Goal: Task Accomplishment & Management: Manage account settings

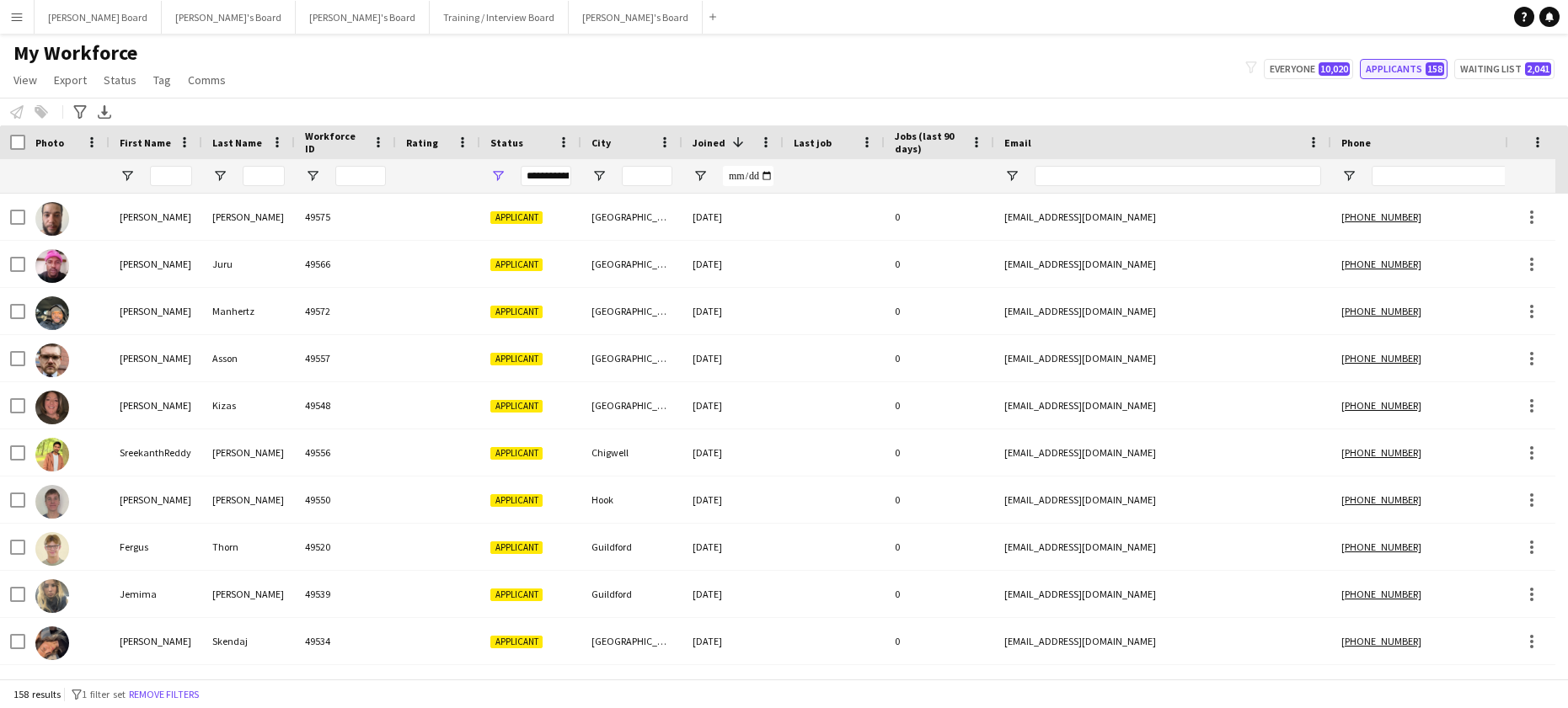
click at [1407, 62] on button "Applicants 158" at bounding box center [1403, 69] width 87 height 20
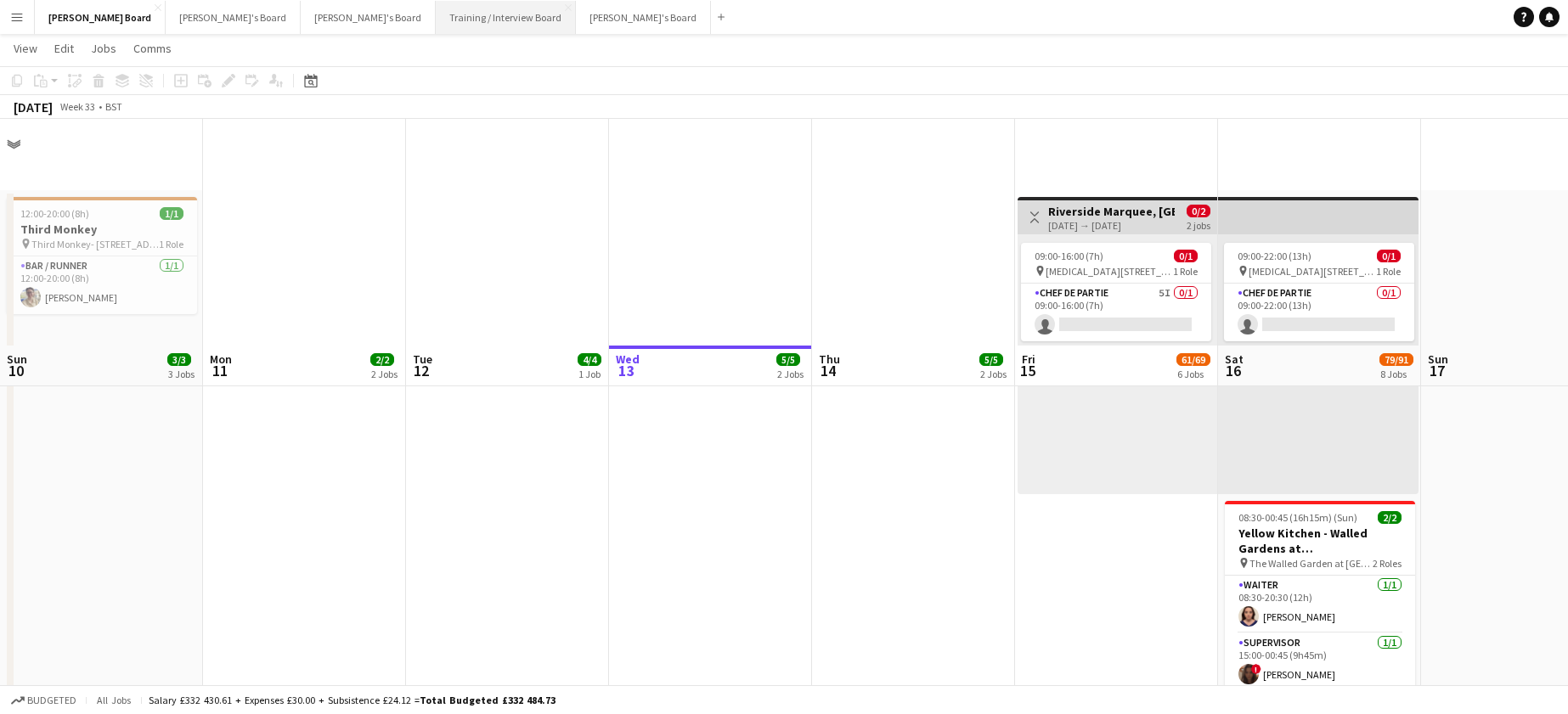
scroll to position [227, 0]
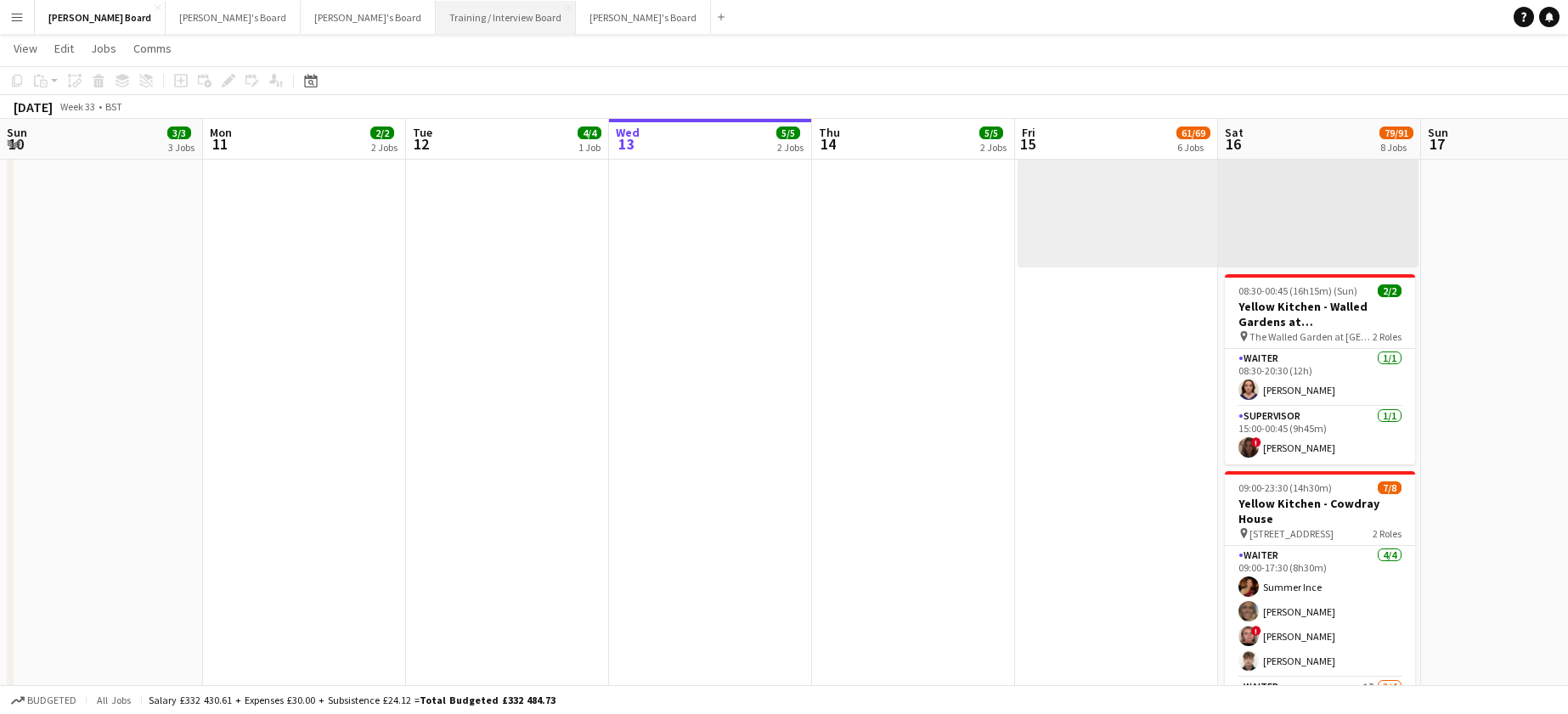
click at [435, 22] on button "Training / Interview Board Close" at bounding box center [505, 18] width 140 height 33
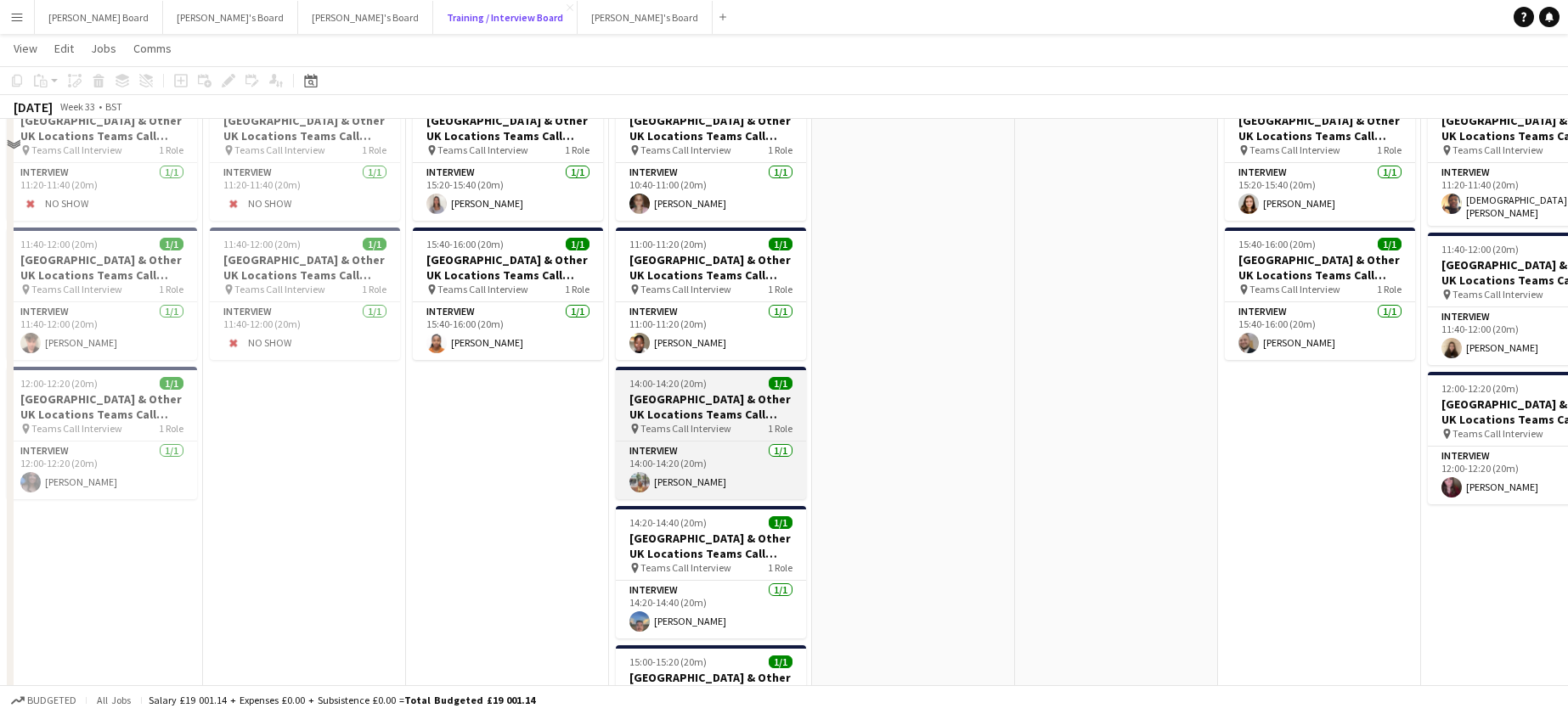
scroll to position [2265, 0]
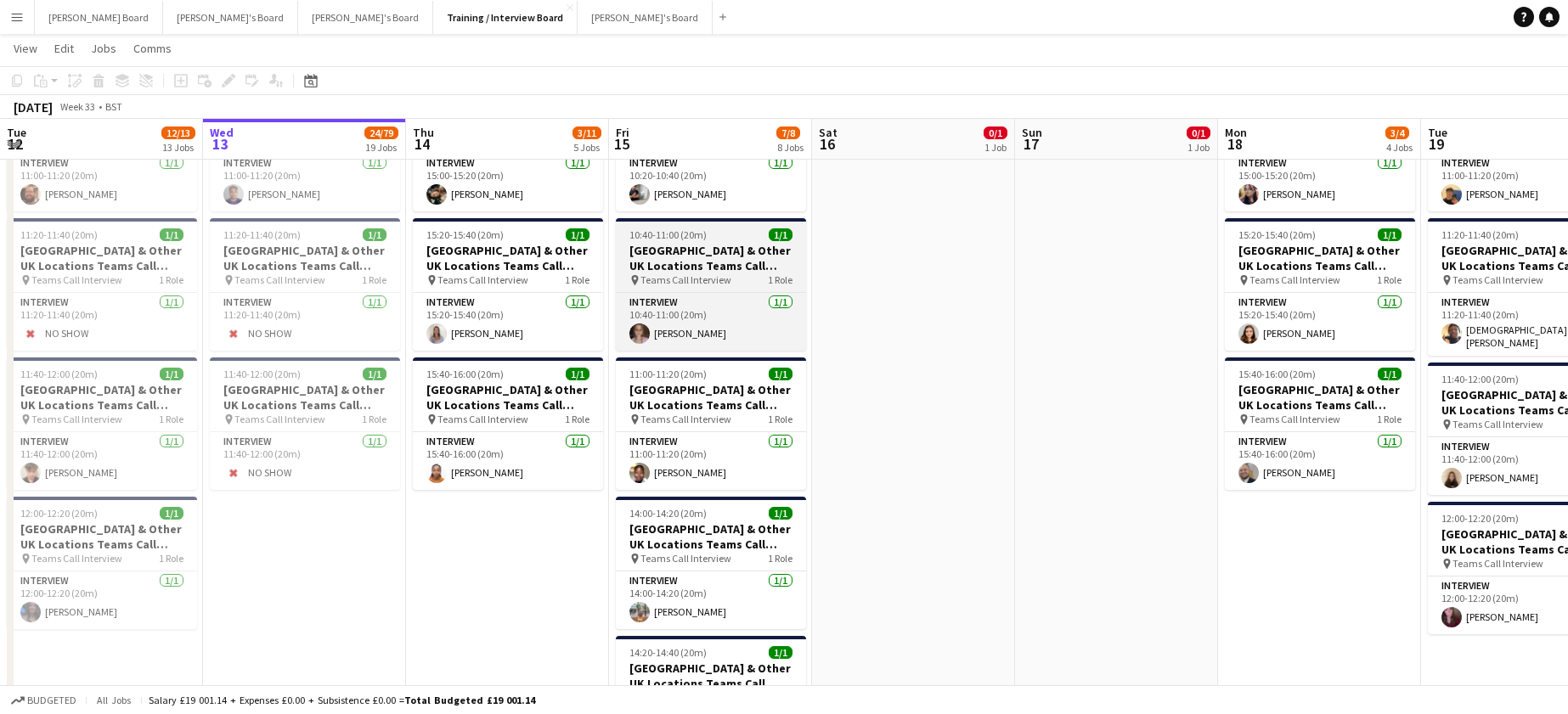
click at [680, 241] on span "10:40-11:00 (20m)" at bounding box center [667, 235] width 77 height 13
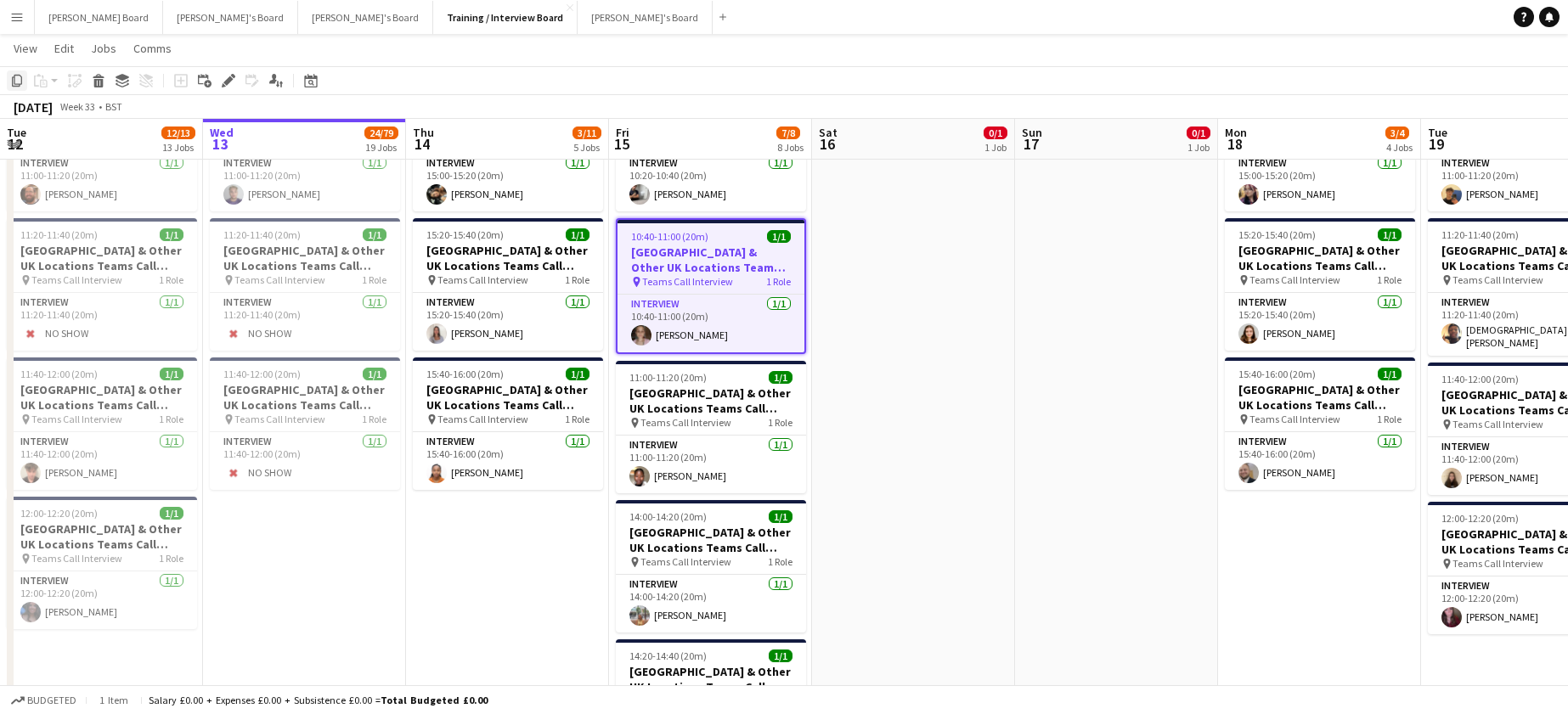
click at [15, 79] on icon at bounding box center [17, 80] width 10 height 12
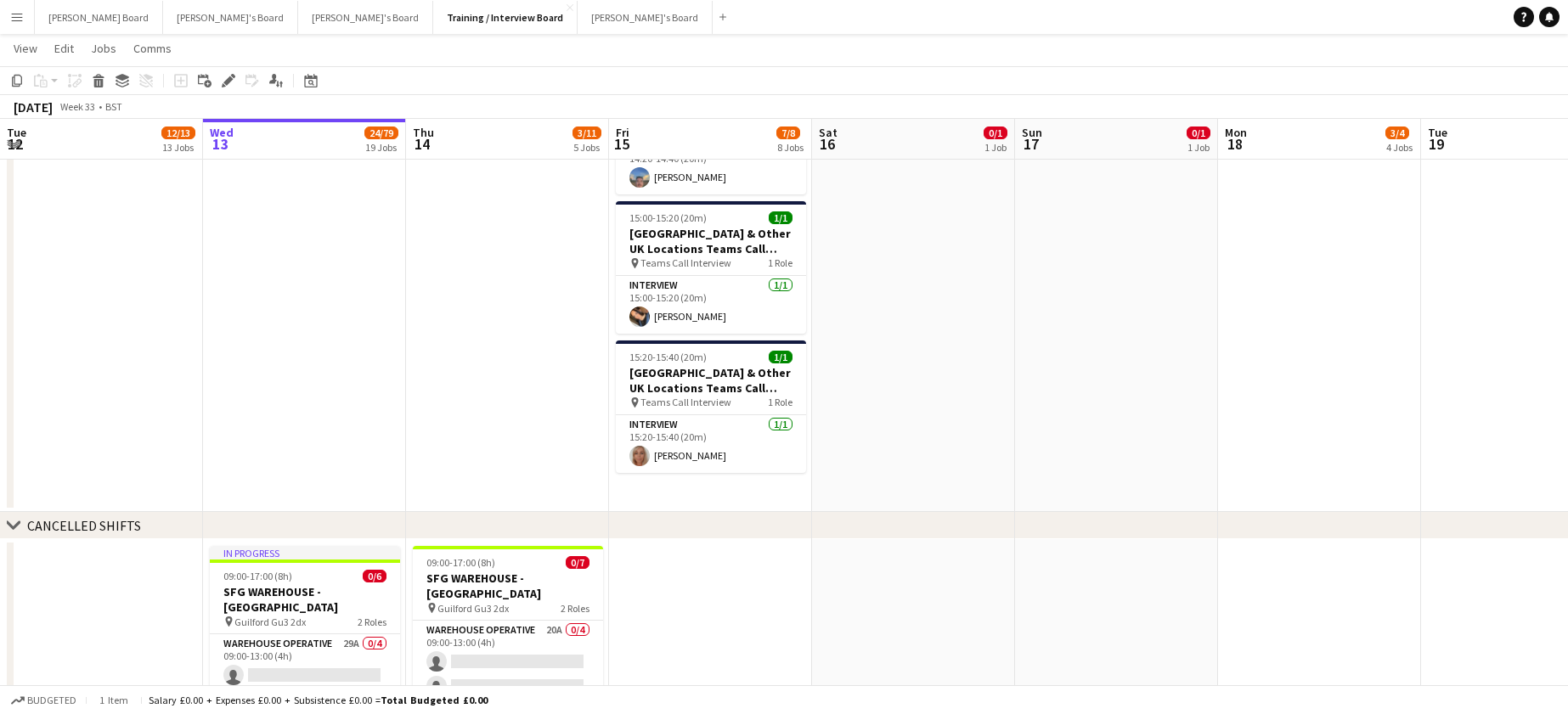
scroll to position [2945, 0]
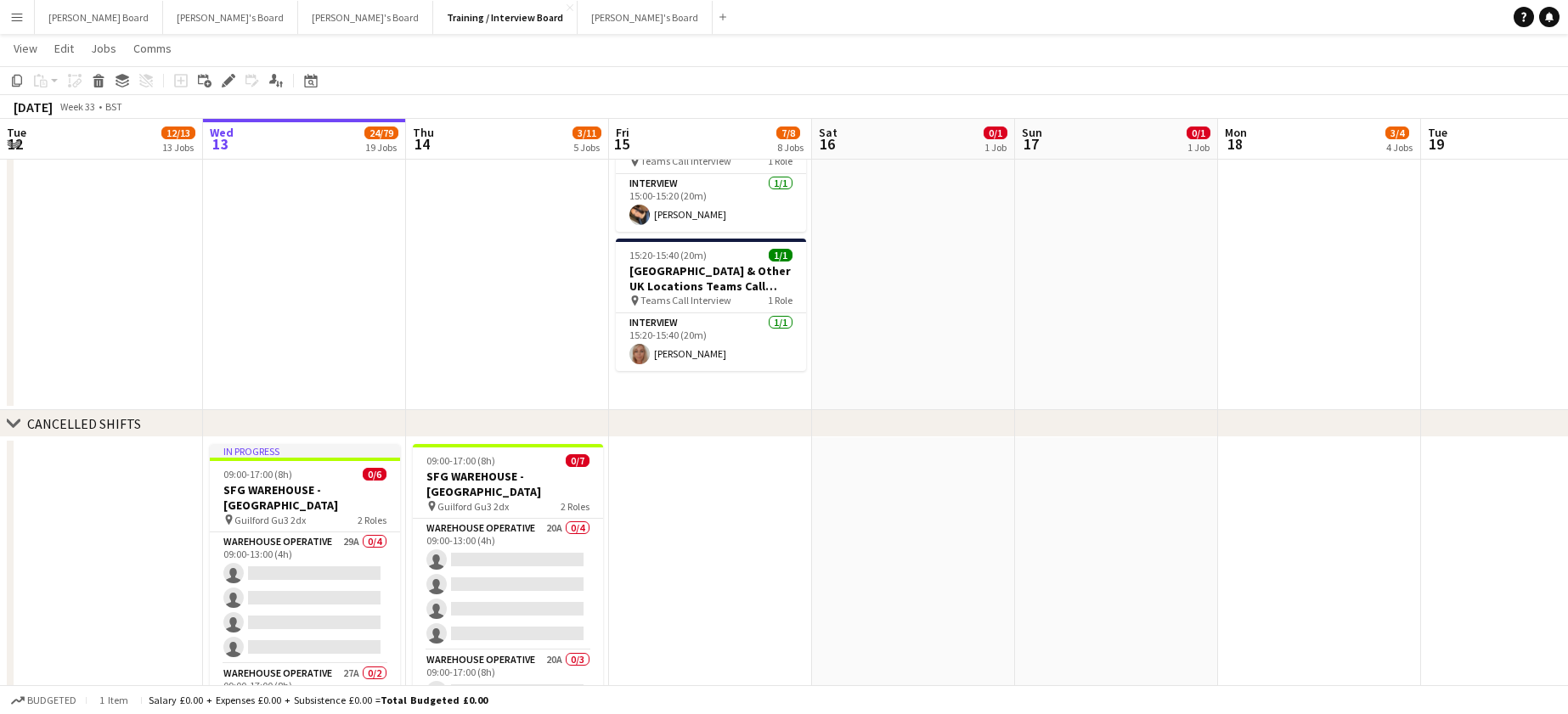
drag, startPoint x: 710, startPoint y: 392, endPoint x: 608, endPoint y: 360, distance: 106.9
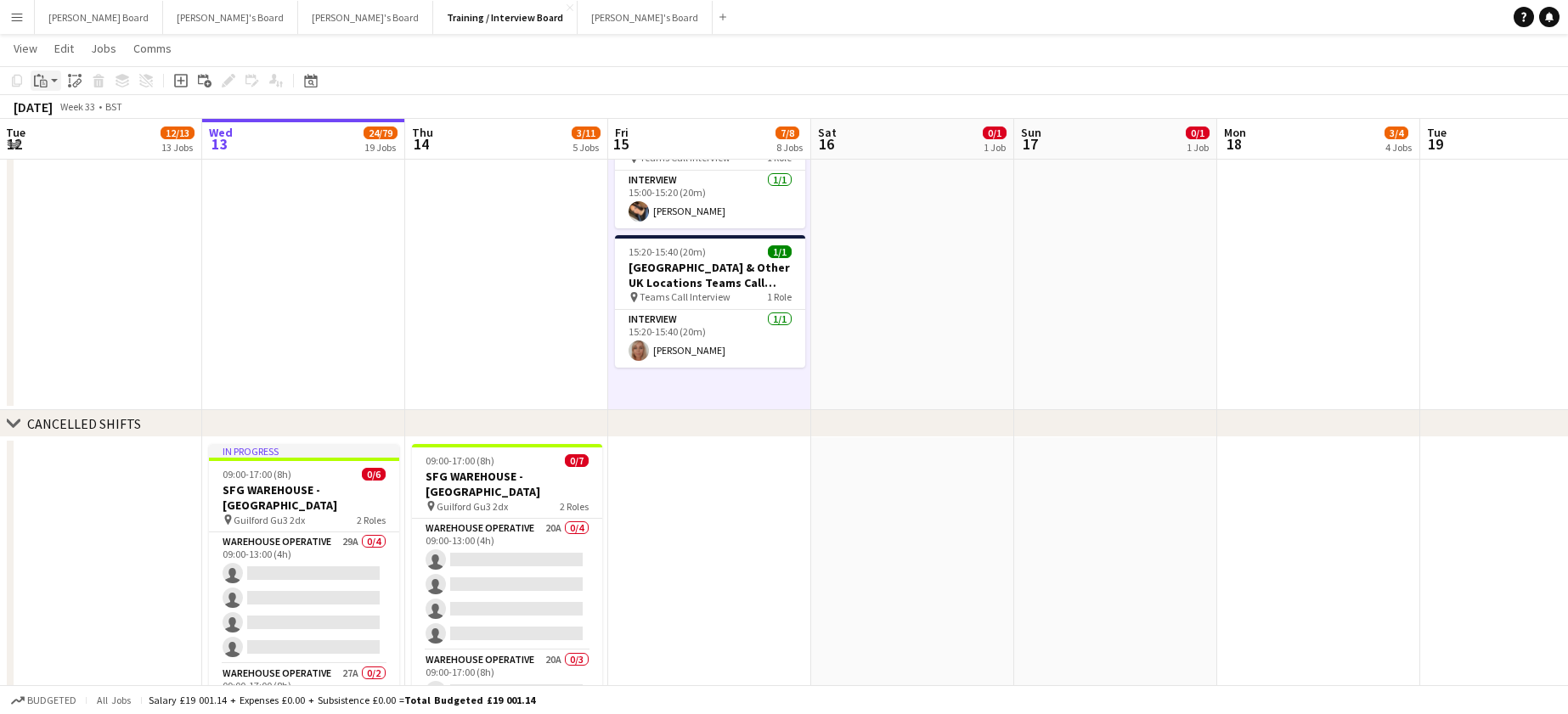
click at [43, 86] on icon "Paste" at bounding box center [41, 81] width 14 height 14
click at [61, 114] on link "Paste Ctrl+V" at bounding box center [124, 113] width 159 height 16
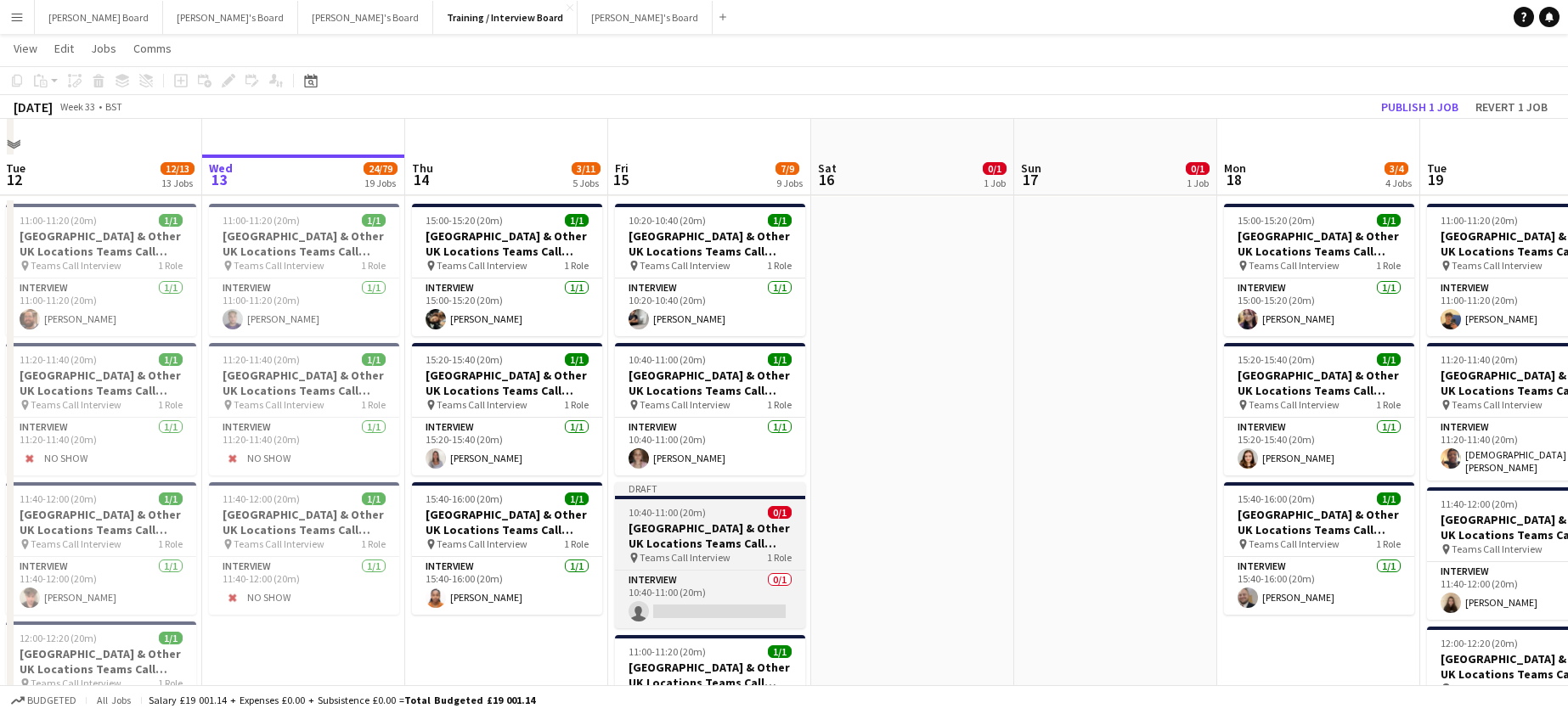
scroll to position [2265, 0]
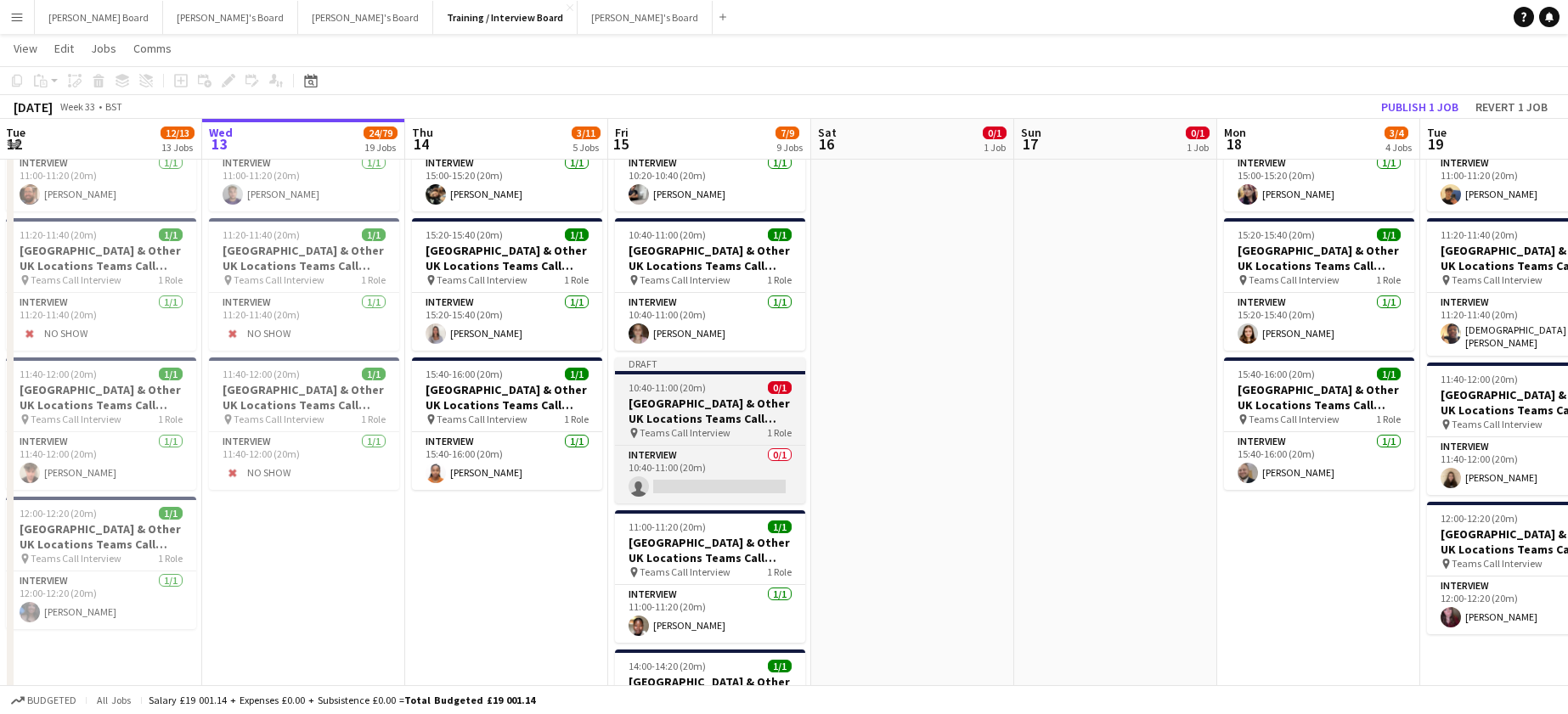
click at [710, 393] on div "10:40-11:00 (20m) 0/1" at bounding box center [710, 387] width 191 height 13
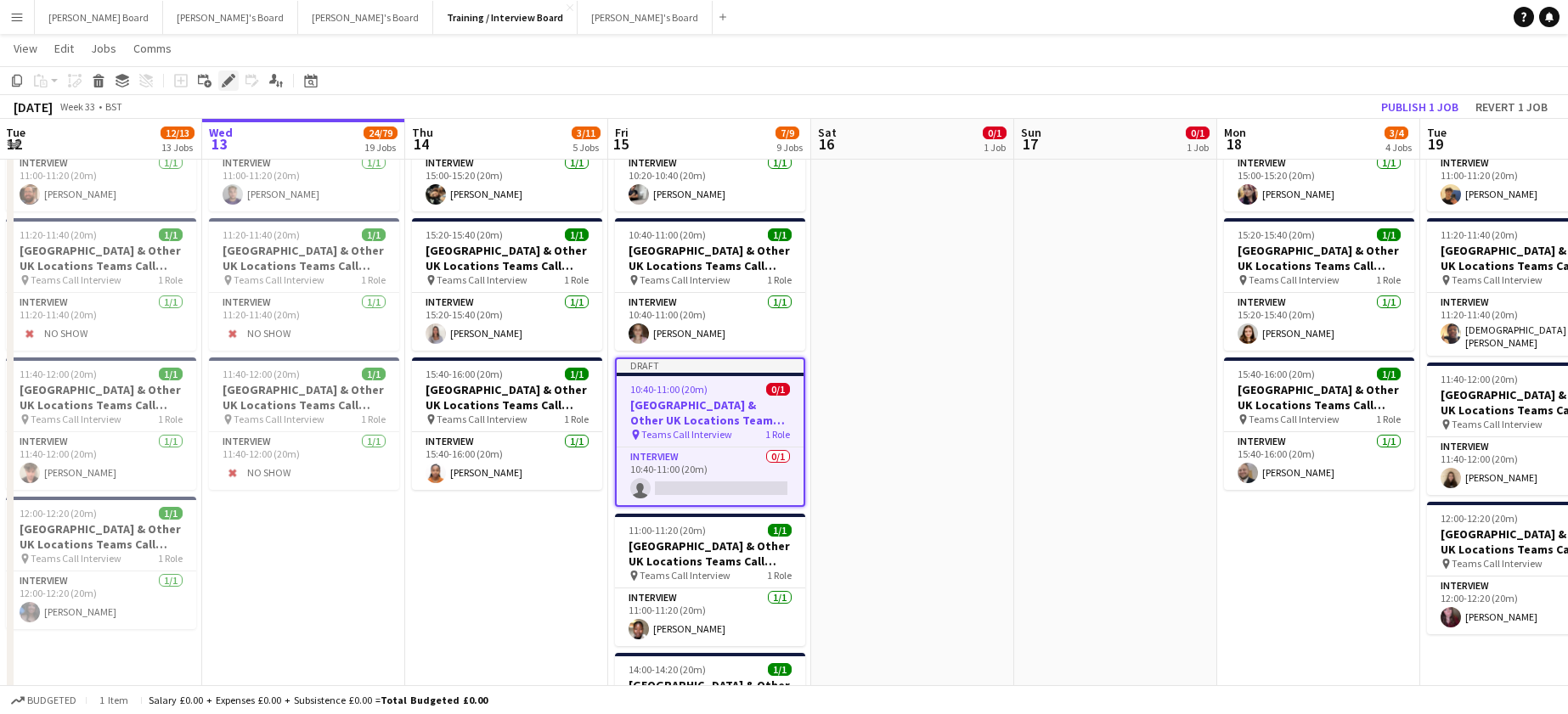
click at [231, 77] on icon at bounding box center [228, 81] width 10 height 10
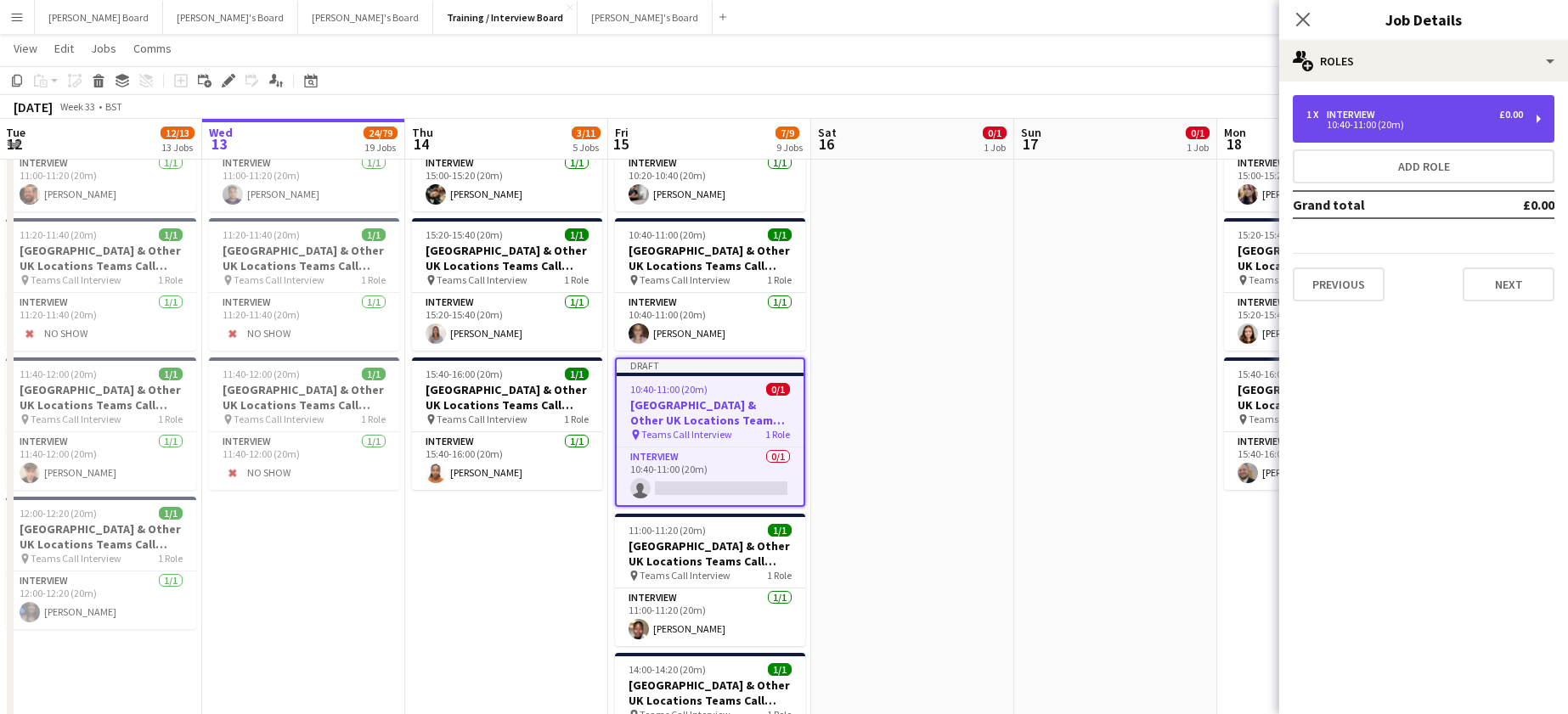
click at [1378, 126] on div "10:40-11:00 (20m)" at bounding box center [1413, 124] width 216 height 9
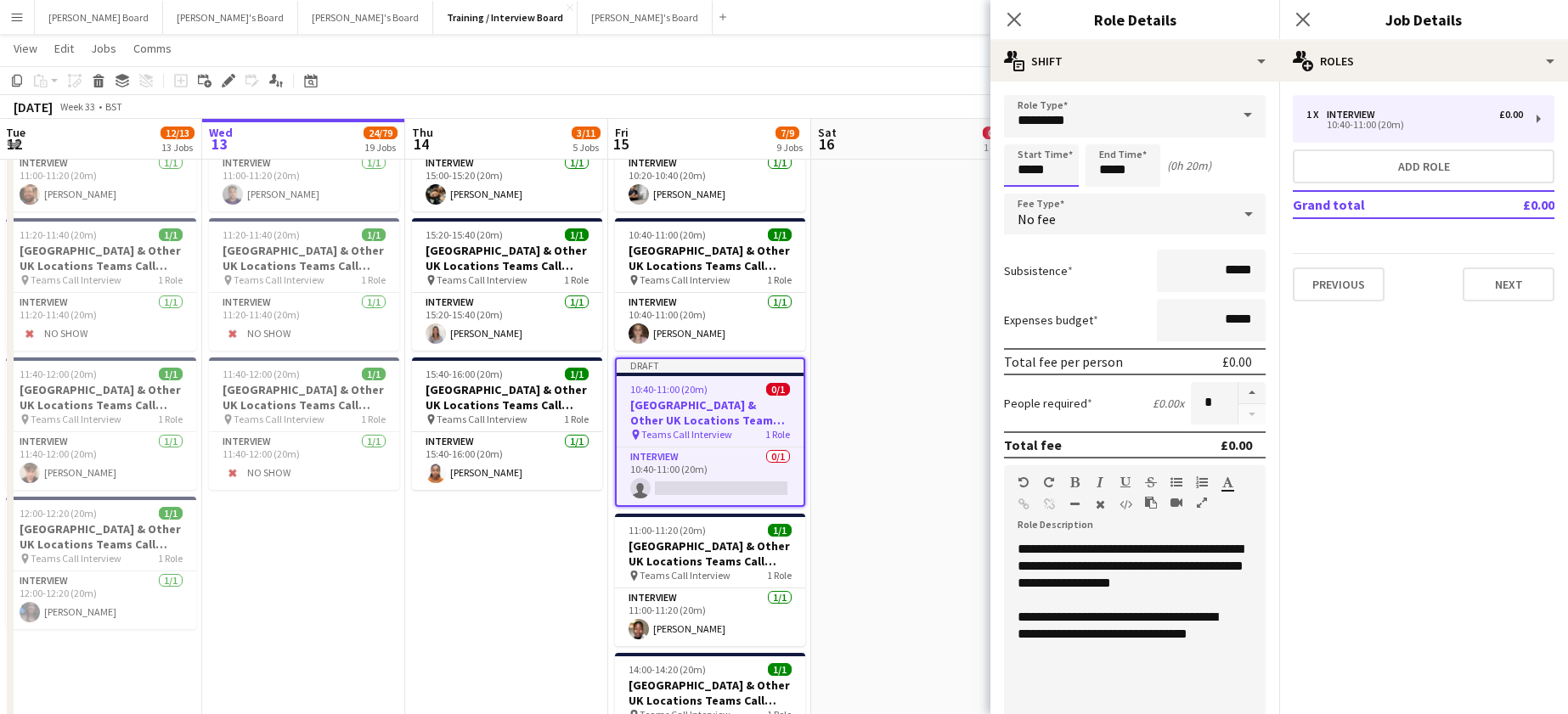
click at [1039, 169] on input "*****" at bounding box center [1041, 165] width 74 height 42
click at [1022, 133] on div at bounding box center [1024, 135] width 34 height 17
type input "*****"
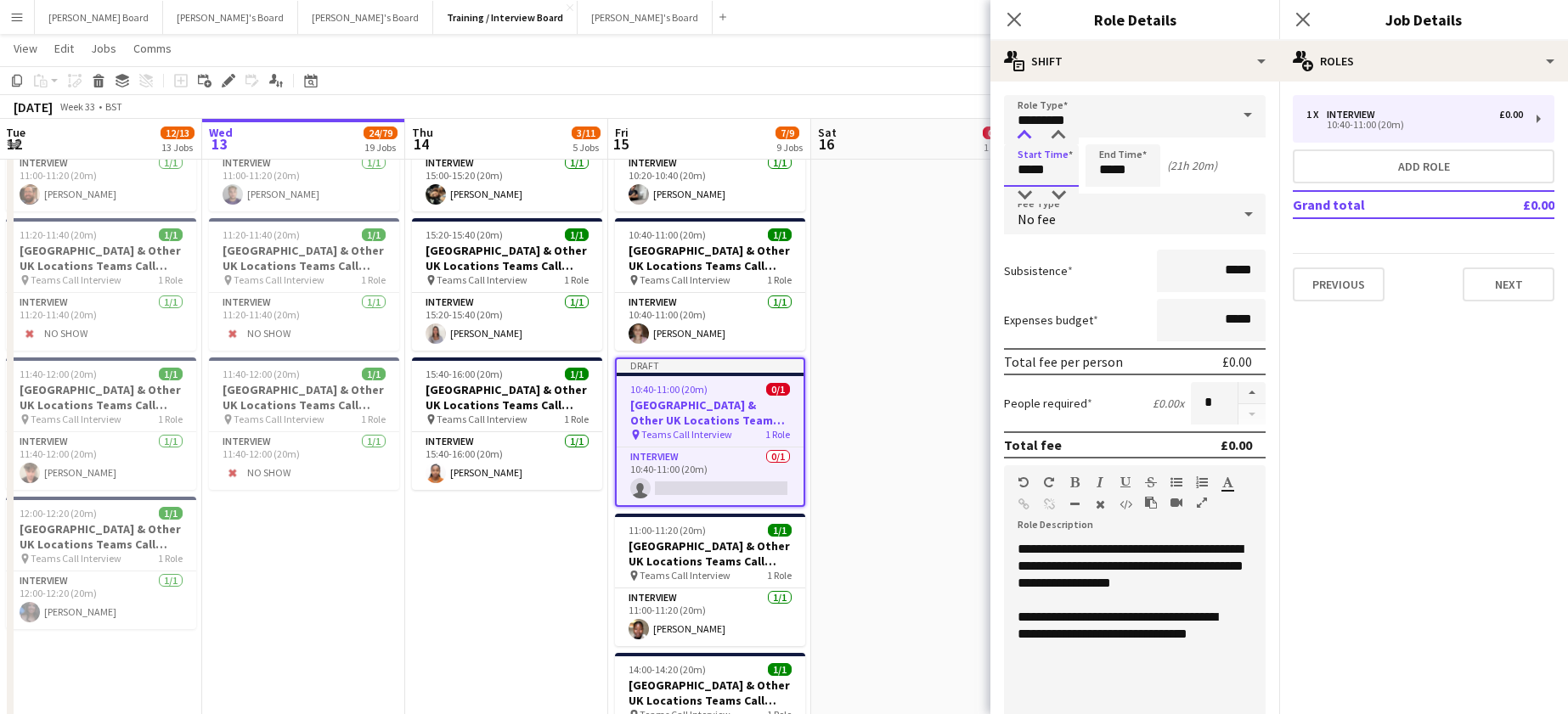
click at [1019, 140] on div at bounding box center [1024, 135] width 34 height 17
click at [1141, 174] on input "*****" at bounding box center [1123, 165] width 74 height 42
click at [1105, 133] on div at bounding box center [1105, 135] width 34 height 17
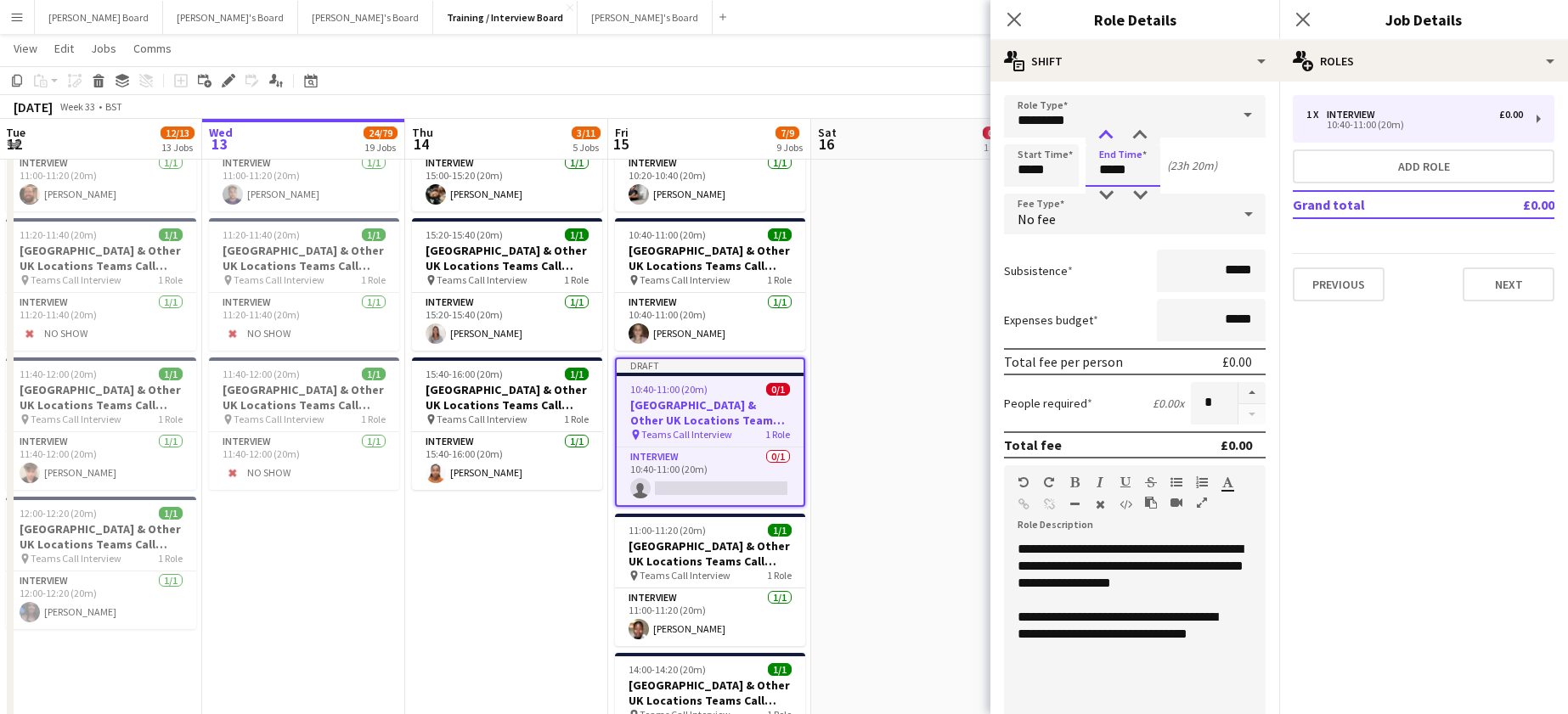
type input "*****"
click at [1105, 133] on div at bounding box center [1105, 135] width 34 height 17
click at [905, 287] on app-date-cell at bounding box center [913, 658] width 203 height 1172
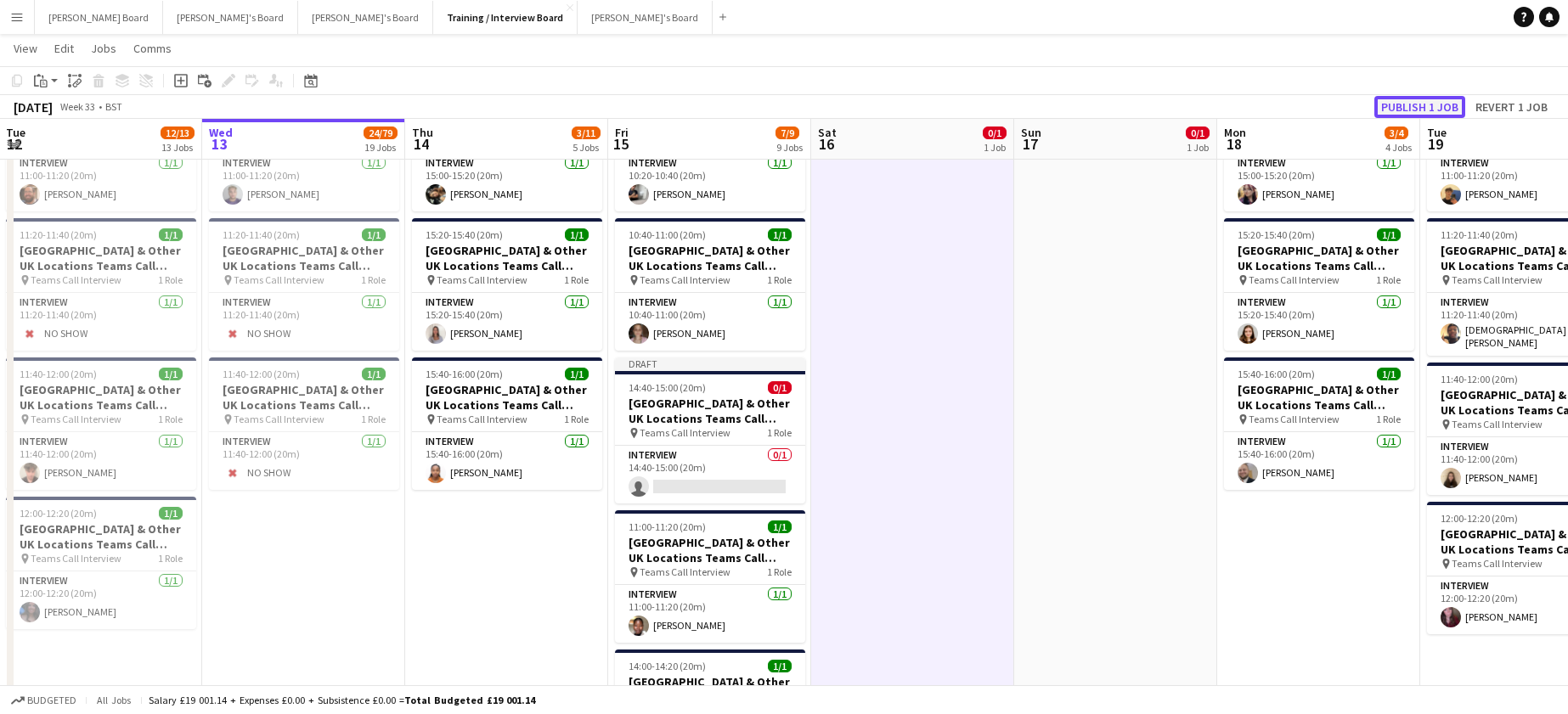
click at [1430, 109] on button "Publish 1 job" at bounding box center [1419, 107] width 91 height 22
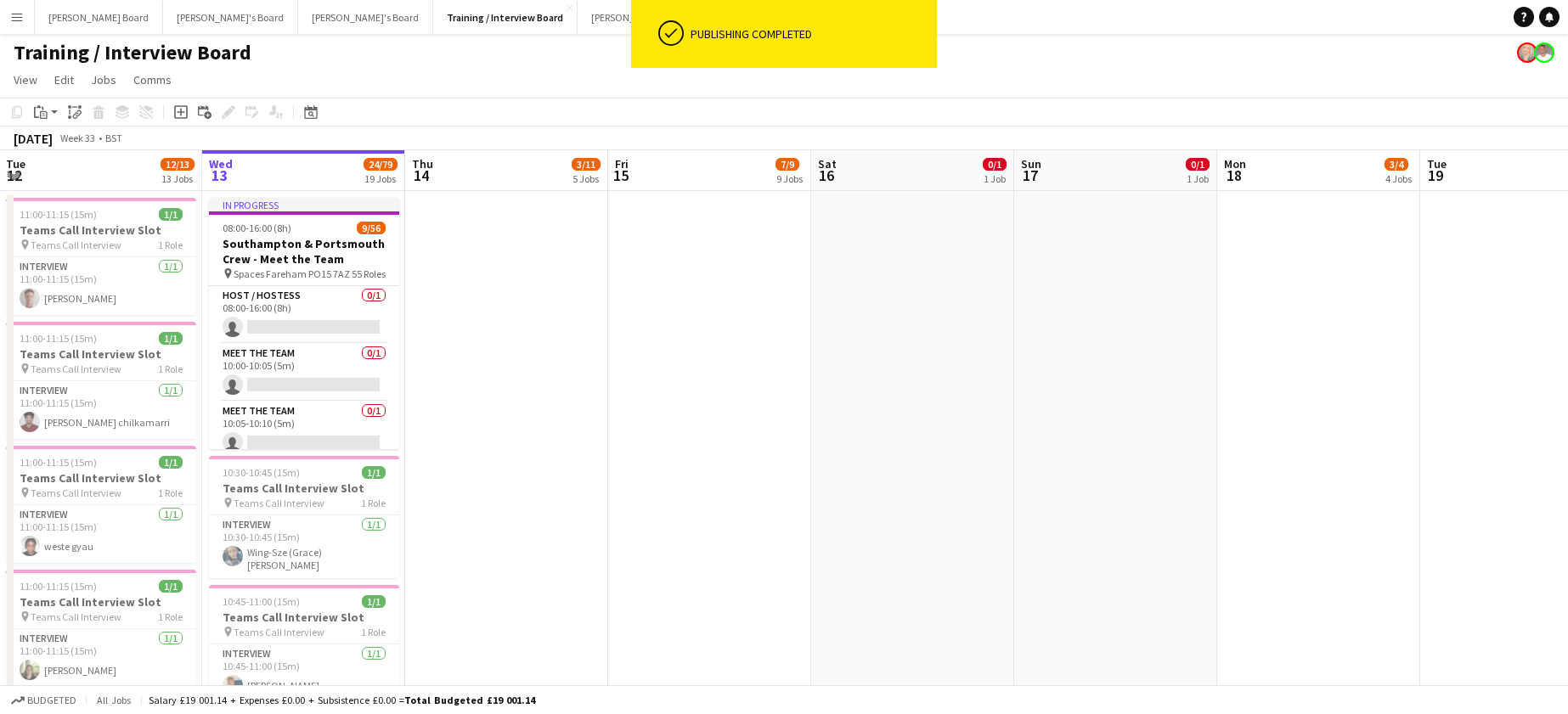
scroll to position [0, 0]
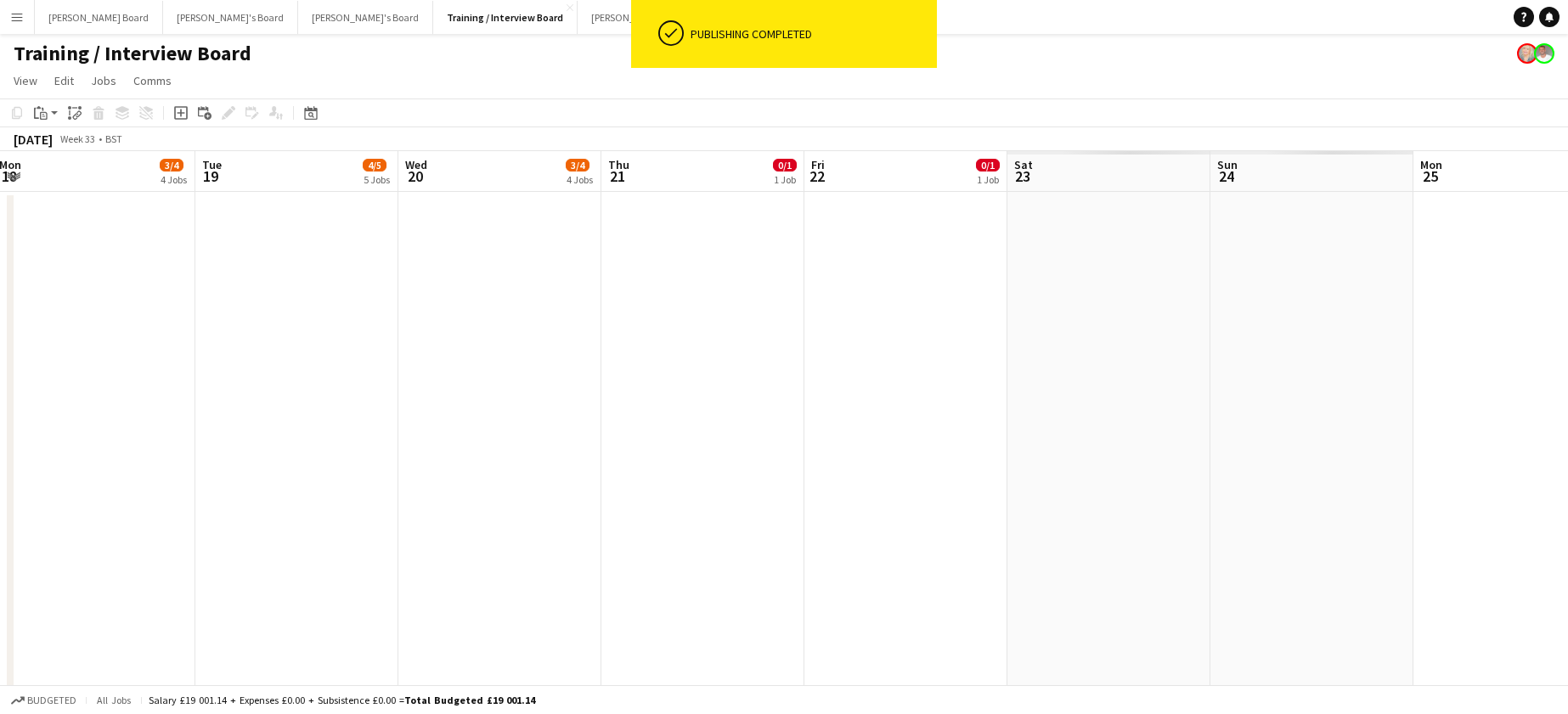
drag, startPoint x: 1363, startPoint y: 414, endPoint x: 499, endPoint y: 423, distance: 864.0
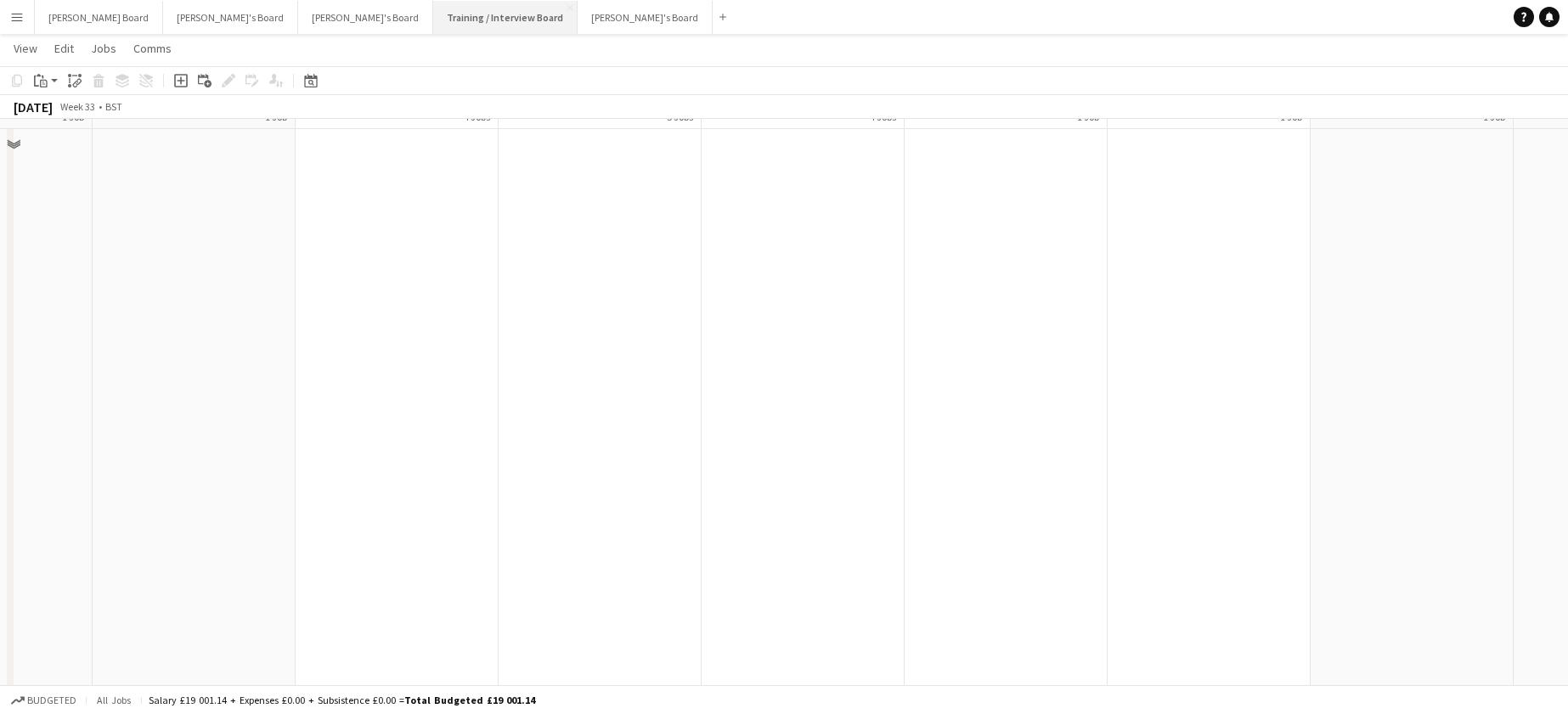
scroll to position [453, 0]
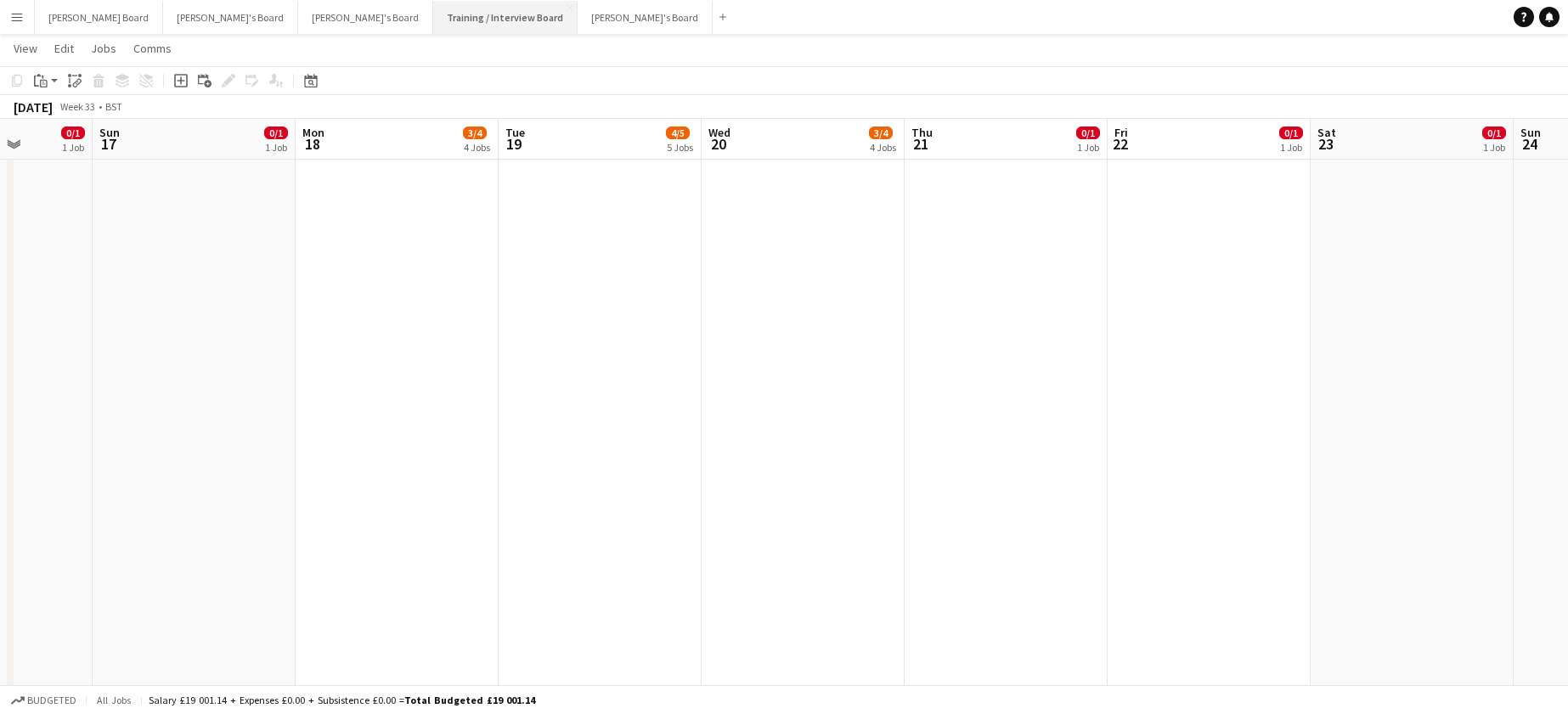
click at [433, 6] on button "Training / Interview Board Close" at bounding box center [506, 18] width 145 height 33
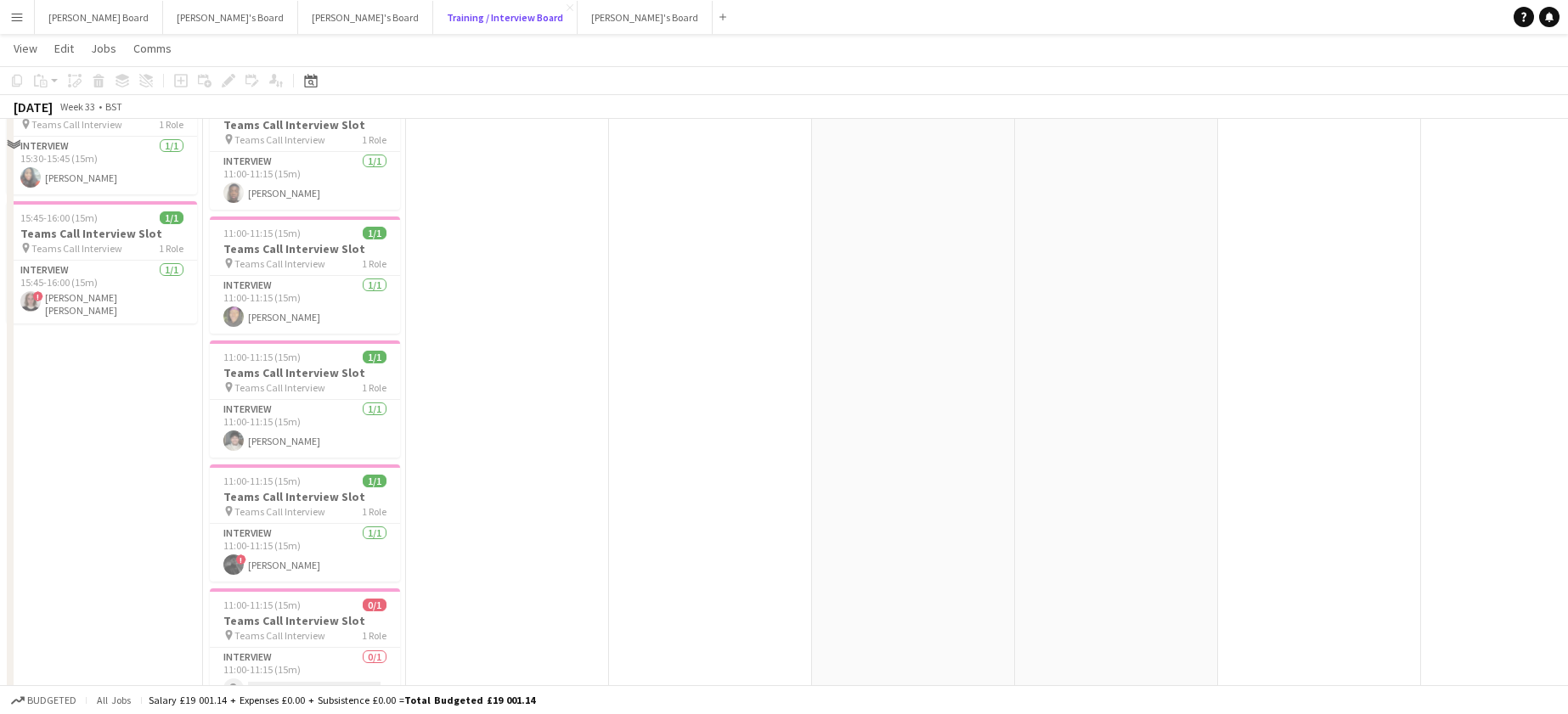
scroll to position [907, 0]
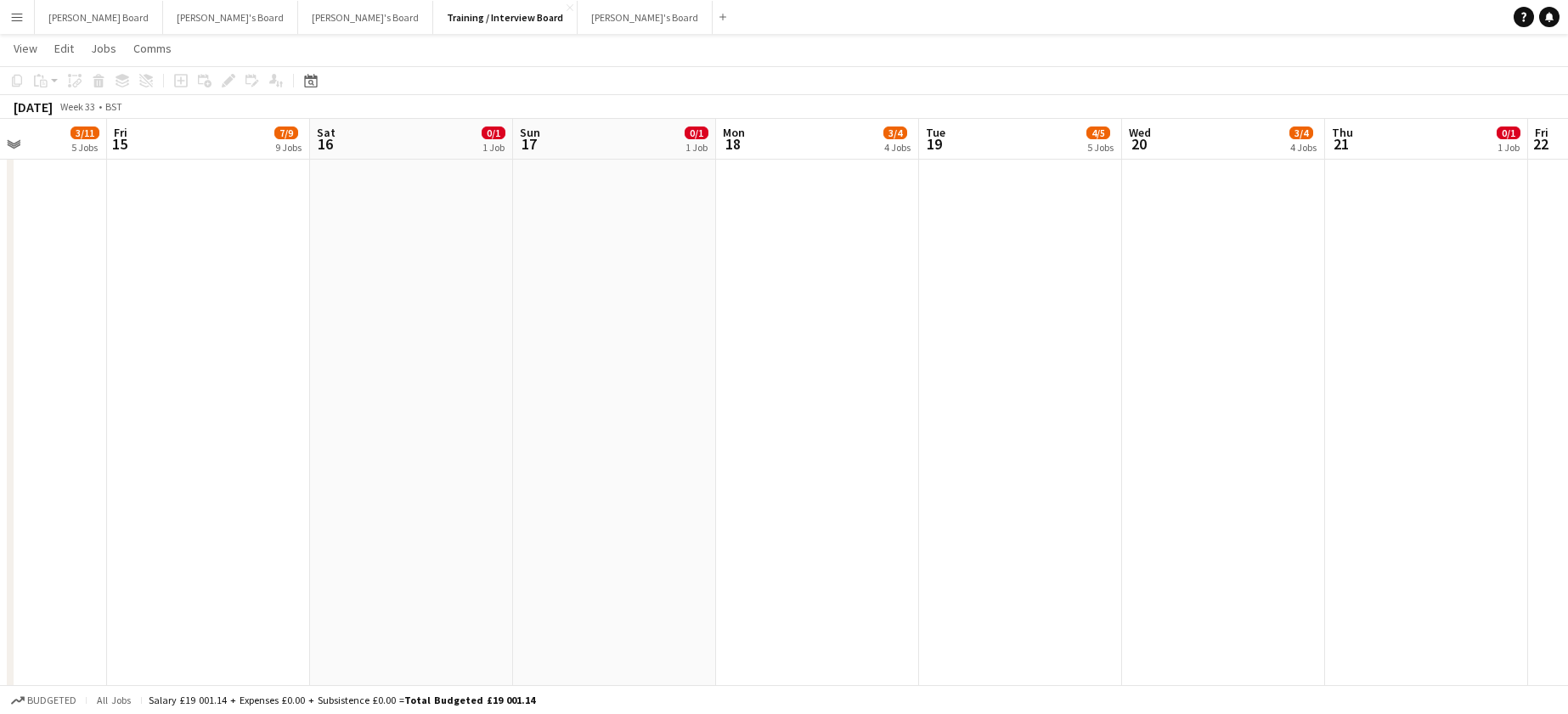
drag, startPoint x: 1021, startPoint y: 505, endPoint x: 686, endPoint y: 487, distance: 335.5
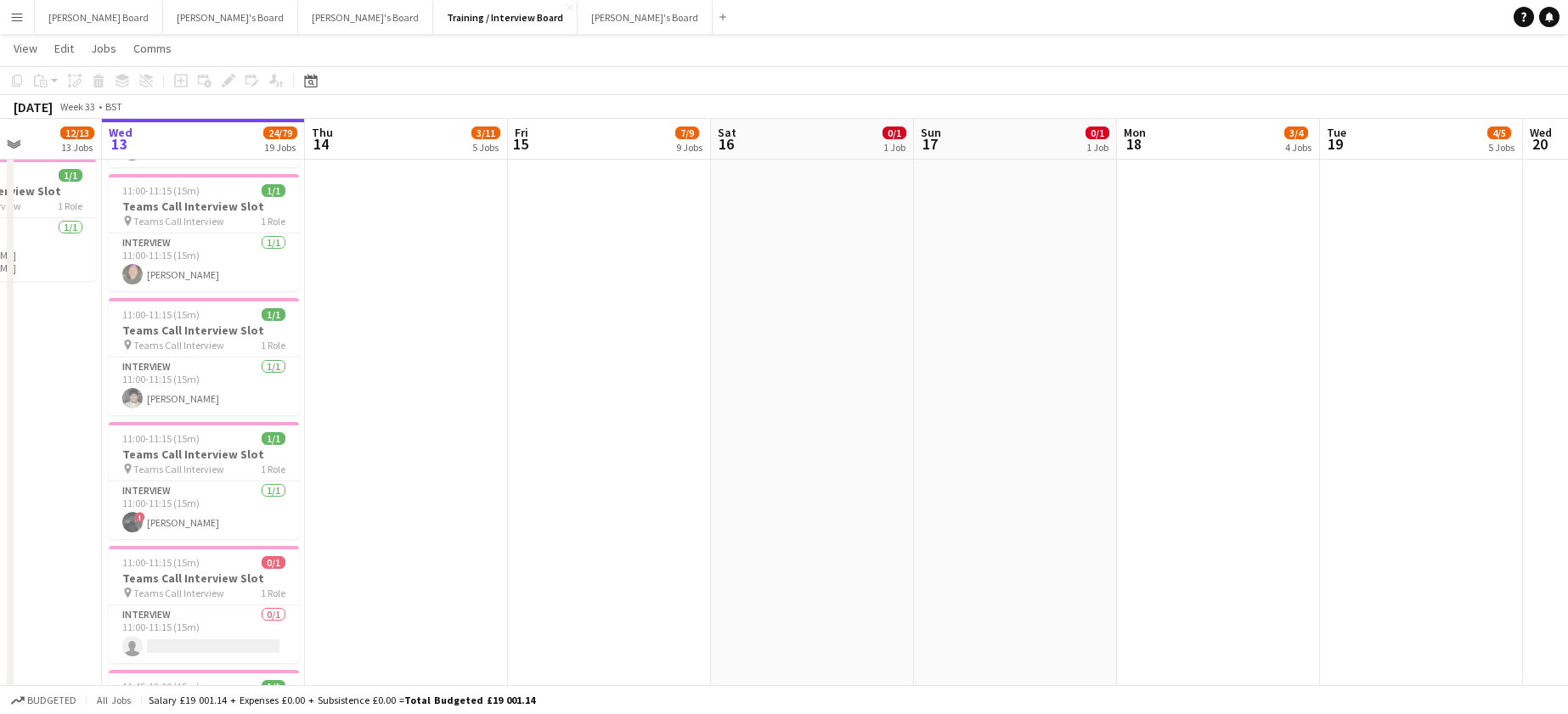
drag, startPoint x: 758, startPoint y: 467, endPoint x: 1145, endPoint y: 456, distance: 387.2
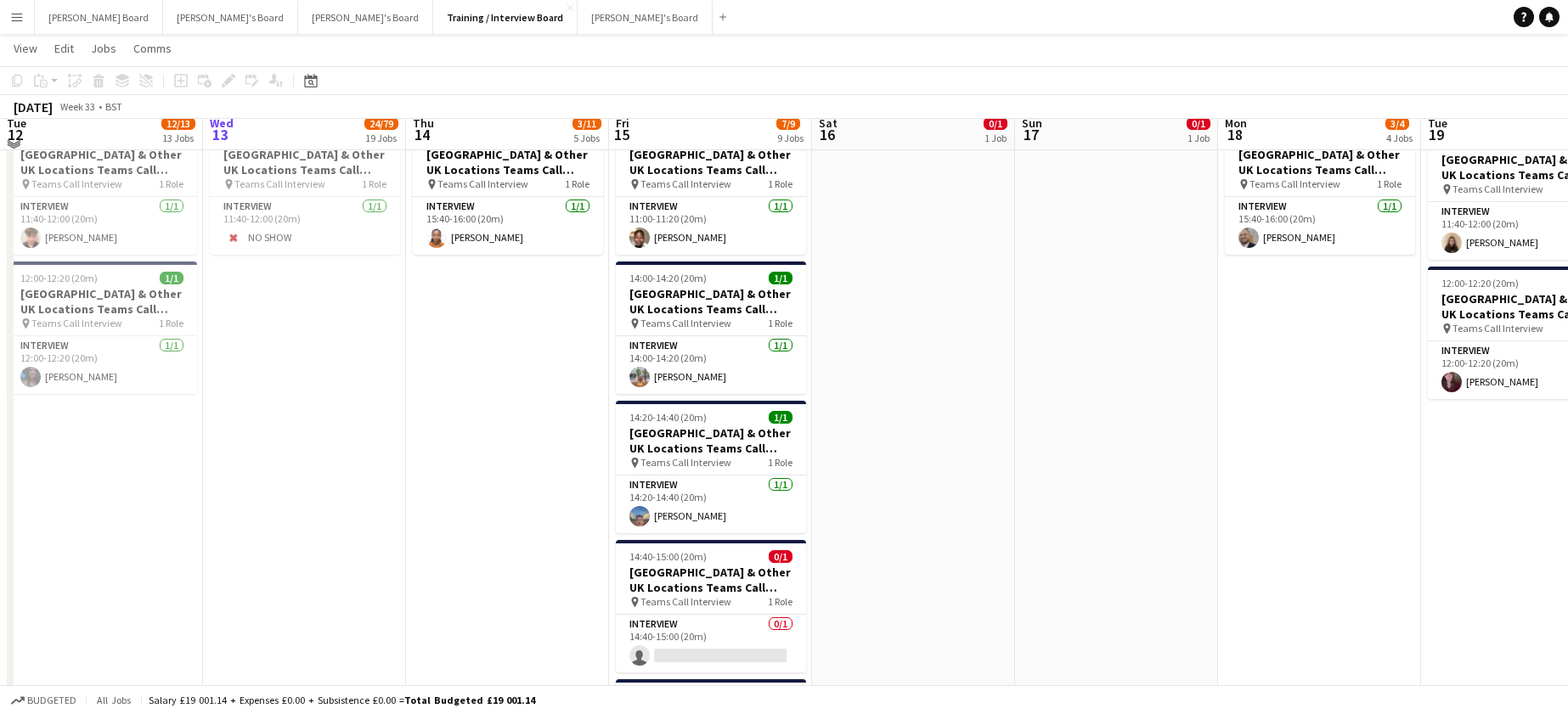
scroll to position [2831, 0]
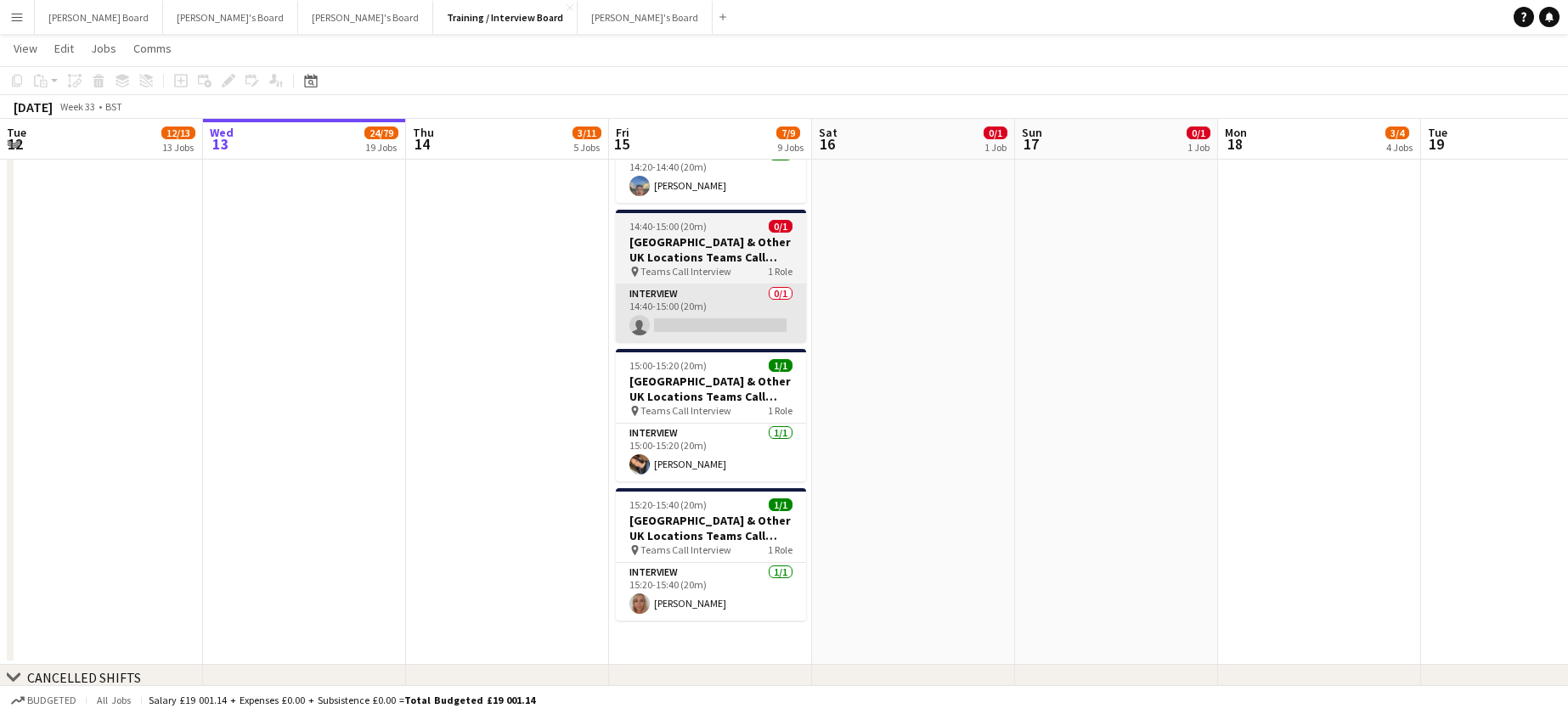
click at [670, 324] on app-card-role "Interview 0/1 14:40-15:00 (20m) single-neutral-actions" at bounding box center [711, 313] width 191 height 58
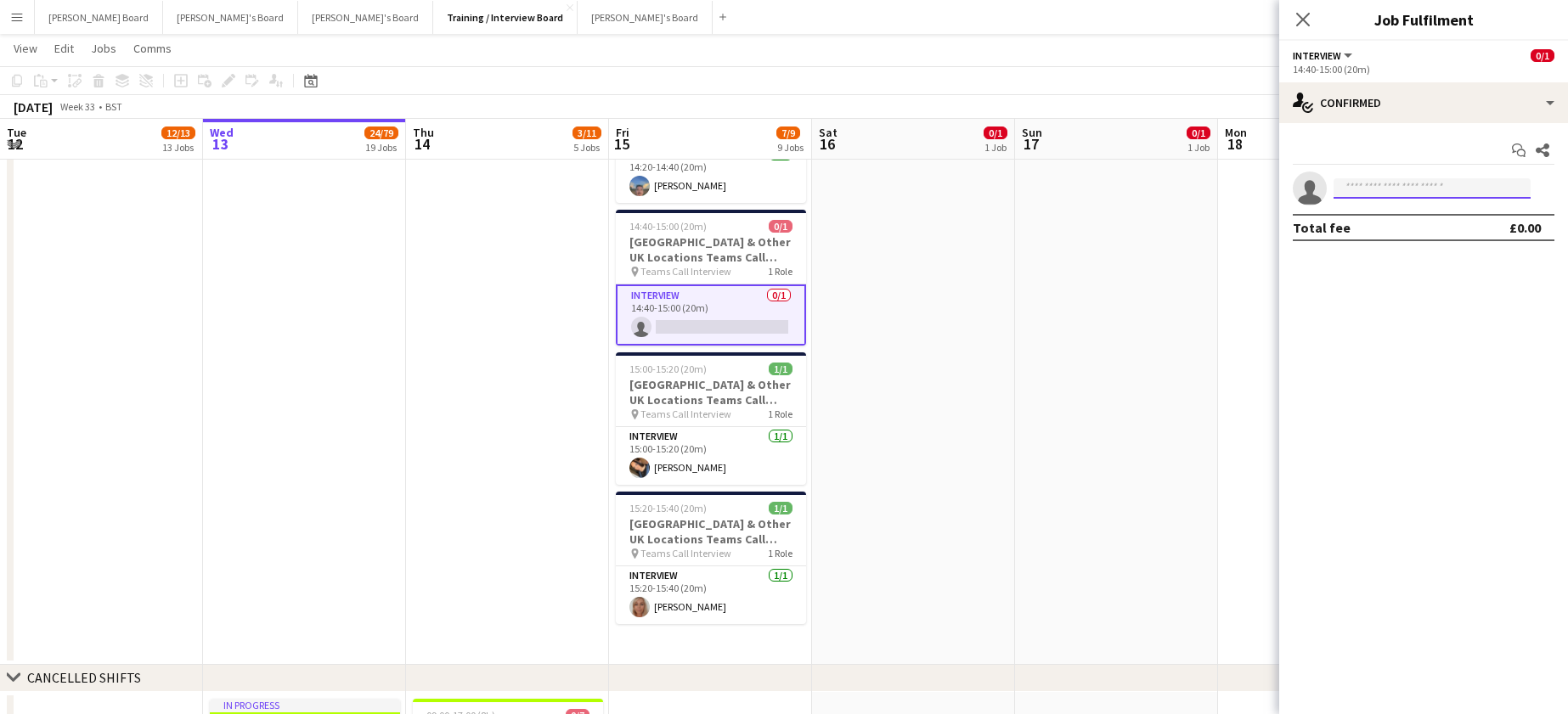
click at [1366, 197] on input at bounding box center [1431, 188] width 197 height 21
type input "******"
click at [1388, 219] on span "Ryan Webb" at bounding box center [1396, 212] width 98 height 15
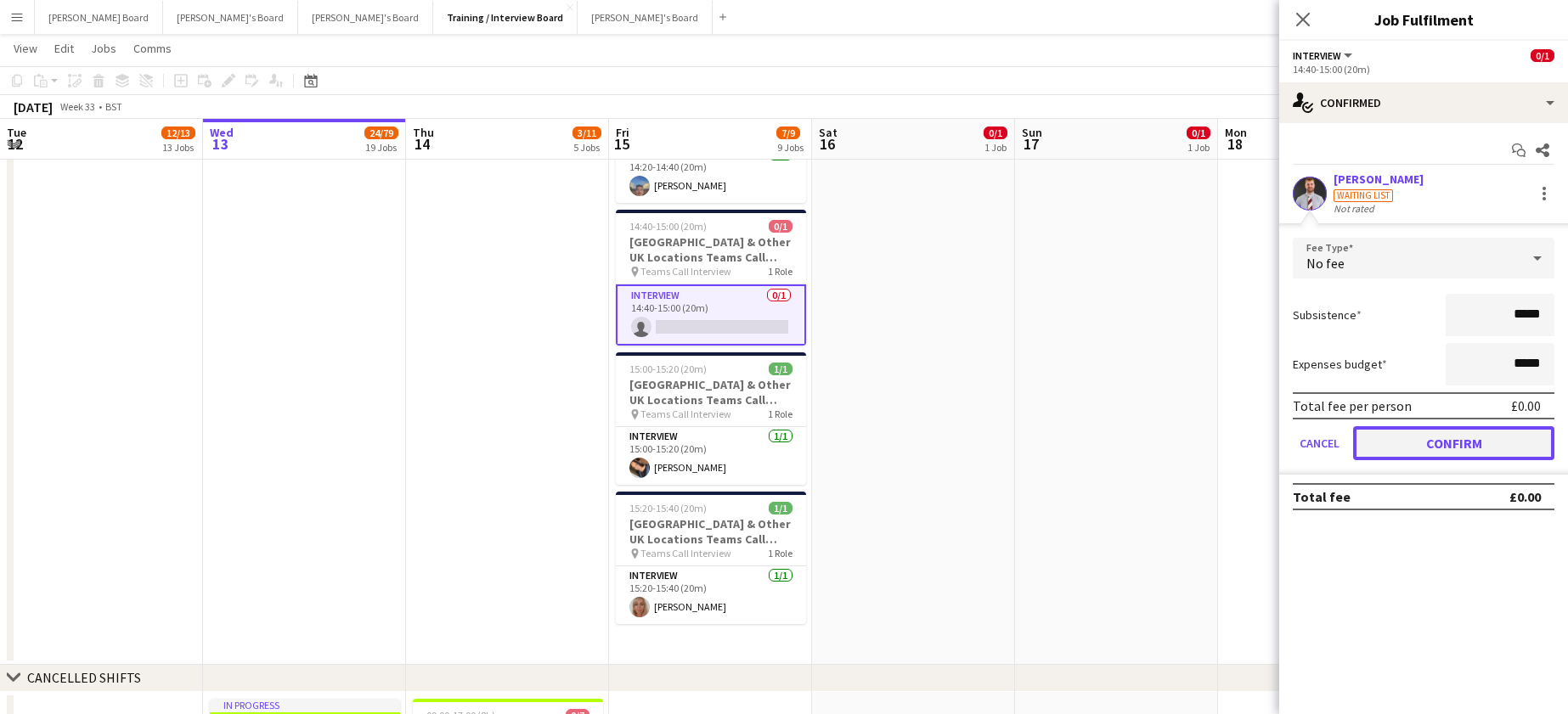
click at [1403, 440] on button "Confirm" at bounding box center [1454, 443] width 202 height 34
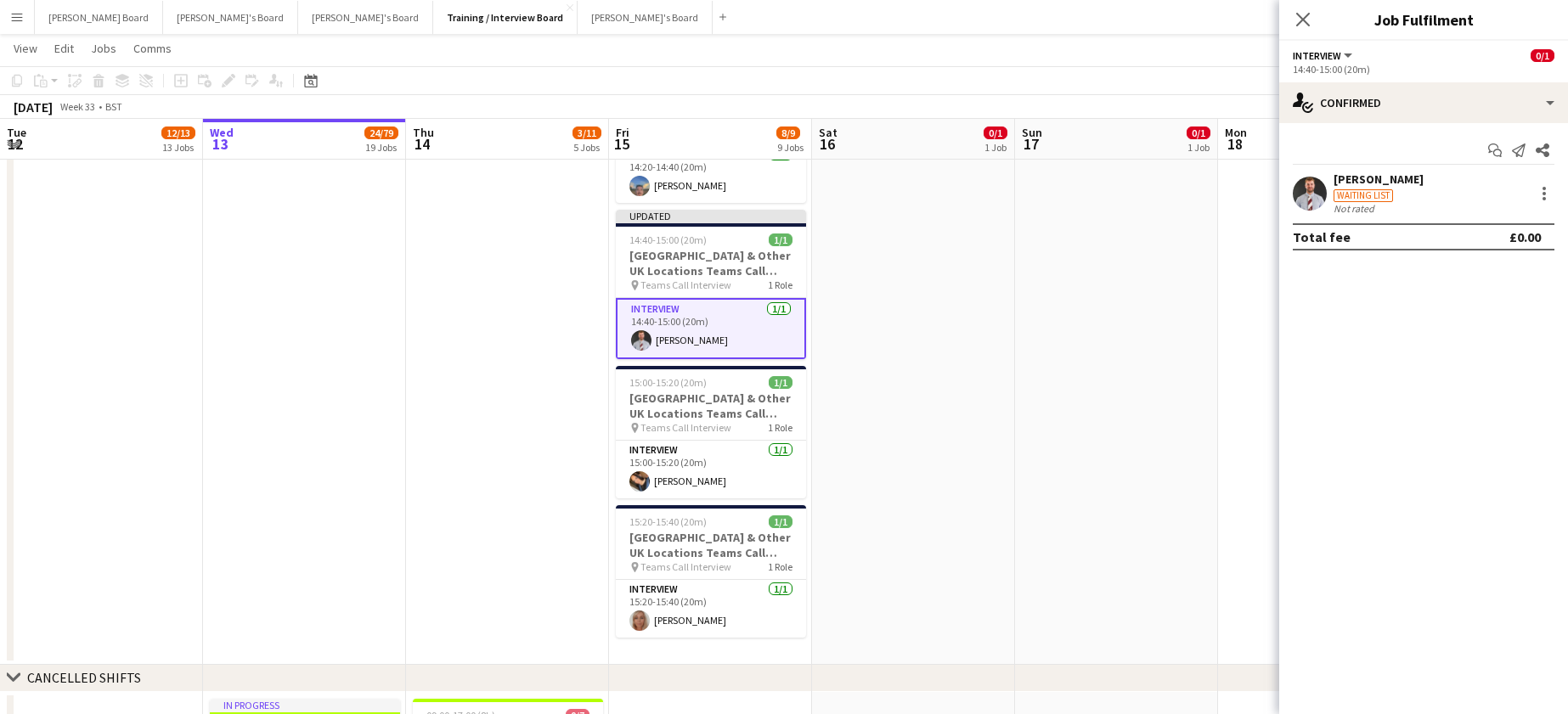
click at [1067, 358] on app-date-cell at bounding box center [1117, 85] width 203 height 1158
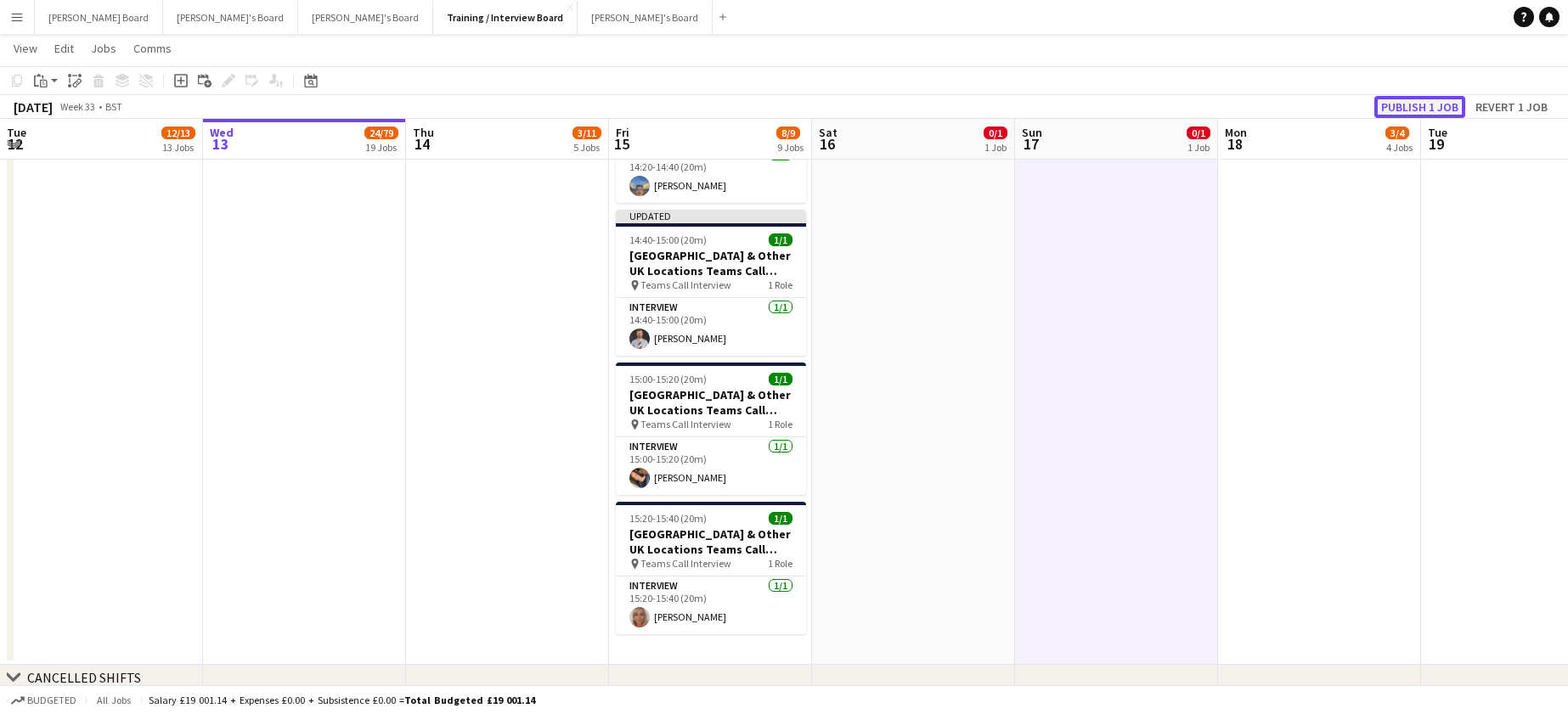
click at [1429, 97] on button "Publish 1 job" at bounding box center [1419, 107] width 91 height 22
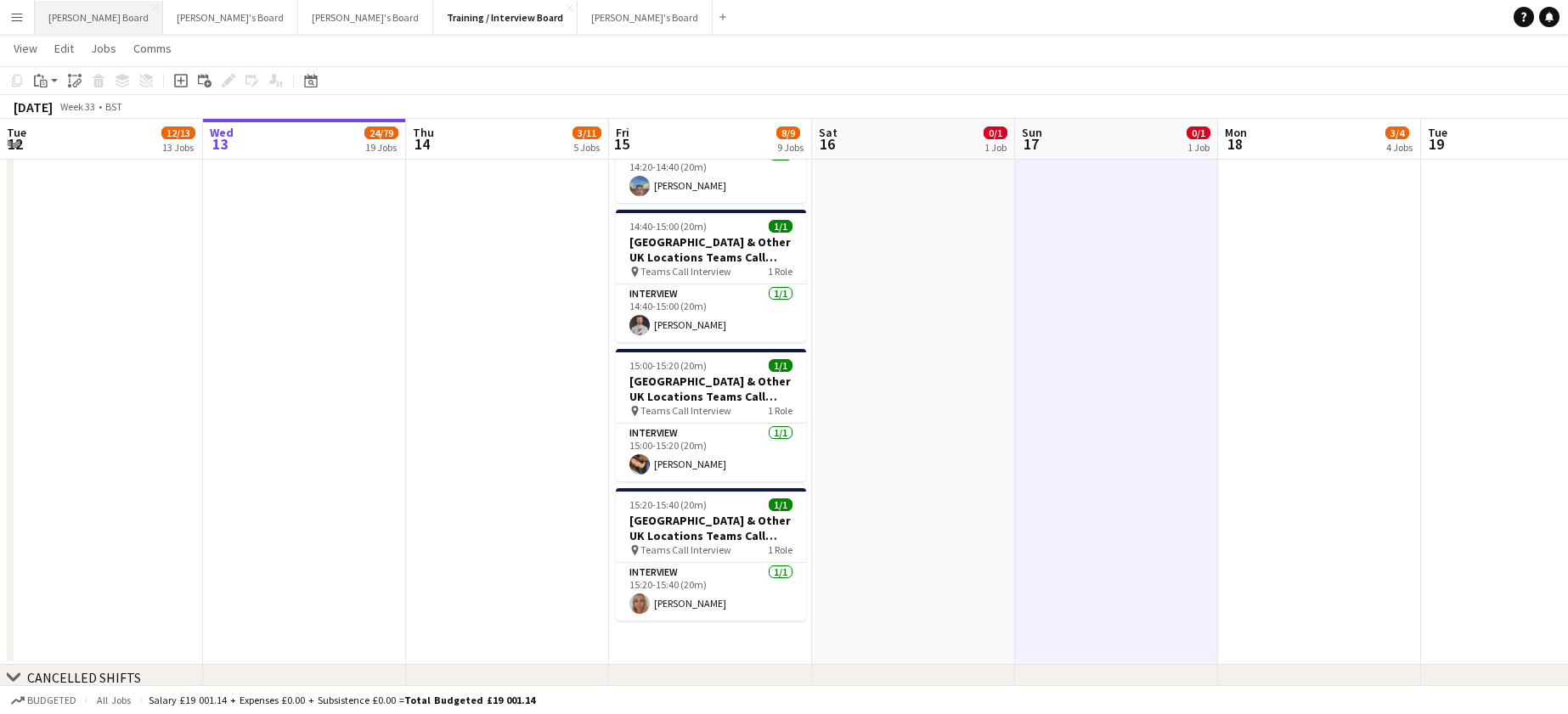
click at [75, 9] on button "Dean's Board Close" at bounding box center [99, 18] width 128 height 33
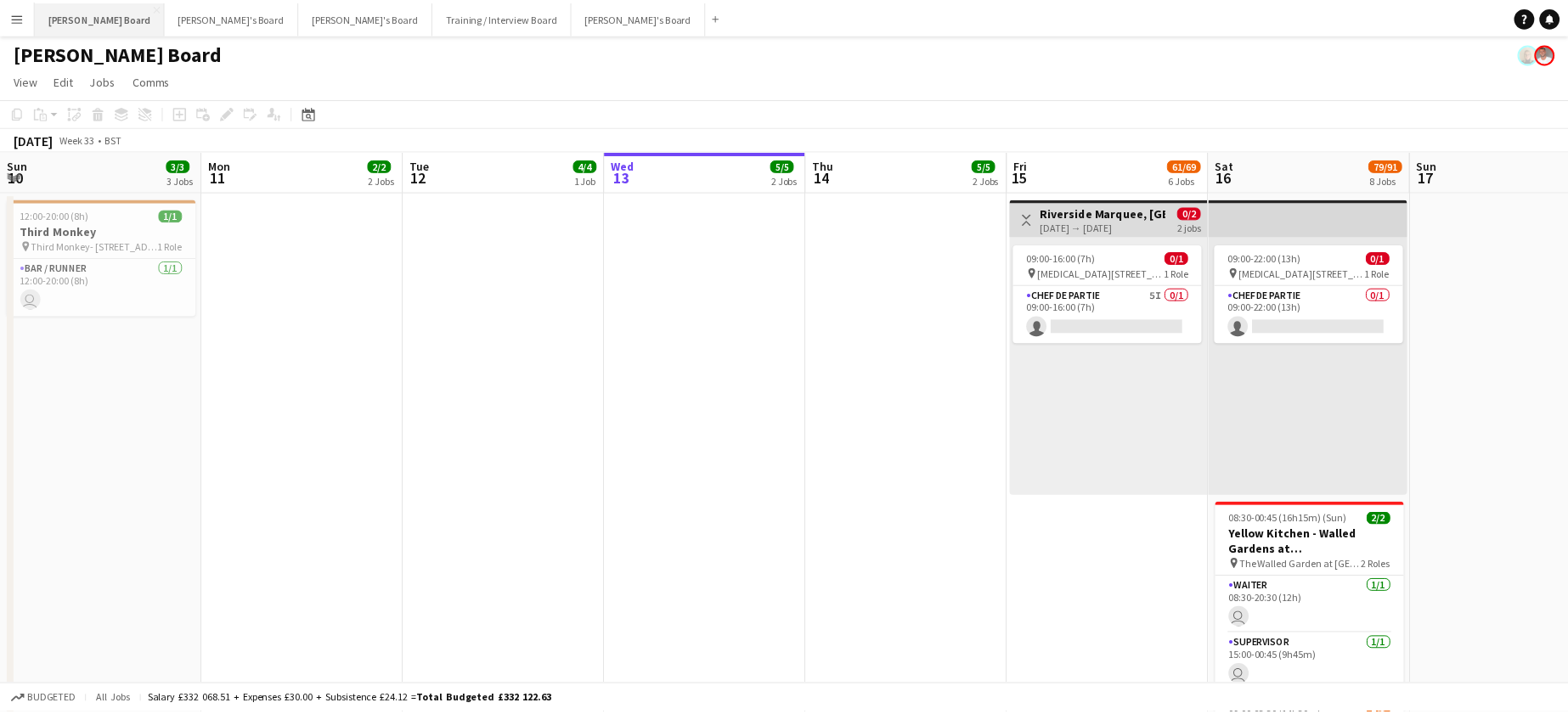
scroll to position [0, 406]
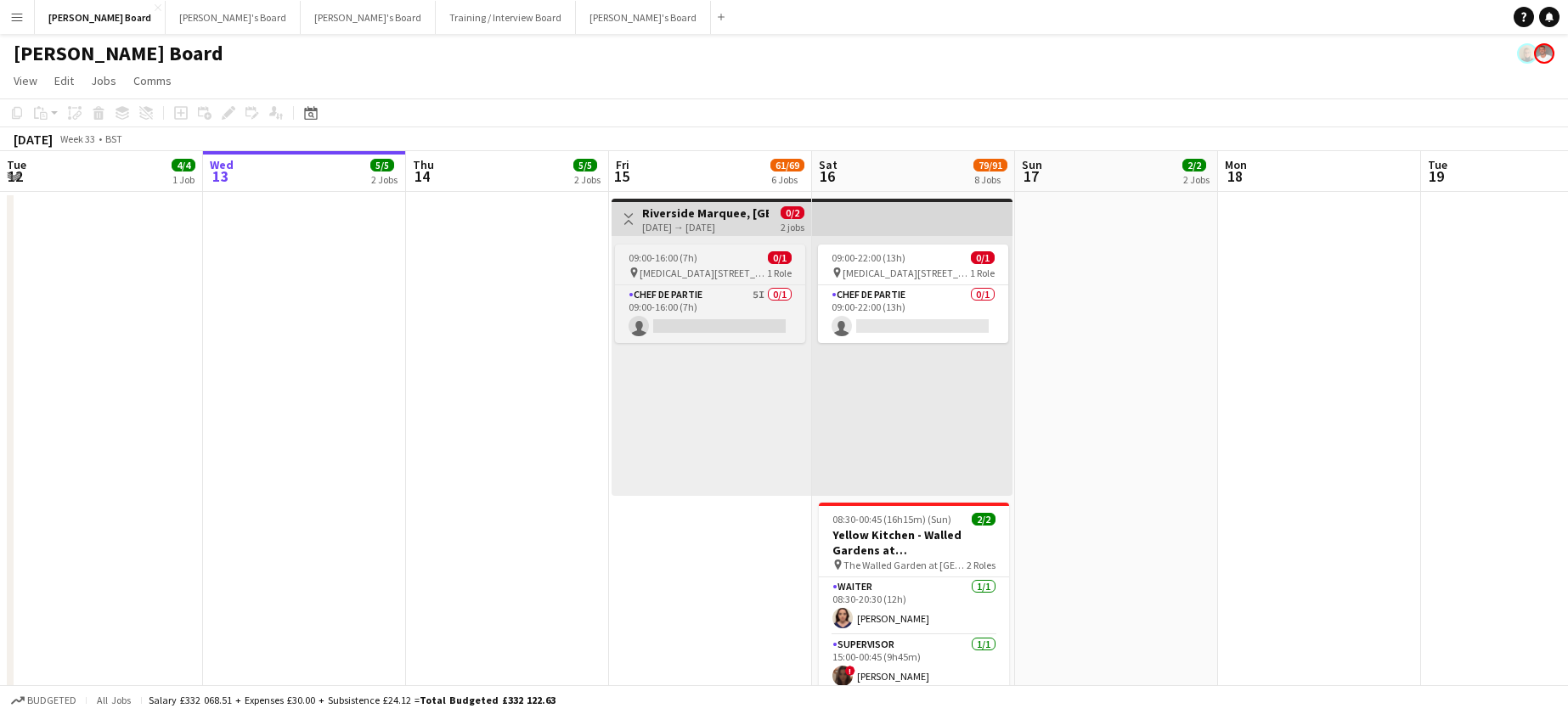
click at [650, 267] on span "Maidenhead, SL6 2ED" at bounding box center [703, 273] width 127 height 13
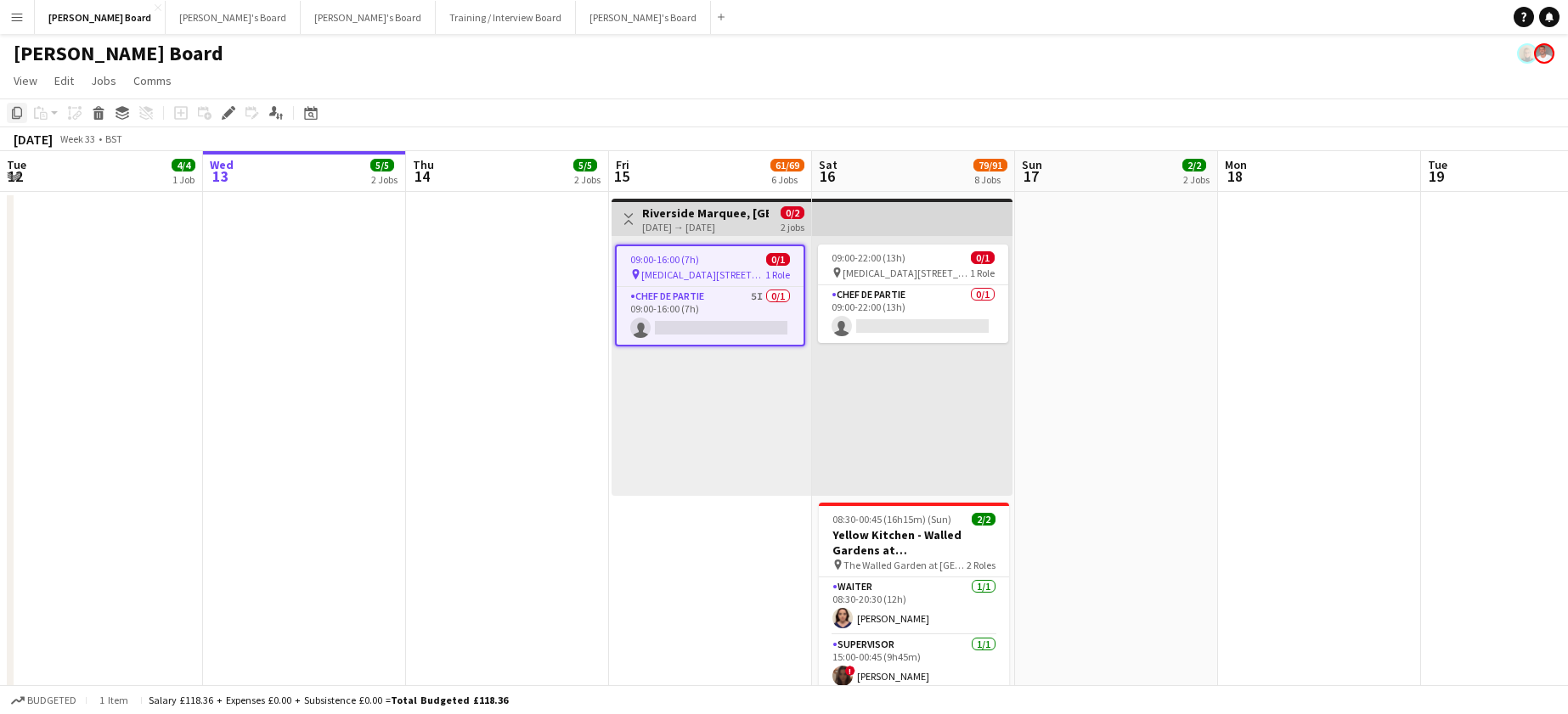
click at [21, 110] on icon "Copy" at bounding box center [17, 113] width 14 height 14
click at [685, 521] on app-date-cell "Toggle View Riverside Marquee, Maidenhead SL6 2ED 15-08-2025 → 16-08-2025 0/2 2…" at bounding box center [711, 589] width 203 height 795
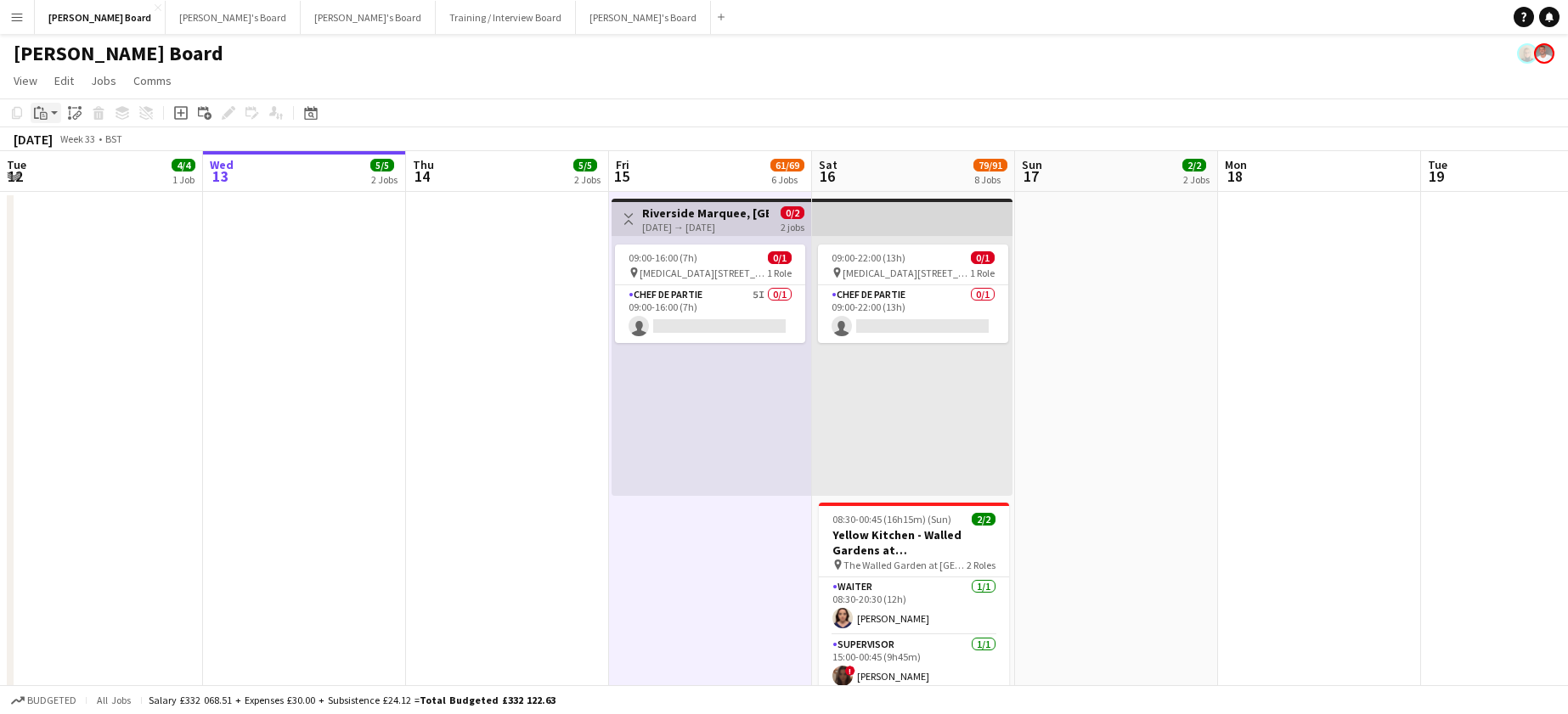
click at [55, 112] on app-action-btn "Paste" at bounding box center [45, 112] width 30 height 21
click at [59, 149] on link "Paste Ctrl+V" at bounding box center [124, 146] width 159 height 16
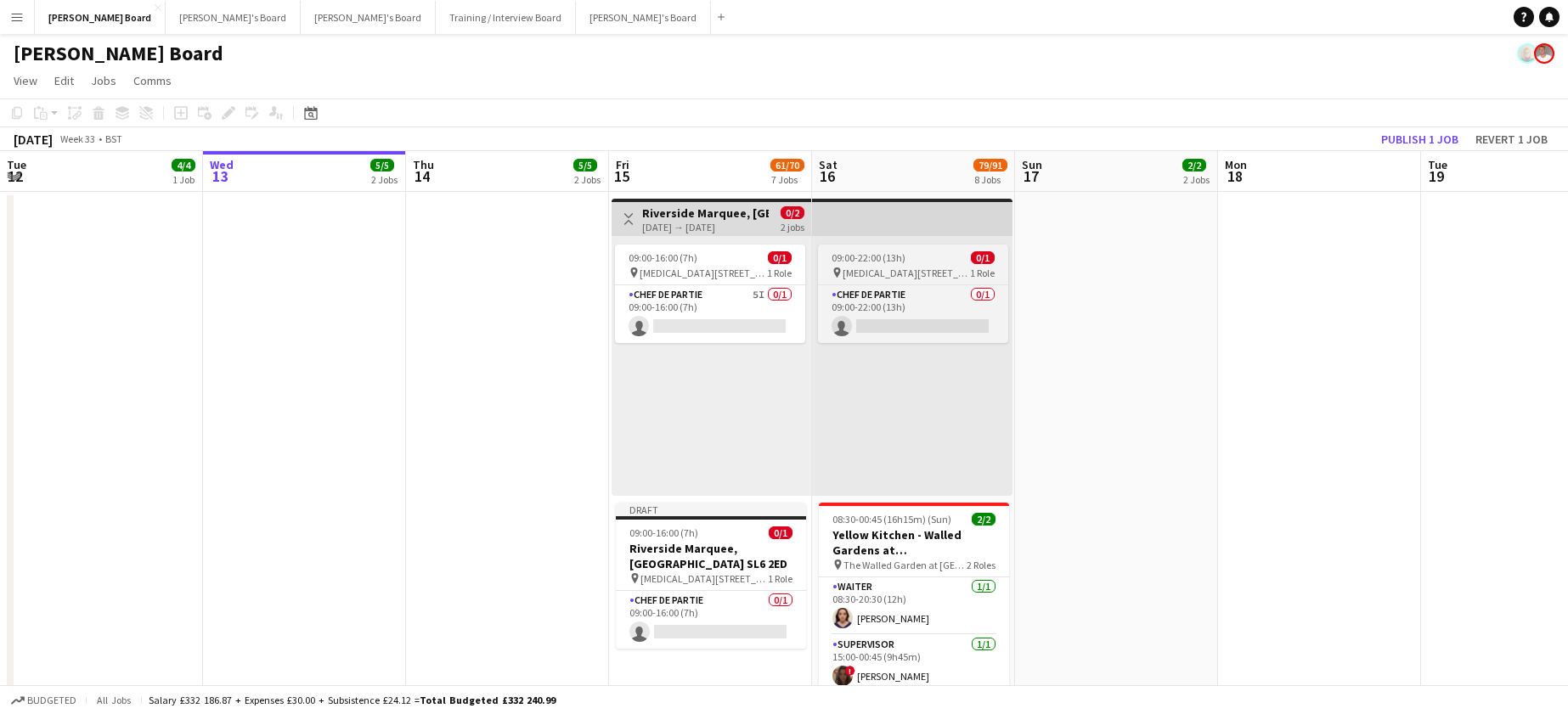
click at [879, 260] on span "09:00-22:00 (13h)" at bounding box center [869, 257] width 74 height 13
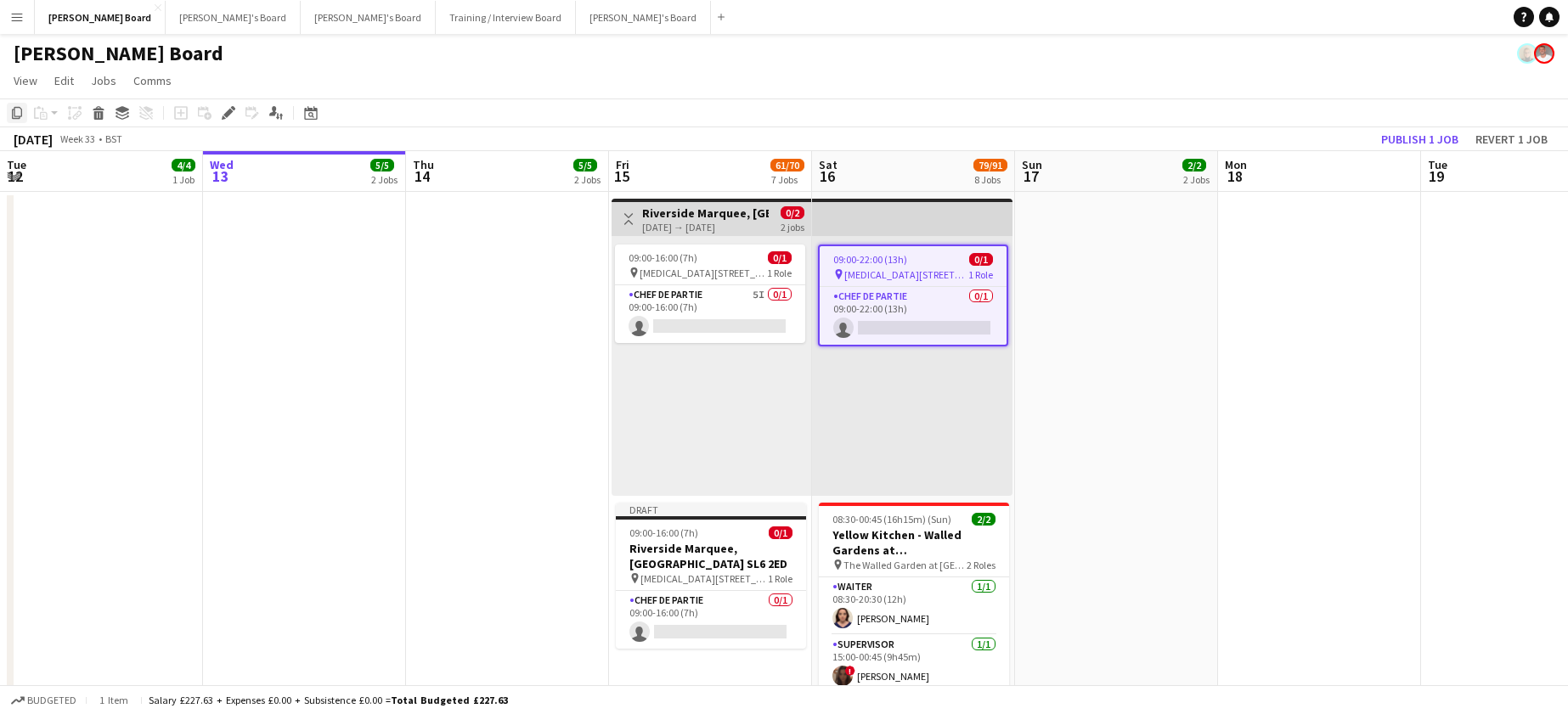
click at [14, 109] on icon "Copy" at bounding box center [17, 113] width 14 height 14
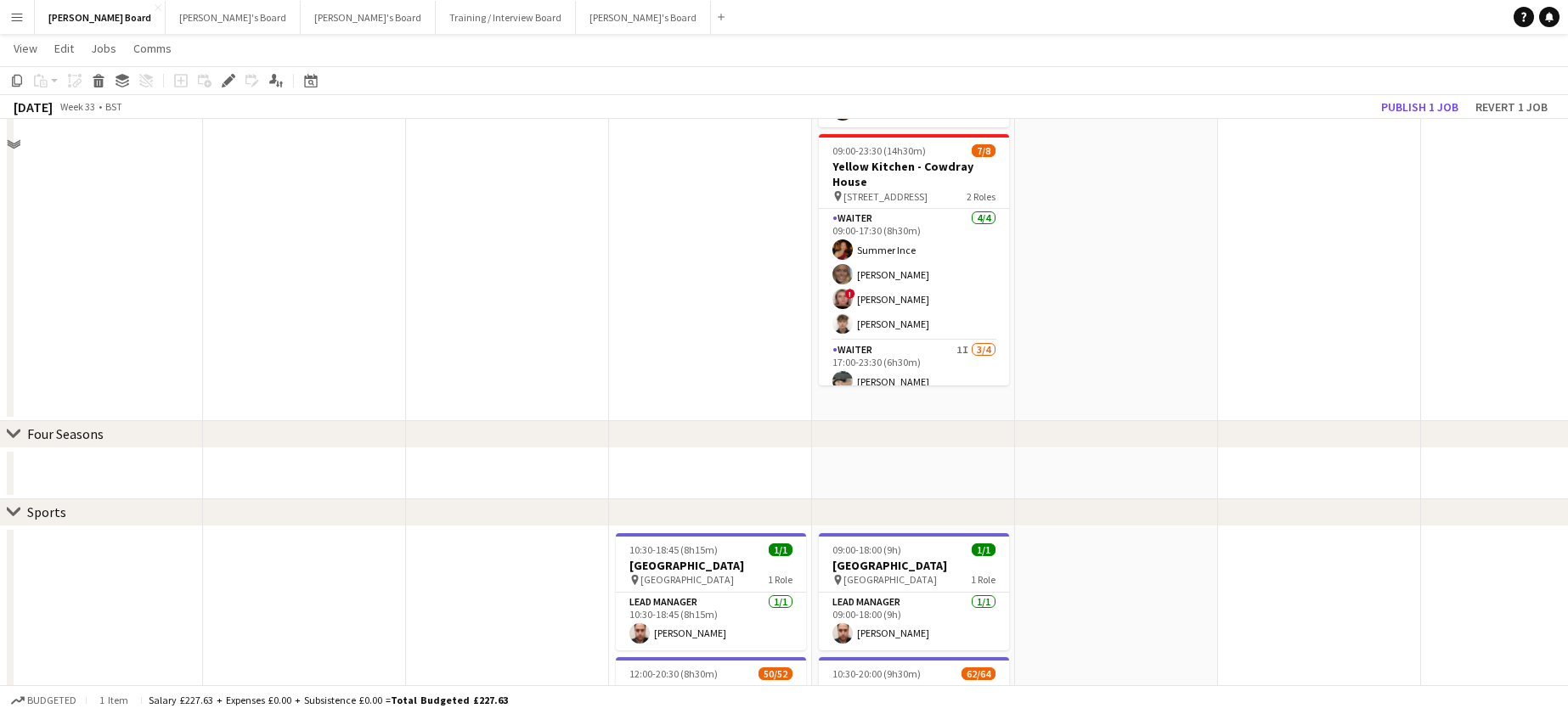
scroll to position [566, 0]
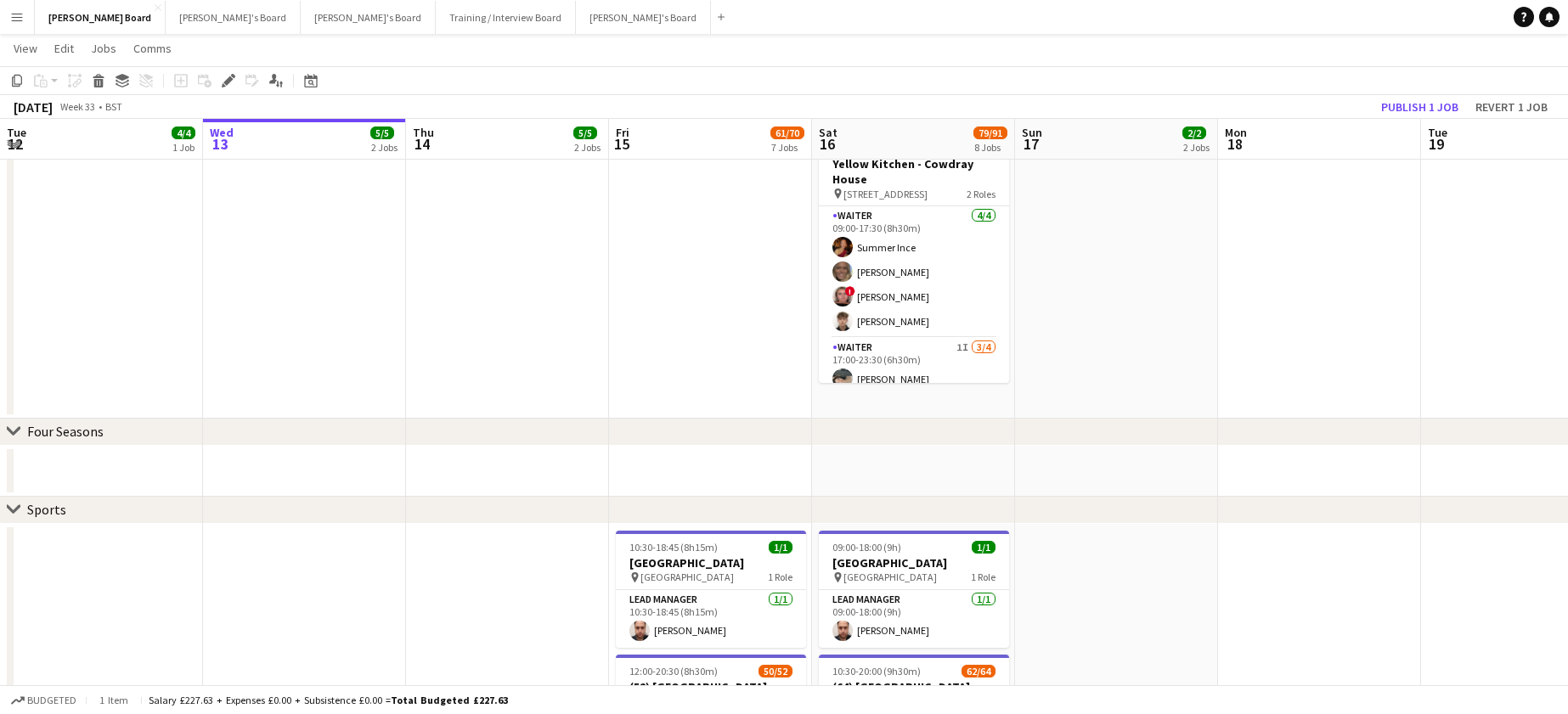
click at [847, 409] on app-date-cell "09:00-22:00 (13h) 0/1 pin Maidenhead, SL6 2ED 1 Role Chef de Partie 0/1 09:00-2…" at bounding box center [914, 21] width 203 height 795
click at [42, 83] on icon "Paste" at bounding box center [41, 81] width 14 height 14
click at [66, 112] on link "Paste Ctrl+V" at bounding box center [124, 113] width 159 height 16
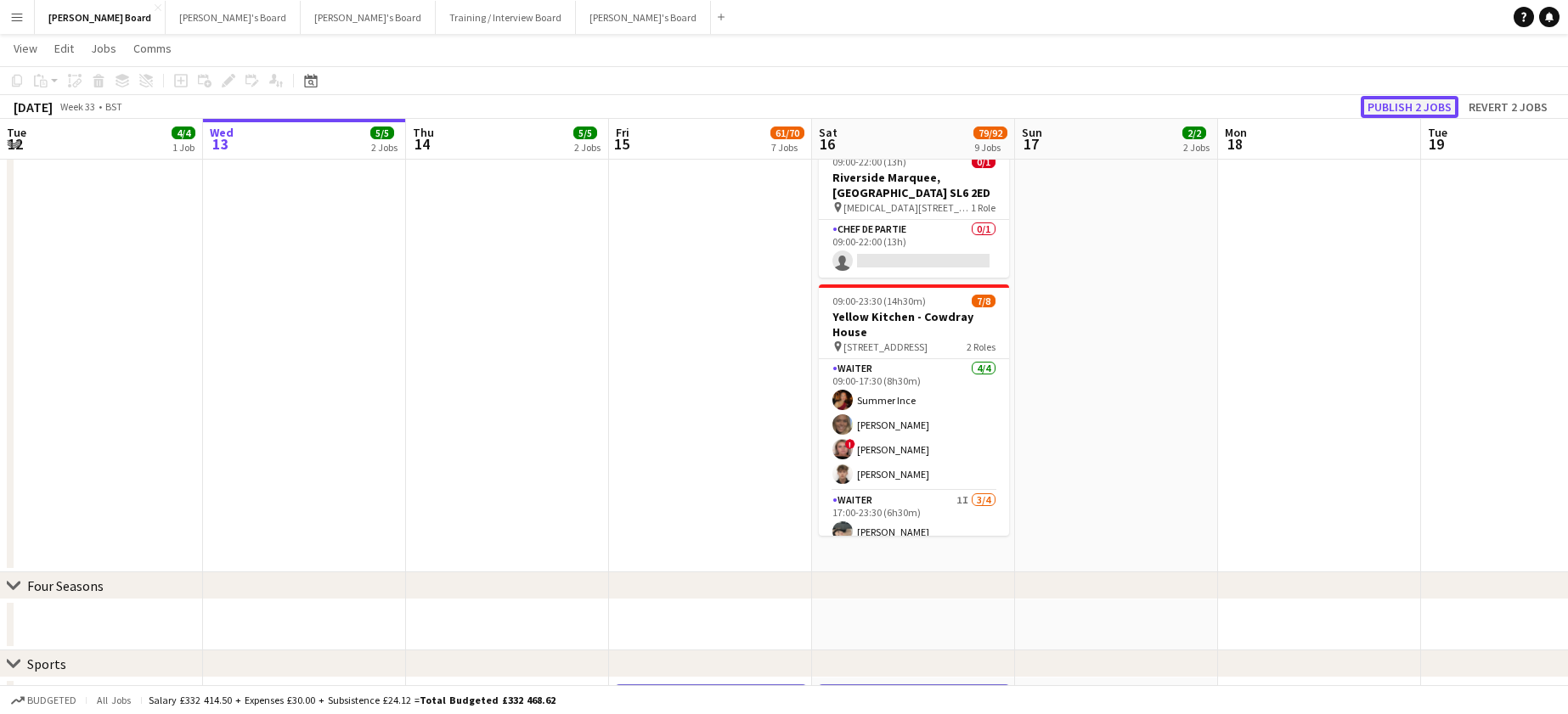
click at [1406, 99] on button "Publish 2 jobs" at bounding box center [1410, 107] width 98 height 22
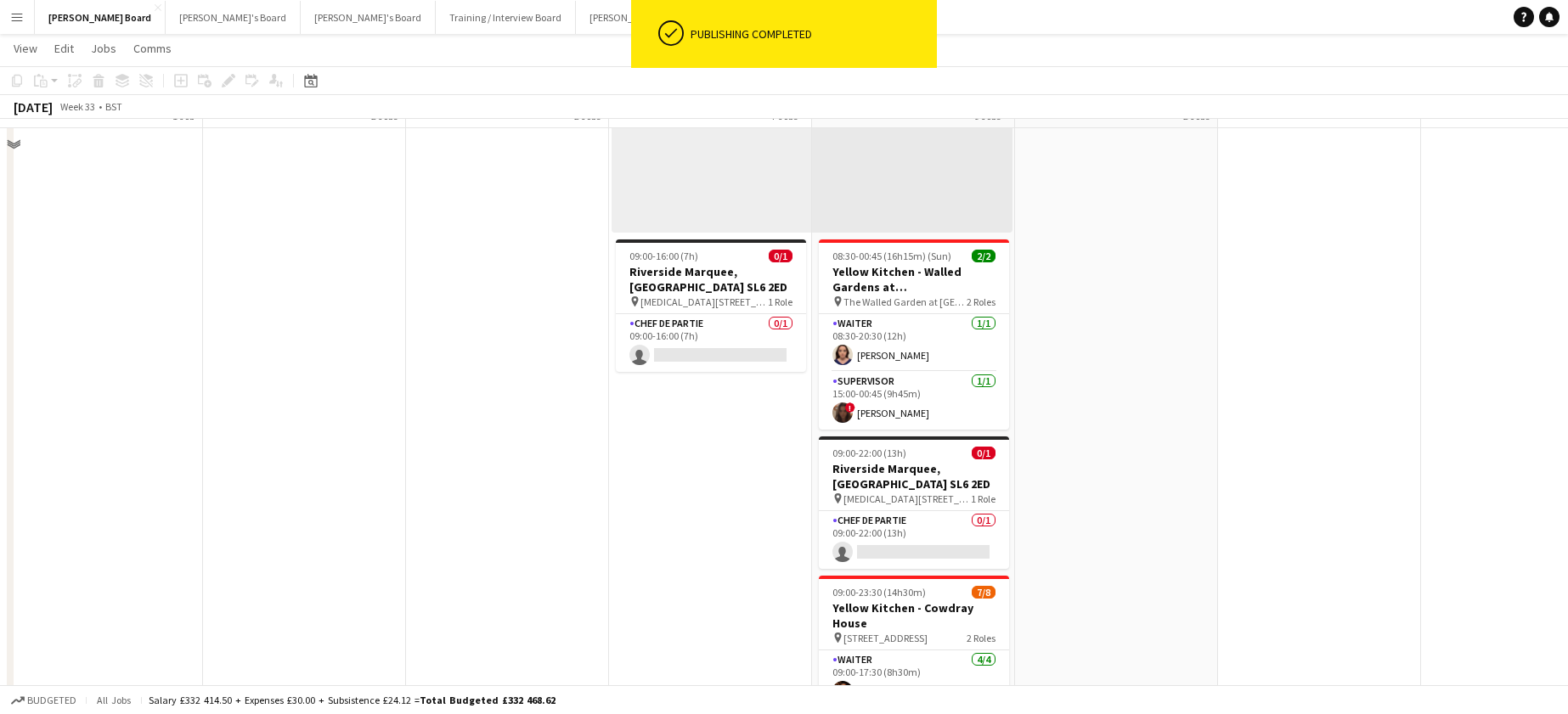
scroll to position [227, 0]
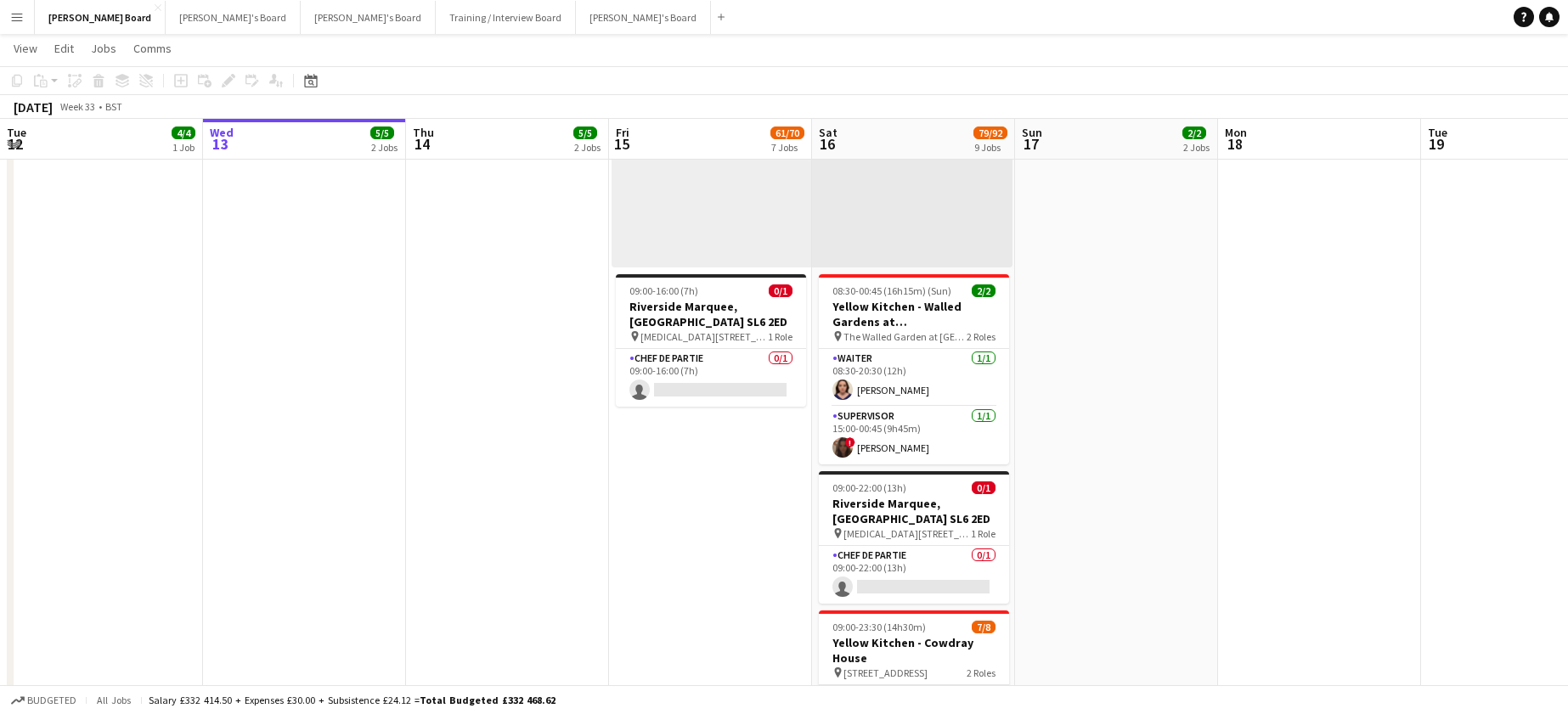
click at [1123, 417] on app-date-cell at bounding box center [1117, 431] width 203 height 935
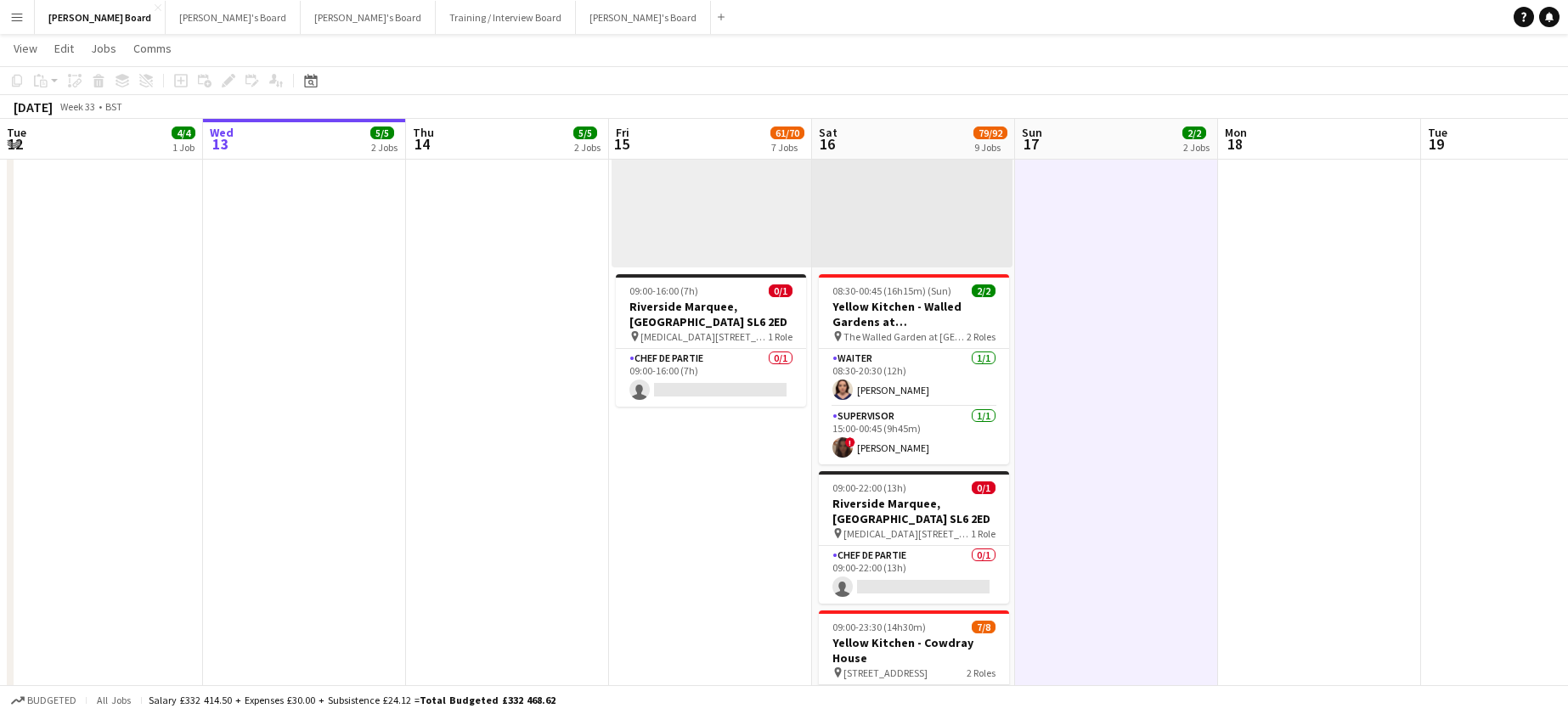
scroll to position [0, 402]
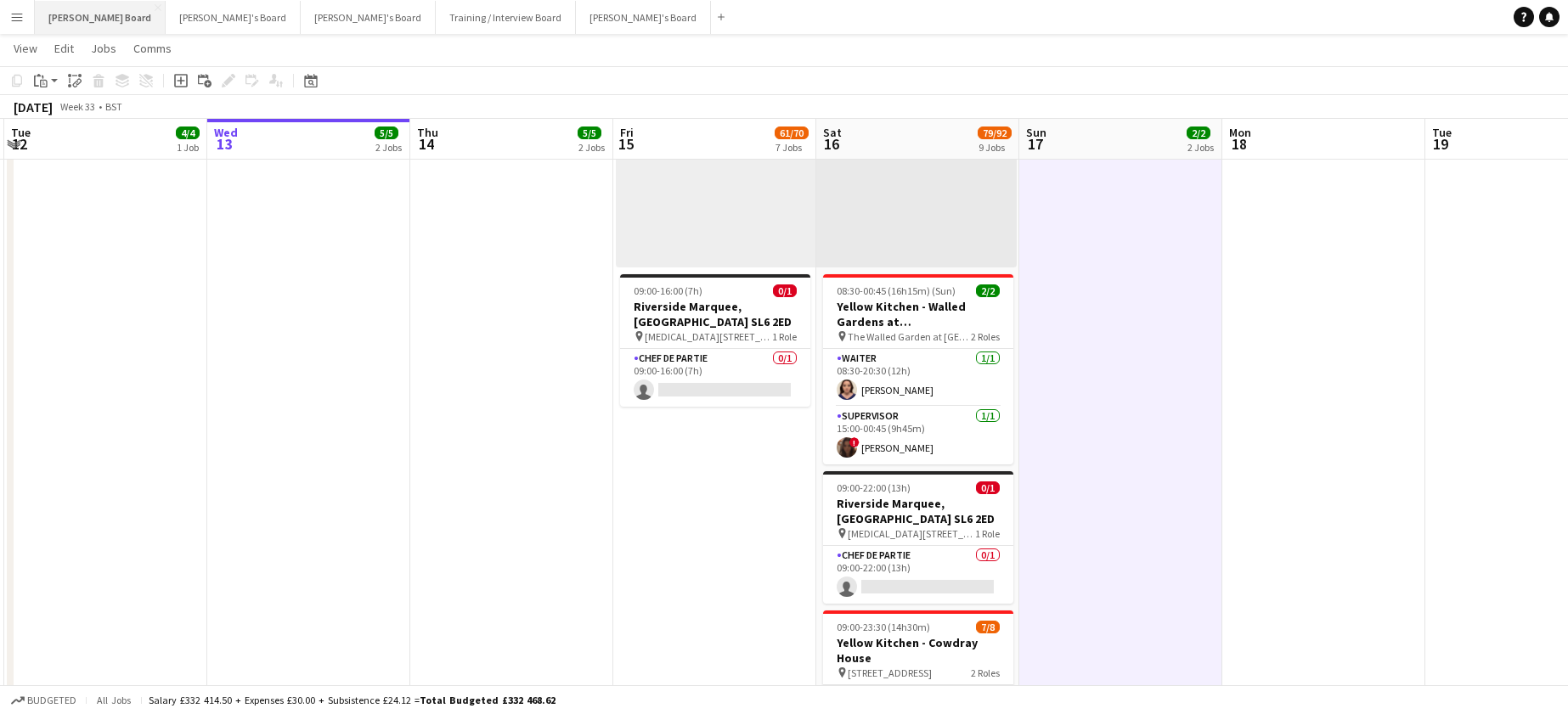
click at [67, 24] on button "Dean's Board Close" at bounding box center [101, 18] width 131 height 33
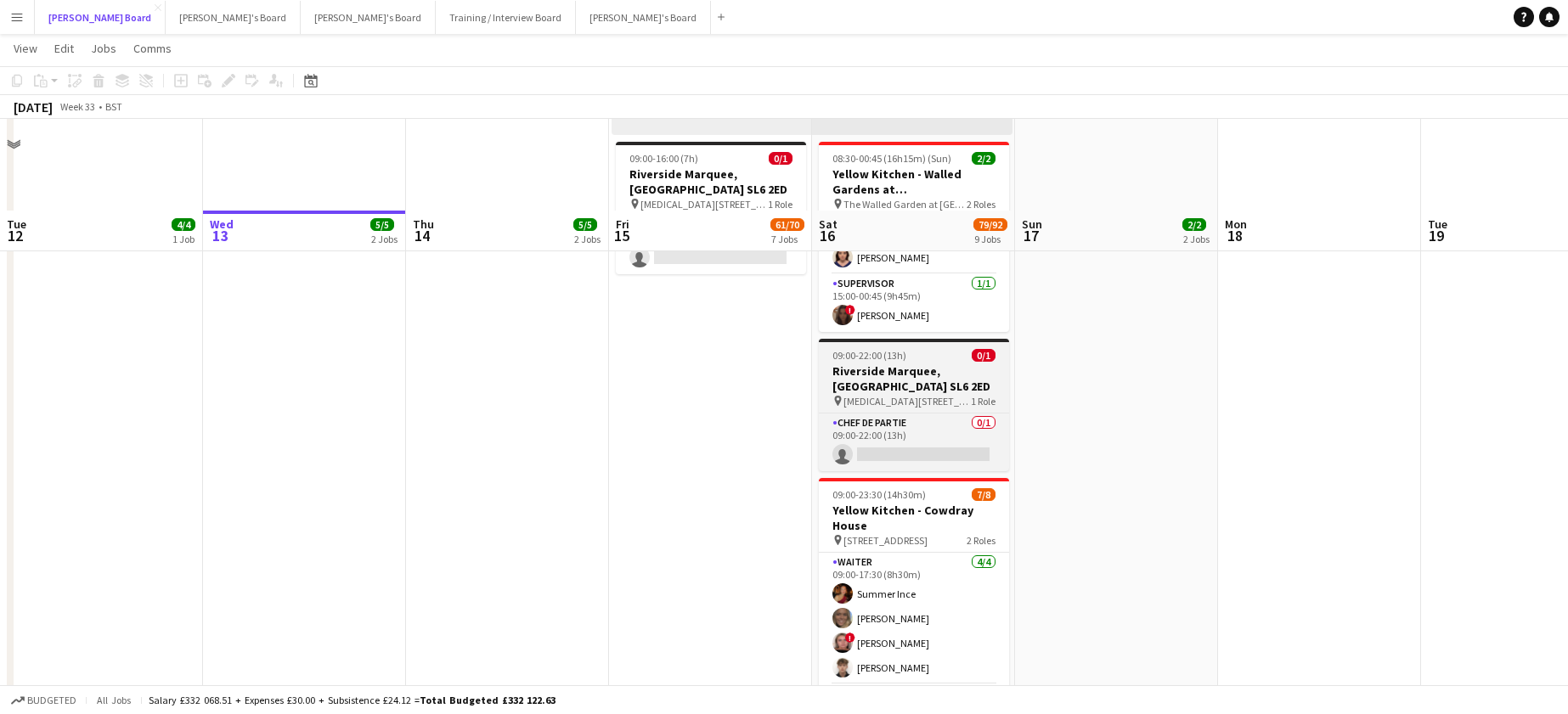
scroll to position [227, 0]
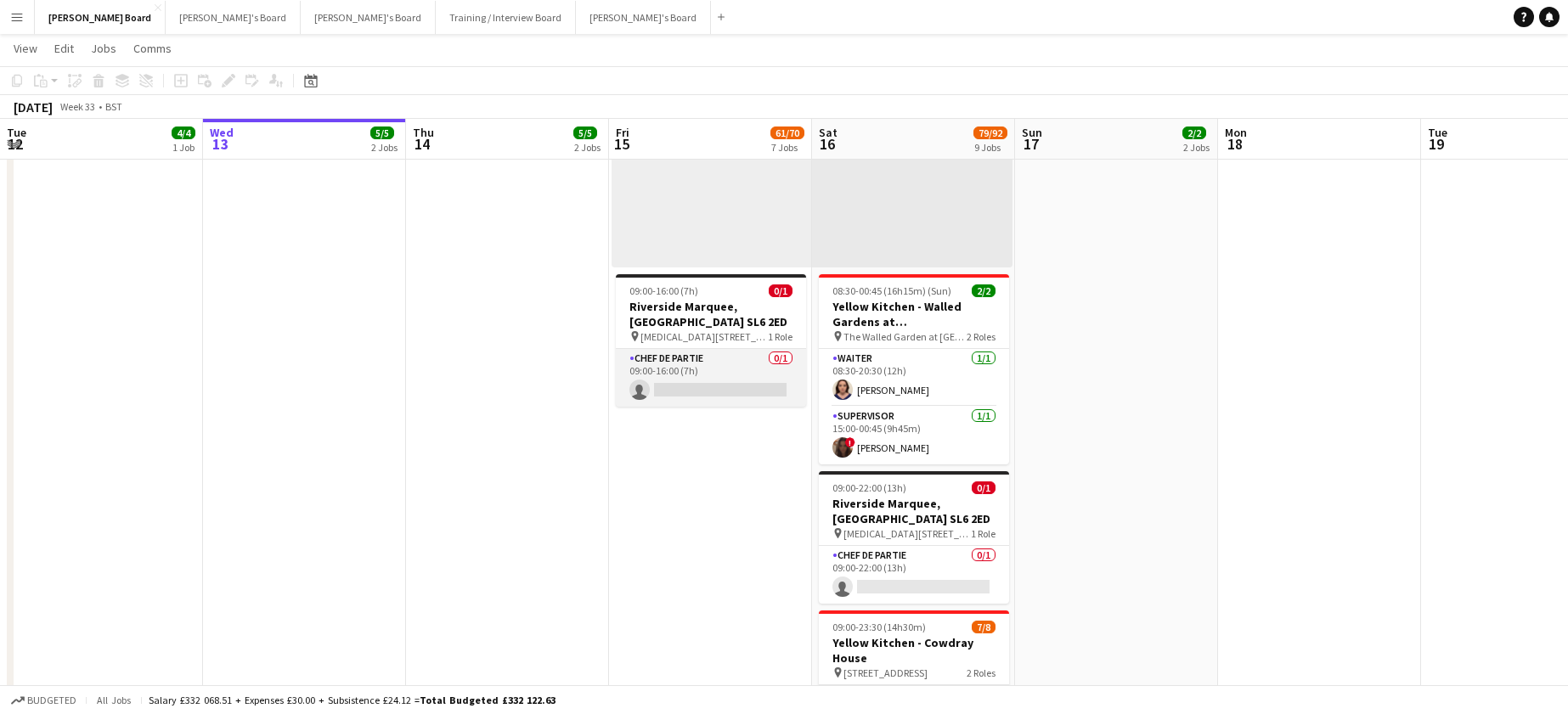
click at [712, 365] on app-card-role "Chef de Partie 0/1 09:00-16:00 (7h) single-neutral-actions" at bounding box center [711, 378] width 191 height 58
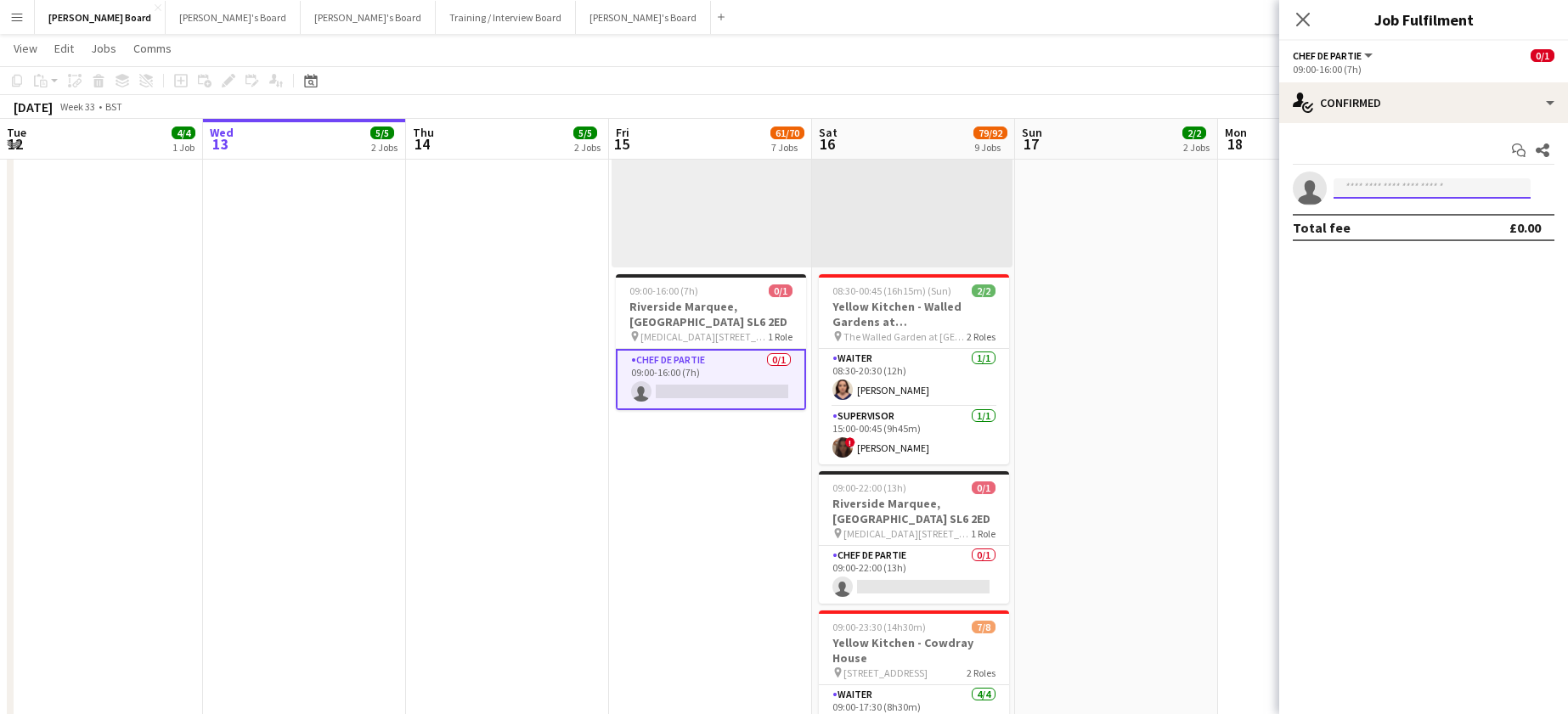
click at [1442, 190] on input at bounding box center [1431, 188] width 197 height 21
type input "**"
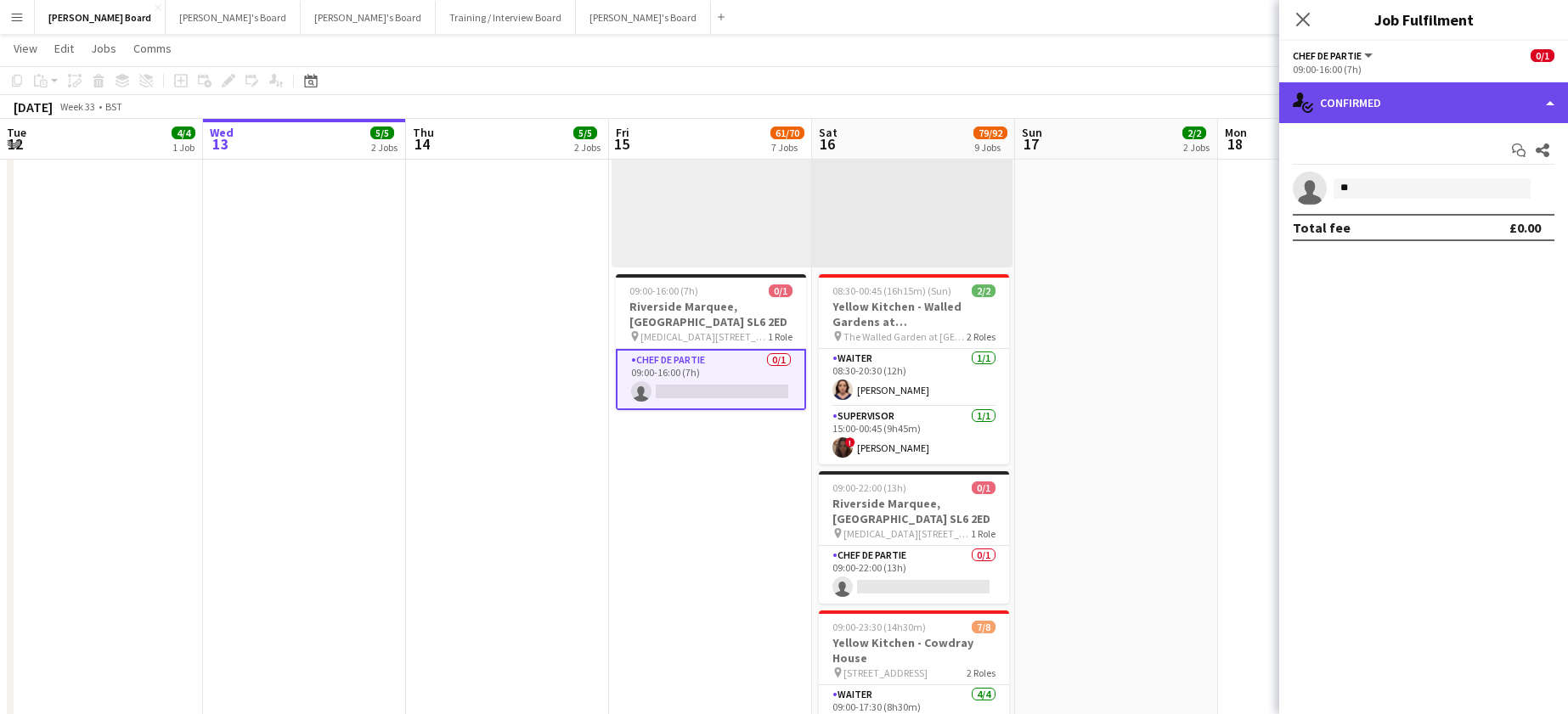
click at [1332, 100] on div "single-neutral-actions-check-2 Confirmed" at bounding box center [1423, 103] width 289 height 41
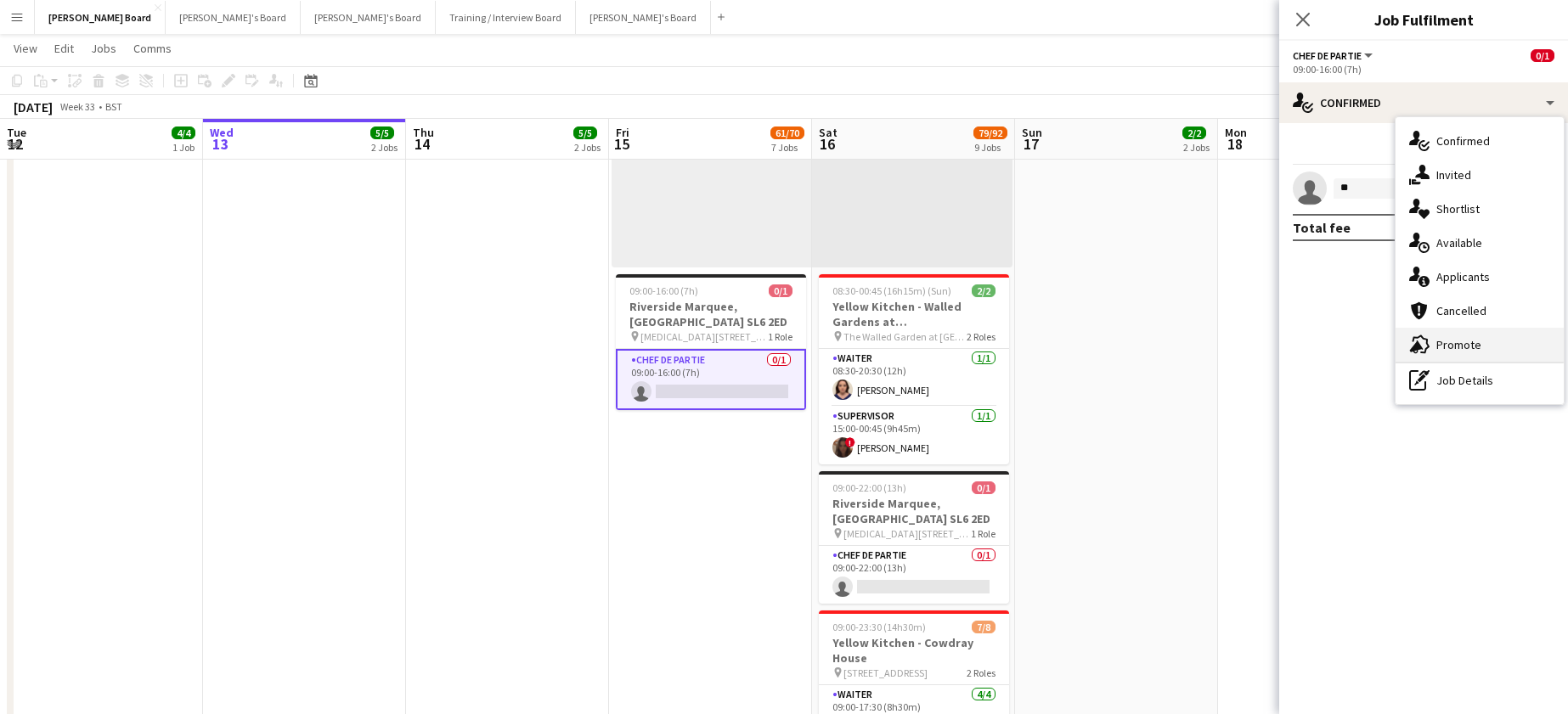
click at [1477, 346] on div "advertising-megaphone Promote" at bounding box center [1480, 344] width 168 height 34
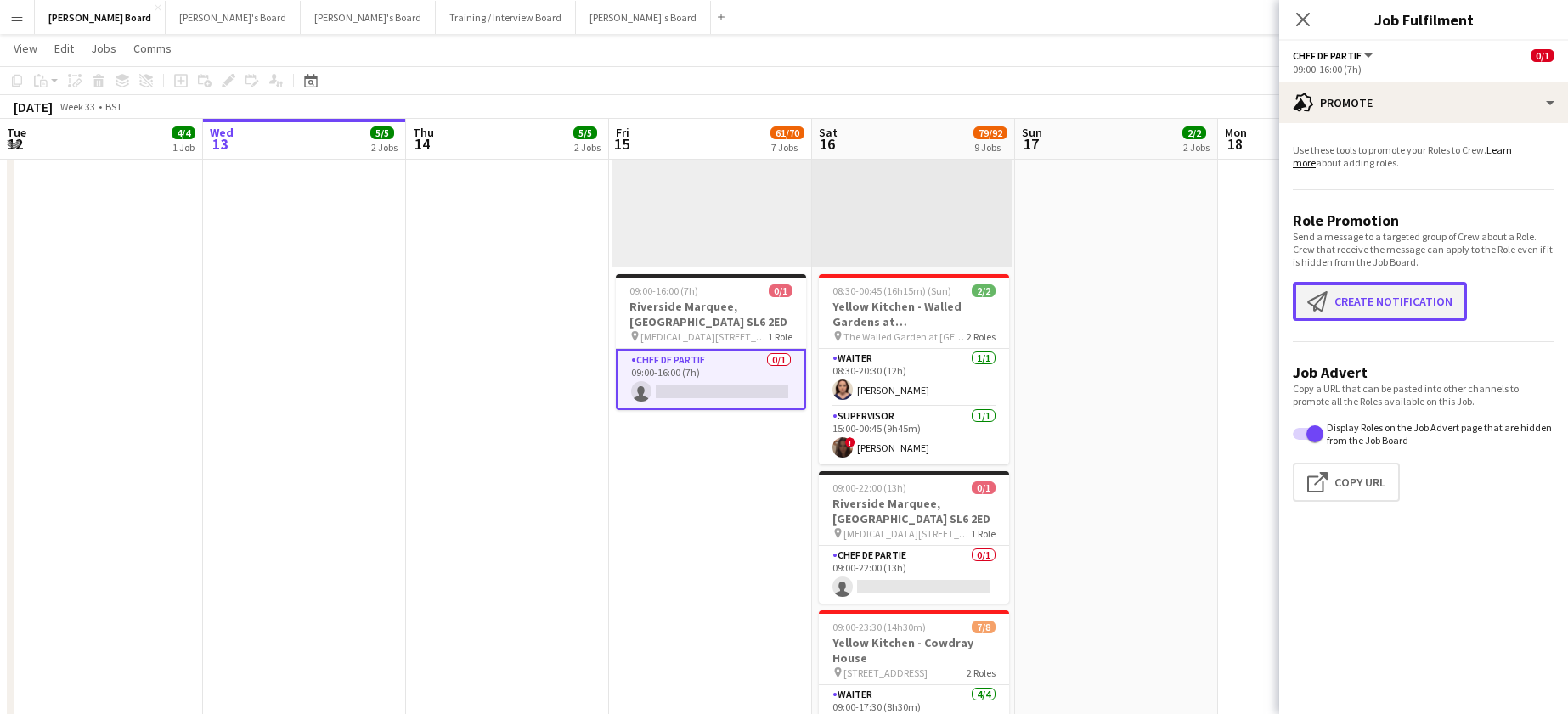
click at [1377, 304] on button "Create notification Create notification" at bounding box center [1380, 301] width 174 height 39
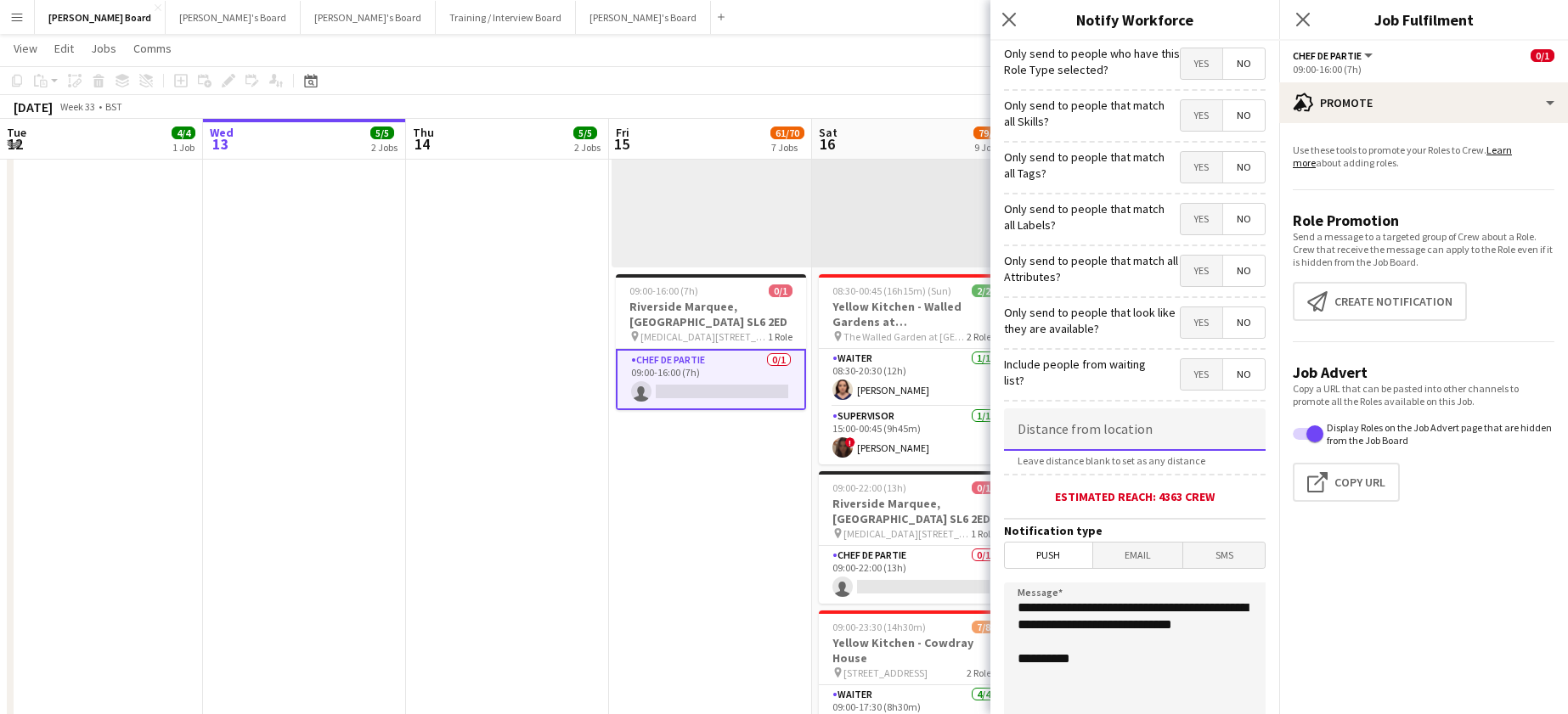
click at [1098, 416] on input at bounding box center [1134, 429] width 261 height 42
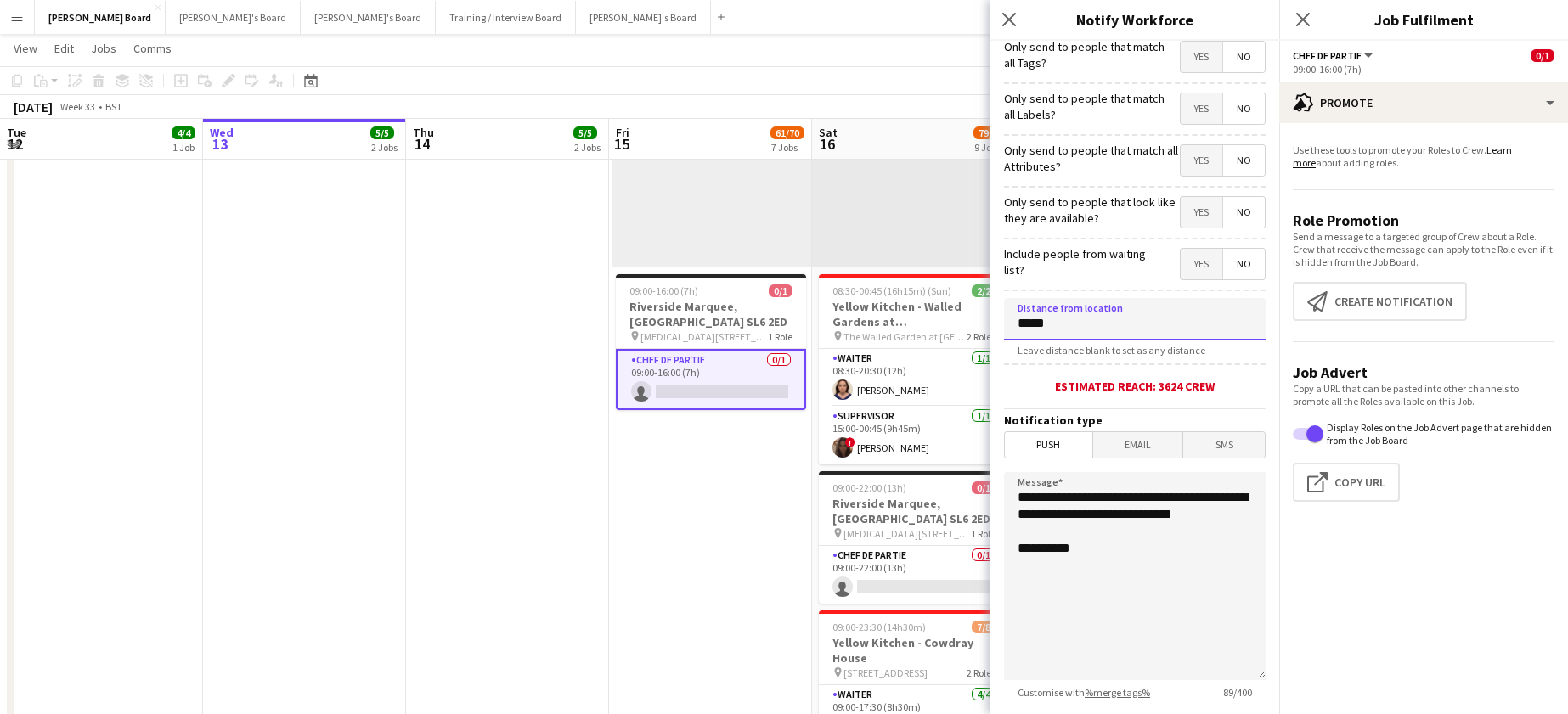
scroll to position [221, 0]
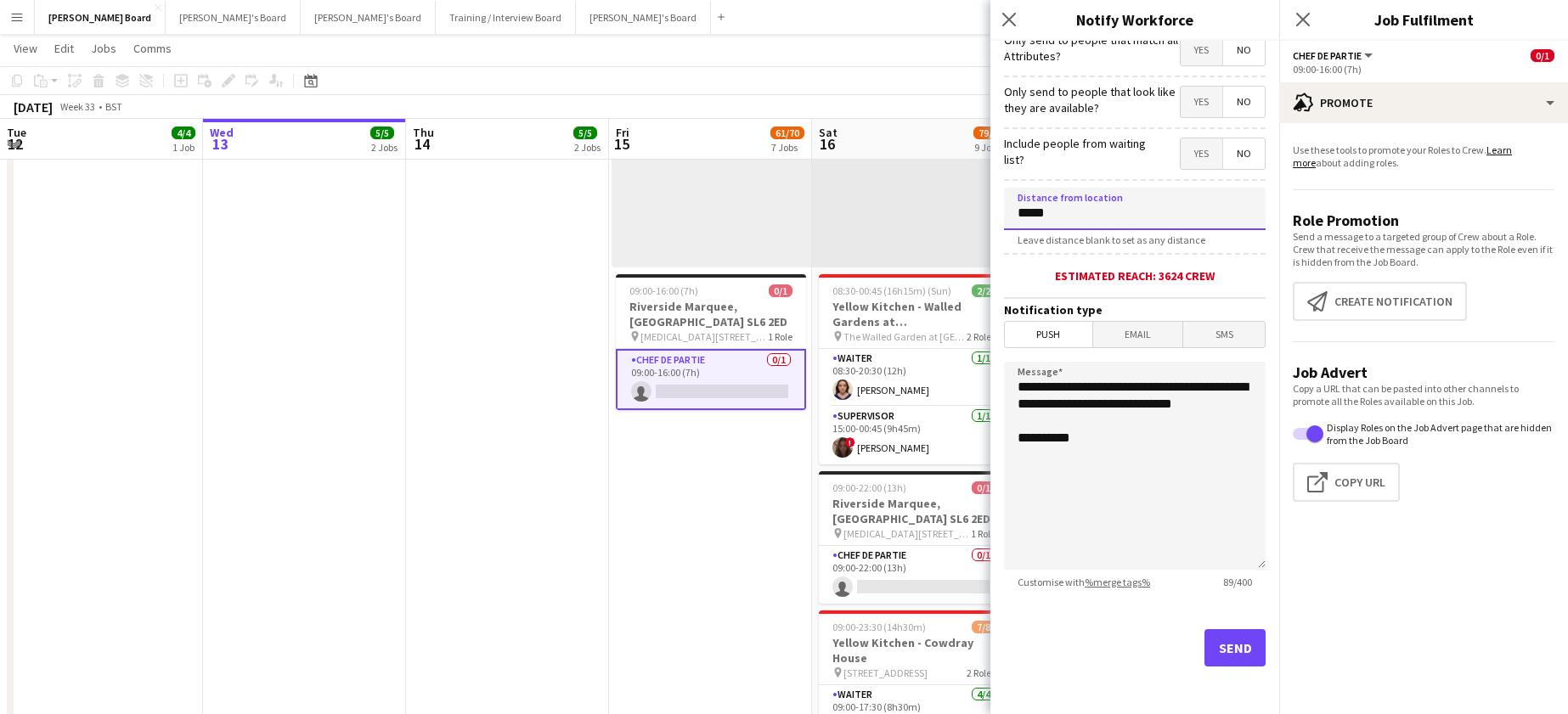
type input "*****"
click at [1215, 629] on div "Send" at bounding box center [1134, 655] width 261 height 119
click at [1232, 636] on button "Send" at bounding box center [1234, 647] width 62 height 37
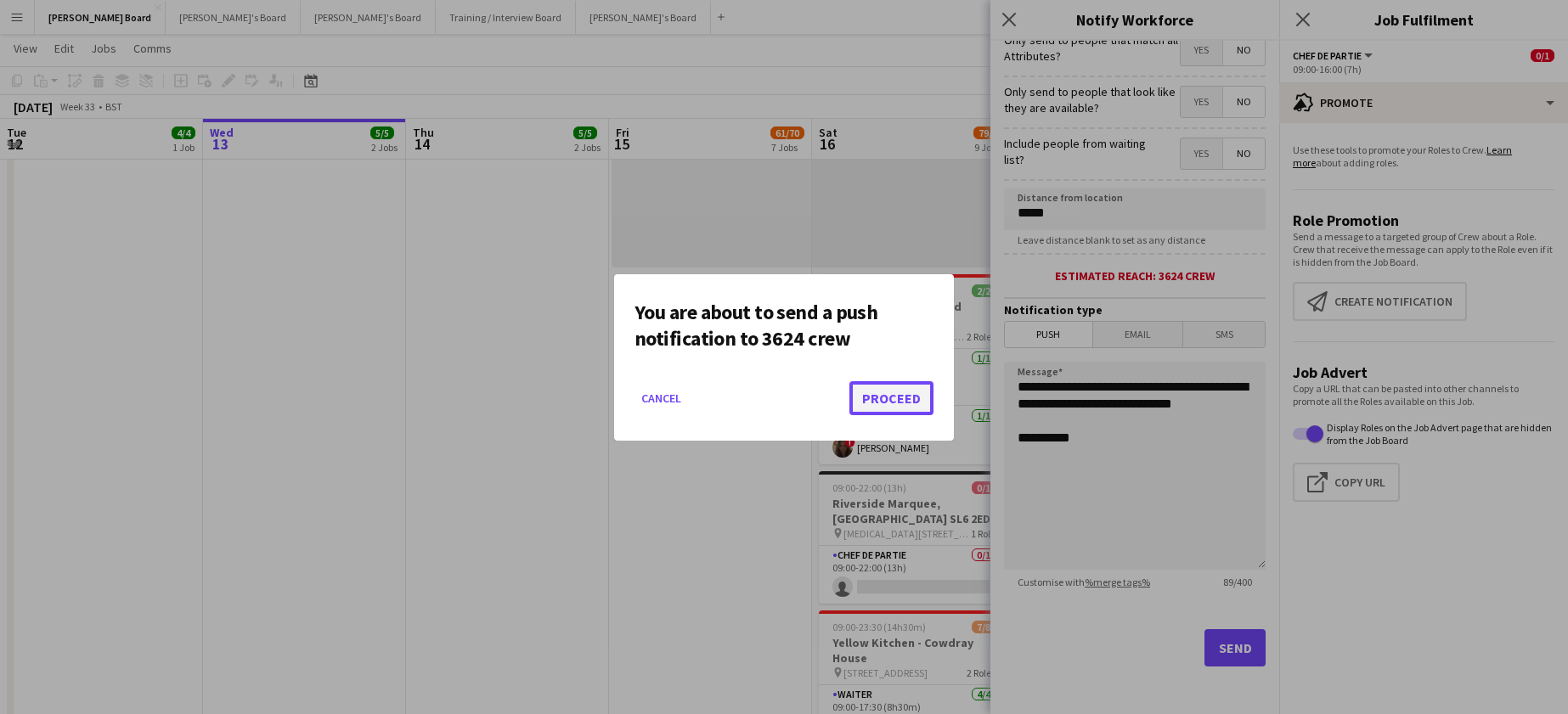
click at [855, 390] on button "Proceed" at bounding box center [891, 398] width 84 height 34
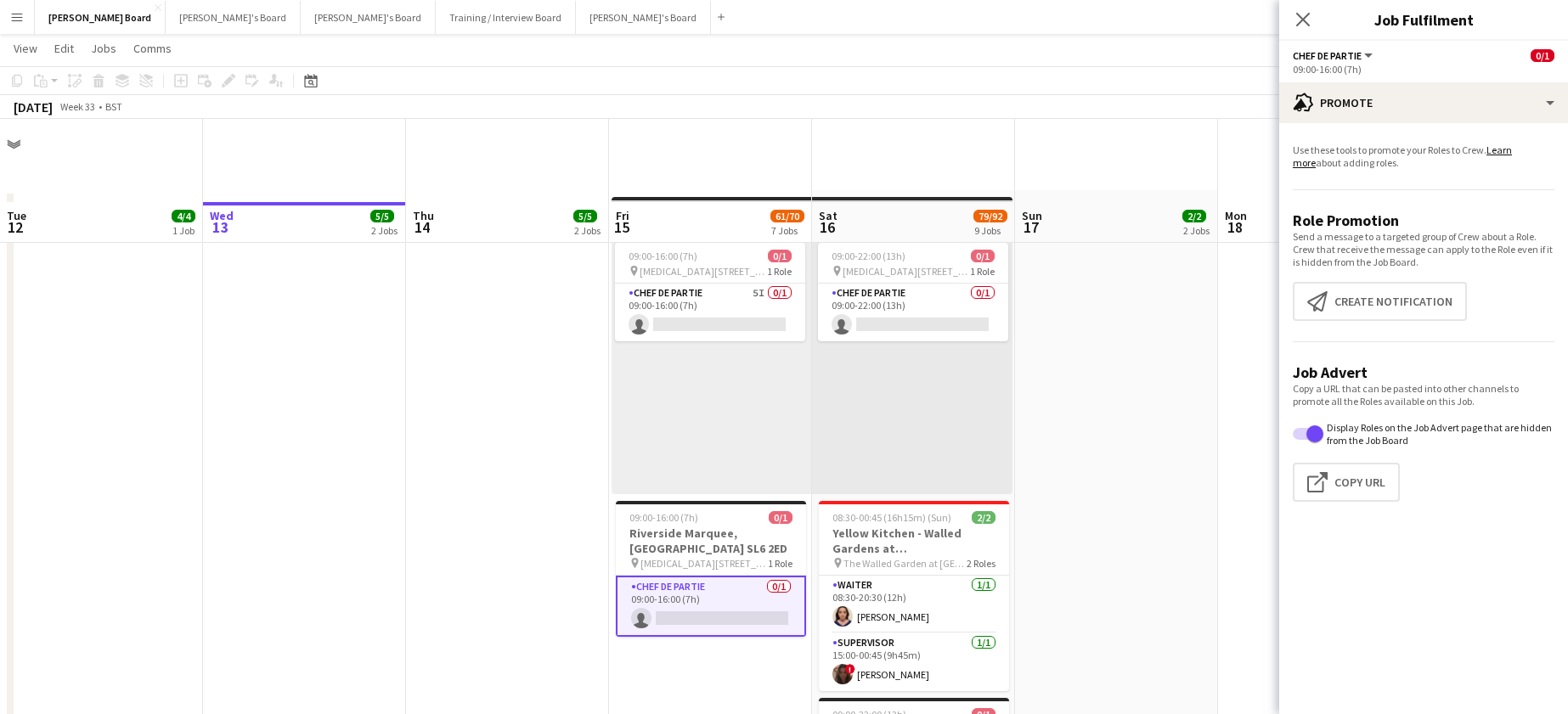
scroll to position [227, 0]
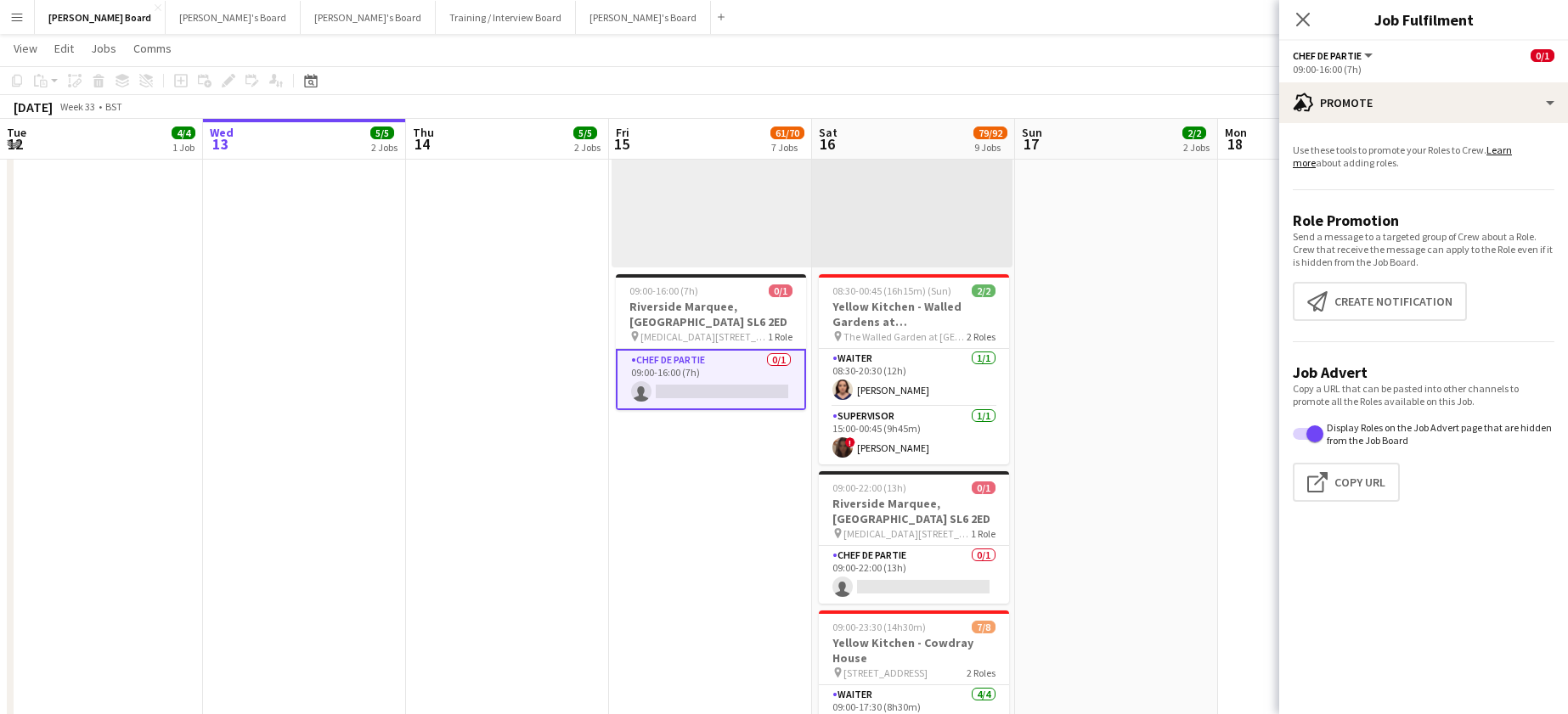
click at [1159, 459] on app-date-cell at bounding box center [1117, 431] width 203 height 935
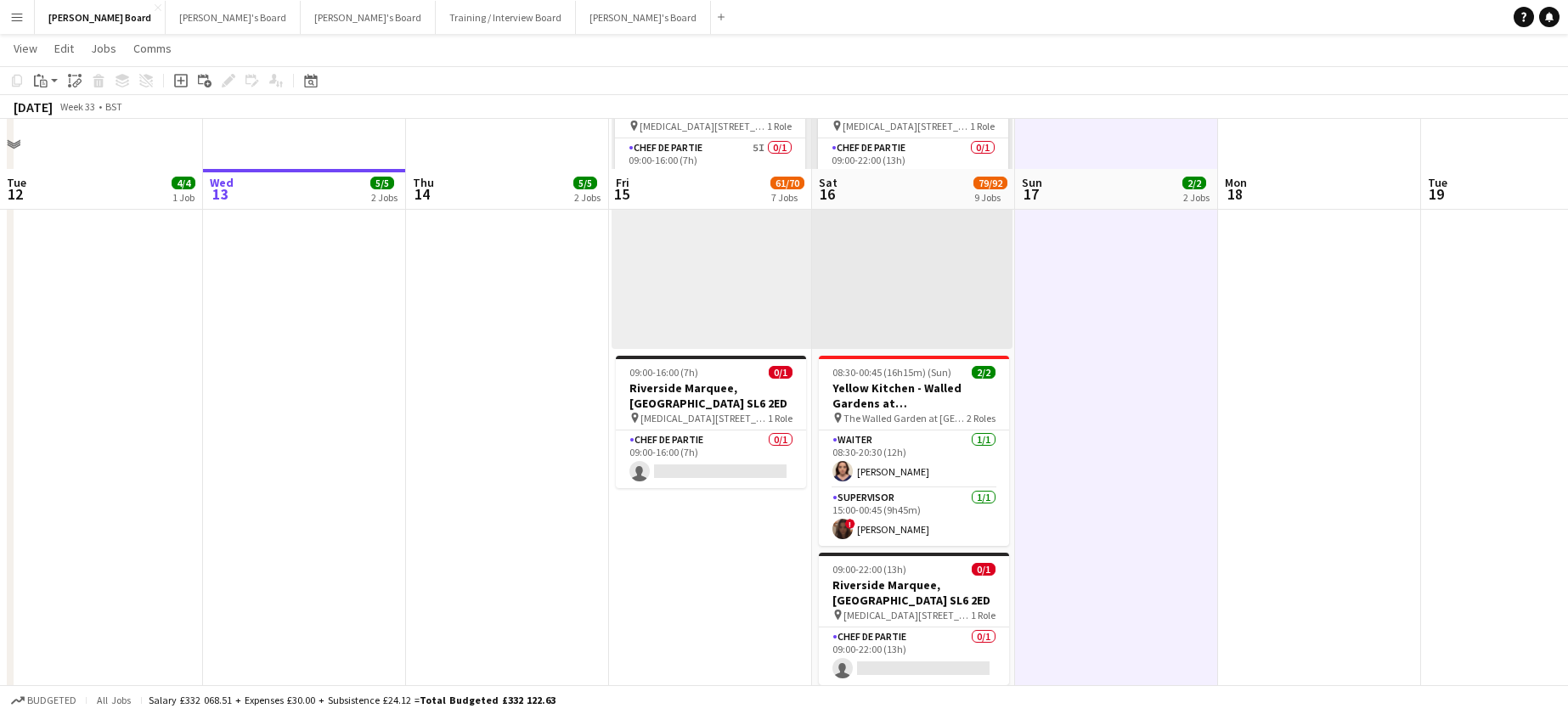
scroll to position [112, 0]
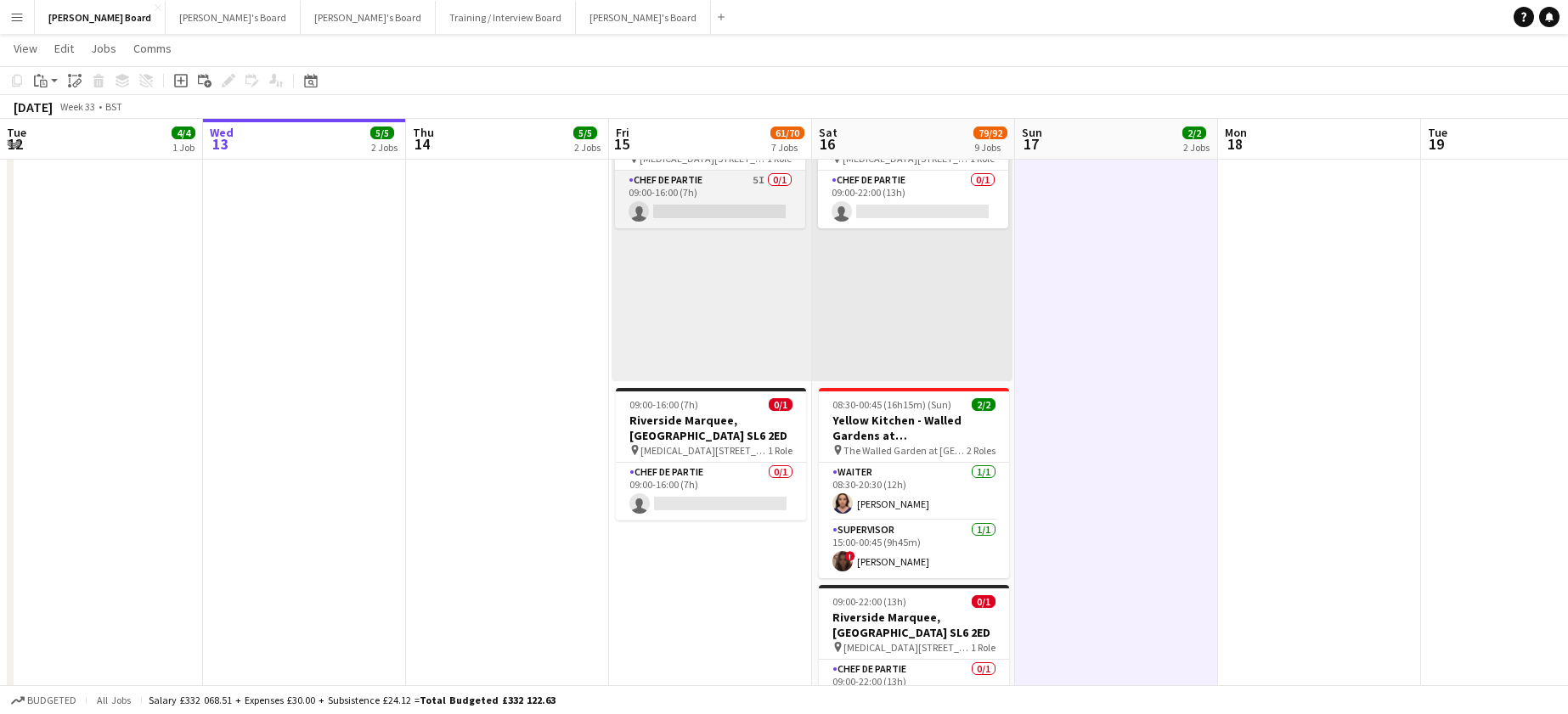
click at [681, 209] on app-card-role "Chef de Partie 5I 0/1 09:00-16:00 (7h) single-neutral-actions" at bounding box center [710, 200] width 191 height 58
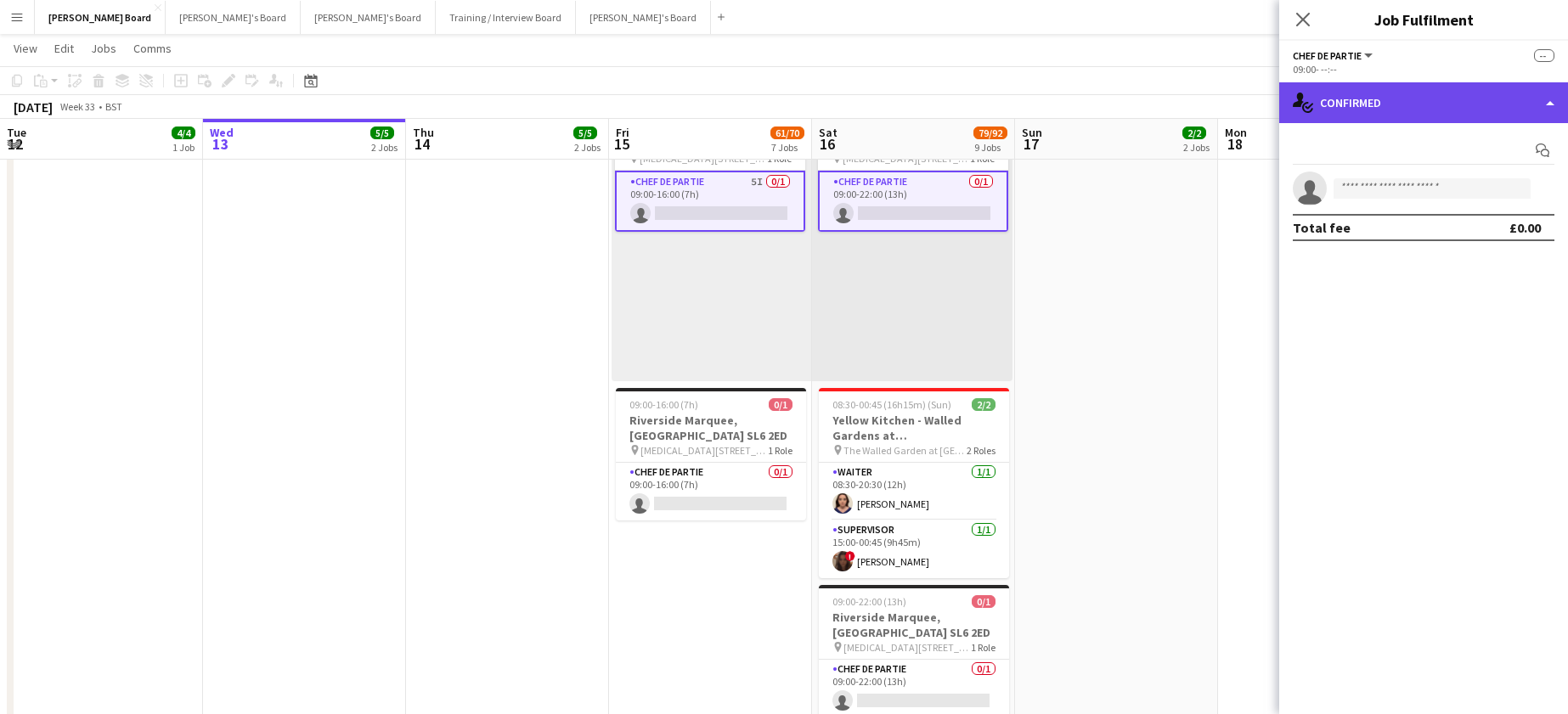
click at [1437, 93] on div "single-neutral-actions-check-2 Confirmed" at bounding box center [1423, 103] width 289 height 41
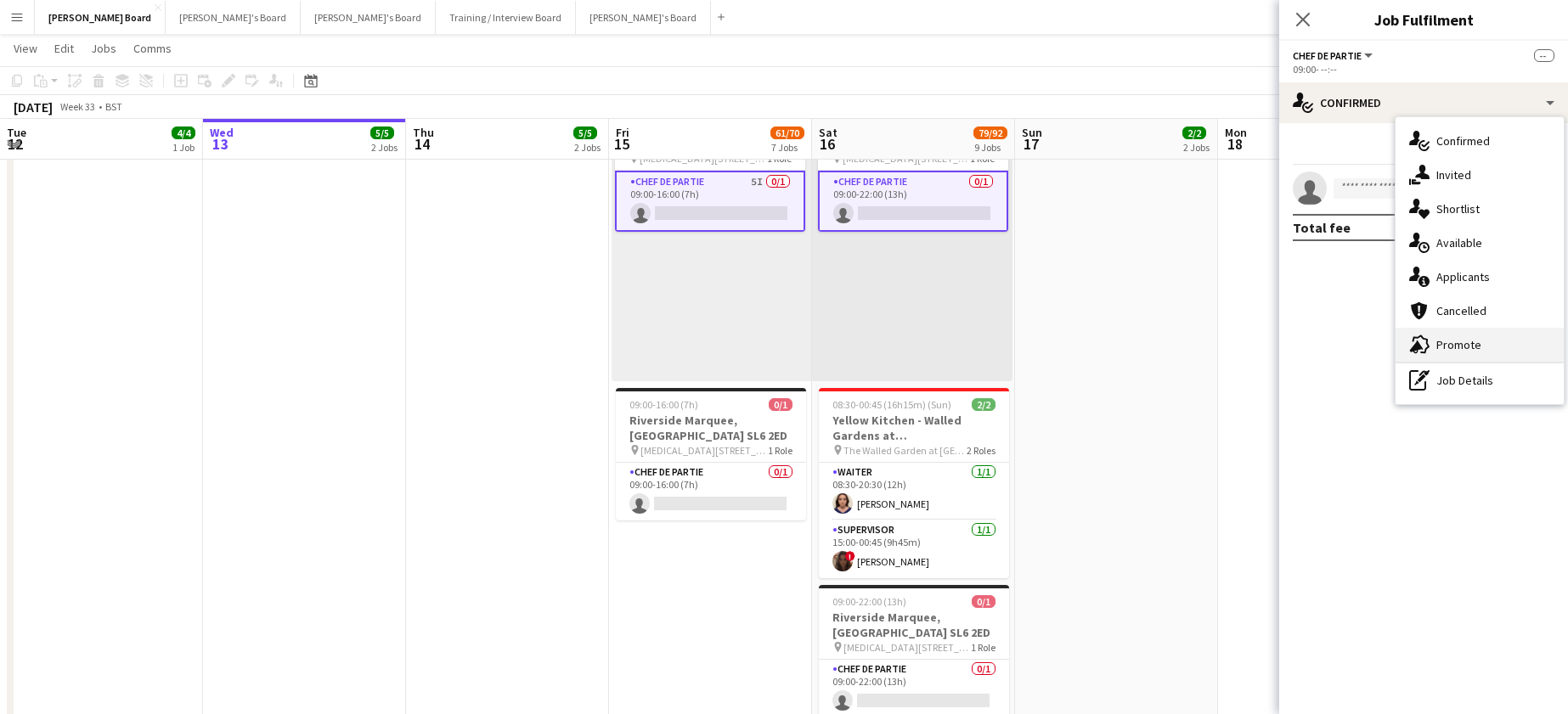
click at [1504, 358] on div "advertising-megaphone Promote" at bounding box center [1480, 344] width 168 height 34
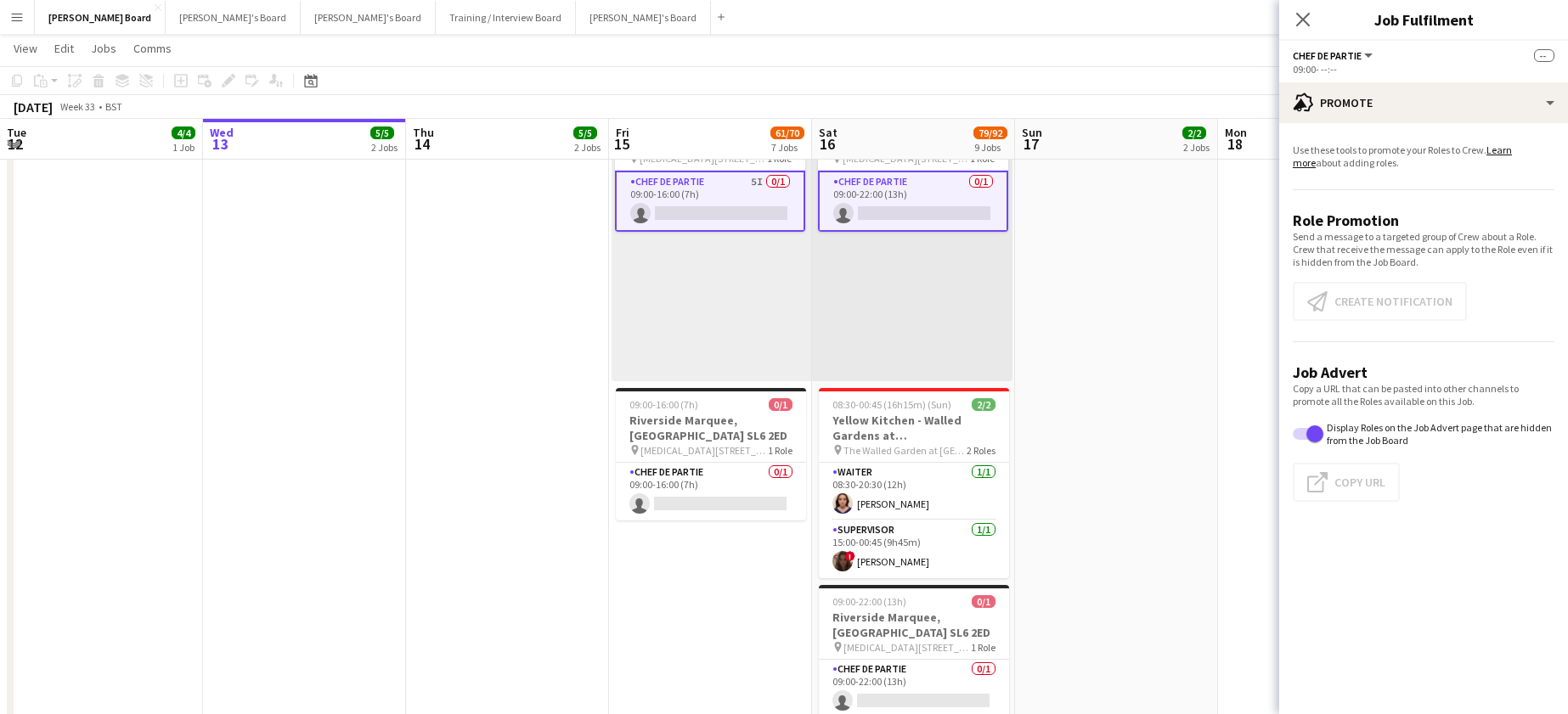
click at [915, 199] on app-card-role "Chef de Partie 0/1 09:00-22:00 (13h) single-neutral-actions" at bounding box center [913, 201] width 191 height 62
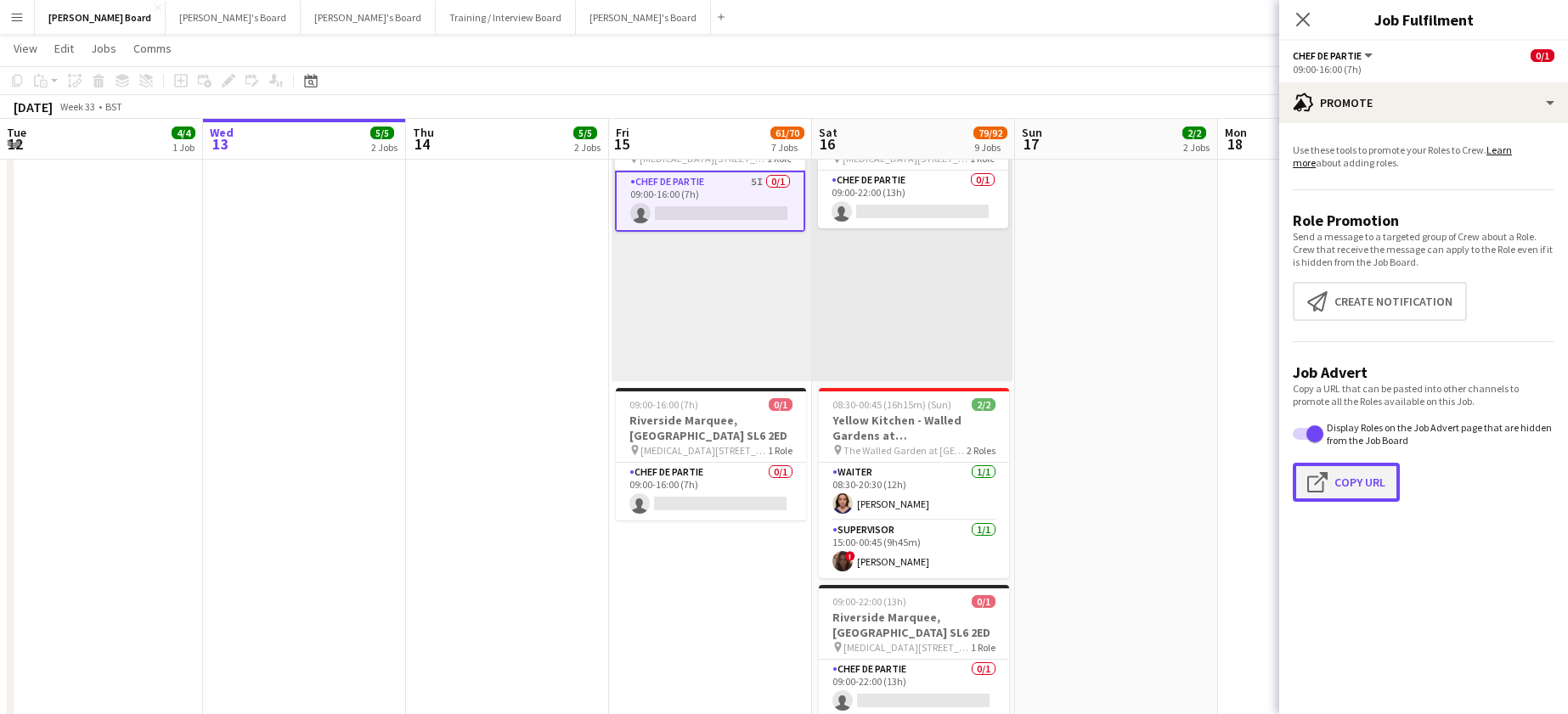
click at [1353, 487] on button "Click to copy URL Copy Url" at bounding box center [1346, 482] width 107 height 39
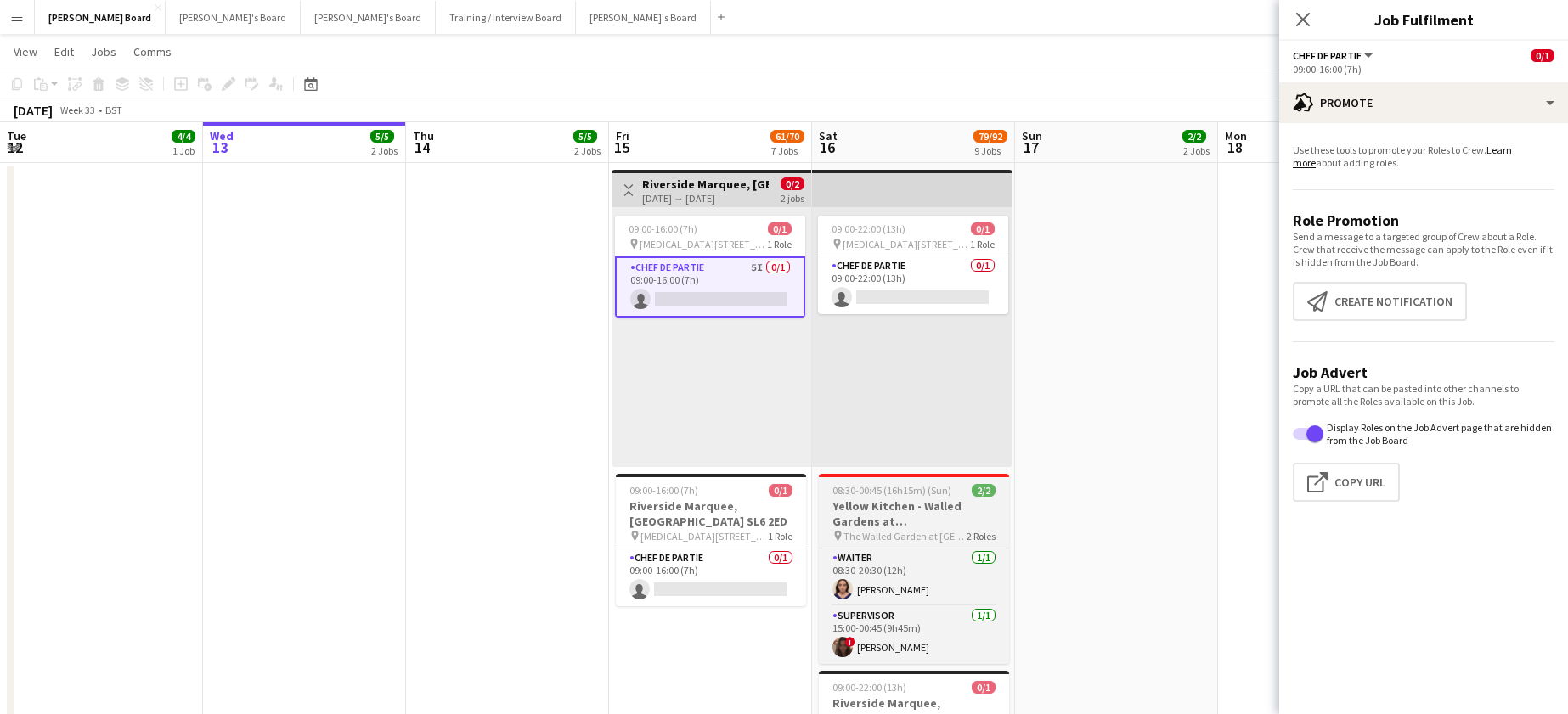
scroll to position [0, 0]
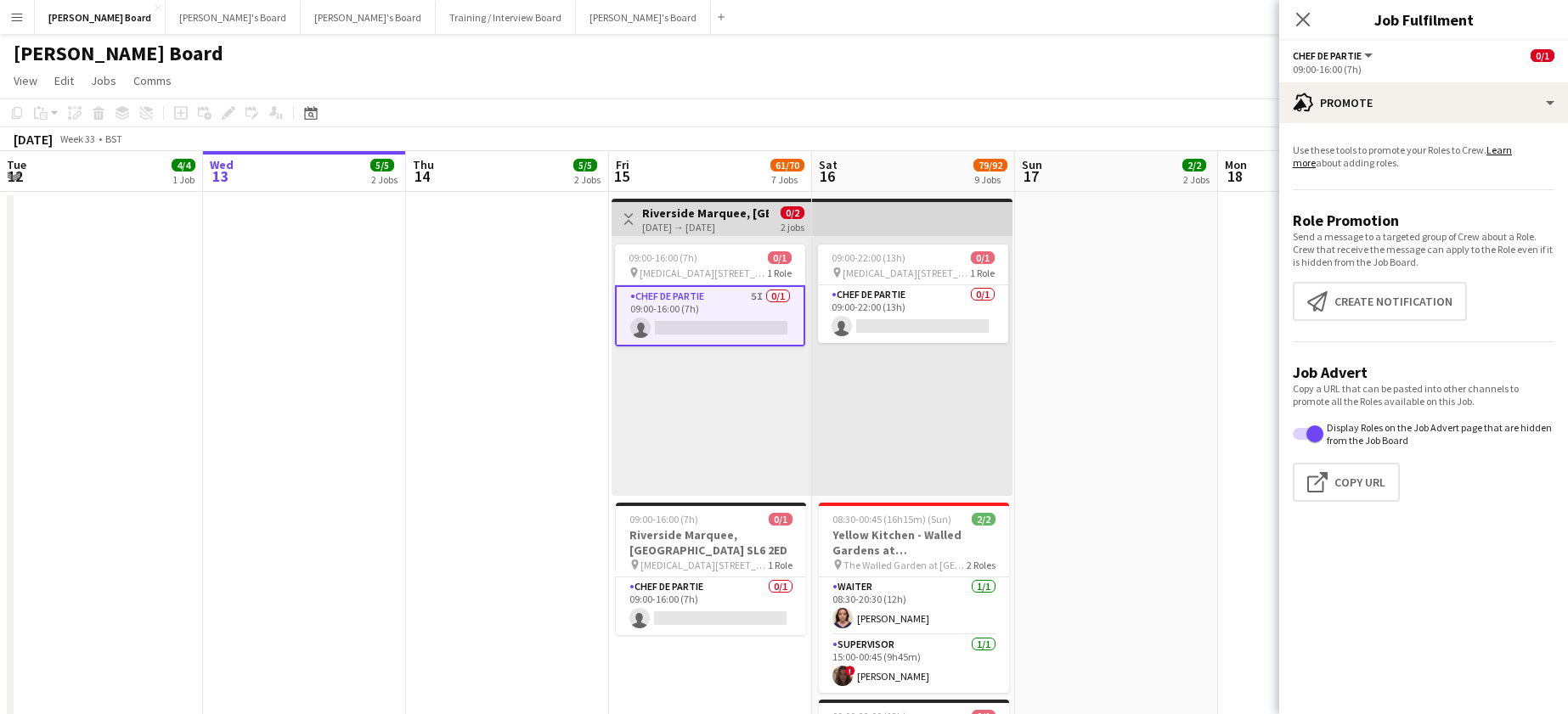
click at [699, 326] on app-card-role "Chef de Partie 5I 0/1 09:00-16:00 (7h) single-neutral-actions" at bounding box center [710, 316] width 191 height 62
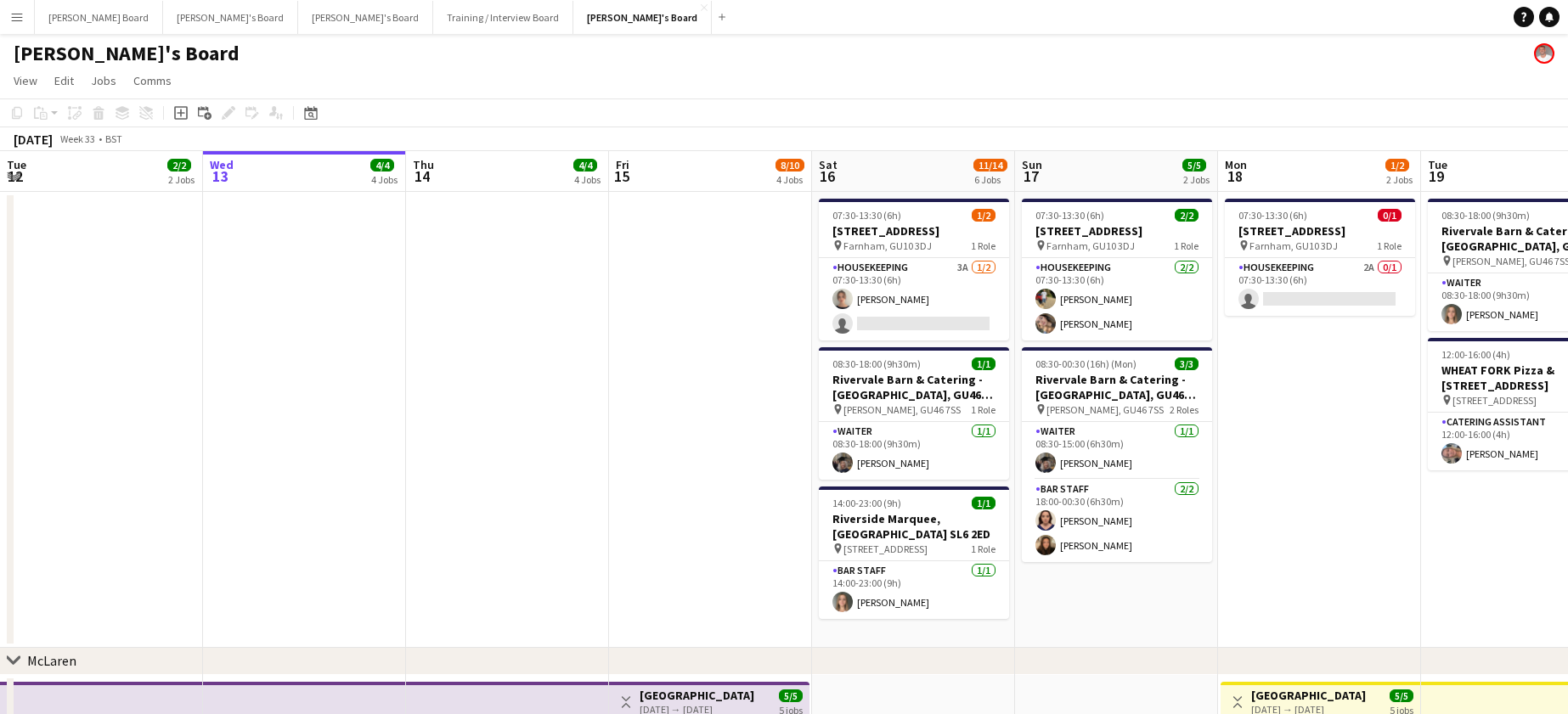
scroll to position [0, 667]
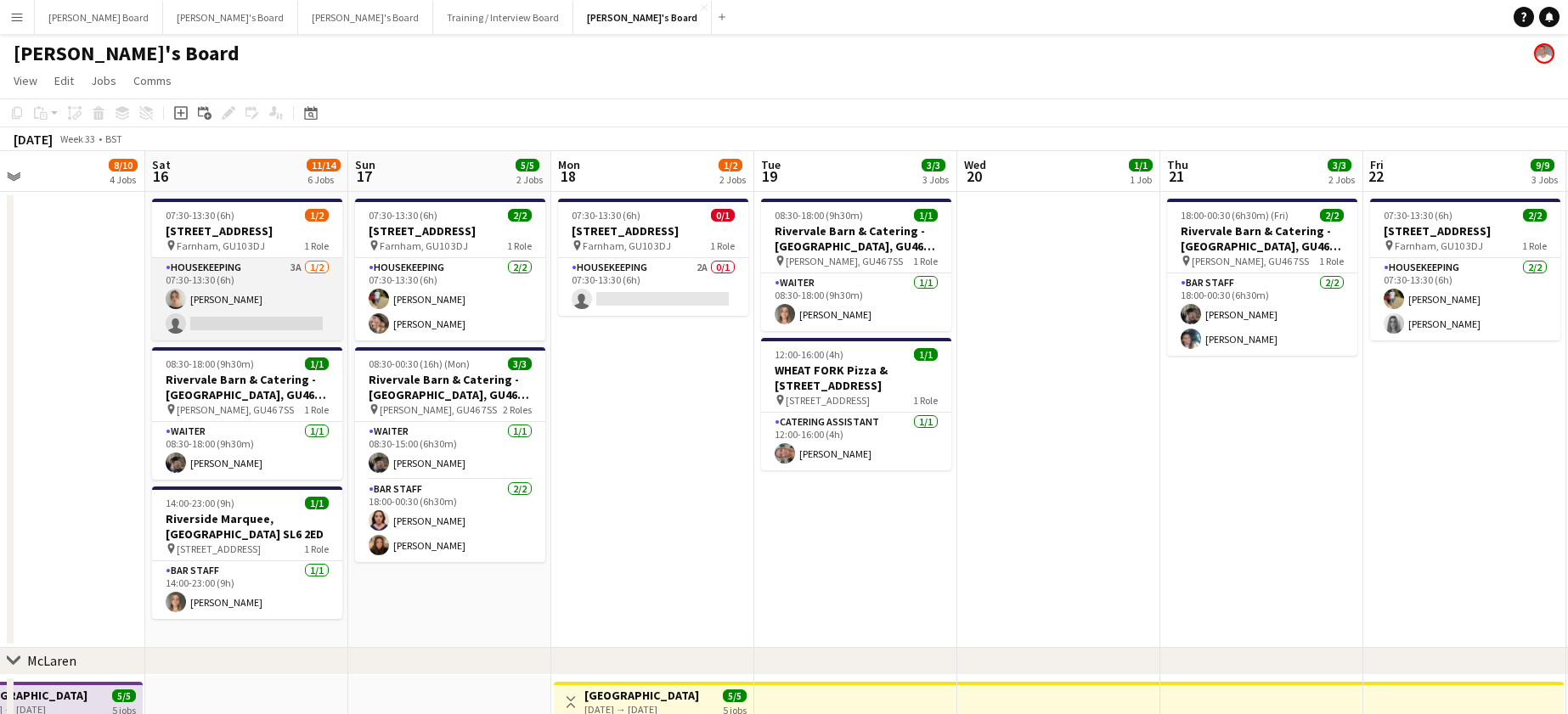
click at [250, 311] on app-card-role "Housekeeping 3A 1/2 07:30-13:30 (6h) Daisy Robins single-neutral-actions" at bounding box center [246, 299] width 191 height 82
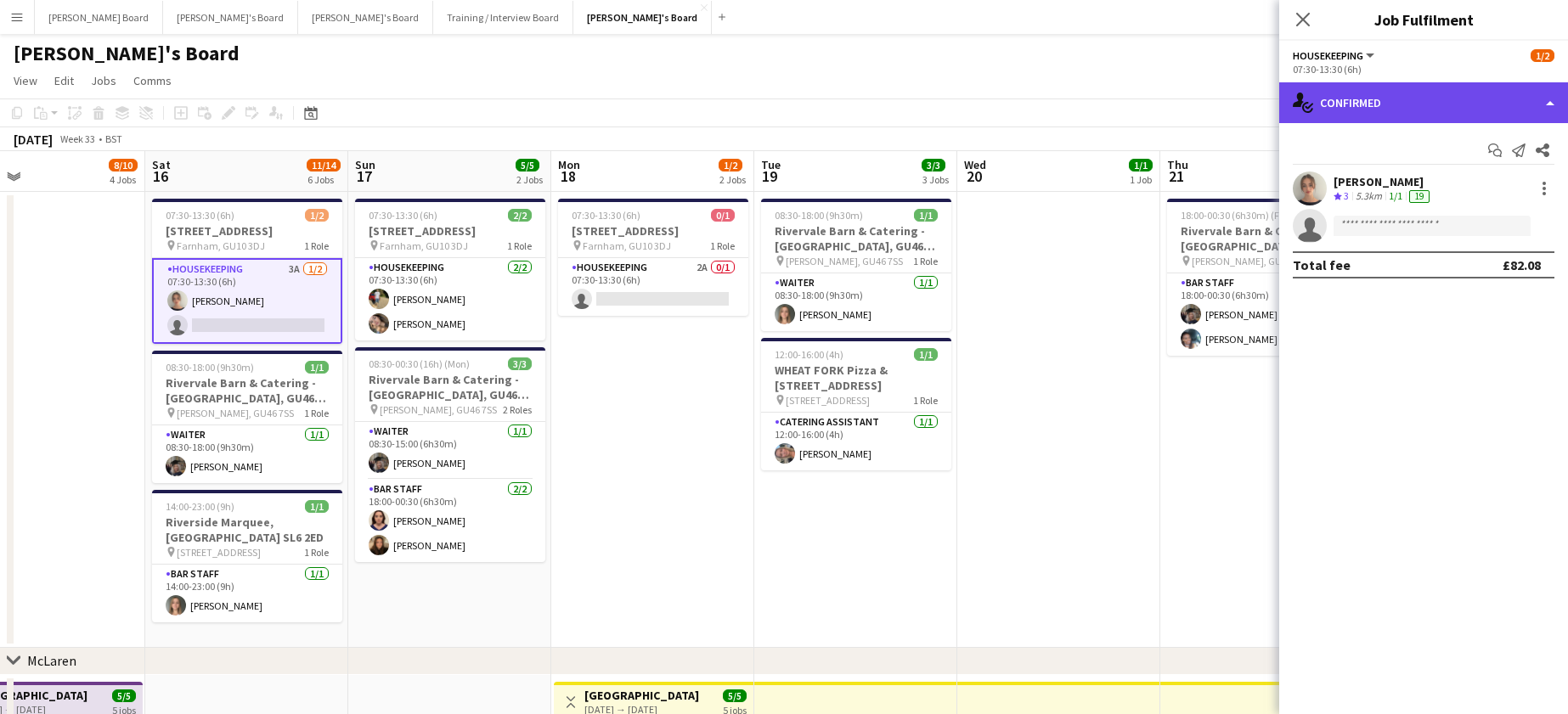
click at [1404, 119] on div "single-neutral-actions-check-2 Confirmed" at bounding box center [1423, 103] width 289 height 41
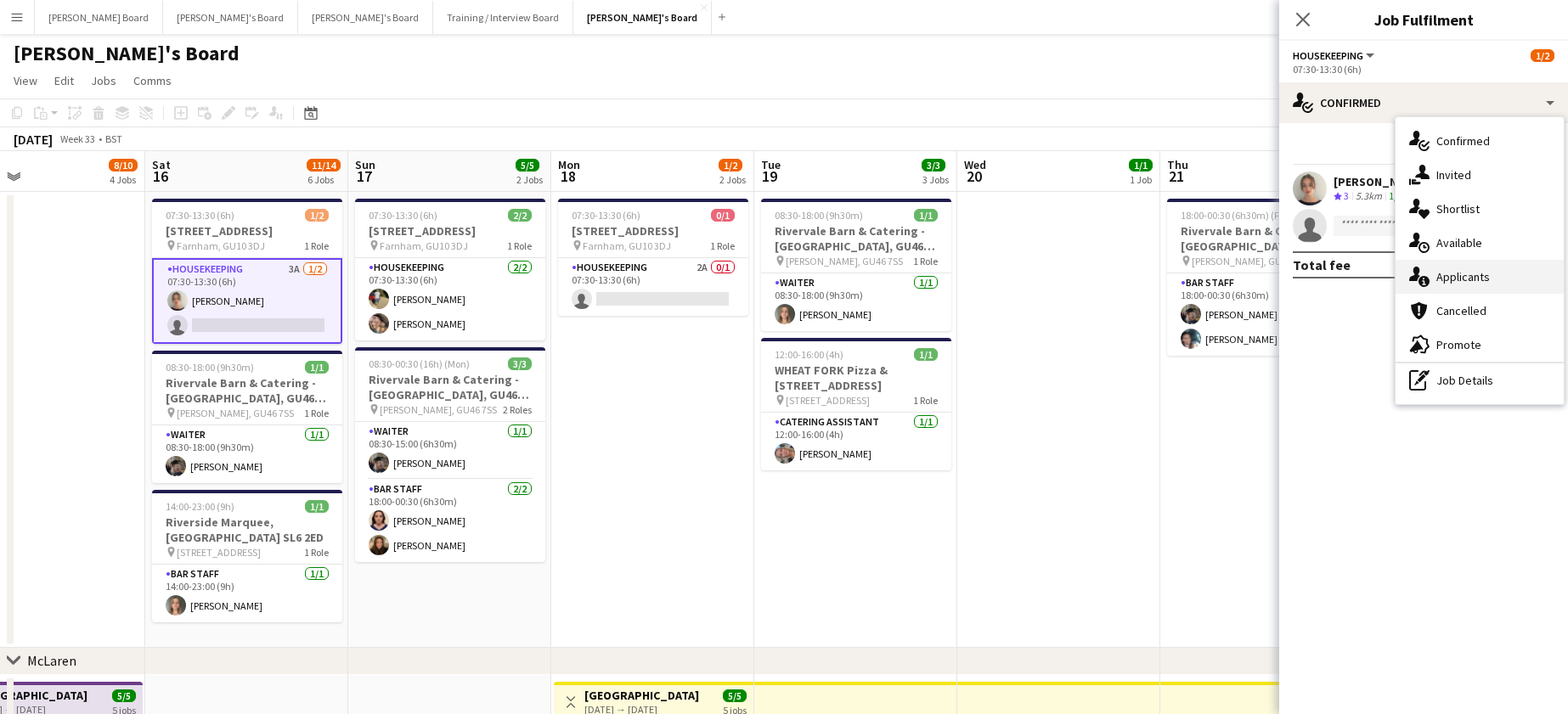
click at [1472, 284] on div "single-neutral-actions-information Applicants" at bounding box center [1480, 277] width 168 height 34
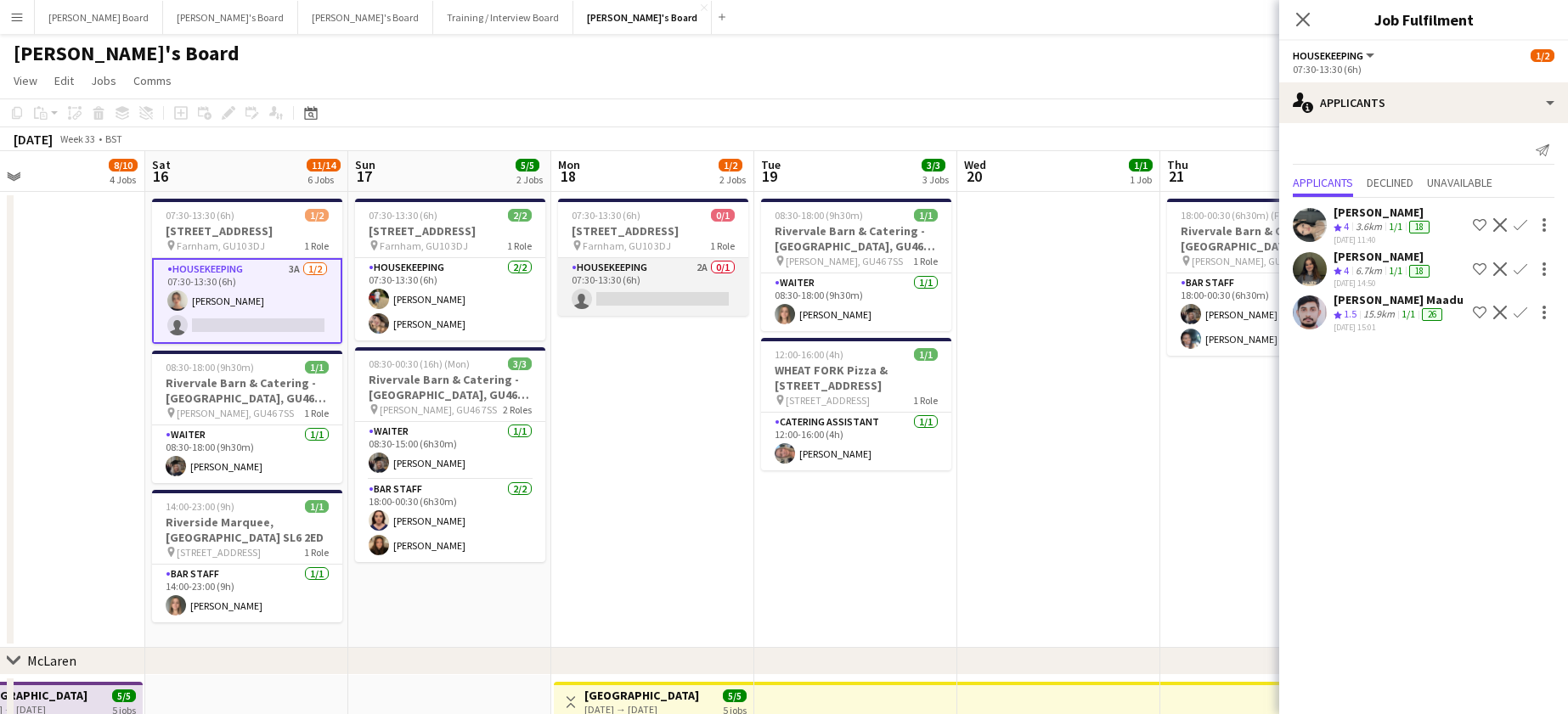
click at [656, 292] on app-card-role "Housekeeping 2A 0/1 07:30-13:30 (6h) single-neutral-actions" at bounding box center [652, 287] width 191 height 58
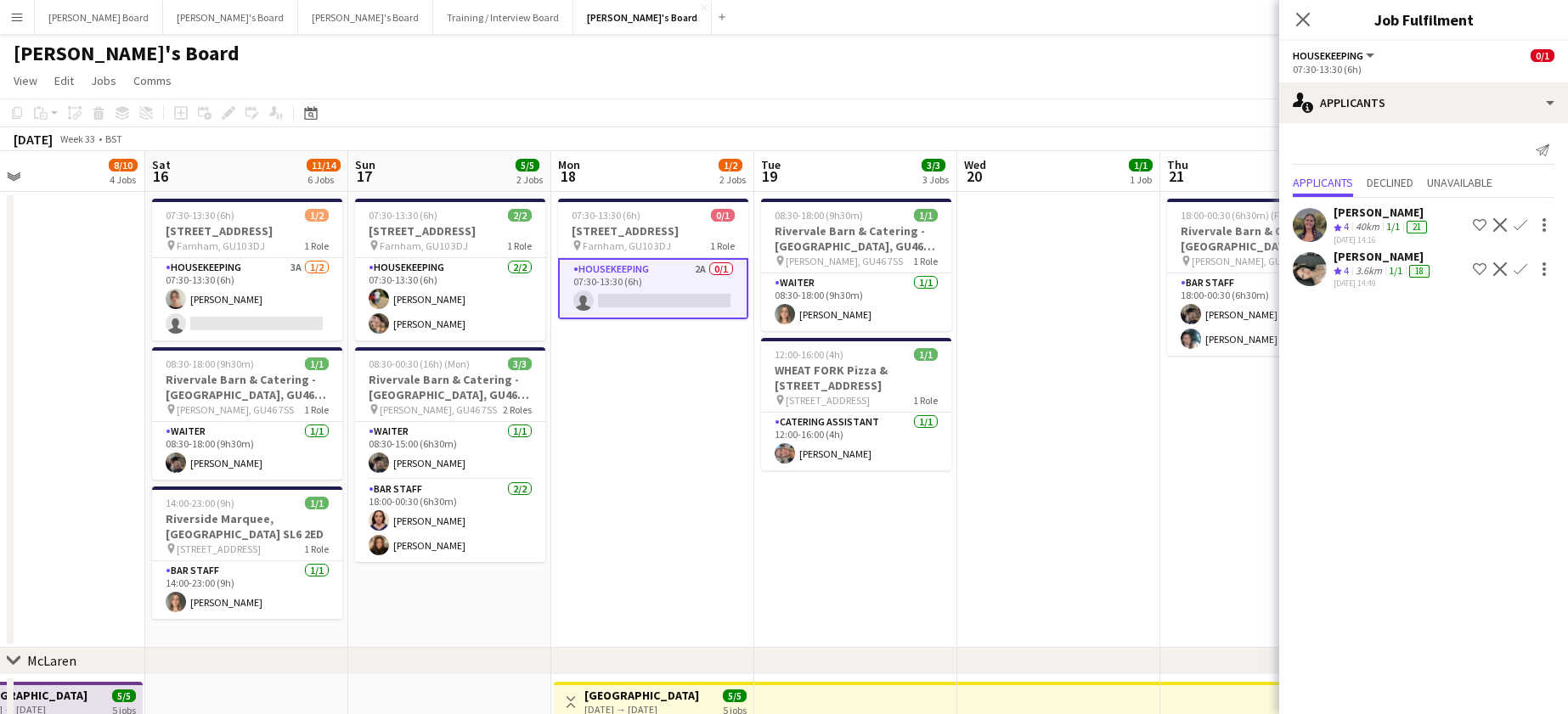
click at [1363, 273] on div "3.6km" at bounding box center [1368, 271] width 33 height 15
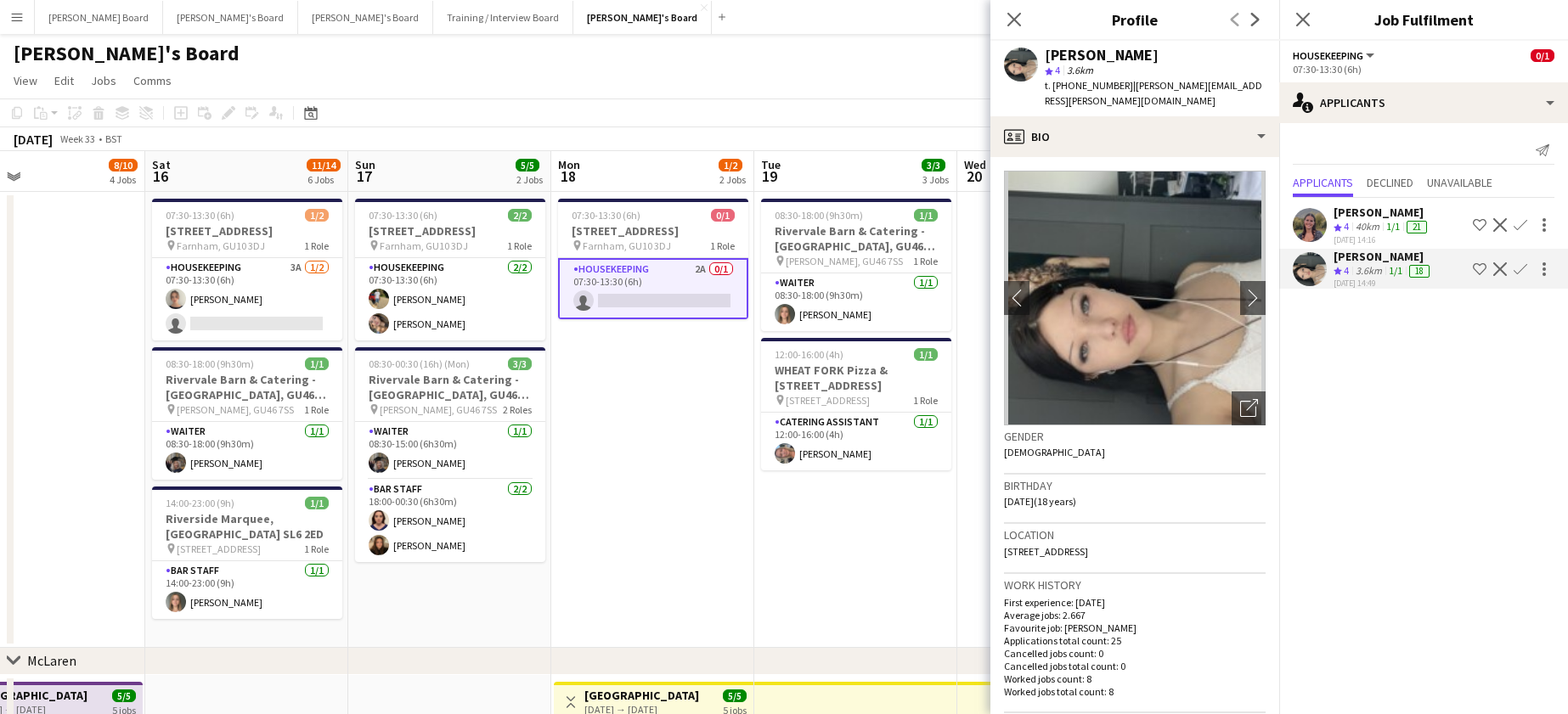
click at [707, 513] on app-date-cell "07:30-13:30 (6h) 0/1 Millbridge Court GU10 3DJ pin Farnham, GU10 3DJ 1 Role Hou…" at bounding box center [653, 420] width 203 height 456
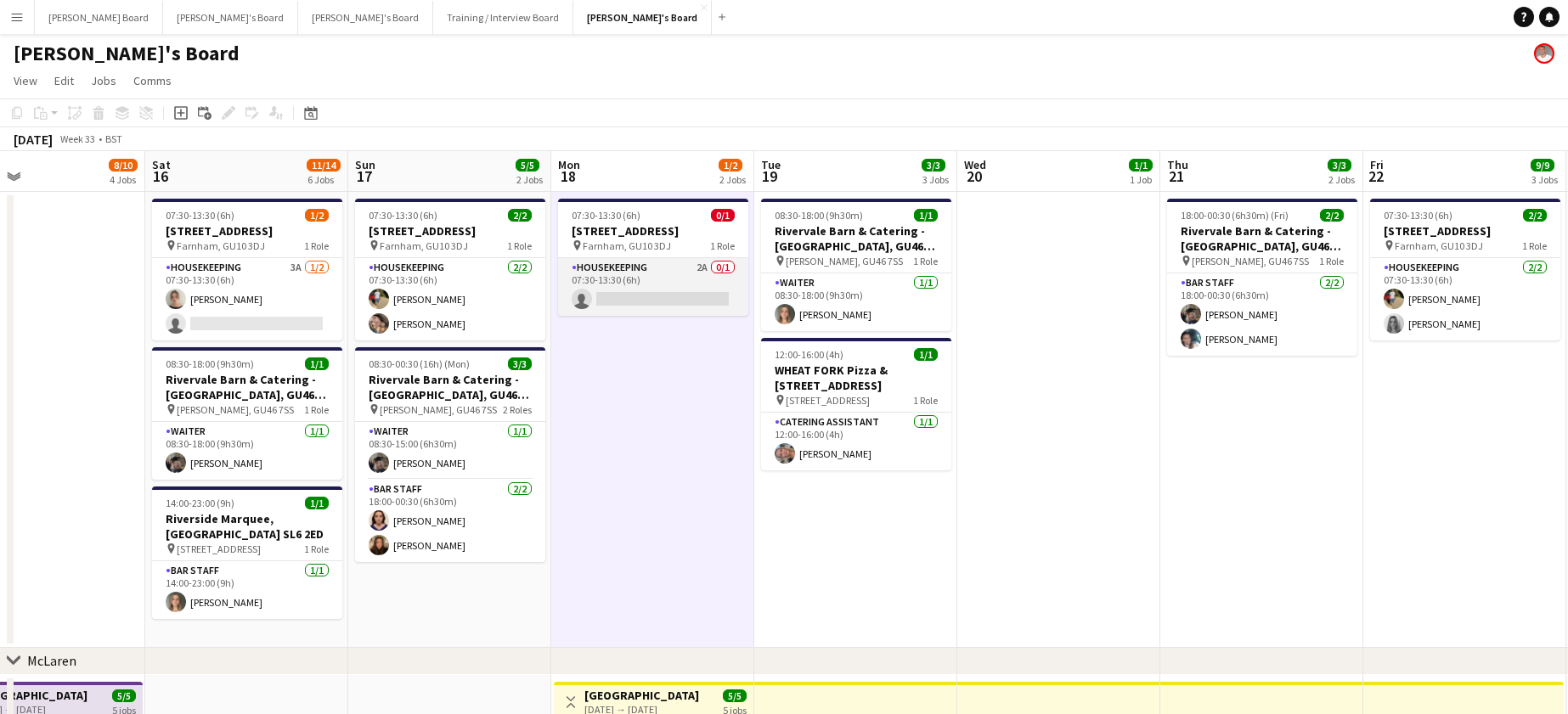
click at [568, 283] on app-card-role "Housekeeping 2A 0/1 07:30-13:30 (6h) single-neutral-actions" at bounding box center [652, 287] width 191 height 58
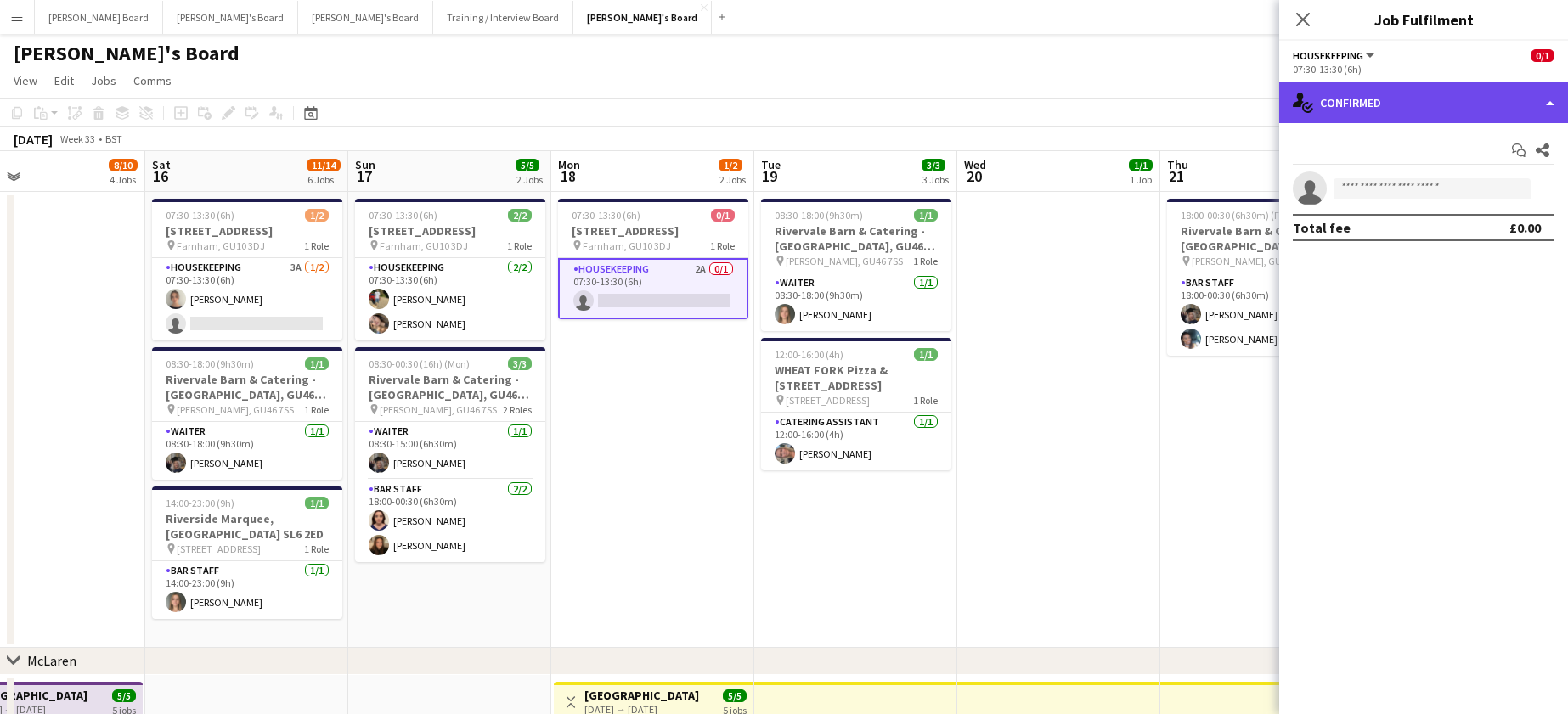
click at [1403, 97] on div "single-neutral-actions-check-2 Confirmed" at bounding box center [1423, 103] width 289 height 41
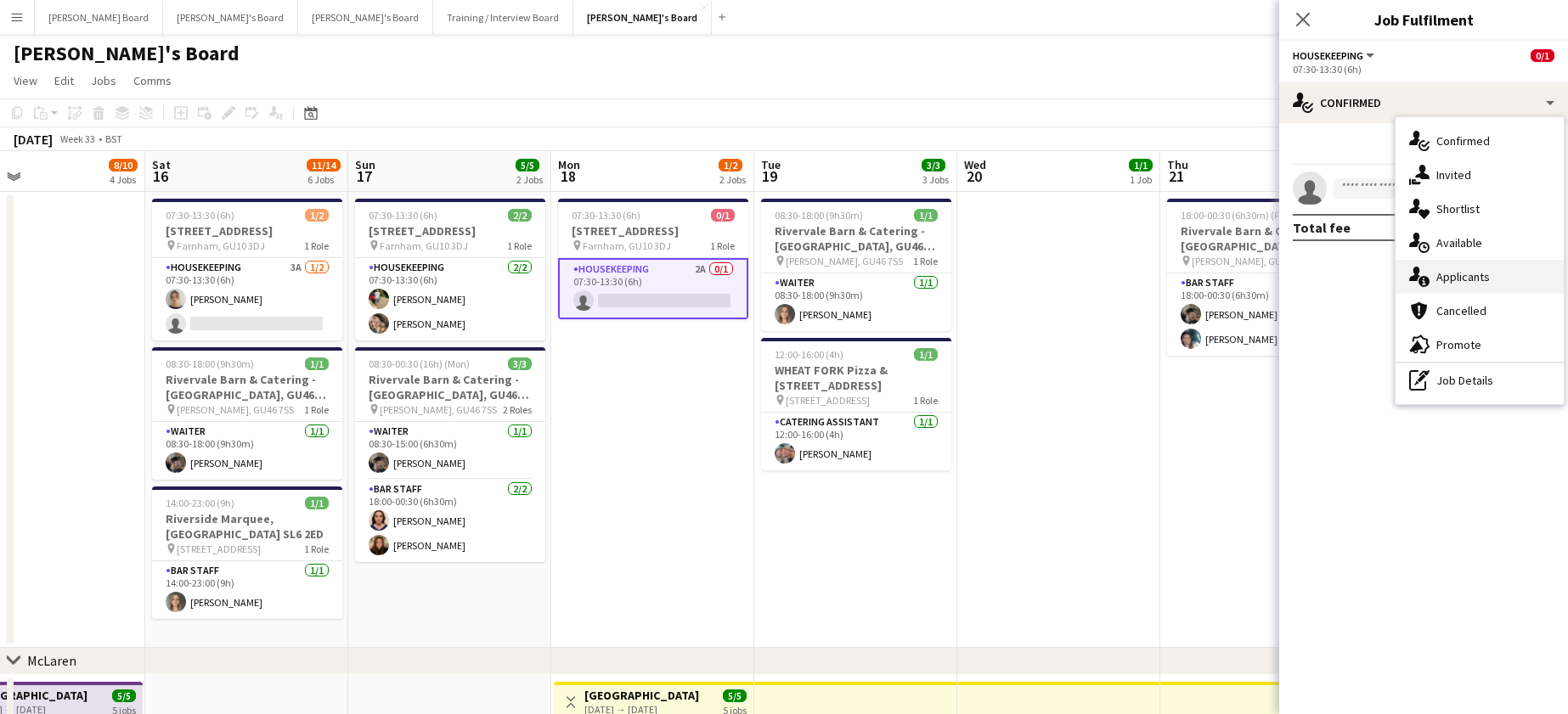
click at [1464, 274] on div "single-neutral-actions-information Applicants" at bounding box center [1480, 277] width 168 height 34
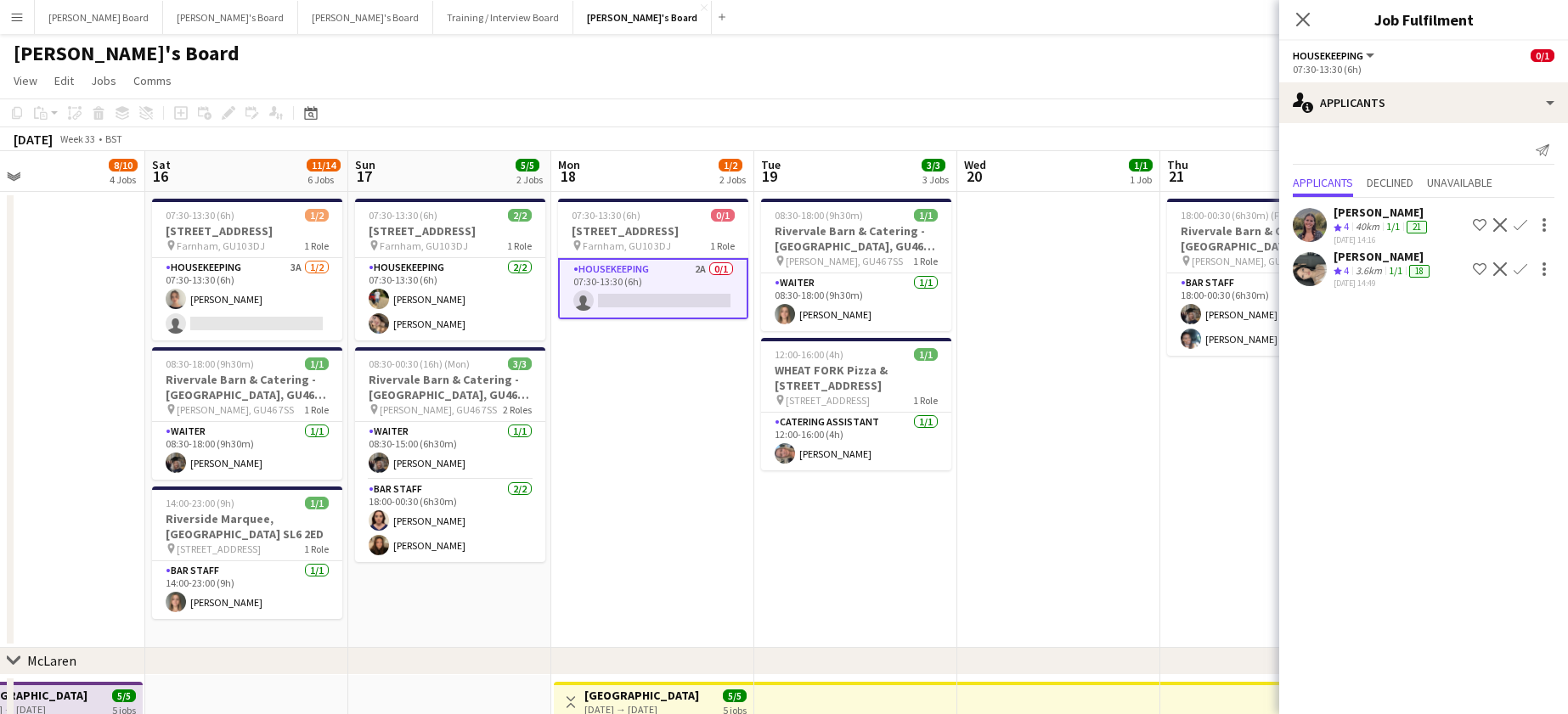
click at [1381, 229] on div "40km" at bounding box center [1366, 227] width 30 height 15
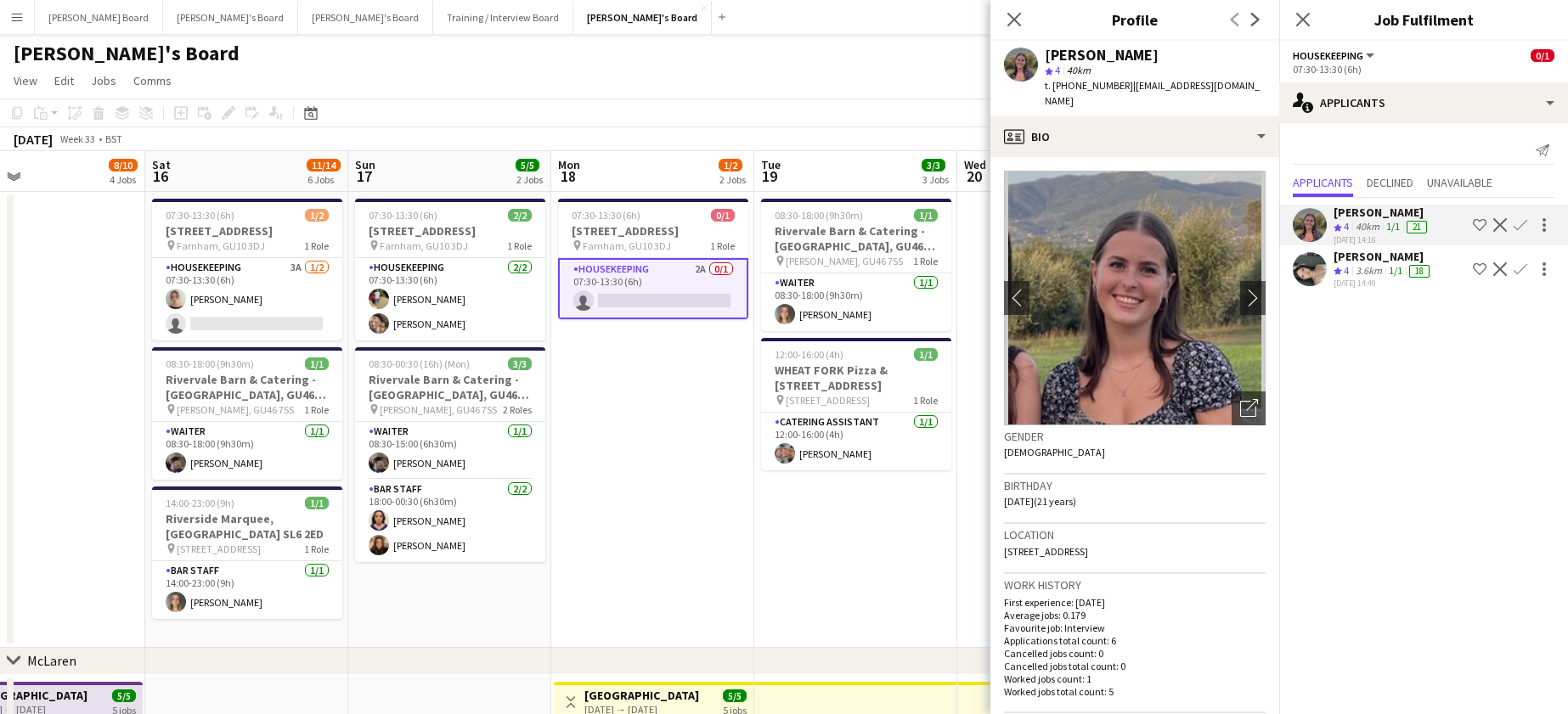
click at [702, 469] on app-date-cell "07:30-13:30 (6h) 0/1 Millbridge Court GU10 3DJ pin Farnham, GU10 3DJ 1 Role Hou…" at bounding box center [653, 420] width 203 height 456
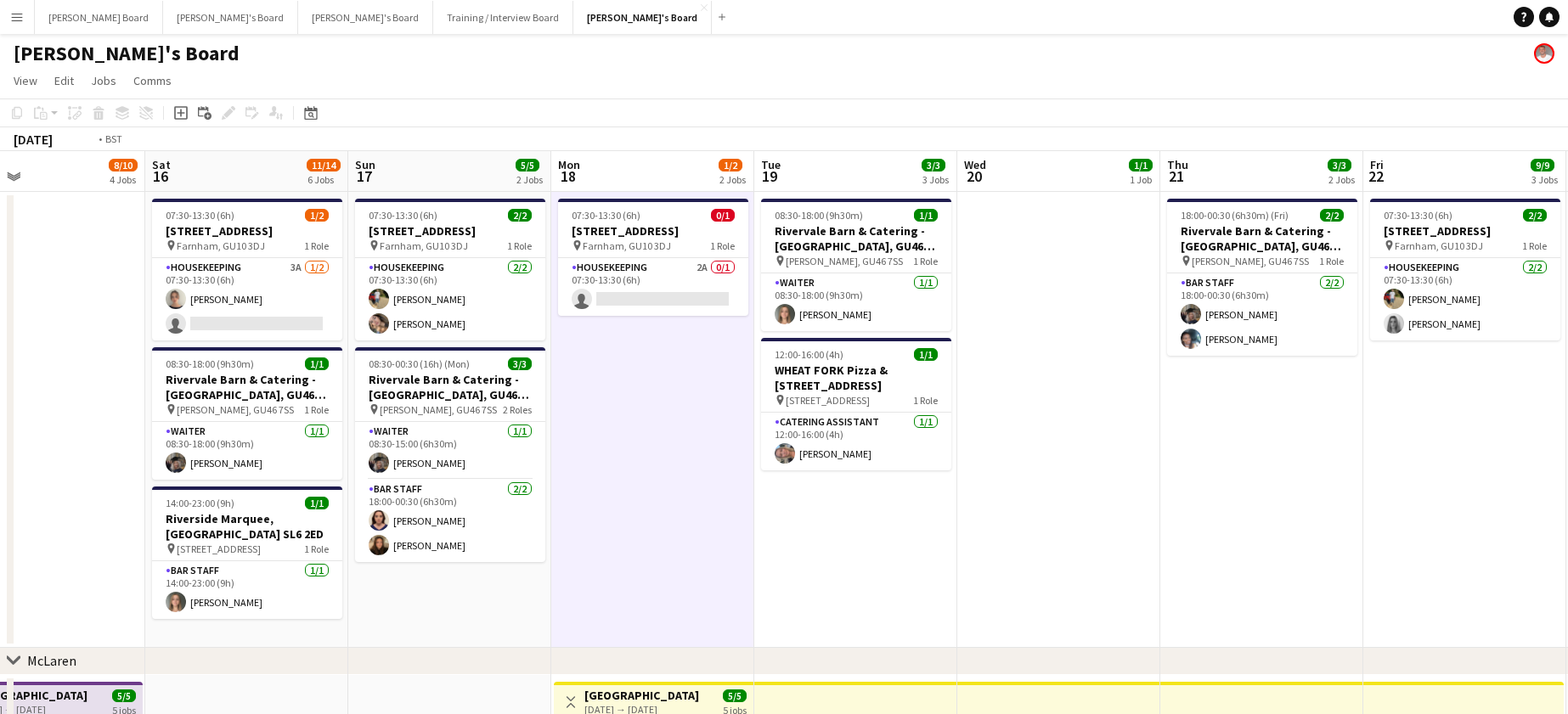
drag, startPoint x: 1272, startPoint y: 540, endPoint x: 674, endPoint y: 543, distance: 598.0
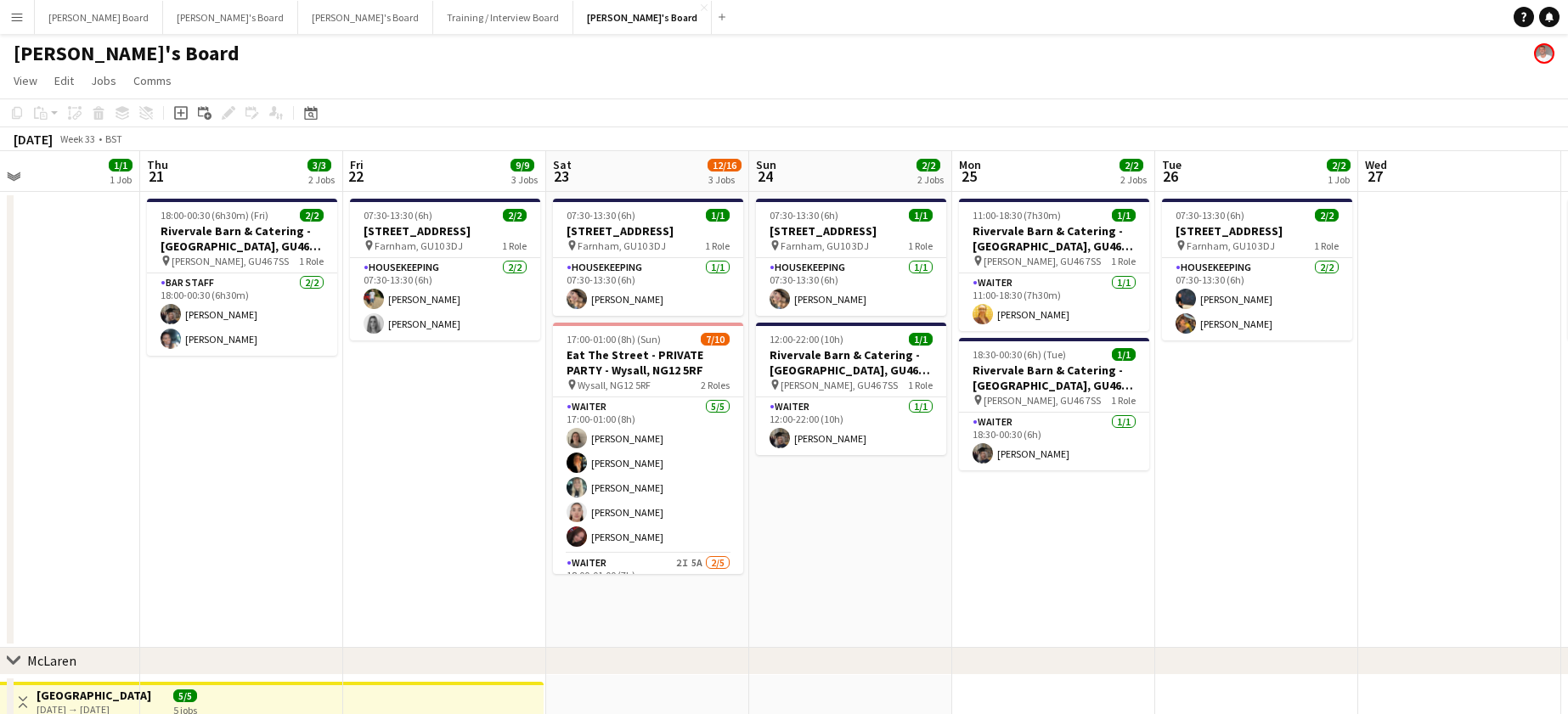
drag, startPoint x: 720, startPoint y: 535, endPoint x: 1080, endPoint y: 511, distance: 360.8
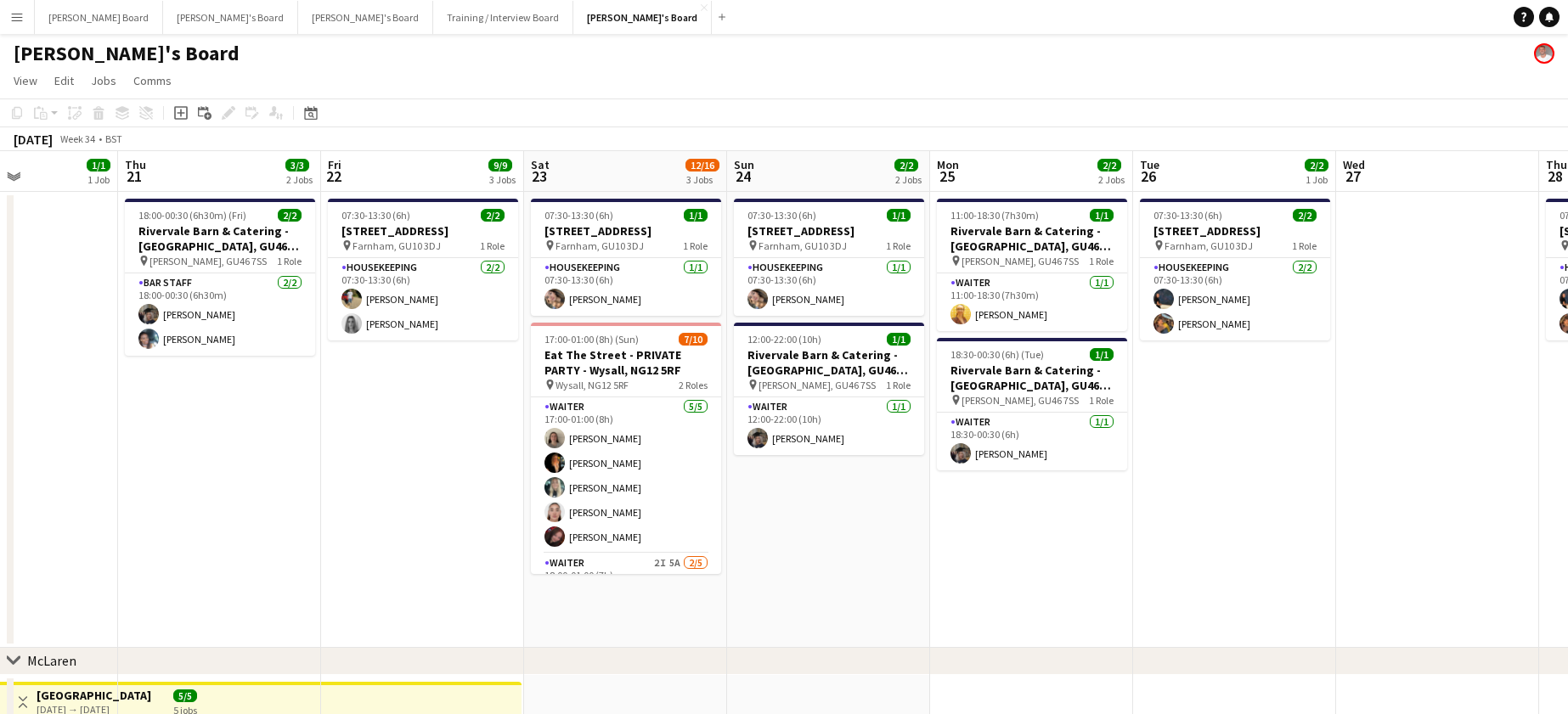
drag, startPoint x: 1099, startPoint y: 508, endPoint x: 1020, endPoint y: 505, distance: 79.1
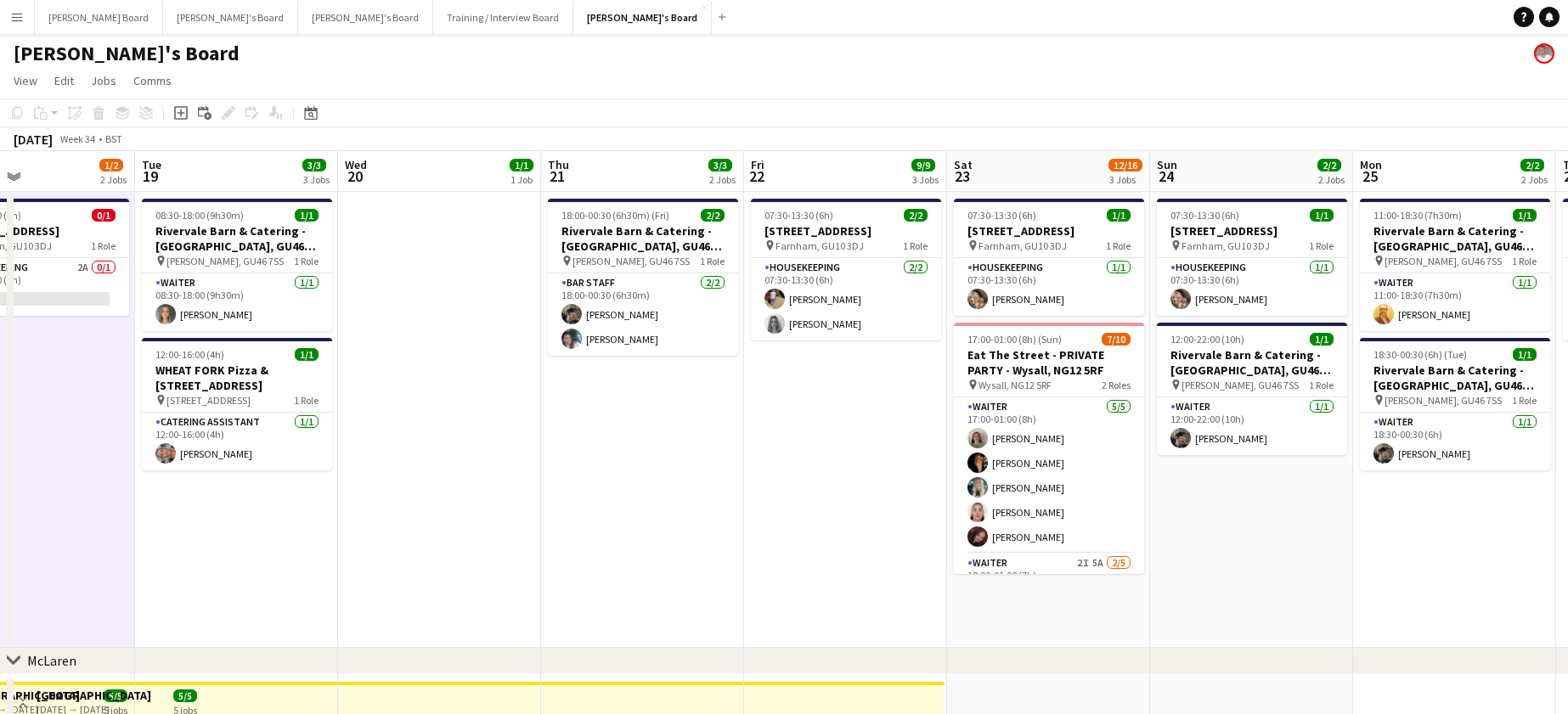
scroll to position [0, 508]
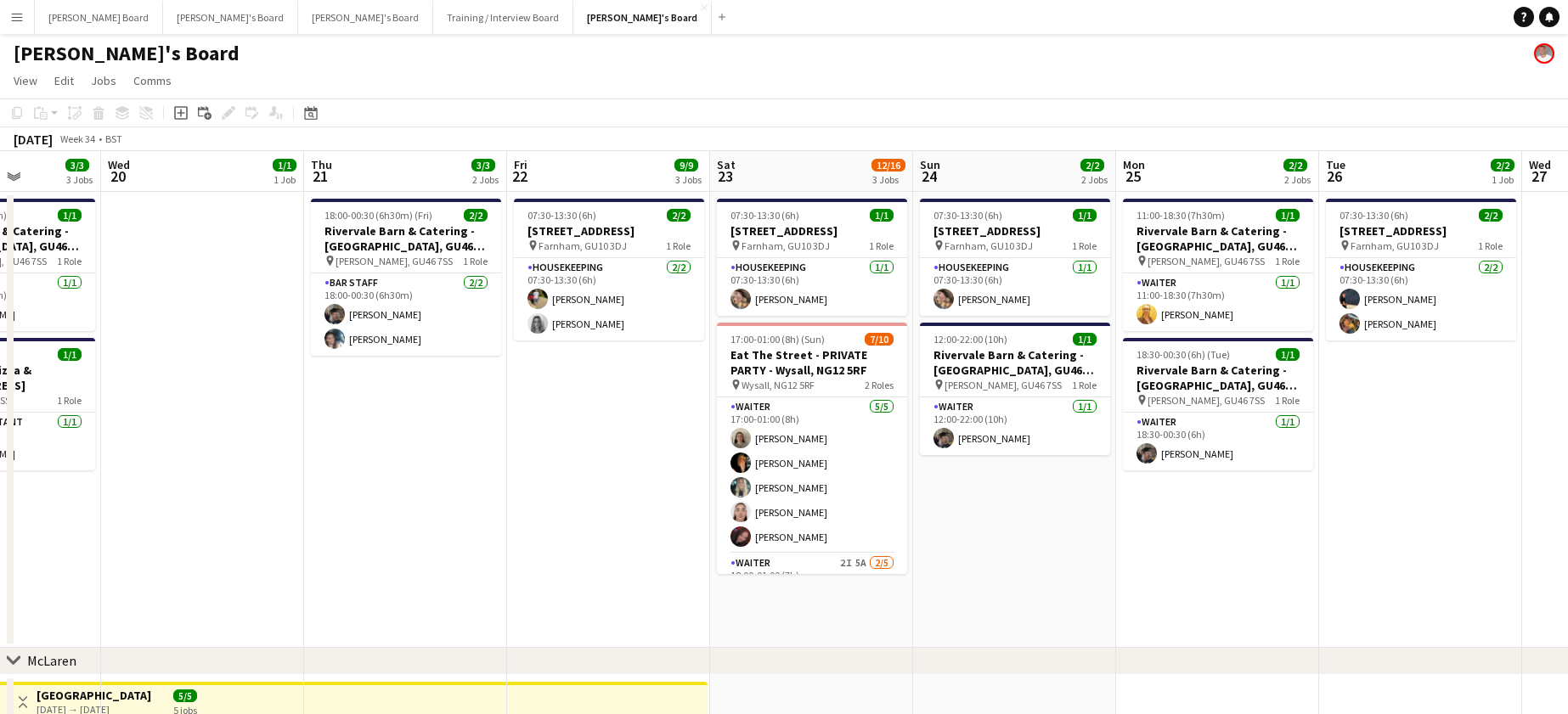
drag, startPoint x: 790, startPoint y: 484, endPoint x: 1445, endPoint y: 500, distance: 655.2
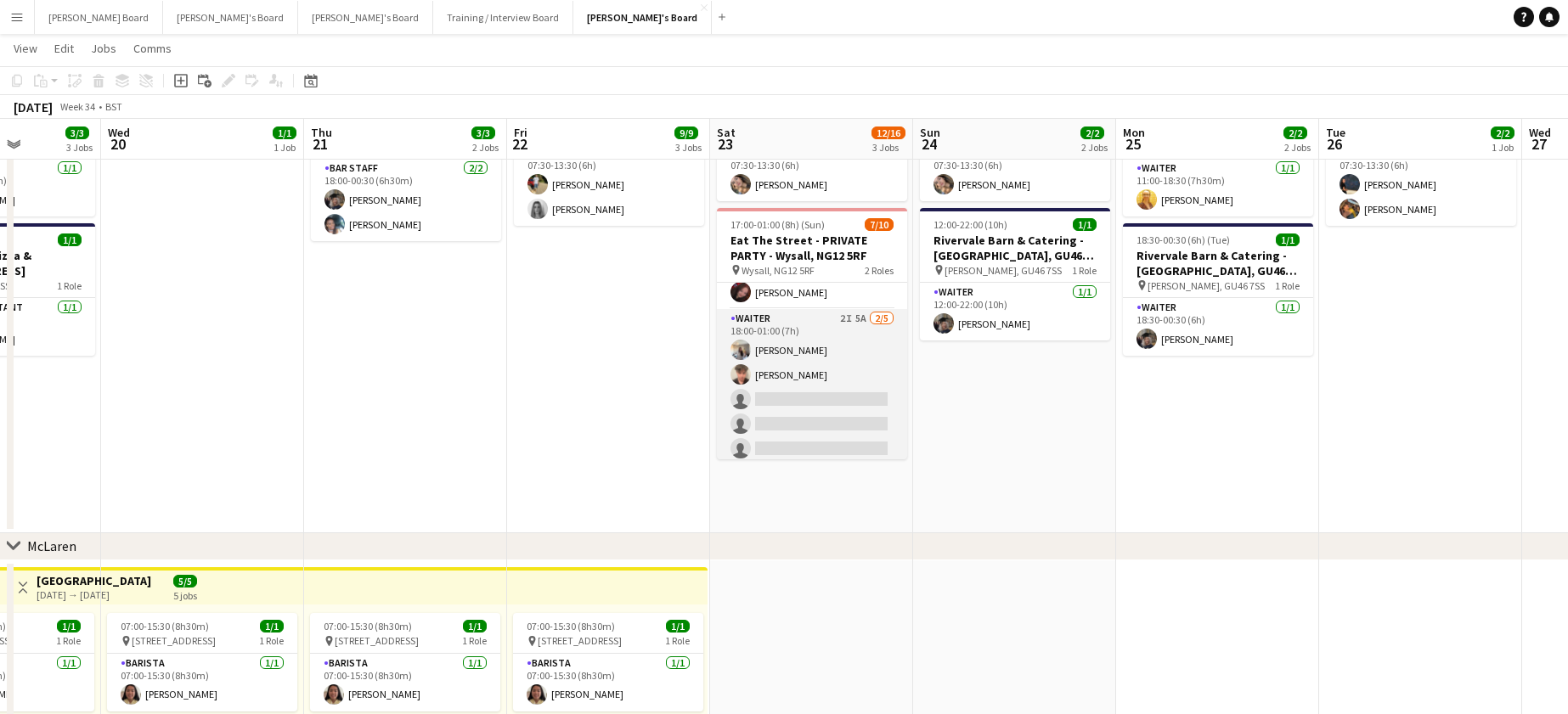
scroll to position [136, 0]
click at [828, 382] on app-card-role "Waiter 2I 5A 2/5 18:00-01:00 (7h) Katie Dickson Austin Venables single-neutral-…" at bounding box center [812, 381] width 191 height 156
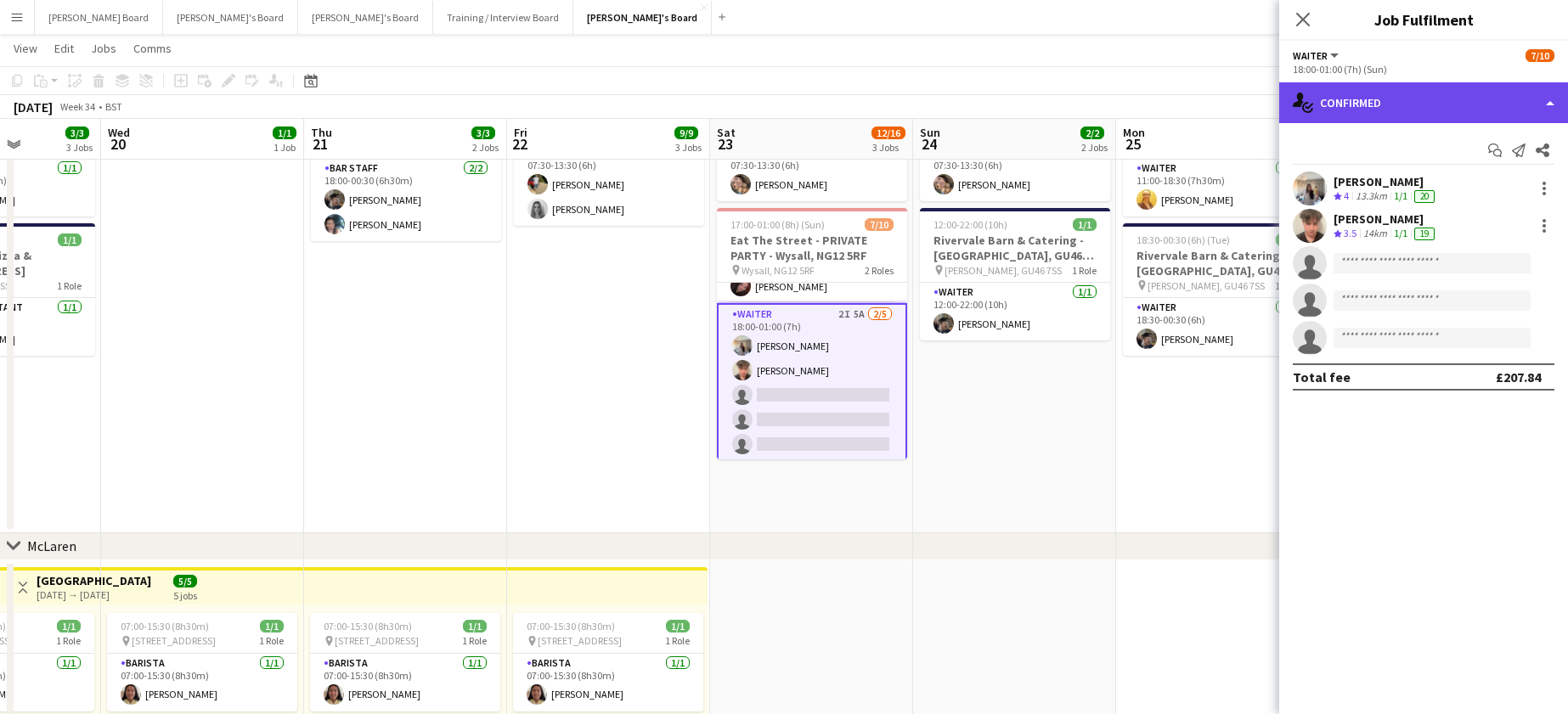
click at [1414, 111] on div "single-neutral-actions-check-2 Confirmed" at bounding box center [1423, 103] width 289 height 41
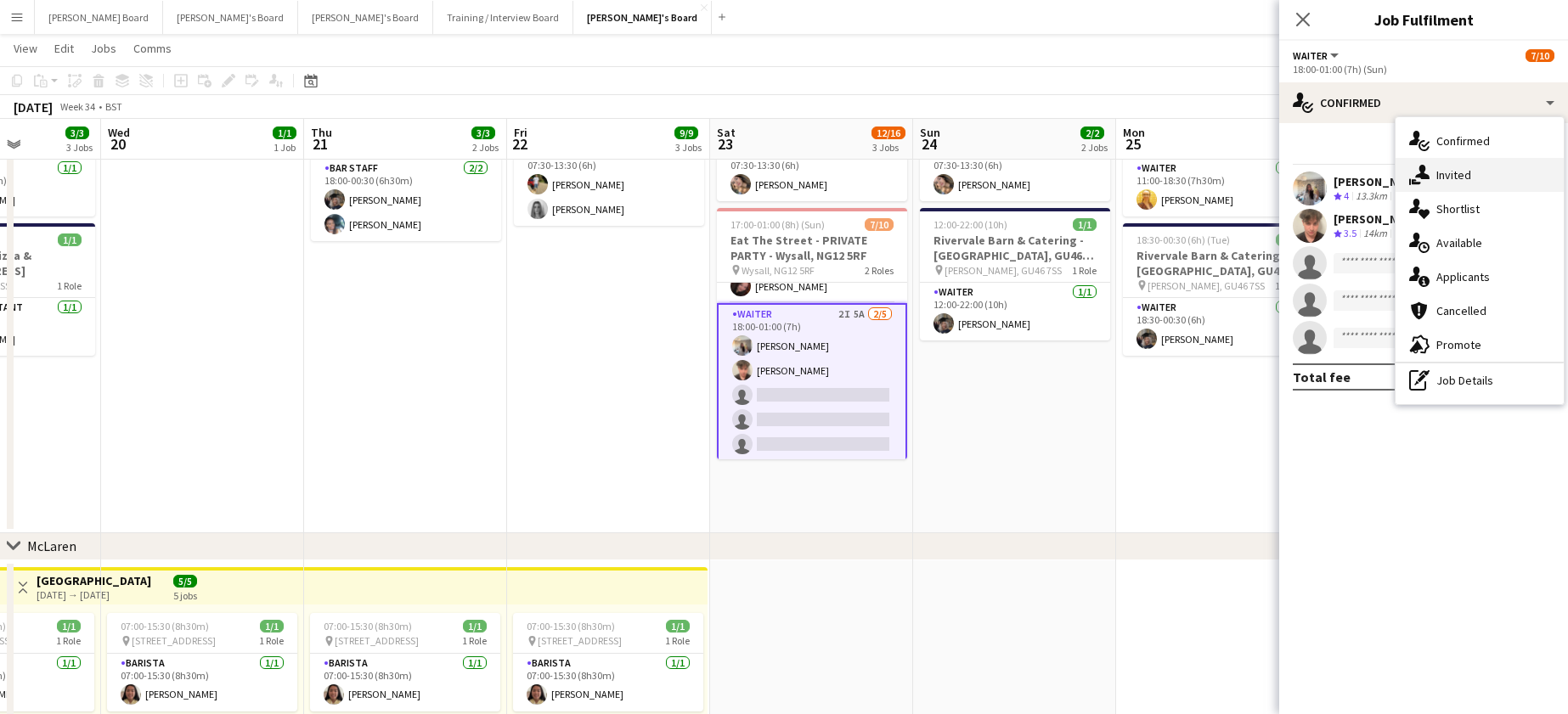
click at [1463, 170] on div "single-neutral-actions-share-1 Invited" at bounding box center [1480, 175] width 168 height 34
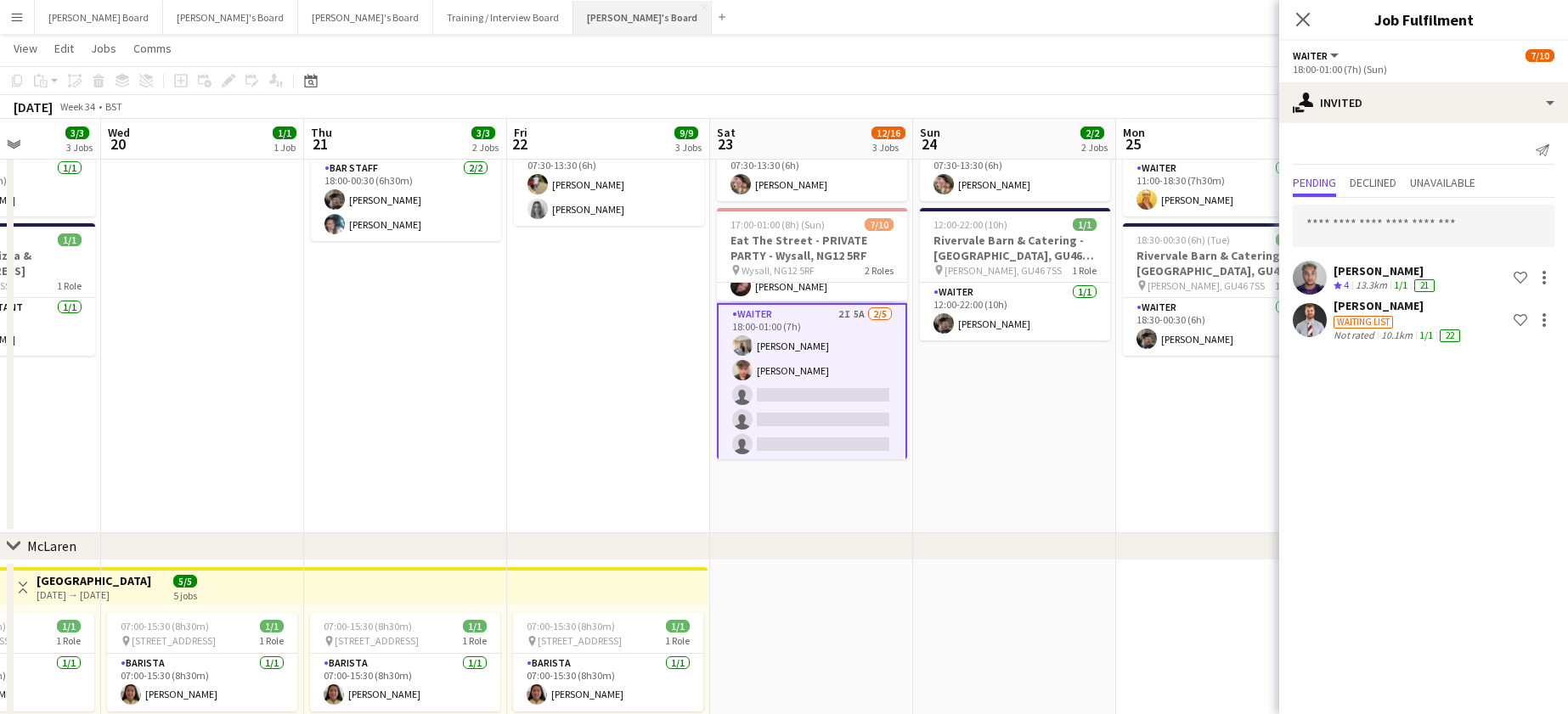
click at [573, 16] on button "Jakub's Board Close" at bounding box center [643, 18] width 139 height 33
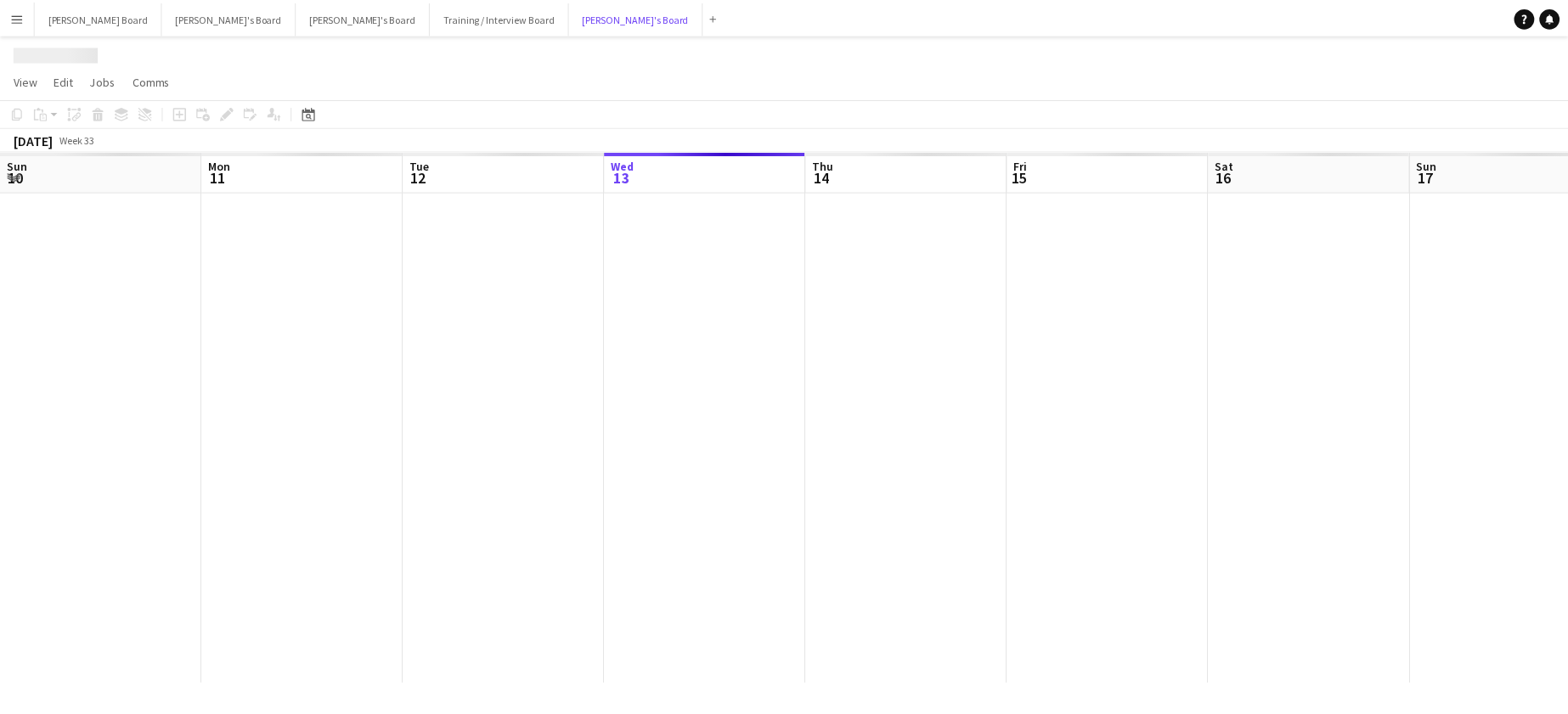
scroll to position [0, 406]
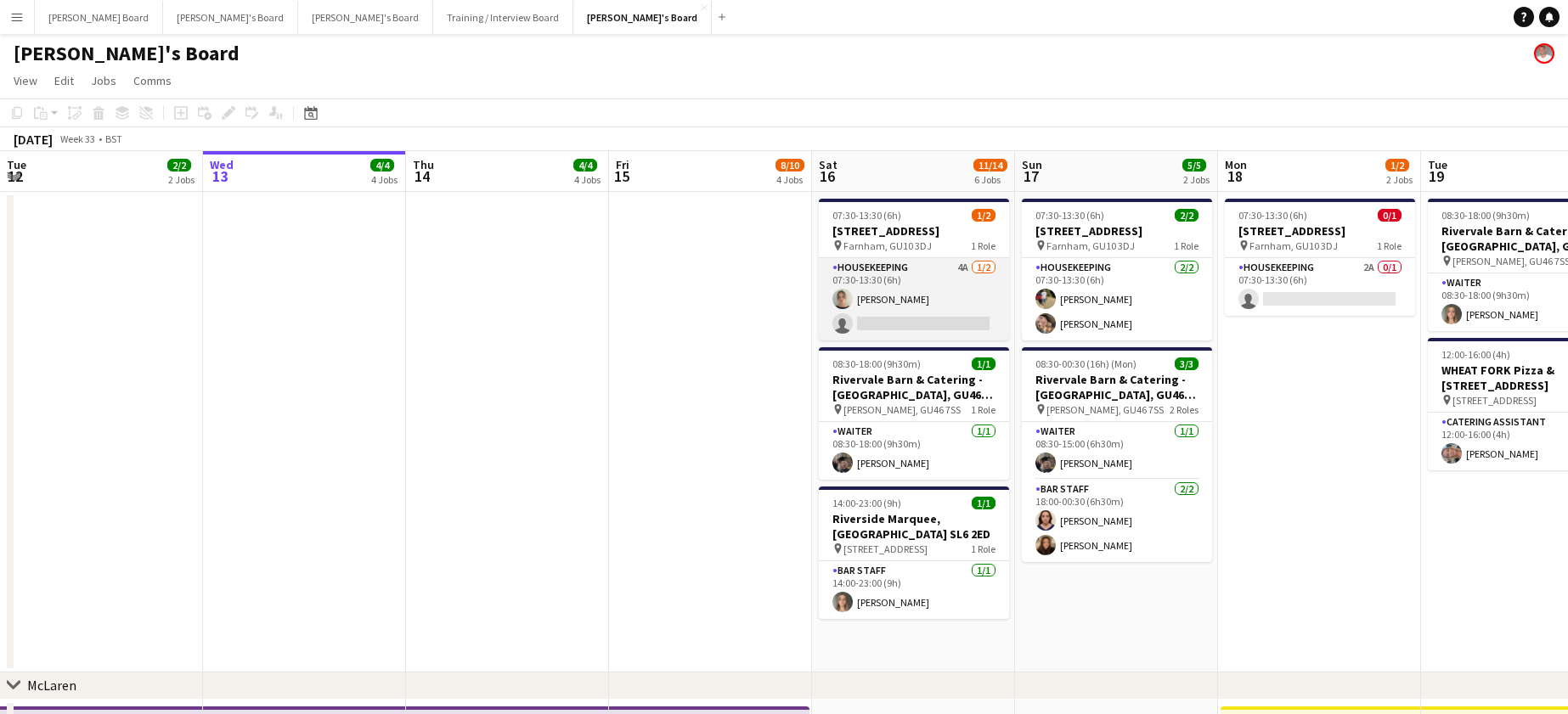
click at [973, 291] on app-card-role "Housekeeping 4A 1/2 07:30-13:30 (6h) Daisy Robins single-neutral-actions" at bounding box center [914, 299] width 191 height 82
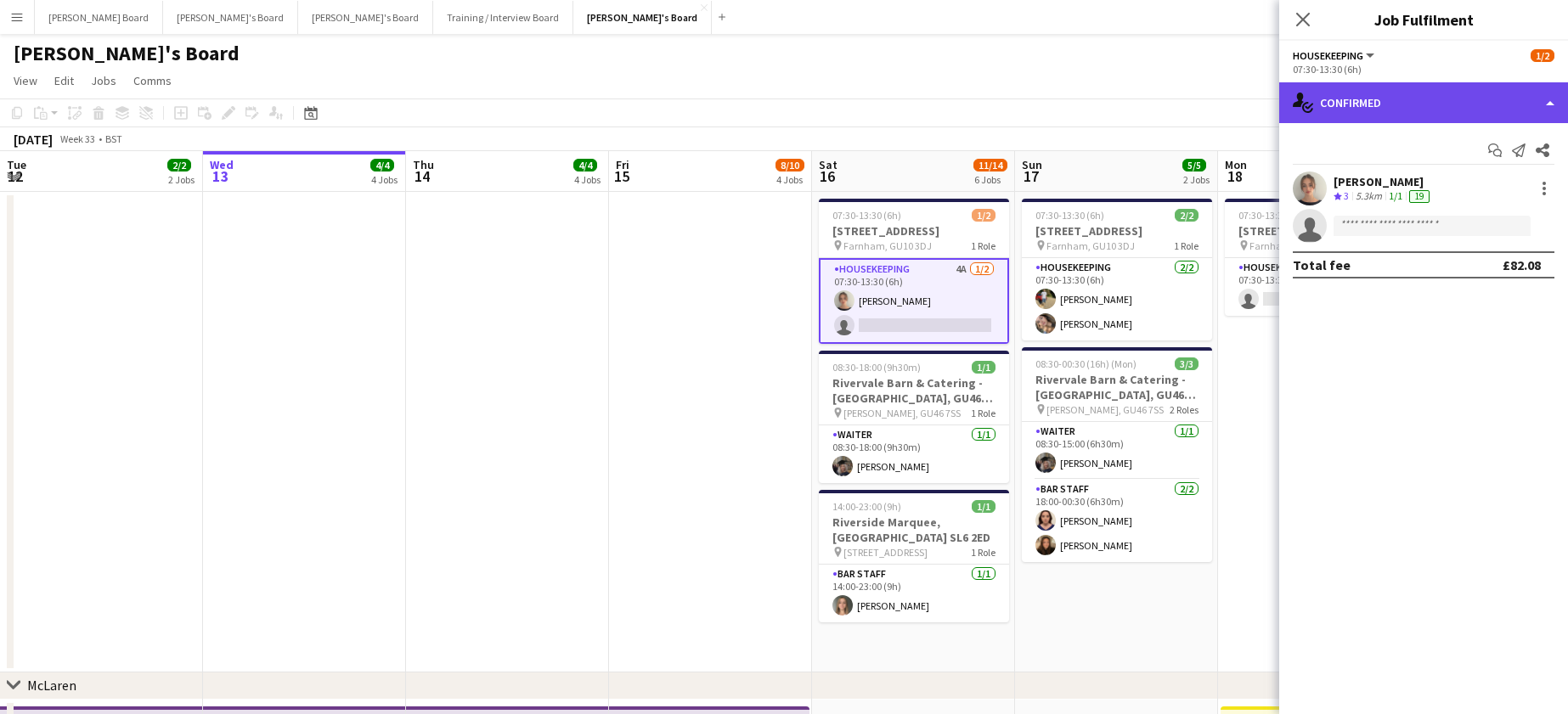
click at [1430, 99] on div "single-neutral-actions-check-2 Confirmed" at bounding box center [1423, 103] width 289 height 41
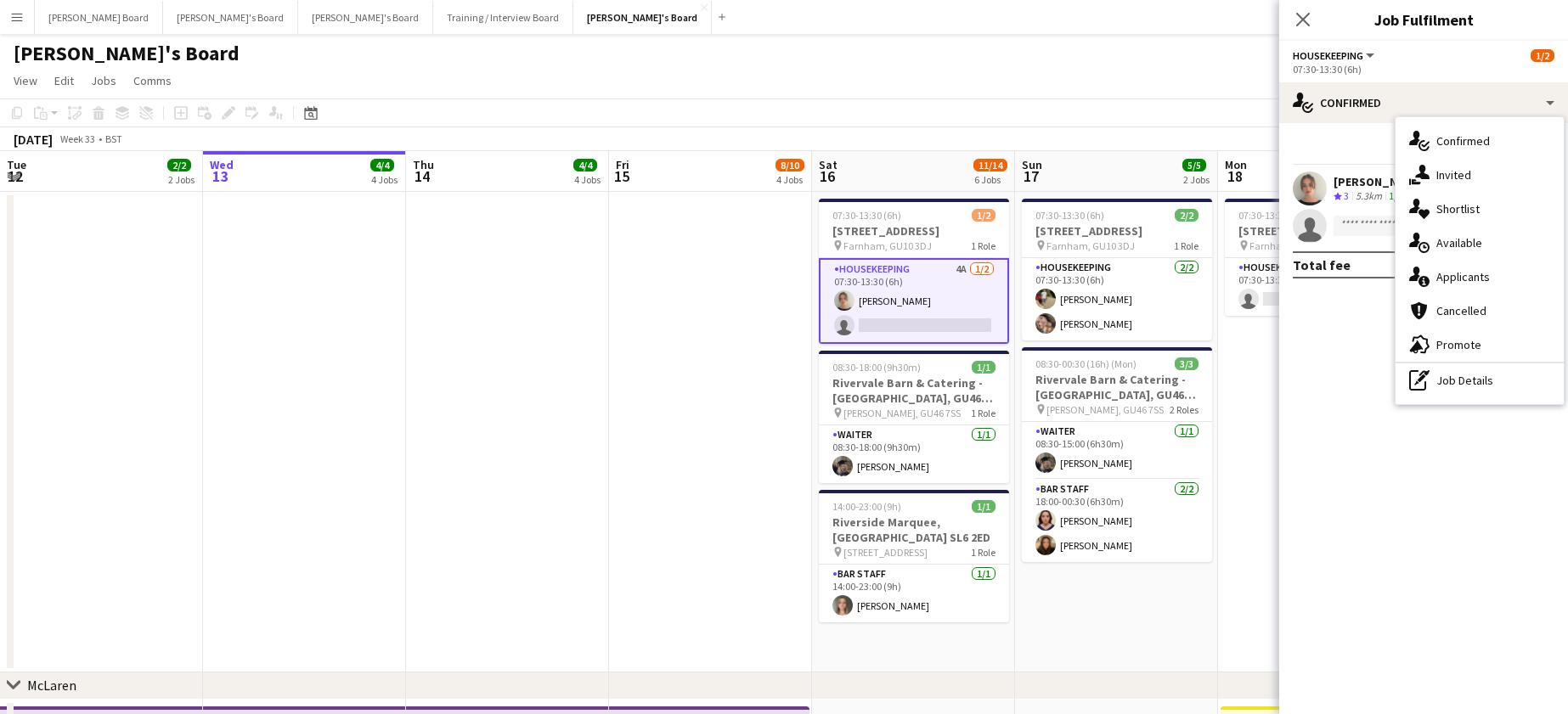
click at [1490, 276] on div "single-neutral-actions-information Applicants" at bounding box center [1480, 277] width 168 height 34
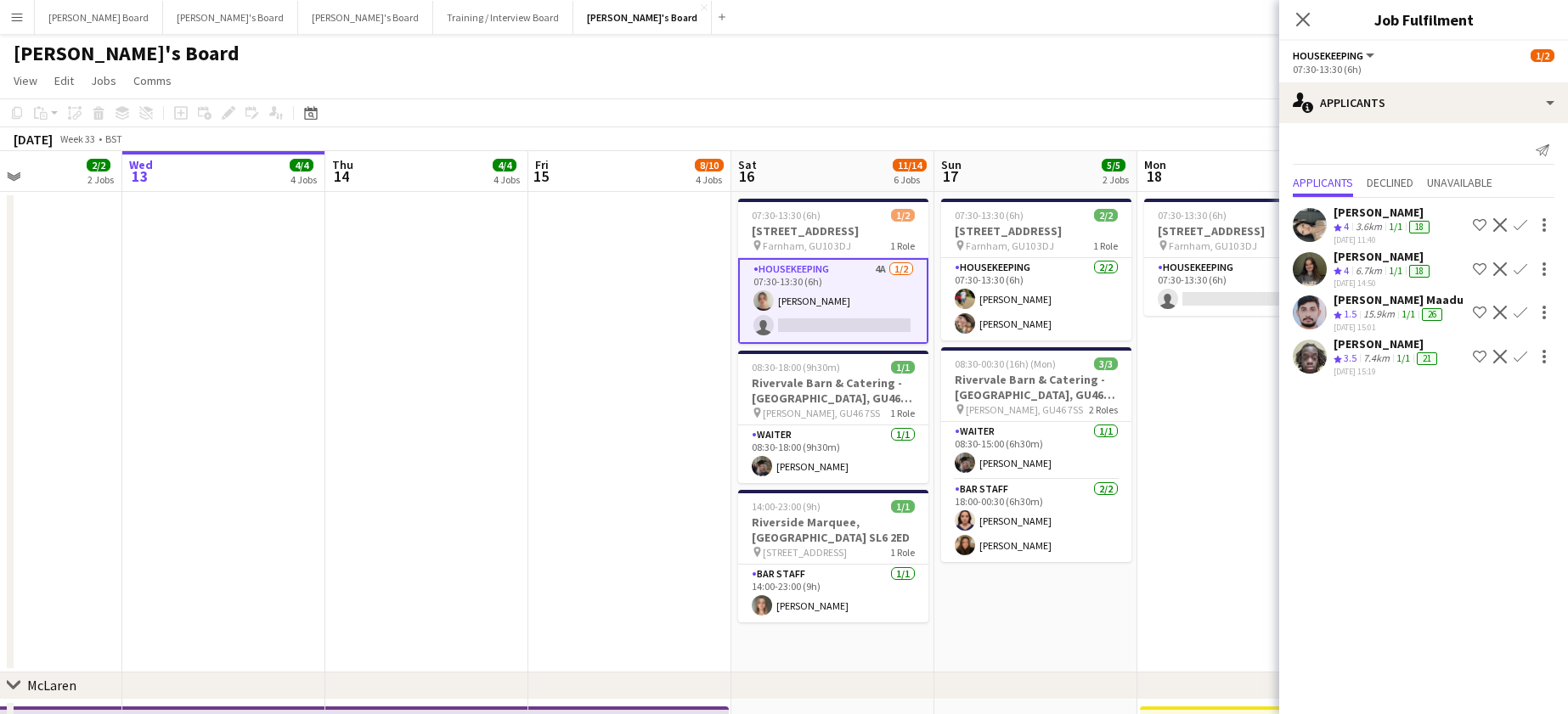
drag, startPoint x: 1253, startPoint y: 528, endPoint x: 1028, endPoint y: 480, distance: 230.1
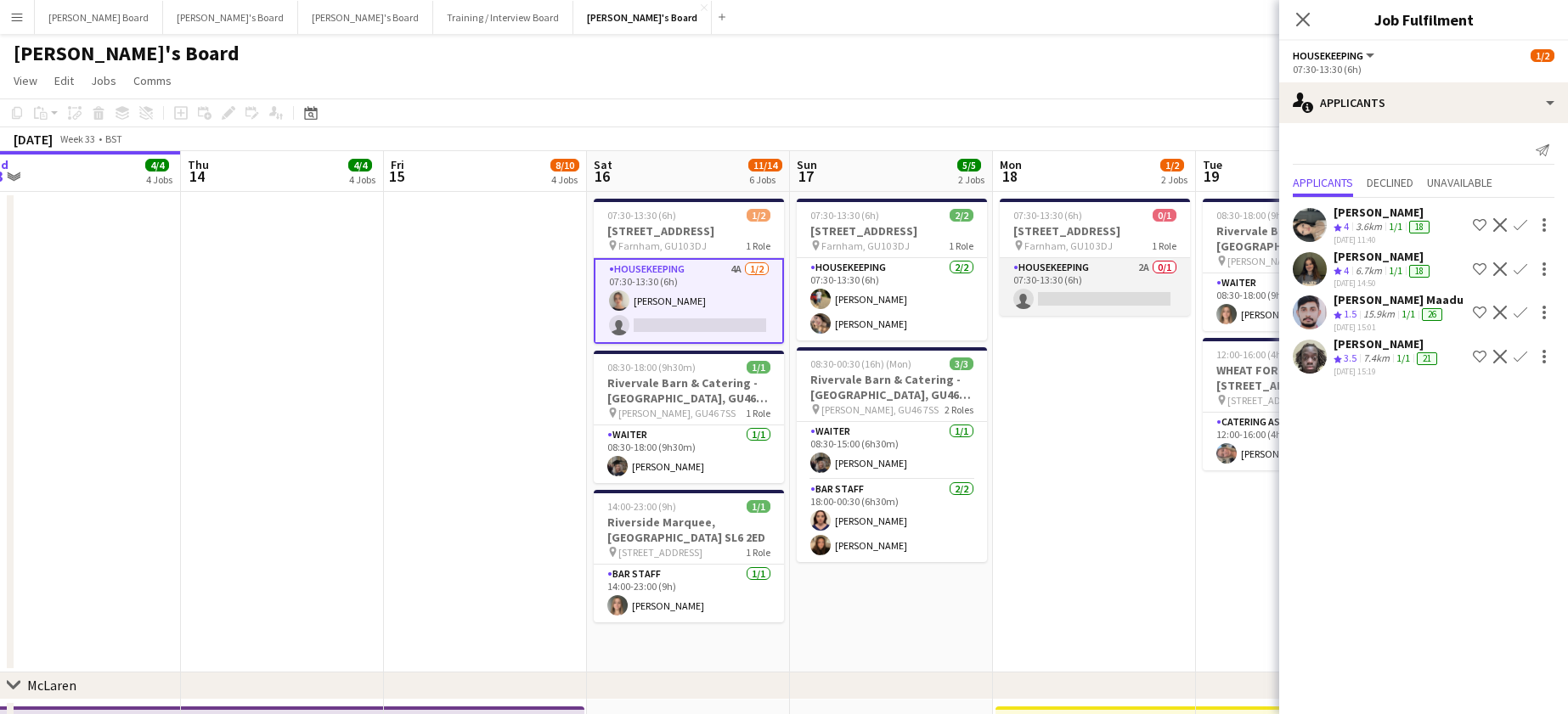
click at [1105, 266] on app-card-role "Housekeeping 2A 0/1 07:30-13:30 (6h) single-neutral-actions" at bounding box center [1095, 287] width 191 height 58
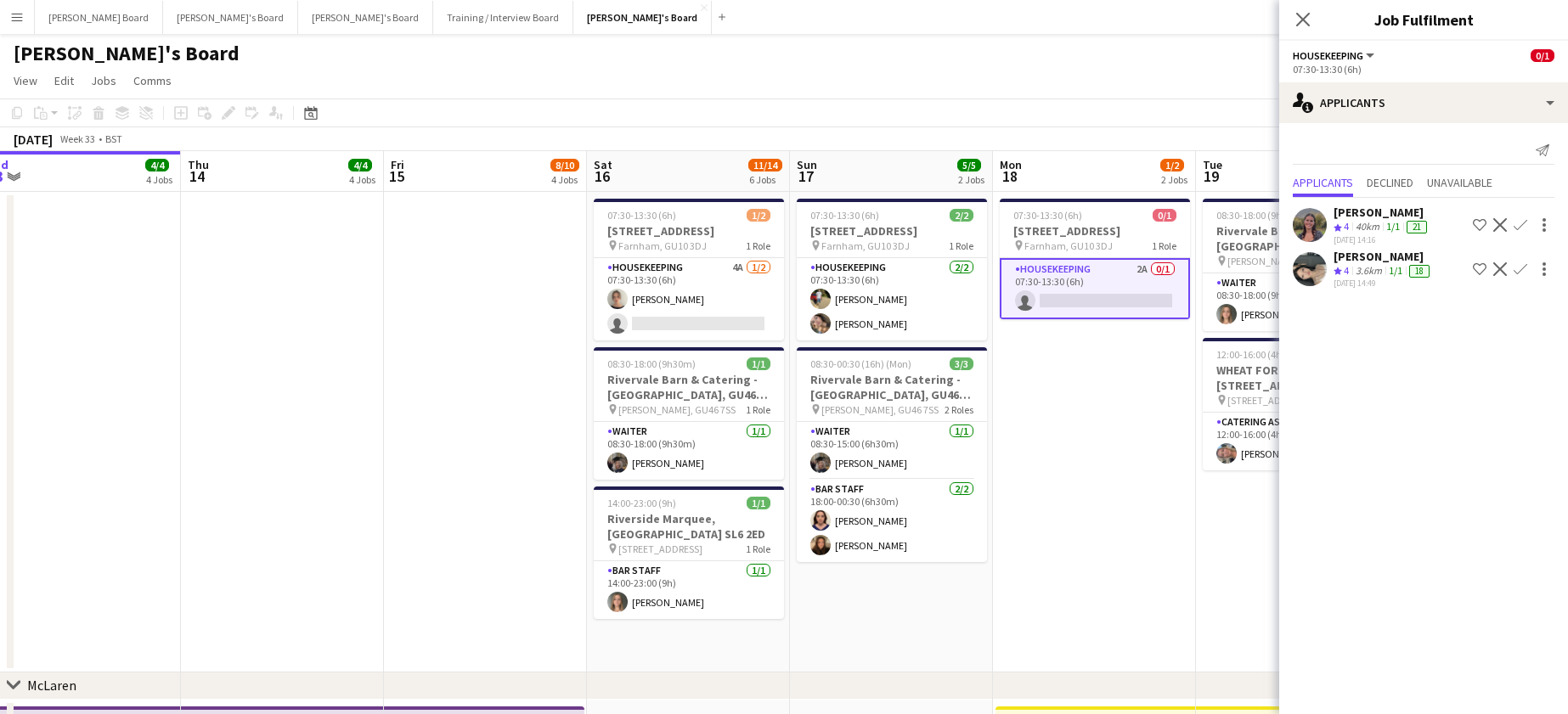
click at [1072, 602] on app-date-cell "07:30-13:30 (6h) 0/1 Millbridge Court GU10 3DJ pin Farnham, GU10 3DJ 1 Role Hou…" at bounding box center [1095, 431] width 203 height 480
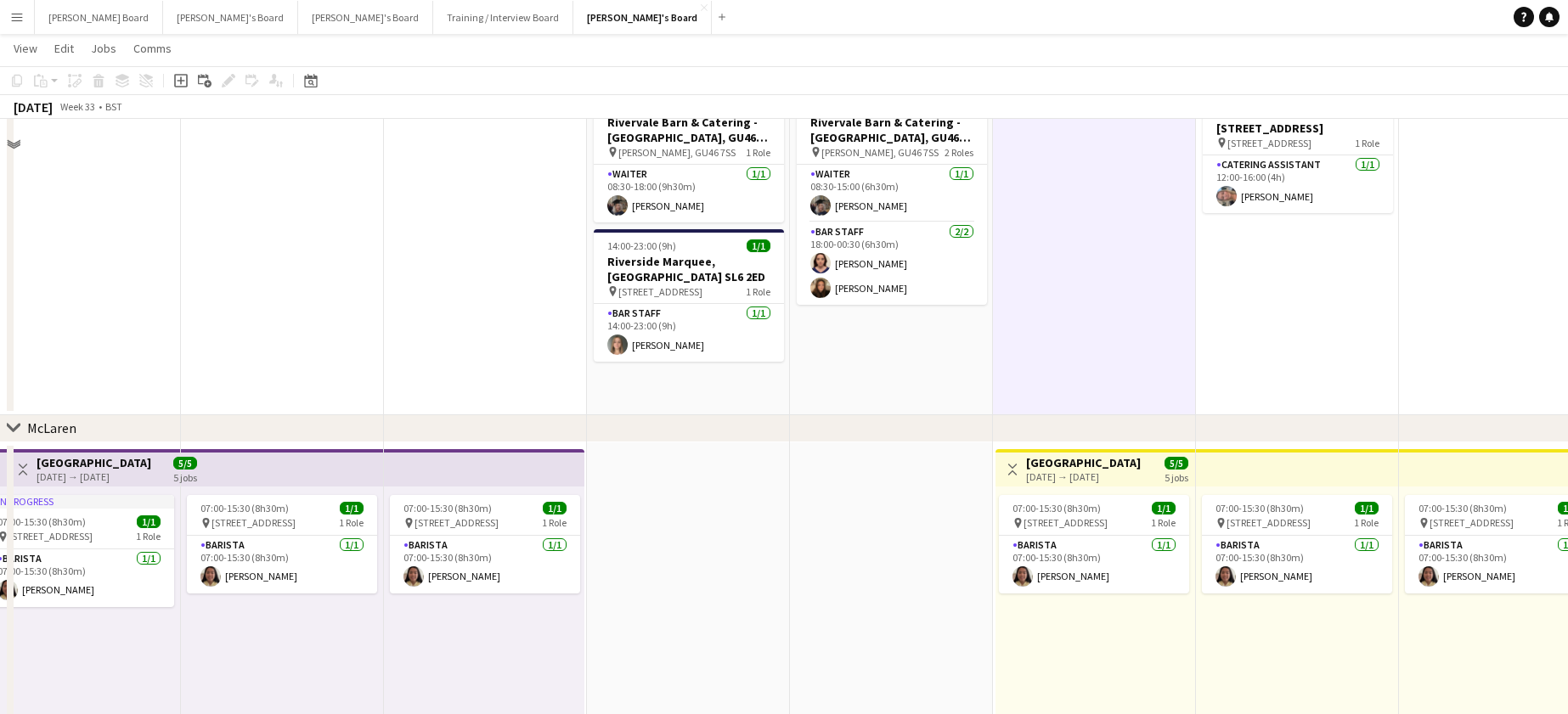
scroll to position [0, 0]
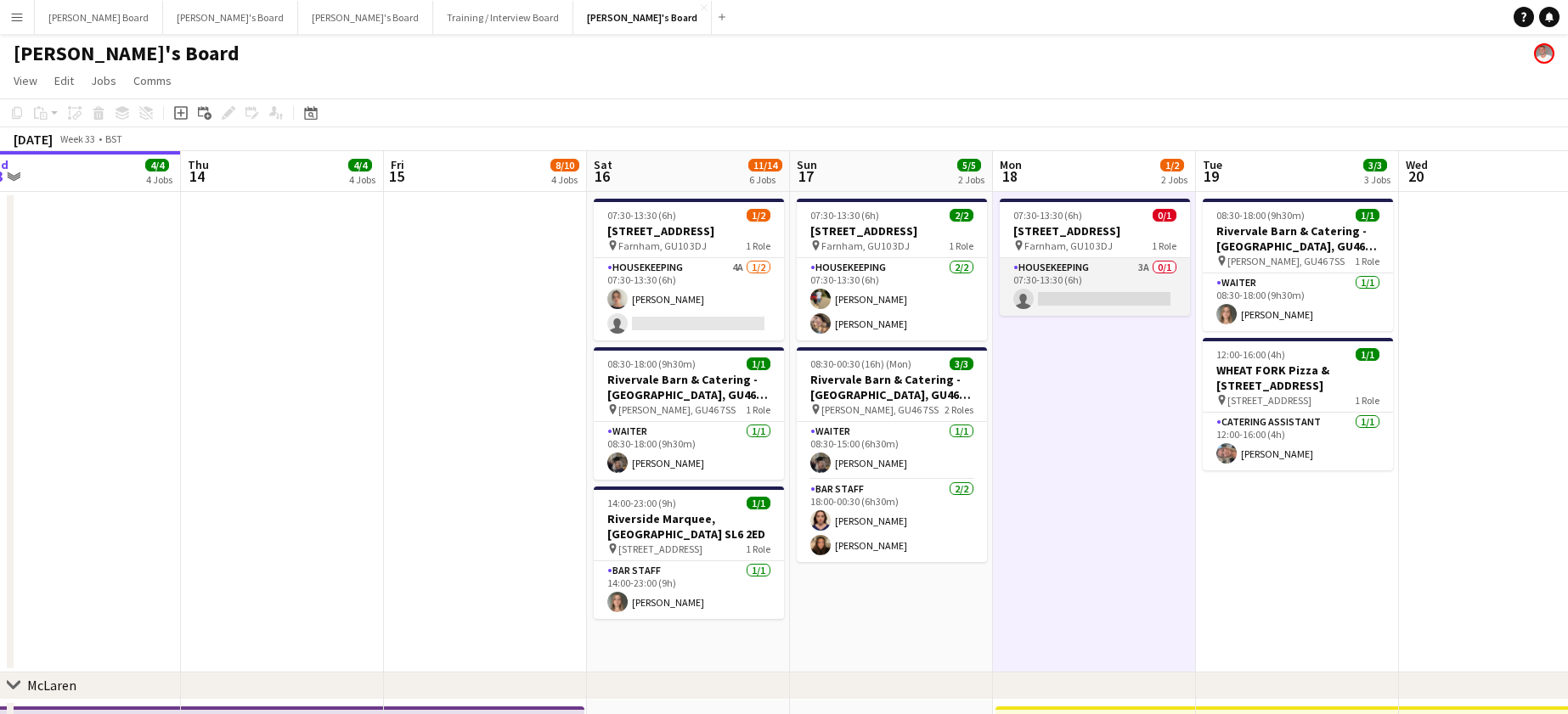
click at [1121, 291] on app-card-role "Housekeeping 3A 0/1 07:30-13:30 (6h) single-neutral-actions" at bounding box center [1095, 287] width 191 height 58
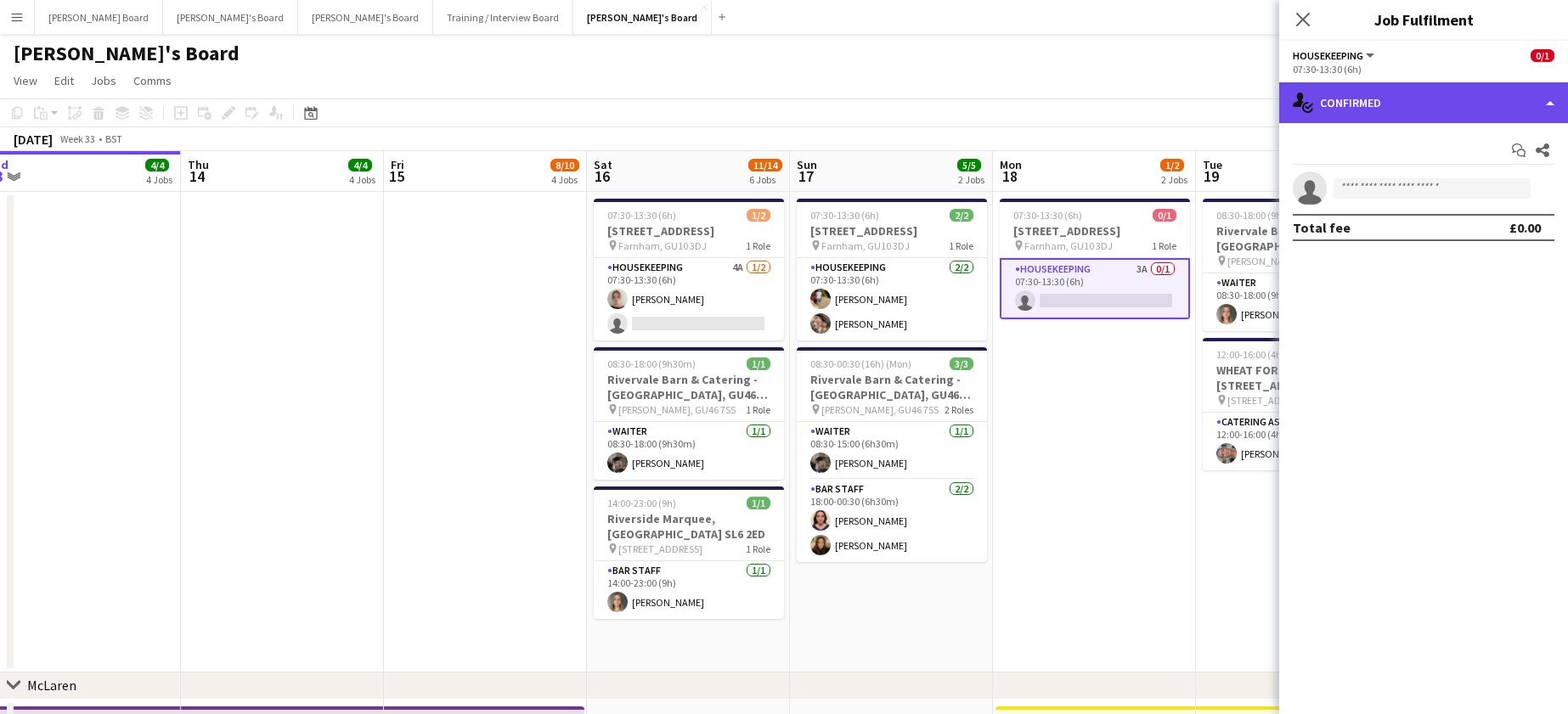
click at [1401, 90] on div "single-neutral-actions-check-2 Confirmed" at bounding box center [1423, 103] width 289 height 41
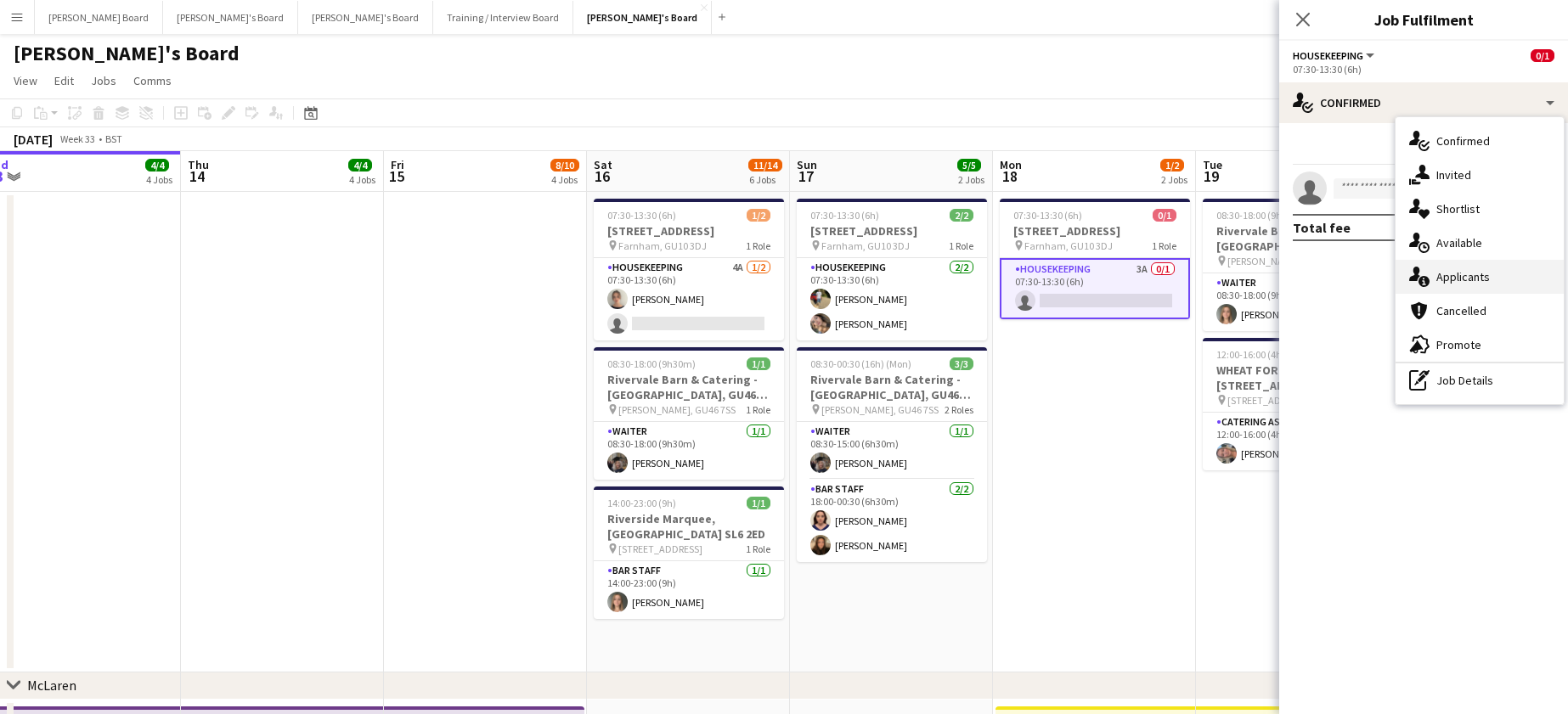
click at [1480, 261] on div "single-neutral-actions-information Applicants" at bounding box center [1480, 277] width 168 height 34
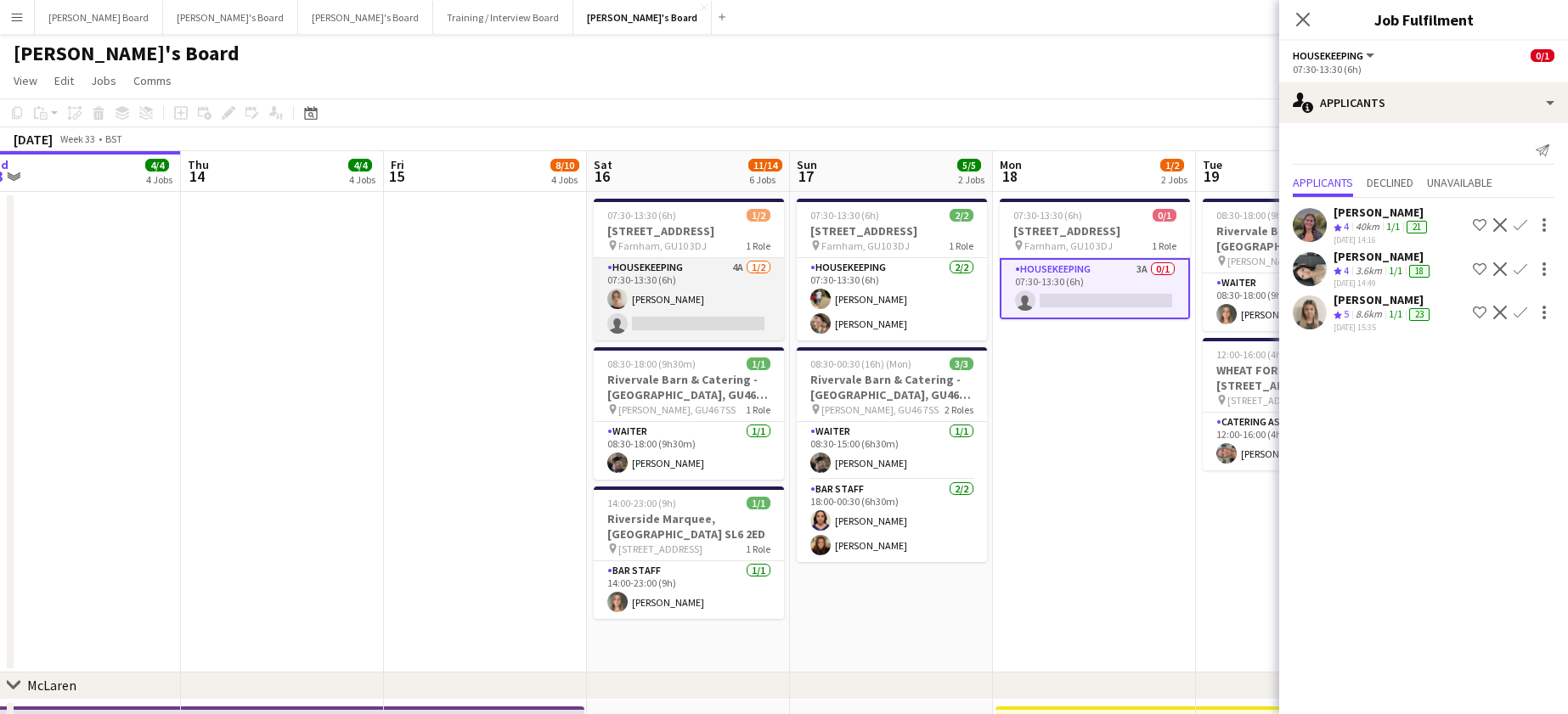
click at [712, 293] on app-card-role "Housekeeping 4A 1/2 07:30-13:30 (6h) Daisy Robins single-neutral-actions" at bounding box center [689, 299] width 191 height 82
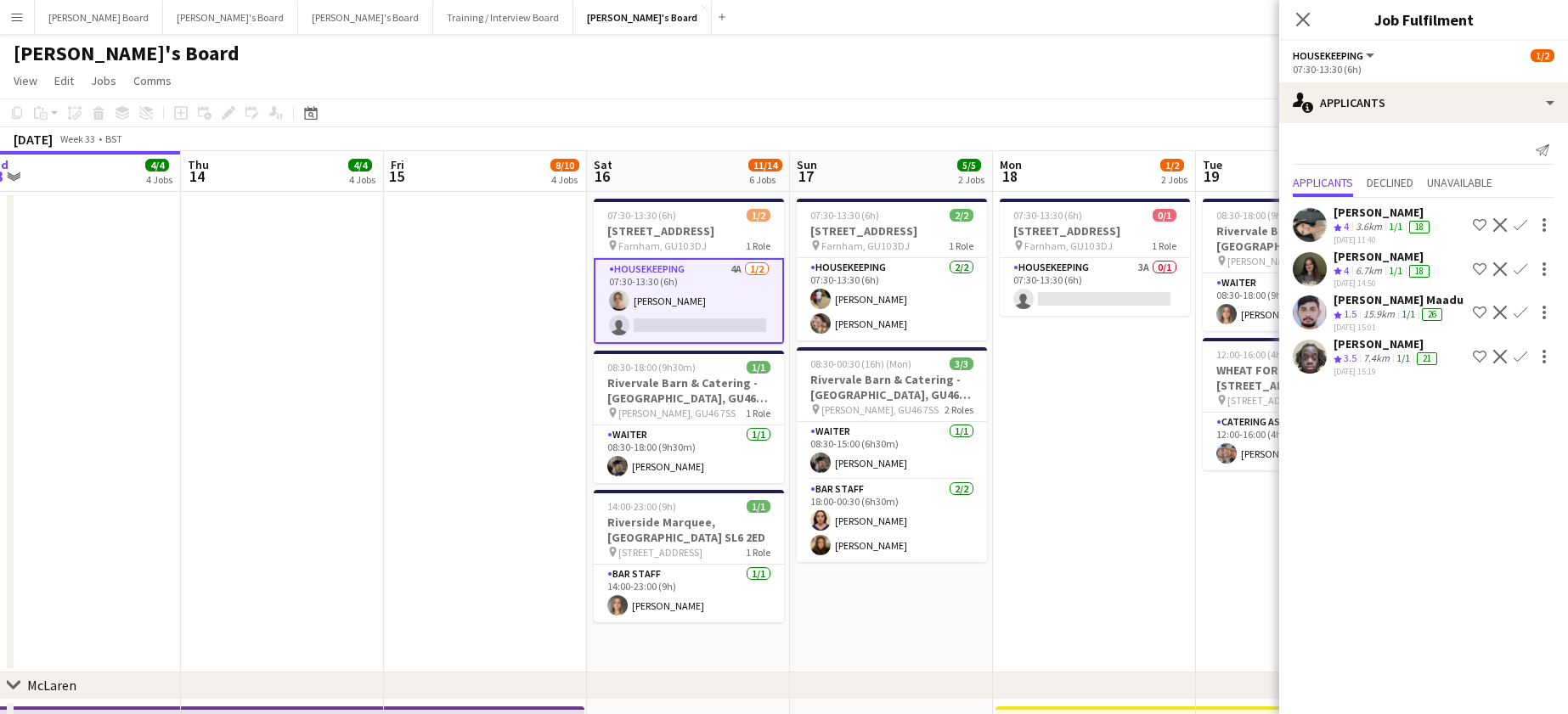
click at [1371, 226] on div "3.6km" at bounding box center [1368, 227] width 33 height 15
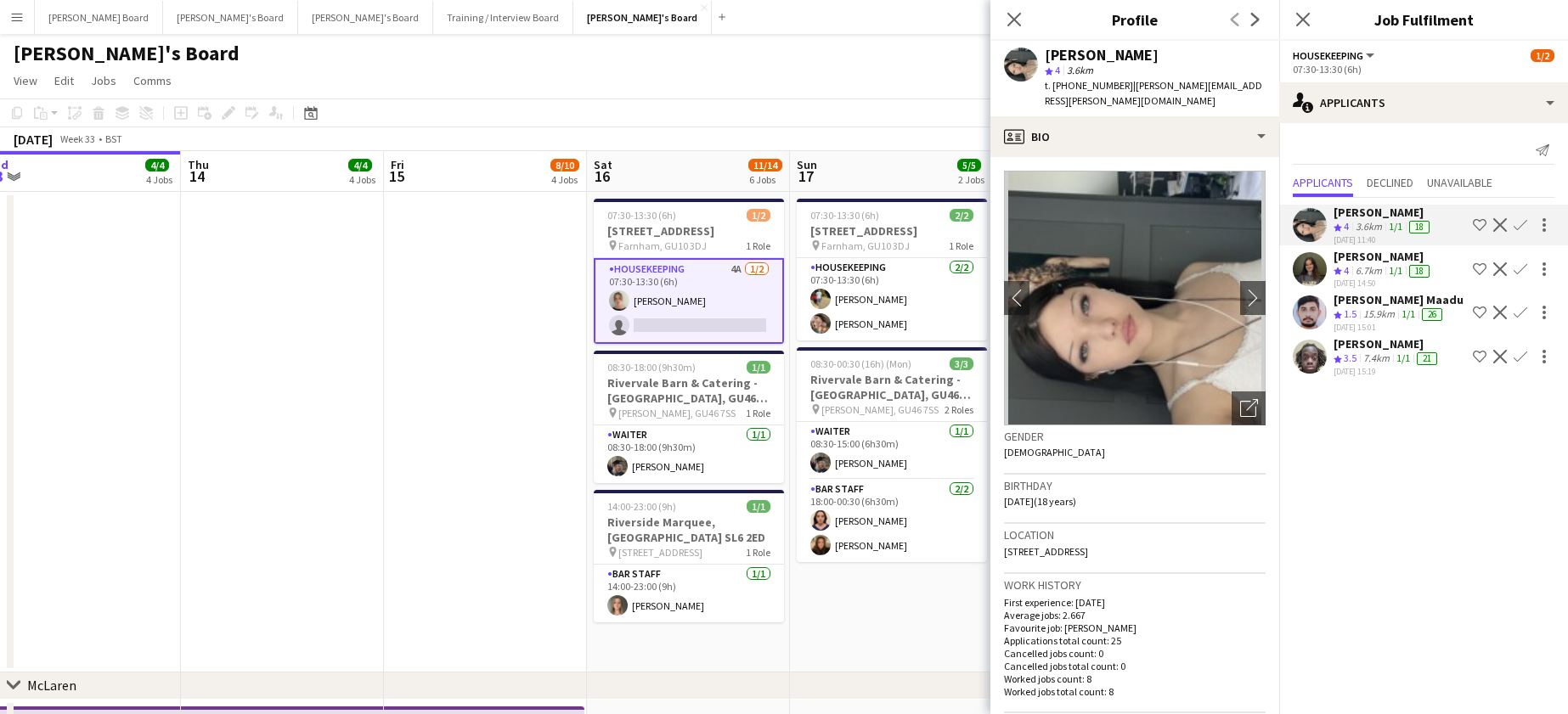
click at [1100, 157] on app-crew-profile-bio "chevron-left chevron-right Open photos pop-in Gender Female Birthday 01-04-2007…" at bounding box center [1134, 436] width 289 height 558
click at [1098, 140] on div "profile Bio Bio Bio Job Application Job Application Company application Company…" at bounding box center [1134, 415] width 289 height 598
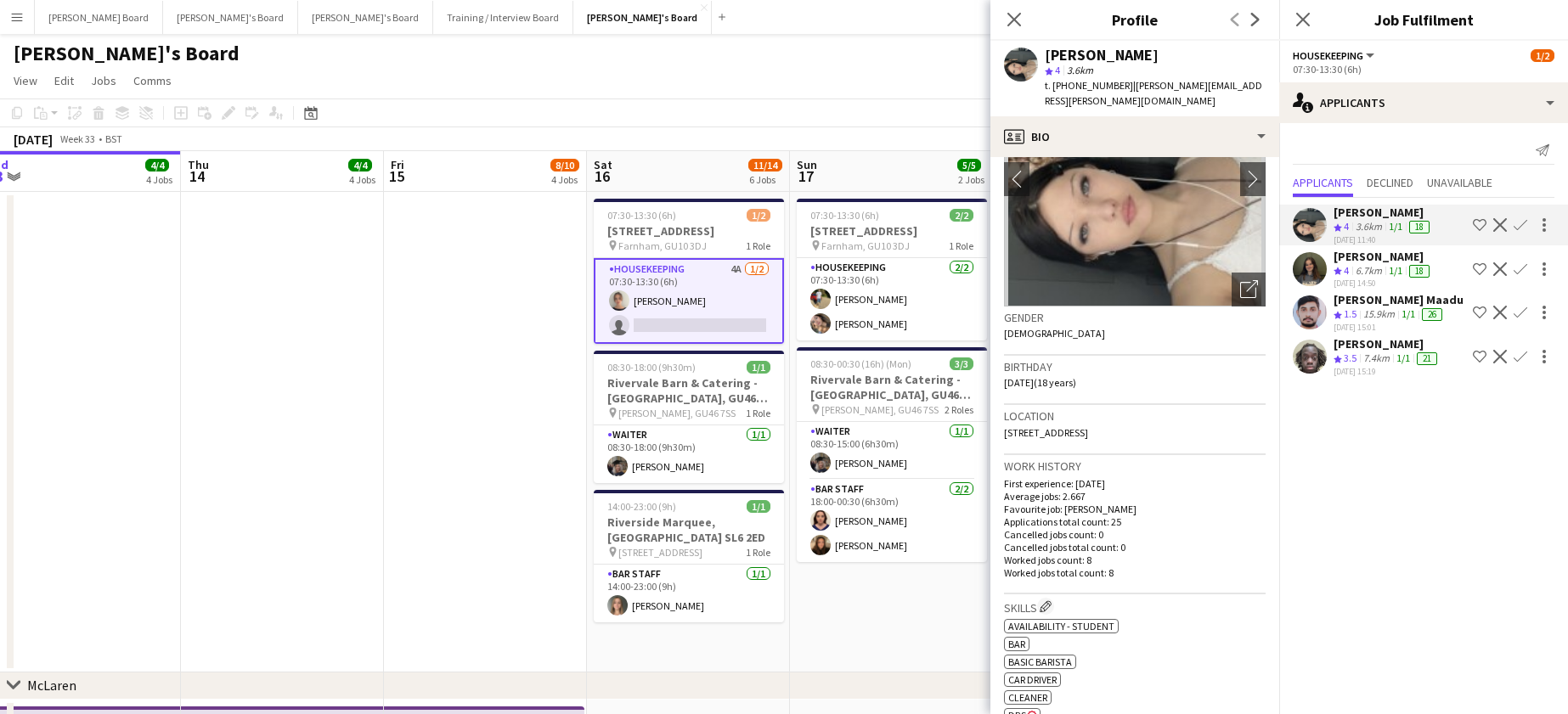
scroll to position [339, 0]
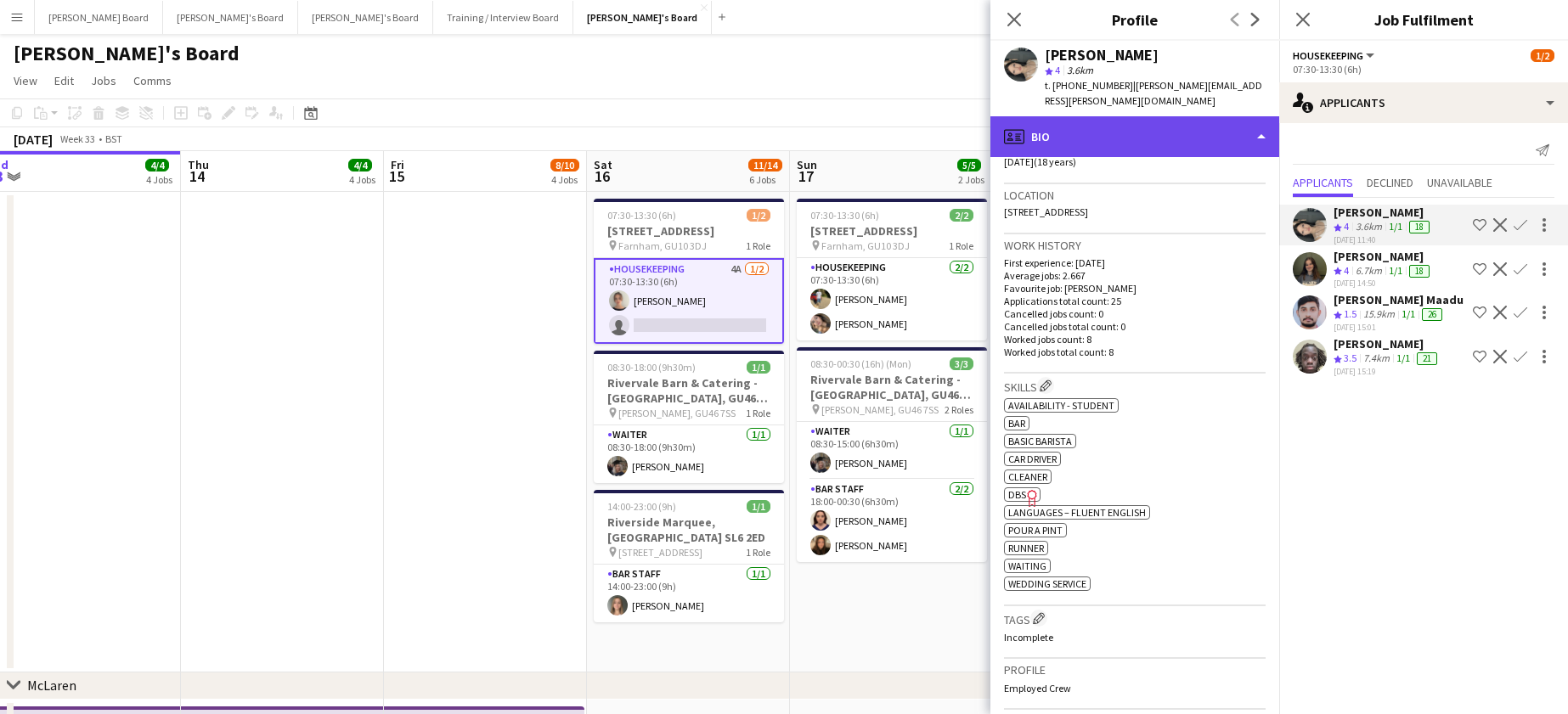
click at [1089, 116] on div "profile Bio" at bounding box center [1134, 137] width 289 height 41
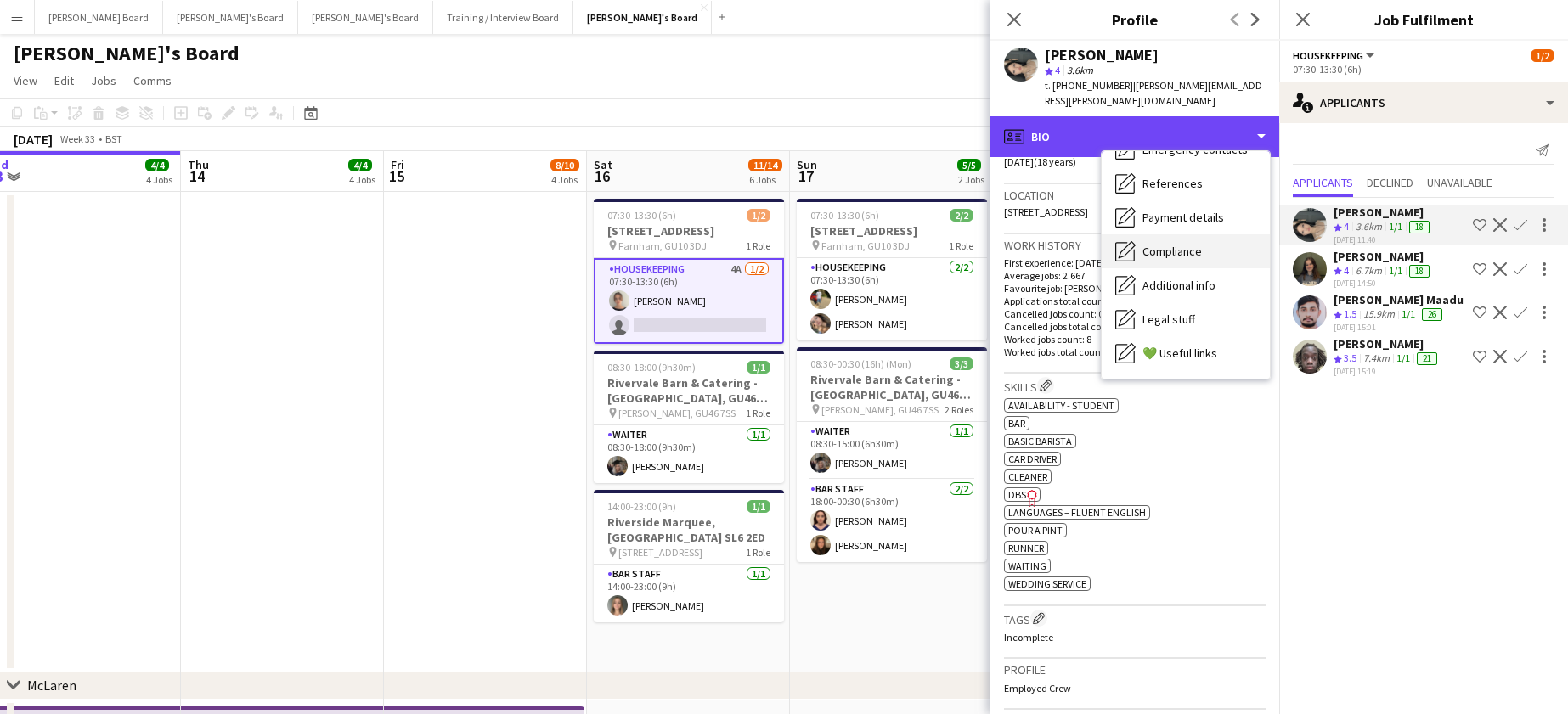
scroll to position [261, 0]
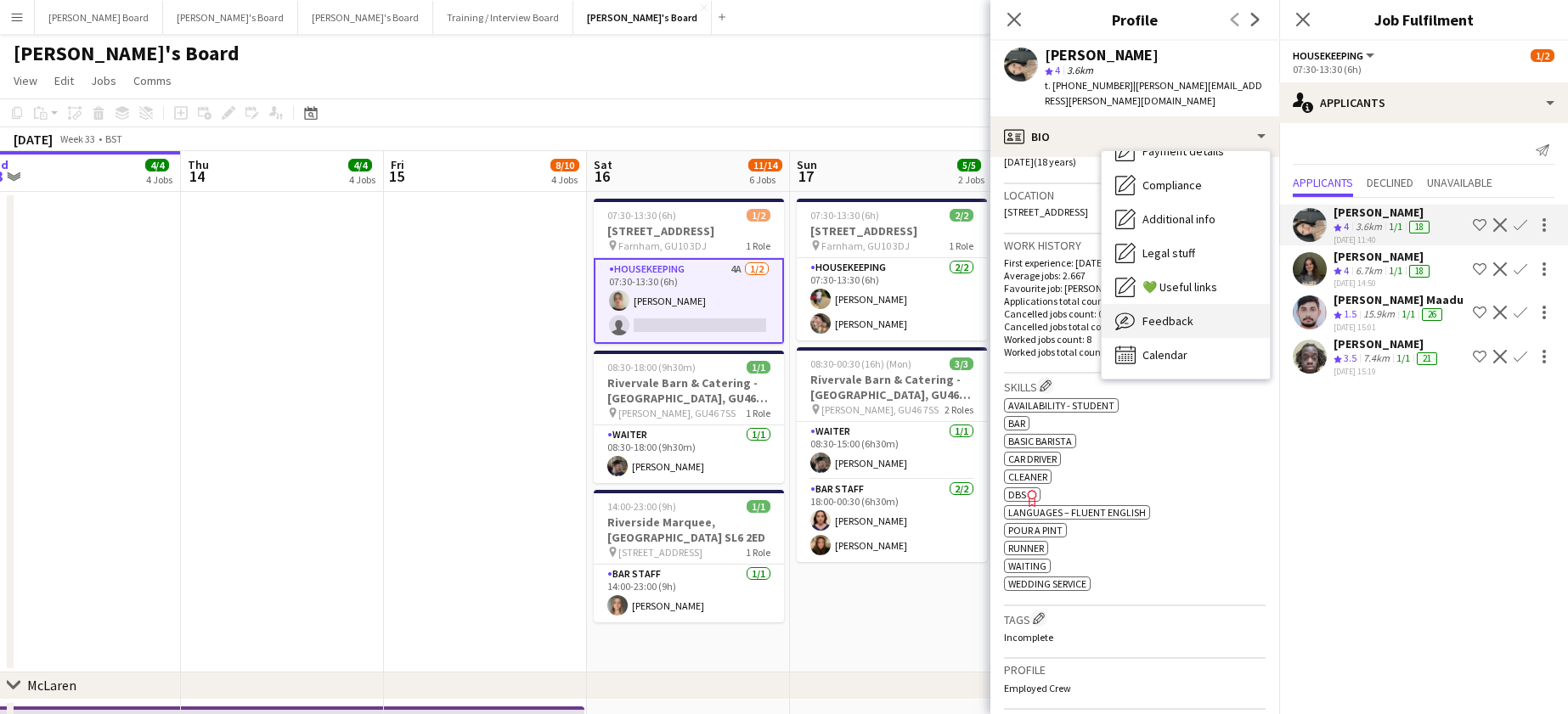
click at [1179, 313] on span "Feedback" at bounding box center [1168, 321] width 51 height 16
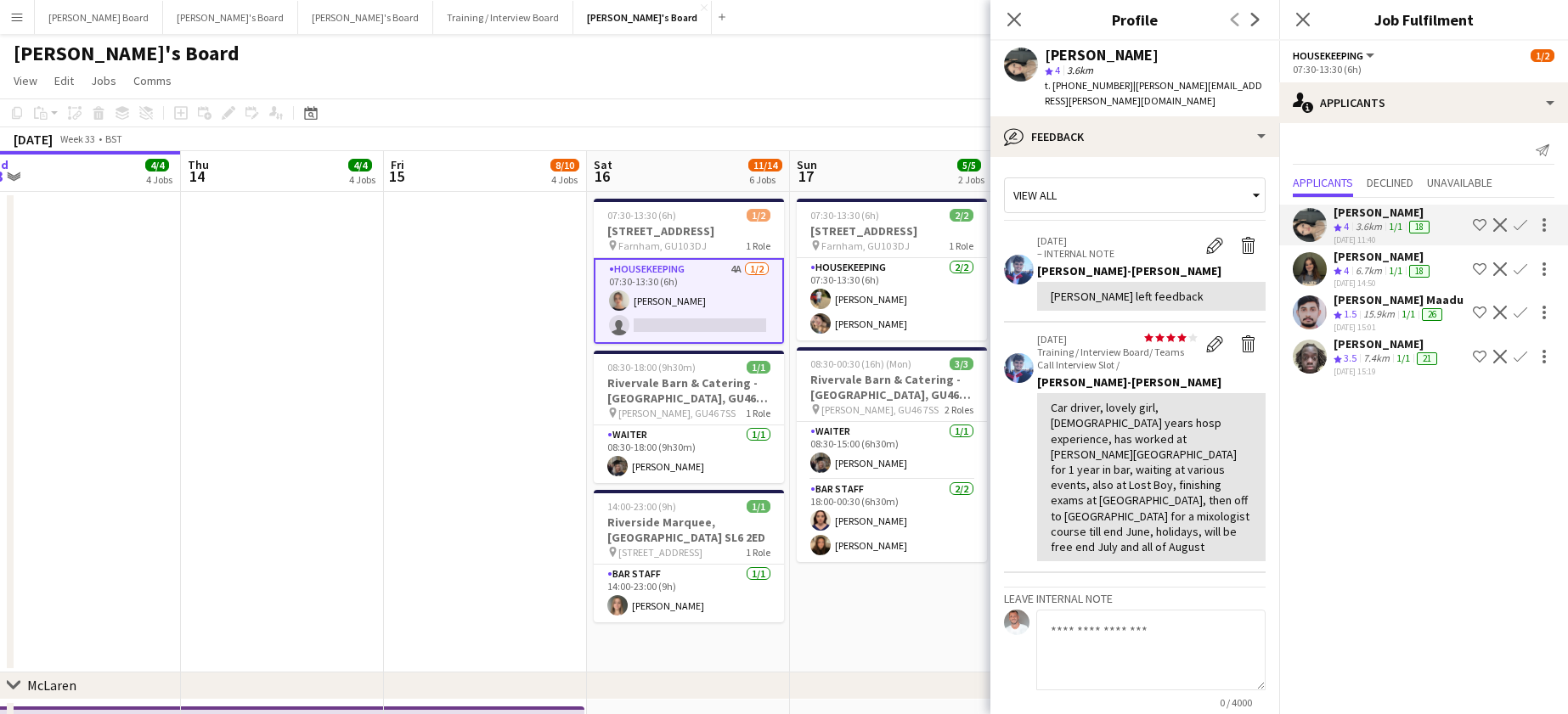
click at [1518, 224] on app-icon "Confirm" at bounding box center [1520, 225] width 14 height 14
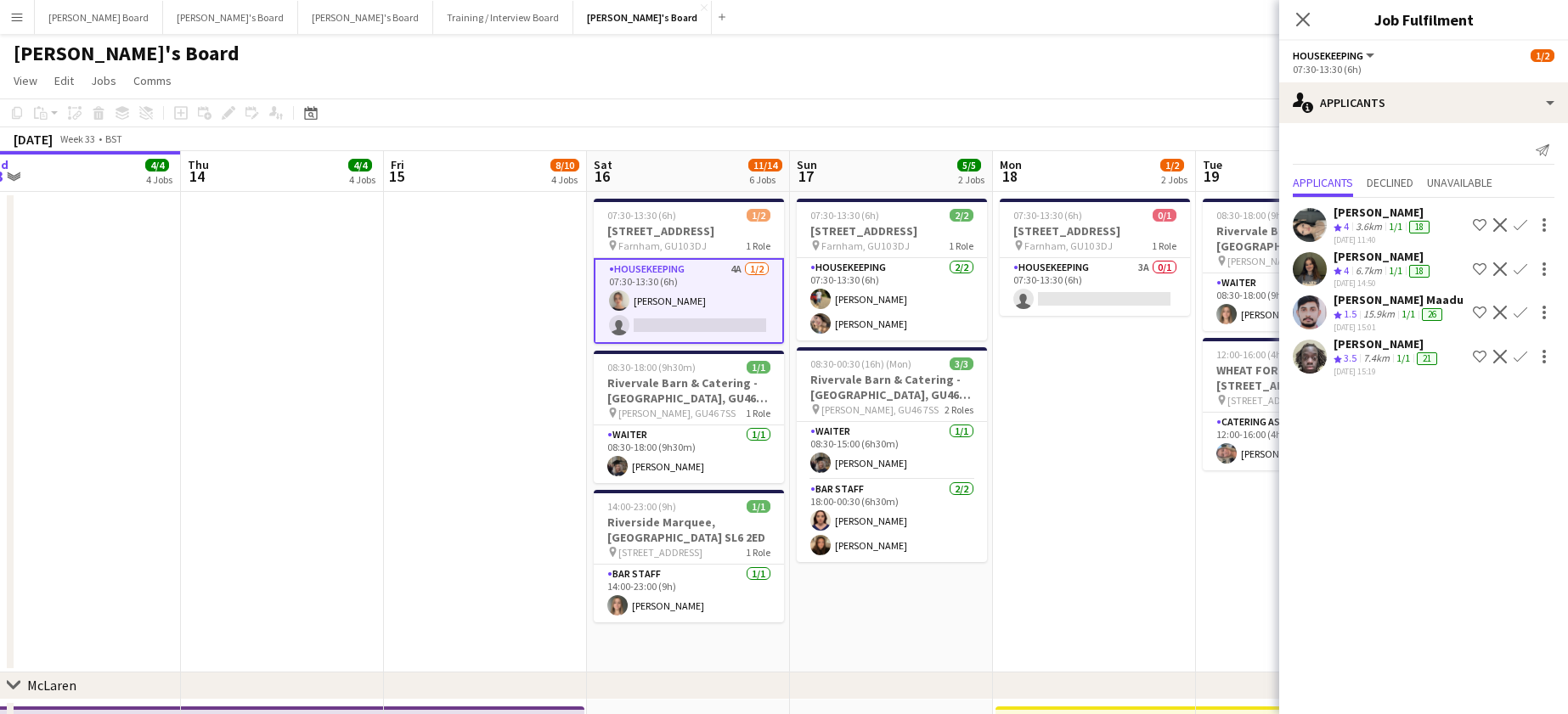
click at [1518, 224] on app-icon "Confirm" at bounding box center [1520, 225] width 14 height 14
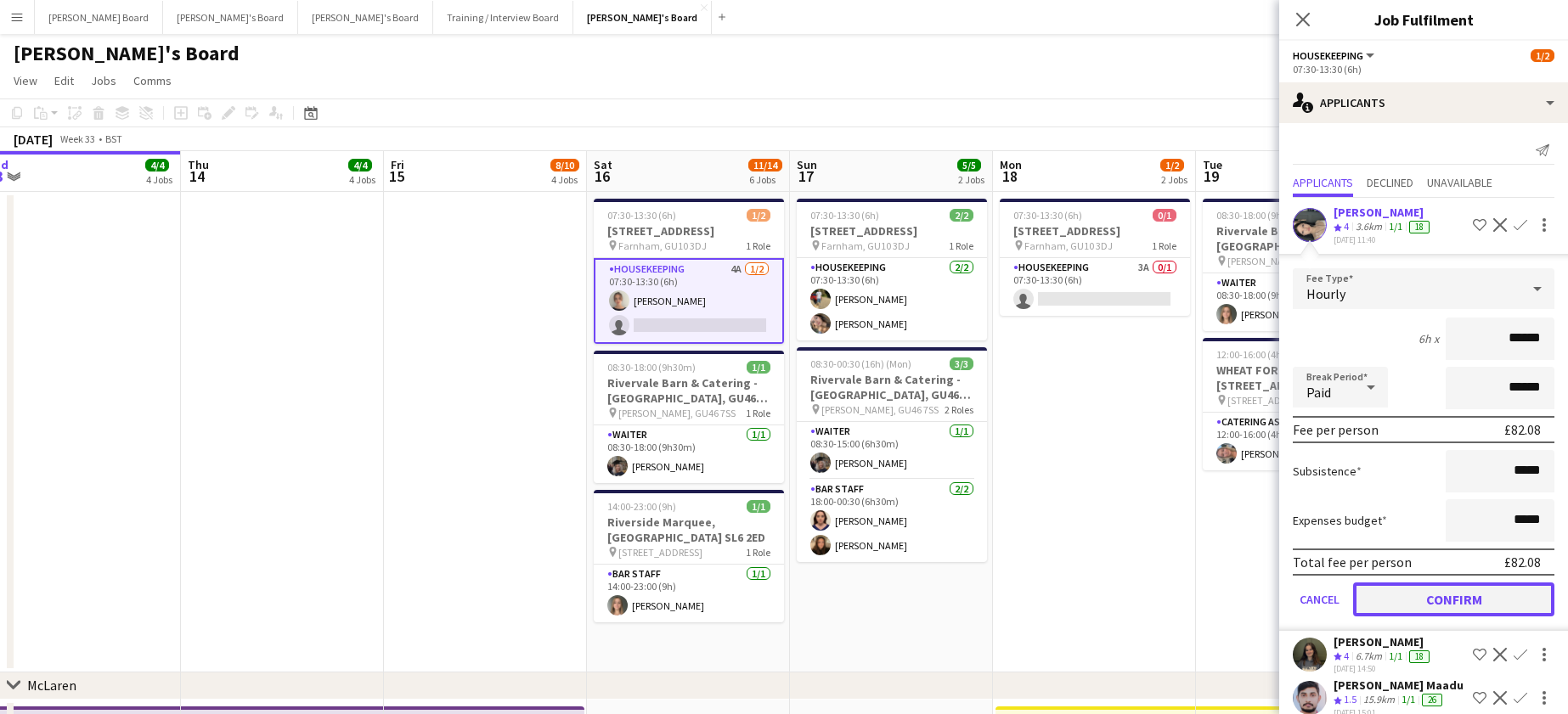
click at [1423, 593] on button "Confirm" at bounding box center [1454, 600] width 202 height 34
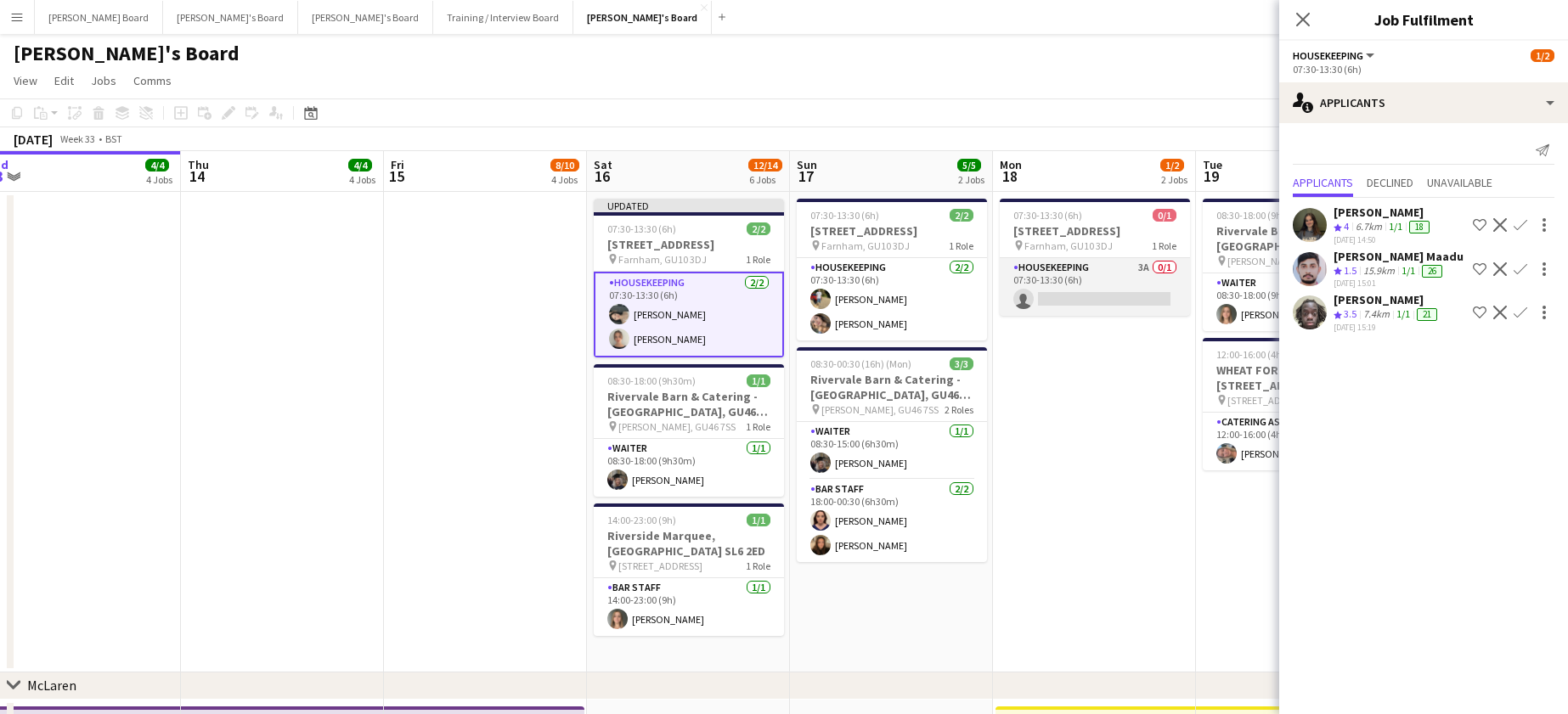
click at [1055, 290] on app-card-role "Housekeeping 3A 0/1 07:30-13:30 (6h) single-neutral-actions" at bounding box center [1095, 287] width 191 height 58
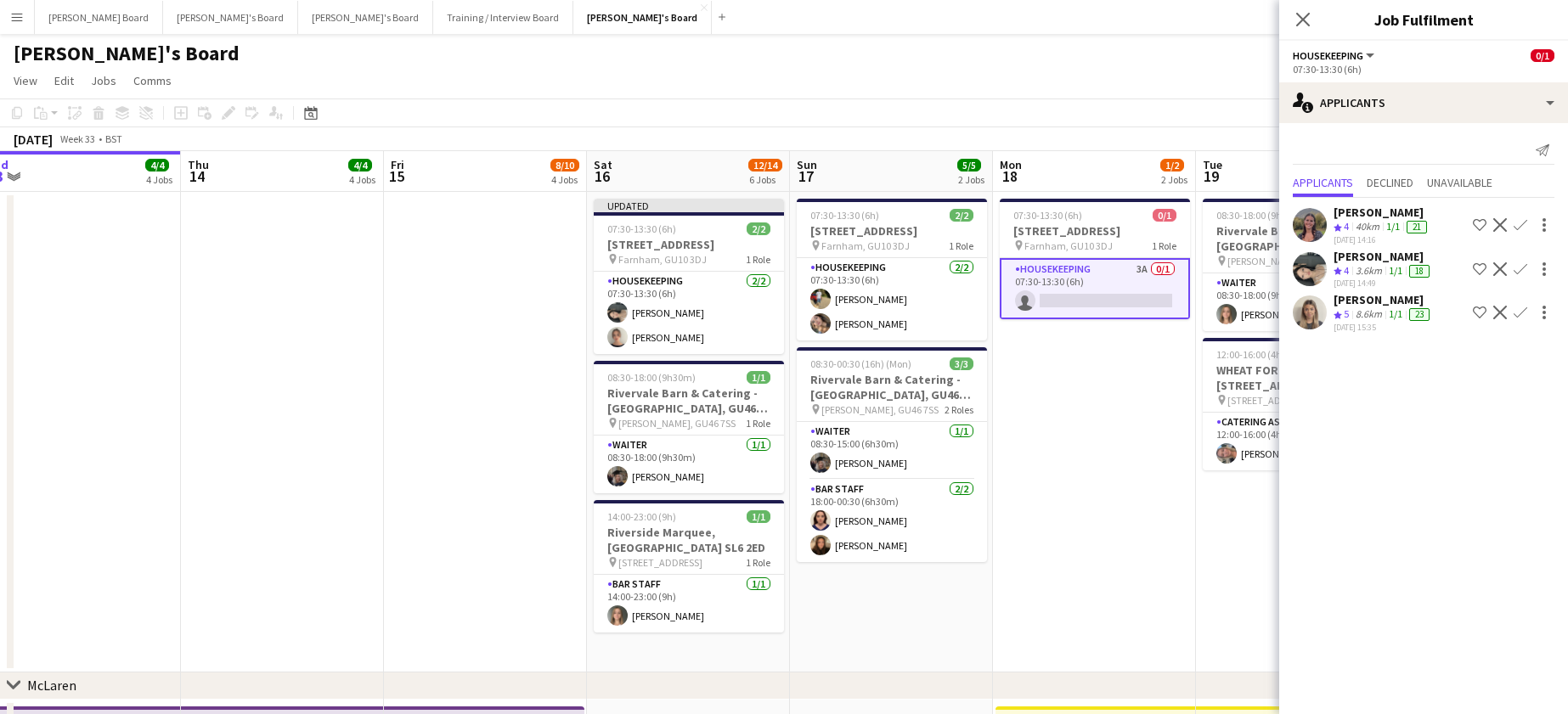
click at [1371, 280] on div "13-08-2025 14:49" at bounding box center [1383, 283] width 100 height 11
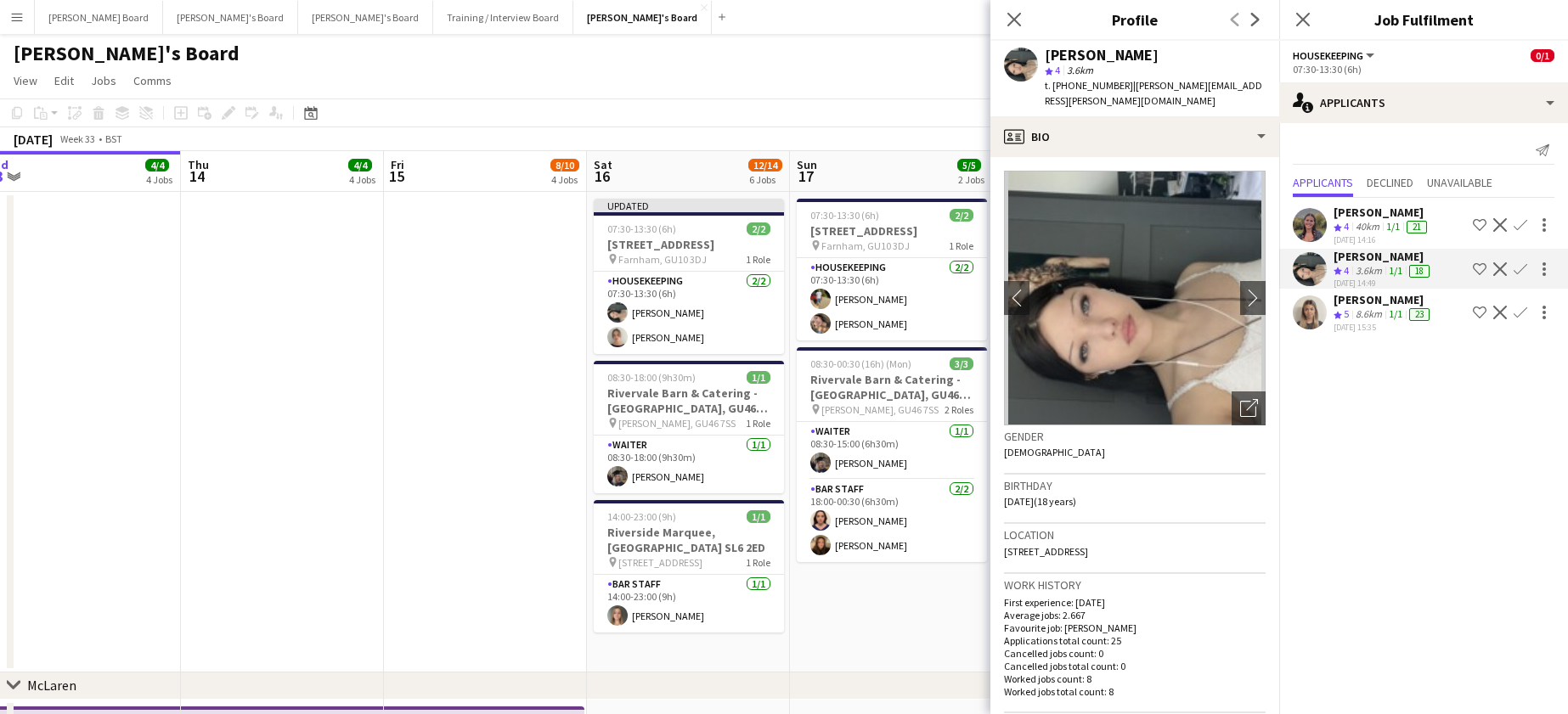
click at [1387, 316] on div "Crew rating 5 8.6km 1/1 23" at bounding box center [1383, 314] width 100 height 15
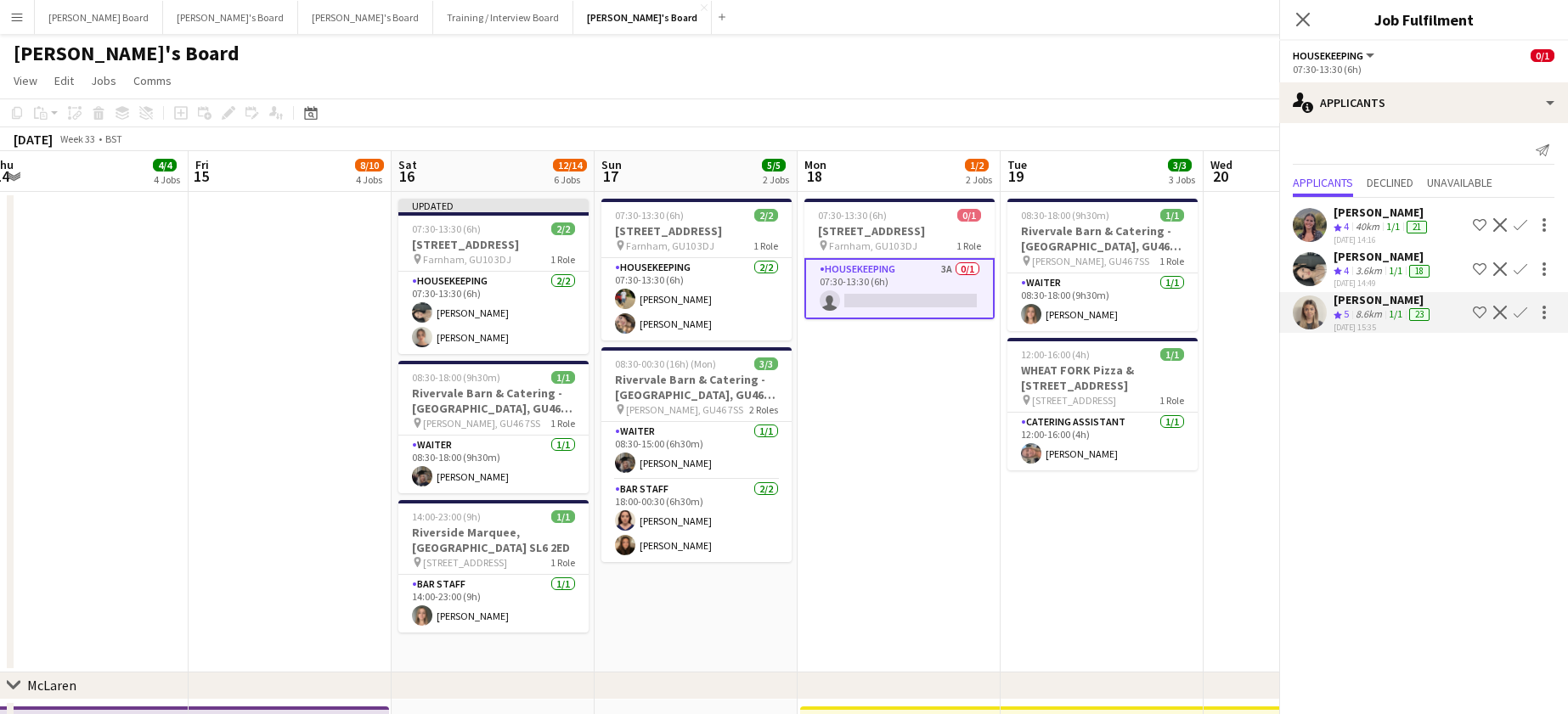
scroll to position [0, 645]
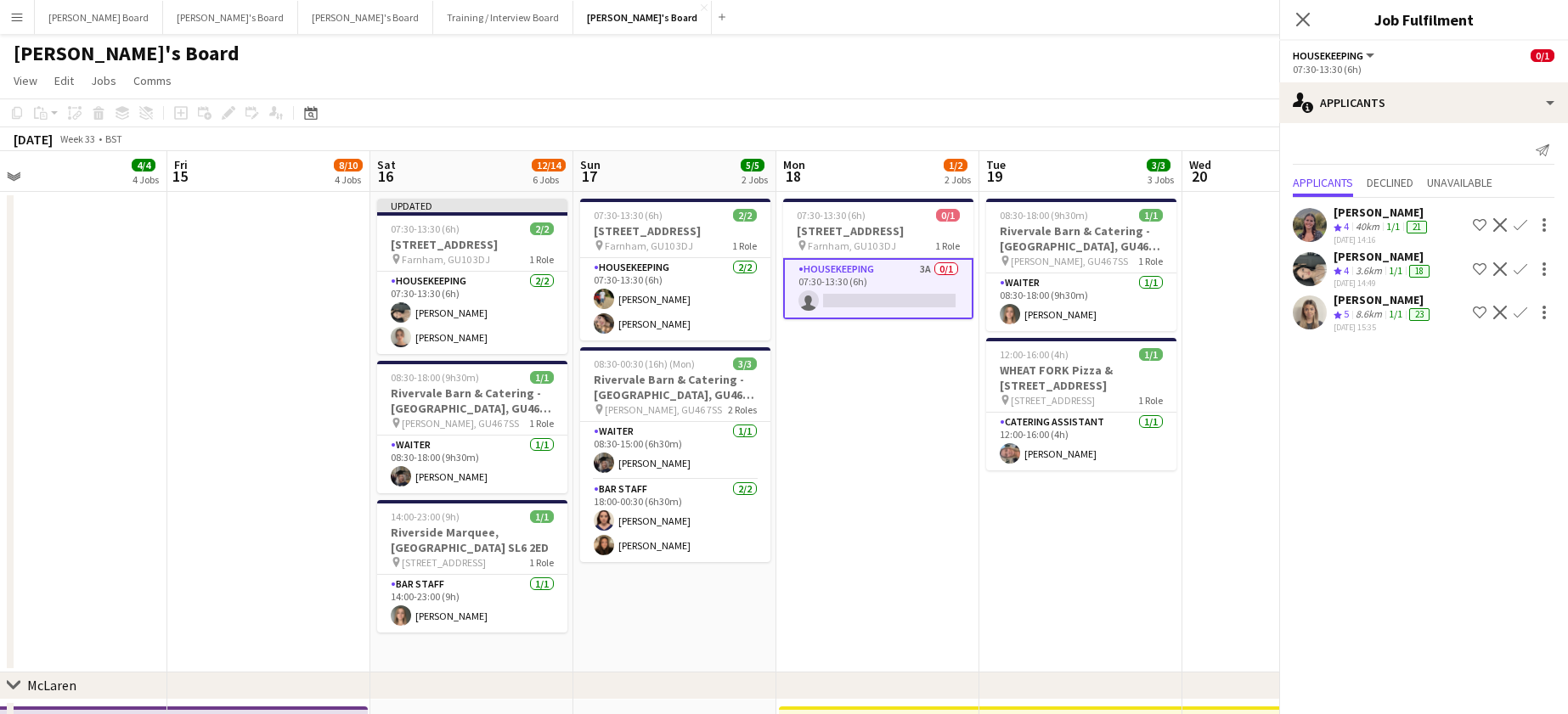
drag, startPoint x: 918, startPoint y: 589, endPoint x: 701, endPoint y: 594, distance: 217.1
click at [1524, 312] on app-icon "Confirm" at bounding box center [1520, 313] width 14 height 14
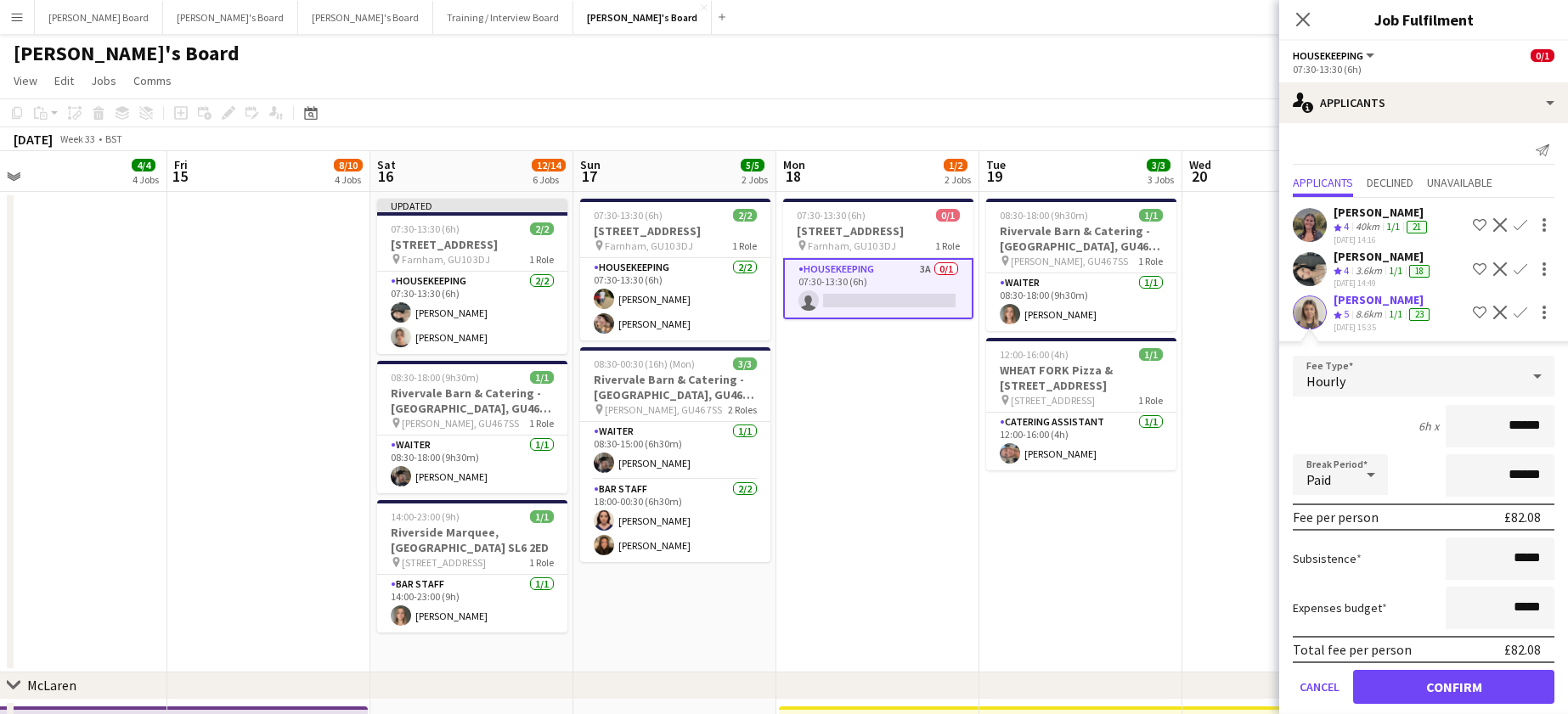
click at [1534, 312] on div at bounding box center [1544, 312] width 21 height 21
drag, startPoint x: 1422, startPoint y: 668, endPoint x: 1399, endPoint y: 668, distance: 23.0
click at [1421, 668] on div at bounding box center [784, 357] width 1568 height 714
click at [1416, 678] on button "Confirm" at bounding box center [1454, 687] width 202 height 34
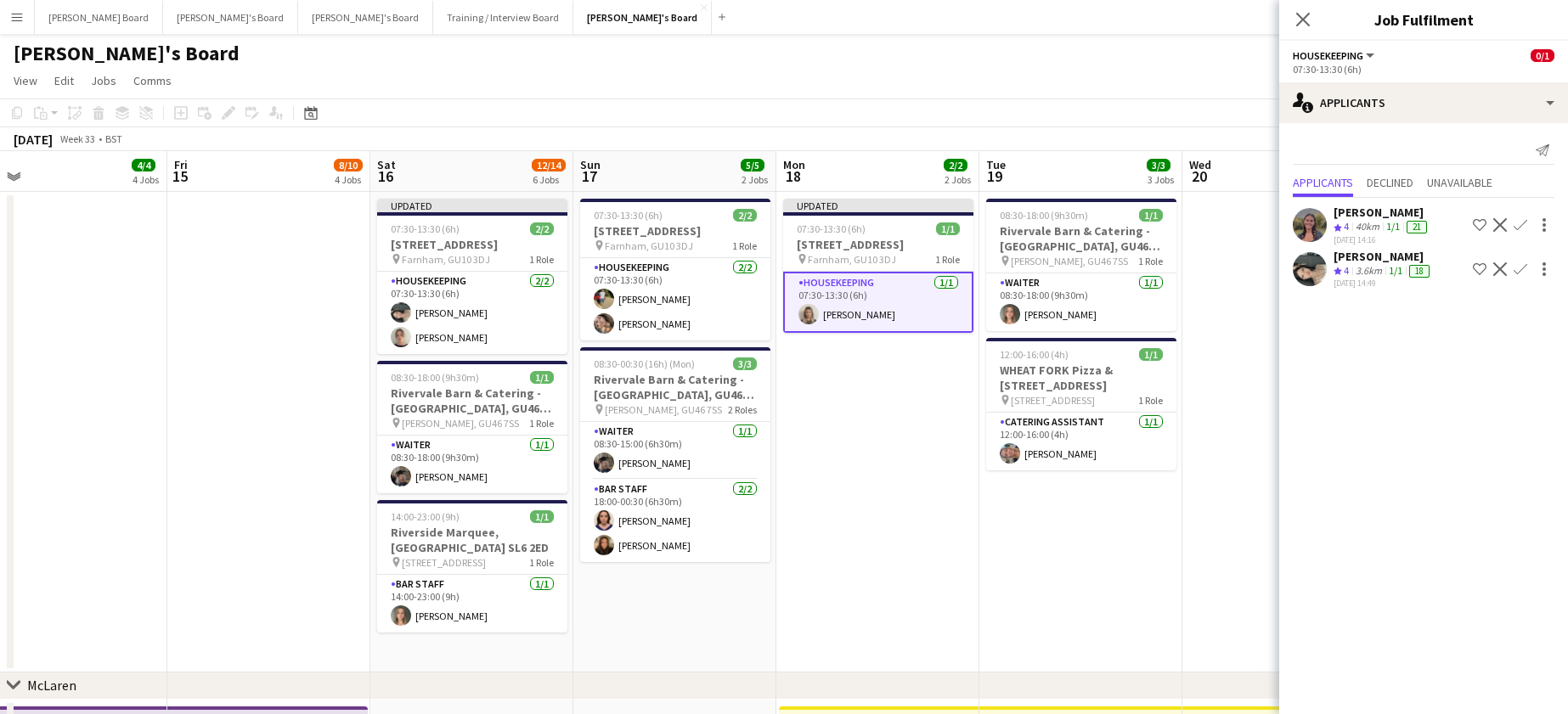
click at [1053, 618] on app-date-cell "08:30-18:00 (9h30m) 1/1 Rivervale Barn & Catering - Yateley, GU46 7SS pin Yatel…" at bounding box center [1081, 431] width 203 height 480
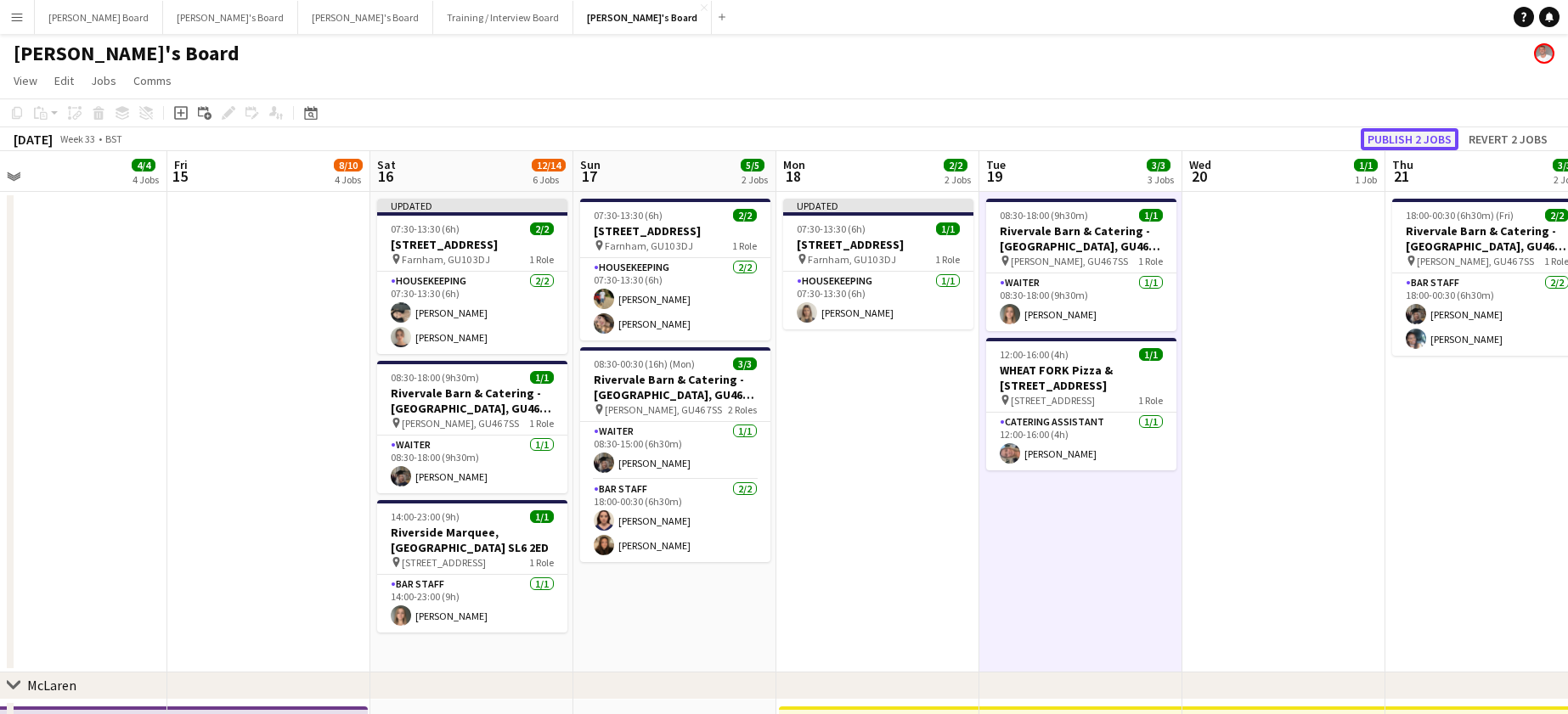
click at [1441, 140] on button "Publish 2 jobs" at bounding box center [1410, 139] width 98 height 22
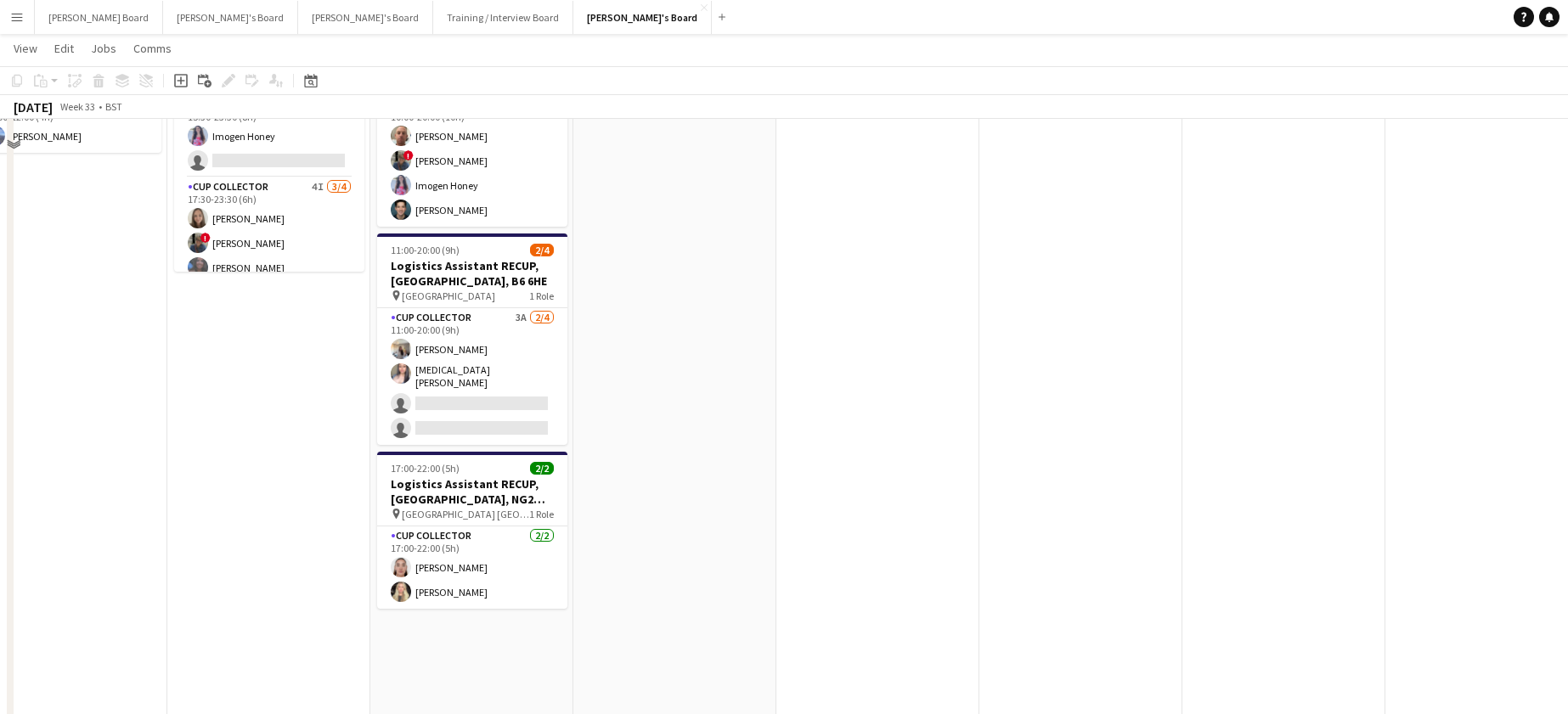
scroll to position [1445, 0]
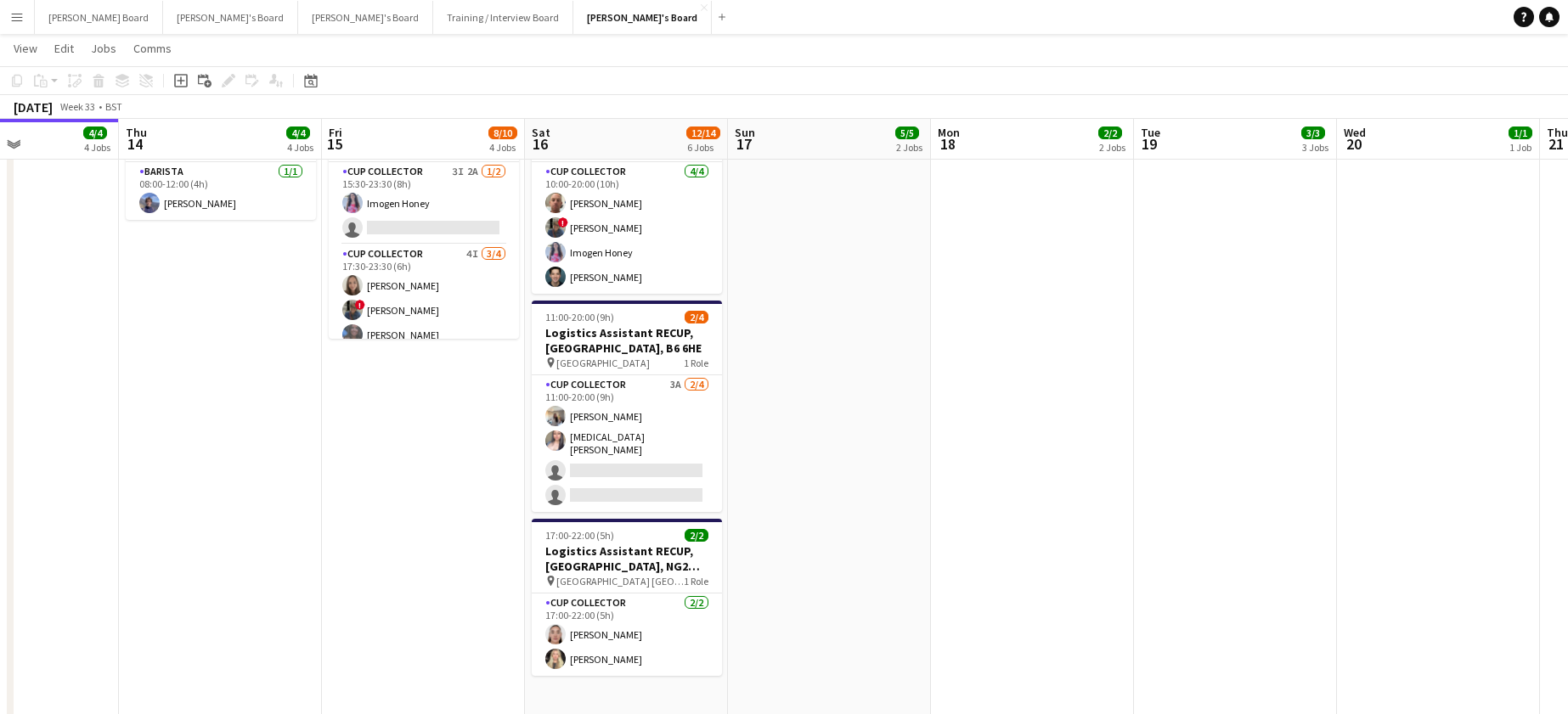
drag, startPoint x: 698, startPoint y: 343, endPoint x: 858, endPoint y: 358, distance: 160.7
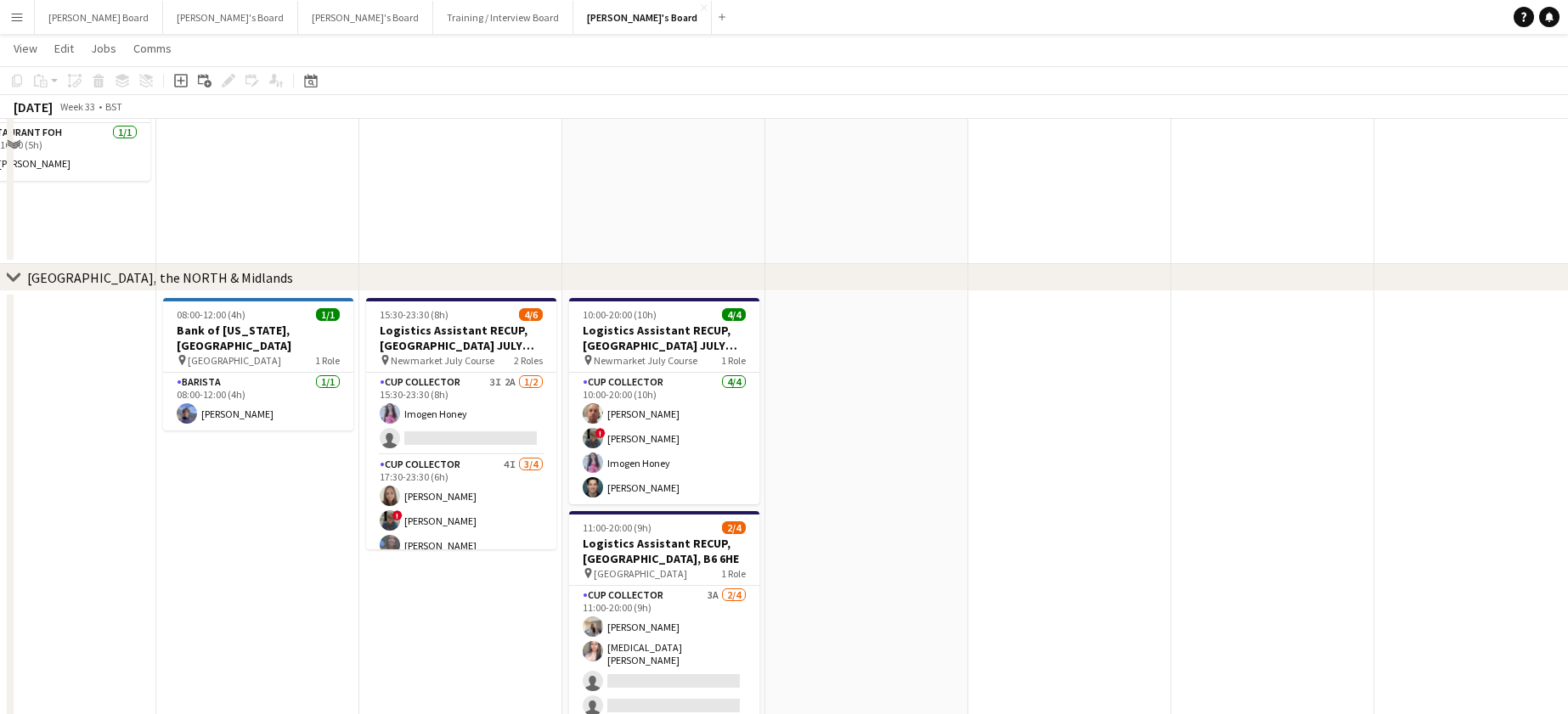
scroll to position [1105, 0]
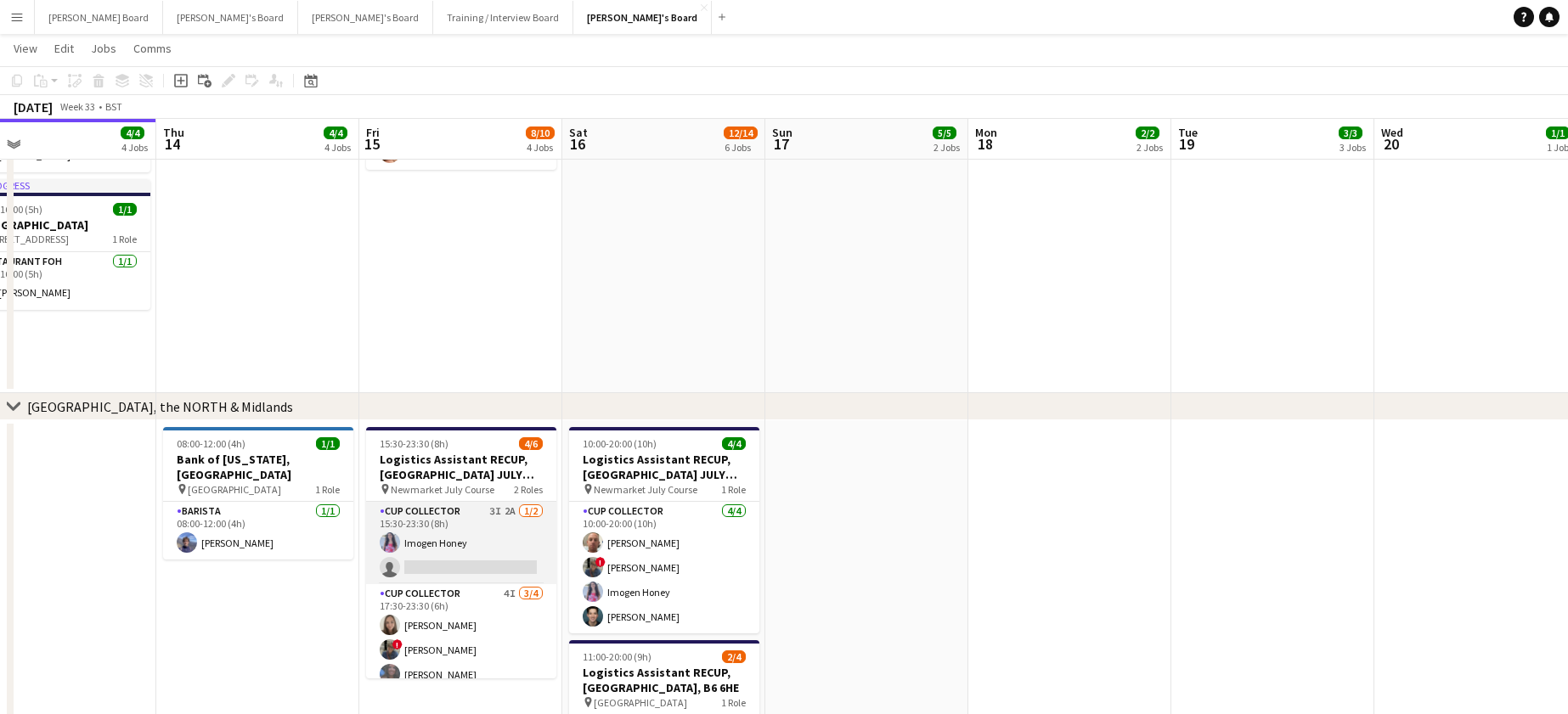
click at [459, 554] on app-card-role "CUP COLLECTOR 3I 2A 1/2 15:30-23:30 (8h) Imogen Honey single-neutral-actions" at bounding box center [461, 543] width 191 height 82
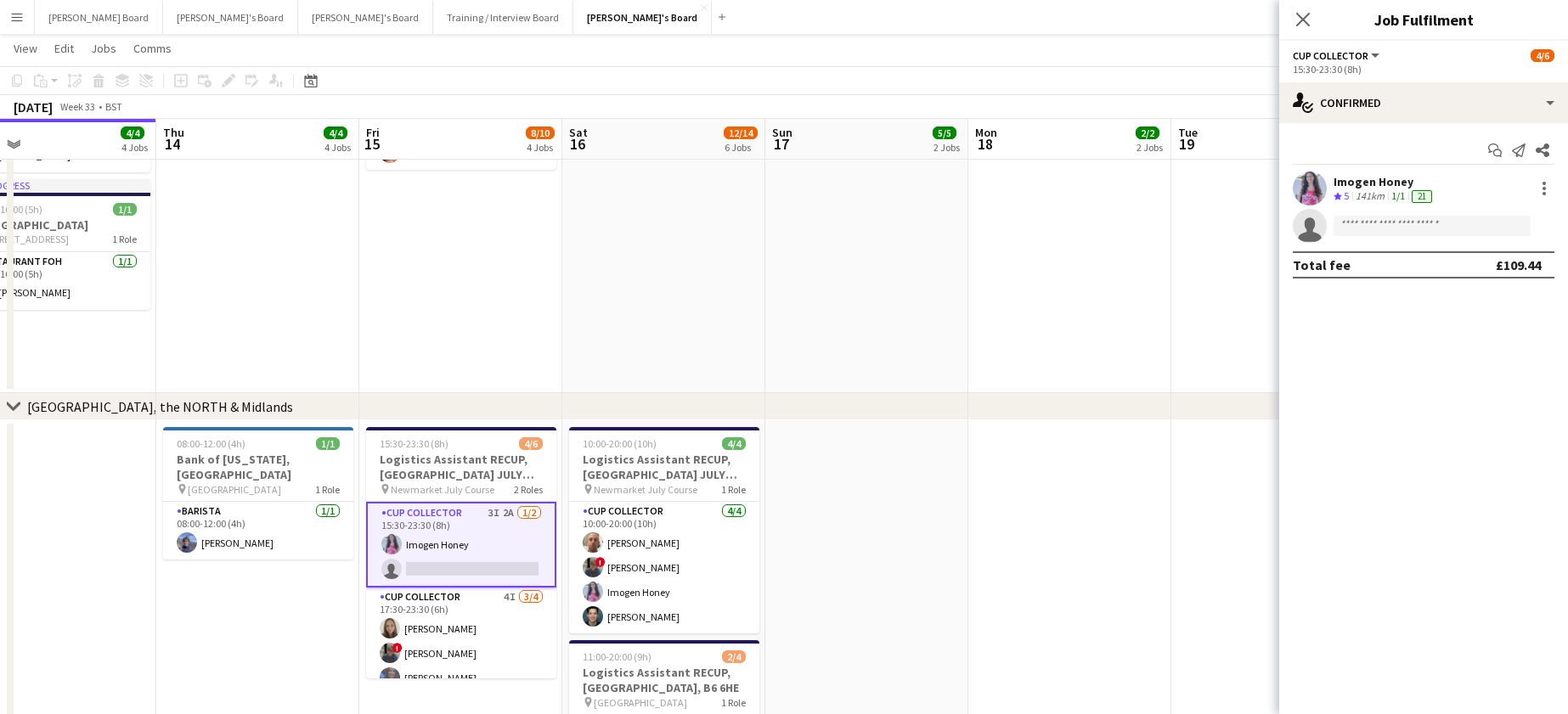
click at [1413, 127] on div "Start chat Send notification Share Imogen Honey Crew rating 5 141km 1/1 21 sing…" at bounding box center [1423, 207] width 289 height 169
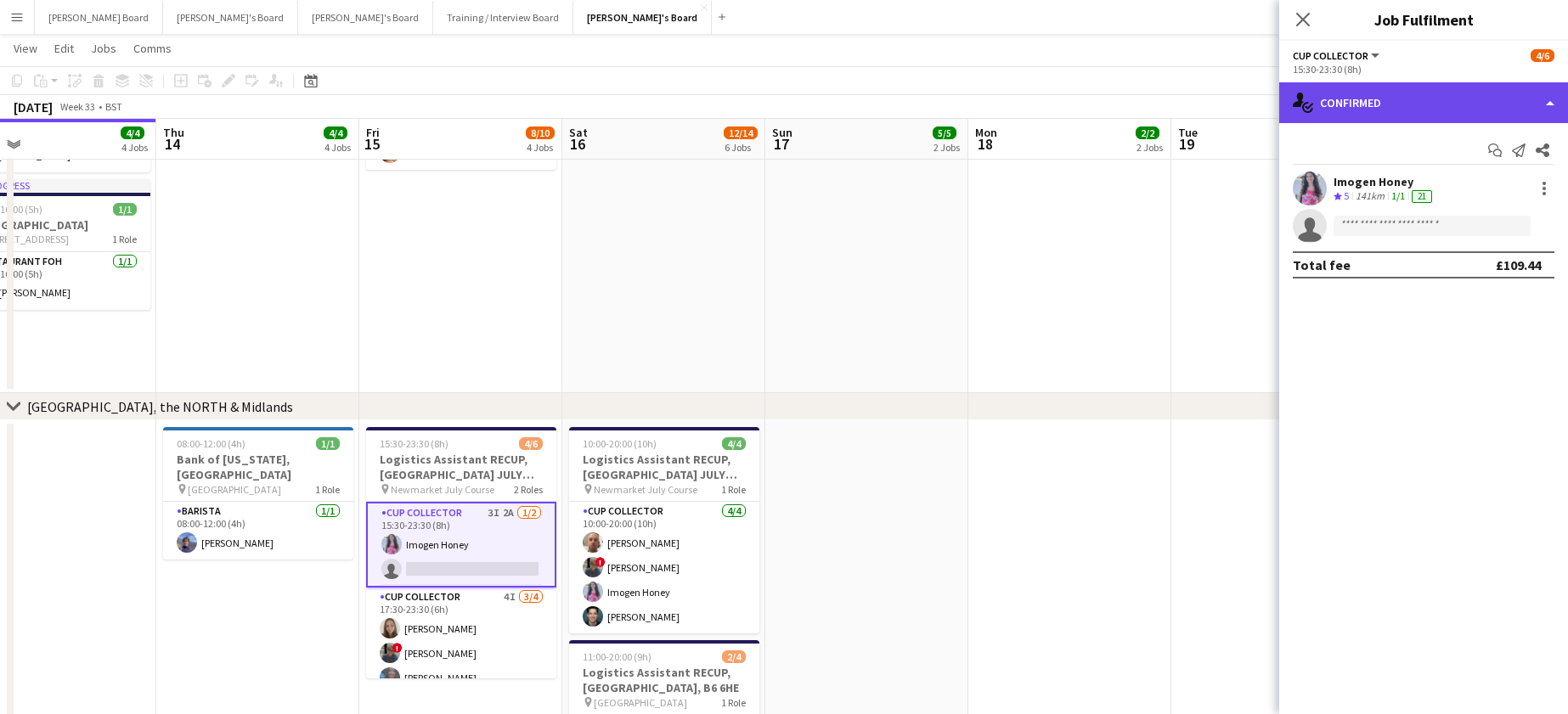
click at [1416, 121] on div "single-neutral-actions-check-2 Confirmed" at bounding box center [1423, 103] width 289 height 41
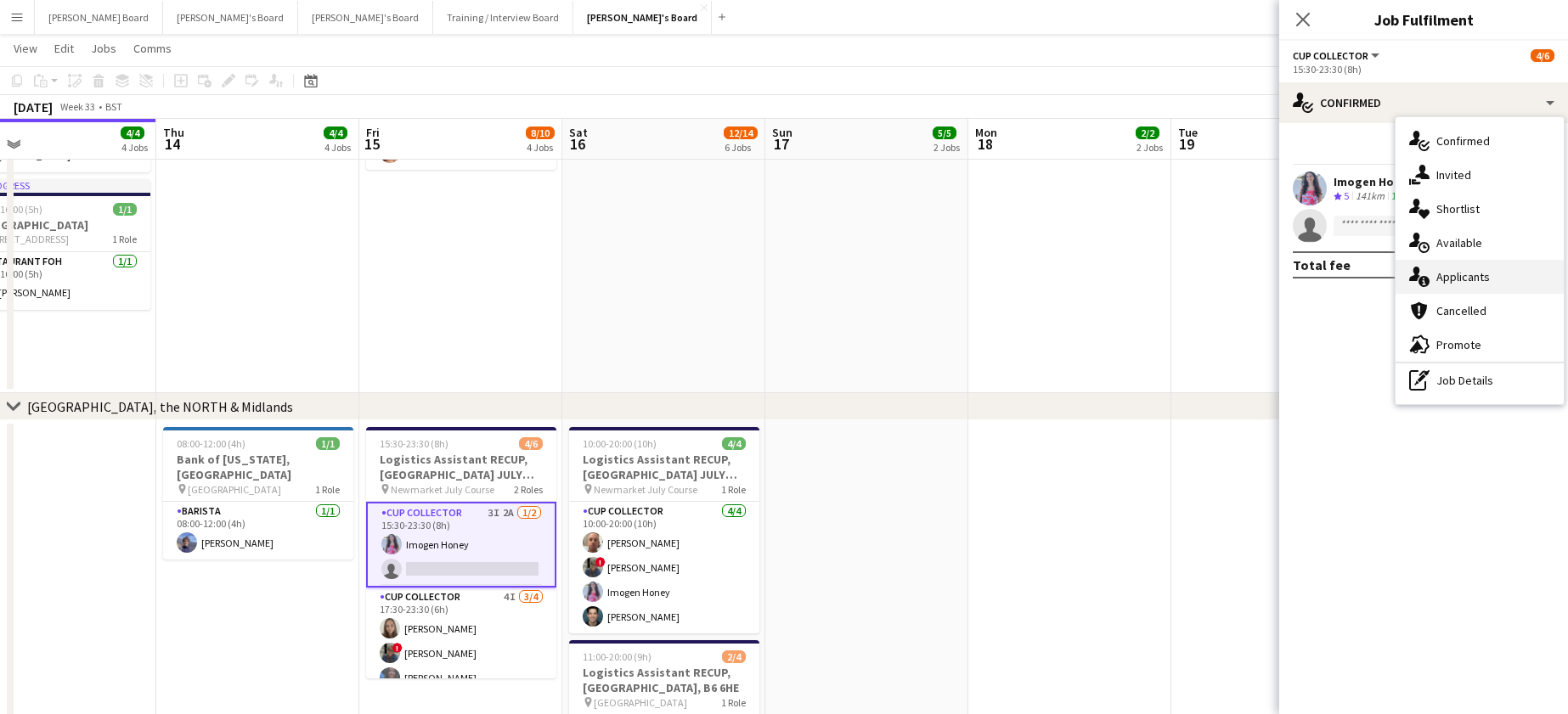
click at [1465, 289] on div "single-neutral-actions-information Applicants" at bounding box center [1480, 277] width 168 height 34
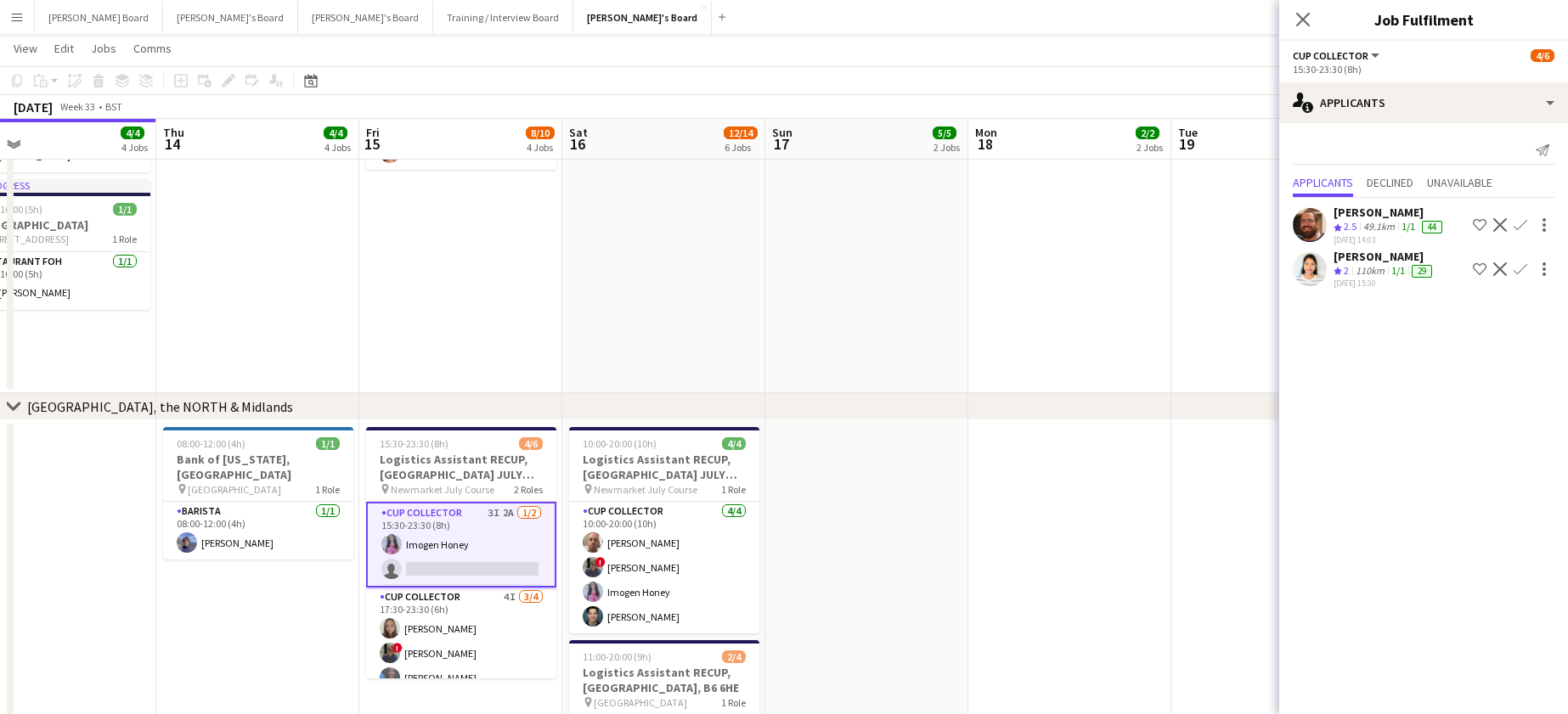
click at [1517, 226] on app-icon "Confirm" at bounding box center [1520, 225] width 14 height 14
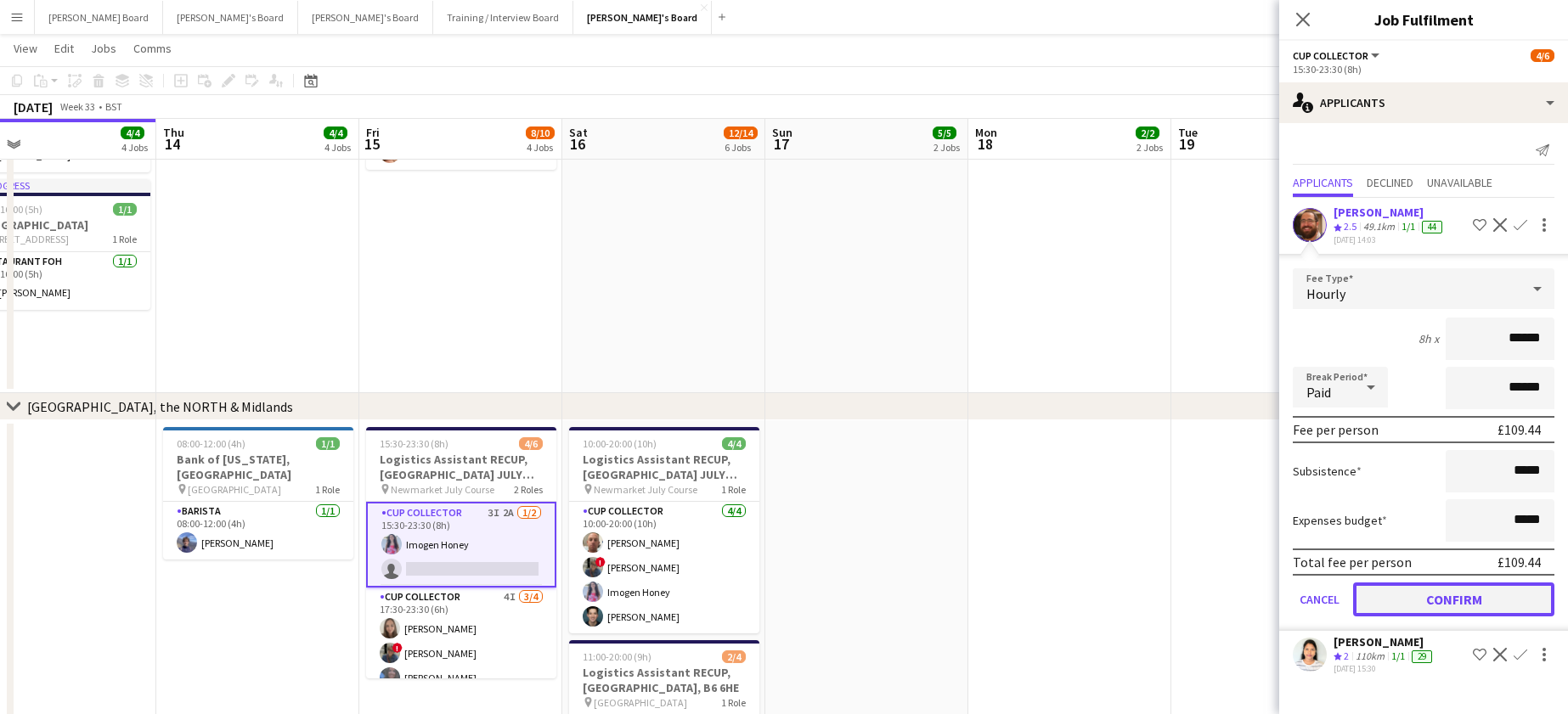
click at [1390, 602] on button "Confirm" at bounding box center [1454, 600] width 202 height 34
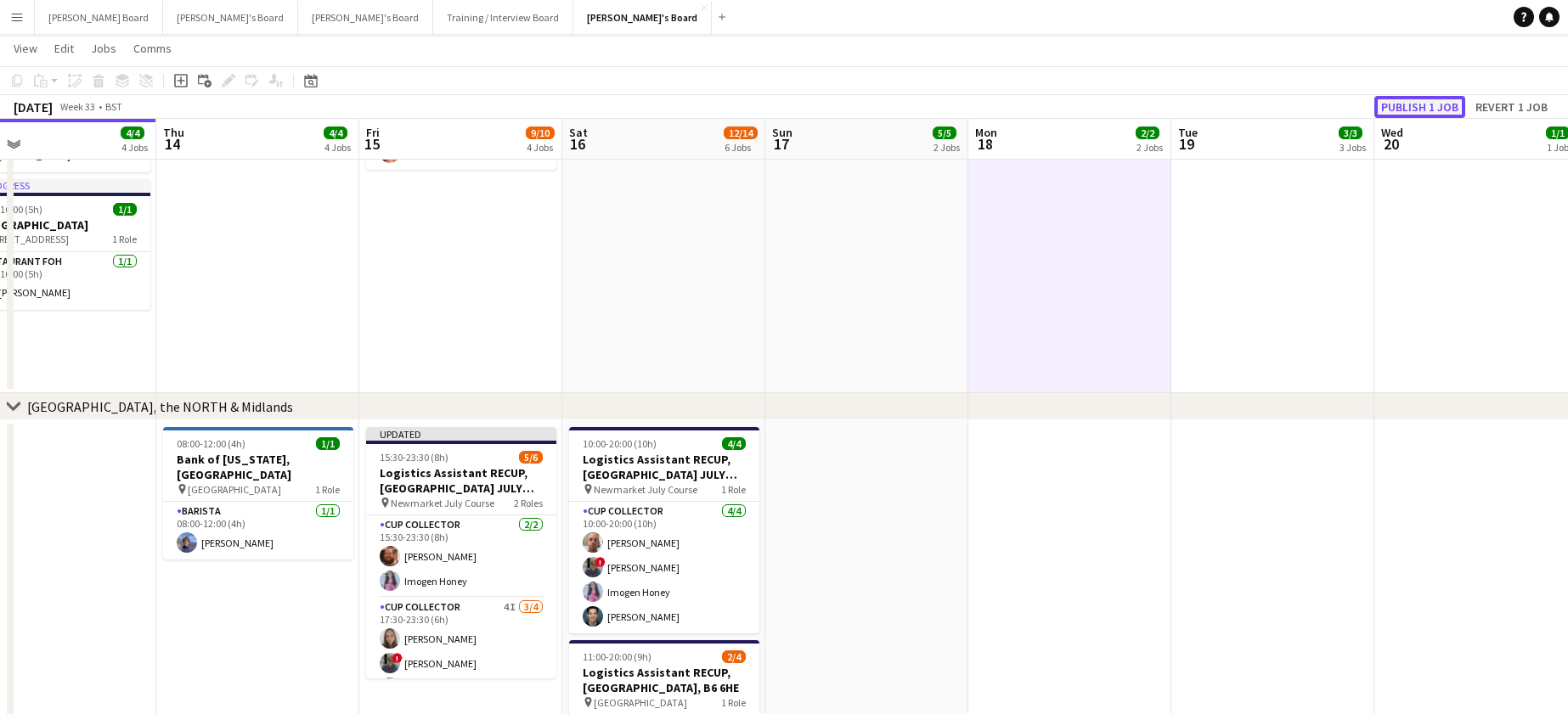
click at [1410, 103] on button "Publish 1 job" at bounding box center [1419, 107] width 91 height 22
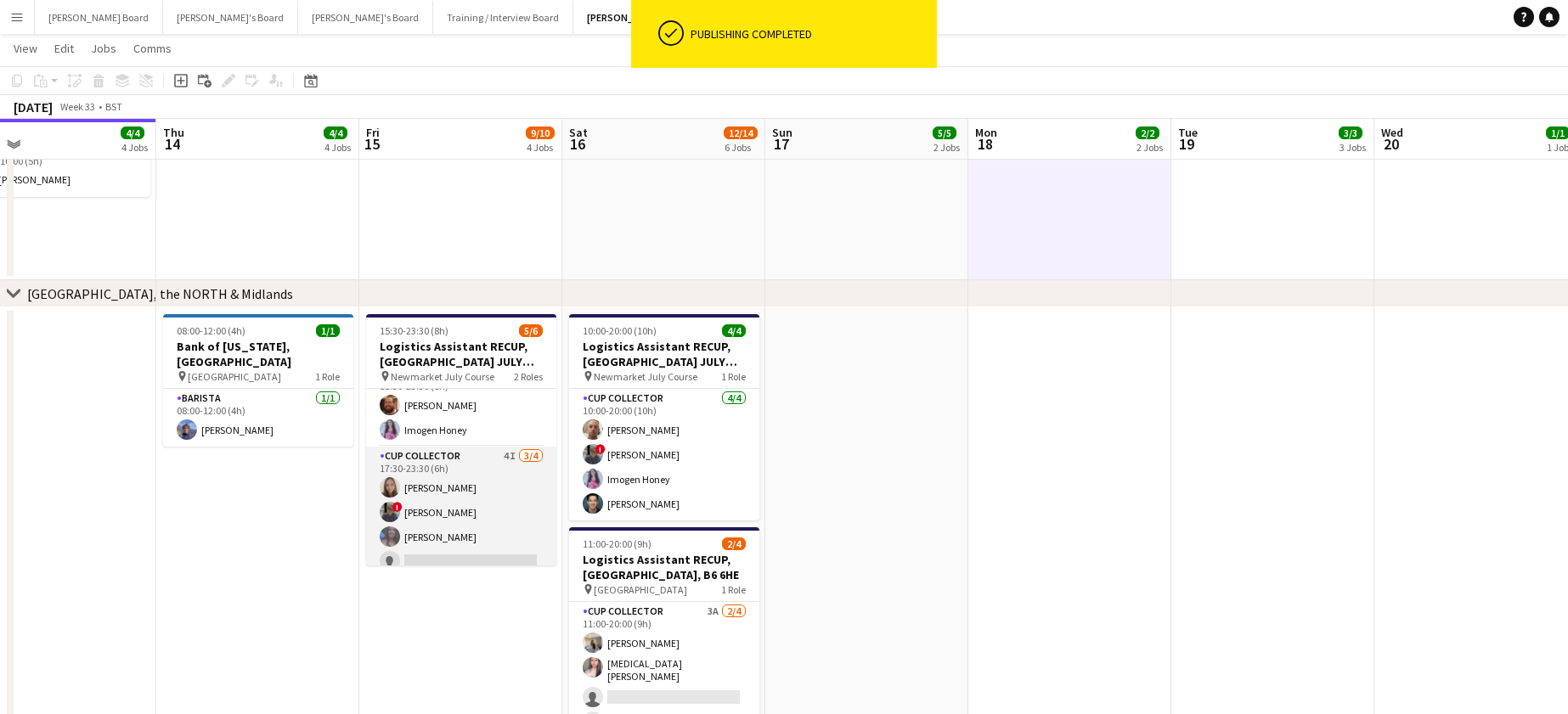
scroll to position [37, 0]
click at [478, 496] on app-card-role "CUP COLLECTOR 4I 3/4 17:30-23:30 (6h) Natalie Napier ! Sara Peters Chloe King s…" at bounding box center [461, 500] width 191 height 132
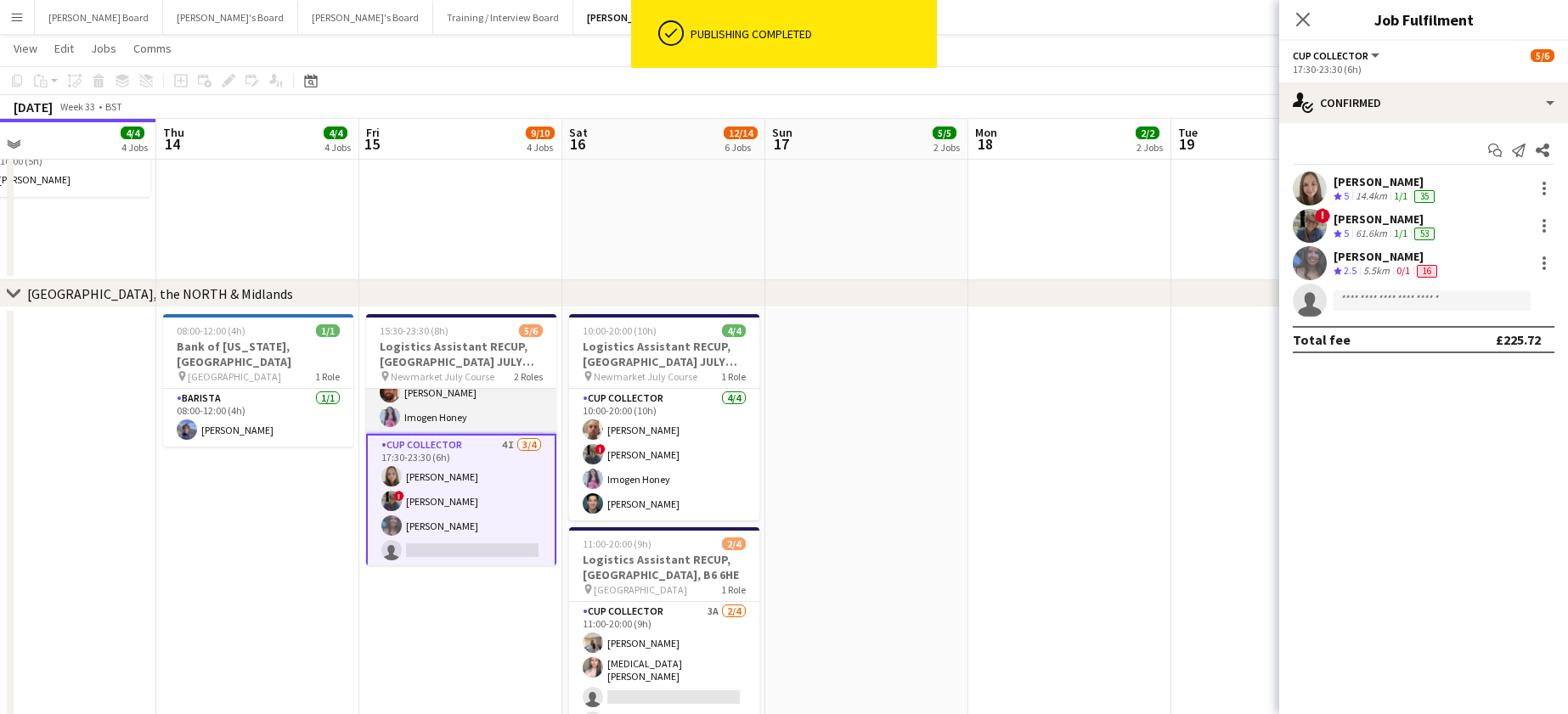
click at [461, 406] on app-card-role "CUP COLLECTOR 2/2 15:30-23:30 (8h) Ramsey Nasser Imogen Honey" at bounding box center [461, 392] width 191 height 82
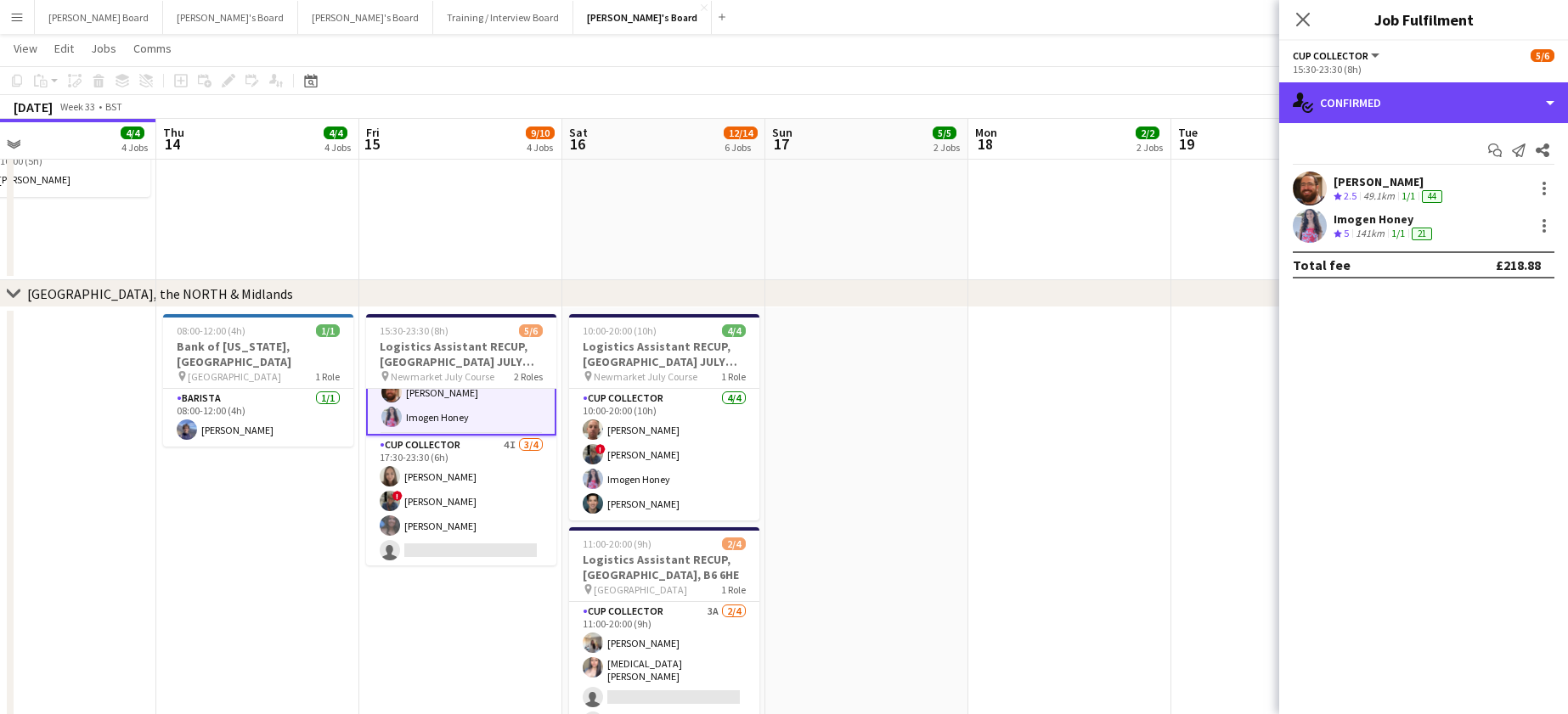
drag, startPoint x: 1360, startPoint y: 108, endPoint x: 1413, endPoint y: 162, distance: 75.7
click at [1361, 108] on div "single-neutral-actions-check-2 Confirmed" at bounding box center [1423, 103] width 289 height 41
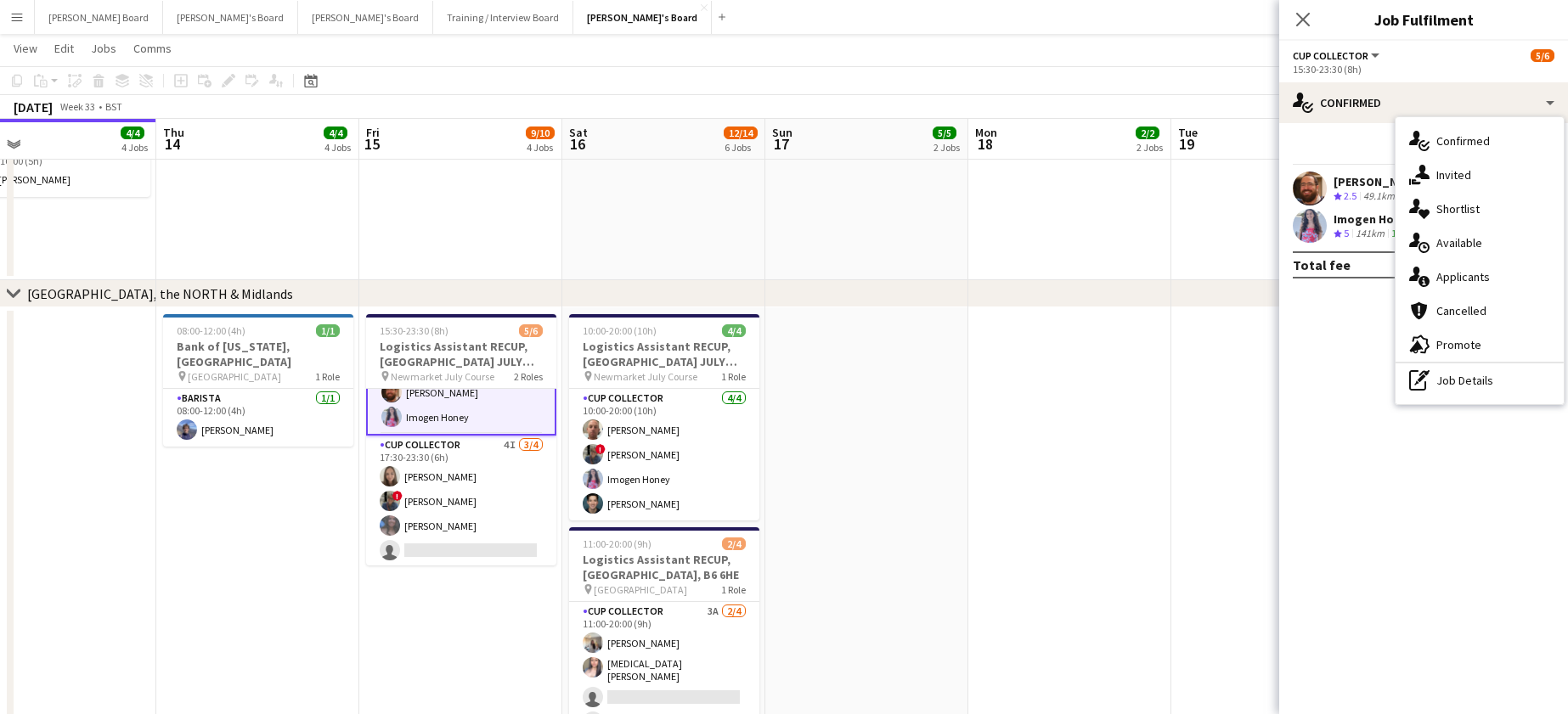
click at [1480, 287] on div "single-neutral-actions-information Applicants" at bounding box center [1480, 277] width 168 height 34
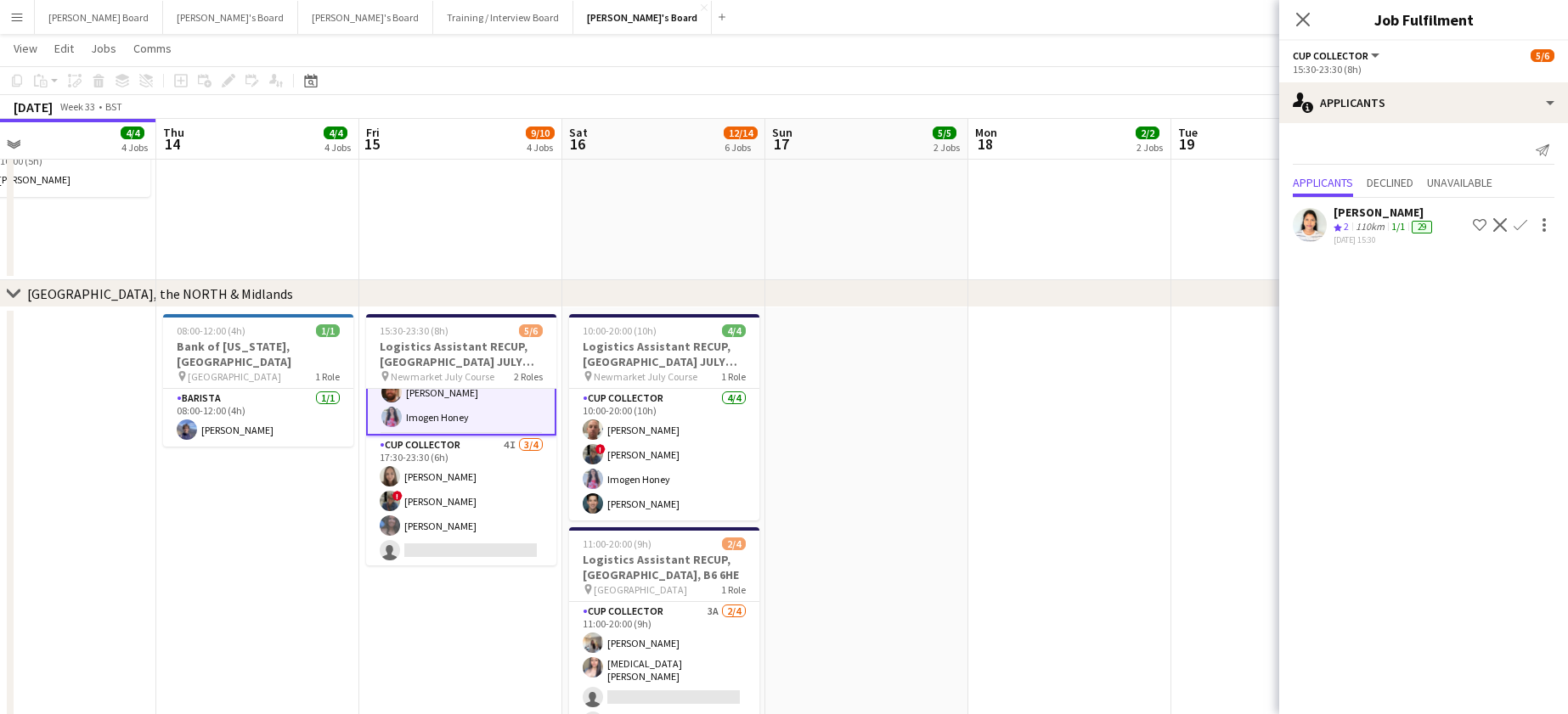
click at [1501, 229] on app-icon "Decline" at bounding box center [1501, 225] width 14 height 14
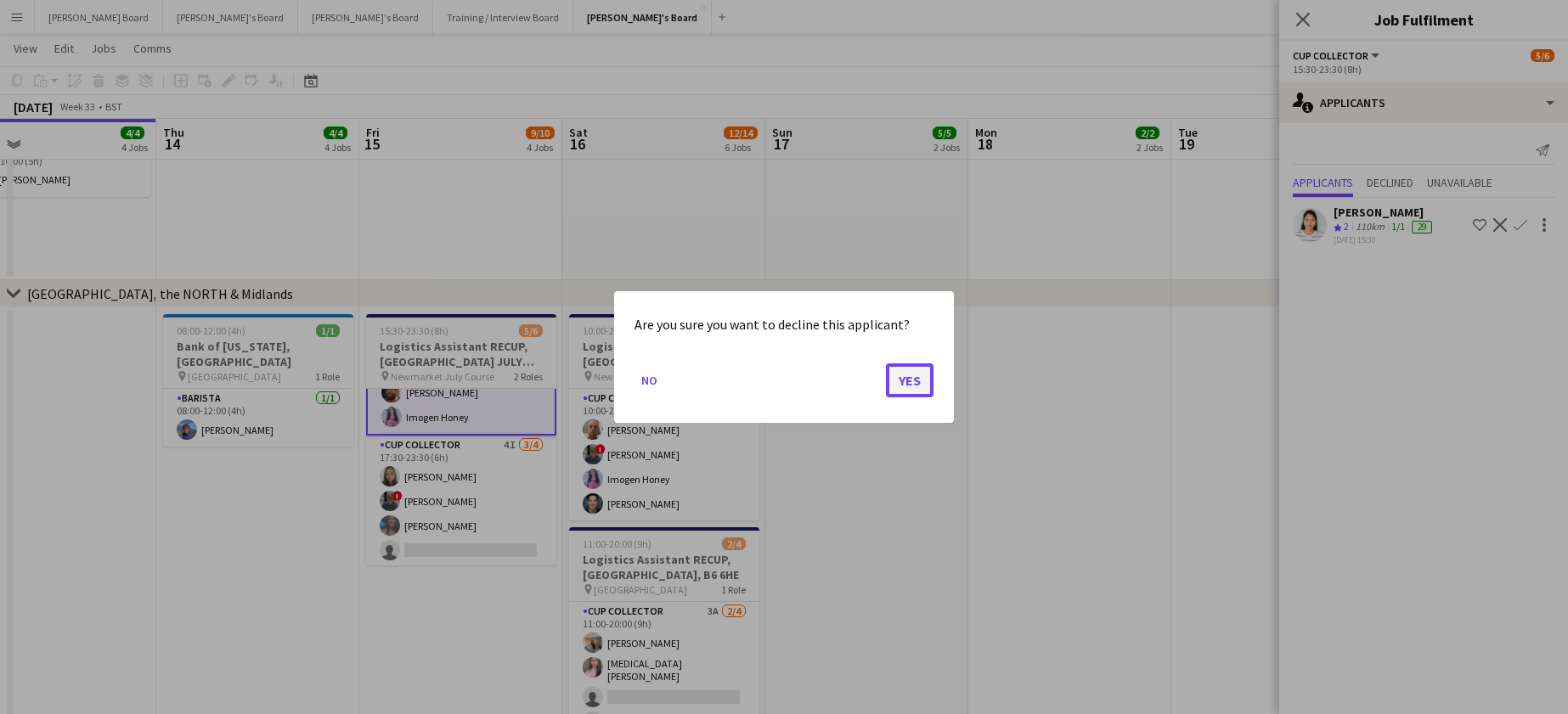
click at [905, 382] on button "Yes" at bounding box center [910, 380] width 48 height 34
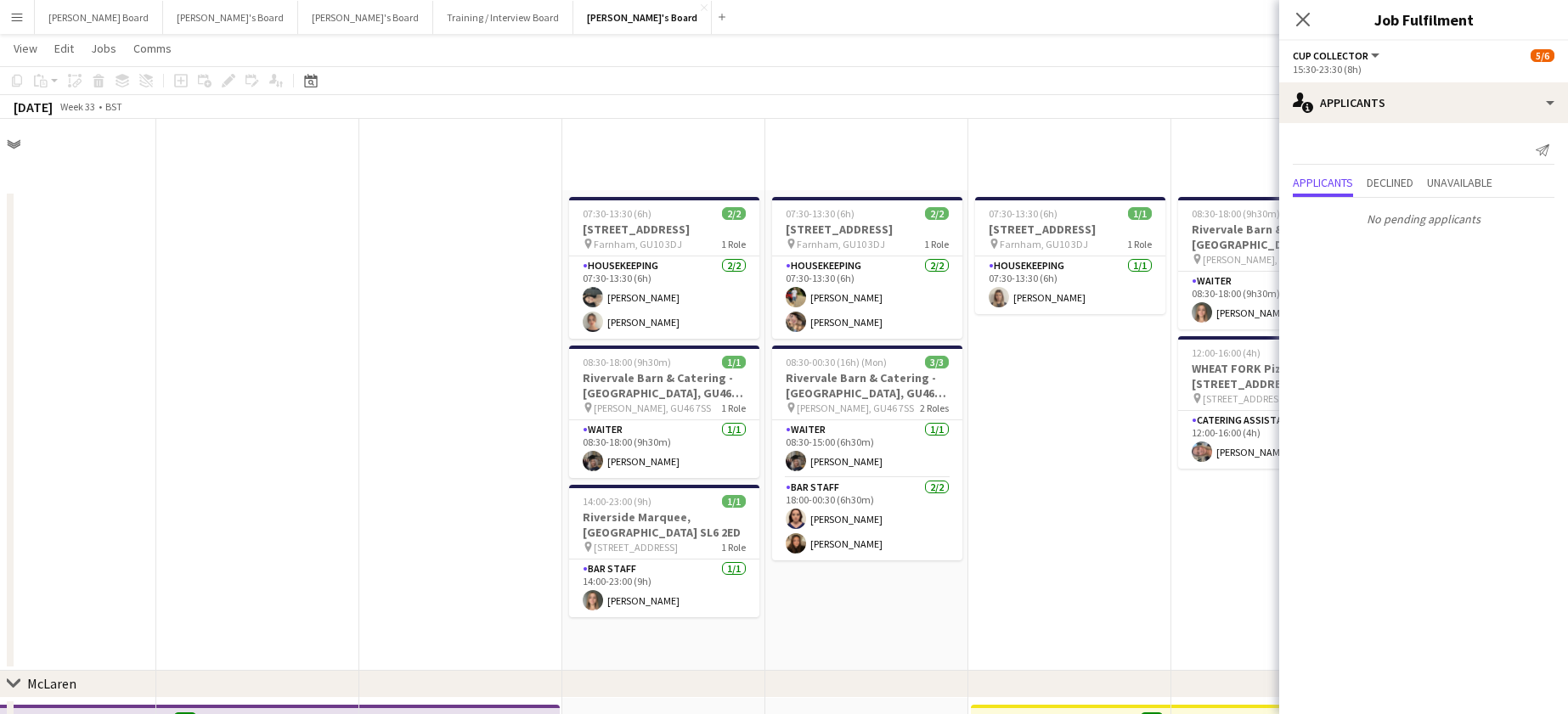
scroll to position [1218, 0]
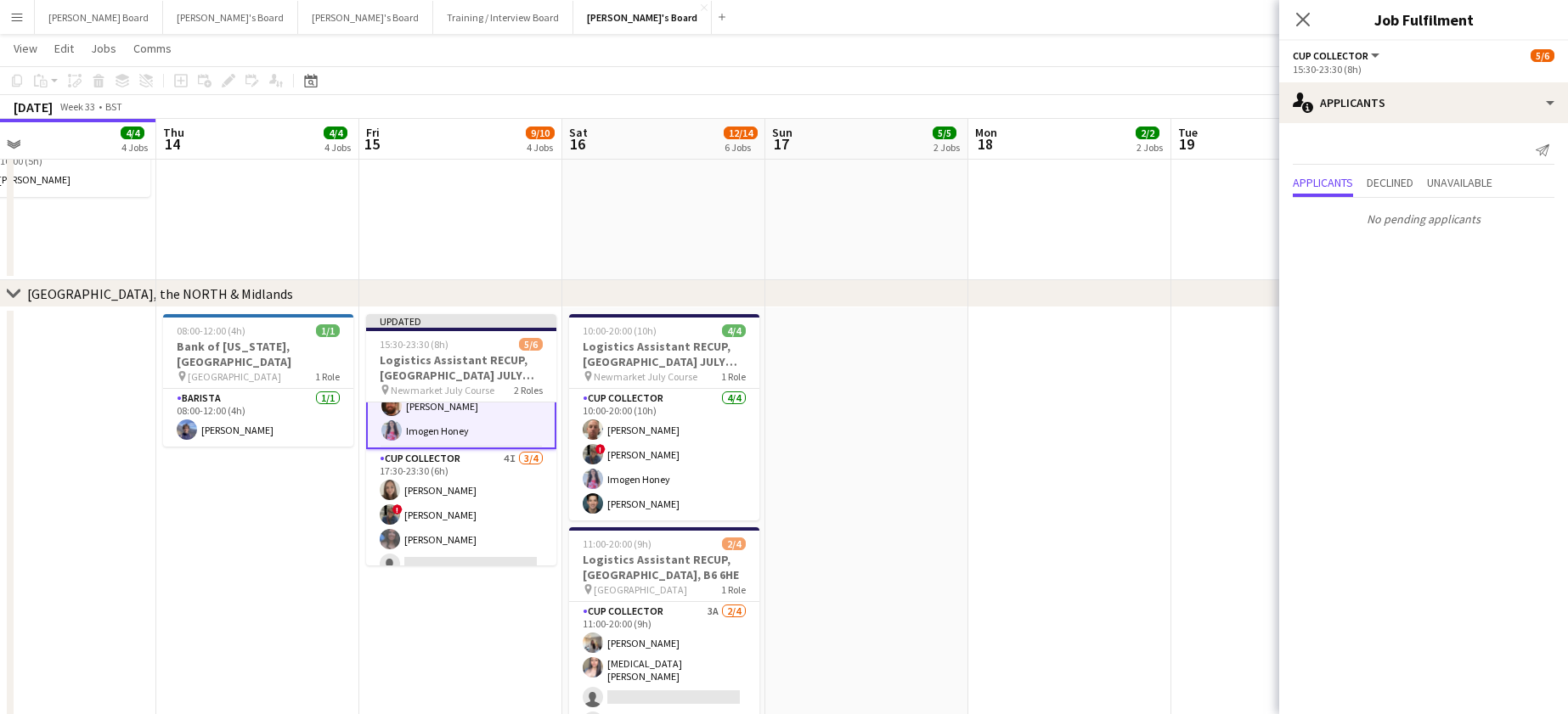
drag, startPoint x: 1042, startPoint y: 240, endPoint x: 1105, endPoint y: 215, distance: 67.8
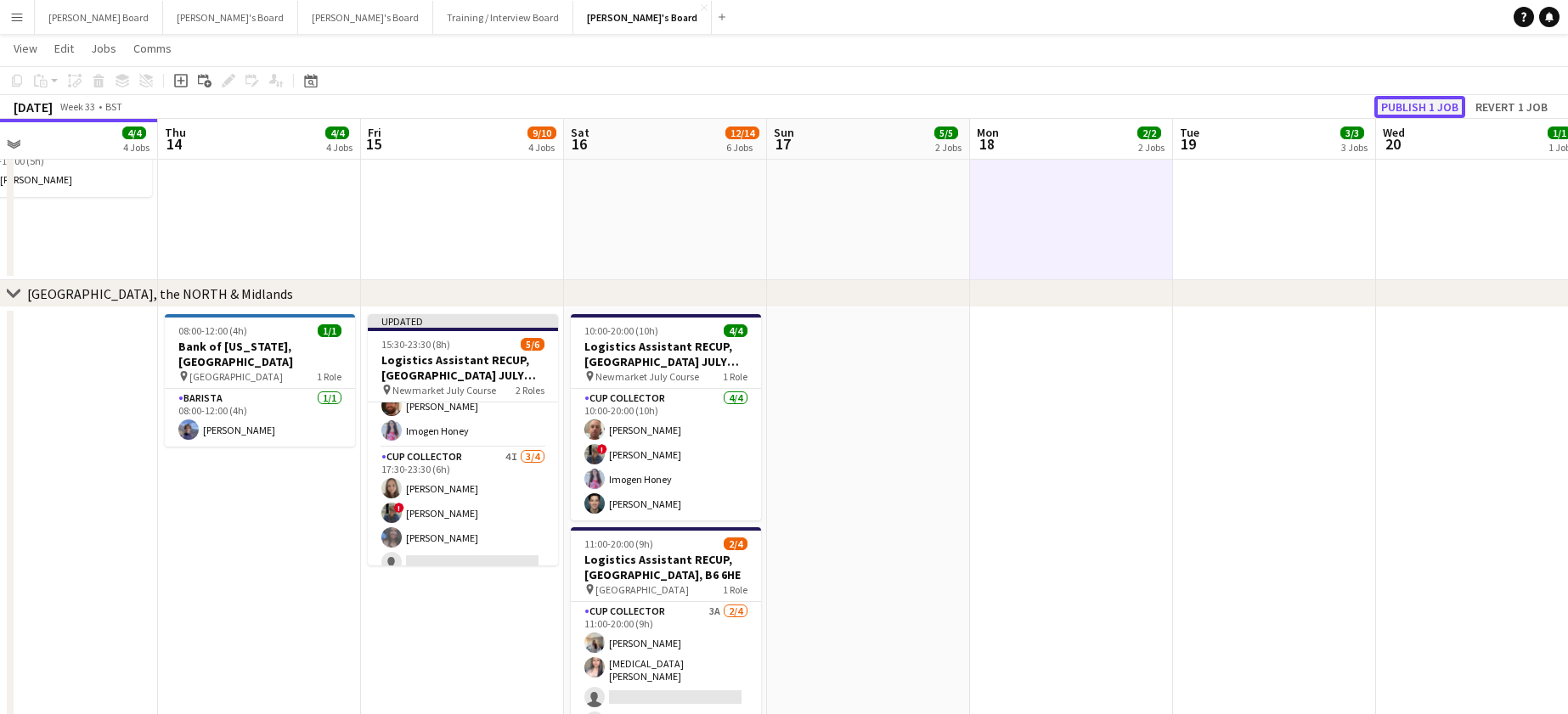
click at [1406, 114] on button "Publish 1 job" at bounding box center [1419, 107] width 91 height 22
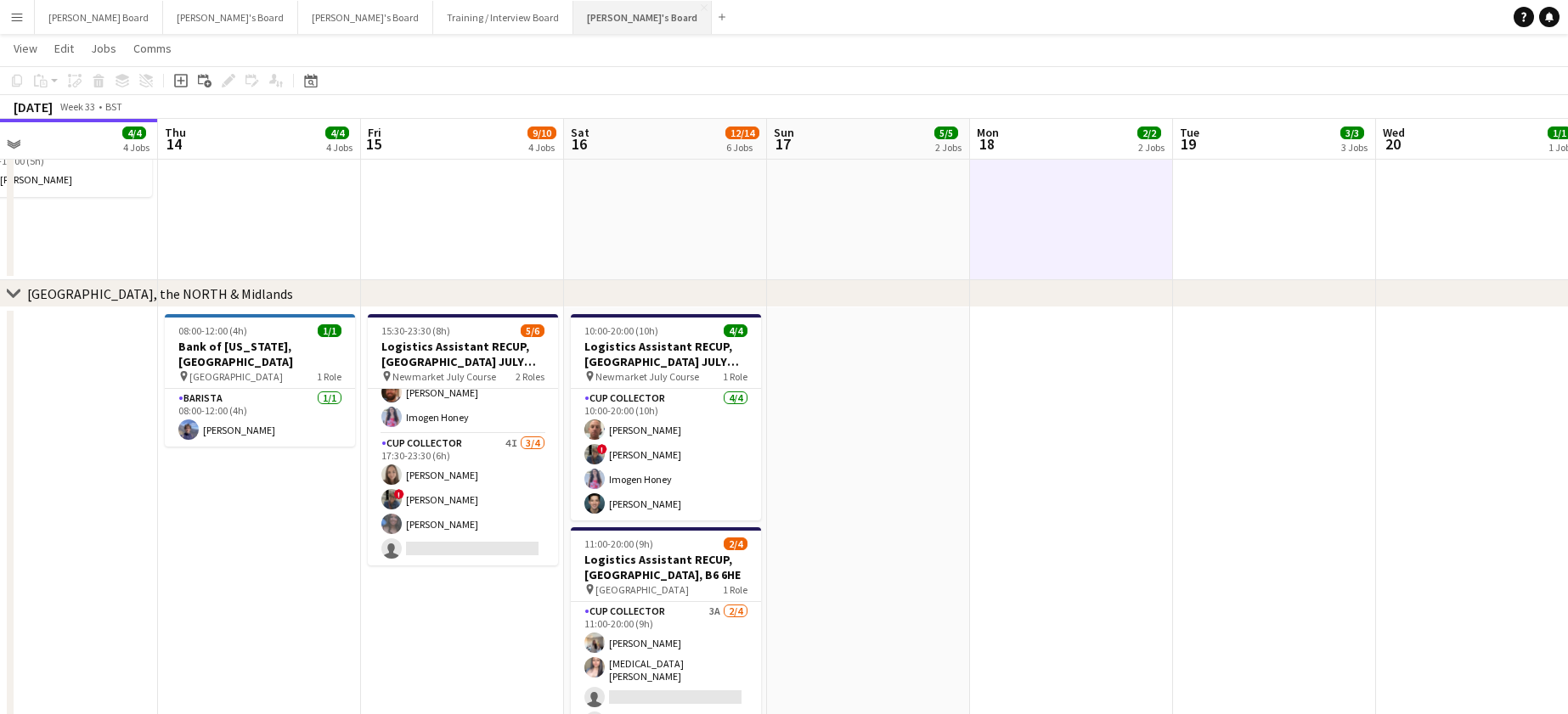
click at [573, 10] on button "Jakub's Board Close" at bounding box center [643, 18] width 139 height 33
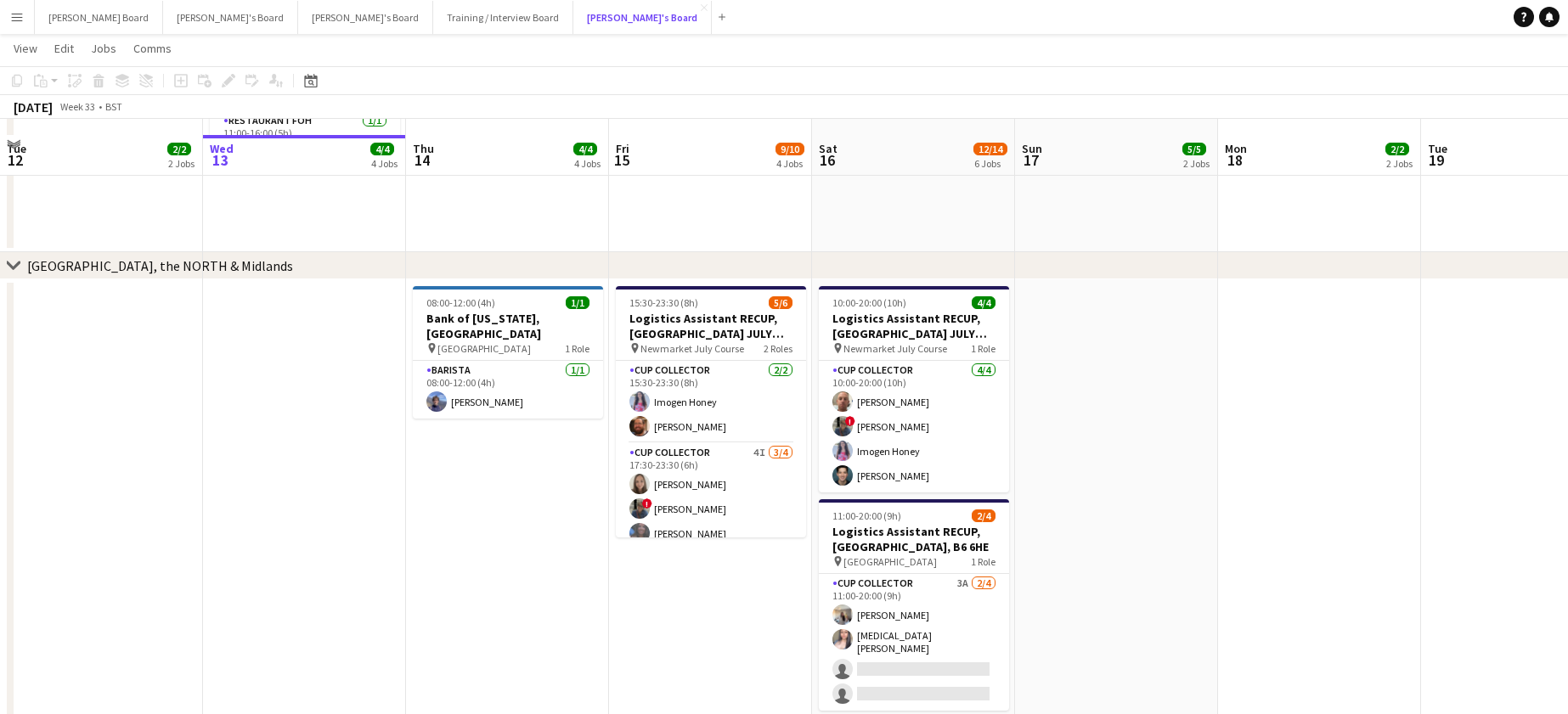
scroll to position [1359, 0]
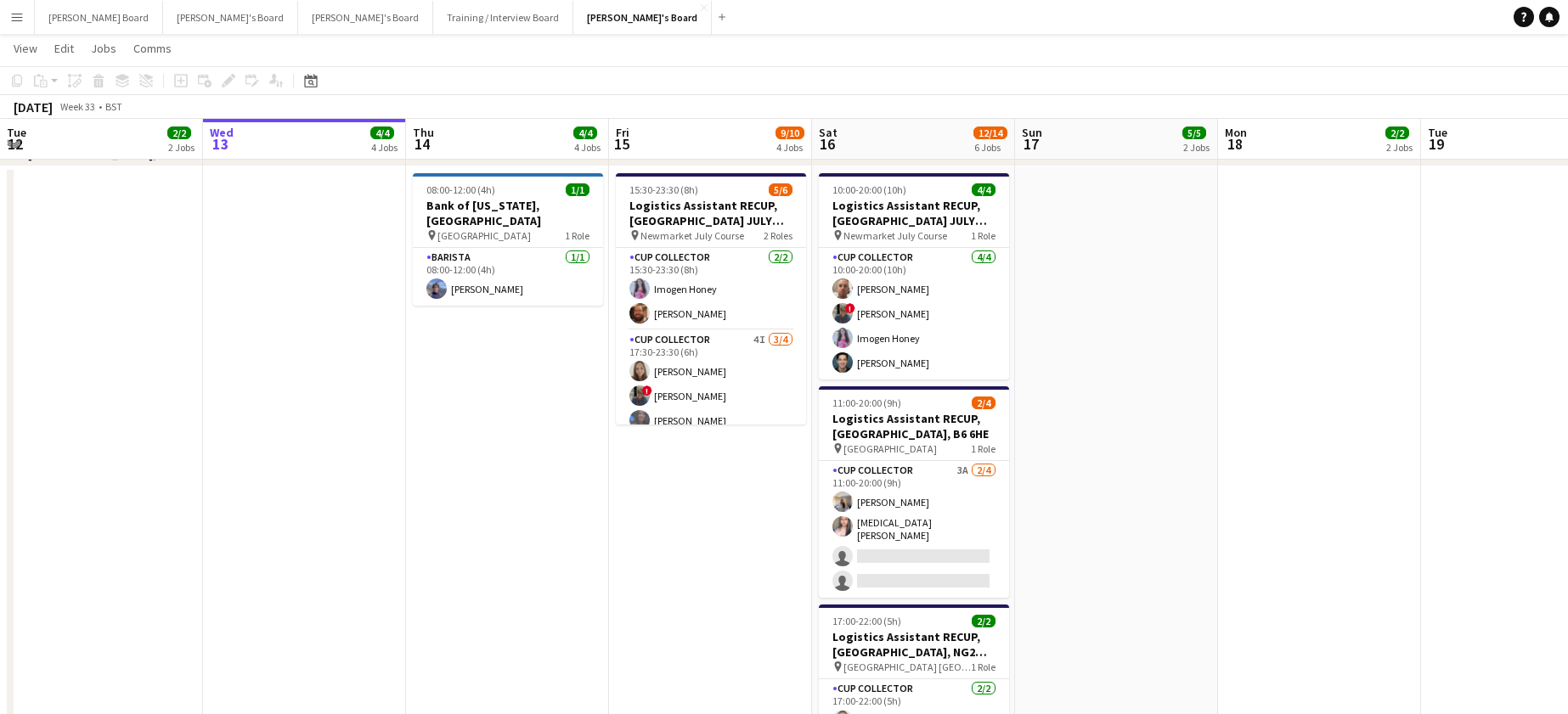
drag, startPoint x: 1274, startPoint y: 579, endPoint x: 1131, endPoint y: 513, distance: 157.5
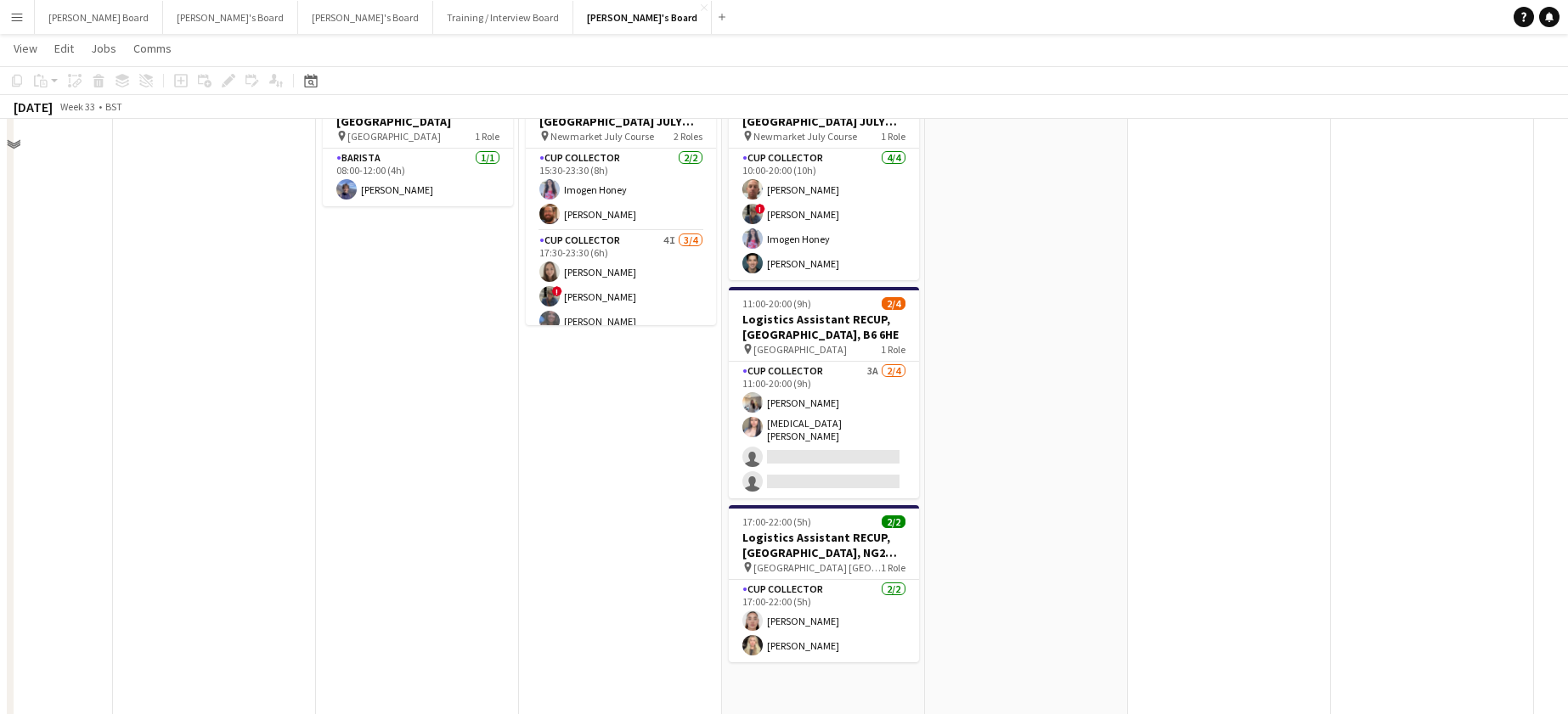
scroll to position [1585, 0]
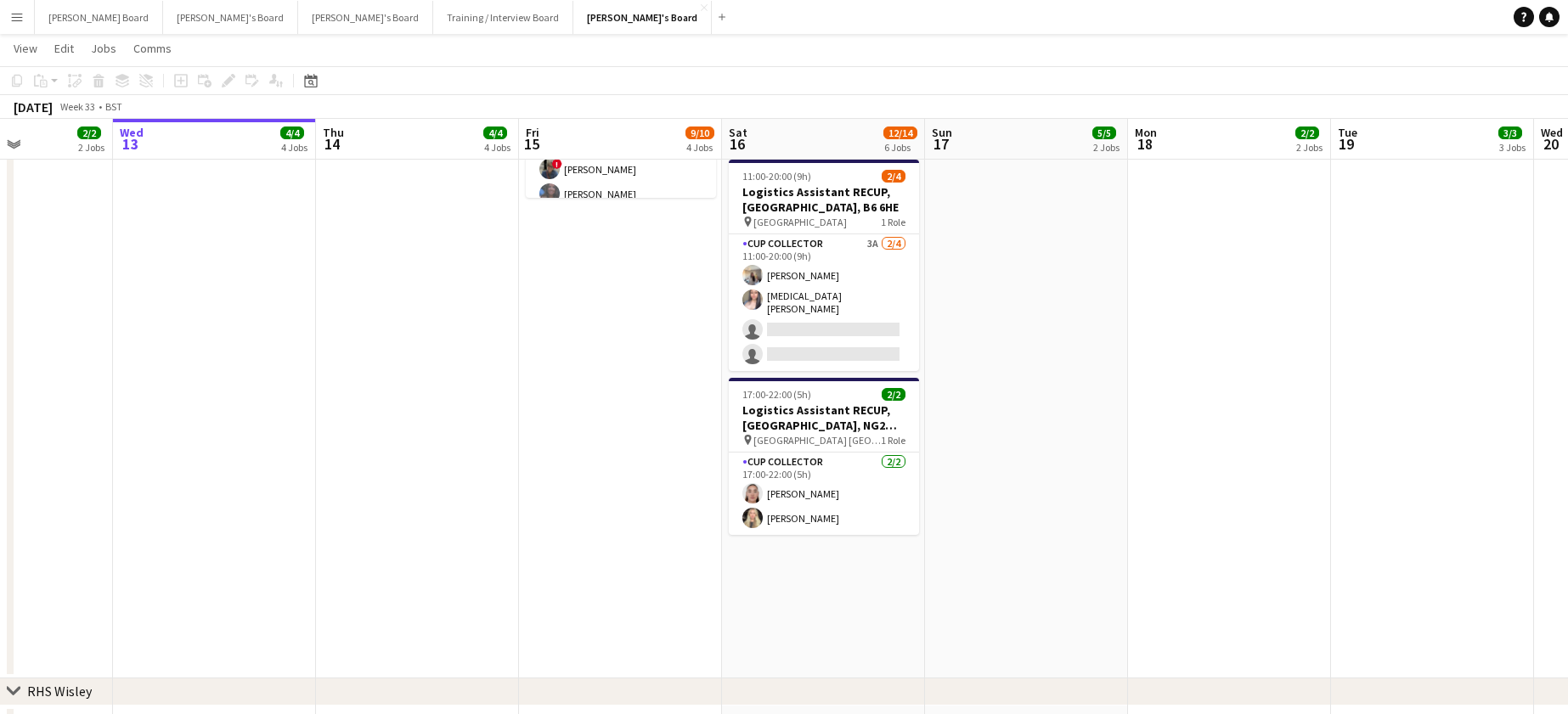
drag, startPoint x: 880, startPoint y: 318, endPoint x: 1000, endPoint y: 302, distance: 121.1
click at [883, 319] on app-card-role "CUP COLLECTOR 3A 2/4 11:00-20:00 (9h) Katie Dickson Yasmin Qumar single-neutral…" at bounding box center [824, 303] width 191 height 137
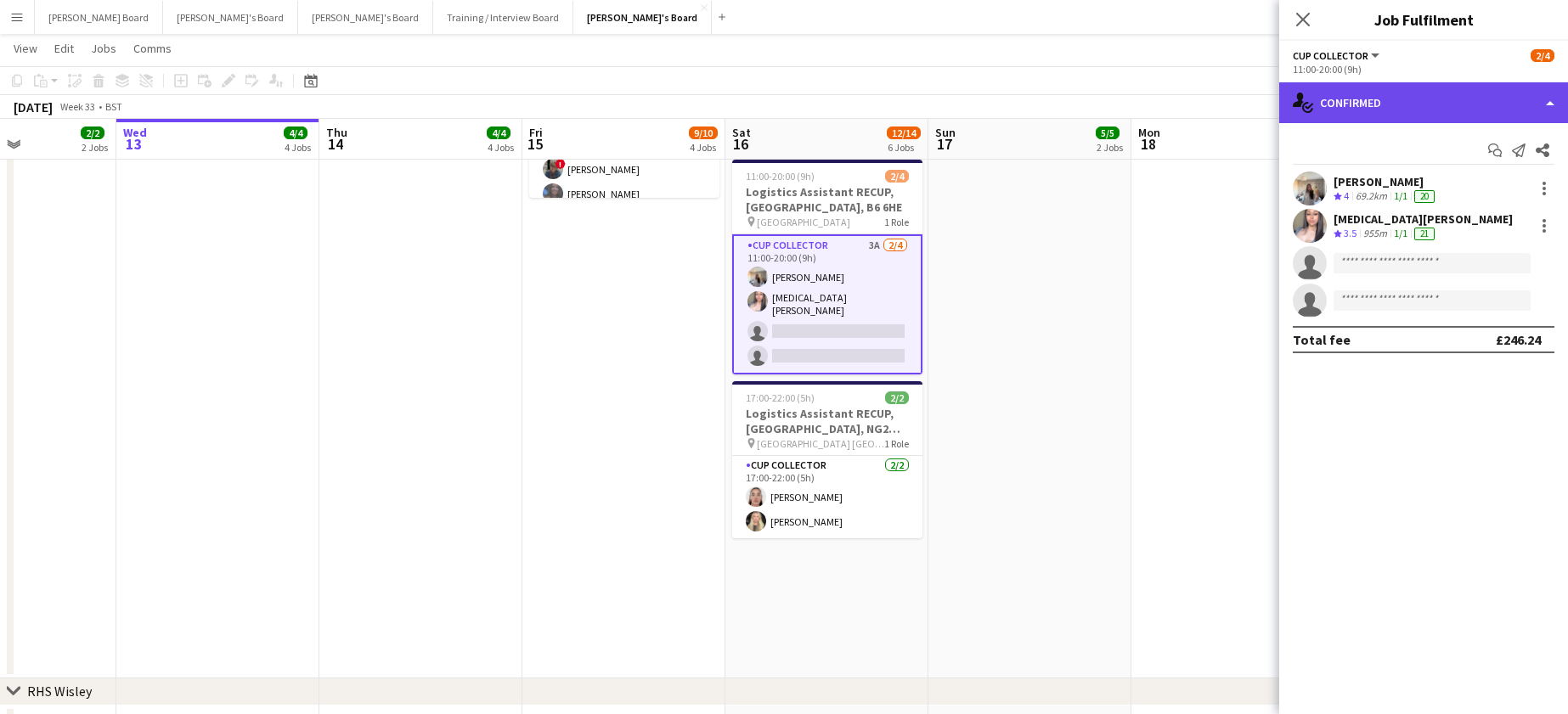
click at [1440, 89] on div "single-neutral-actions-check-2 Confirmed" at bounding box center [1423, 103] width 289 height 41
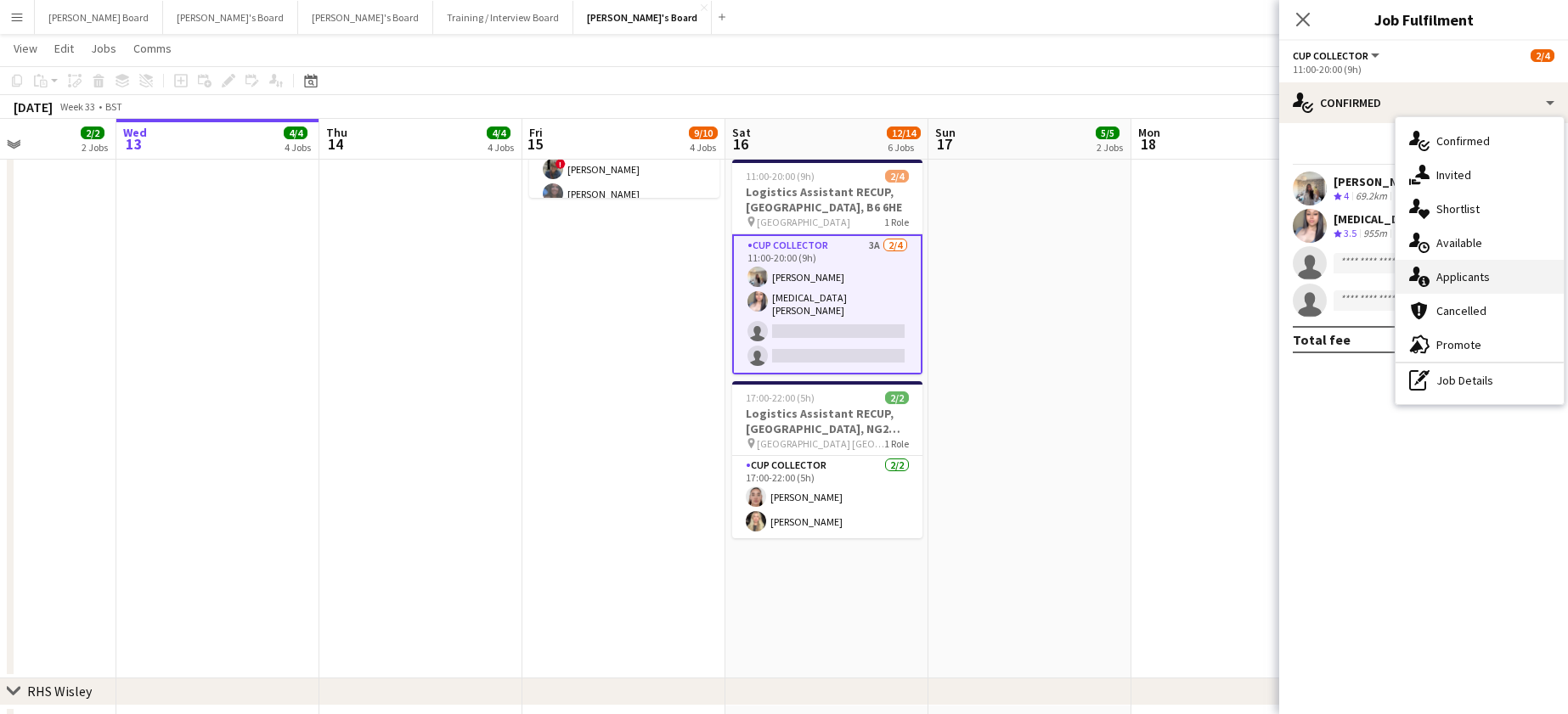
click at [1476, 274] on div "single-neutral-actions-information Applicants" at bounding box center [1480, 277] width 168 height 34
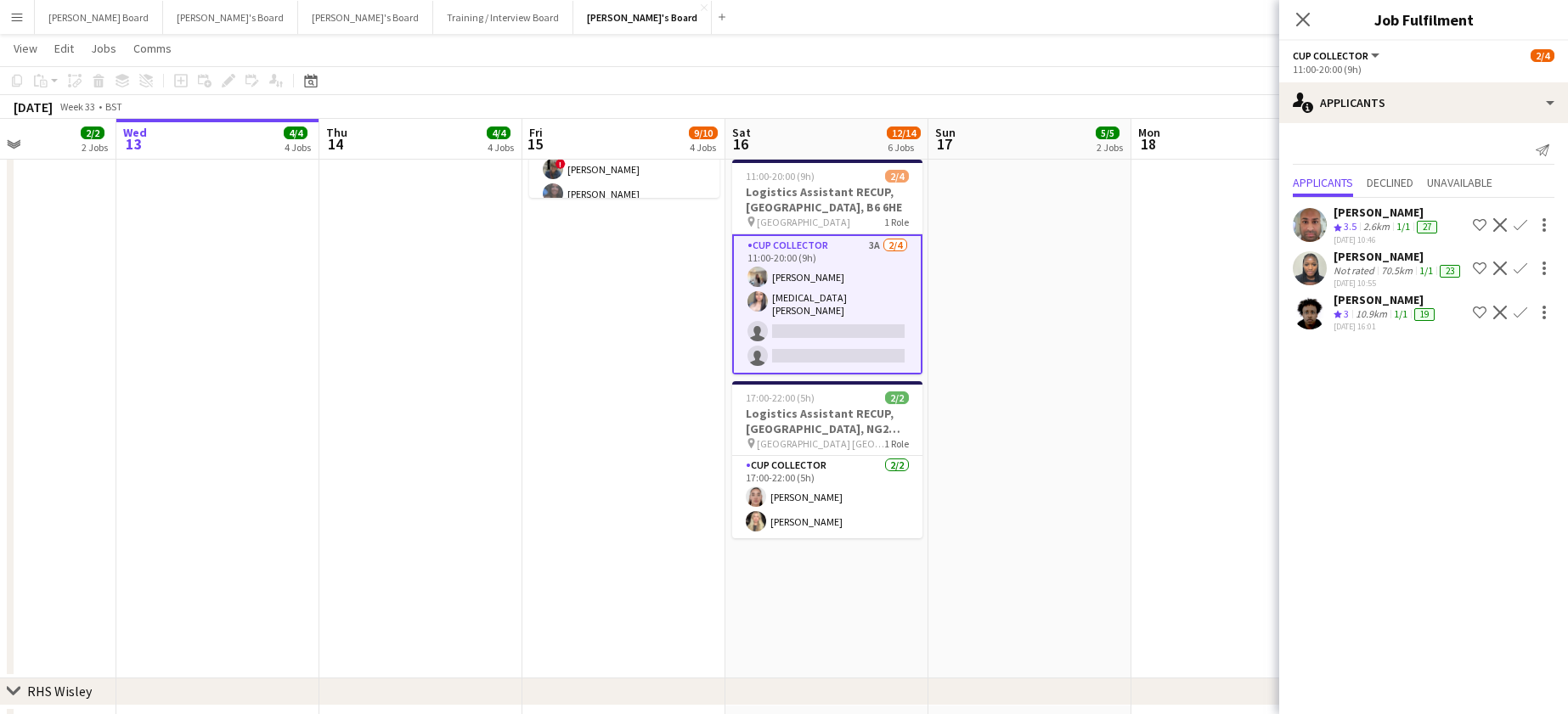
click at [1156, 305] on app-date-cell at bounding box center [1233, 308] width 203 height 738
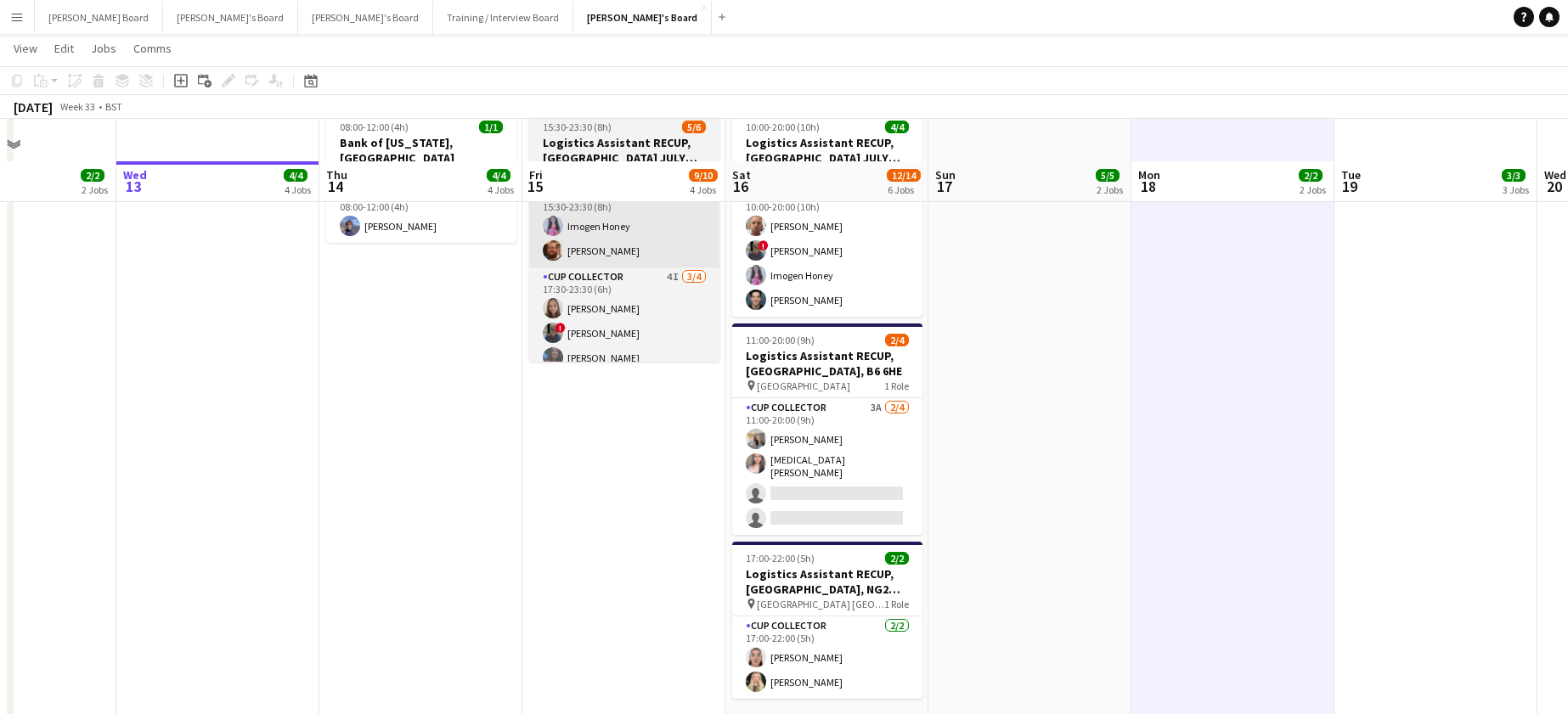
scroll to position [1359, 0]
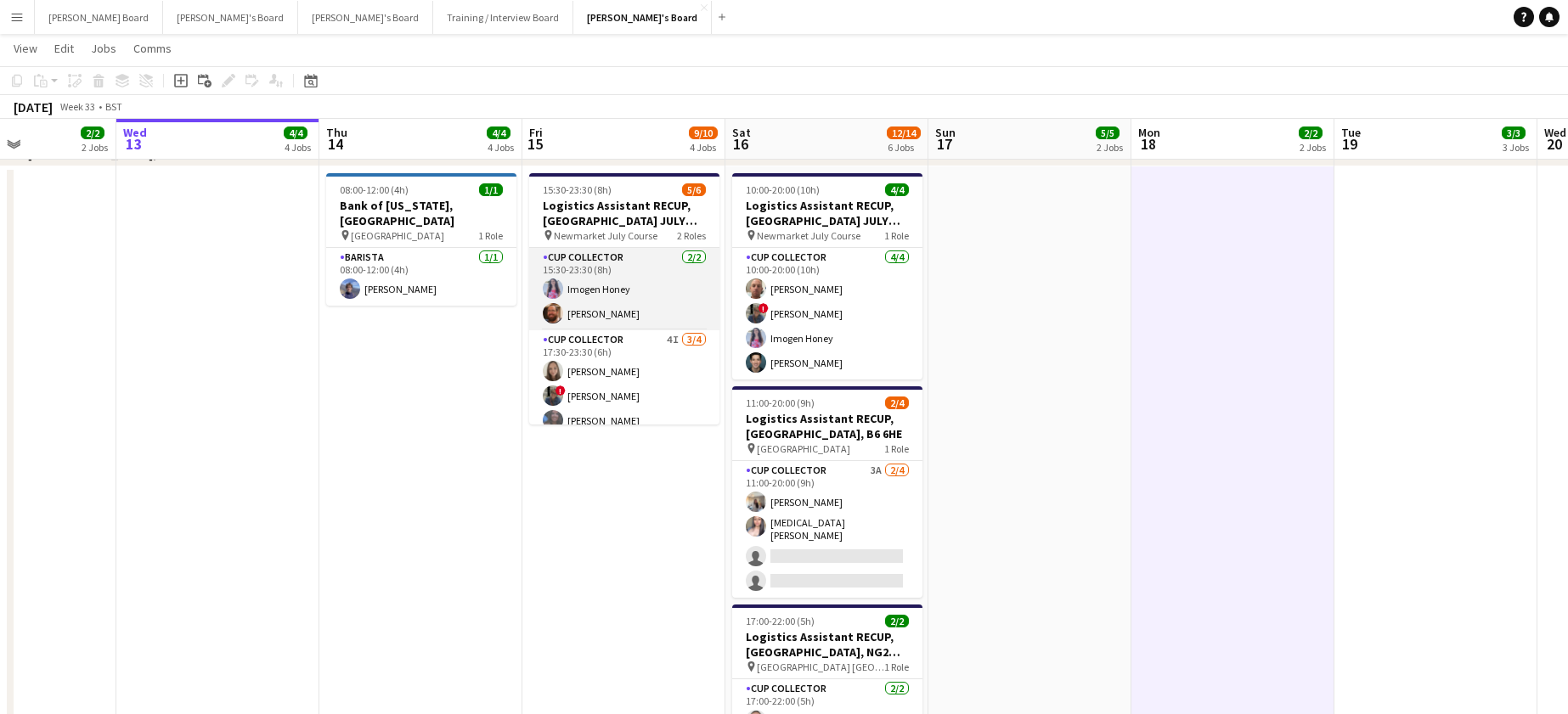
click at [577, 315] on app-card-role "CUP COLLECTOR 2/2 15:30-23:30 (8h) Imogen Honey Ramsey Nasser" at bounding box center [624, 290] width 191 height 82
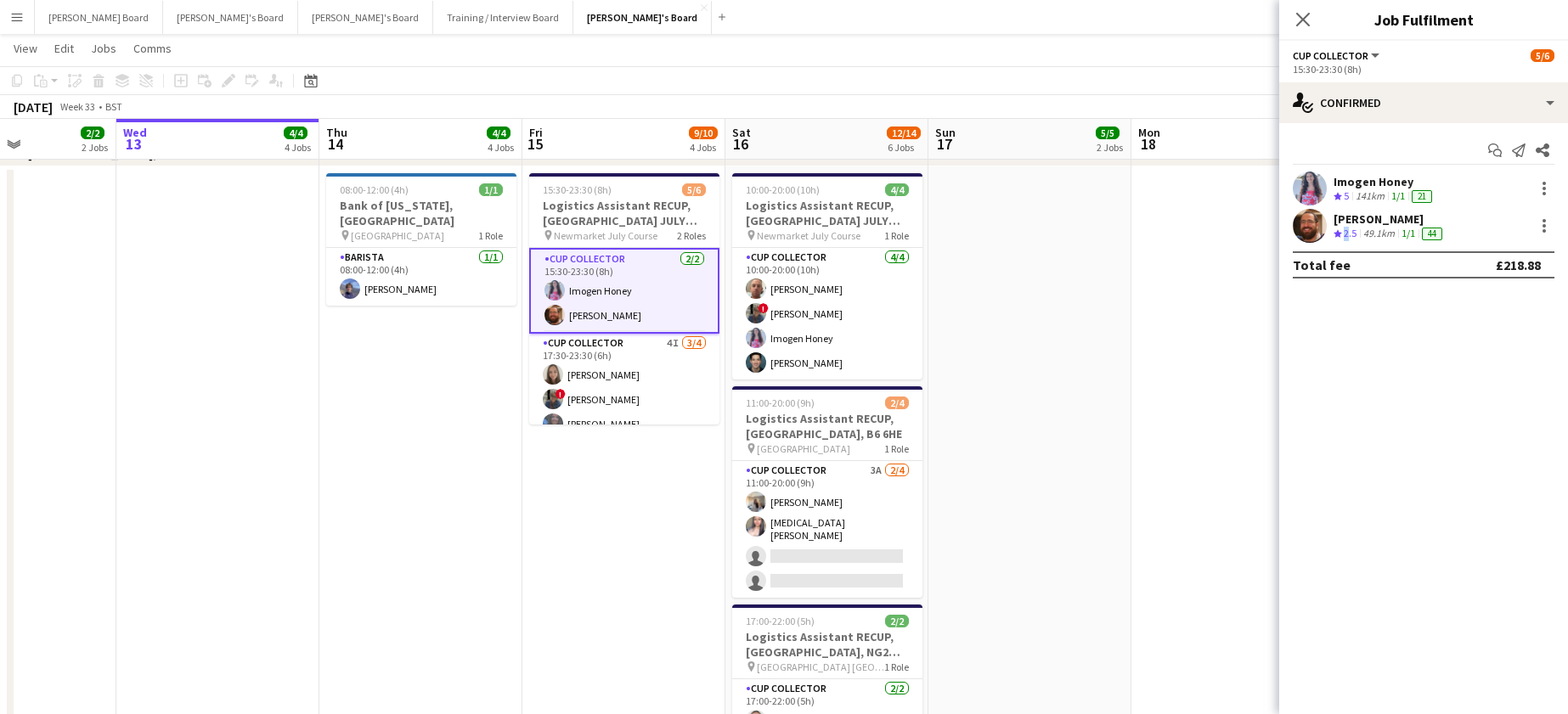
click at [1343, 231] on div "Crew rating 2.5" at bounding box center [1346, 234] width 26 height 15
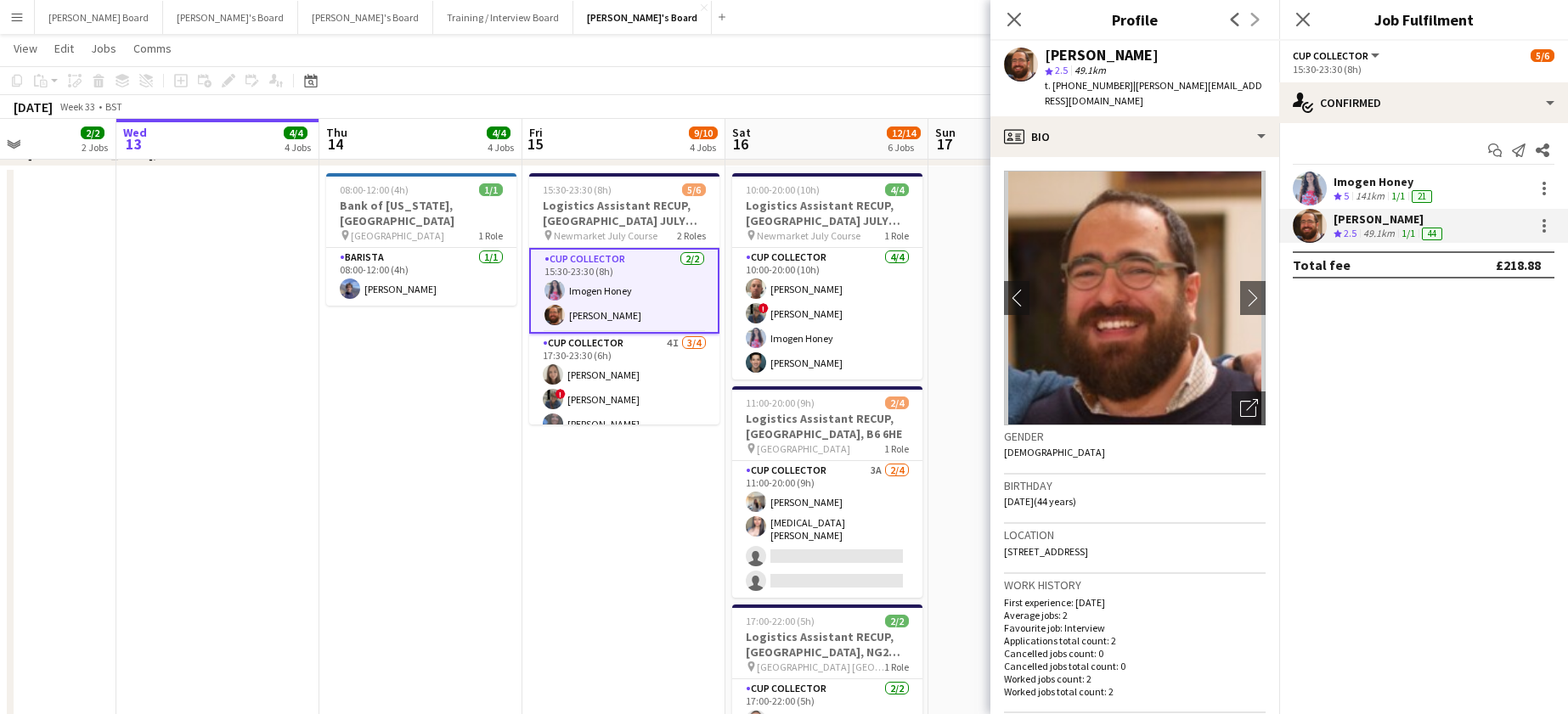
drag, startPoint x: 1257, startPoint y: 270, endPoint x: 1145, endPoint y: 258, distance: 112.6
drag, startPoint x: 1126, startPoint y: 89, endPoint x: 1128, endPoint y: 100, distance: 11.2
click at [1128, 100] on div "t. +447966433107 | ramsey@ramseypietronasser.com" at bounding box center [1155, 93] width 221 height 30
copy span "ramsey@ramseypietronasser.com"
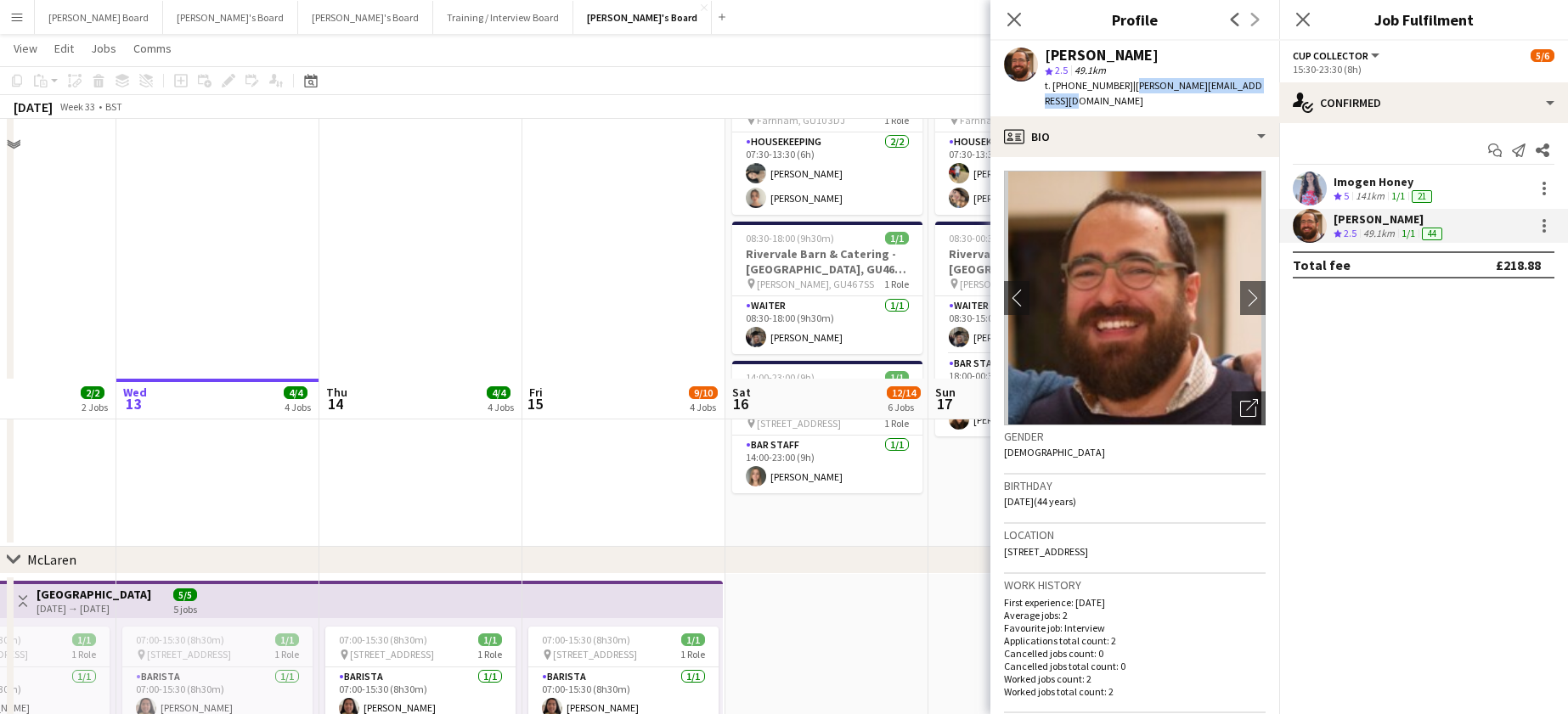
scroll to position [0, 0]
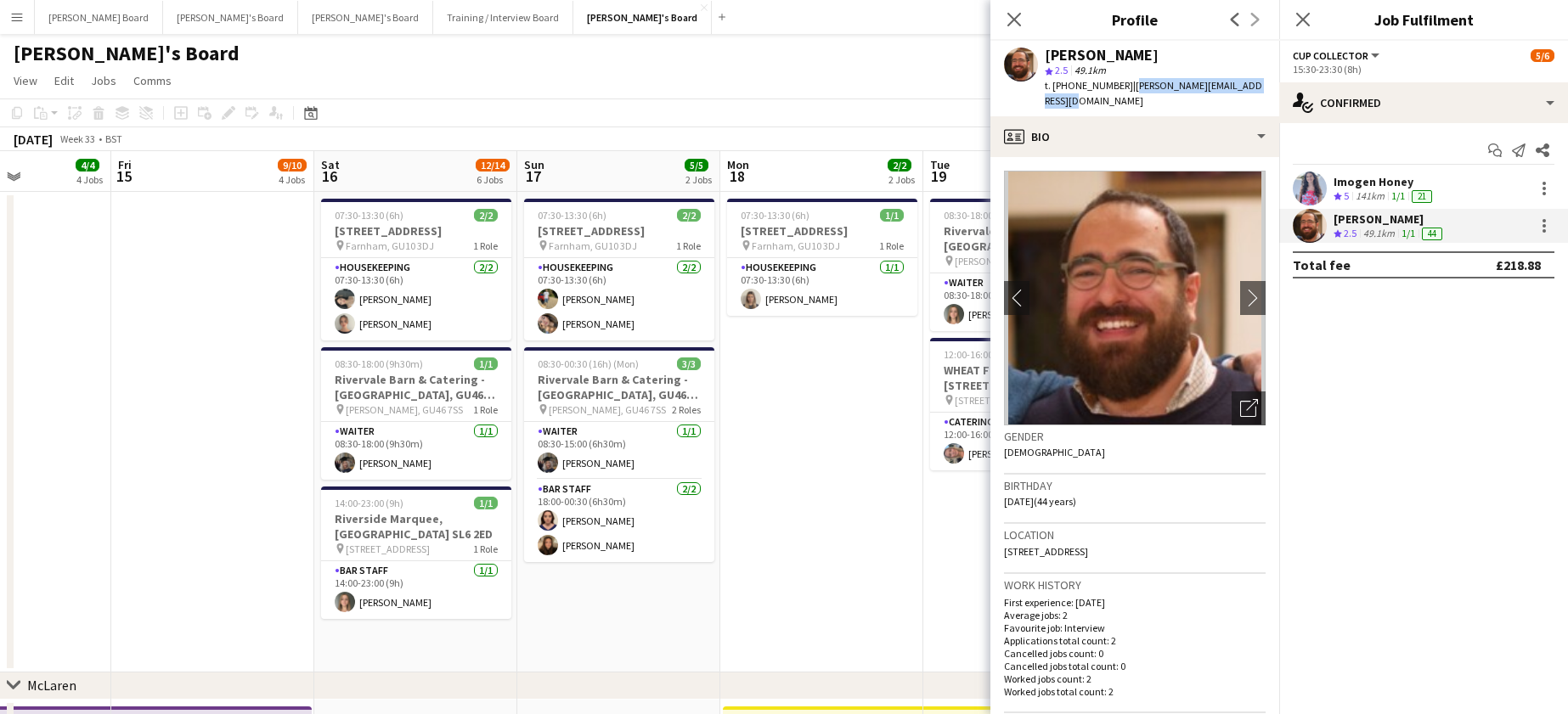
drag, startPoint x: 640, startPoint y: 414, endPoint x: 412, endPoint y: 442, distance: 229.7
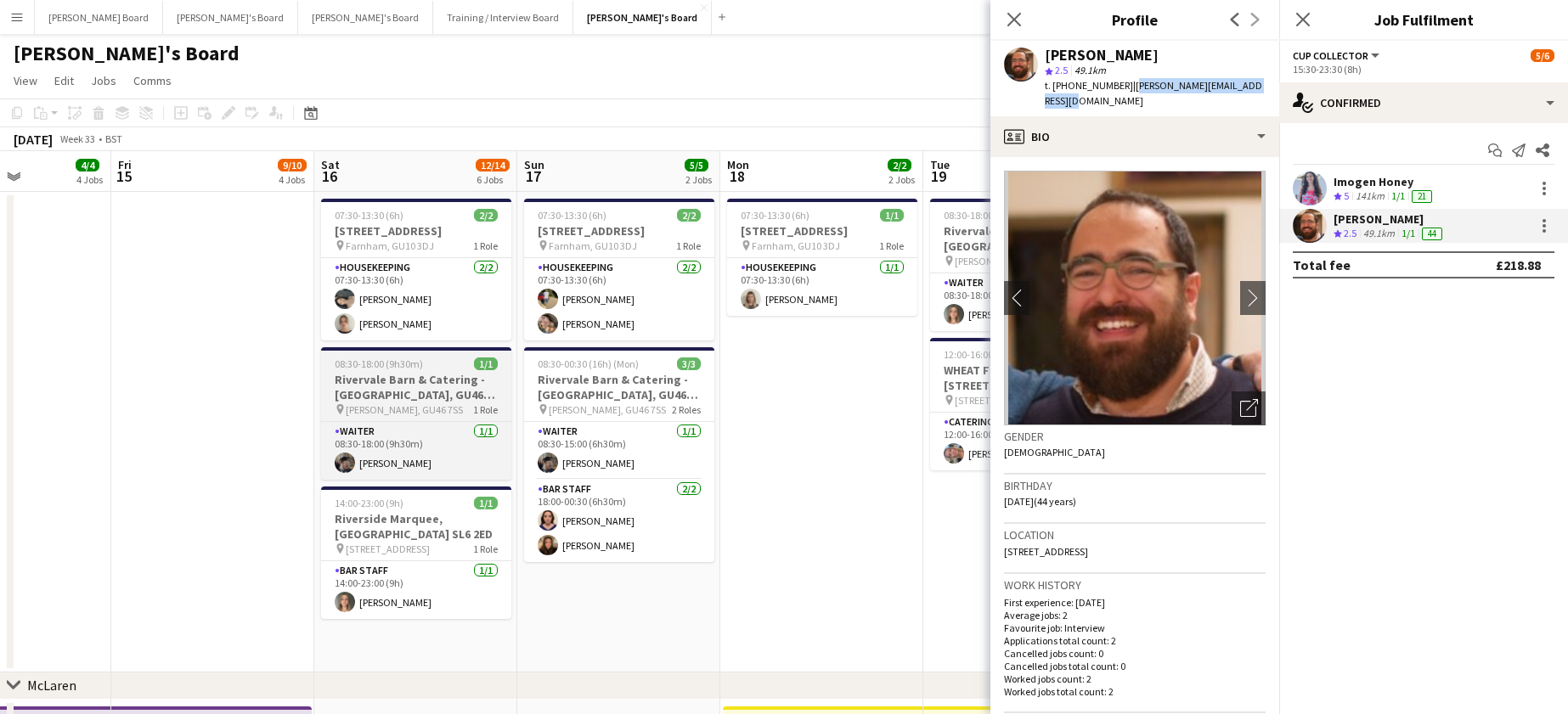
scroll to position [0, 541]
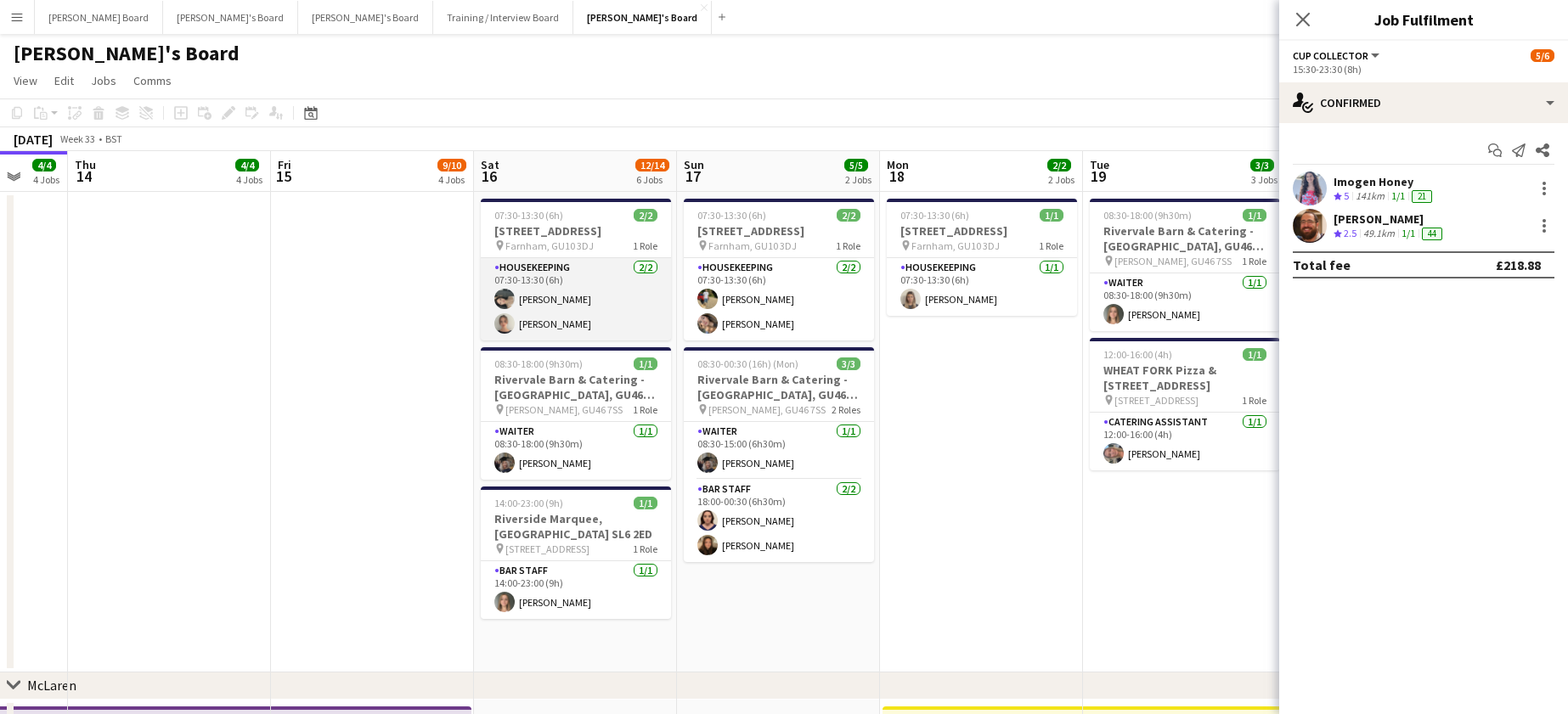
click at [573, 316] on app-card-role "Housekeeping 2/2 07:30-13:30 (6h) Neo Arrigoni Daisy Robins" at bounding box center [575, 299] width 191 height 82
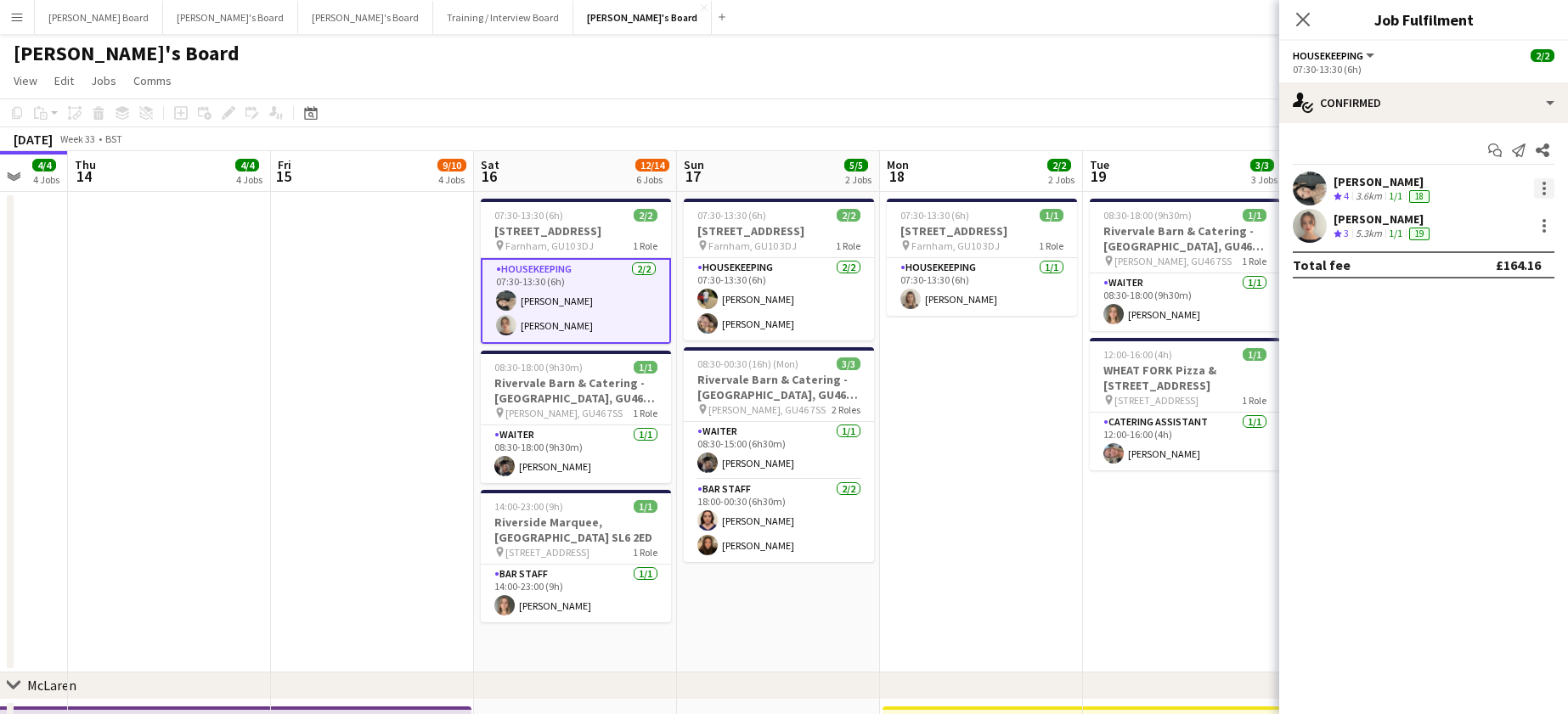
click at [1543, 192] on div at bounding box center [1544, 193] width 3 height 3
click at [1494, 376] on span "Remove" at bounding box center [1488, 383] width 106 height 16
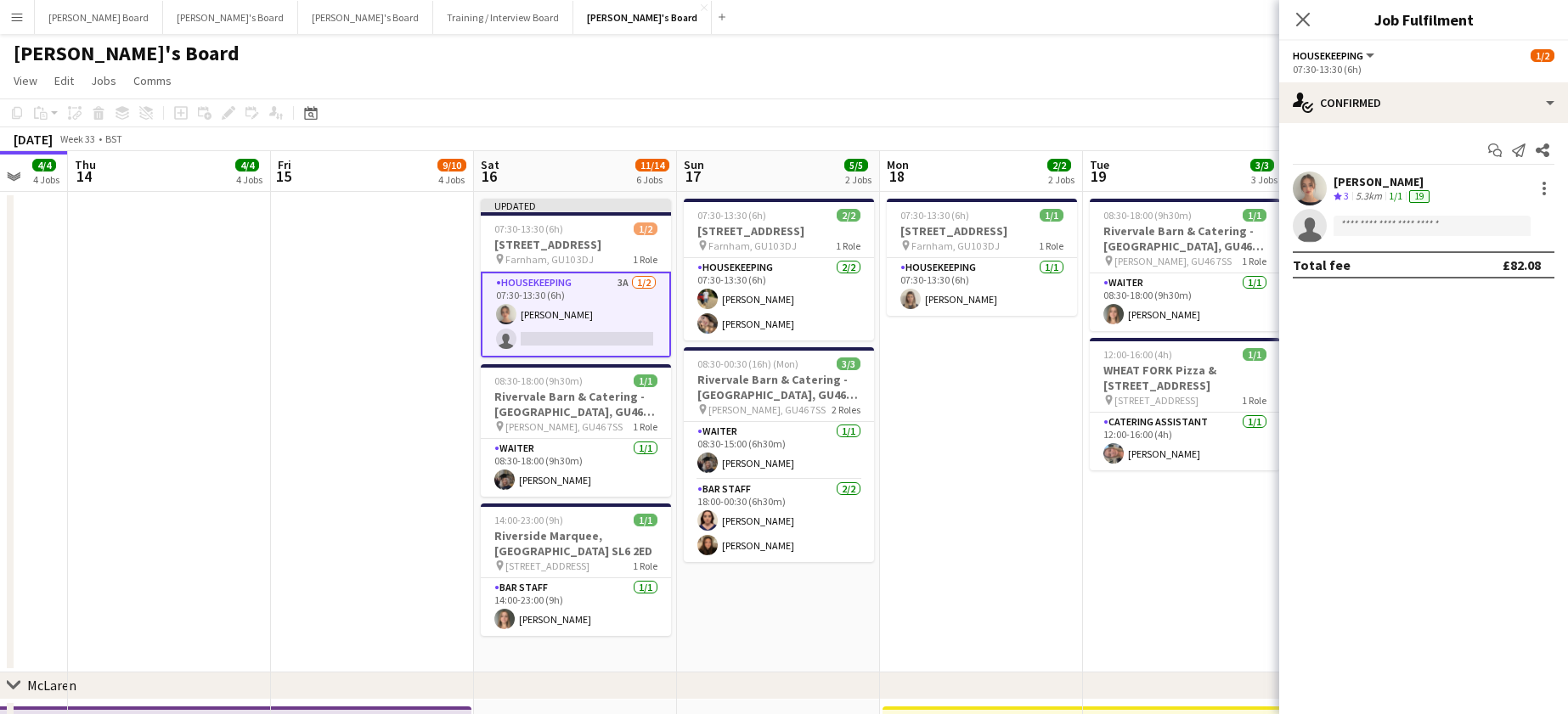
click at [1022, 471] on app-date-cell "07:30-13:30 (6h) 1/1 Millbridge Court GU10 3DJ pin Farnham, GU10 3DJ 1 Role Hou…" at bounding box center [982, 431] width 203 height 480
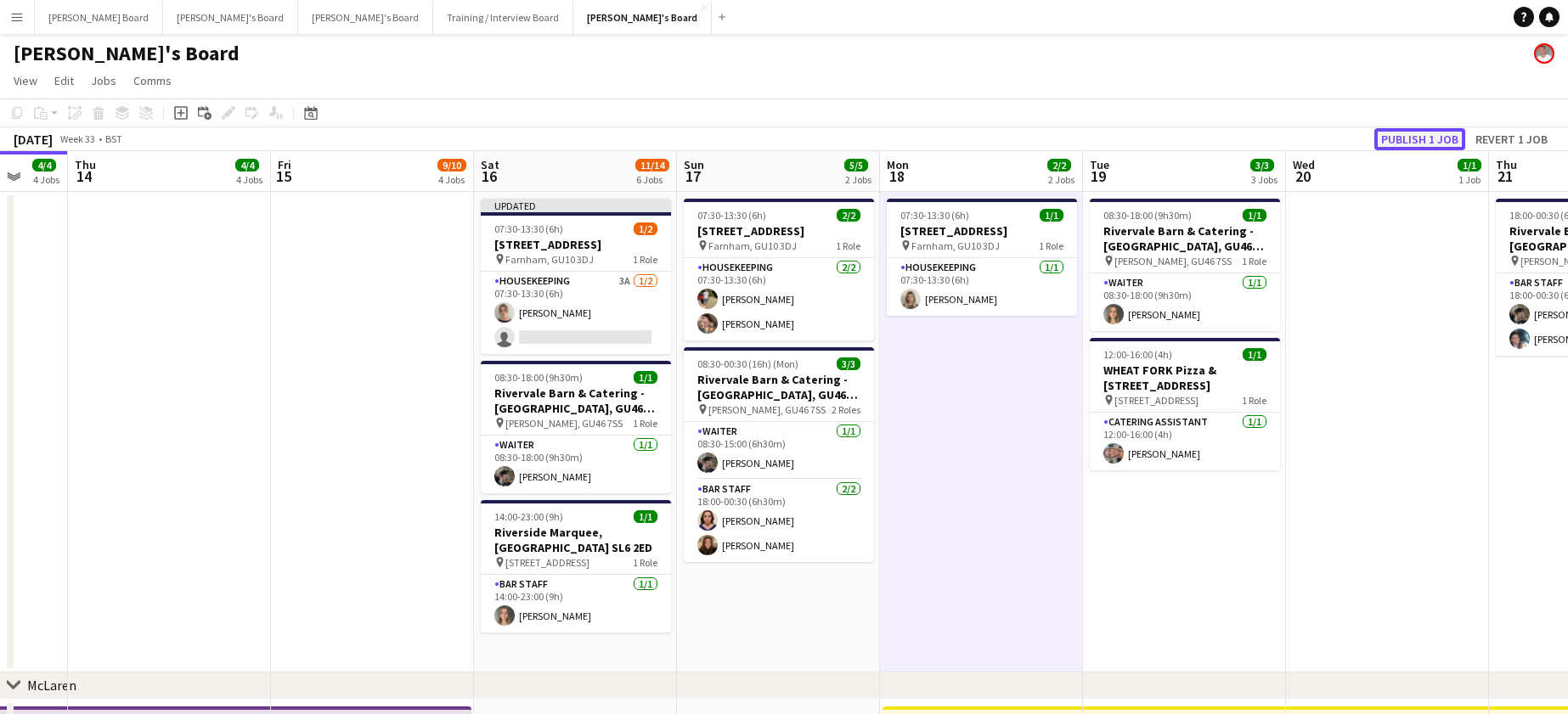
click at [1442, 134] on button "Publish 1 job" at bounding box center [1419, 139] width 91 height 22
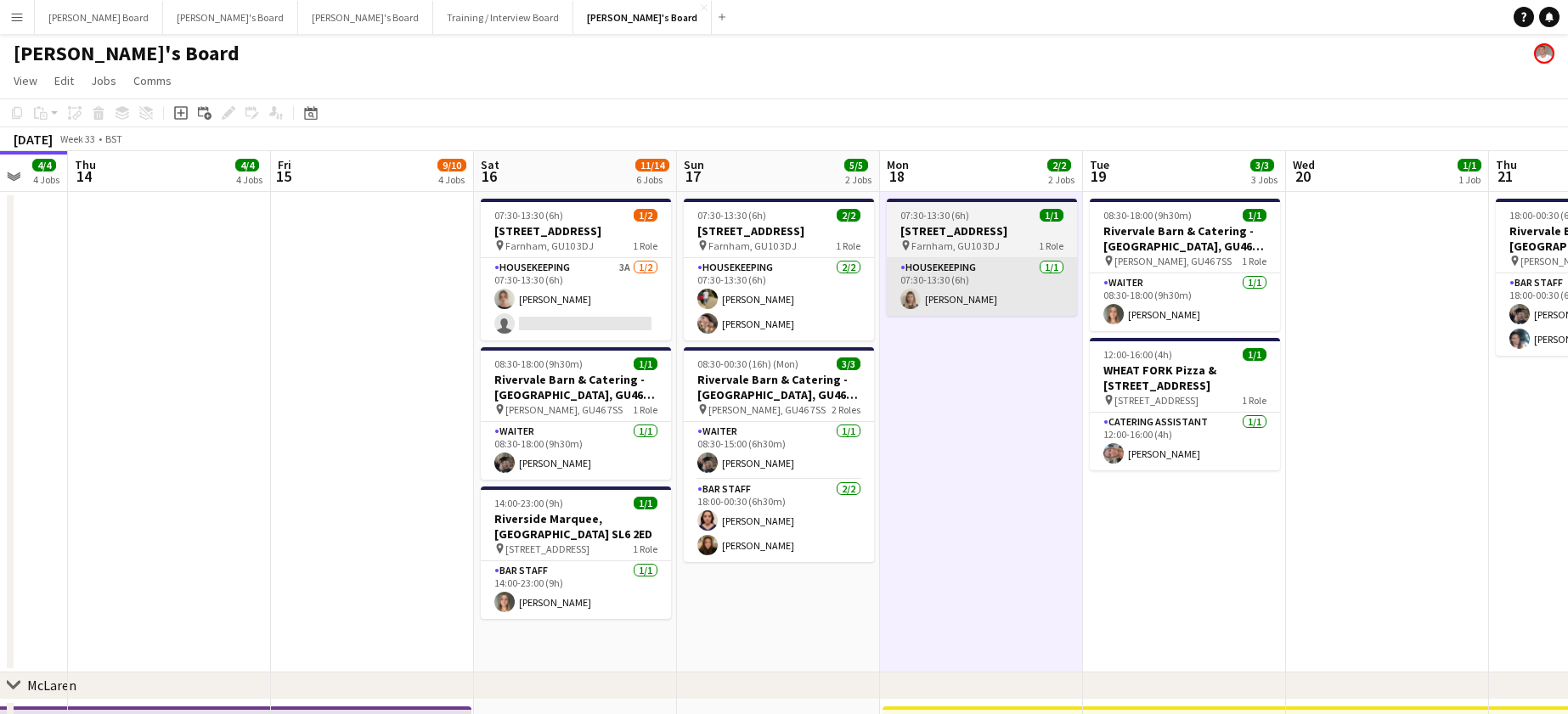
click at [962, 291] on app-card-role "Housekeeping 1/1 07:30-13:30 (6h) Mathilde Wilkie" at bounding box center [982, 287] width 191 height 58
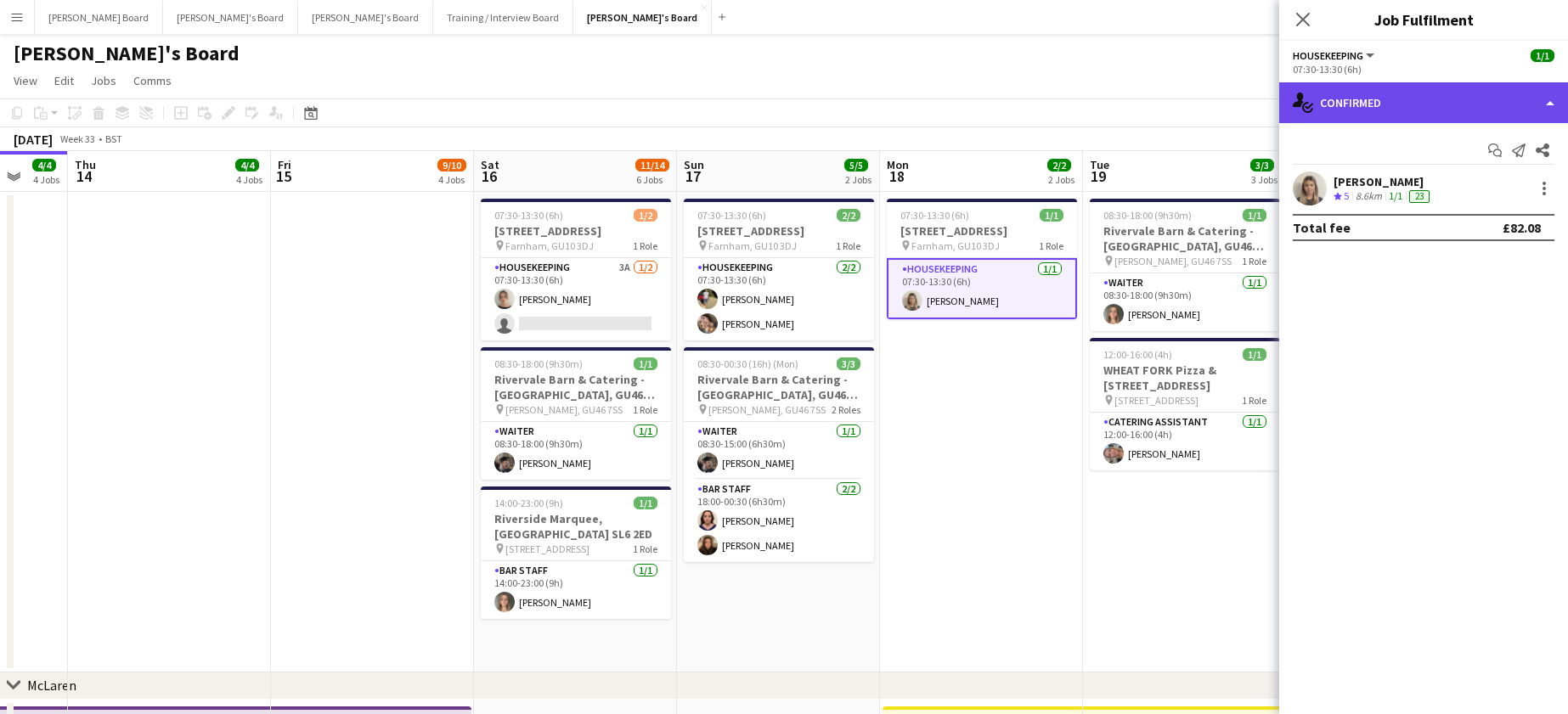
click at [1389, 107] on div "single-neutral-actions-check-2 Confirmed" at bounding box center [1423, 103] width 289 height 41
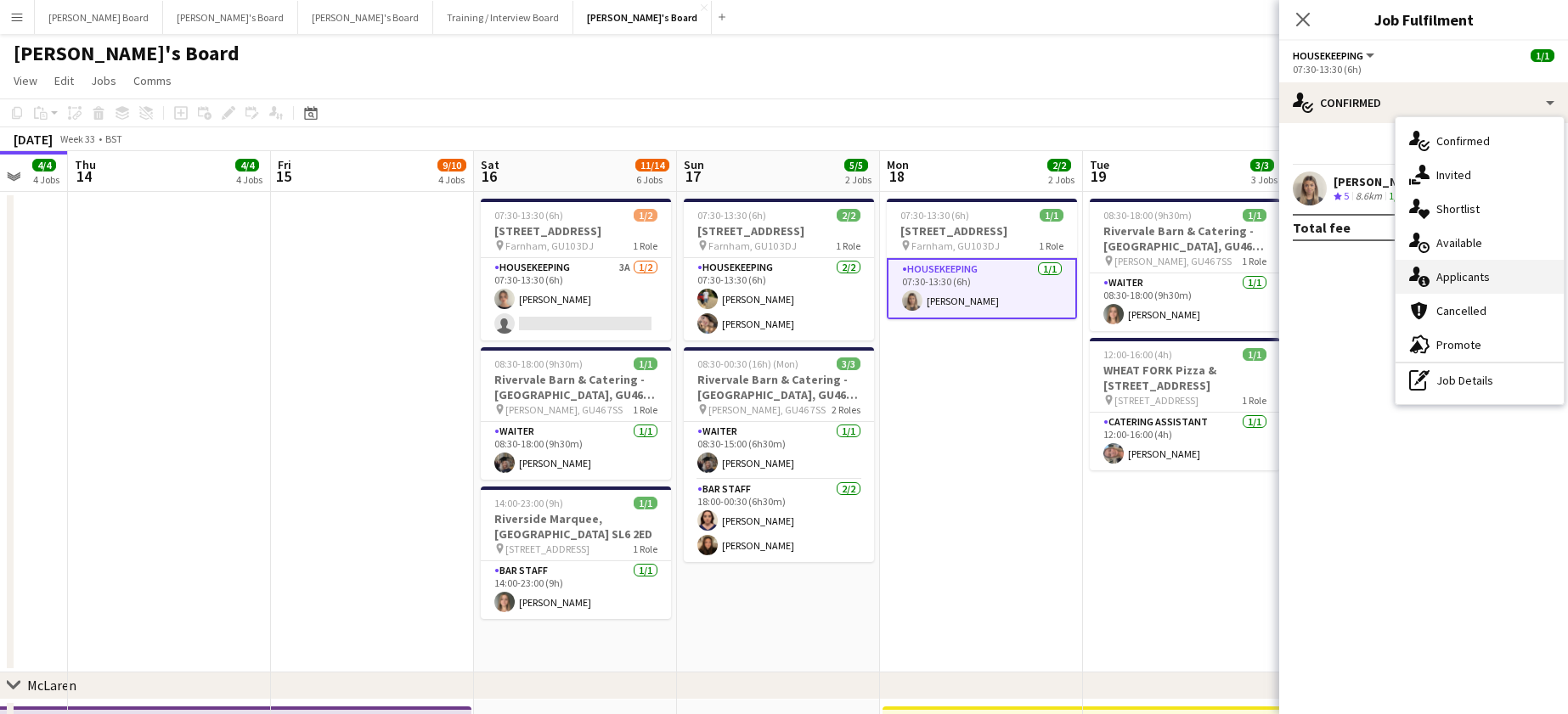
click at [1483, 281] on div "single-neutral-actions-information Applicants" at bounding box center [1480, 277] width 168 height 34
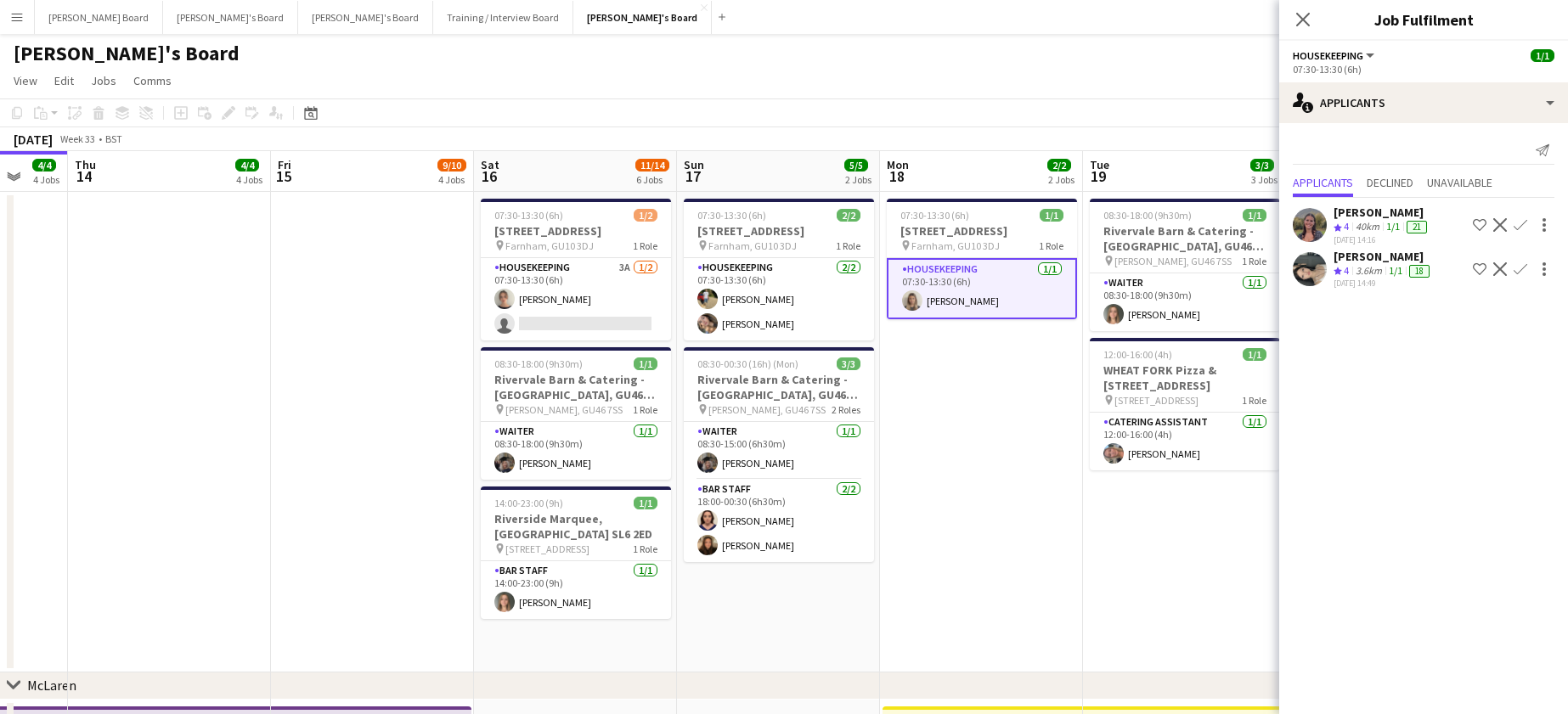
click at [1398, 273] on app-skills-label "1/1" at bounding box center [1396, 270] width 14 height 13
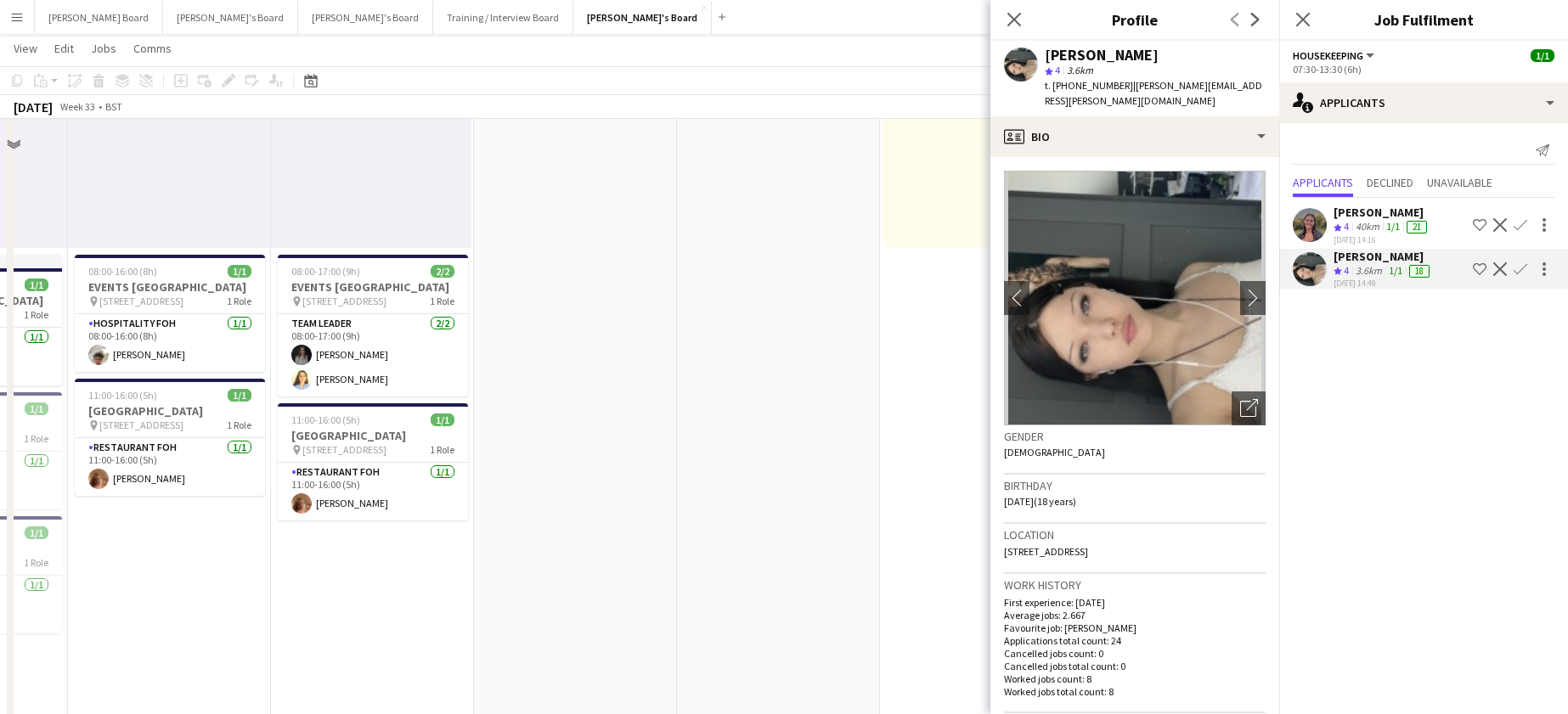
scroll to position [765, 0]
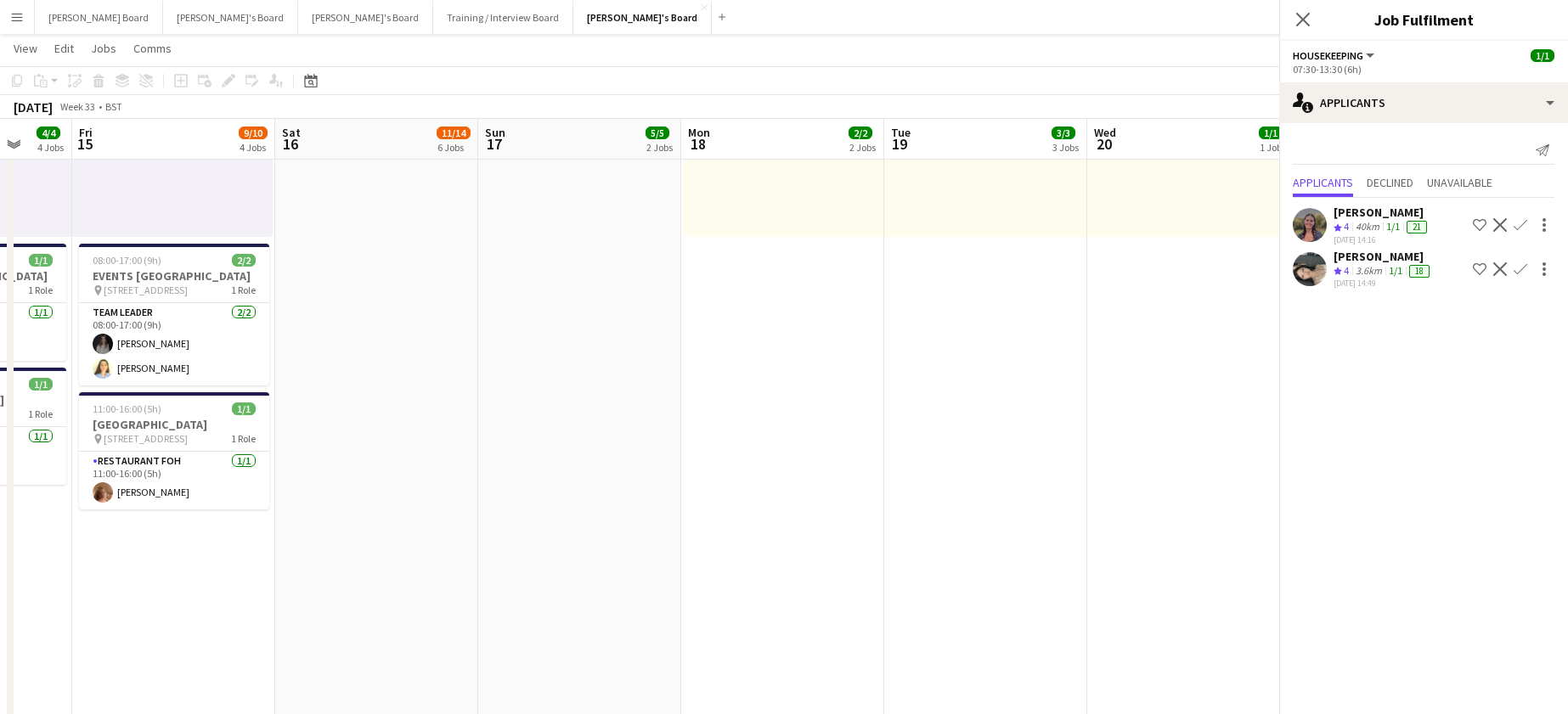
drag, startPoint x: 717, startPoint y: 423, endPoint x: 638, endPoint y: 470, distance: 91.9
click at [636, 474] on app-calendar-viewport "Tue 12 2/2 2 Jobs Wed 13 4/4 4 Jobs Thu 14 4/4 4 Jobs Fri 15 9/10 4 Jobs Sat 16…" at bounding box center [784, 516] width 1568 height 2432
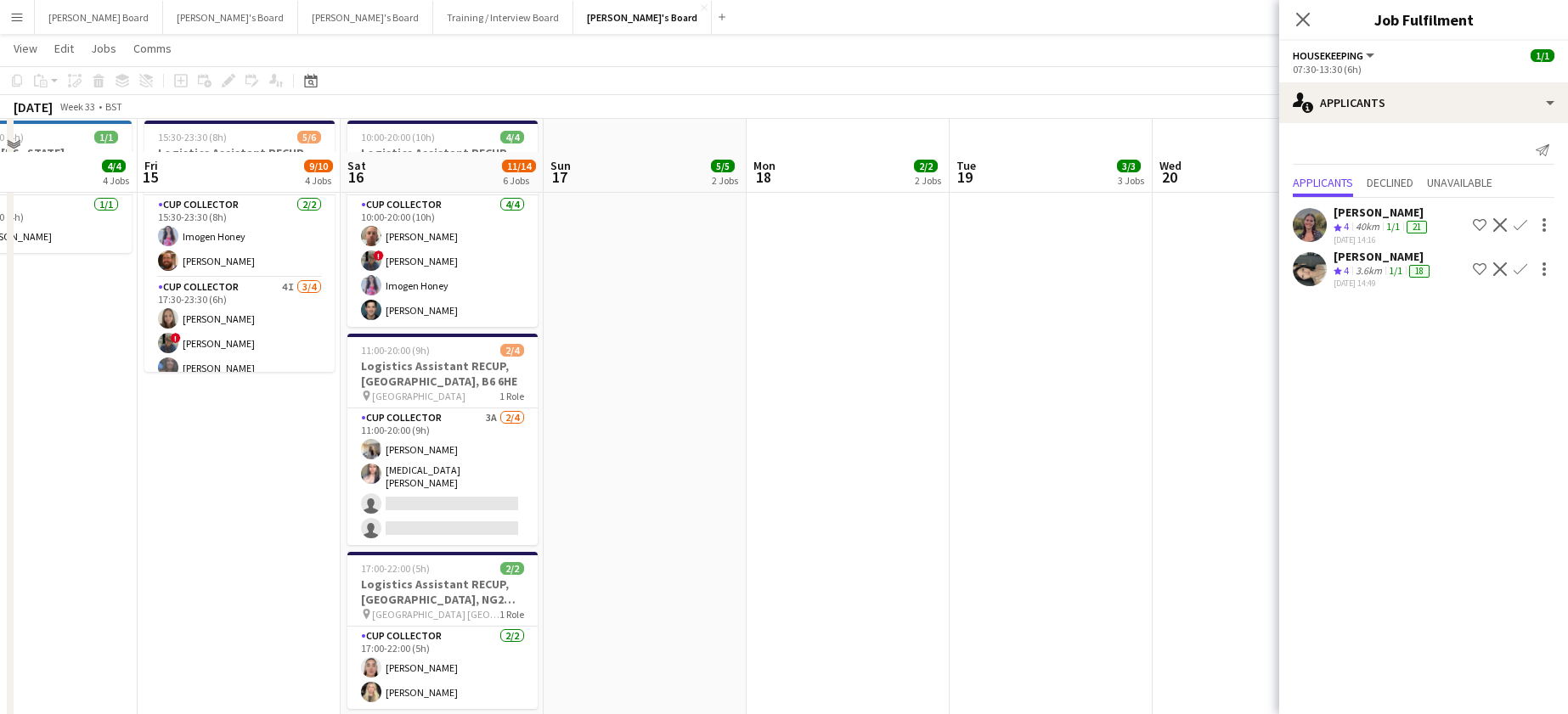
scroll to position [1445, 0]
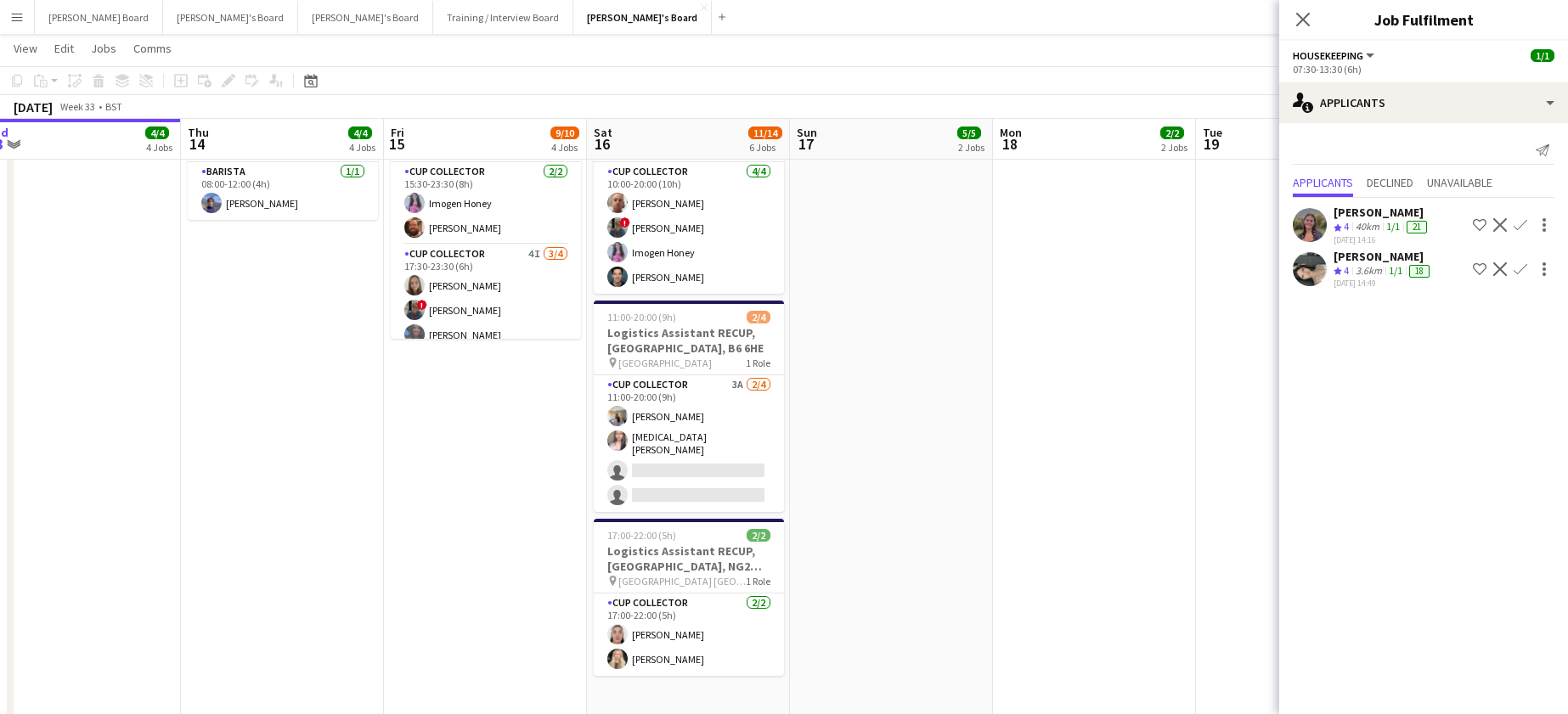
drag, startPoint x: 380, startPoint y: 519, endPoint x: 529, endPoint y: 536, distance: 150.0
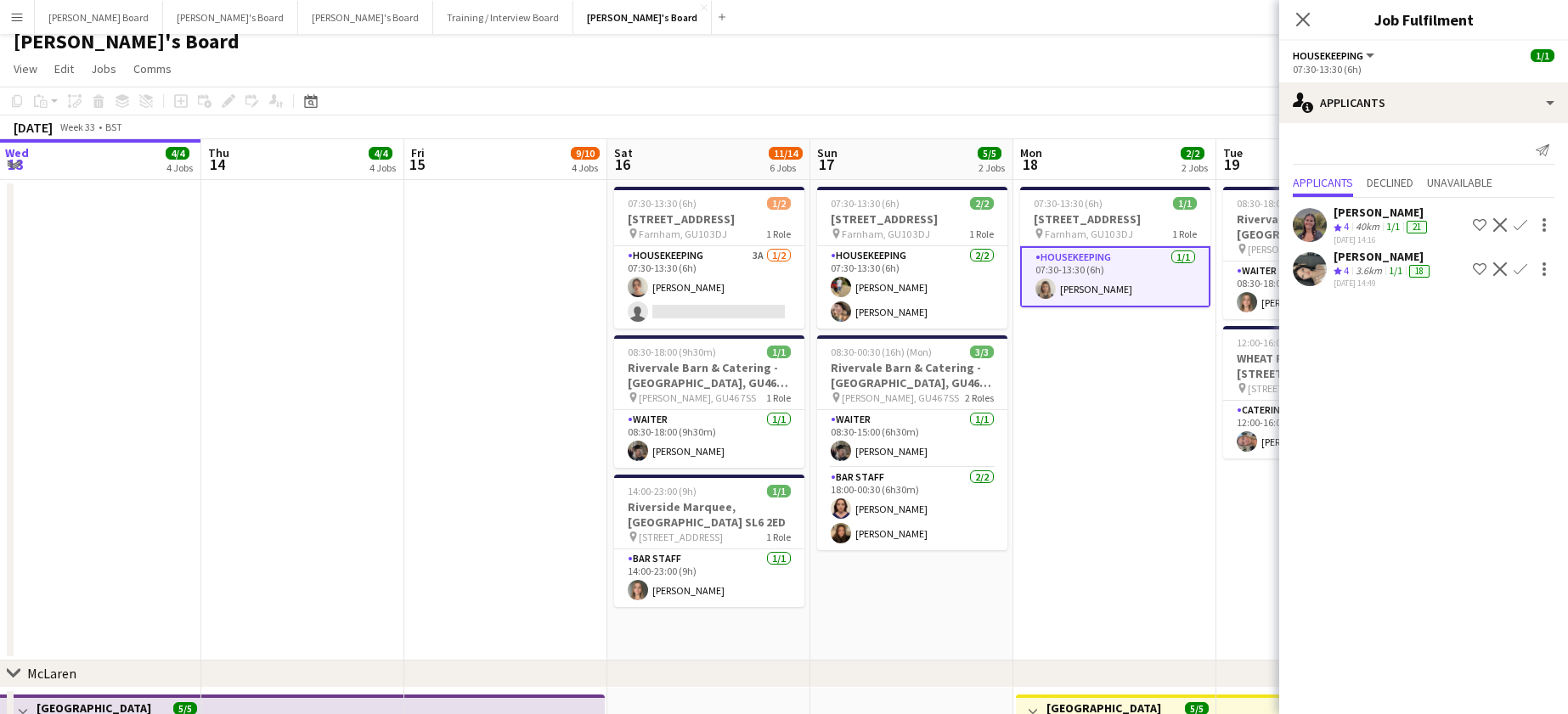
scroll to position [0, 0]
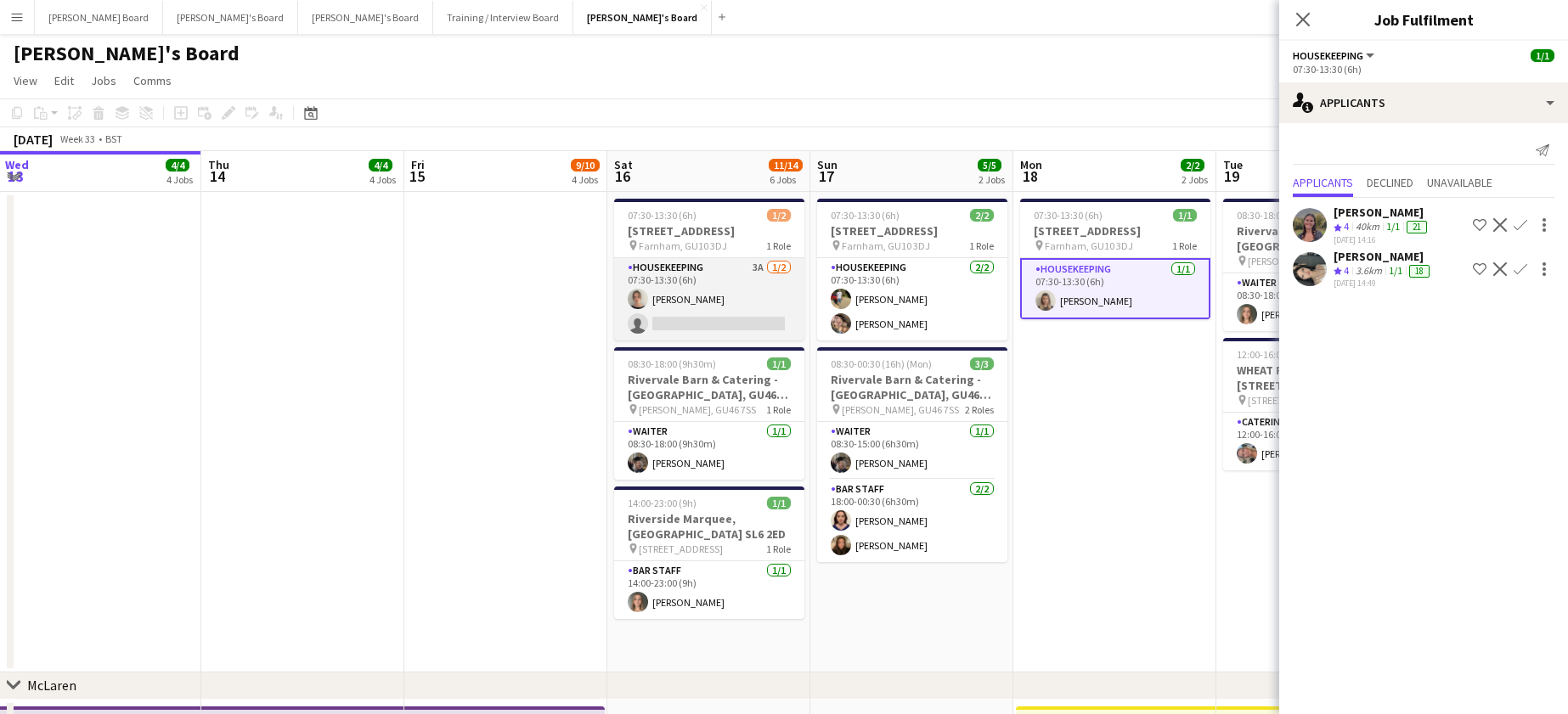
click at [731, 311] on app-card-role "Housekeeping 3A 1/2 07:30-13:30 (6h) Daisy Robins single-neutral-actions" at bounding box center [709, 299] width 191 height 82
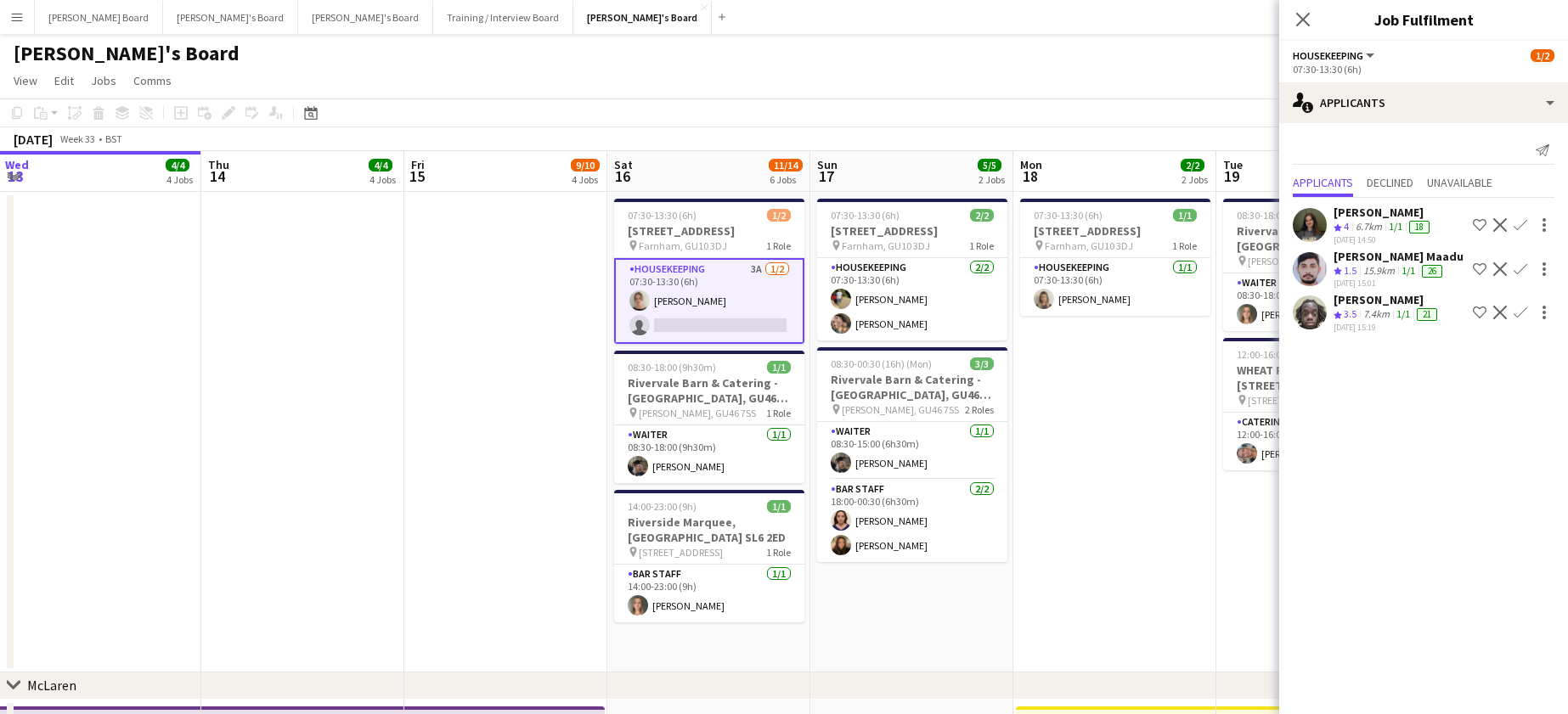
click at [1178, 441] on app-date-cell "07:30-13:30 (6h) 1/1 Millbridge Court GU10 3DJ pin Farnham, GU10 3DJ 1 Role Hou…" at bounding box center [1115, 431] width 203 height 480
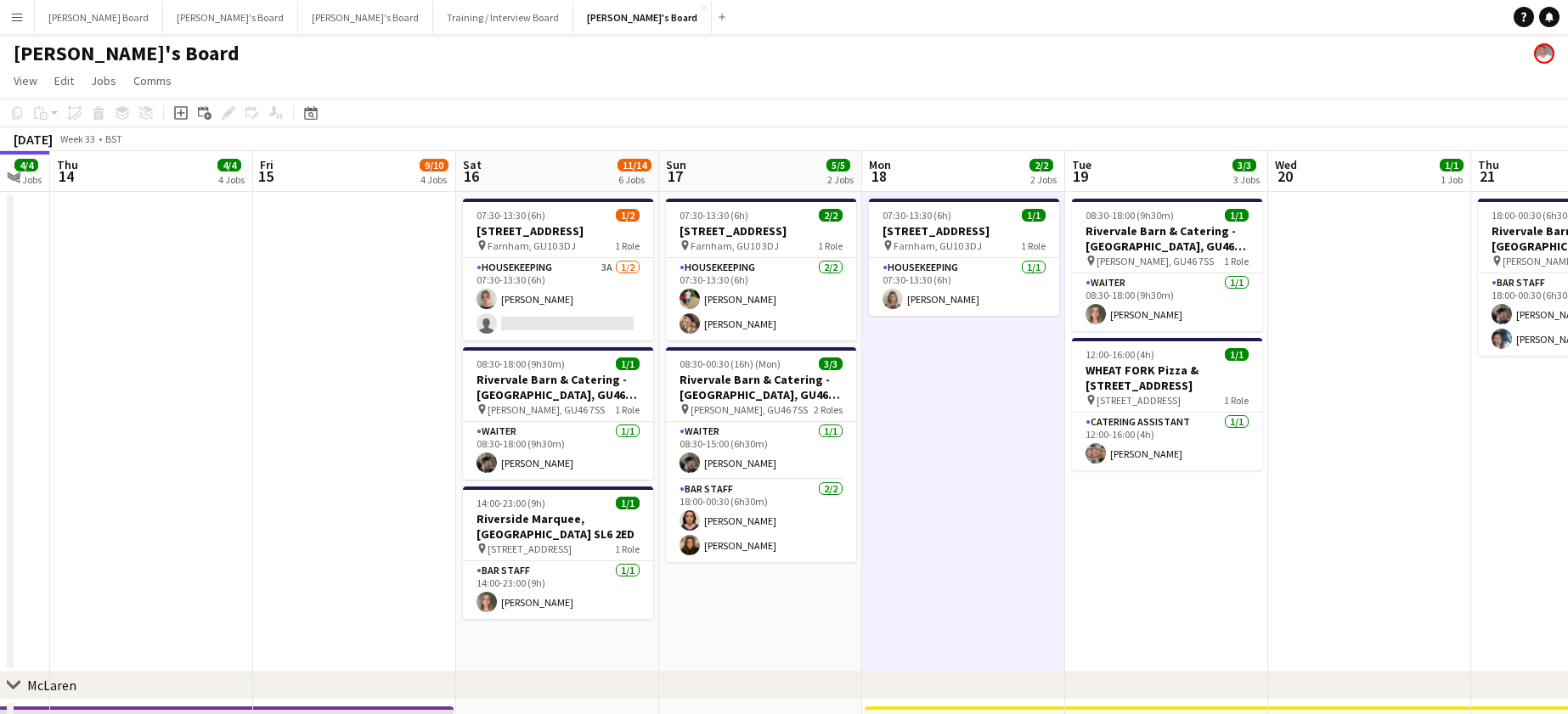
drag, startPoint x: 1185, startPoint y: 448, endPoint x: 1050, endPoint y: 435, distance: 135.6
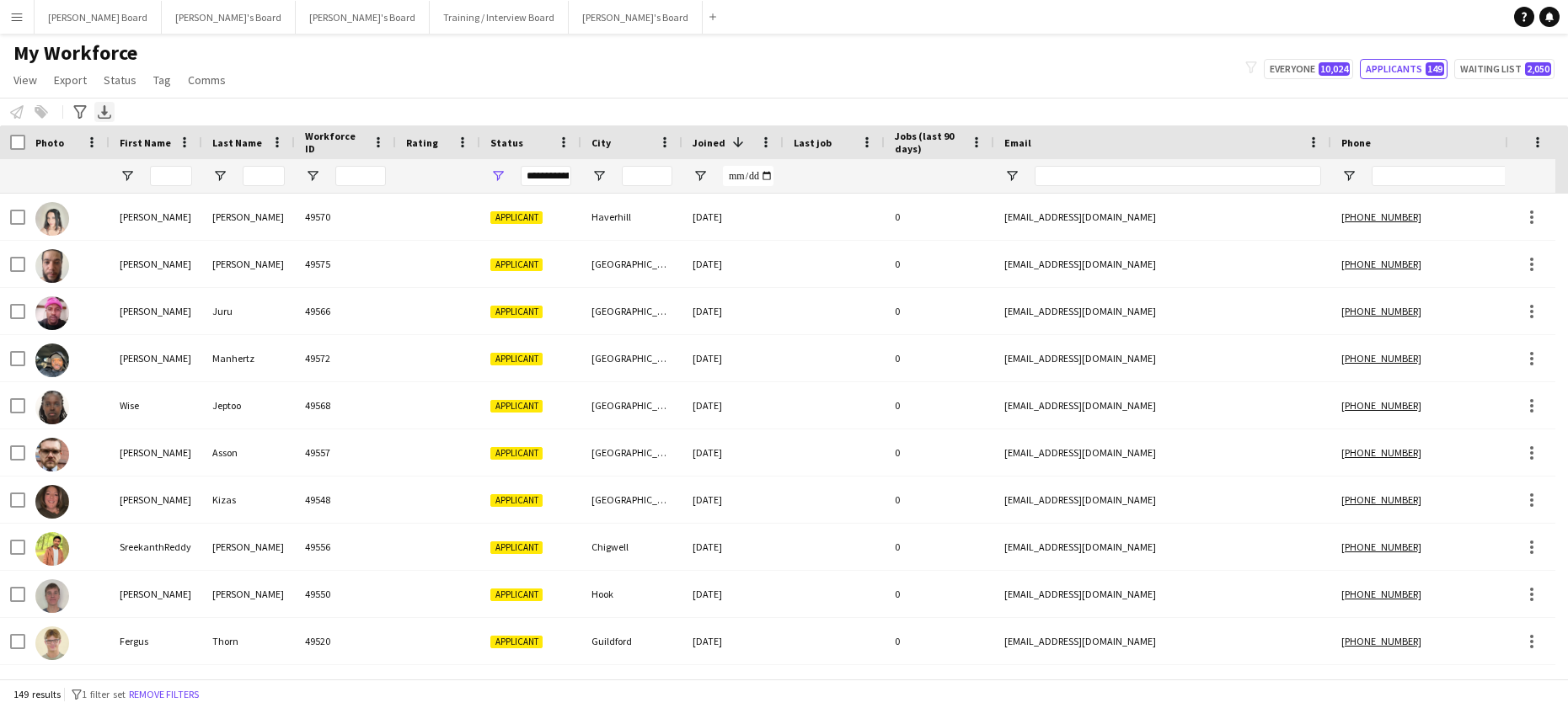
click at [101, 116] on icon "Export XLSX" at bounding box center [105, 113] width 14 height 14
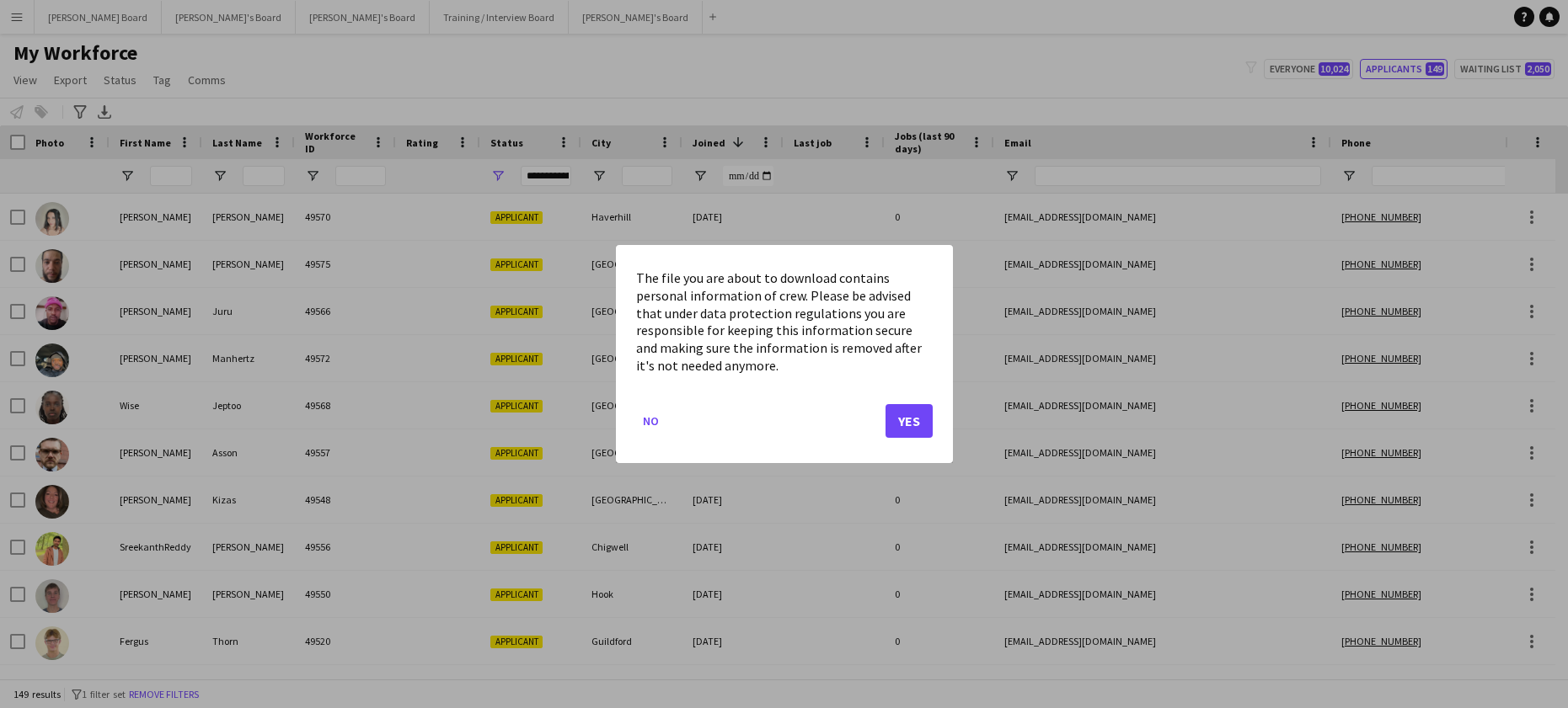
click at [79, 114] on div at bounding box center [784, 354] width 1568 height 708
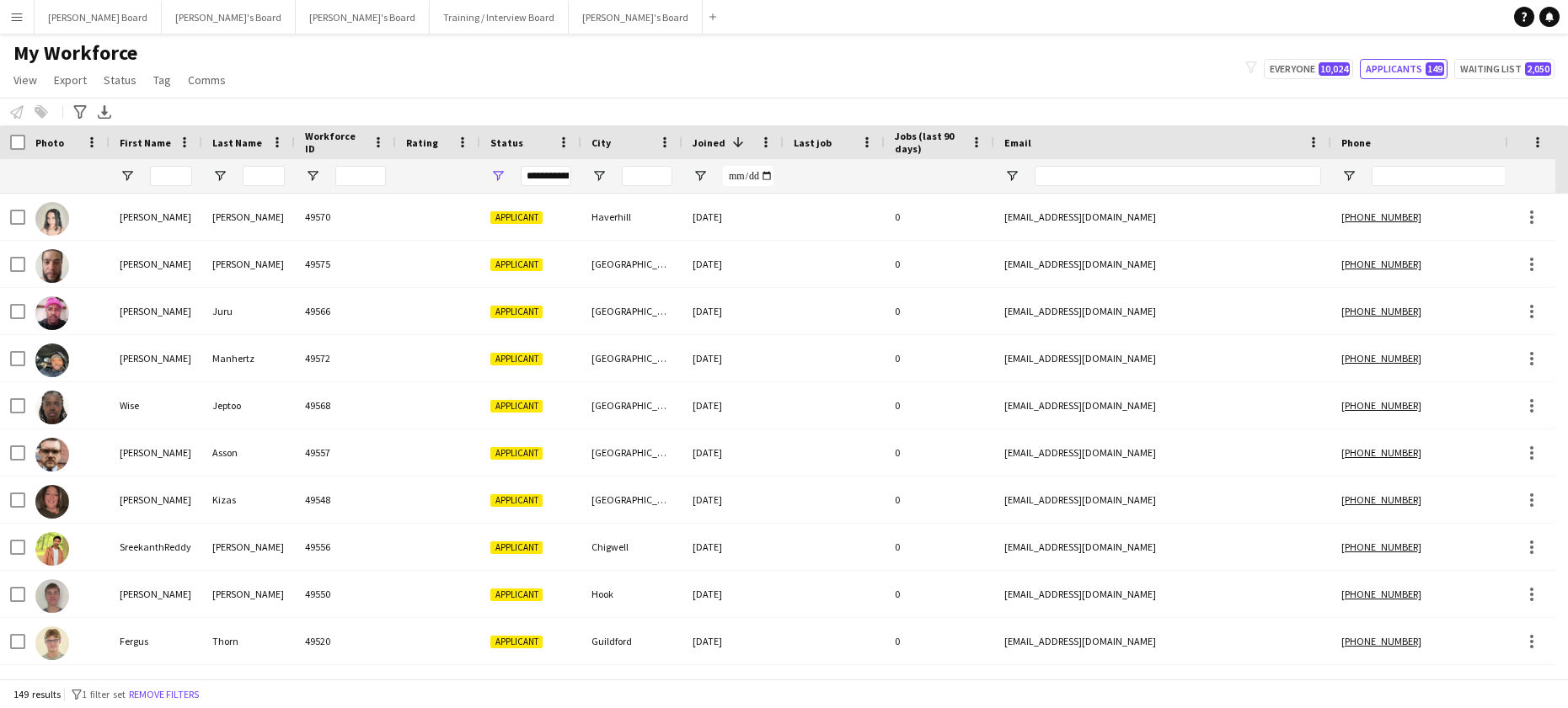
click at [63, 107] on div "Notify workforce Add to tag Select at least one crew to tag him or her. Advance…" at bounding box center [784, 112] width 1568 height 28
click at [77, 107] on icon "Advanced filters" at bounding box center [81, 113] width 14 height 14
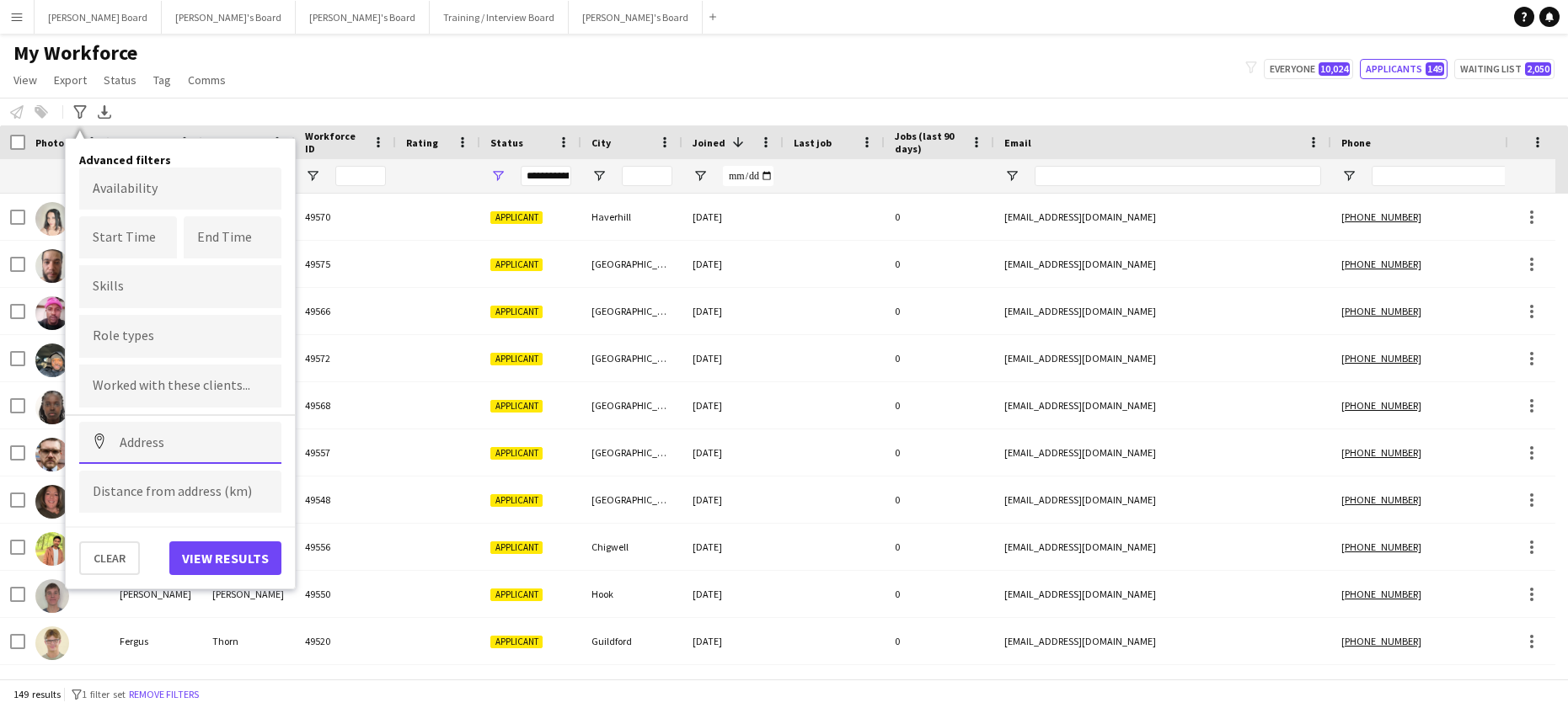
click at [154, 434] on input at bounding box center [180, 442] width 202 height 42
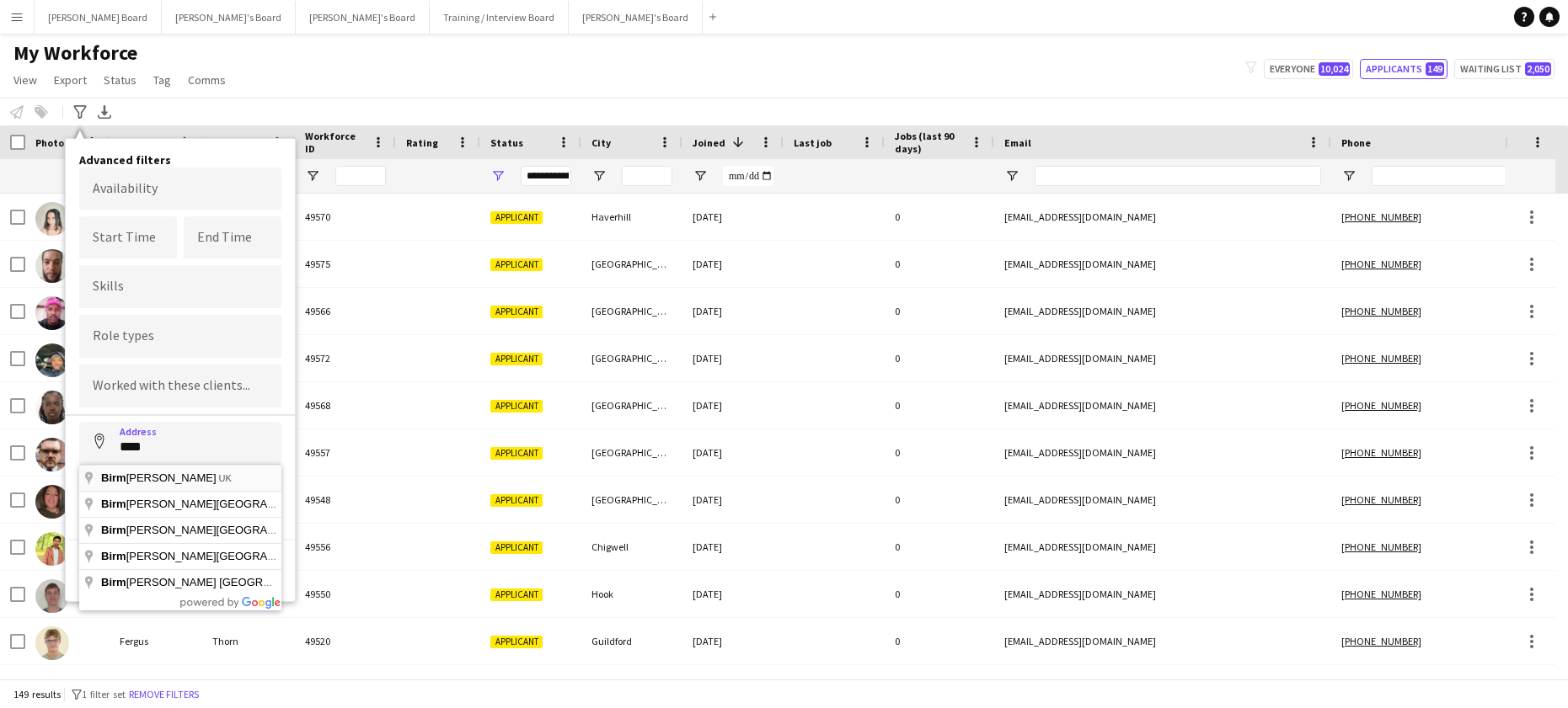
type input "**********"
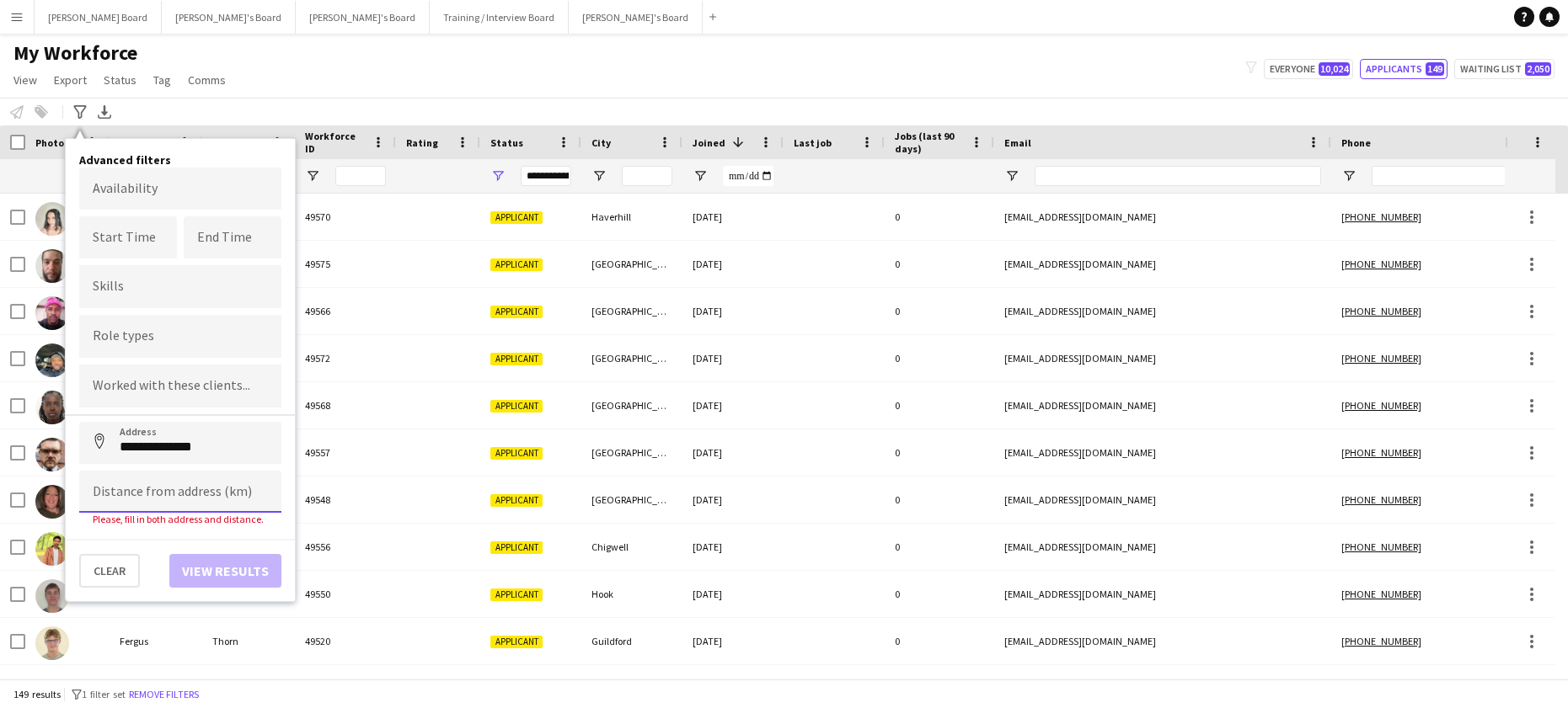
click at [127, 506] on input at bounding box center [180, 491] width 202 height 42
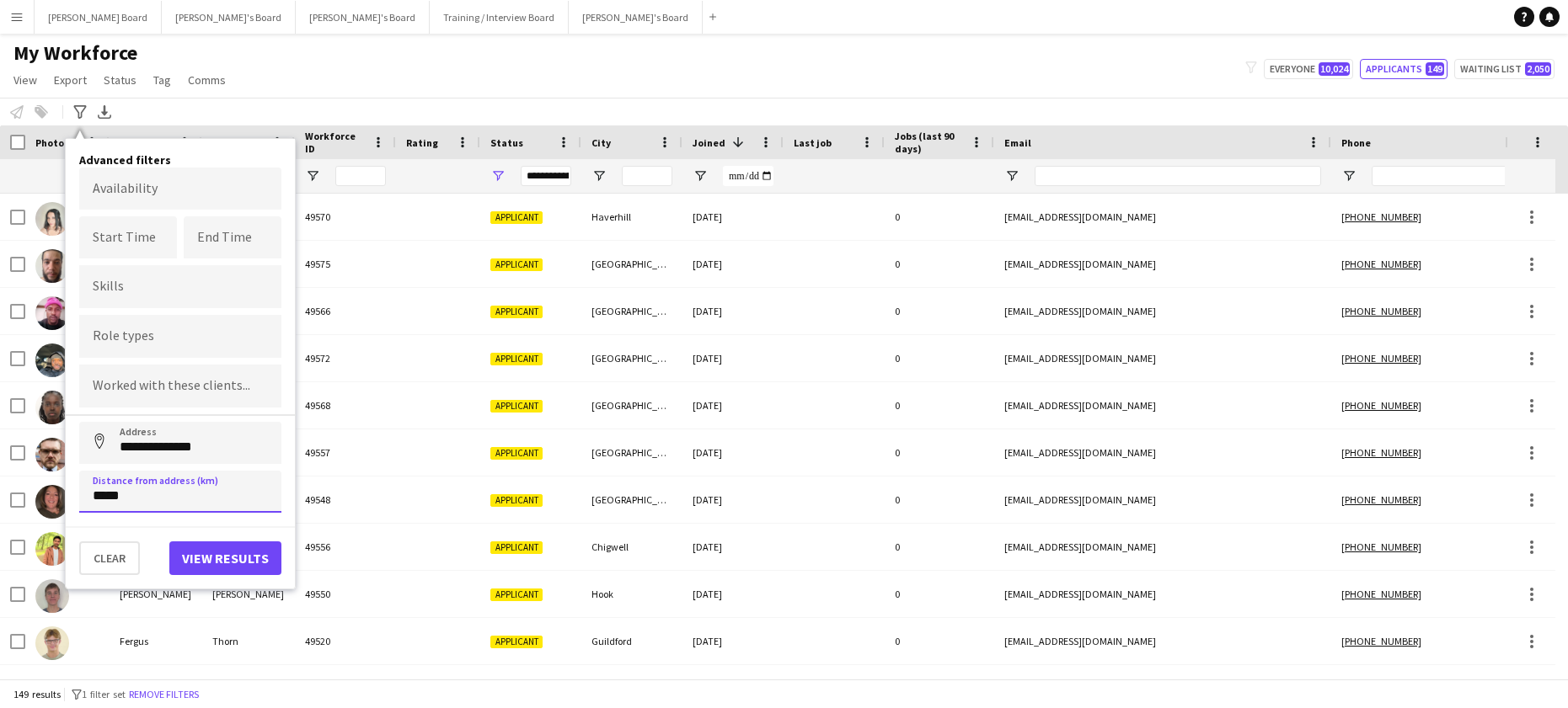
type input "*****"
click at [235, 566] on button "View results" at bounding box center [225, 558] width 112 height 34
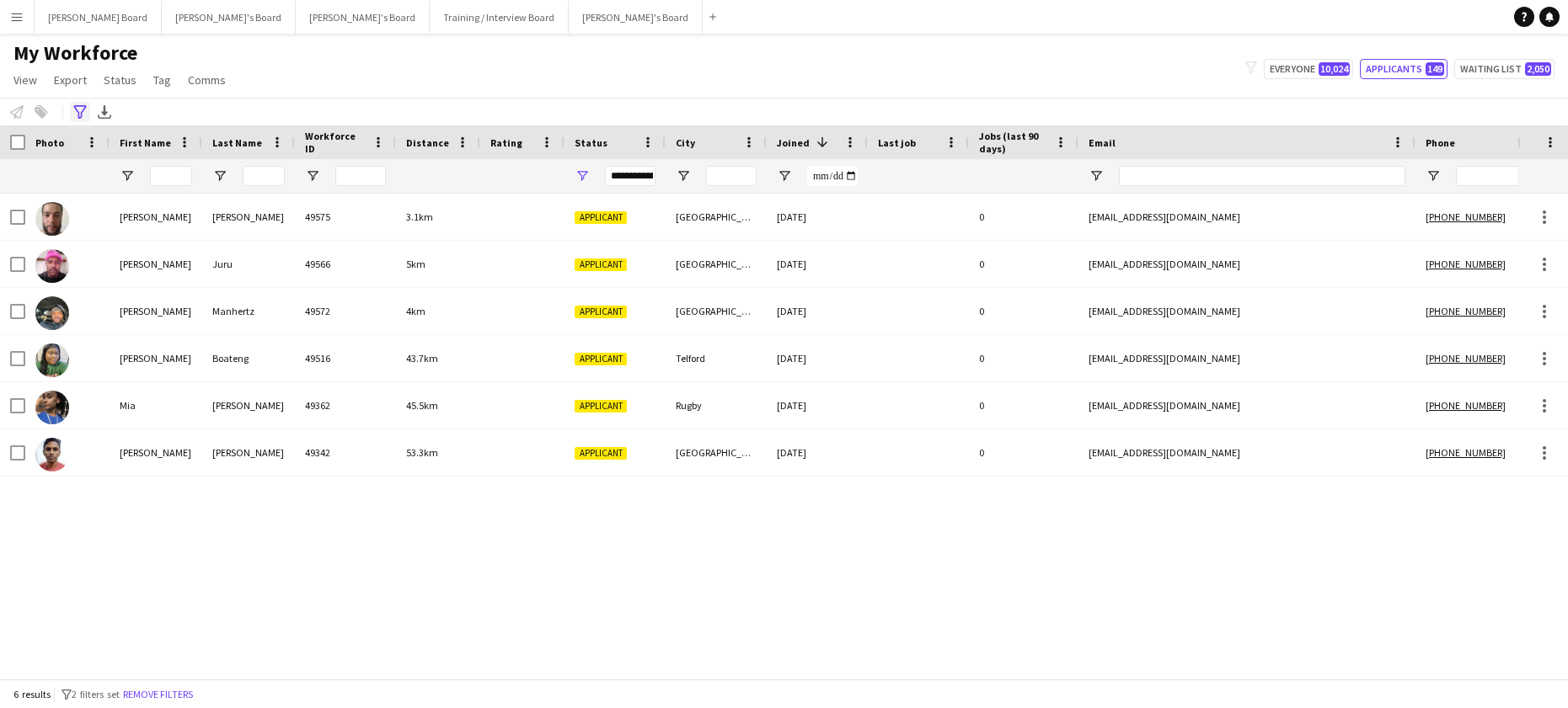
click at [76, 106] on icon "Advanced filters" at bounding box center [81, 113] width 14 height 14
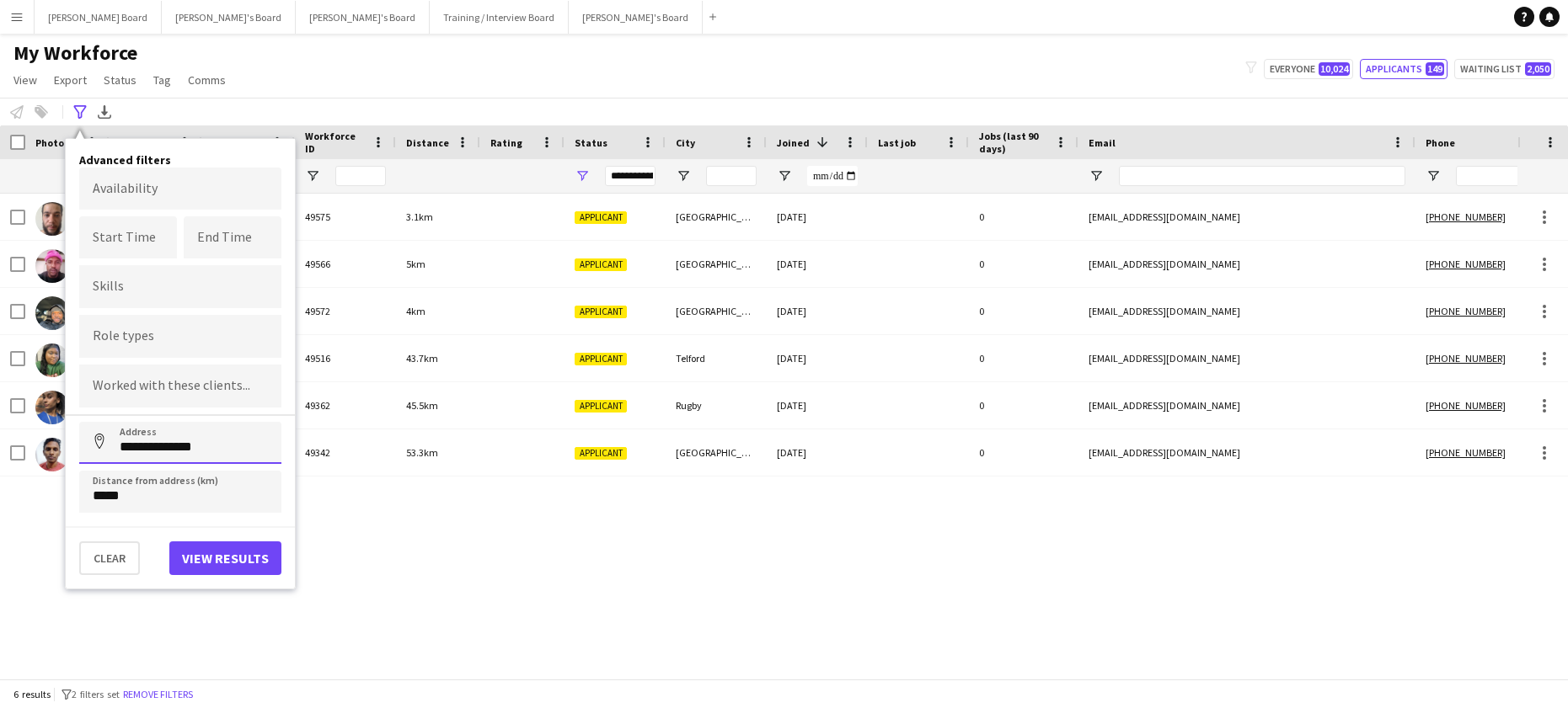
click at [179, 453] on input "**********" at bounding box center [180, 442] width 202 height 42
click at [179, 451] on input "**********" at bounding box center [180, 442] width 202 height 42
click at [179, 448] on input "**********" at bounding box center [180, 442] width 202 height 42
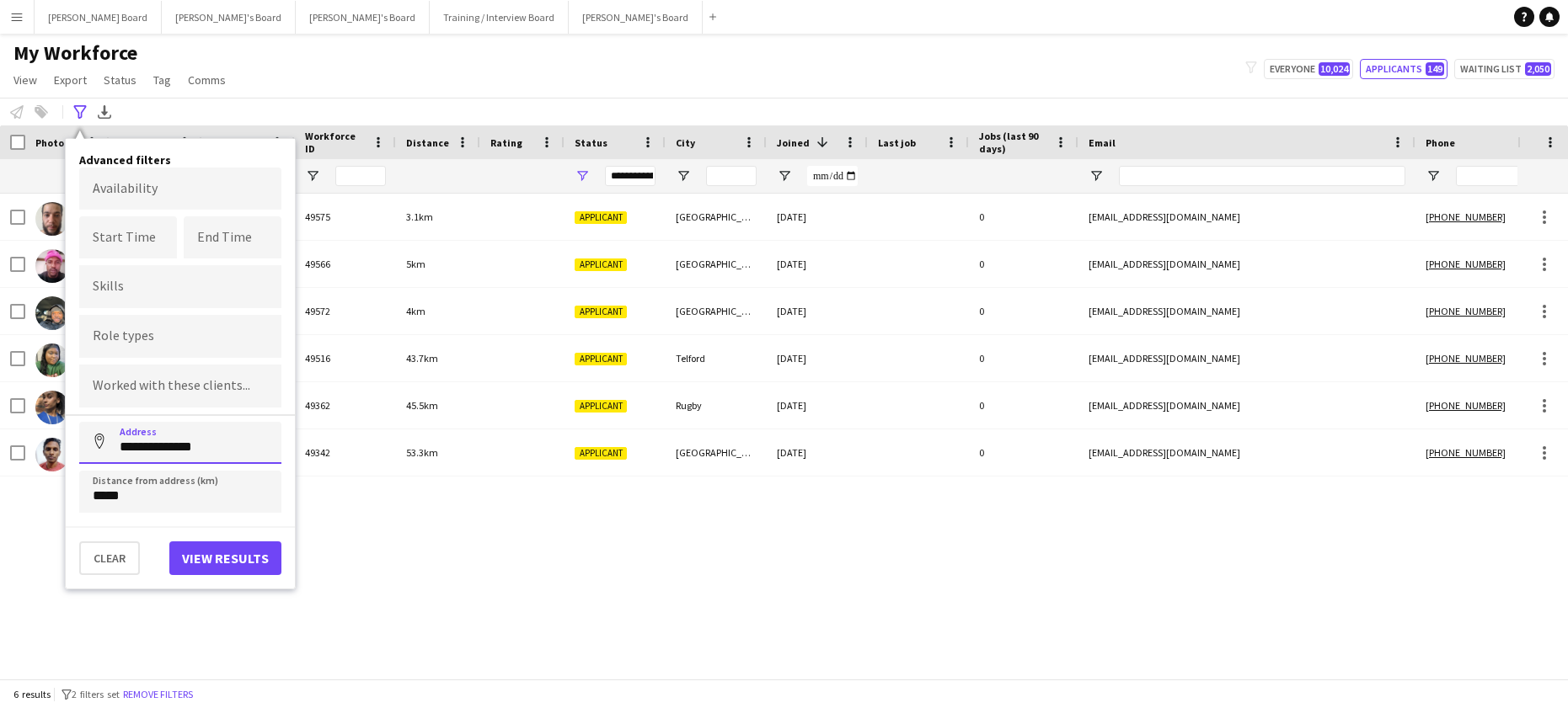
click at [179, 448] on input "**********" at bounding box center [180, 442] width 202 height 42
click at [202, 555] on button "View results" at bounding box center [225, 558] width 112 height 34
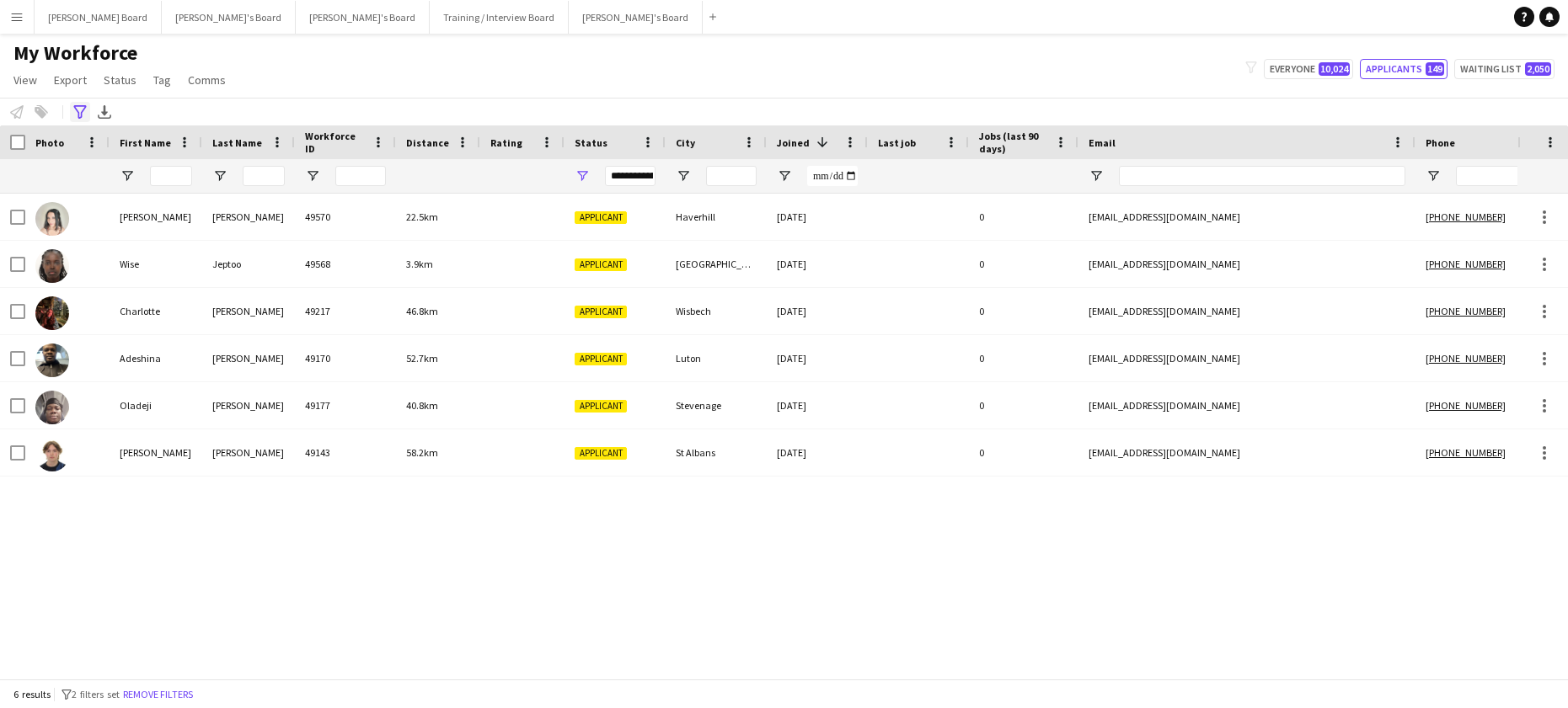
click at [78, 112] on icon at bounding box center [80, 113] width 13 height 14
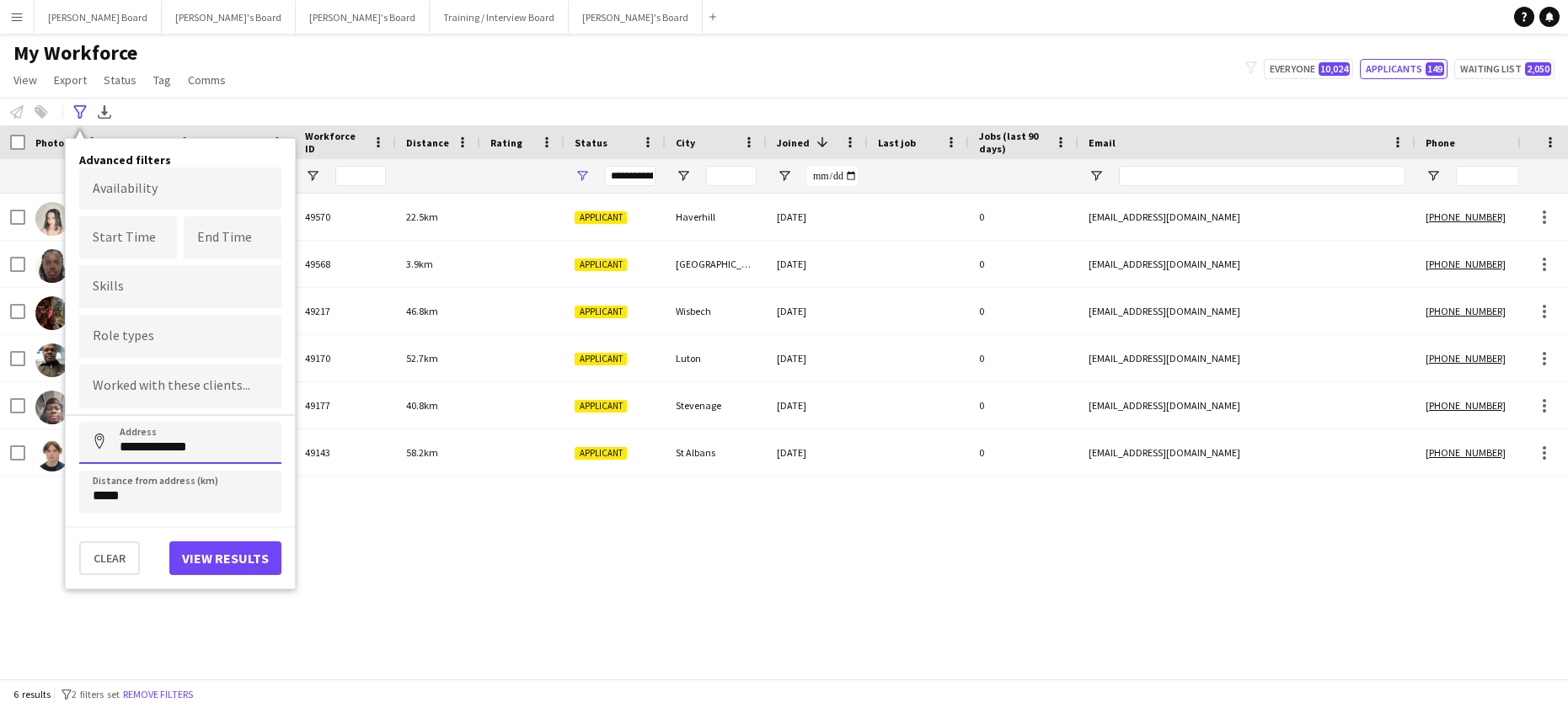
click at [157, 454] on input "**********" at bounding box center [180, 442] width 202 height 42
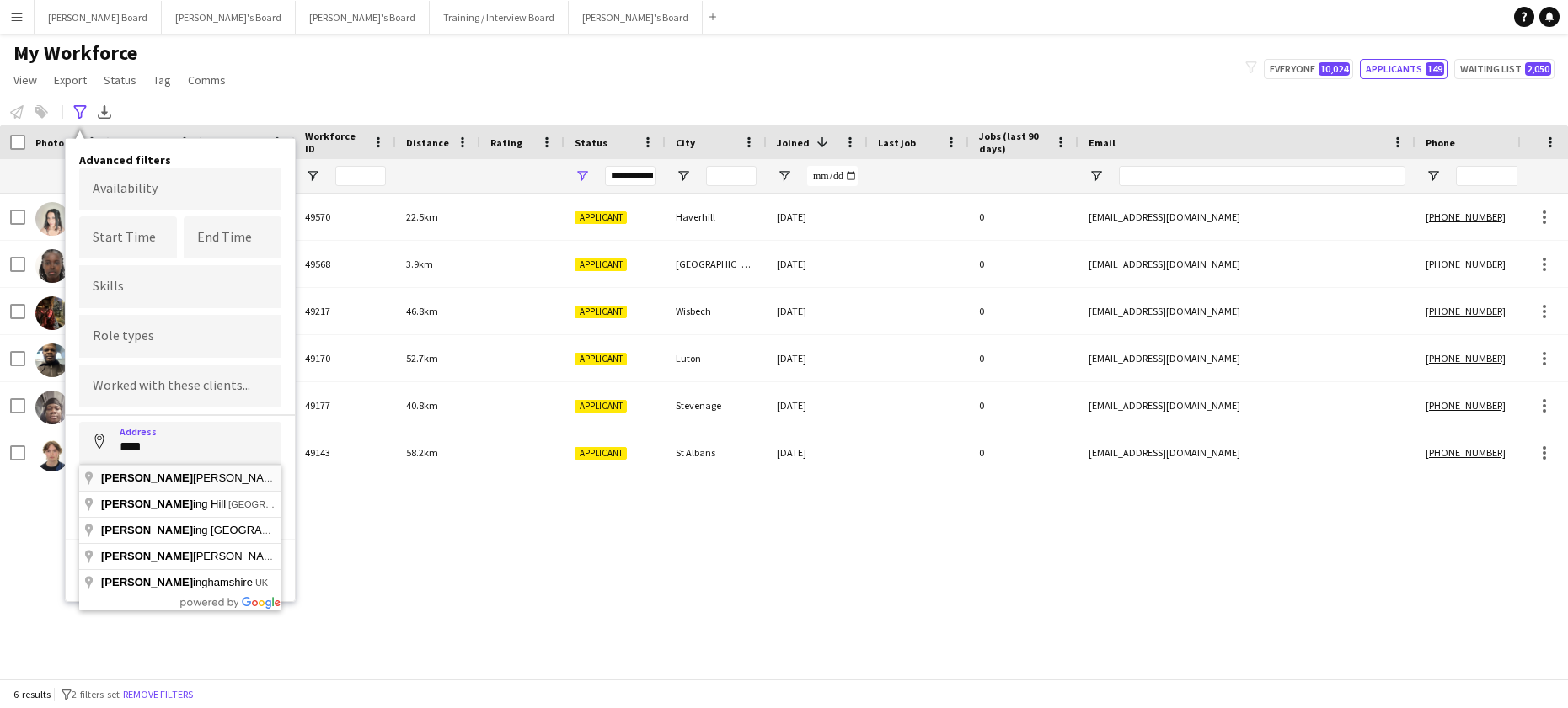
type input "**********"
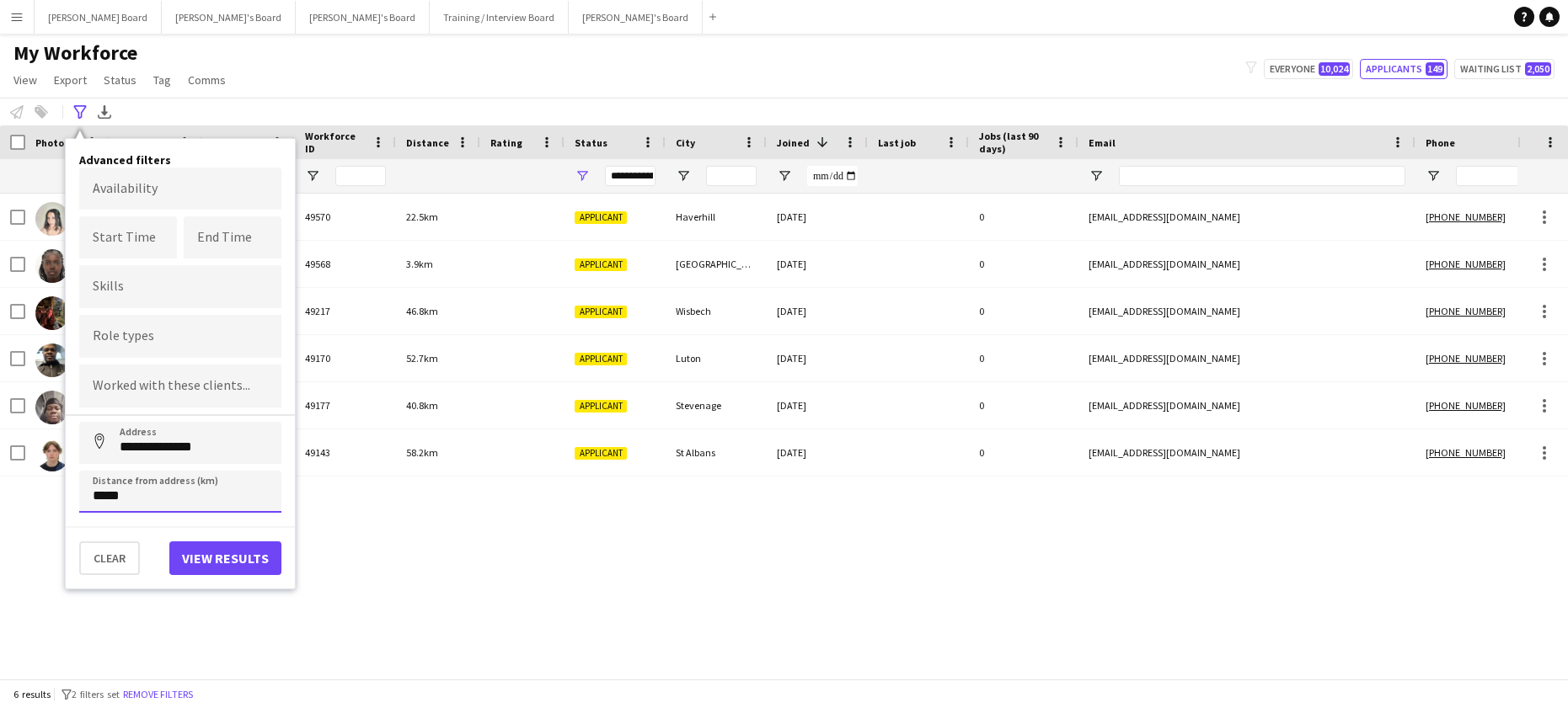
click at [141, 493] on input "*****" at bounding box center [180, 491] width 202 height 42
click at [141, 495] on input "*****" at bounding box center [180, 491] width 202 height 42
type input "*****"
click at [203, 560] on button "View results" at bounding box center [225, 558] width 112 height 34
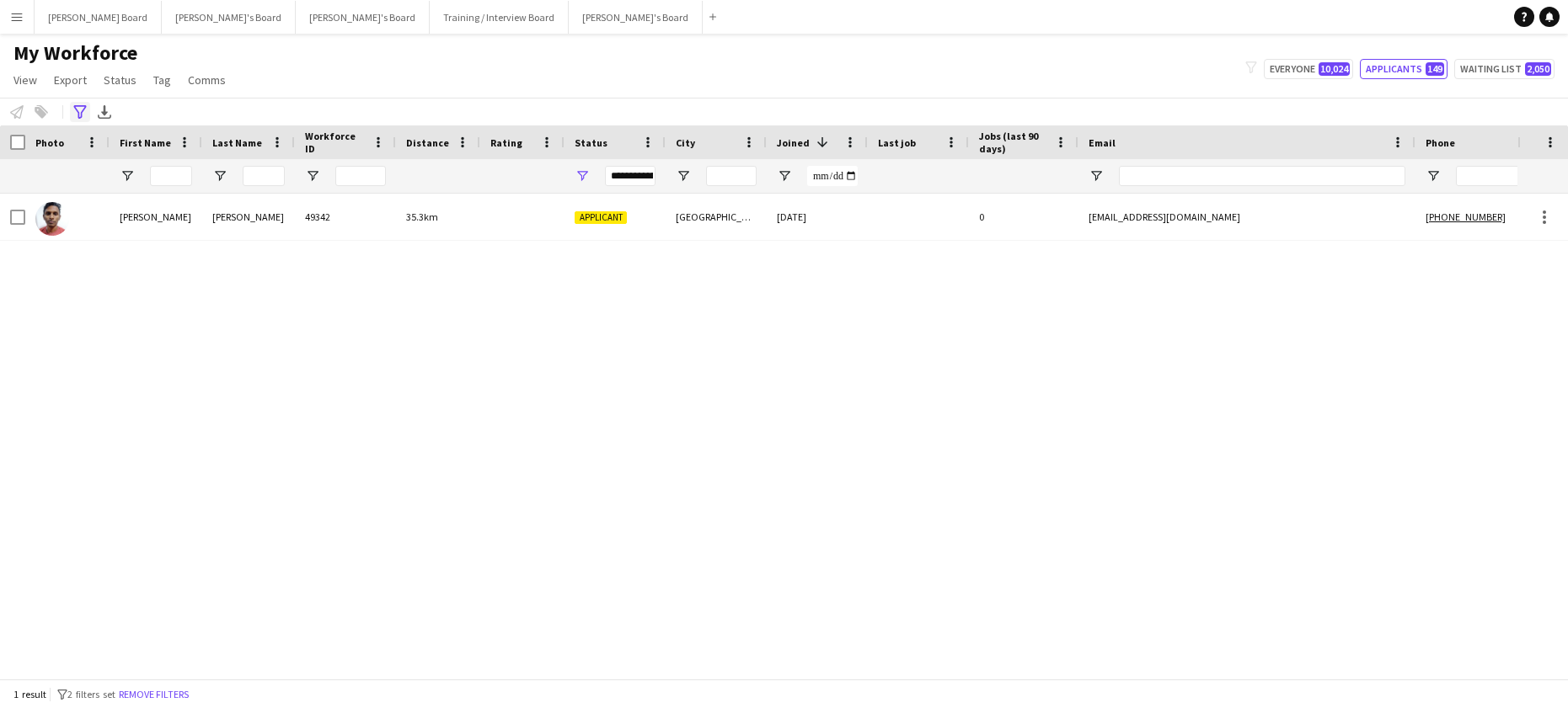
click at [80, 111] on icon "Advanced filters" at bounding box center [81, 113] width 14 height 14
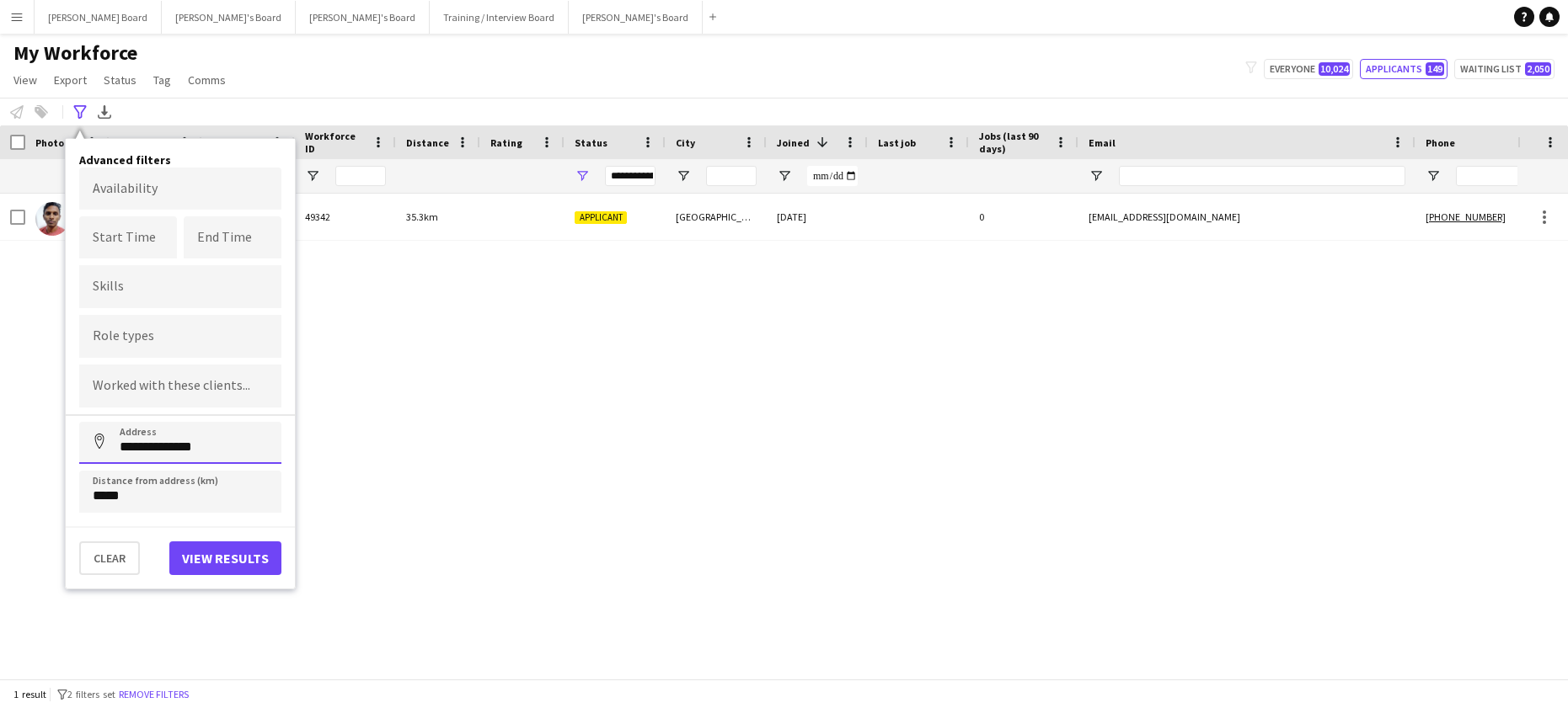
click at [175, 452] on input "**********" at bounding box center [180, 442] width 202 height 42
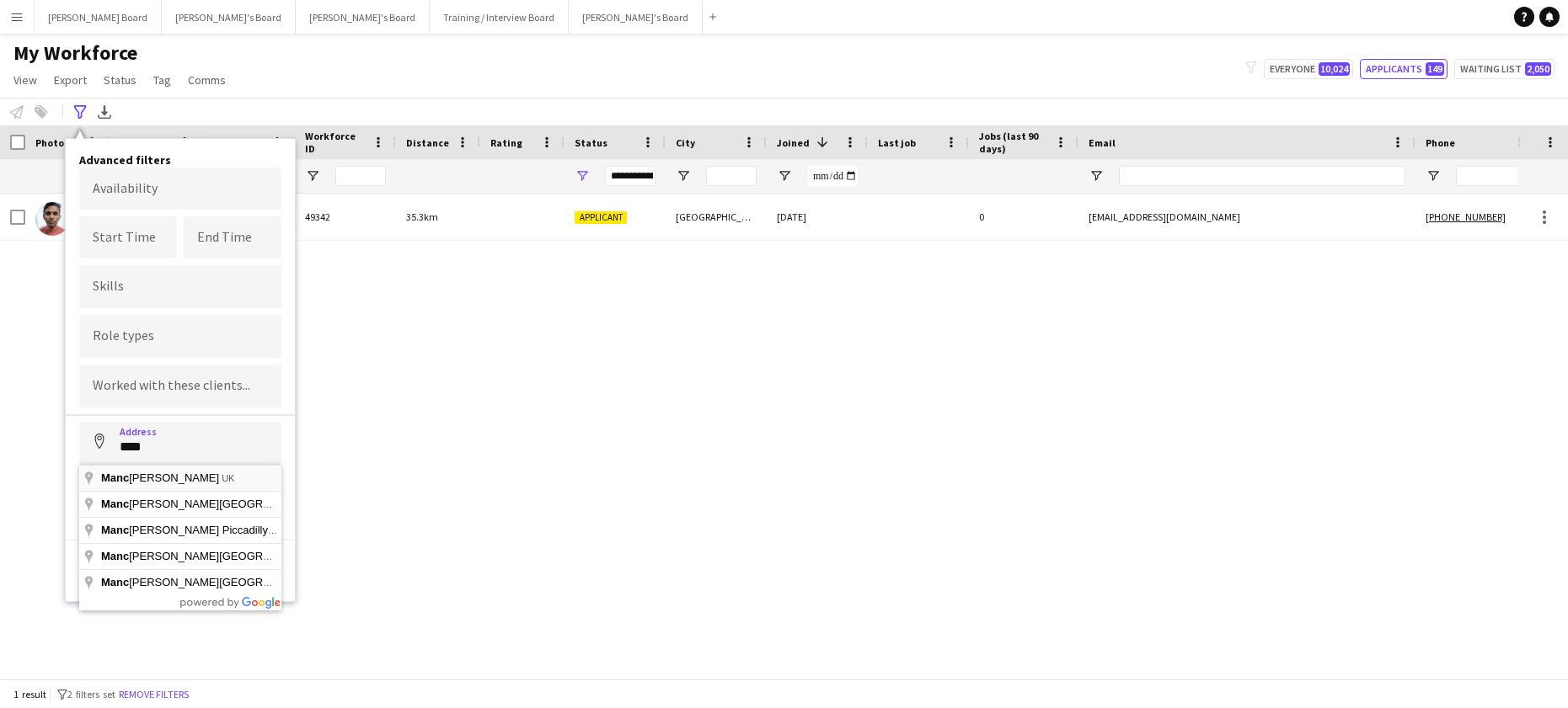
type input "**********"
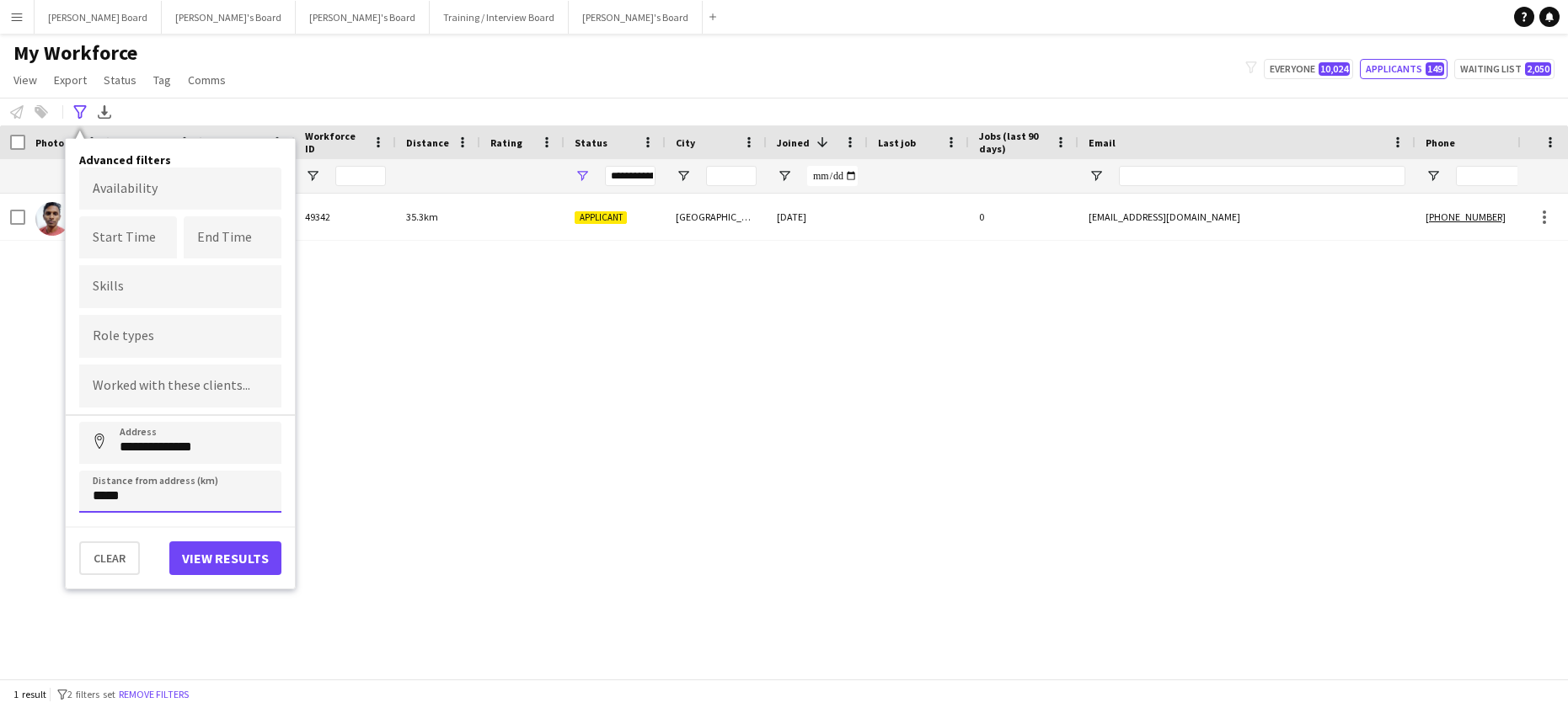
click at [156, 477] on input "*****" at bounding box center [180, 491] width 202 height 42
click at [157, 487] on input "*****" at bounding box center [180, 491] width 202 height 42
drag, startPoint x: 157, startPoint y: 487, endPoint x: 163, endPoint y: 494, distance: 9.2
click at [160, 492] on input "*****" at bounding box center [180, 491] width 202 height 42
click at [163, 494] on input "*****" at bounding box center [180, 491] width 202 height 42
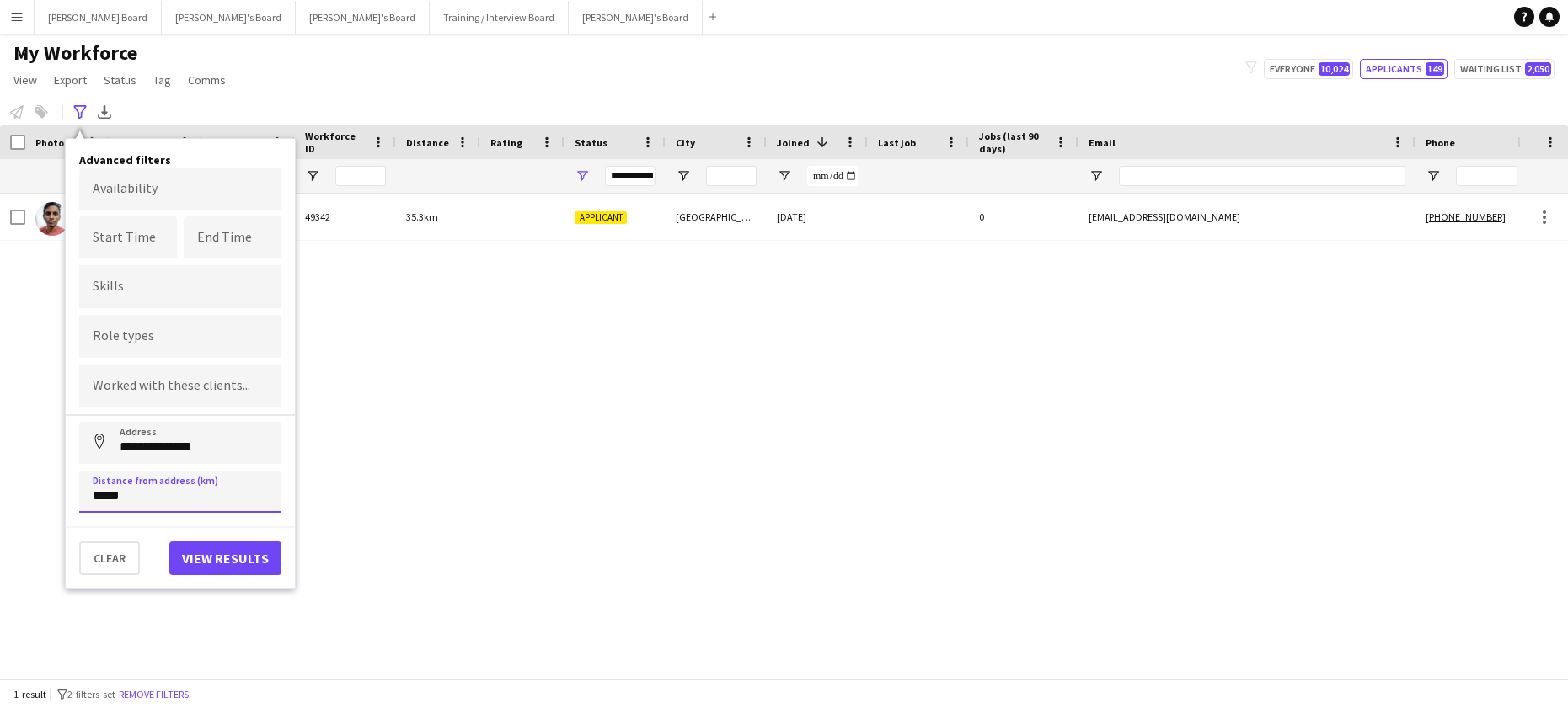
click at [164, 494] on input "*****" at bounding box center [180, 491] width 202 height 42
type input "*****"
click at [205, 558] on button "View results" at bounding box center [225, 558] width 112 height 34
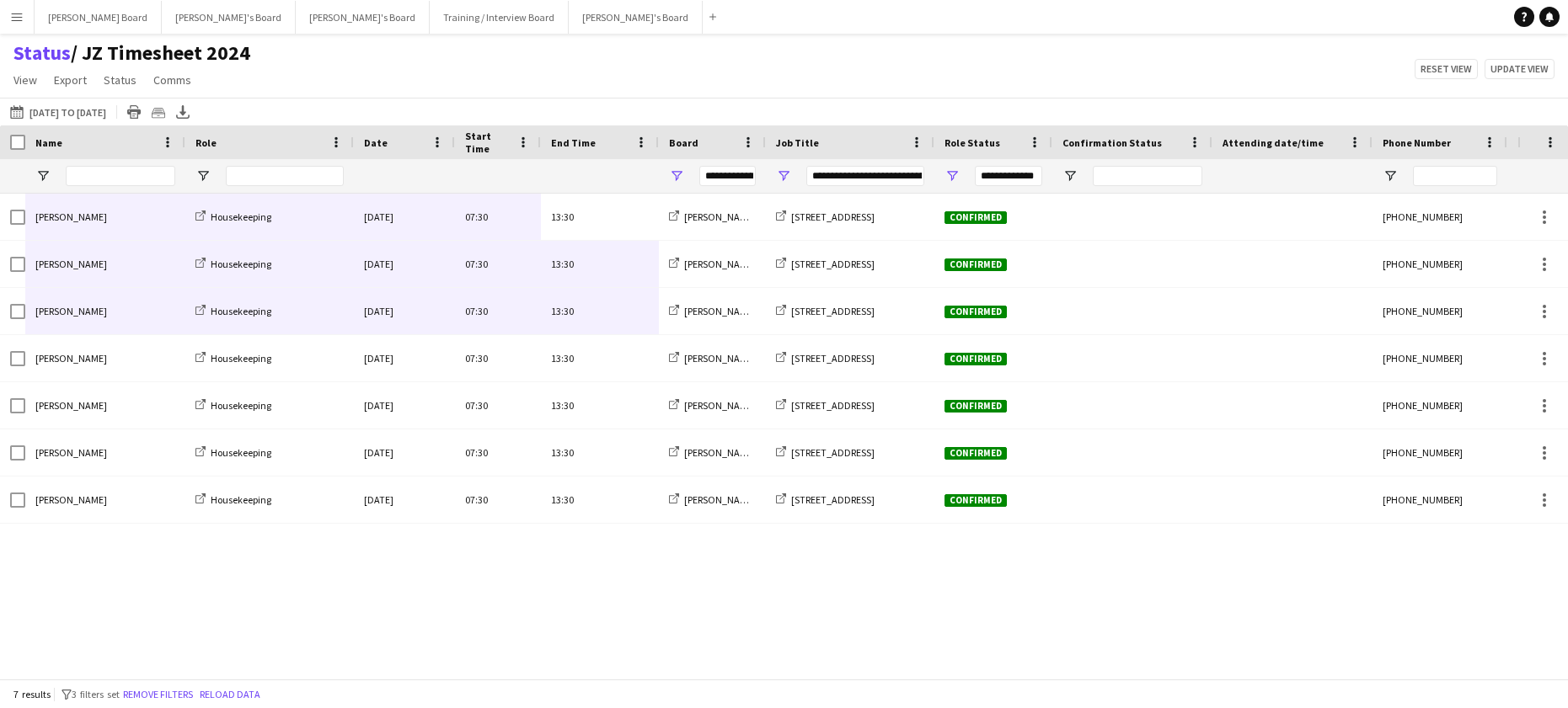
click at [25, 23] on button "Menu" at bounding box center [16, 16] width 34 height 34
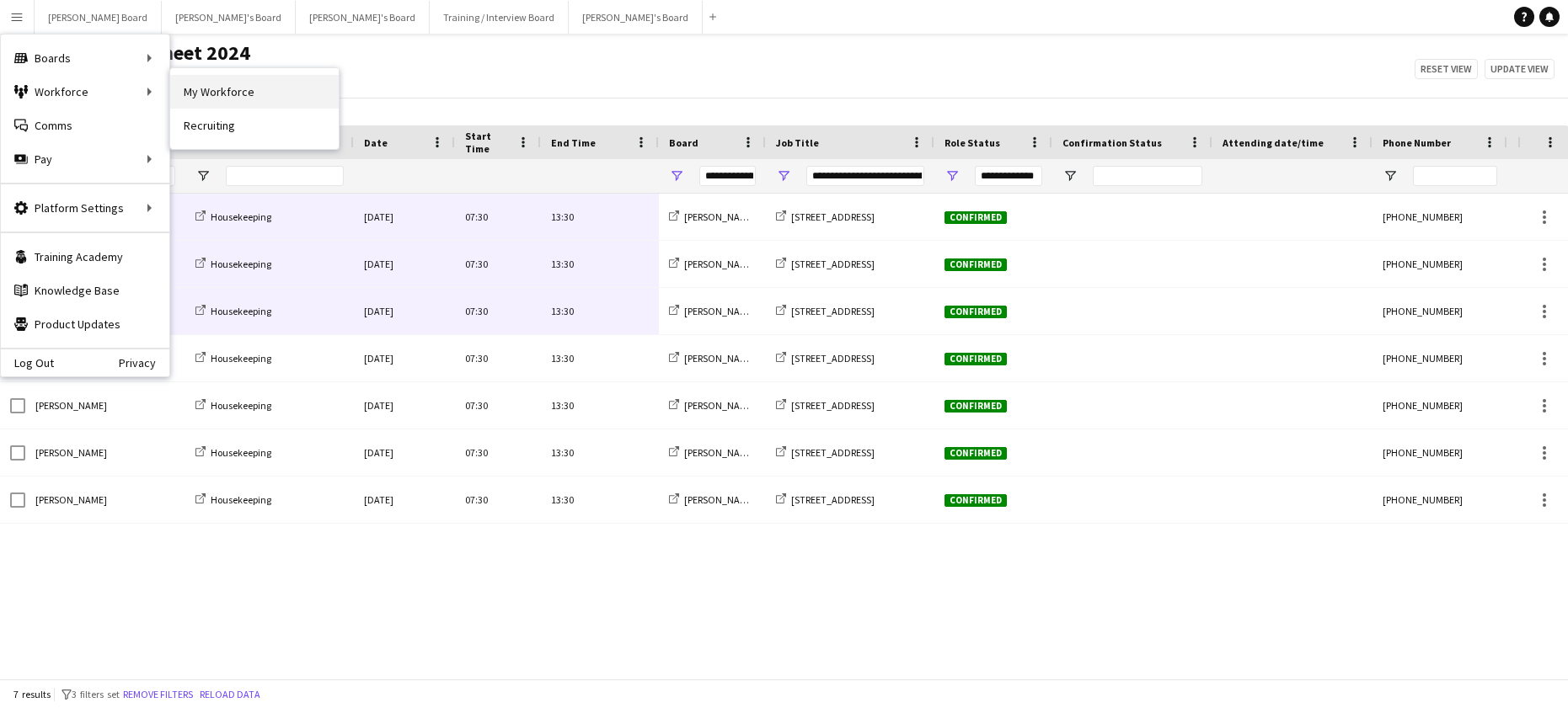
click at [252, 102] on link "My Workforce" at bounding box center [254, 91] width 169 height 34
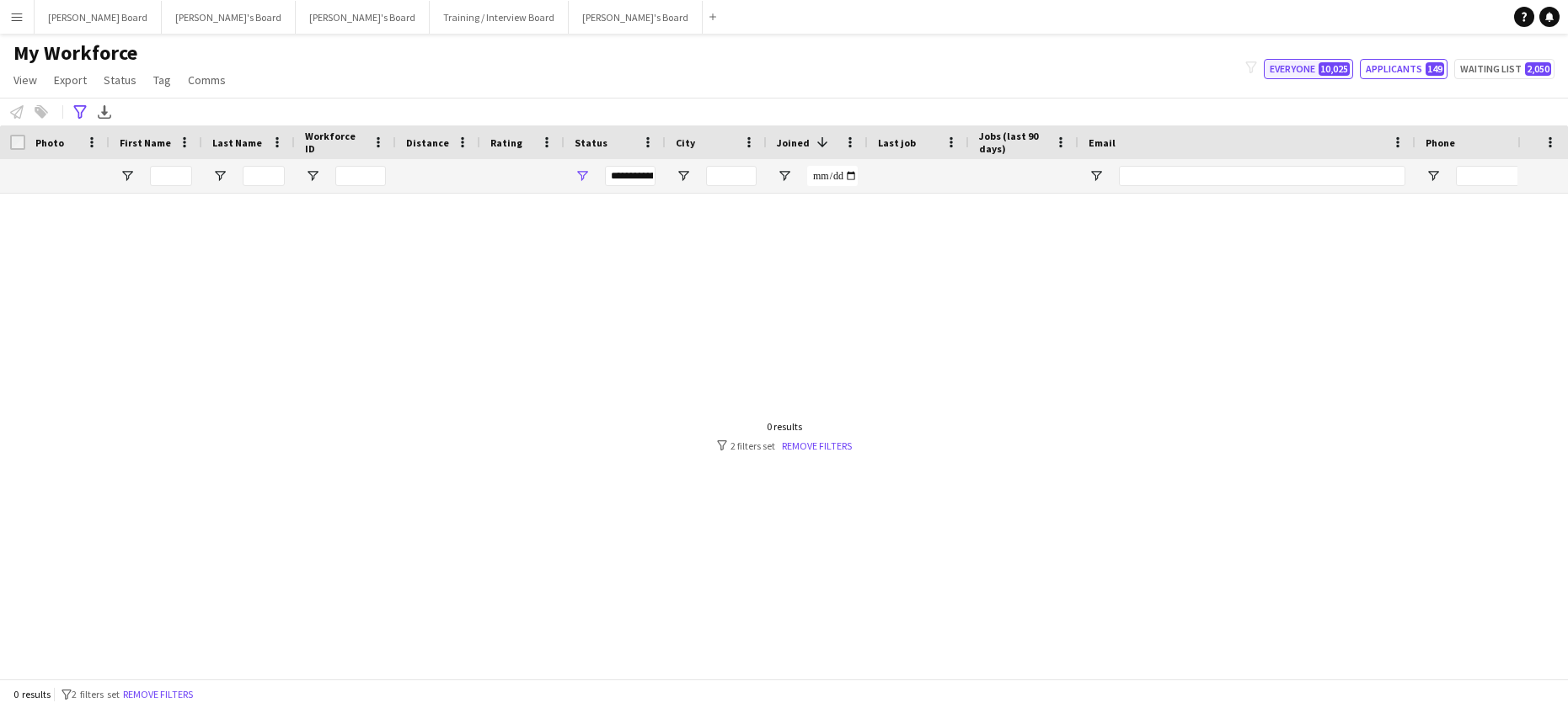
click at [1325, 64] on span "10,025" at bounding box center [1334, 69] width 31 height 14
type input "**********"
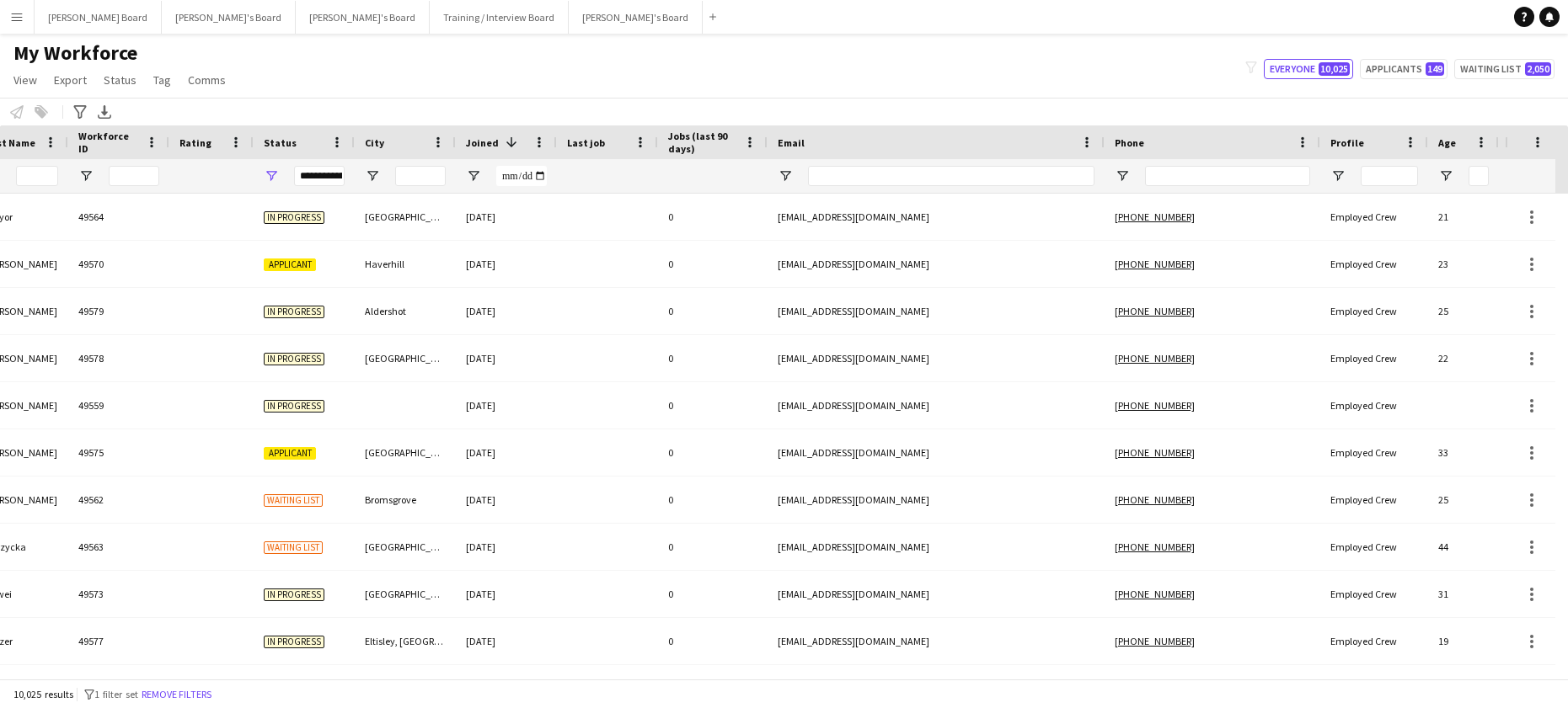
scroll to position [0, 448]
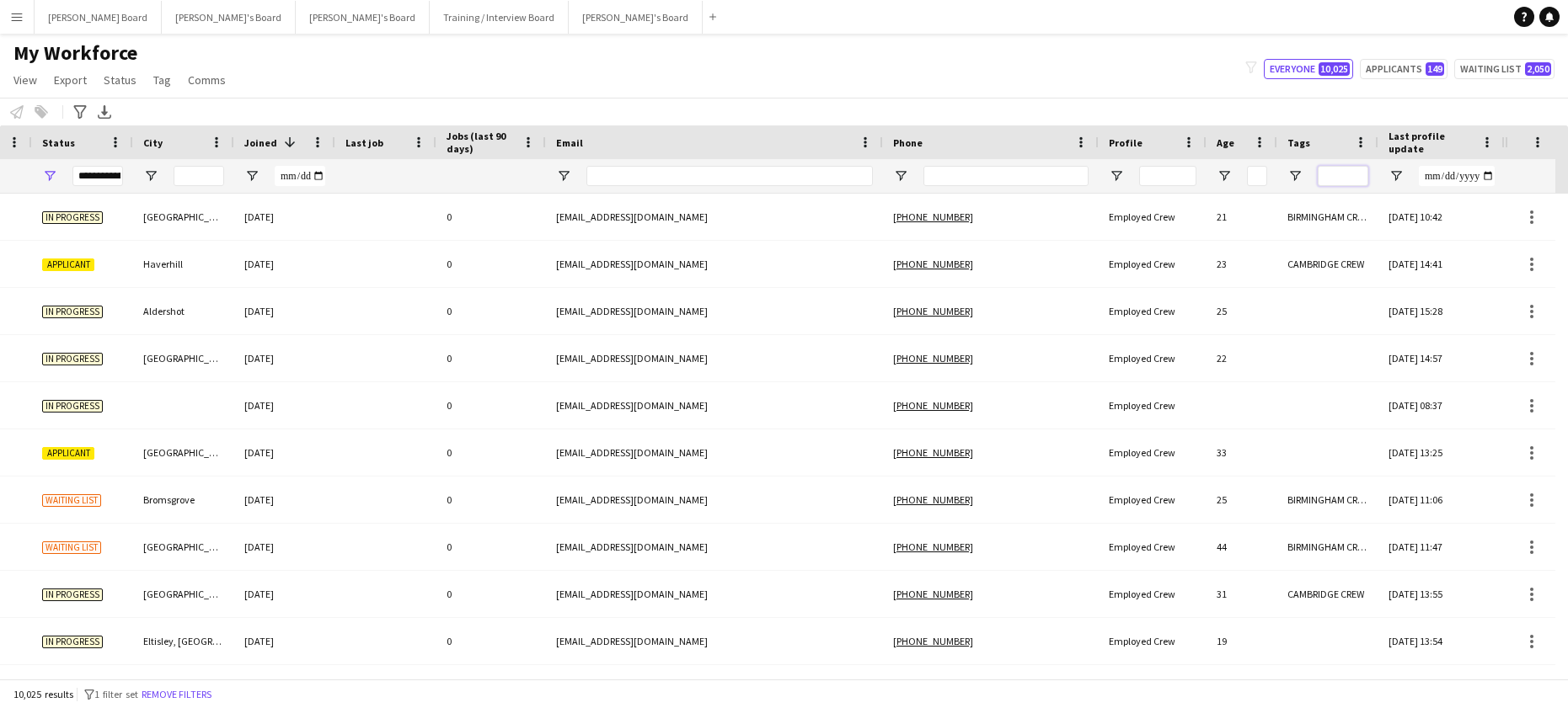
click at [1348, 177] on input "Tags Filter Input" at bounding box center [1343, 176] width 50 height 20
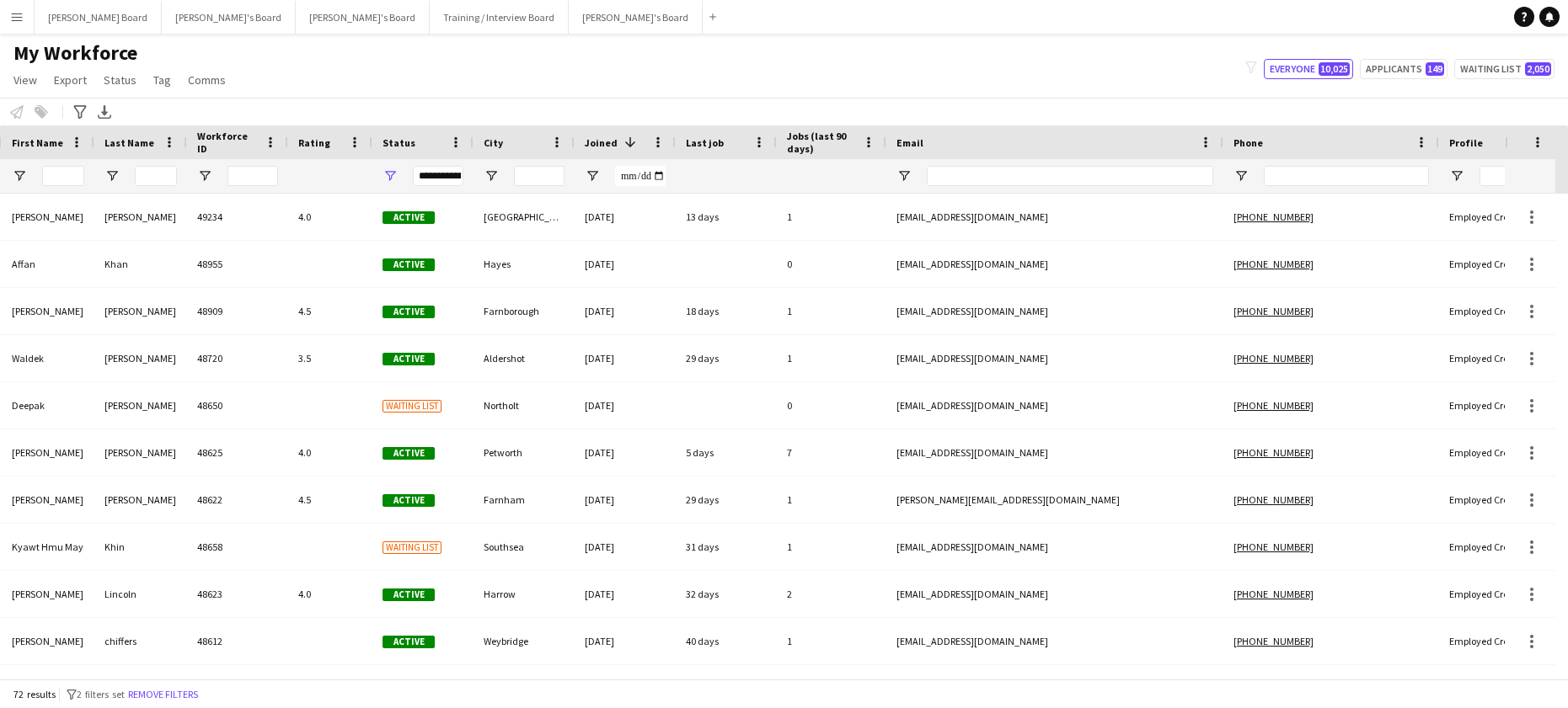
scroll to position [0, 0]
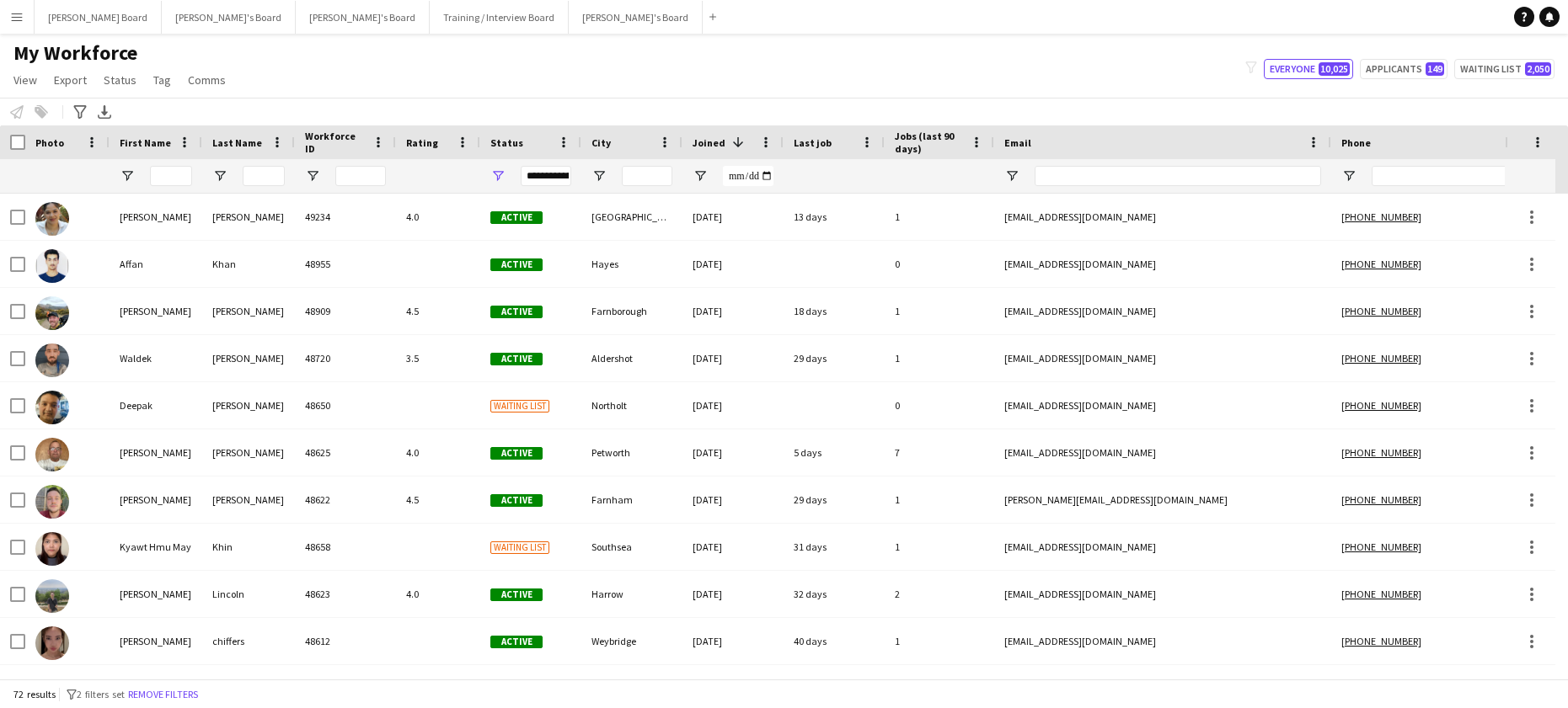
type input "****"
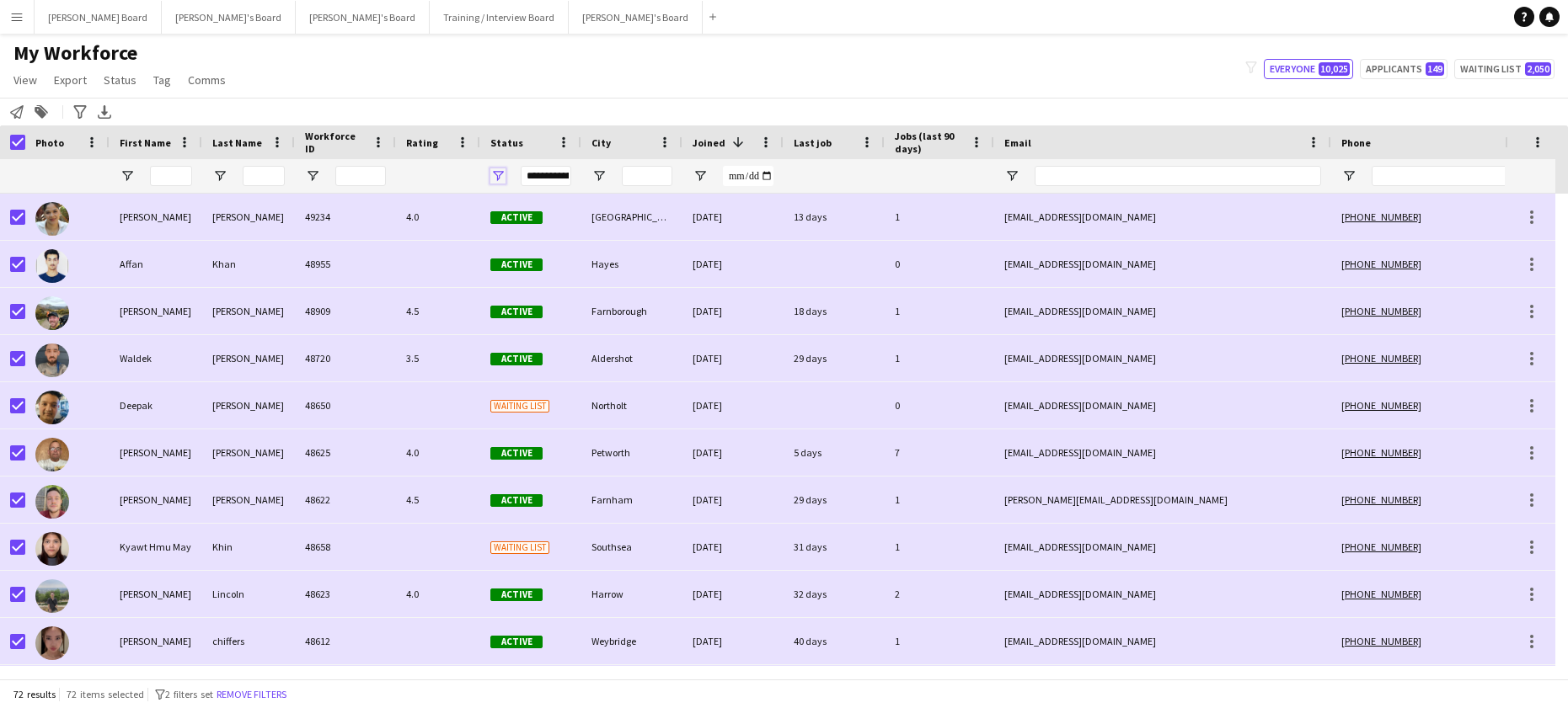
click at [499, 179] on span "Open Filter Menu" at bounding box center [498, 177] width 16 height 16
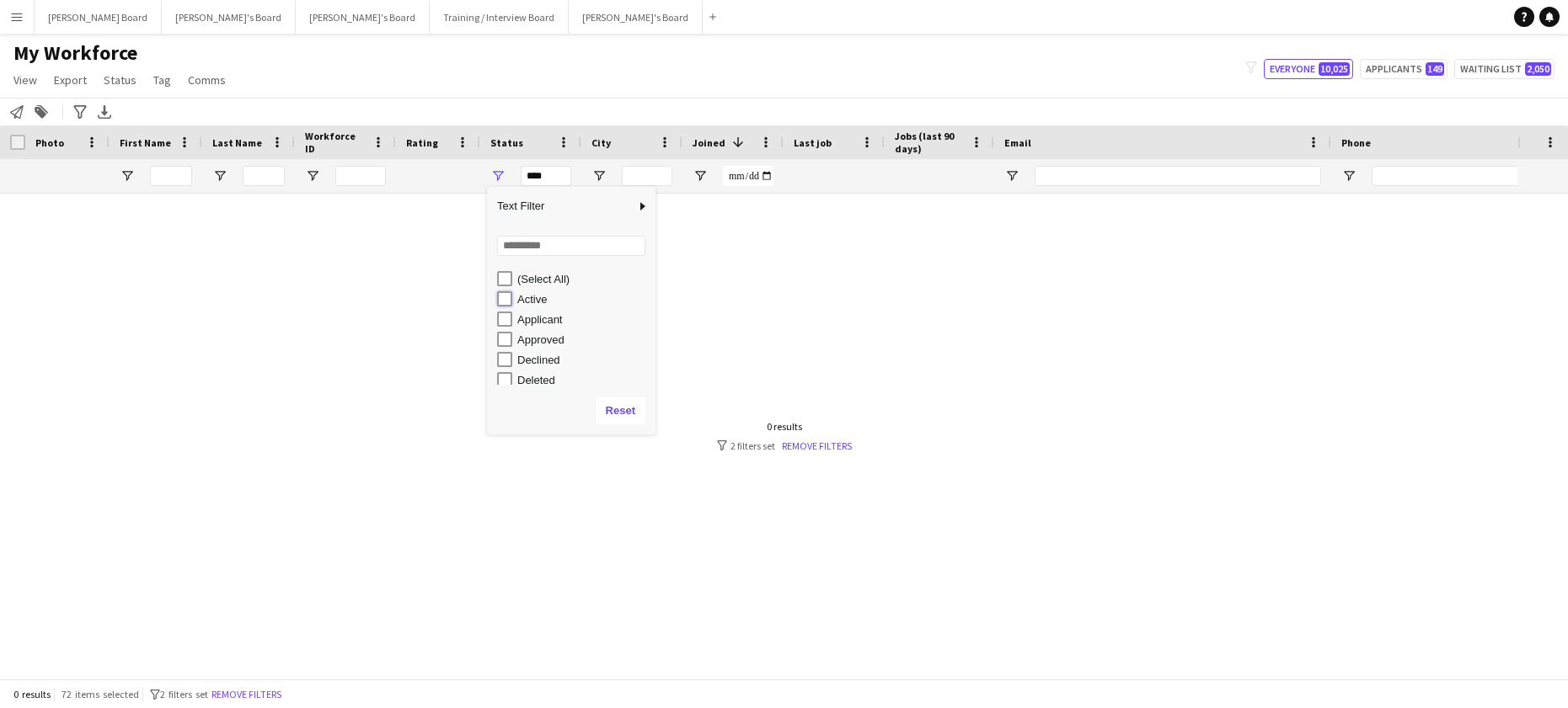
type input "**********"
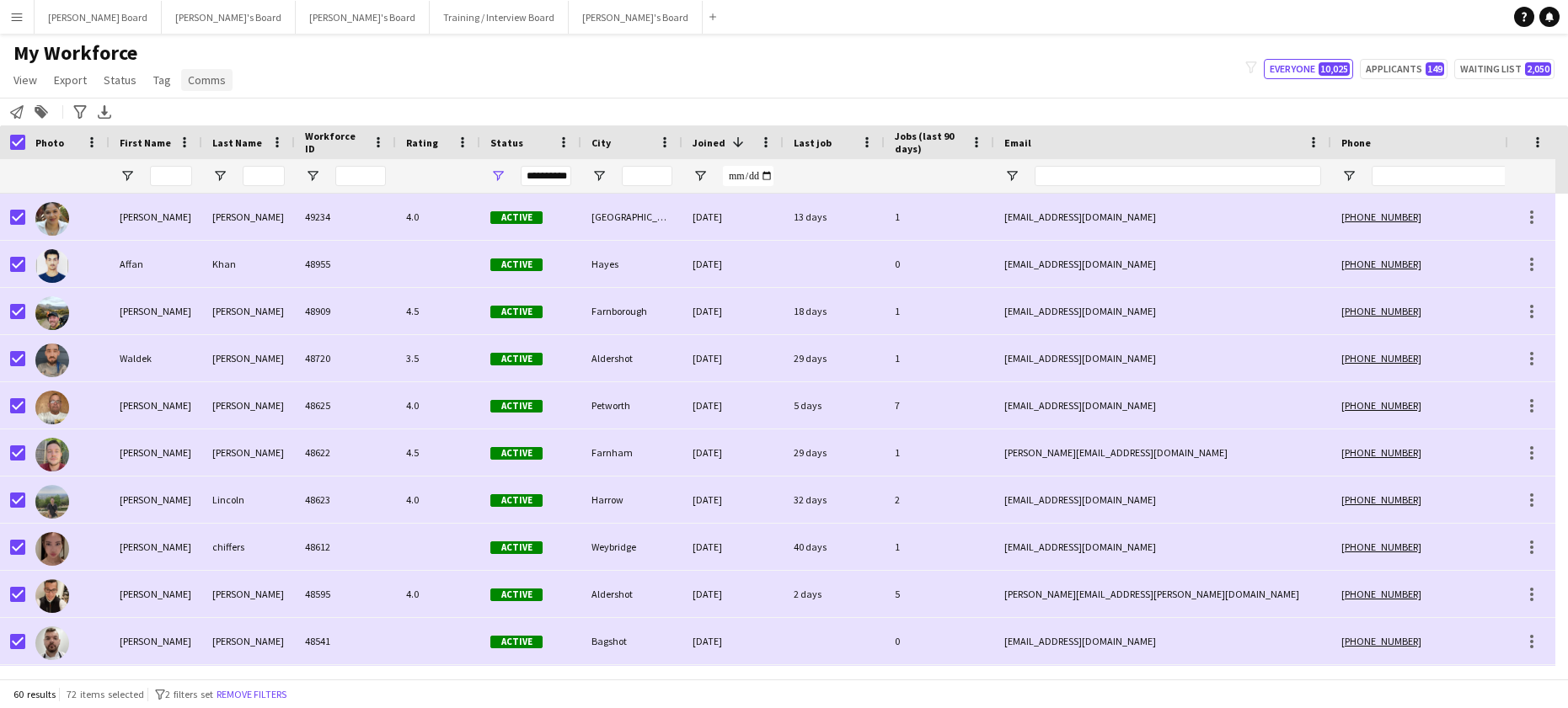
click at [224, 74] on link "Comms" at bounding box center [207, 80] width 51 height 22
click at [247, 111] on span "Send notification" at bounding box center [235, 116] width 86 height 16
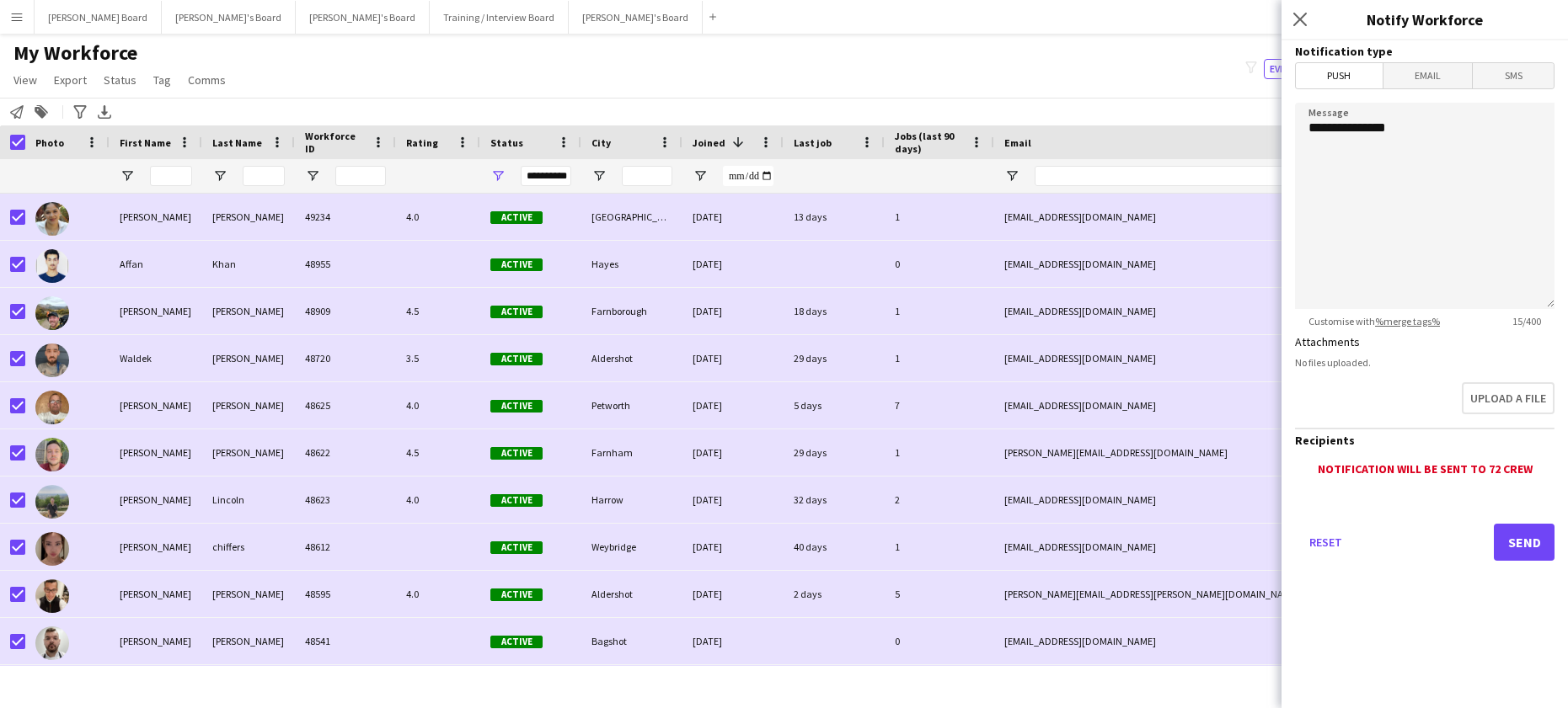
click at [1507, 77] on span "SMS" at bounding box center [1513, 76] width 81 height 25
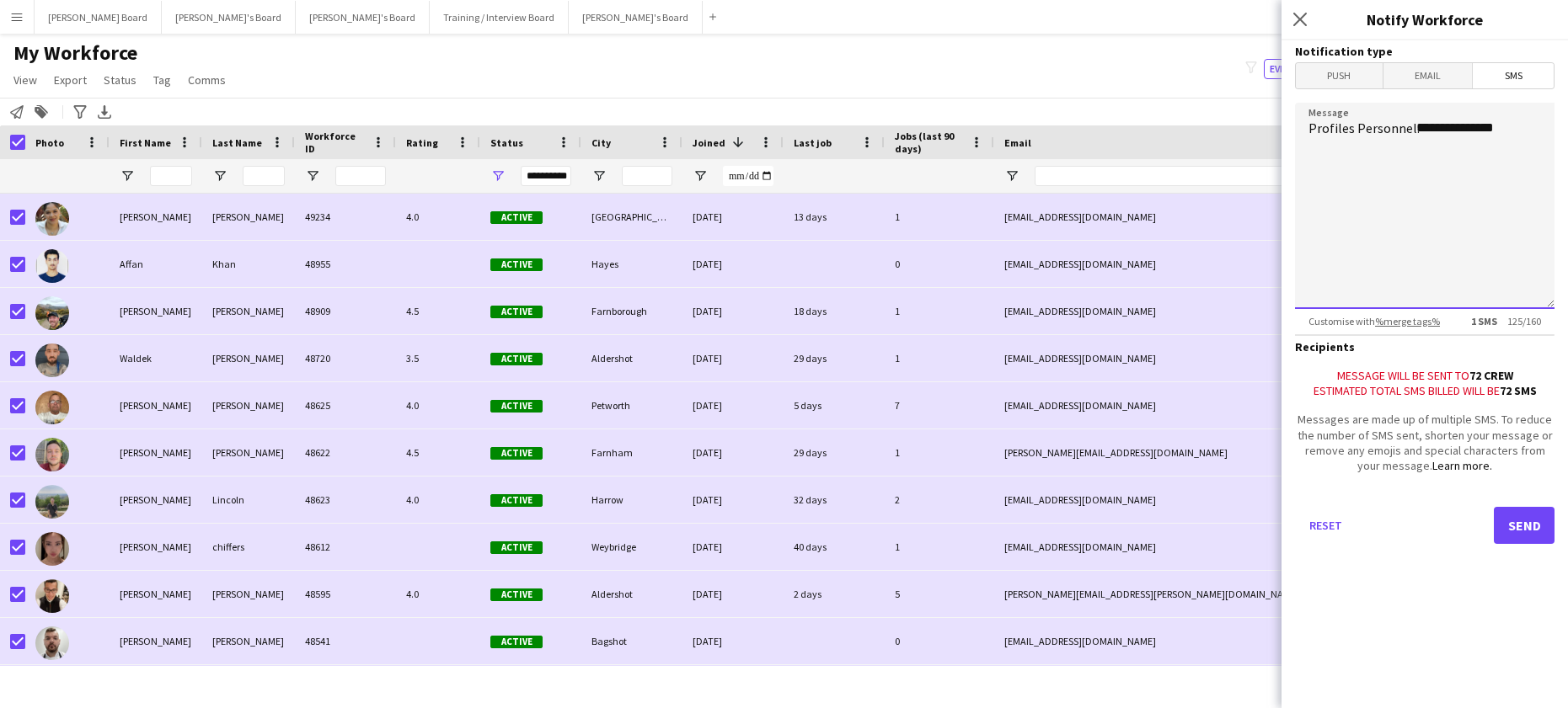
click at [1516, 130] on textarea "**********" at bounding box center [1424, 206] width 259 height 207
paste textarea "**********"
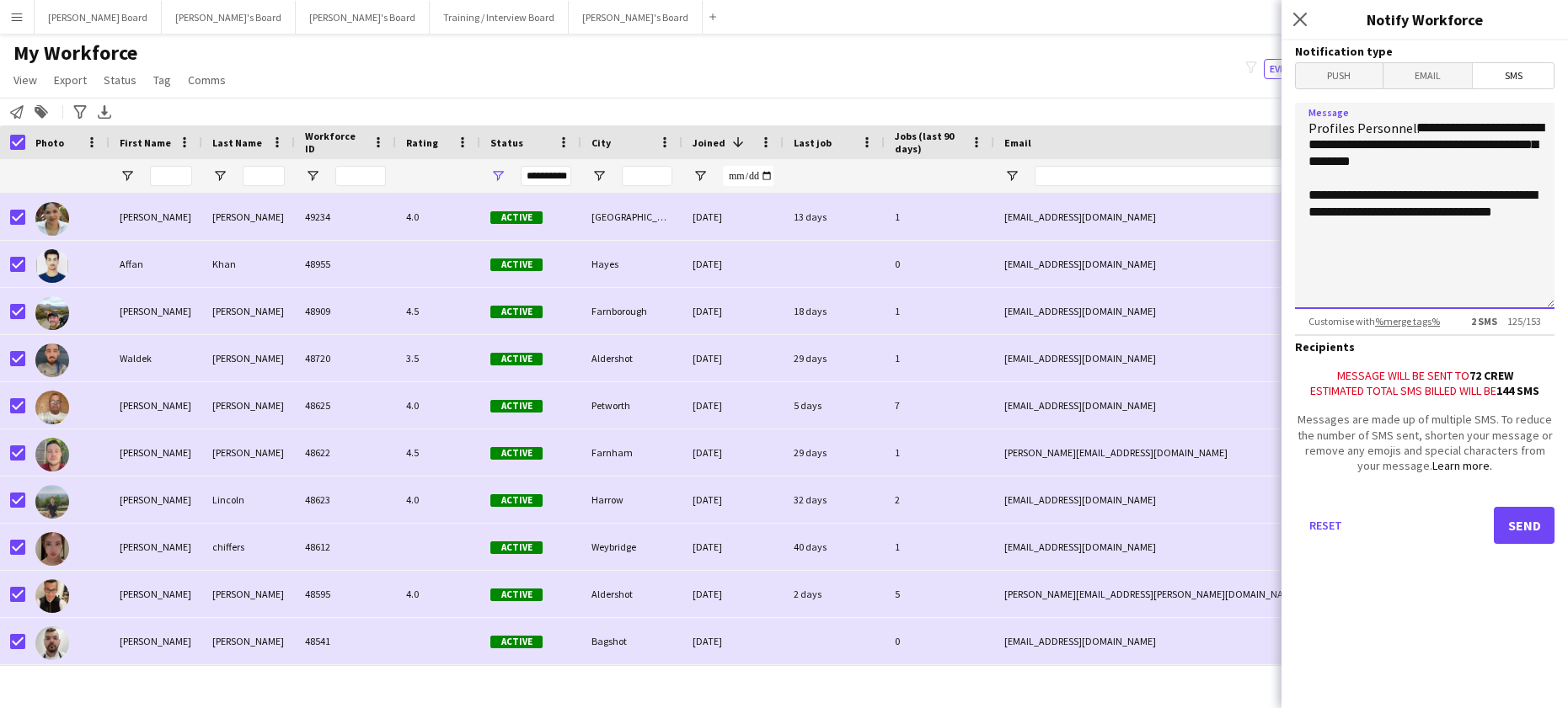
click at [1436, 212] on textarea "**********" at bounding box center [1424, 206] width 259 height 207
type textarea "**********"
click at [1518, 533] on button "Send" at bounding box center [1524, 526] width 61 height 37
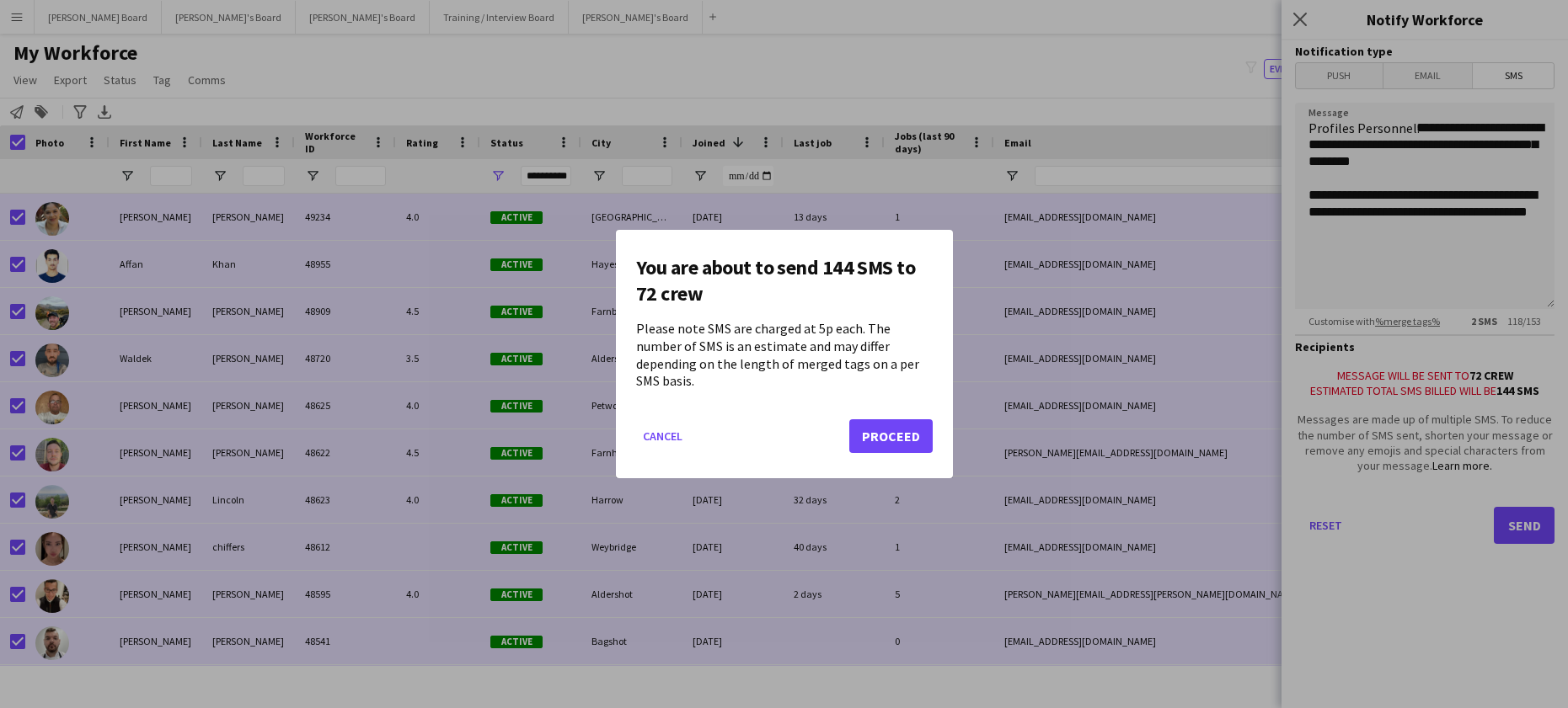
click at [866, 412] on mat-dialog-actions "Cancel Proceed" at bounding box center [785, 442] width 297 height 72
click at [871, 419] on button "Proceed" at bounding box center [891, 435] width 83 height 34
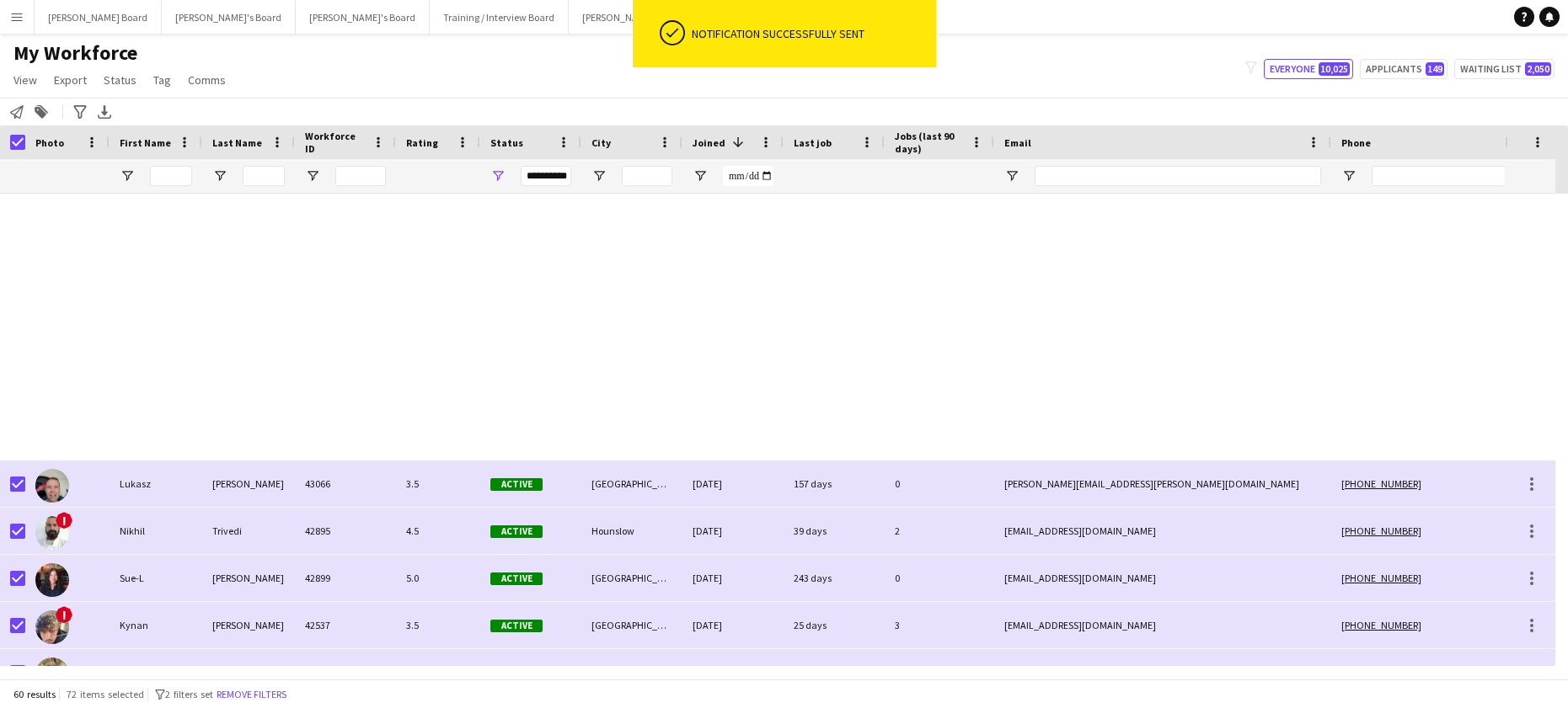
scroll to position [2357, 0]
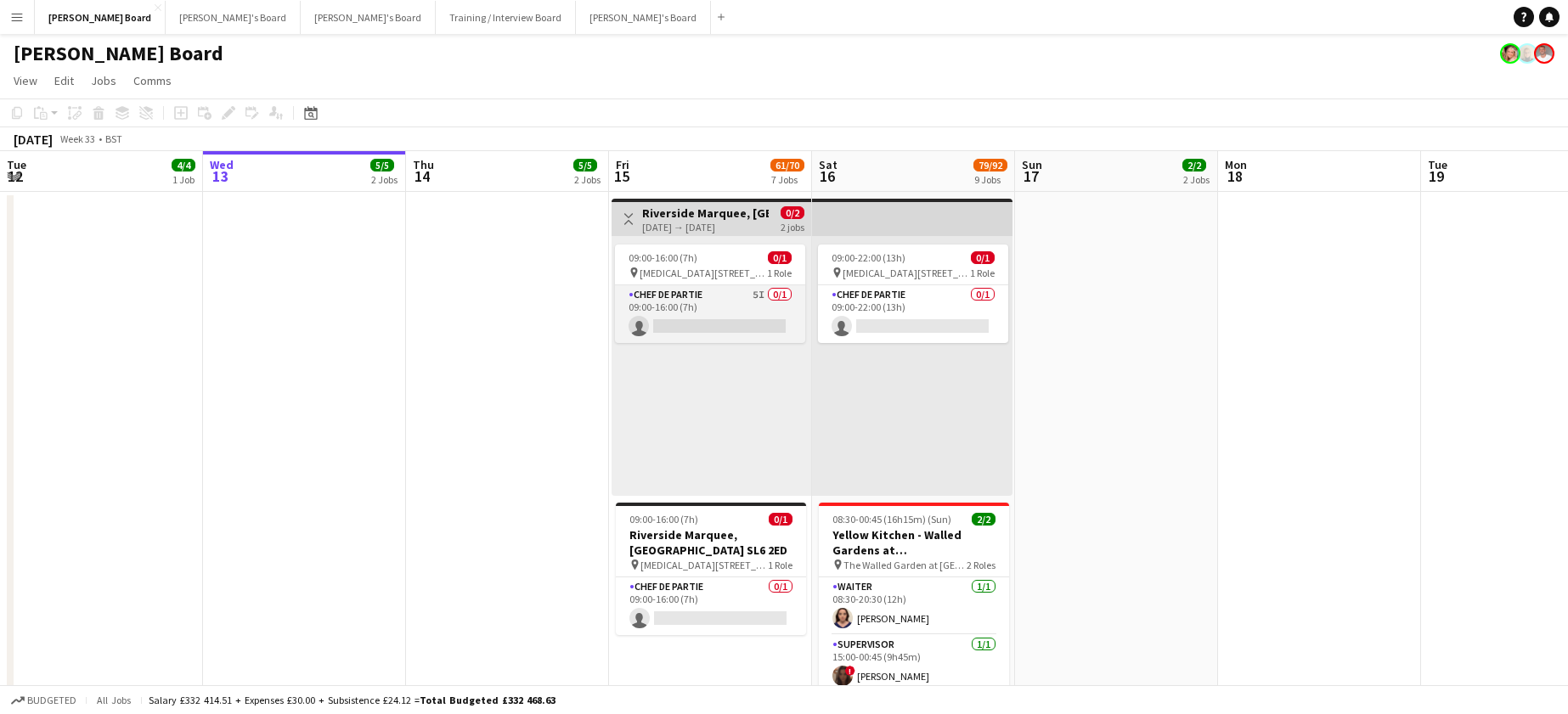
click at [714, 326] on app-card-role "Chef de Partie 5I 0/1 09:00-16:00 (7h) single-neutral-actions" at bounding box center [710, 314] width 191 height 58
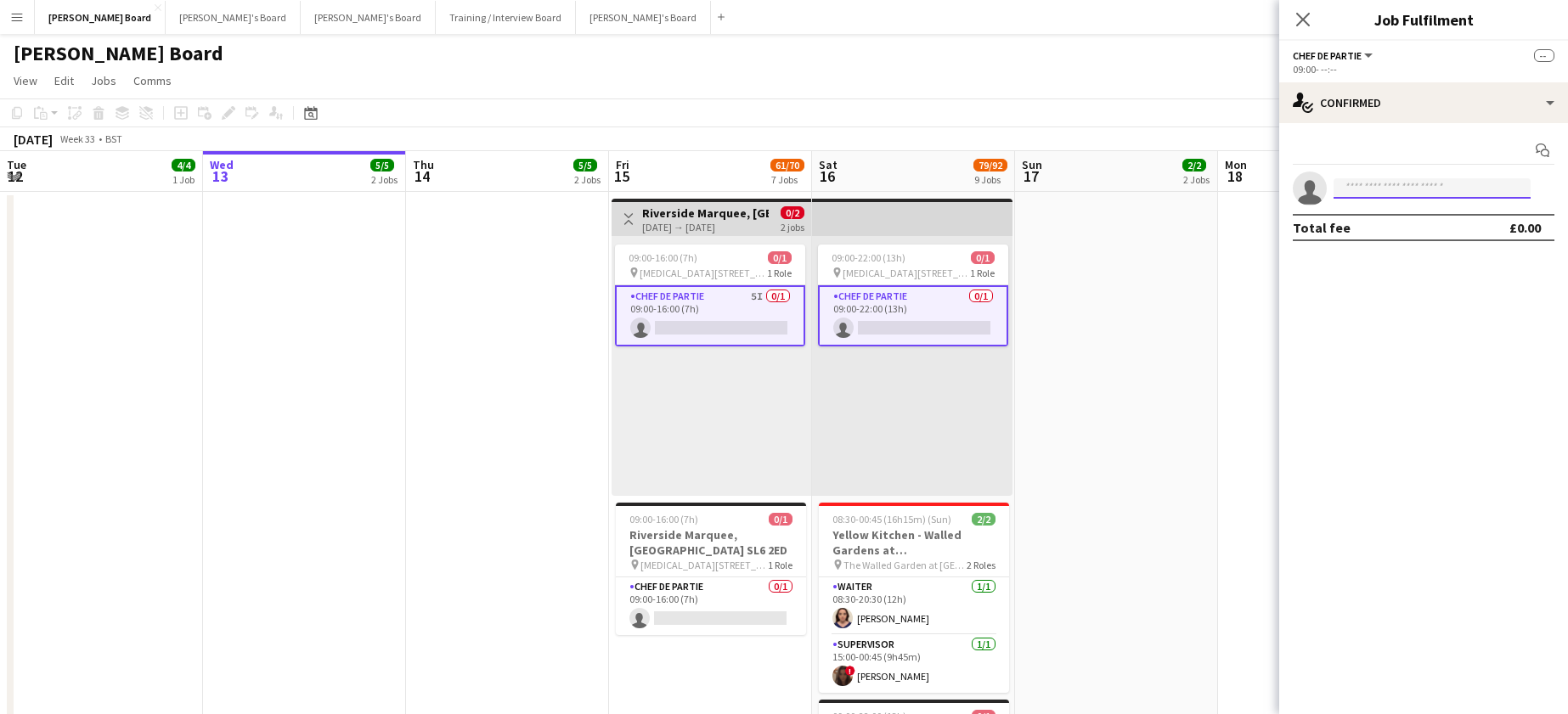
click at [1399, 195] on input at bounding box center [1431, 188] width 197 height 21
click at [1347, 196] on input "*********" at bounding box center [1431, 188] width 197 height 21
type input "********"
click at [1394, 236] on span "+4407454006106" at bounding box center [1432, 241] width 170 height 14
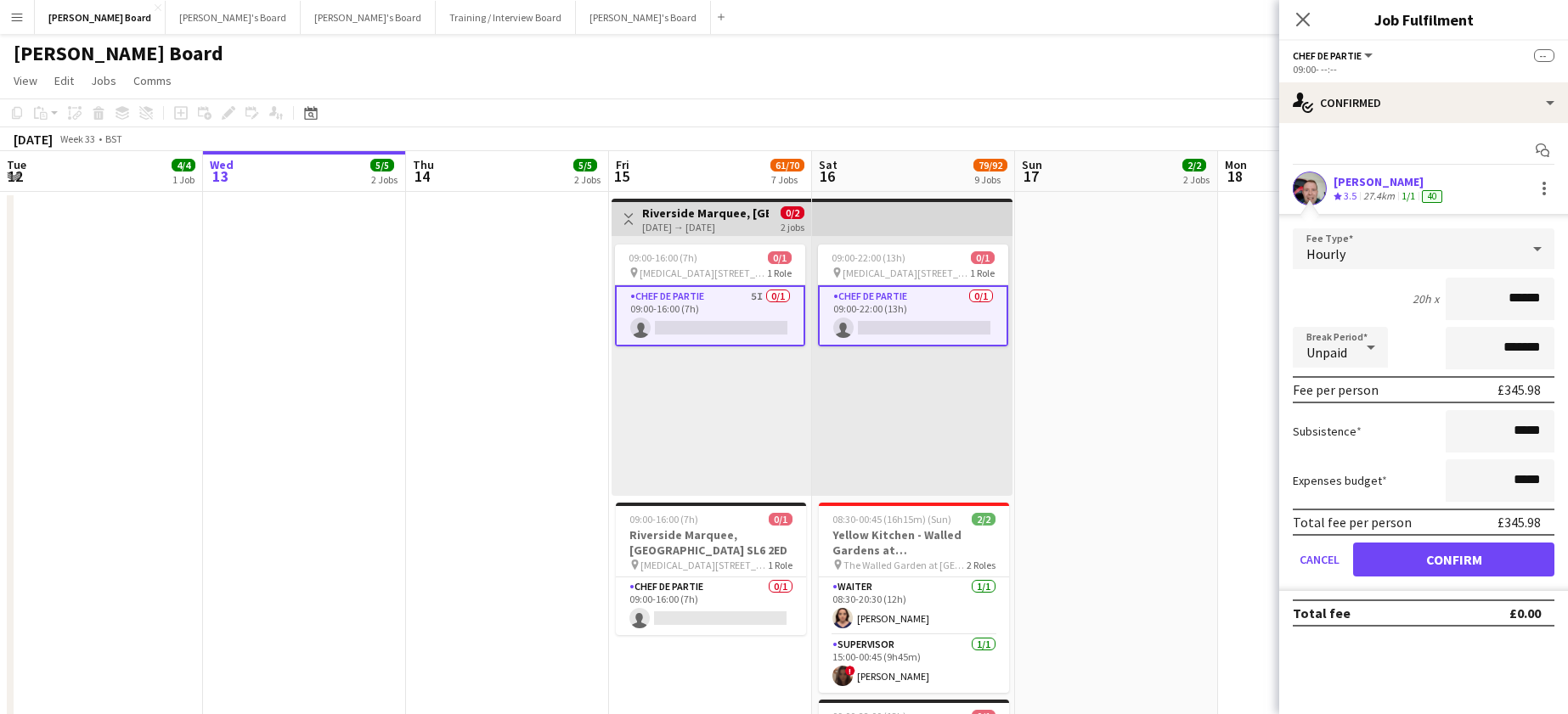
click at [1337, 190] on div "Crew rating 3.5" at bounding box center [1346, 197] width 26 height 15
click at [1364, 197] on div "27.4km" at bounding box center [1378, 197] width 38 height 15
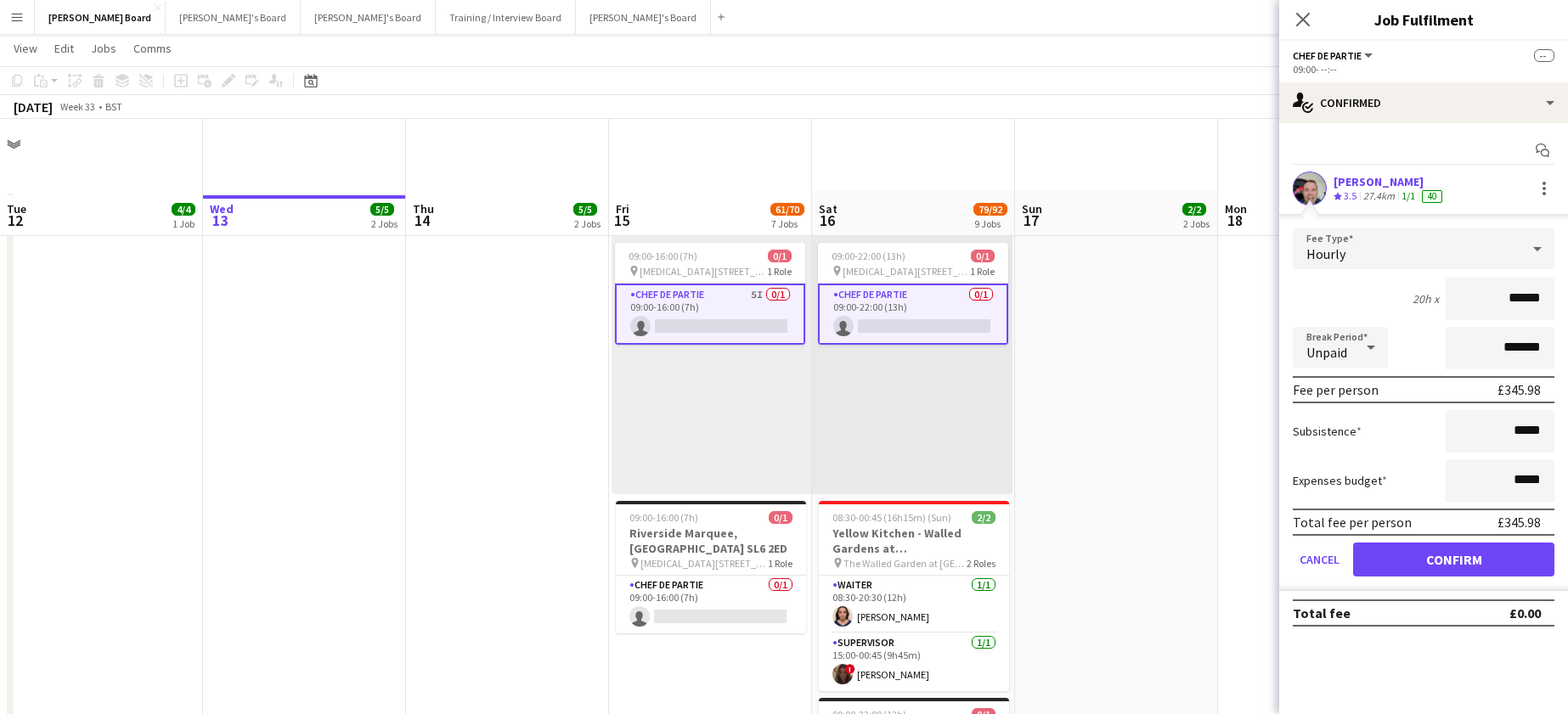
scroll to position [227, 0]
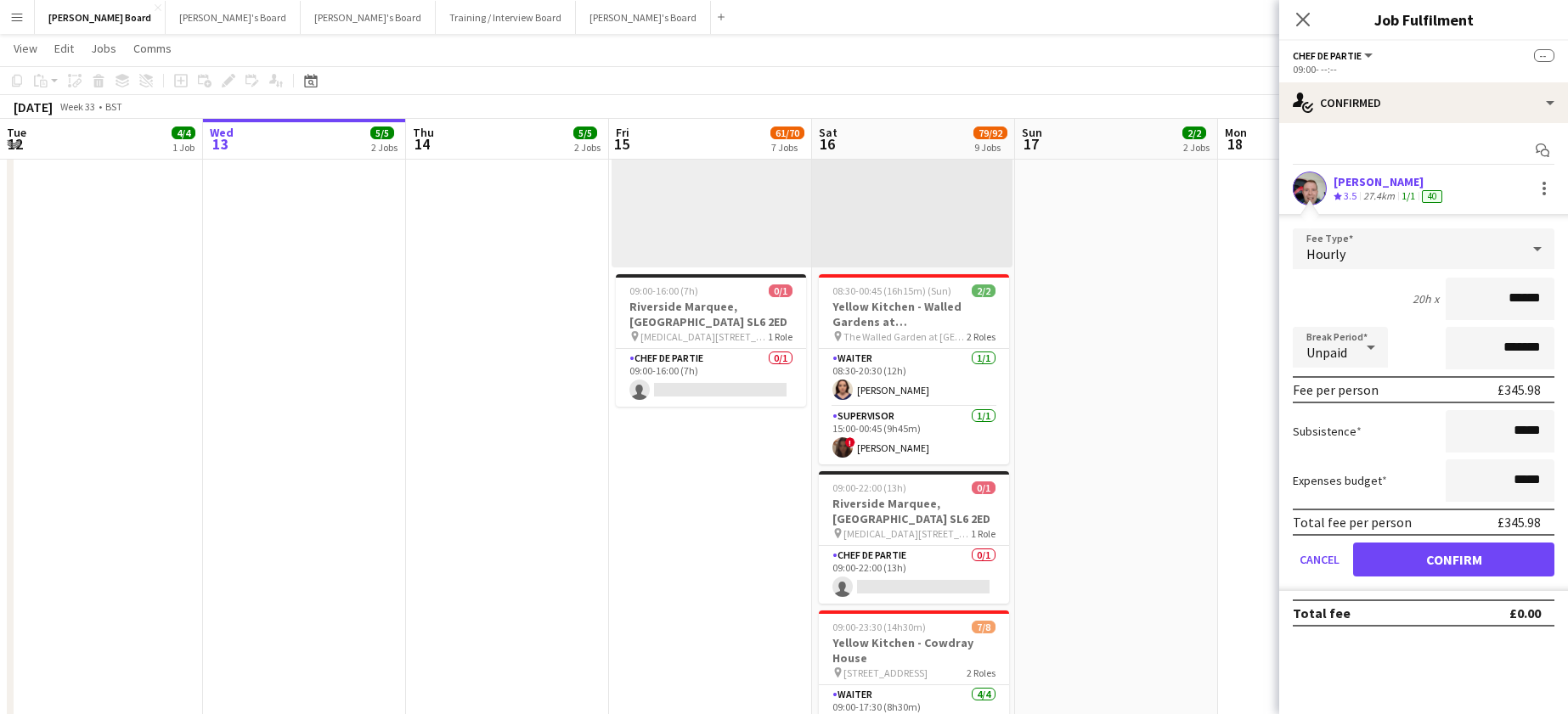
click at [1321, 208] on app-applicant-card "Lukasz Templin Crew rating 3.5 27.4km 1/1 40 Fee Type Hourly 20h x ****** Break…" at bounding box center [1423, 380] width 289 height 420
click at [1460, 552] on button "Confirm" at bounding box center [1454, 559] width 202 height 34
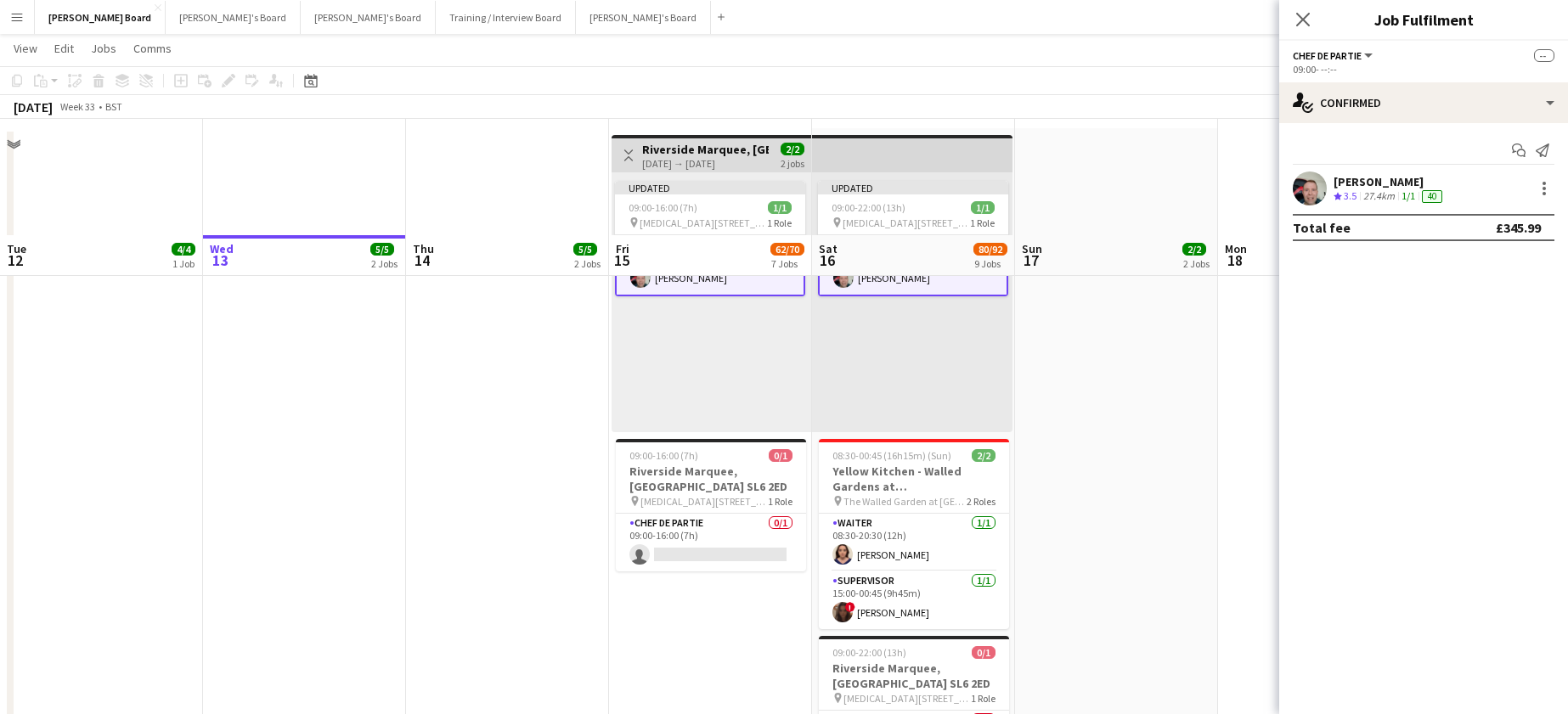
scroll to position [0, 0]
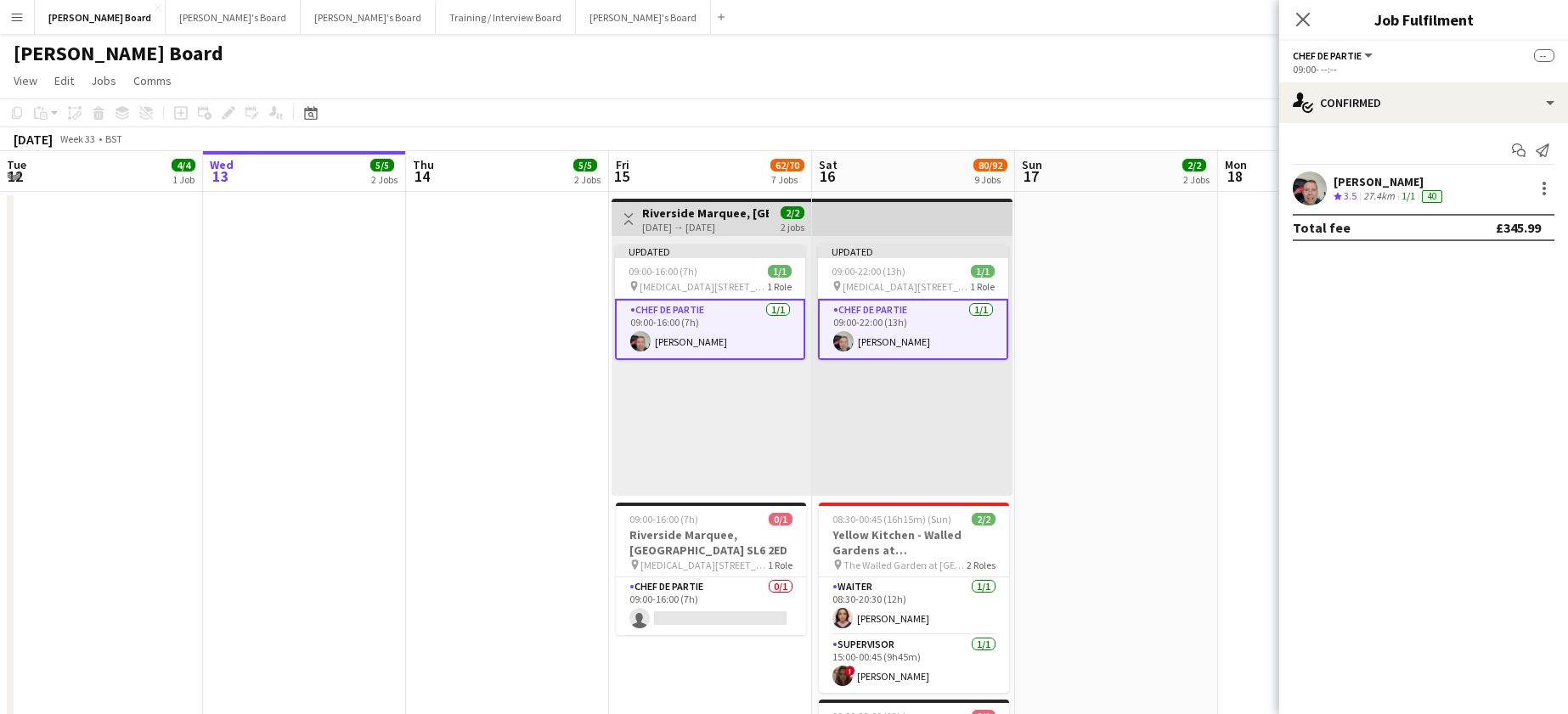
click at [669, 333] on app-card-role "Chef de Partie 1/1 09:00-16:00 (7h) Lukasz Templin" at bounding box center [710, 330] width 191 height 62
click at [1322, 180] on app-user-avatar at bounding box center [1310, 188] width 34 height 34
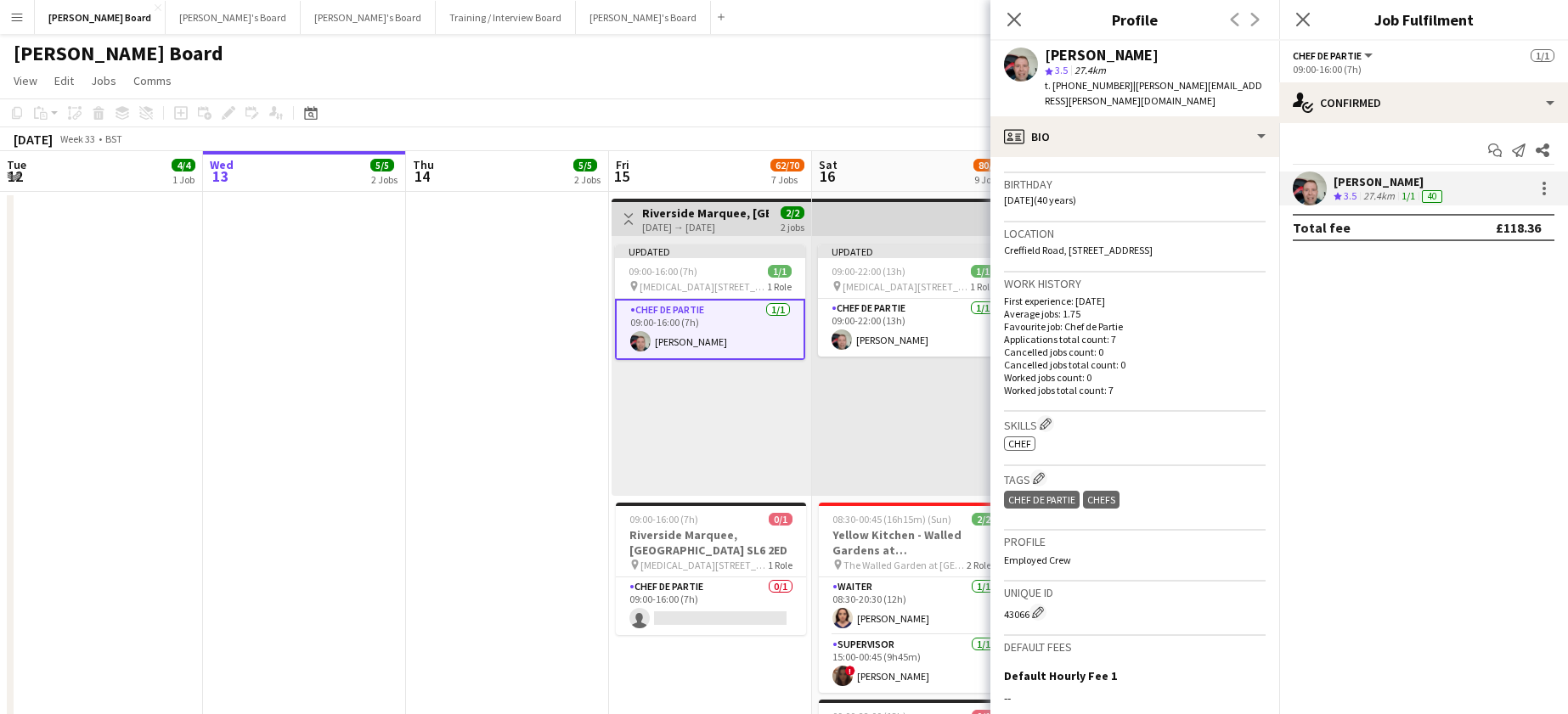
scroll to position [339, 0]
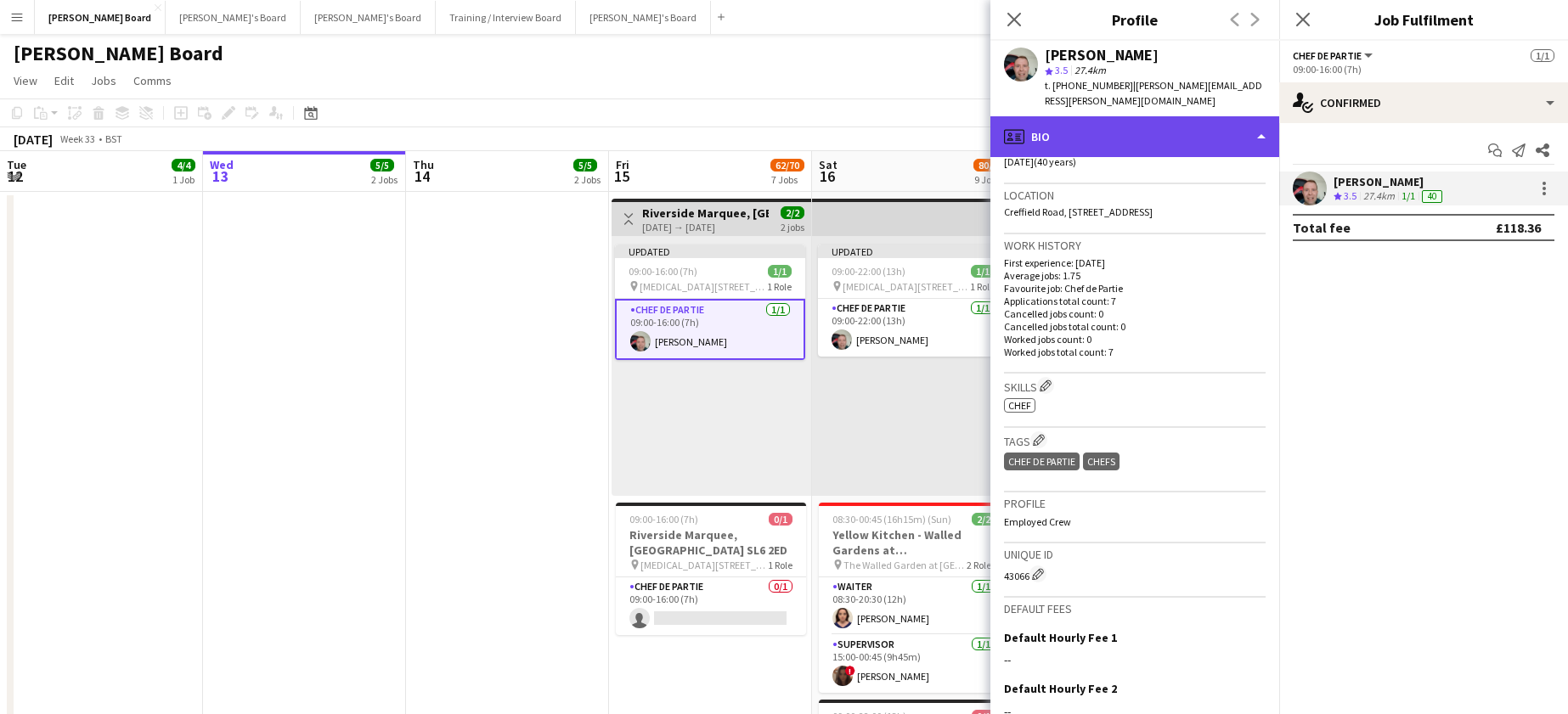
click at [1069, 116] on div "profile Bio" at bounding box center [1134, 137] width 289 height 41
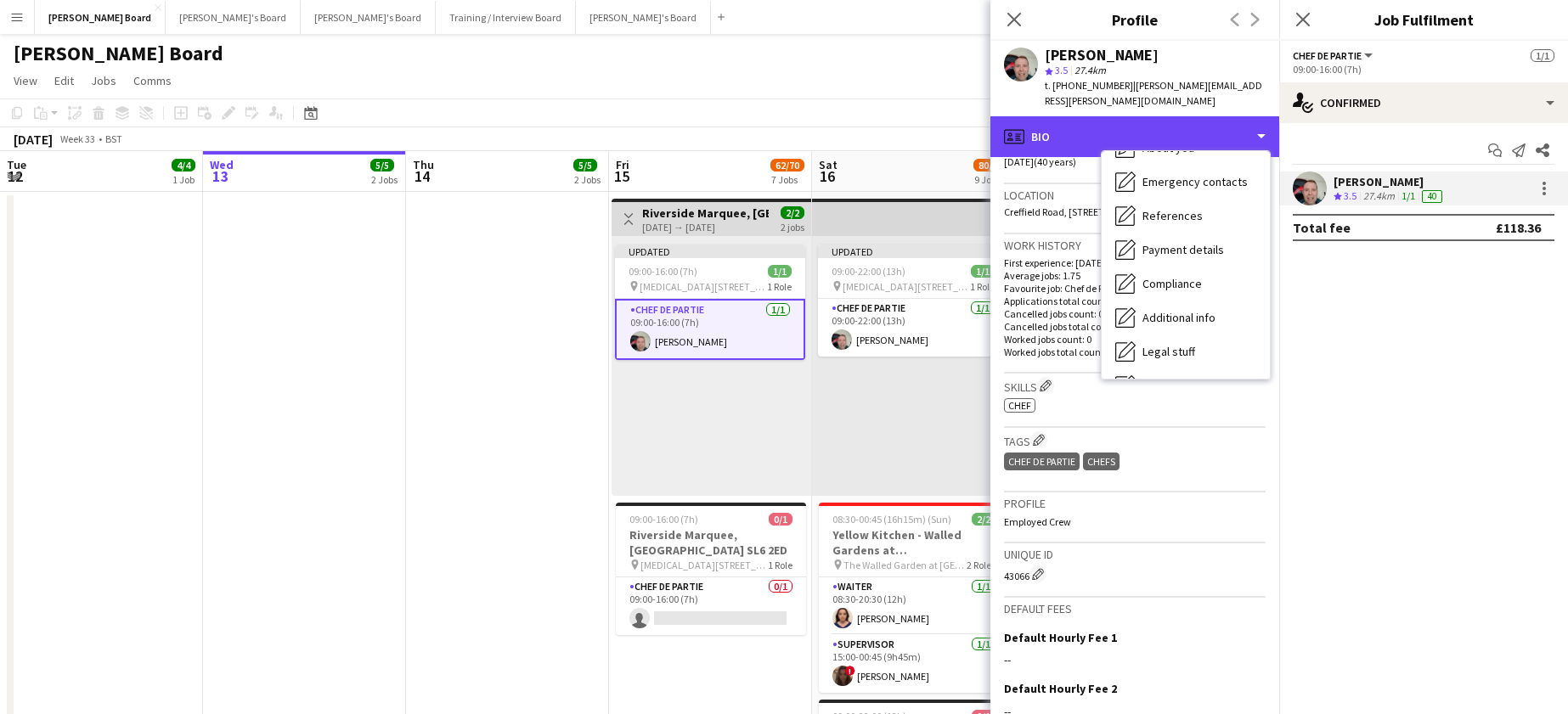
scroll to position [228, 0]
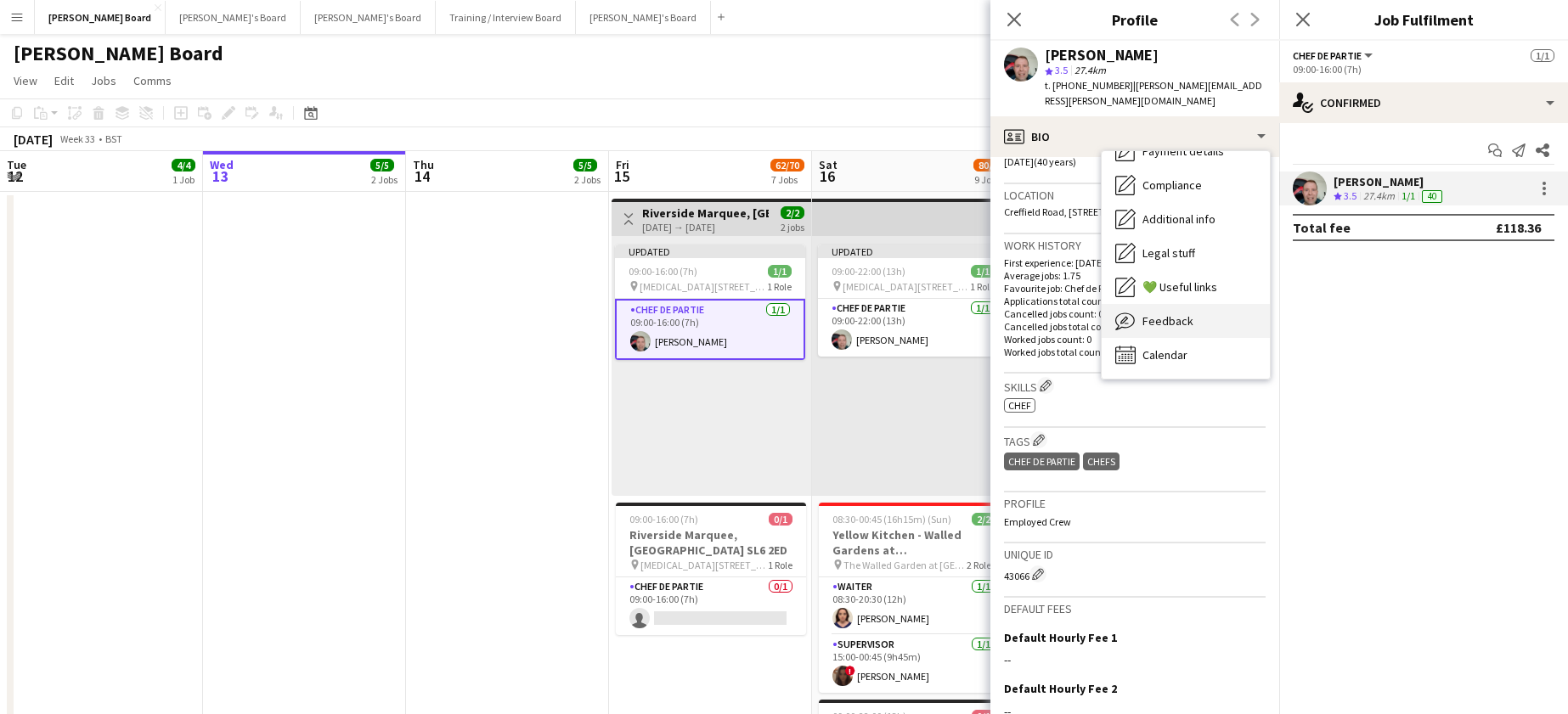
click at [1170, 313] on span "Feedback" at bounding box center [1168, 321] width 51 height 16
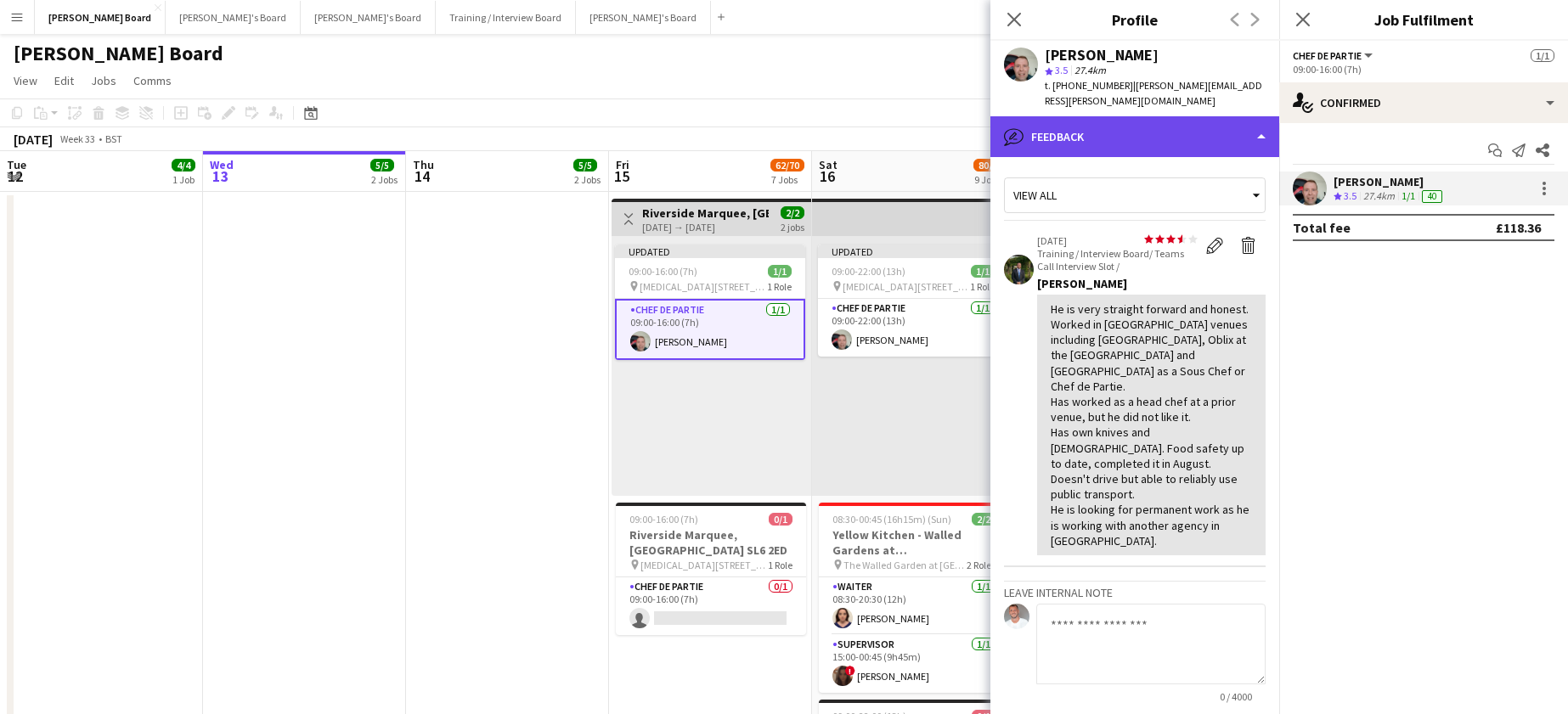
click at [1094, 116] on div "bubble-pencil Feedback" at bounding box center [1134, 137] width 289 height 41
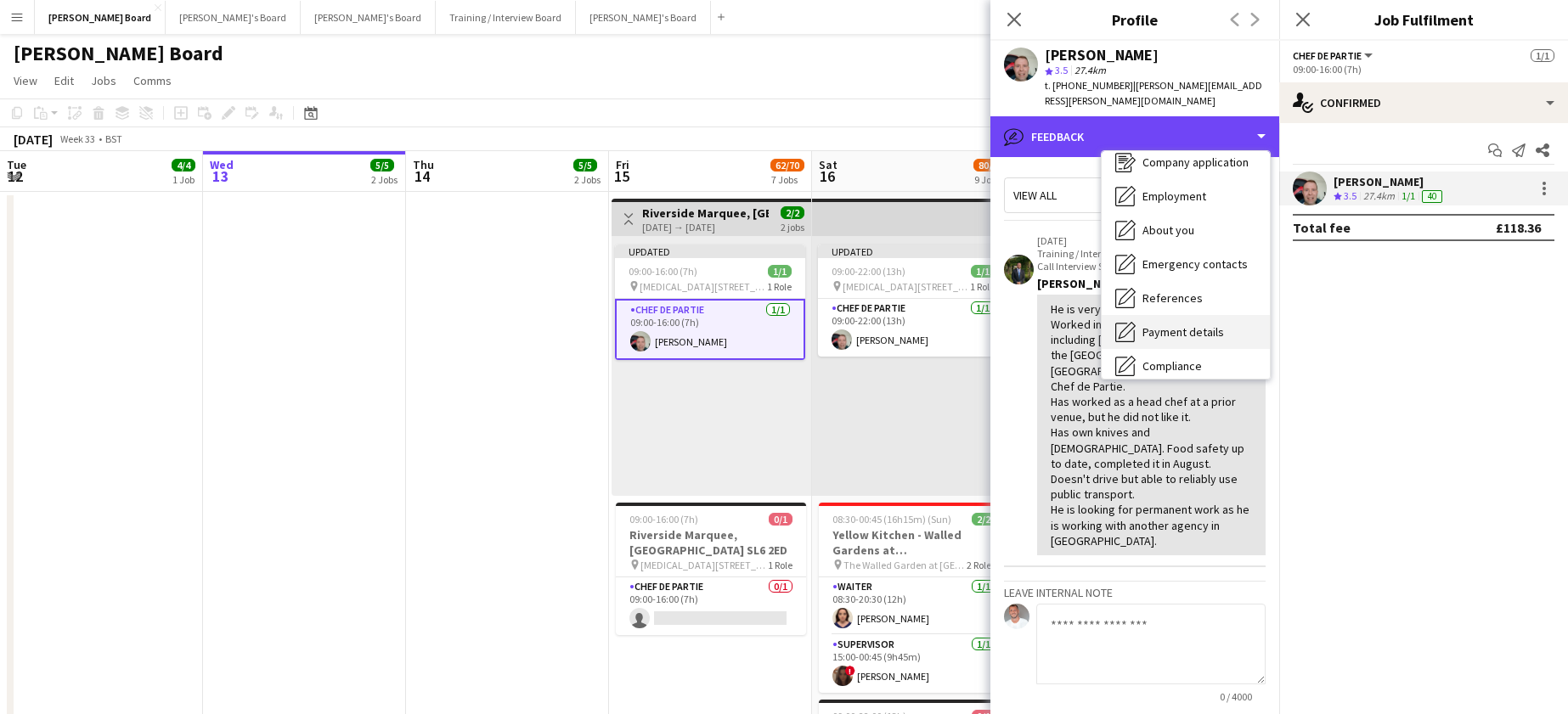
scroll to position [0, 0]
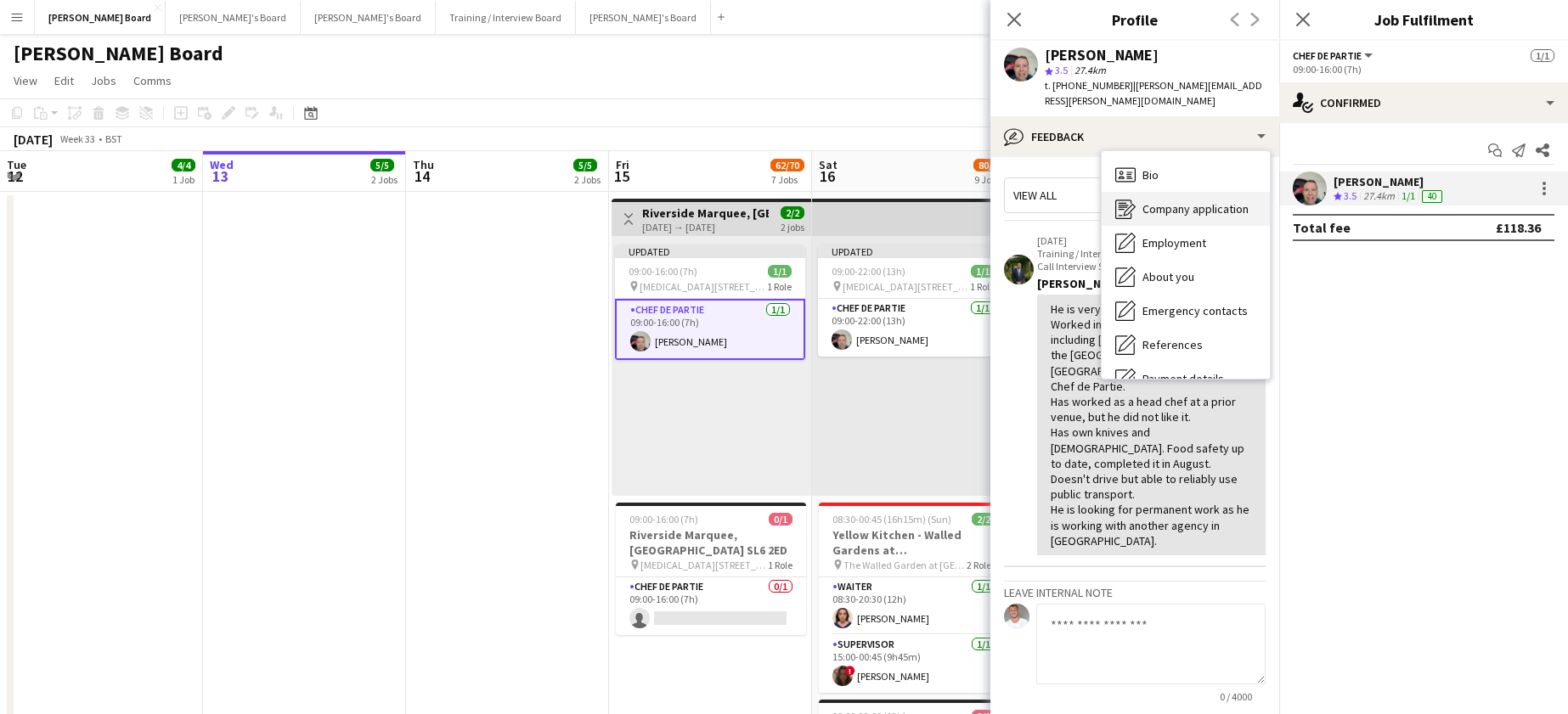
click at [1190, 201] on span "Company application" at bounding box center [1195, 209] width 107 height 16
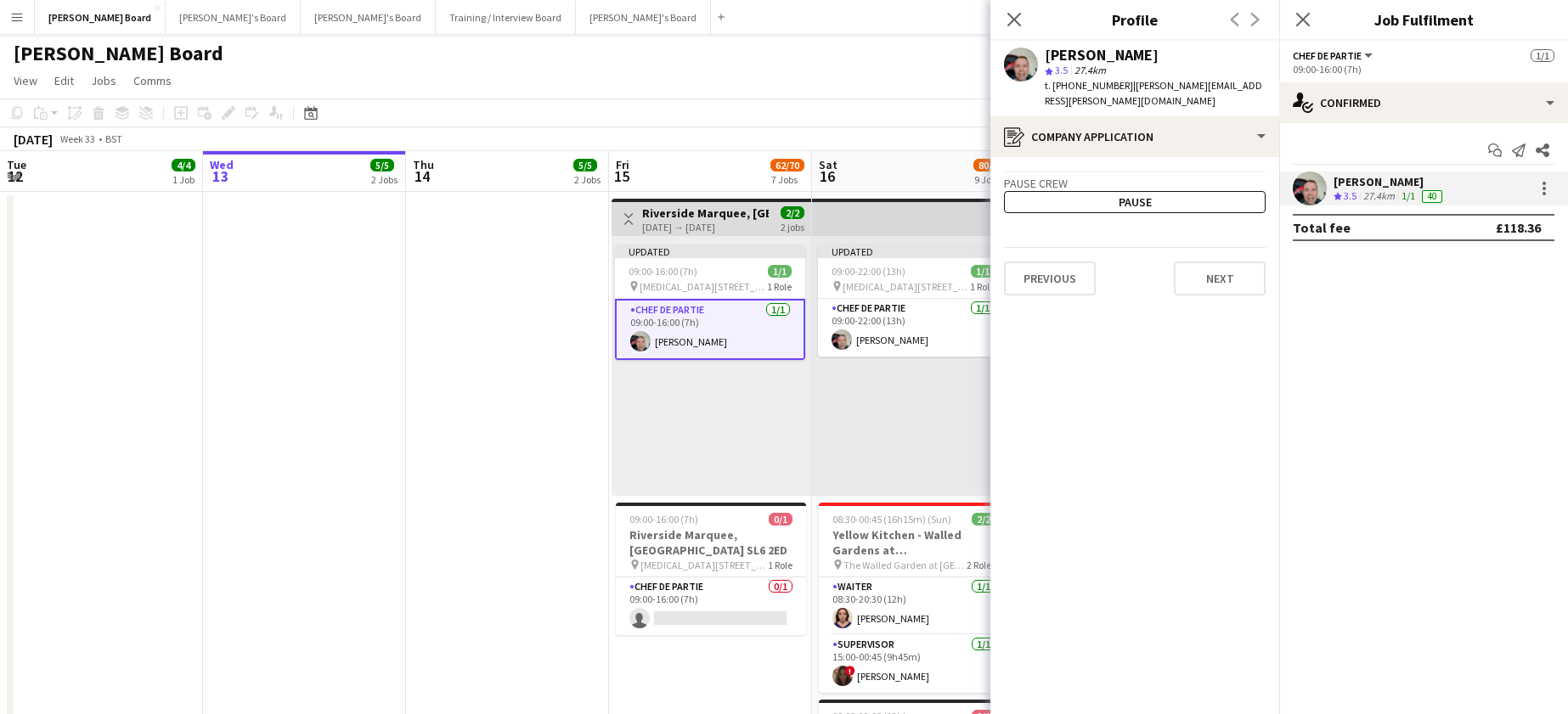
click at [1327, 188] on div "Lukasz Templin Crew rating 3.5 27.4km 1/1 40" at bounding box center [1423, 188] width 289 height 34
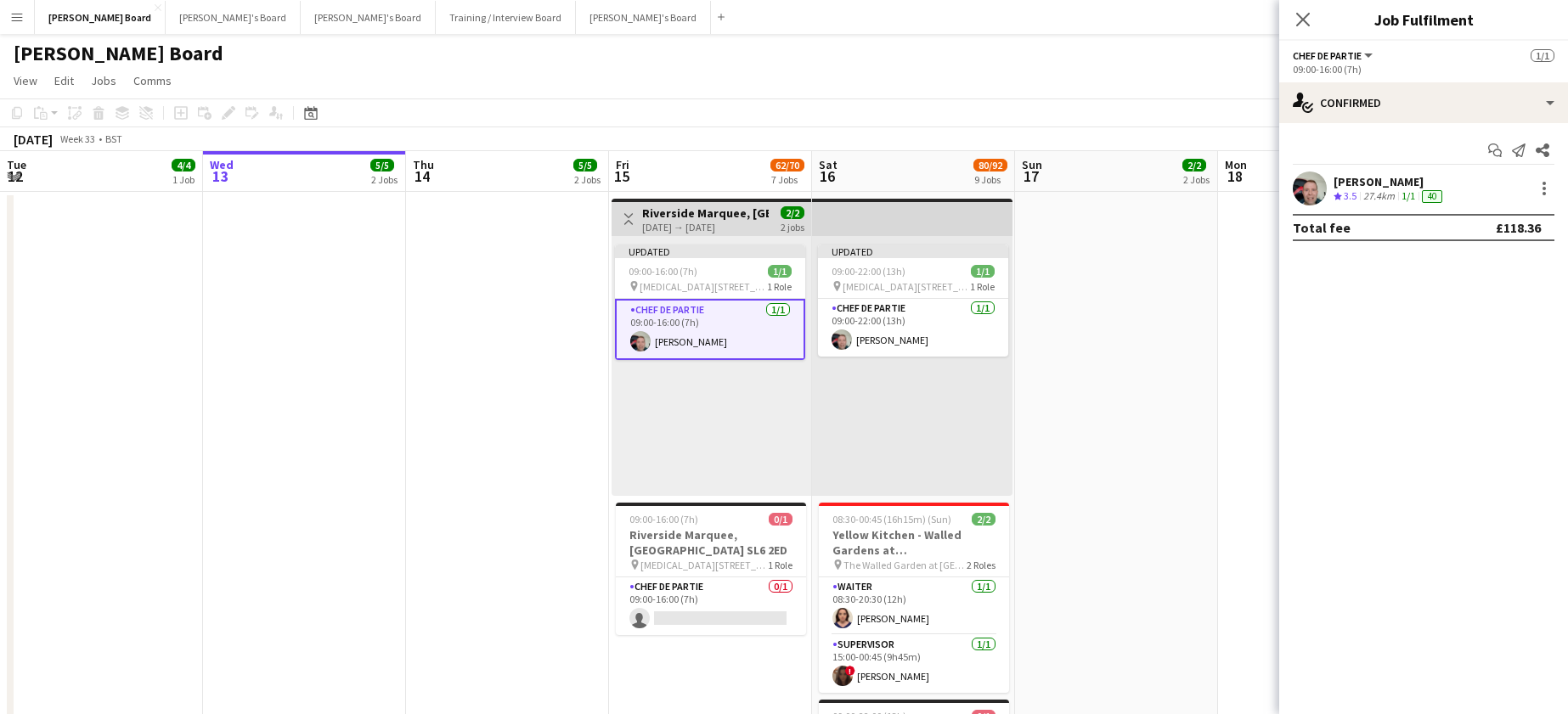
click at [1344, 187] on div "Lukasz Templin" at bounding box center [1389, 182] width 112 height 16
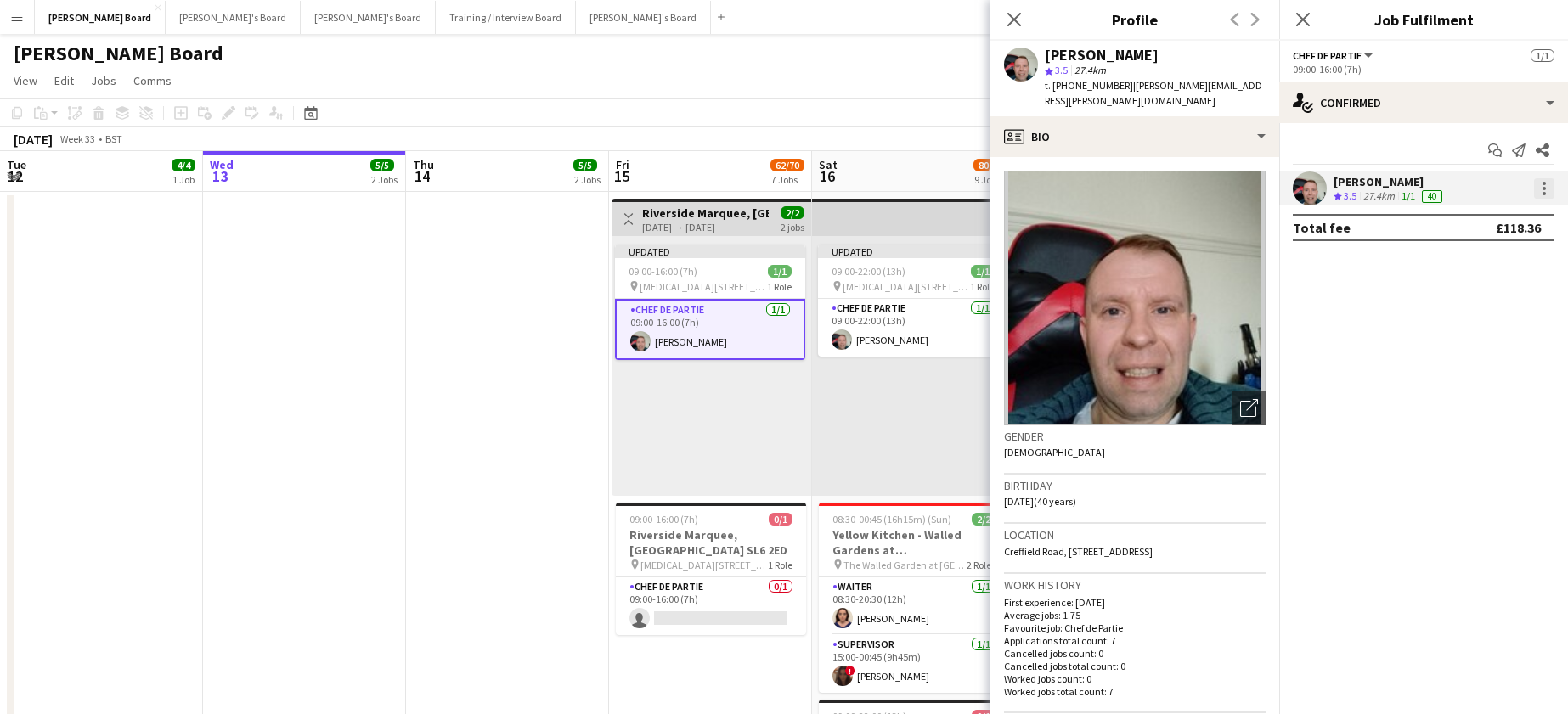
click at [1545, 187] on div at bounding box center [1544, 188] width 3 height 3
click at [326, 374] on div at bounding box center [784, 357] width 1568 height 714
click at [458, 393] on app-date-cell at bounding box center [508, 659] width 203 height 935
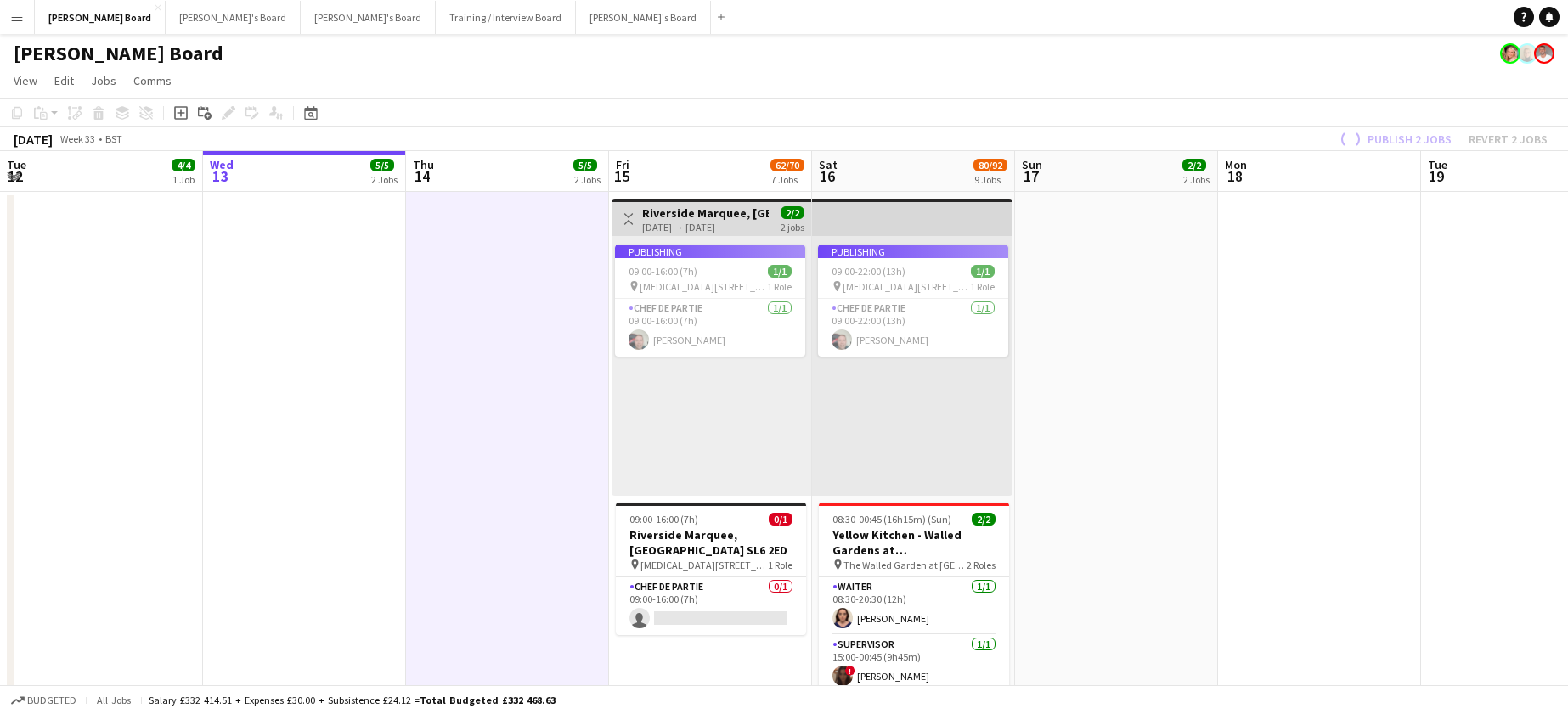
click at [1547, 133] on div "Publish 2 jobs Revert 2 jobs" at bounding box center [1442, 139] width 252 height 22
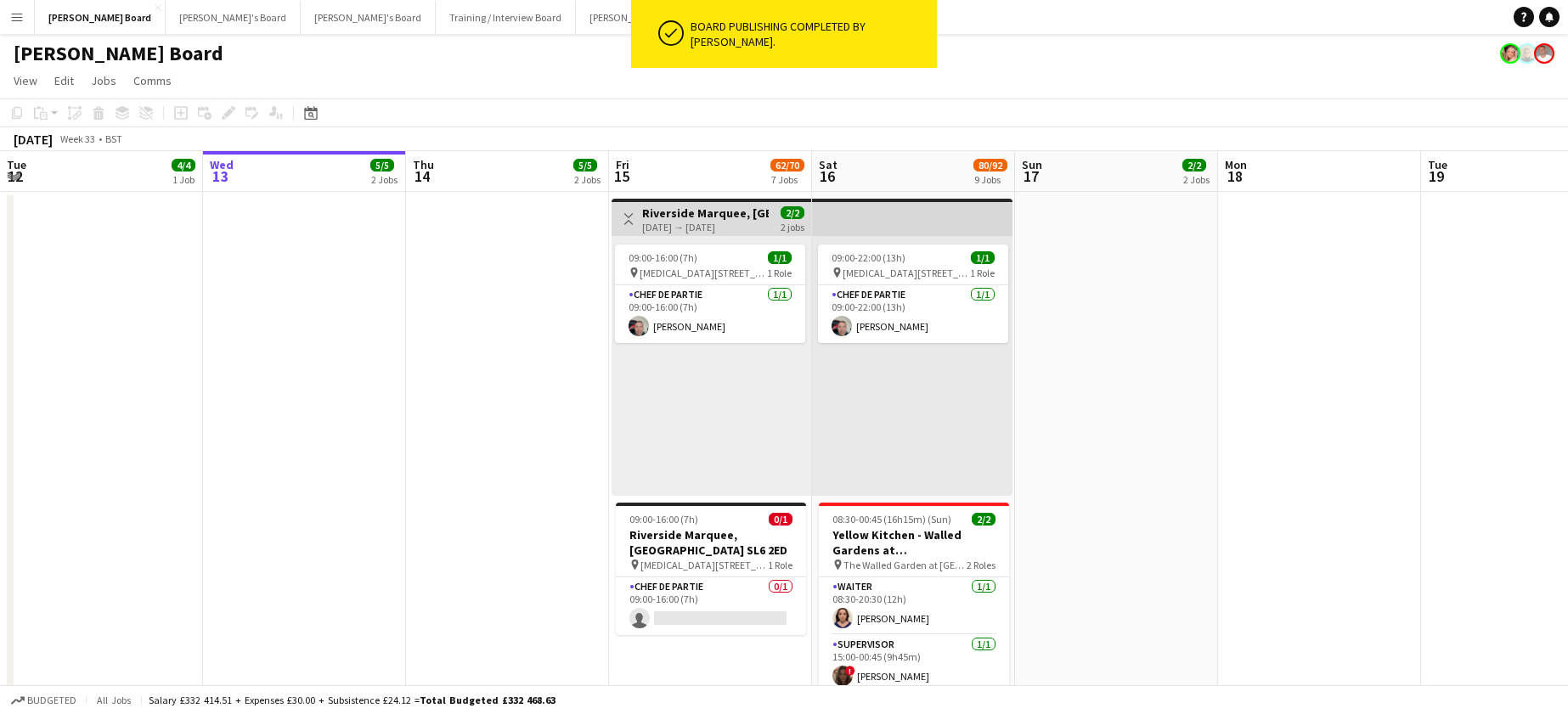
click at [598, 330] on app-date-cell at bounding box center [508, 659] width 203 height 935
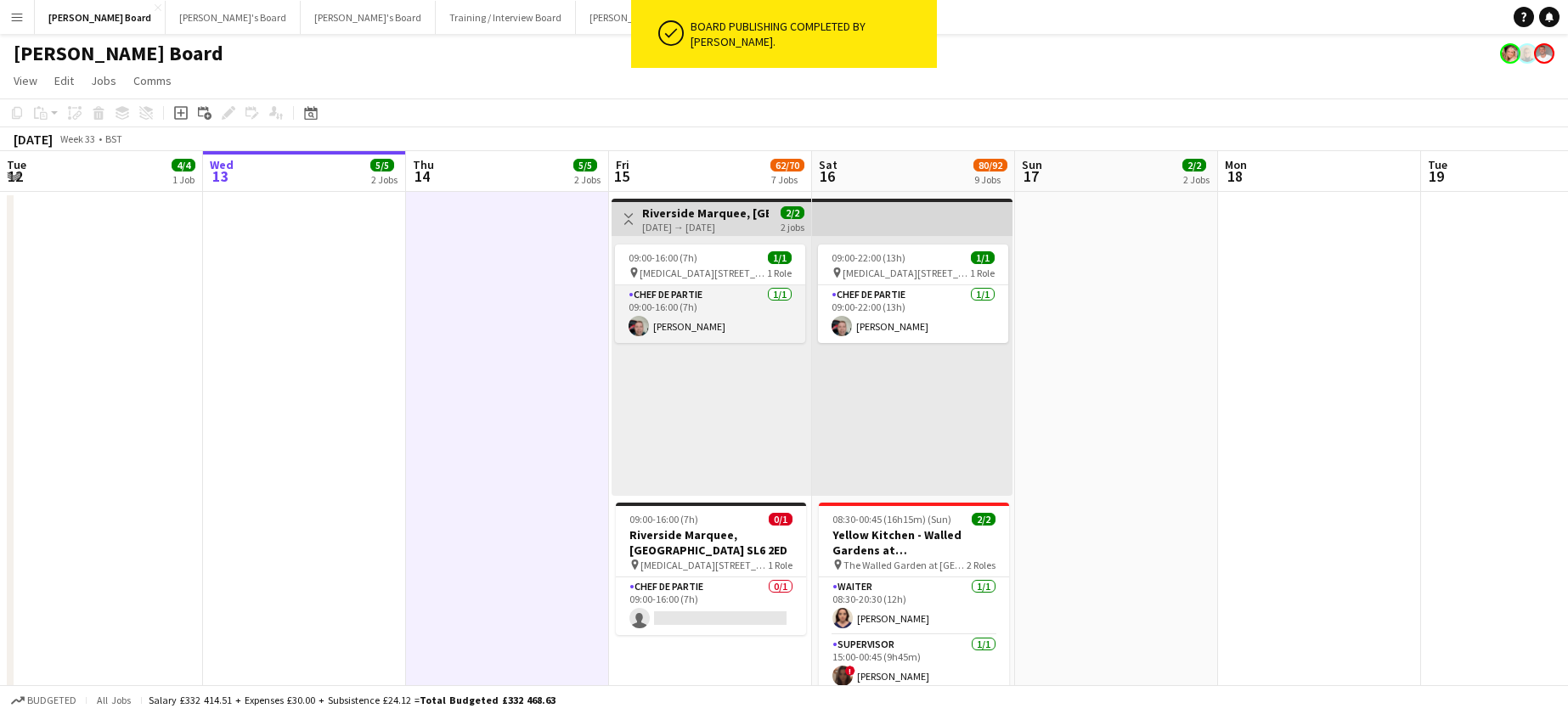
drag, startPoint x: 664, startPoint y: 313, endPoint x: 695, endPoint y: 313, distance: 31.0
click at [665, 313] on app-card-role "Chef de Partie 1/1 09:00-16:00 (7h) Lukasz Templin" at bounding box center [710, 314] width 191 height 58
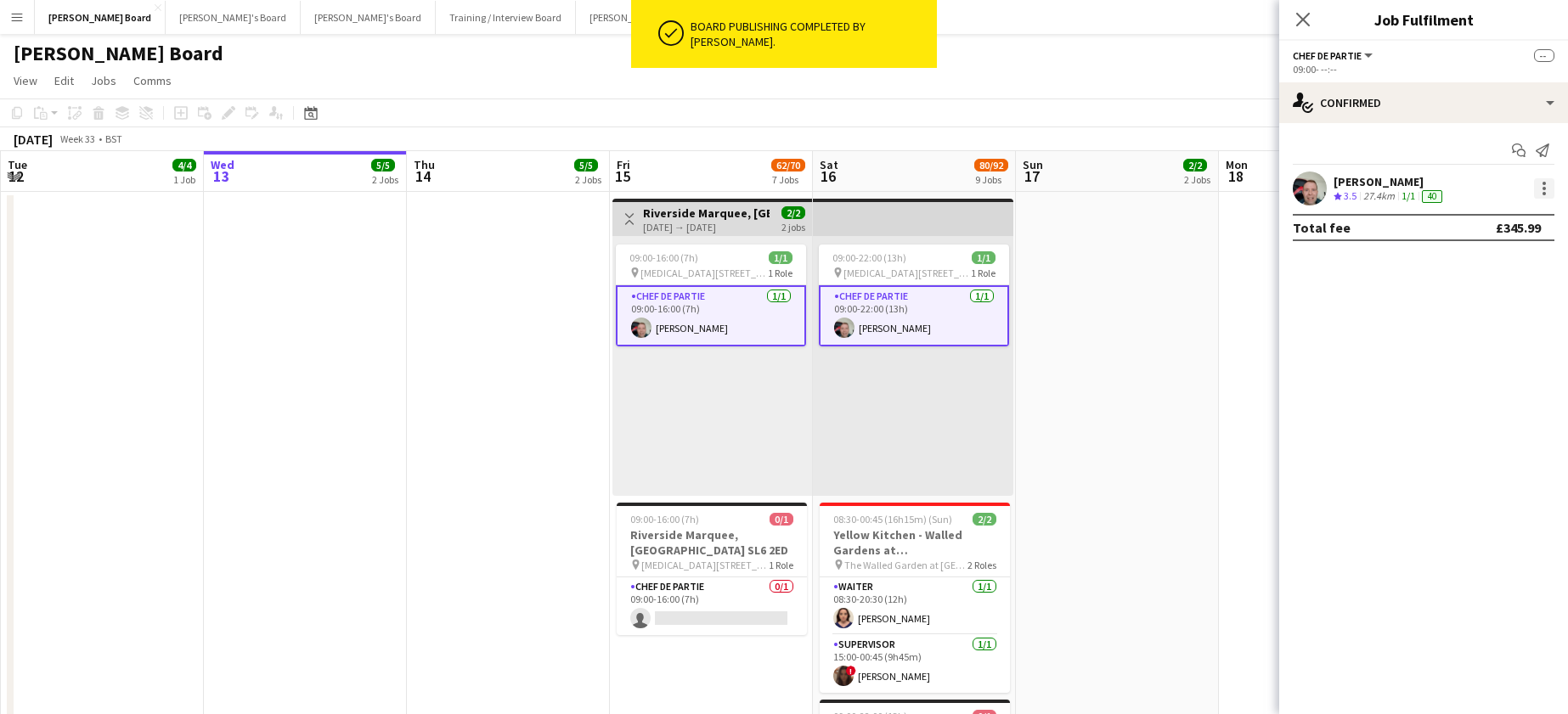
click at [1551, 192] on div at bounding box center [1544, 188] width 21 height 21
click at [1476, 351] on button "Remove" at bounding box center [1488, 342] width 132 height 41
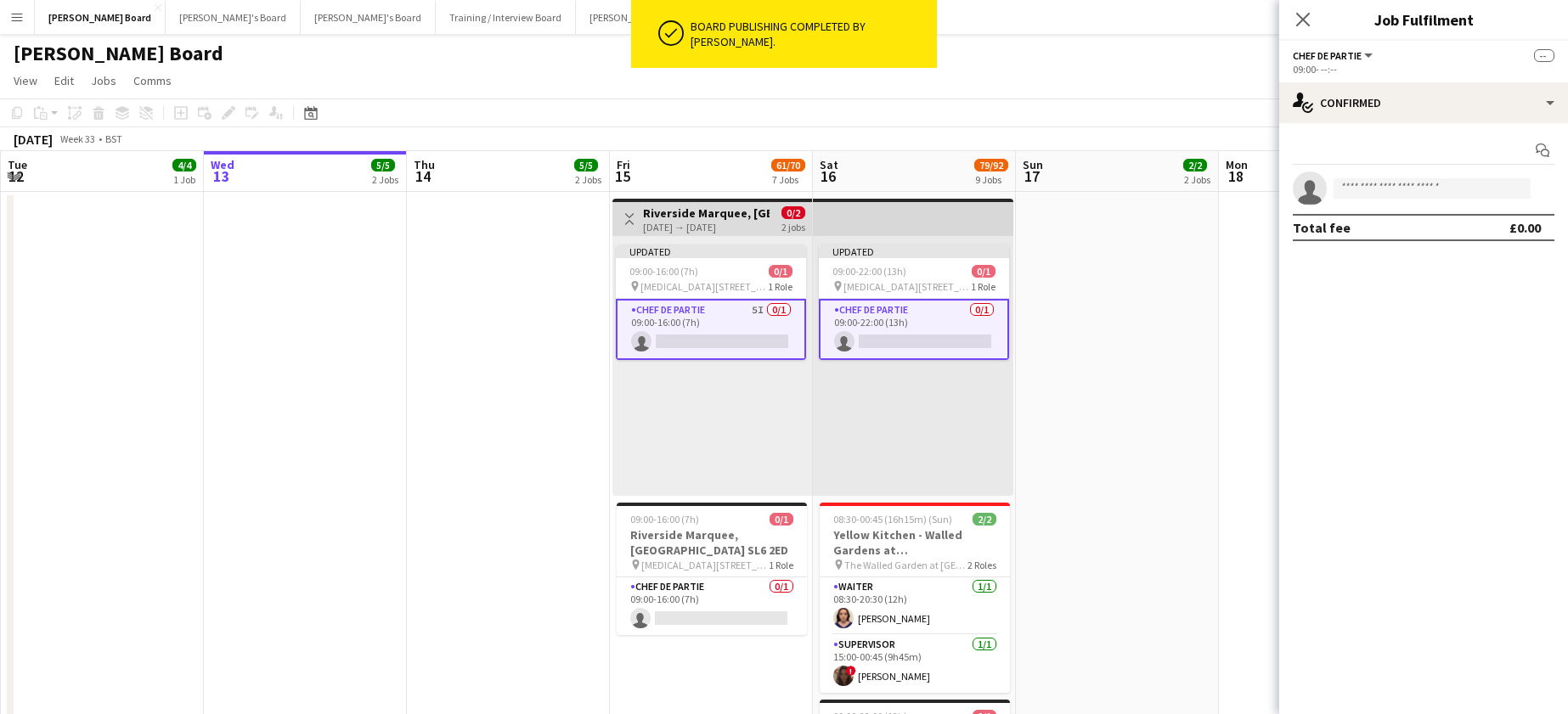
click at [1011, 329] on div "Updated 09:00-22:00 (13h) 0/1 pin Maidenhead, SL6 2ED 1 Role Chef de Partie 0/1…" at bounding box center [913, 366] width 201 height 260
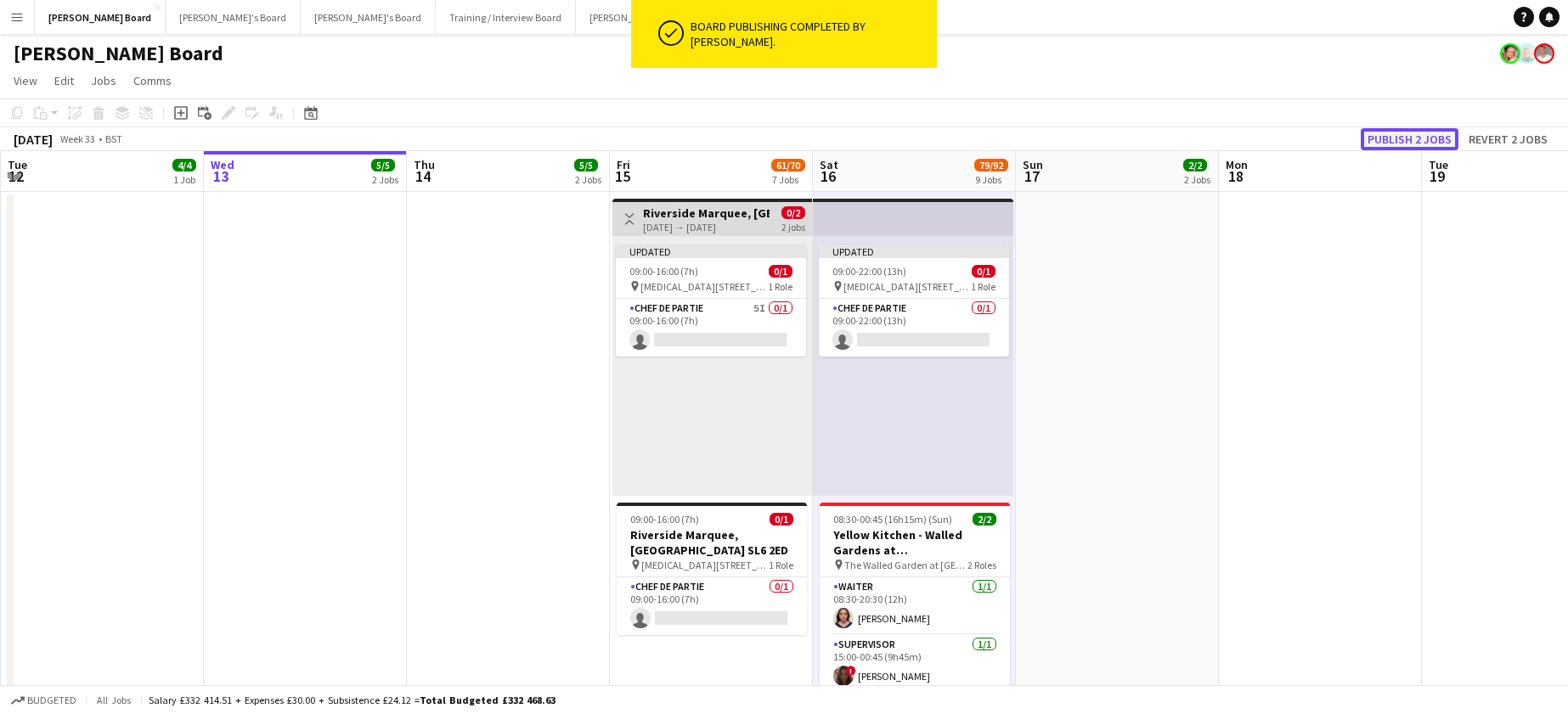
click at [1439, 138] on button "Publish 2 jobs" at bounding box center [1410, 139] width 98 height 22
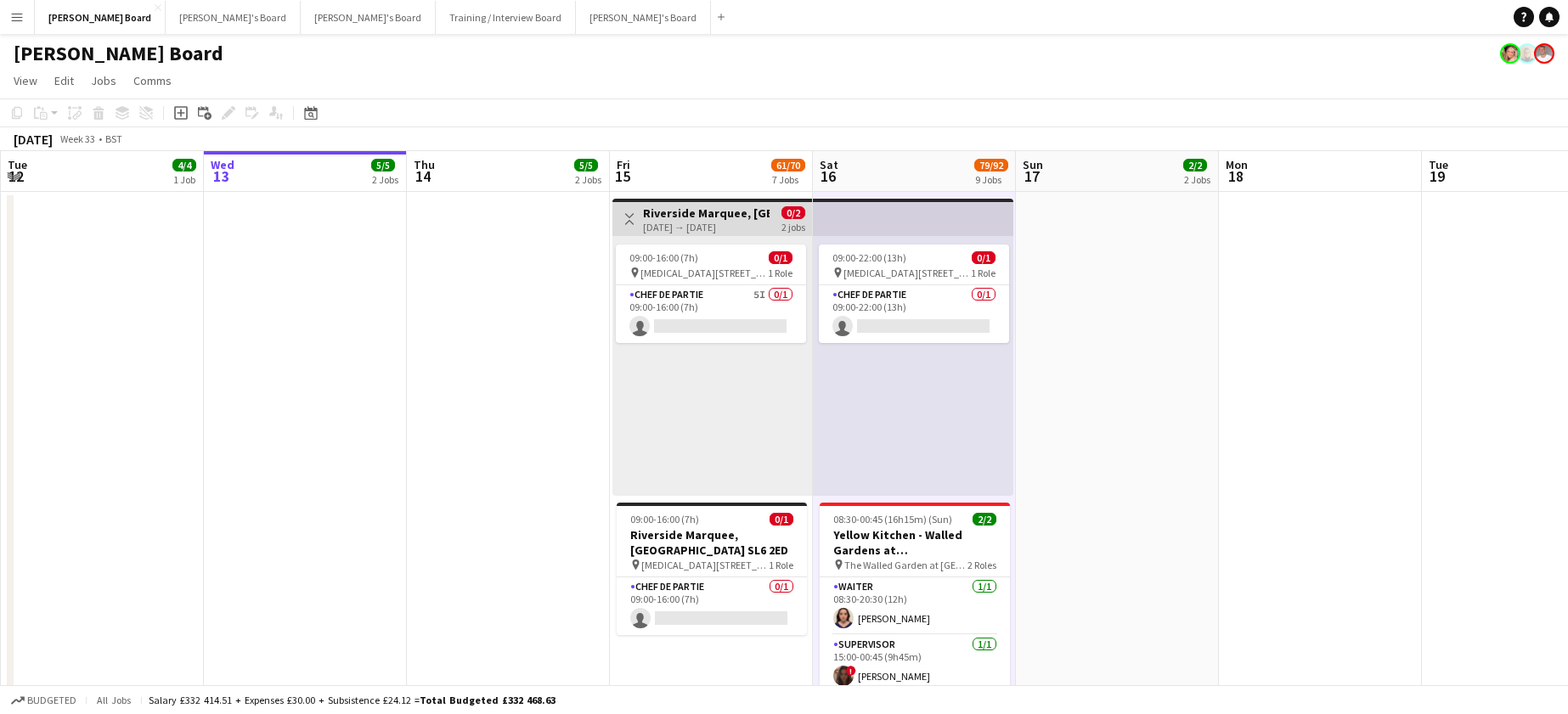
click at [1254, 384] on app-date-cell at bounding box center [1321, 659] width 203 height 935
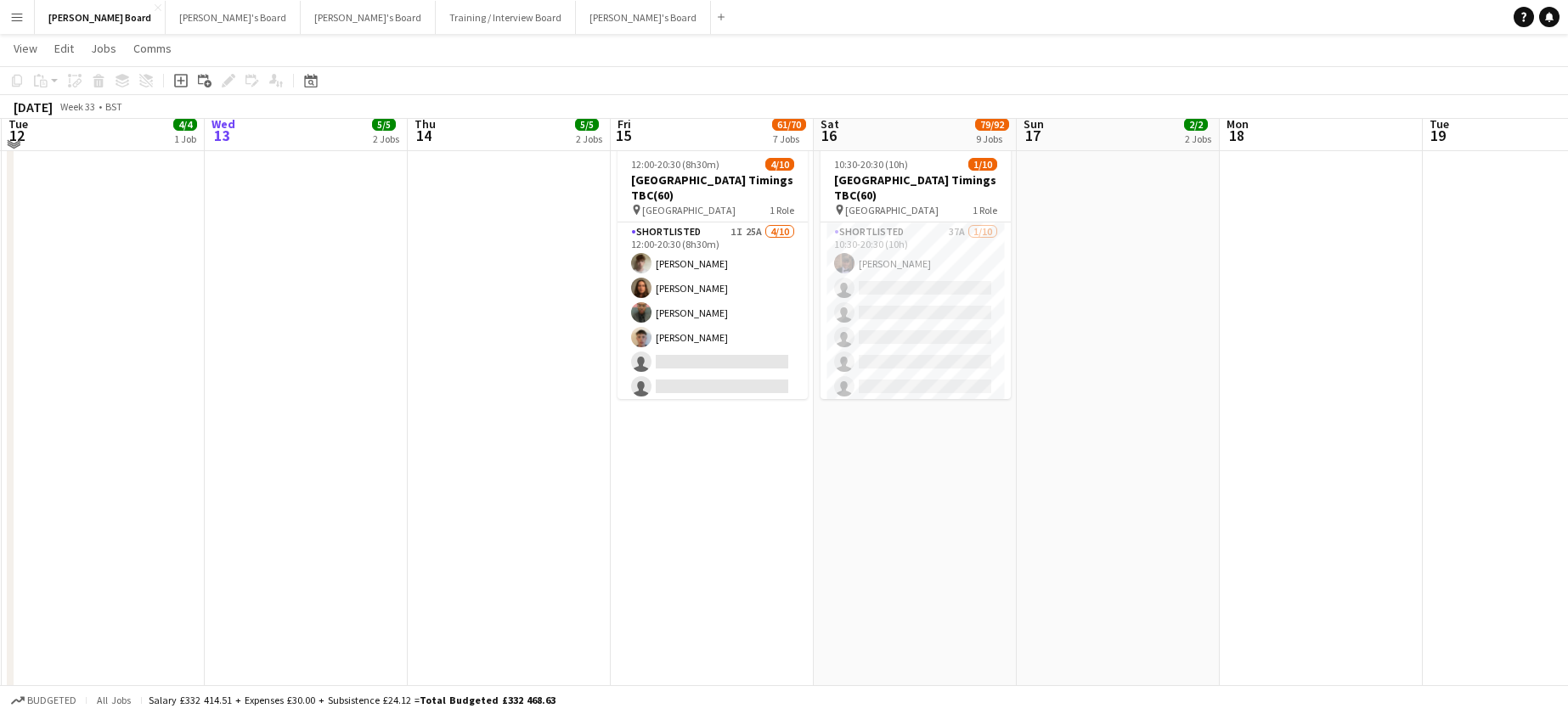
scroll to position [1246, 0]
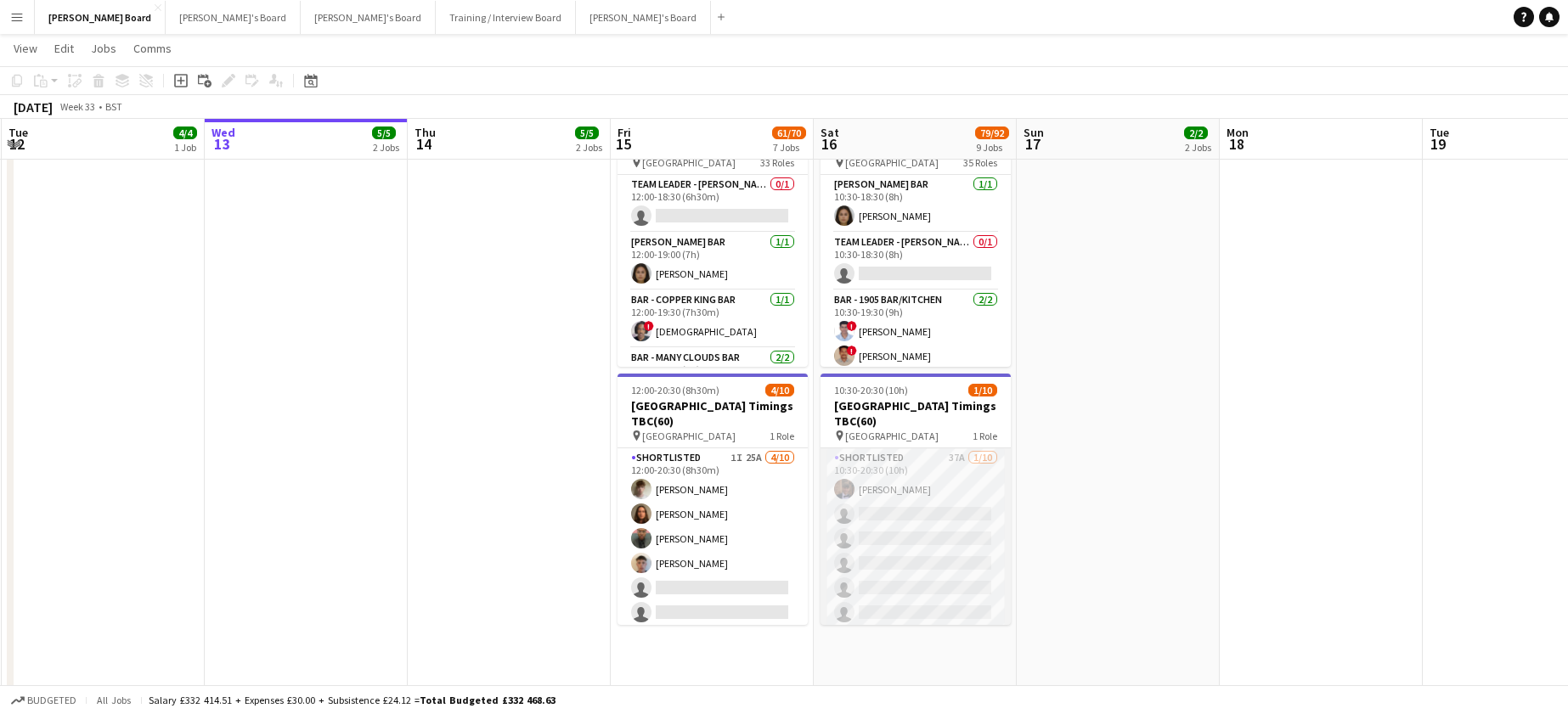
click at [935, 489] on app-card-role "Shortlisted 37A 1/10 10:30-20:30 (10h) Tom Buckmaster single-neutral-actions si…" at bounding box center [916, 588] width 191 height 280
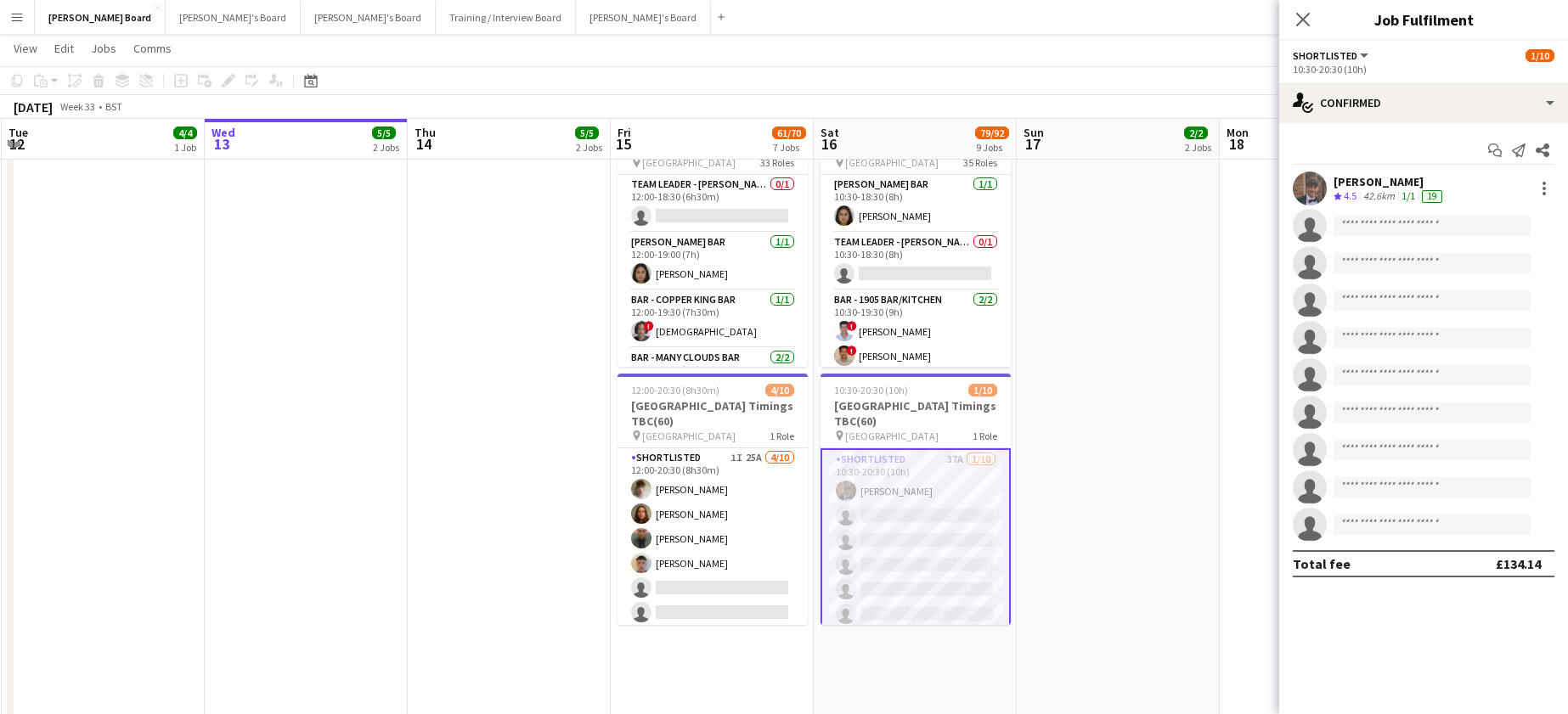
click at [1360, 191] on div "Crew rating 4.5" at bounding box center [1346, 197] width 26 height 15
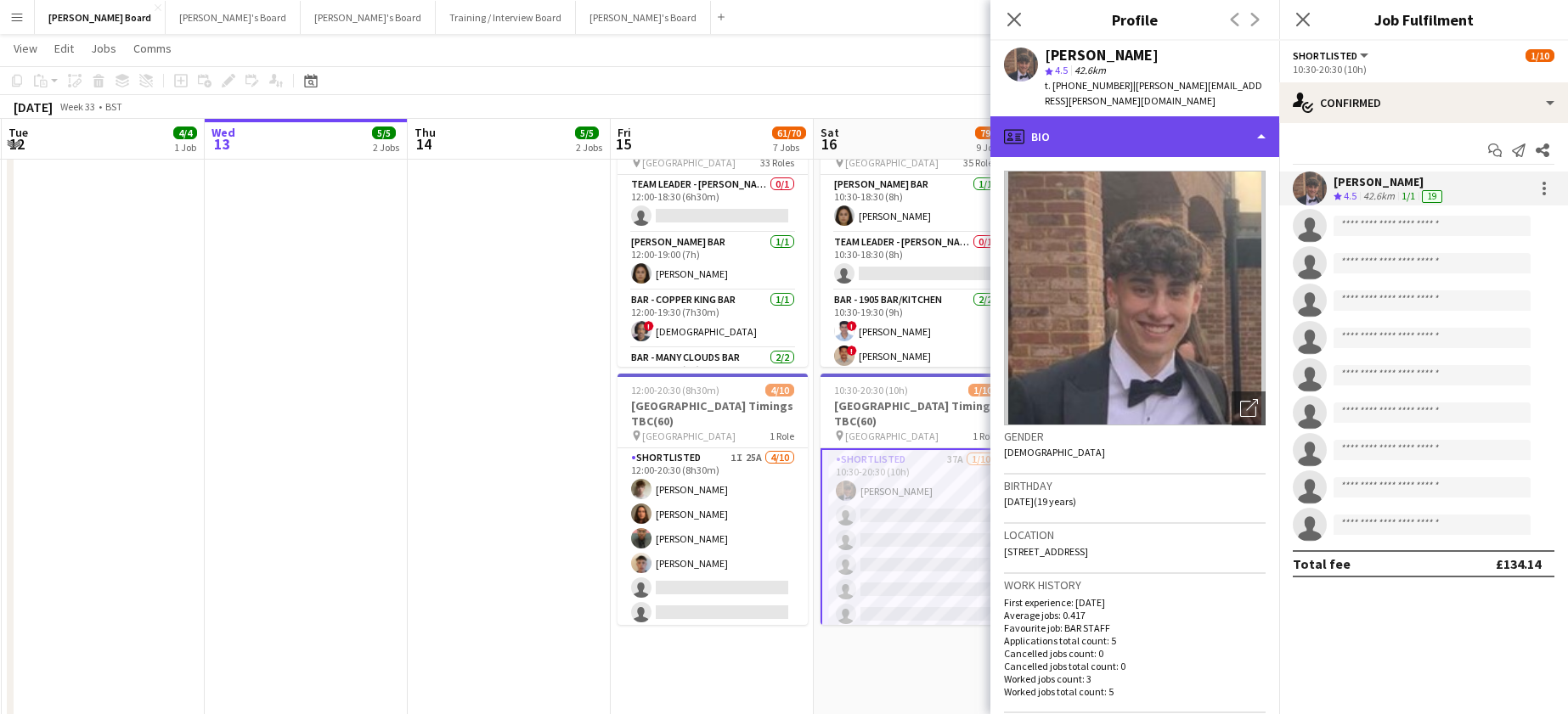
click at [1142, 135] on div "profile Bio" at bounding box center [1134, 137] width 289 height 41
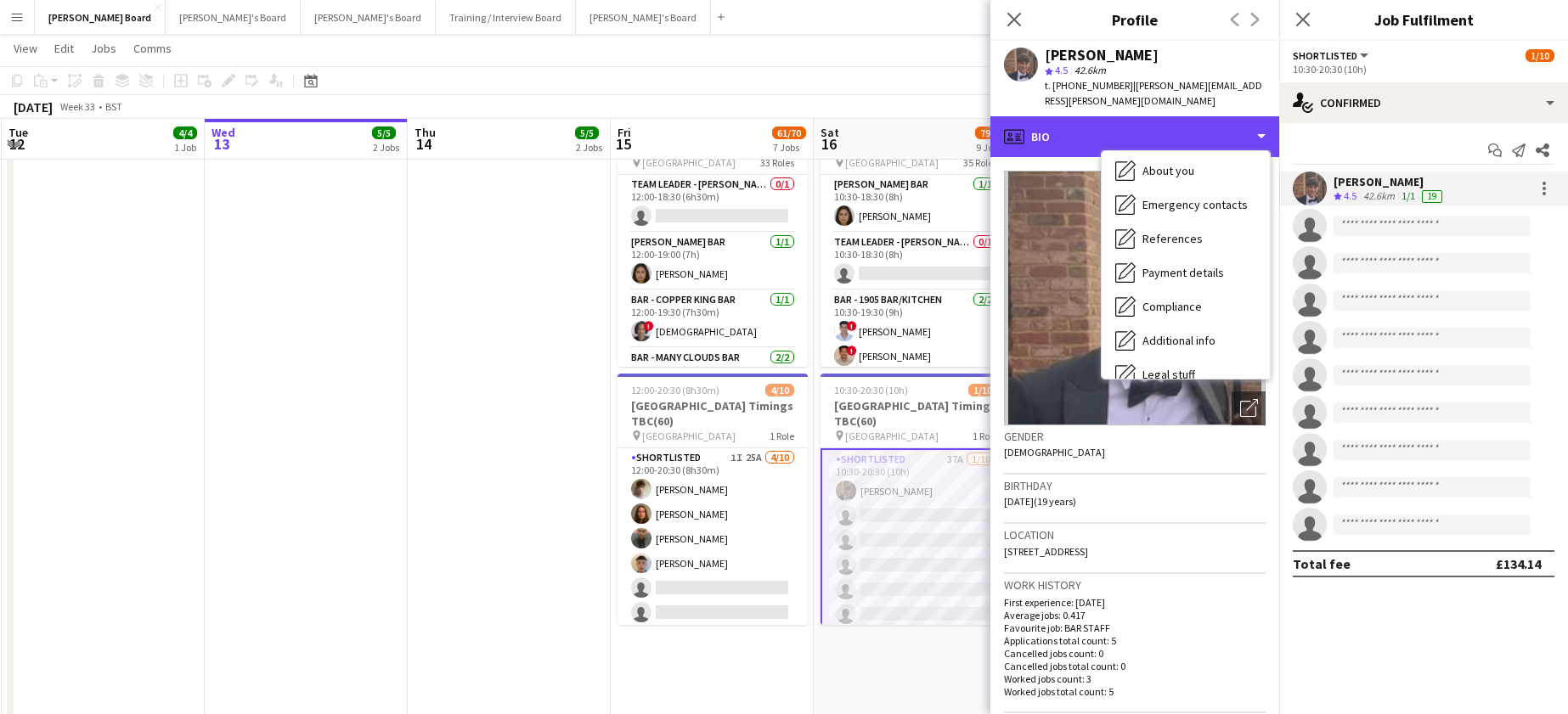
scroll to position [228, 0]
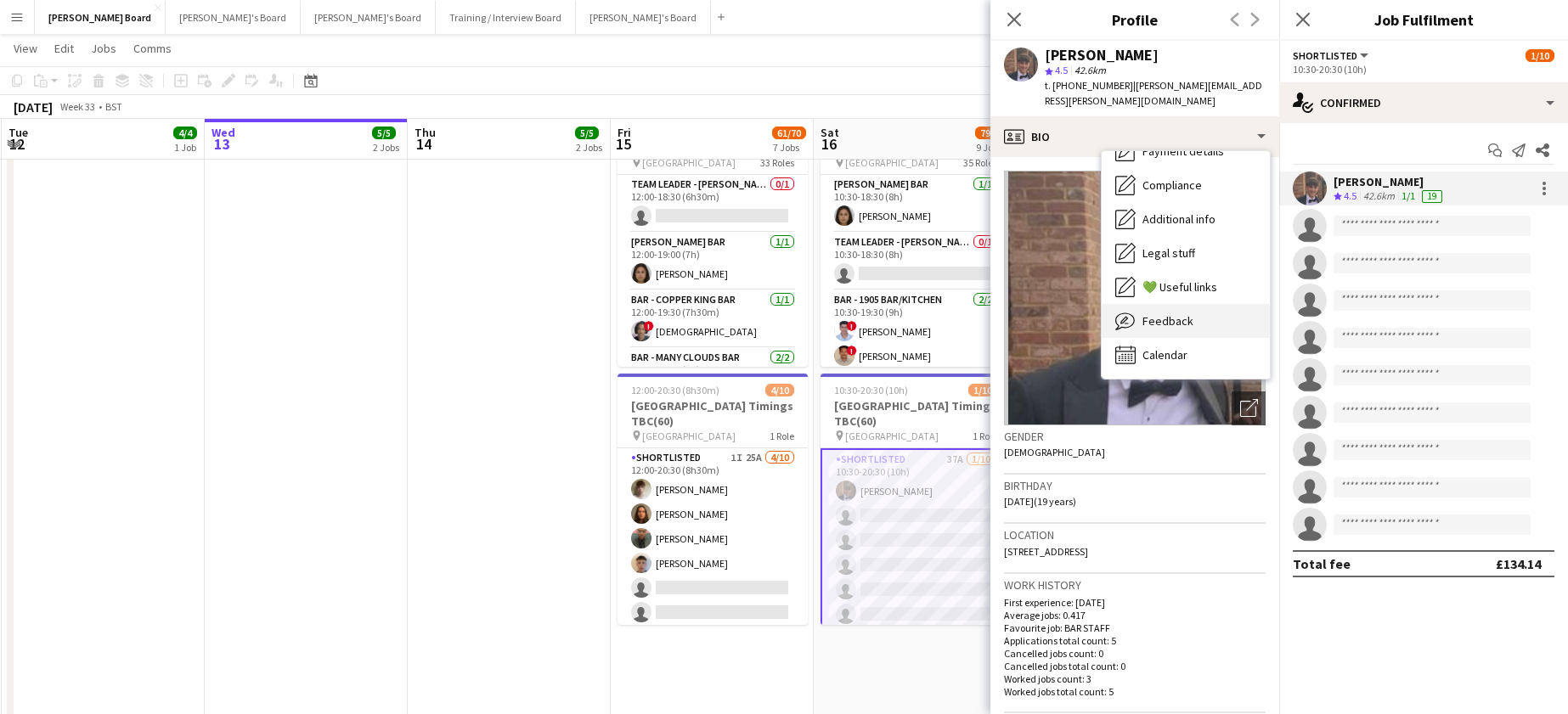
click at [1196, 321] on div "Feedback Feedback" at bounding box center [1186, 321] width 168 height 34
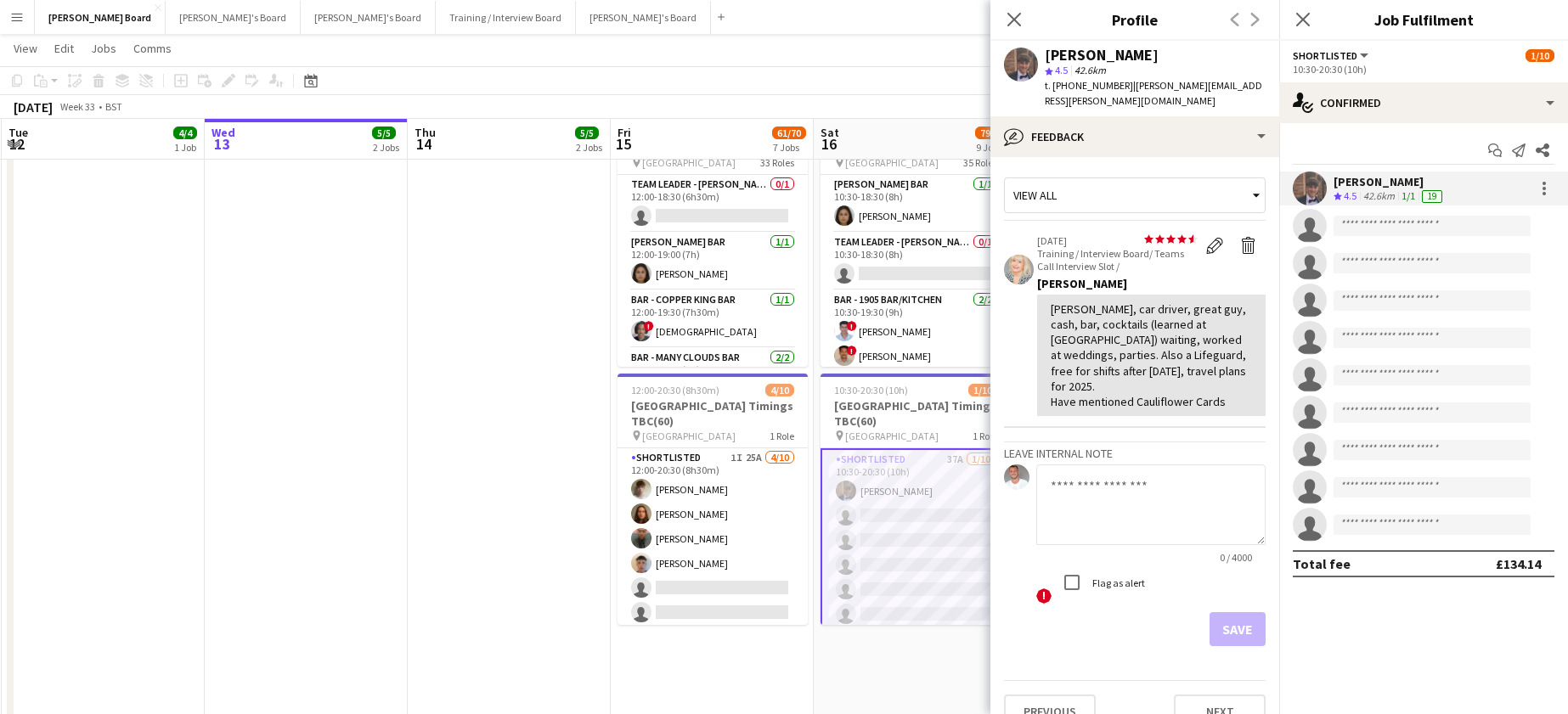
click at [1025, 62] on app-user-avatar at bounding box center [1020, 65] width 34 height 34
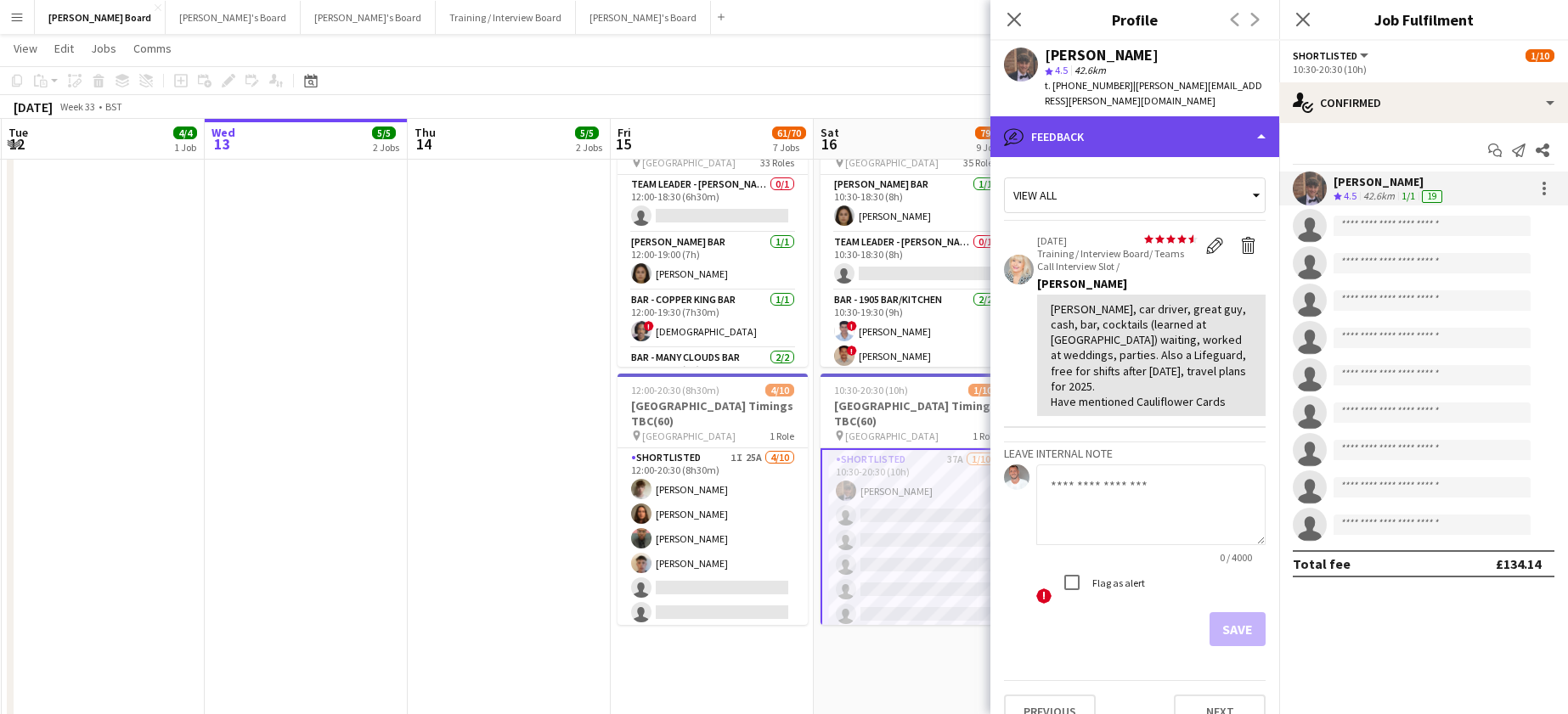
click at [1127, 116] on div "bubble-pencil Feedback" at bounding box center [1134, 137] width 289 height 41
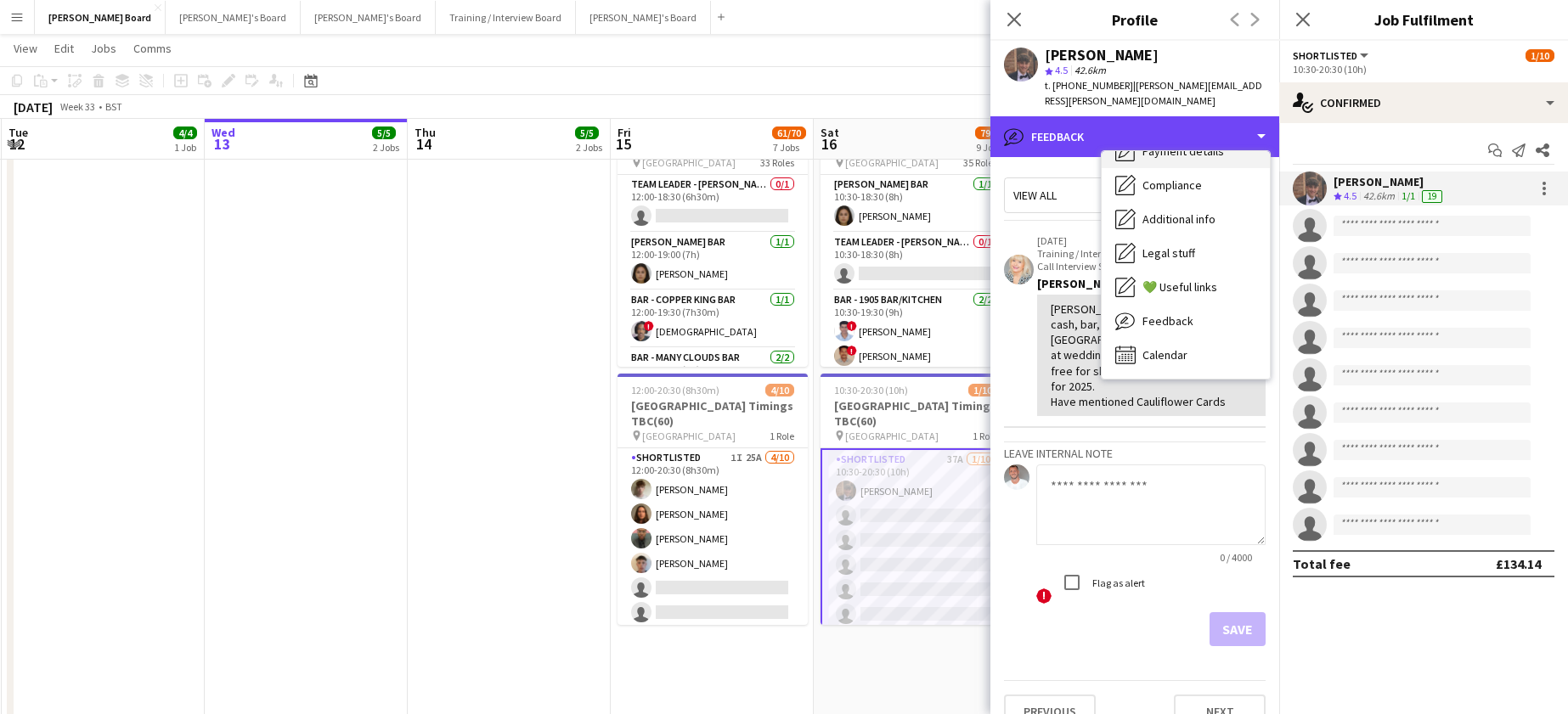
scroll to position [0, 0]
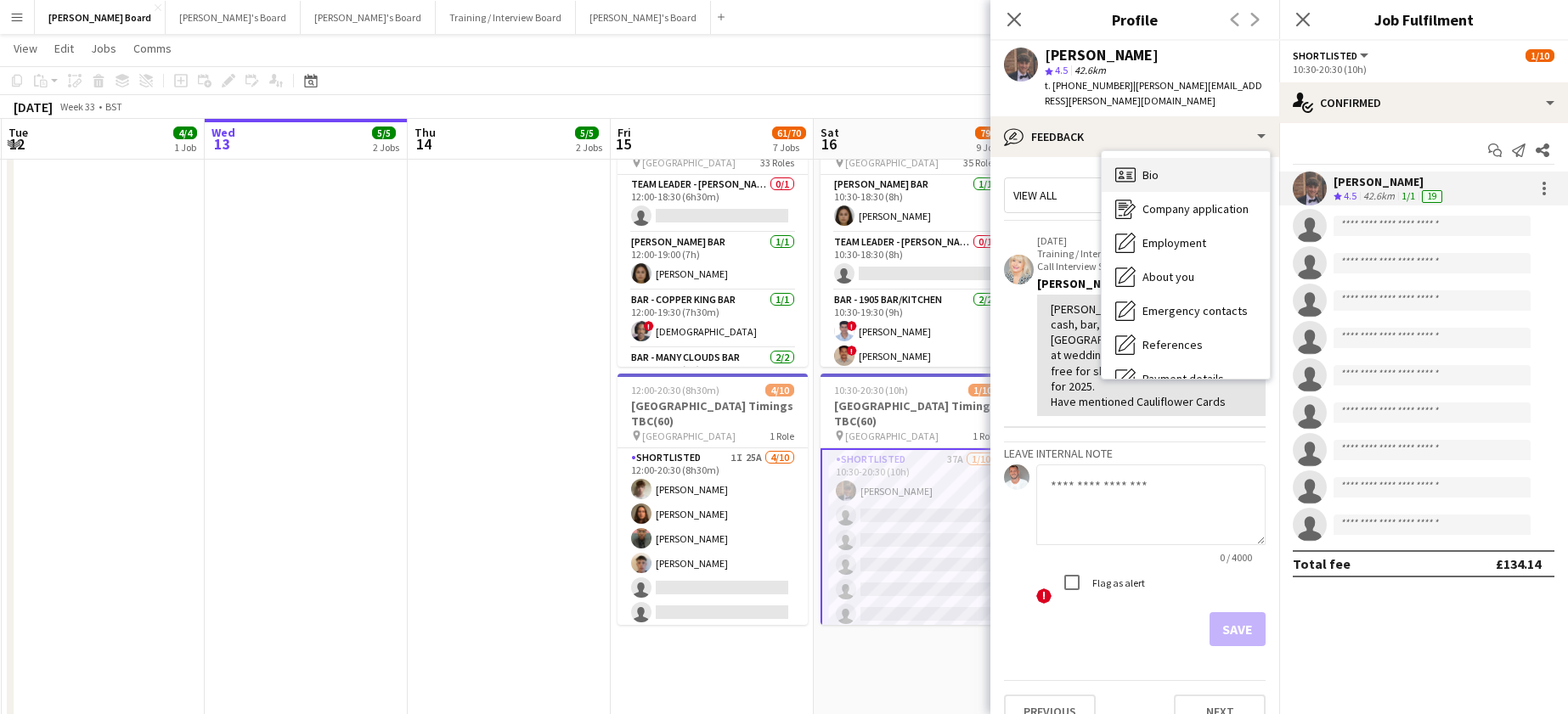
click at [1198, 167] on div "Bio Bio" at bounding box center [1186, 175] width 168 height 34
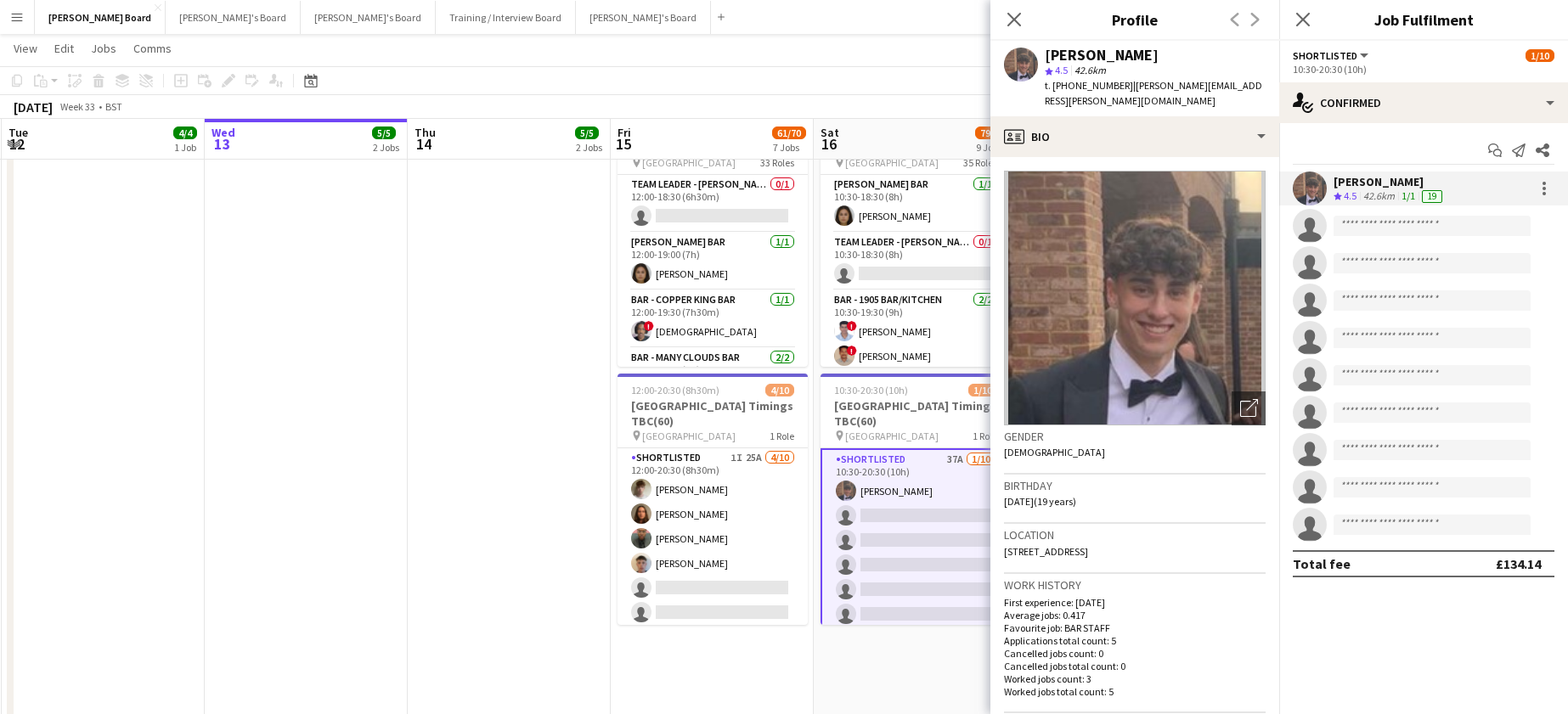
click at [313, 320] on app-date-cell at bounding box center [306, 482] width 203 height 996
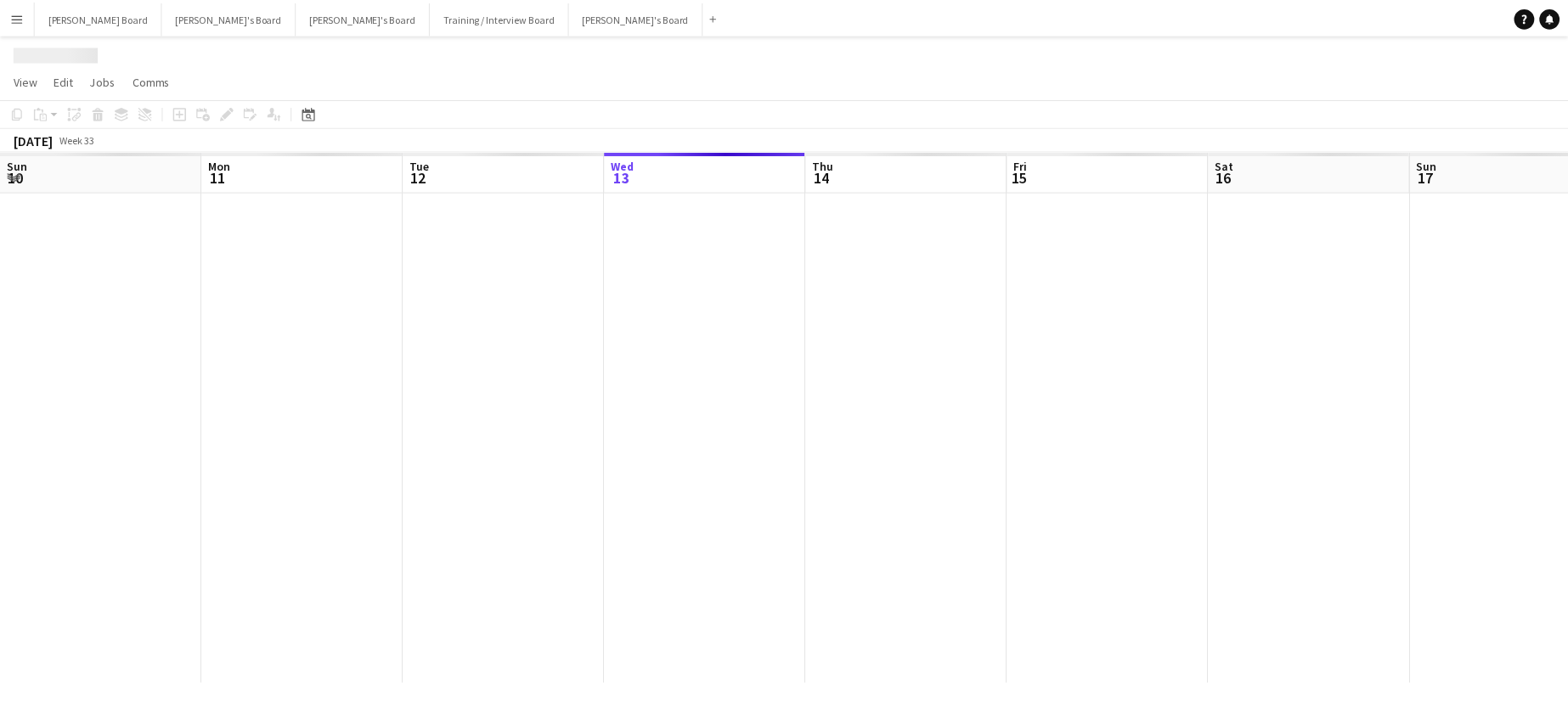
scroll to position [0, 406]
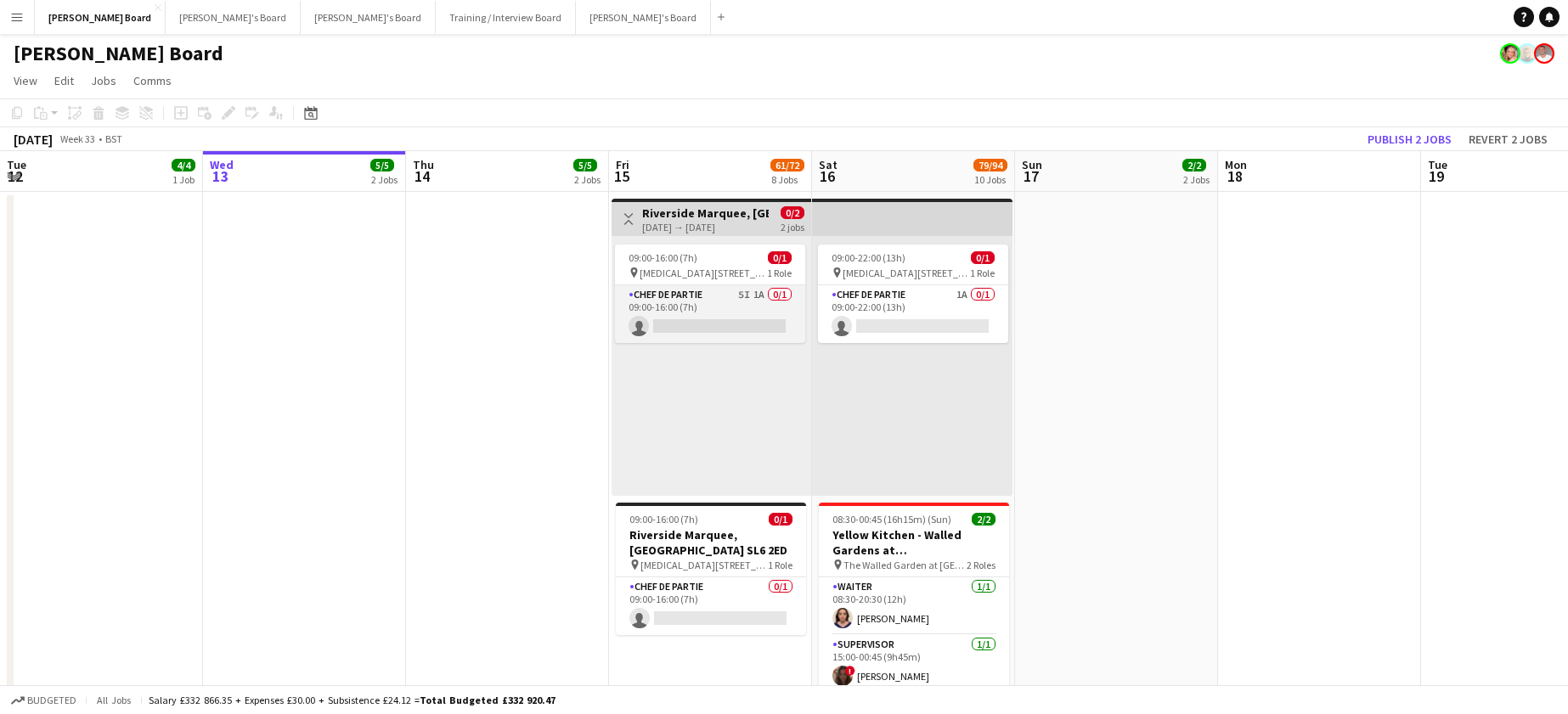
click at [740, 304] on app-card-role "Chef de Partie 5I 1A 0/1 09:00-16:00 (7h) single-neutral-actions" at bounding box center [710, 314] width 191 height 58
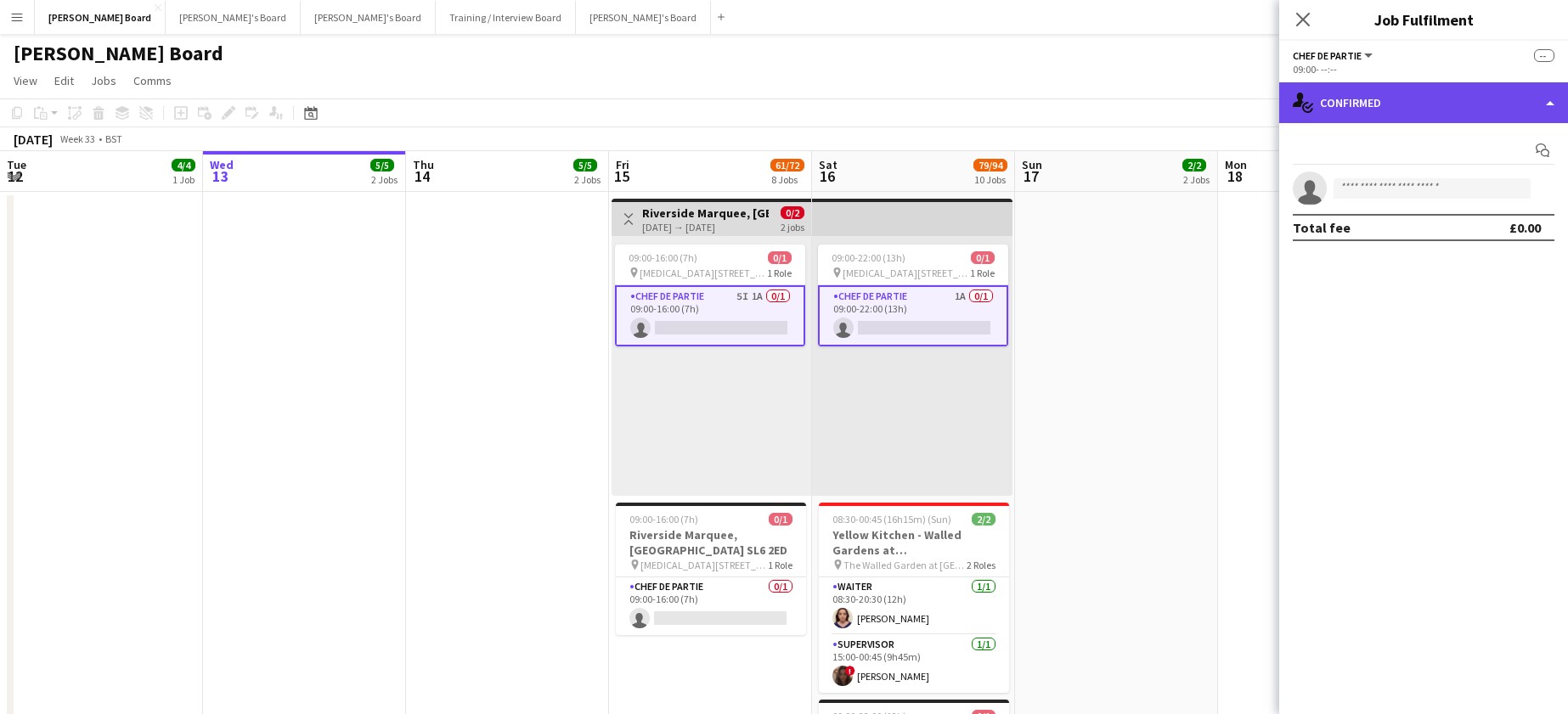
click at [1395, 114] on div "single-neutral-actions-check-2 Confirmed" at bounding box center [1423, 103] width 289 height 41
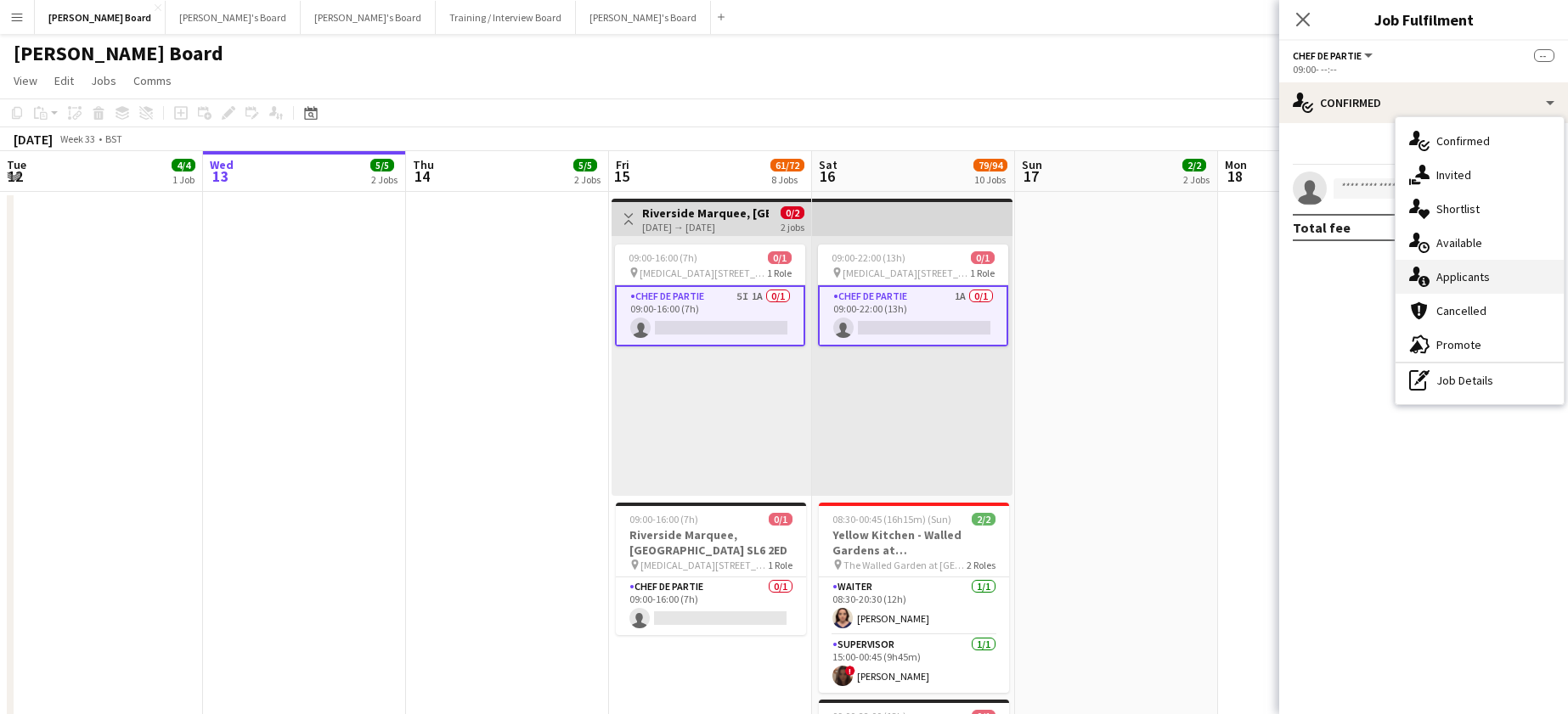
click at [1500, 287] on div "single-neutral-actions-information Applicants" at bounding box center [1480, 277] width 168 height 34
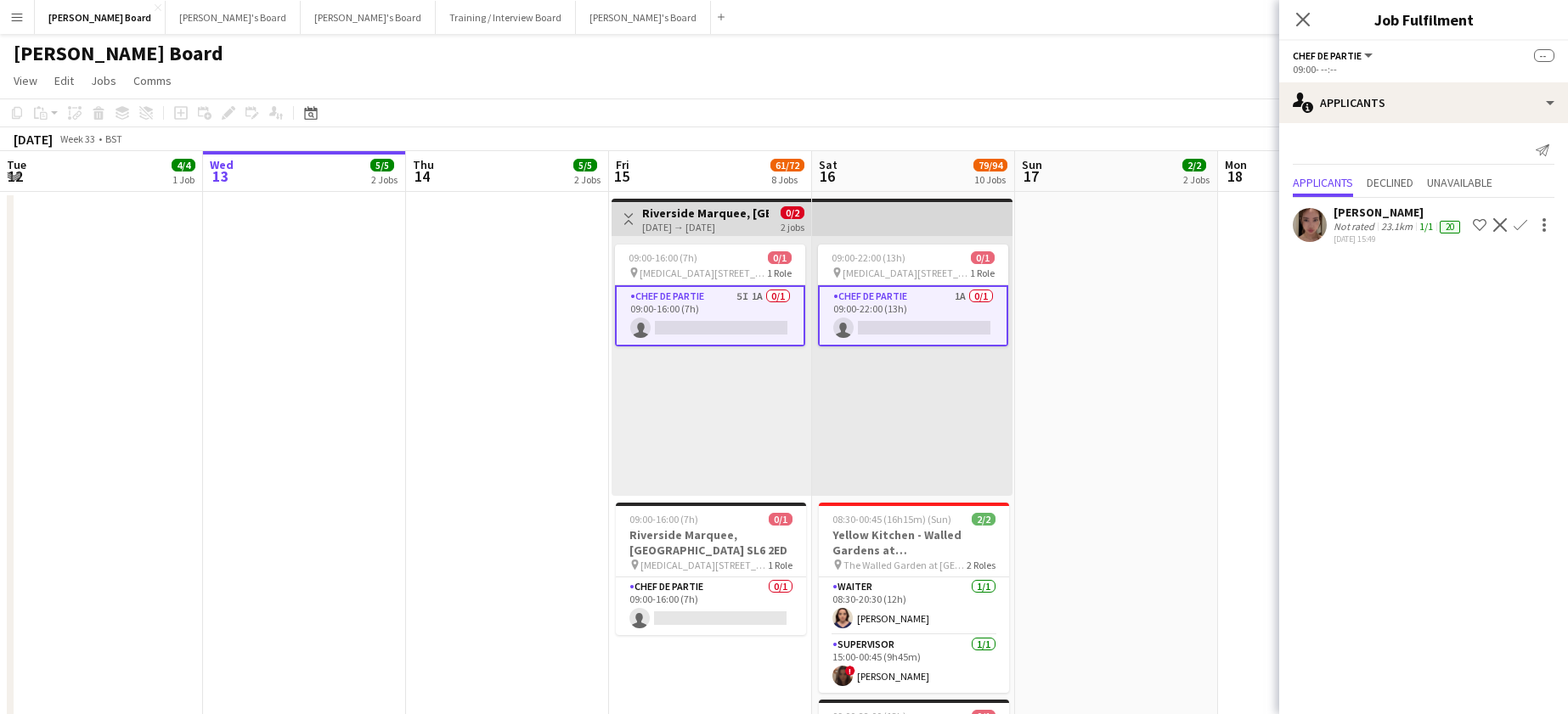
click at [1343, 234] on div "Not rated" at bounding box center [1355, 227] width 44 height 14
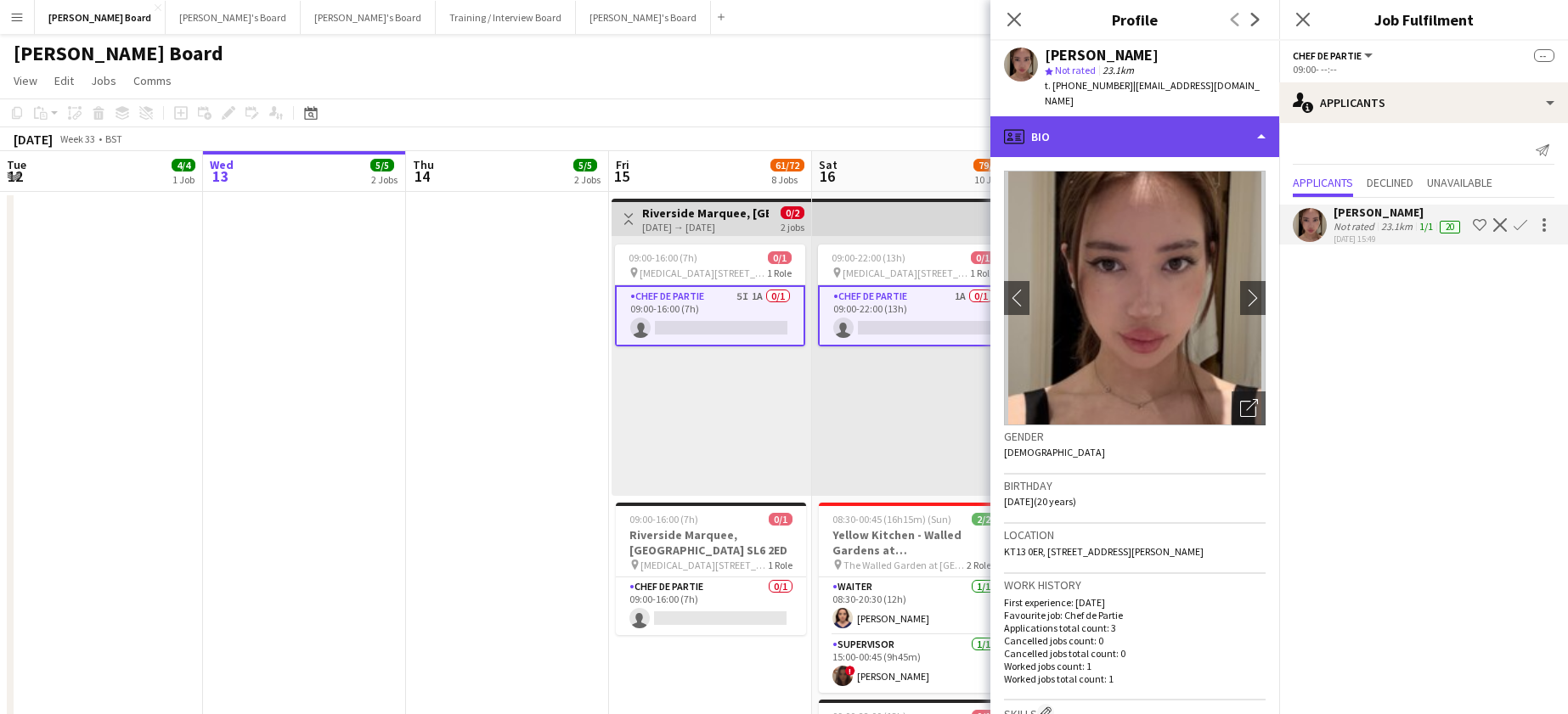
click at [1124, 132] on div "profile Bio" at bounding box center [1134, 137] width 289 height 41
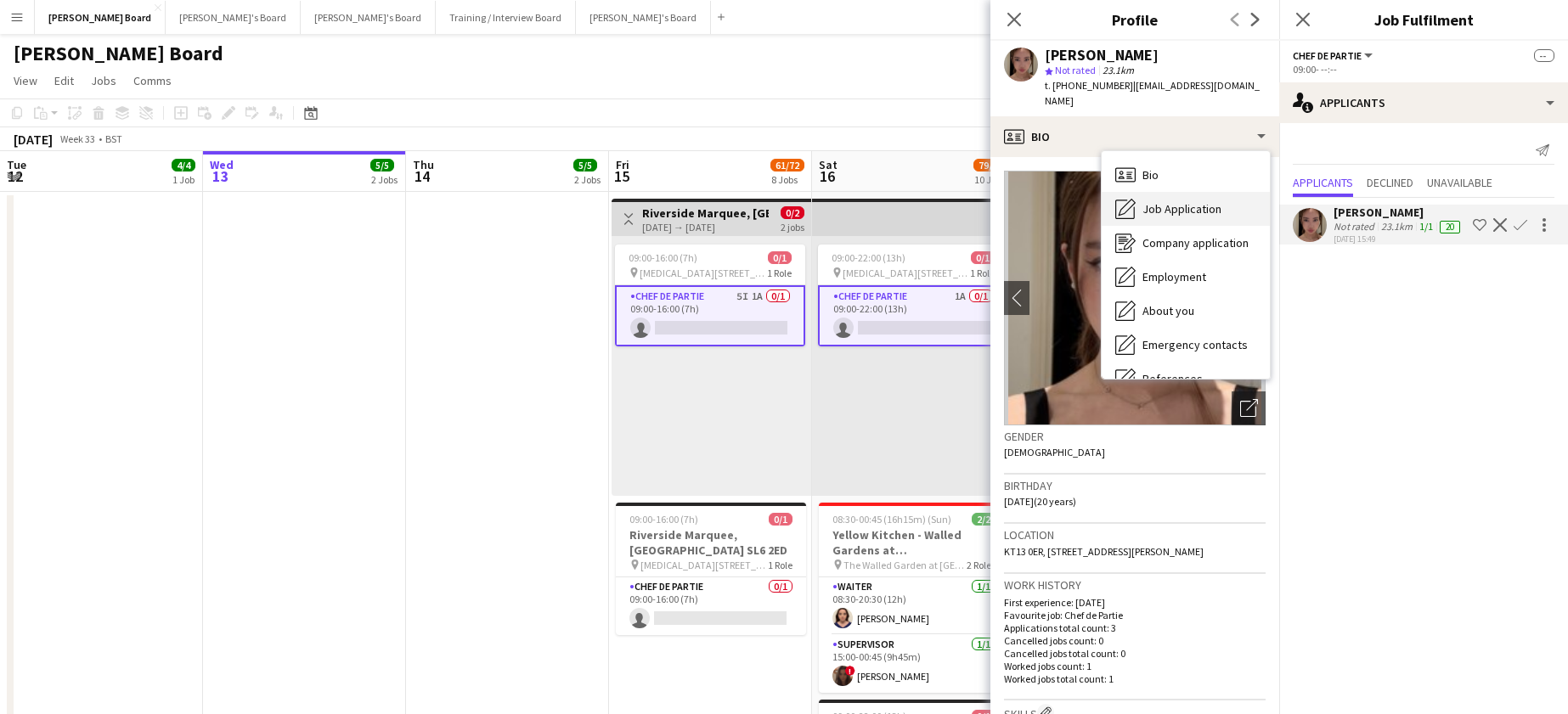
click at [1190, 201] on span "Job Application" at bounding box center [1182, 209] width 79 height 16
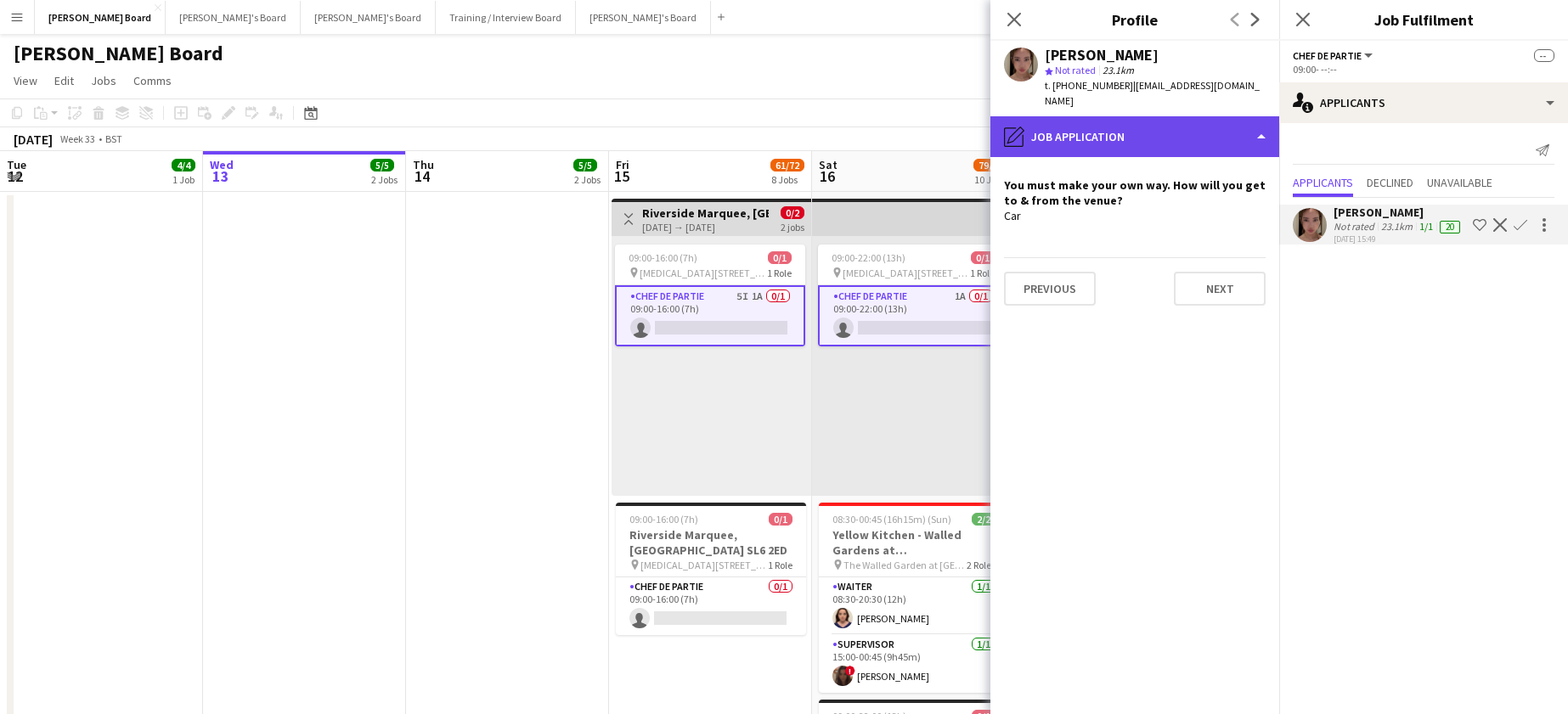
click at [1113, 126] on div "pencil4 Job Application" at bounding box center [1134, 137] width 289 height 41
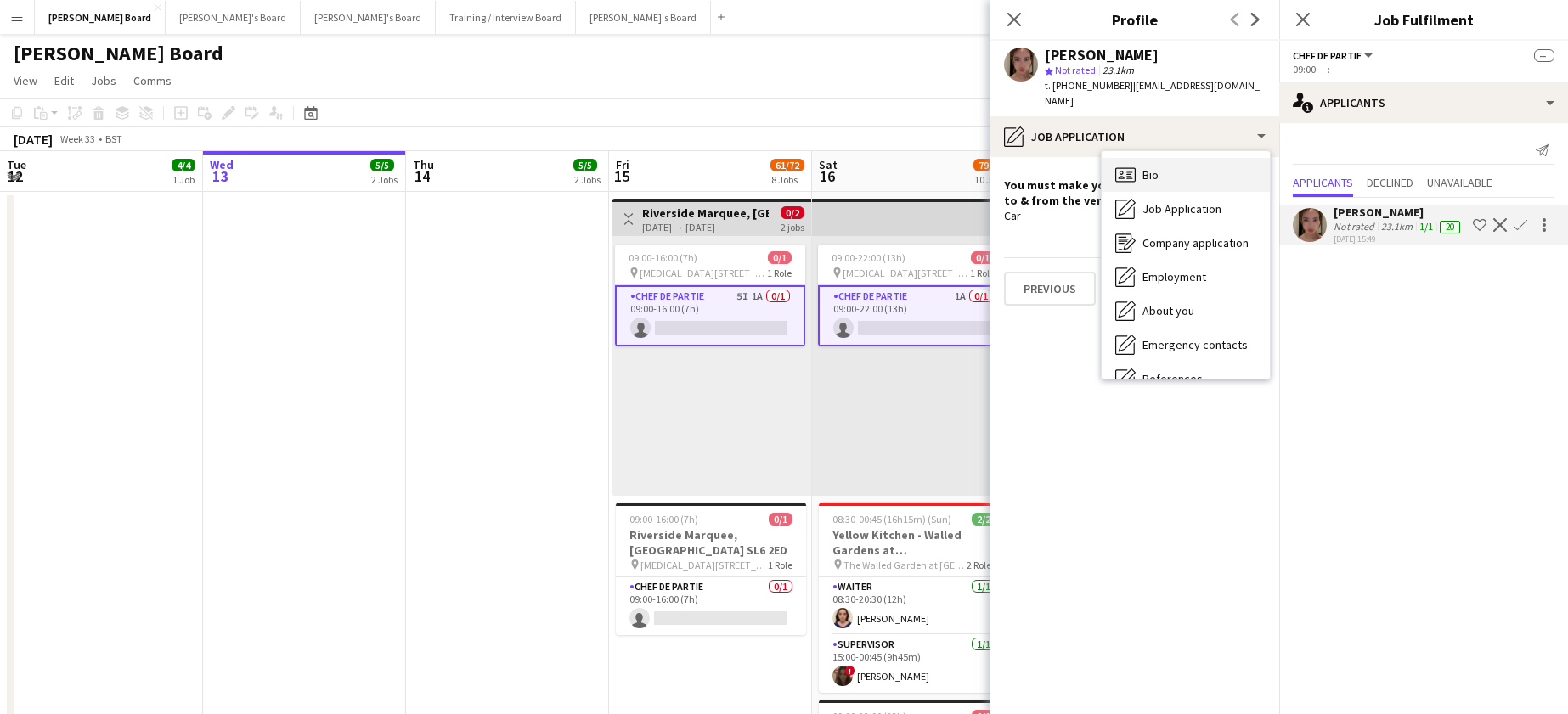
click at [1176, 170] on div "Bio Bio" at bounding box center [1186, 175] width 168 height 34
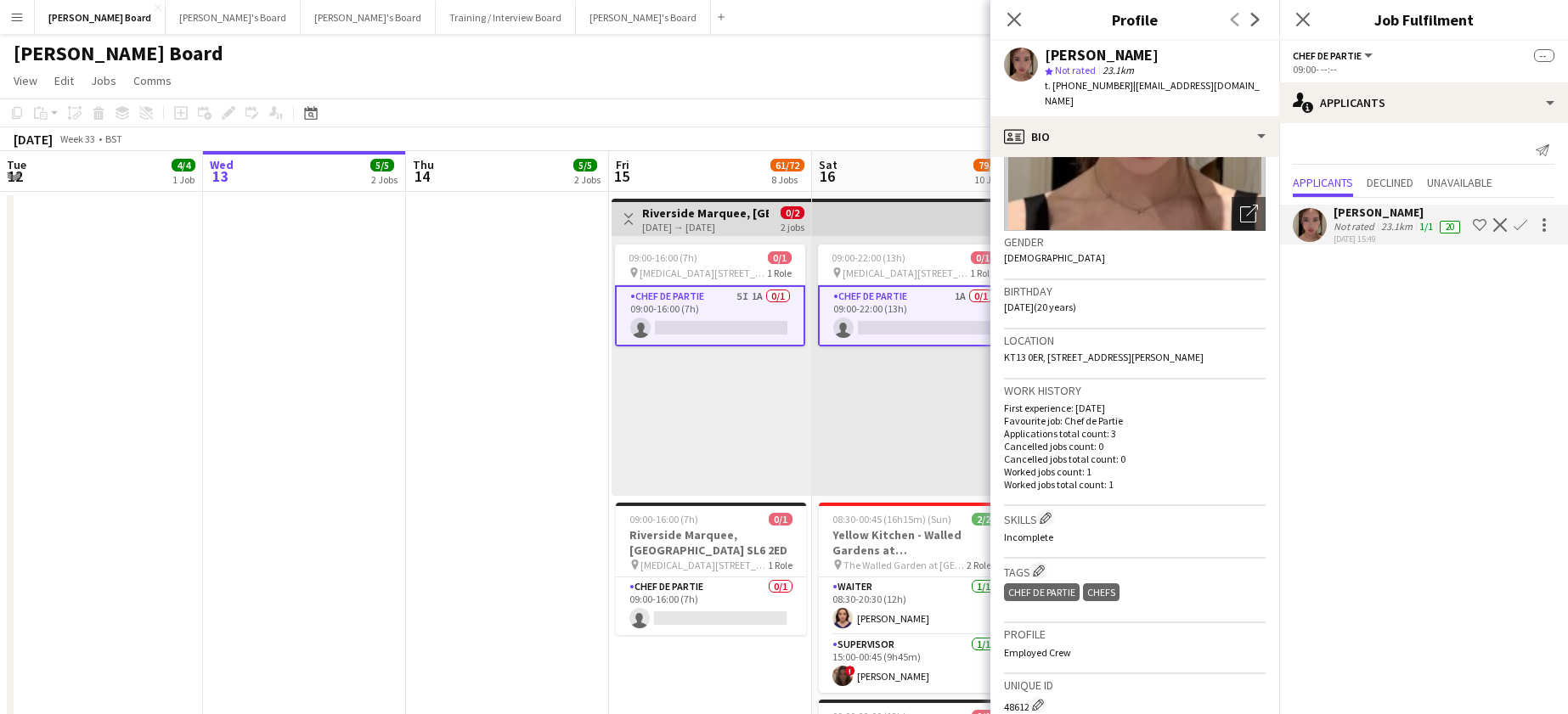
scroll to position [227, 0]
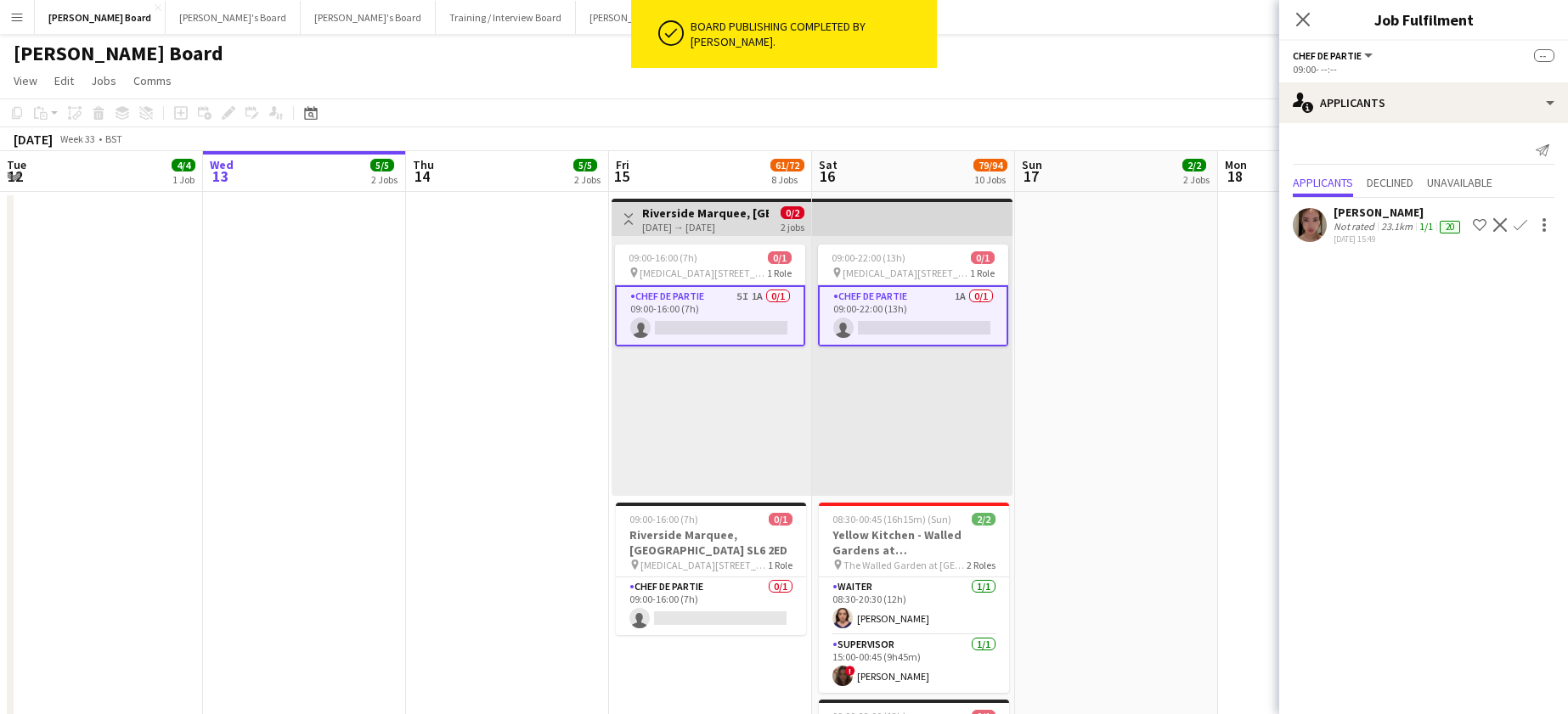
click at [1363, 217] on div "[PERSON_NAME]" at bounding box center [1398, 212] width 130 height 16
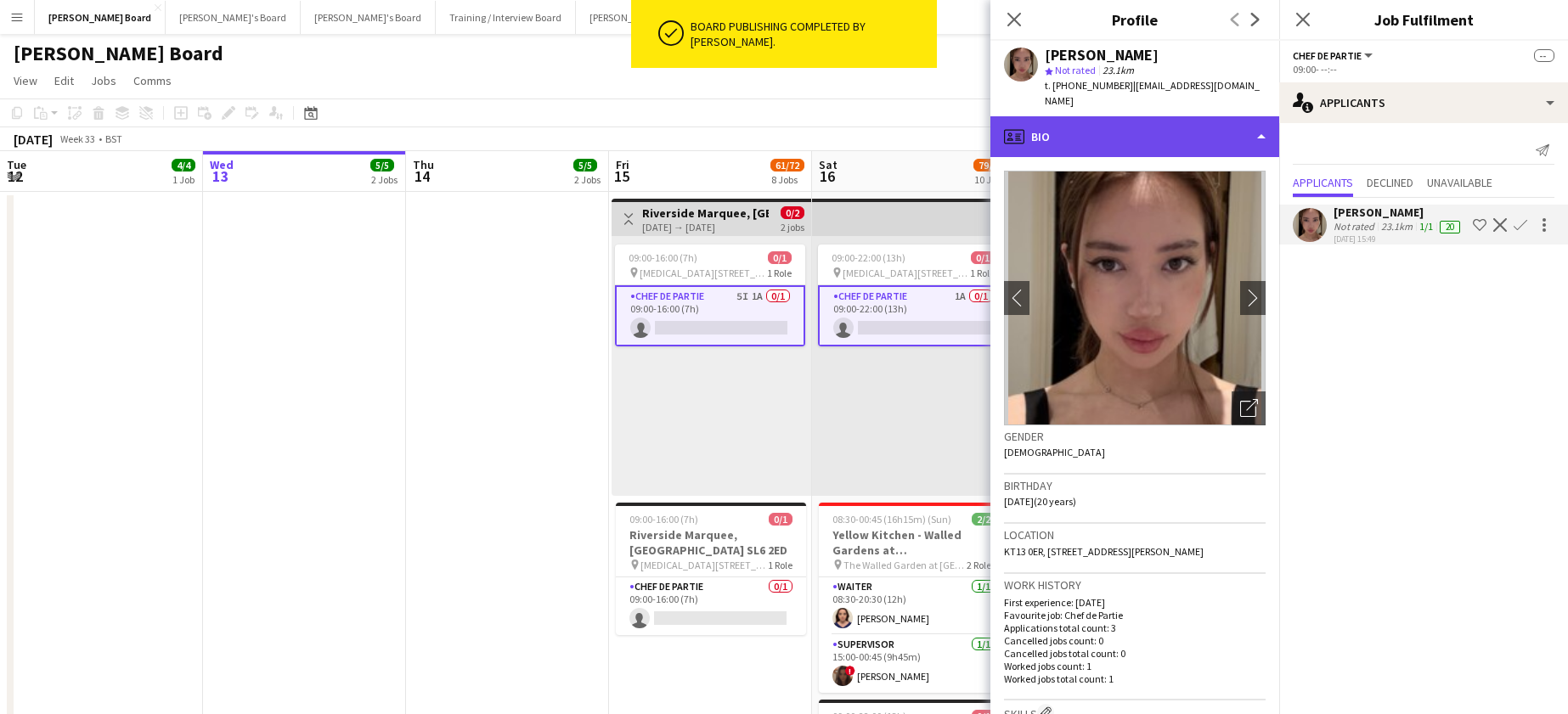
click at [1102, 128] on div "profile Bio" at bounding box center [1134, 137] width 289 height 41
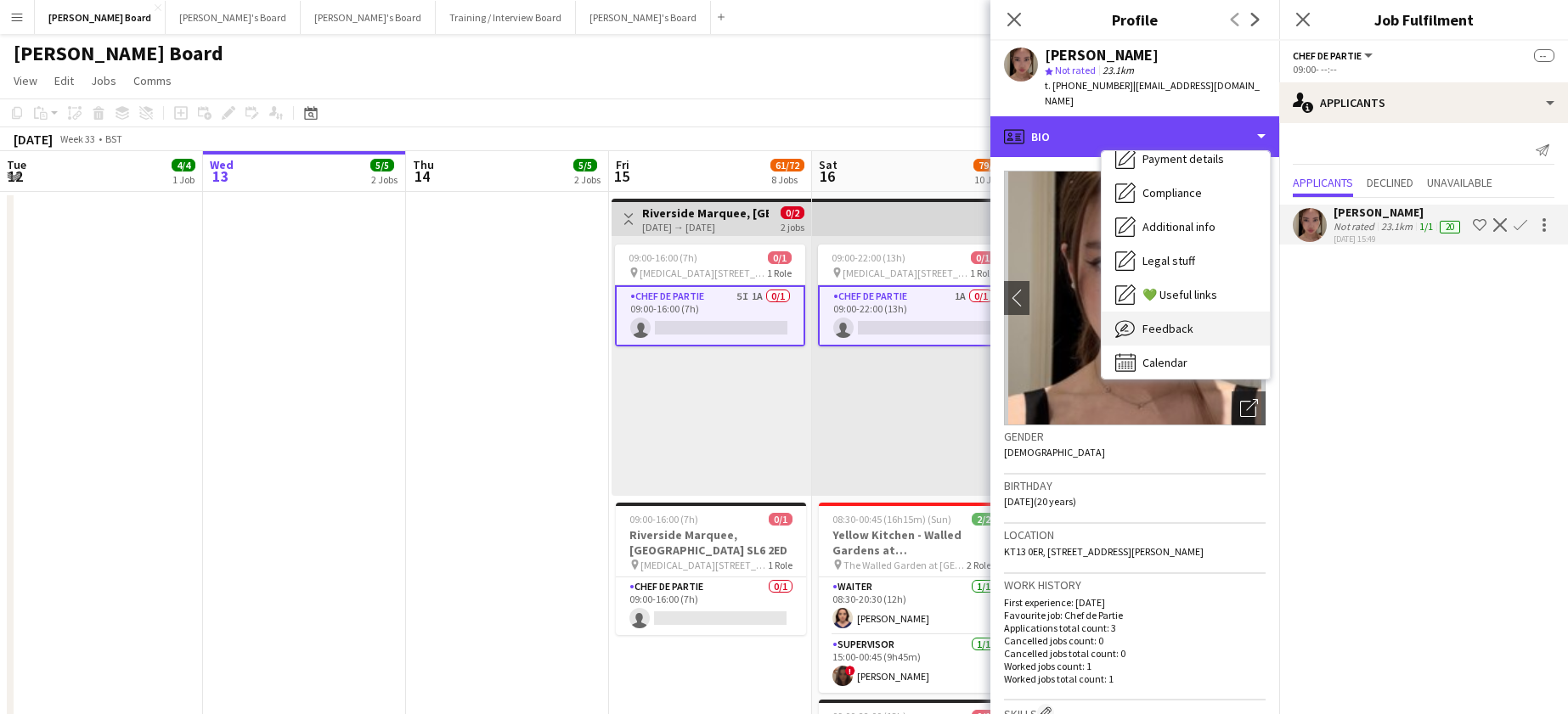
scroll to position [261, 0]
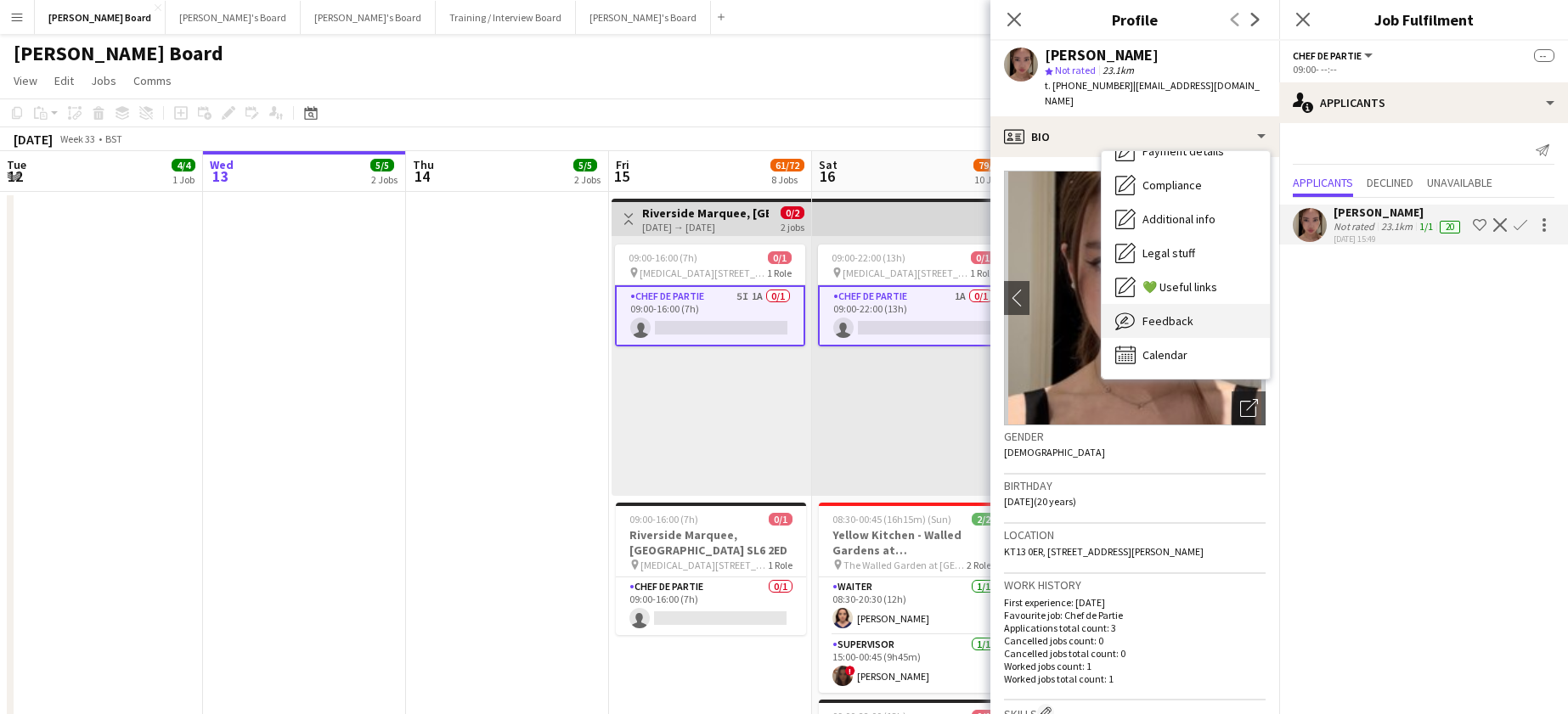
click at [1190, 313] on span "Feedback" at bounding box center [1168, 321] width 51 height 16
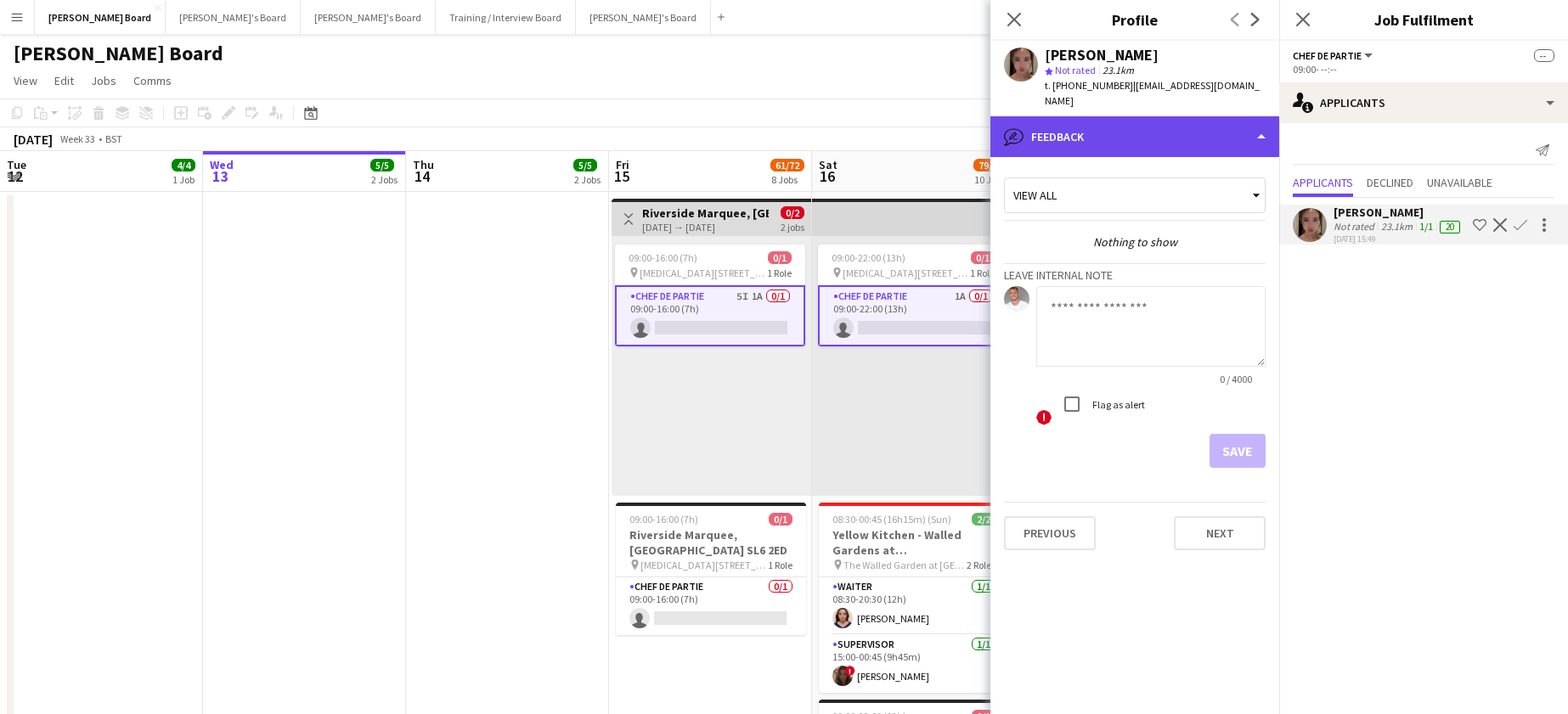
click at [1113, 122] on div "bubble-pencil Feedback" at bounding box center [1134, 137] width 289 height 41
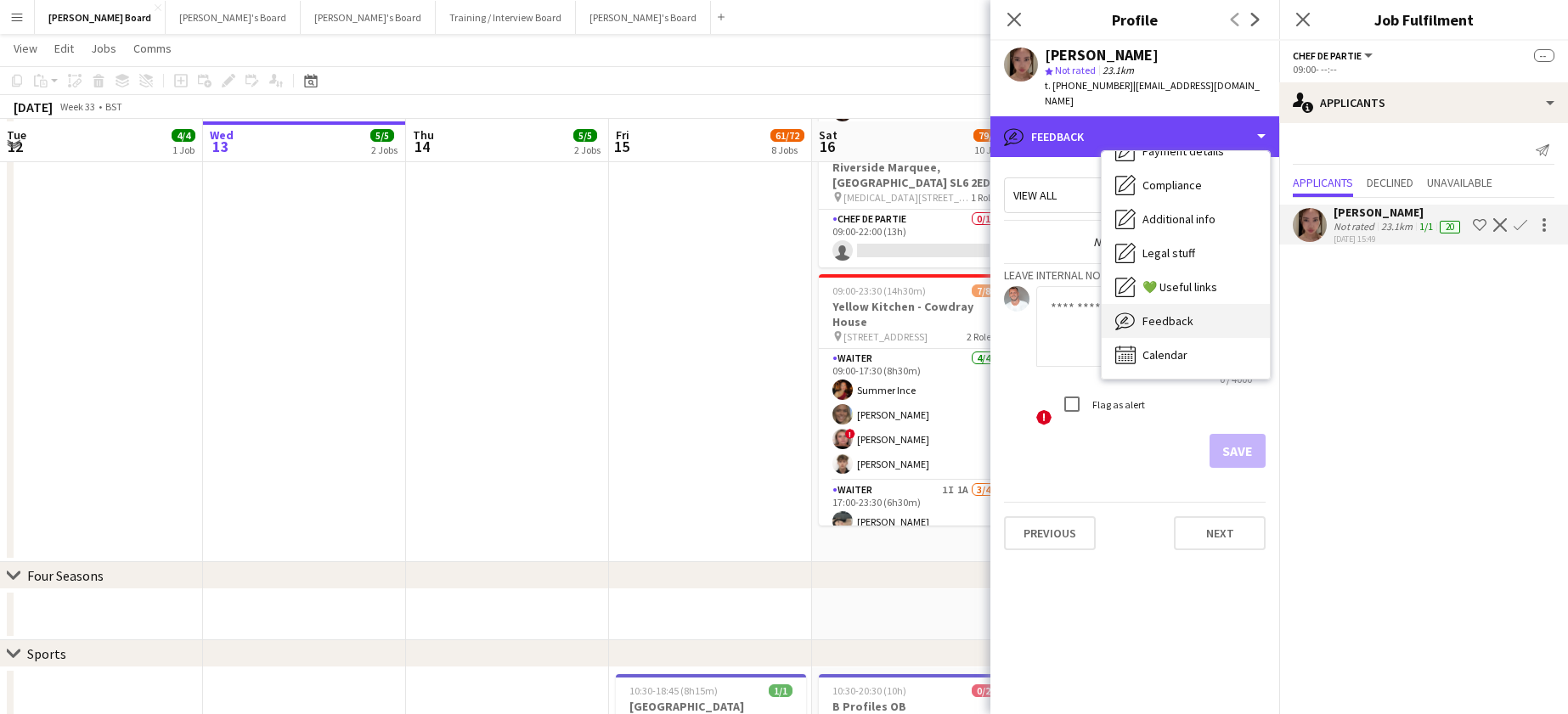
scroll to position [566, 0]
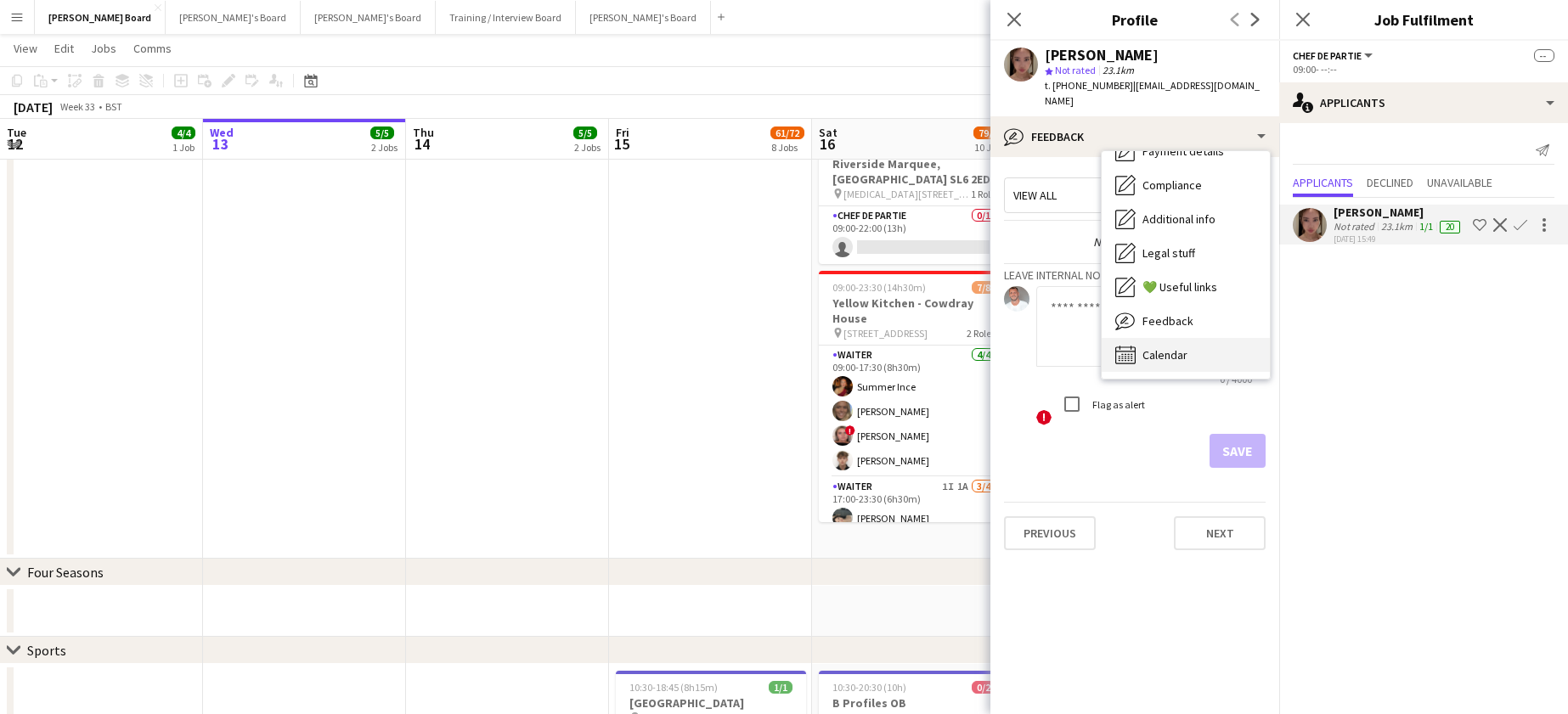
click at [1186, 338] on div "Calendar Calendar" at bounding box center [1186, 355] width 168 height 34
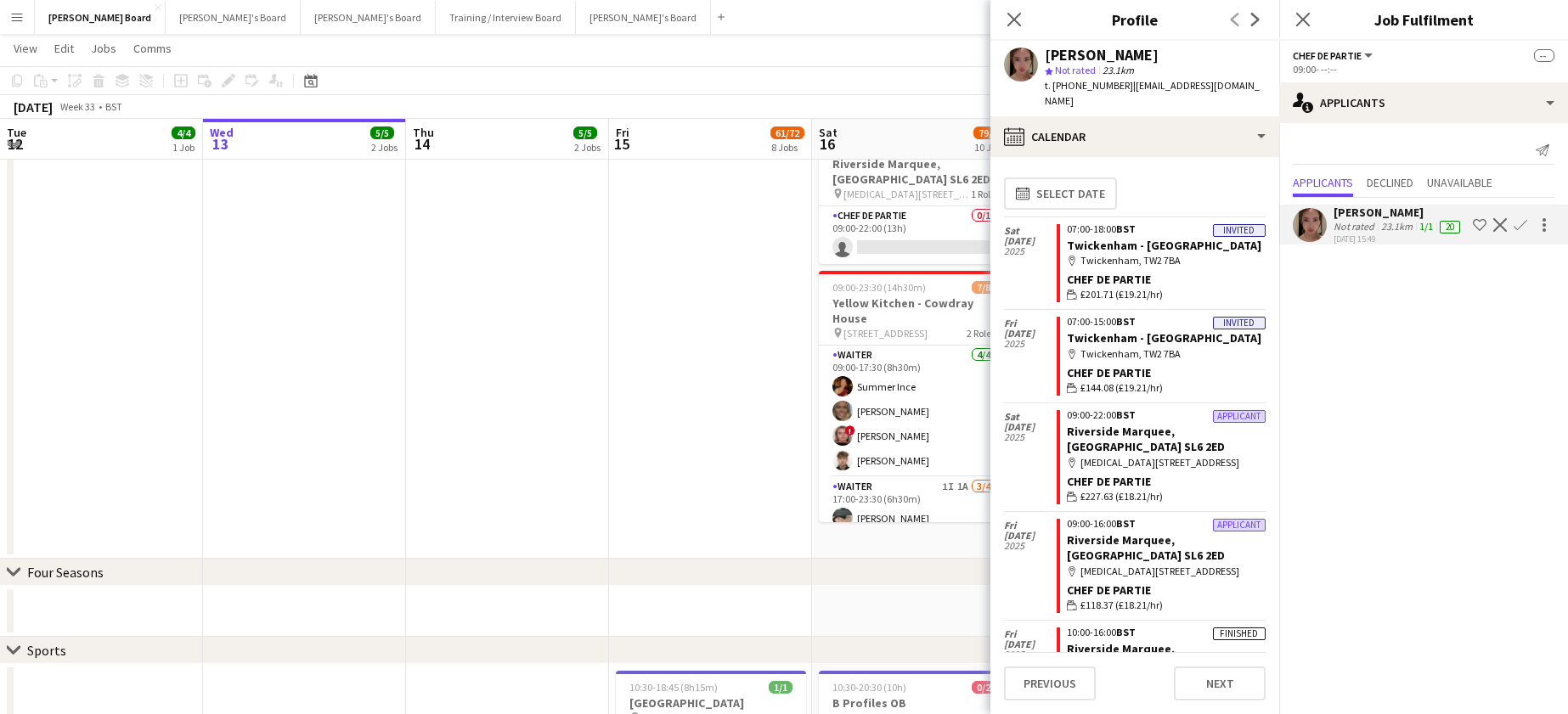
scroll to position [62, 0]
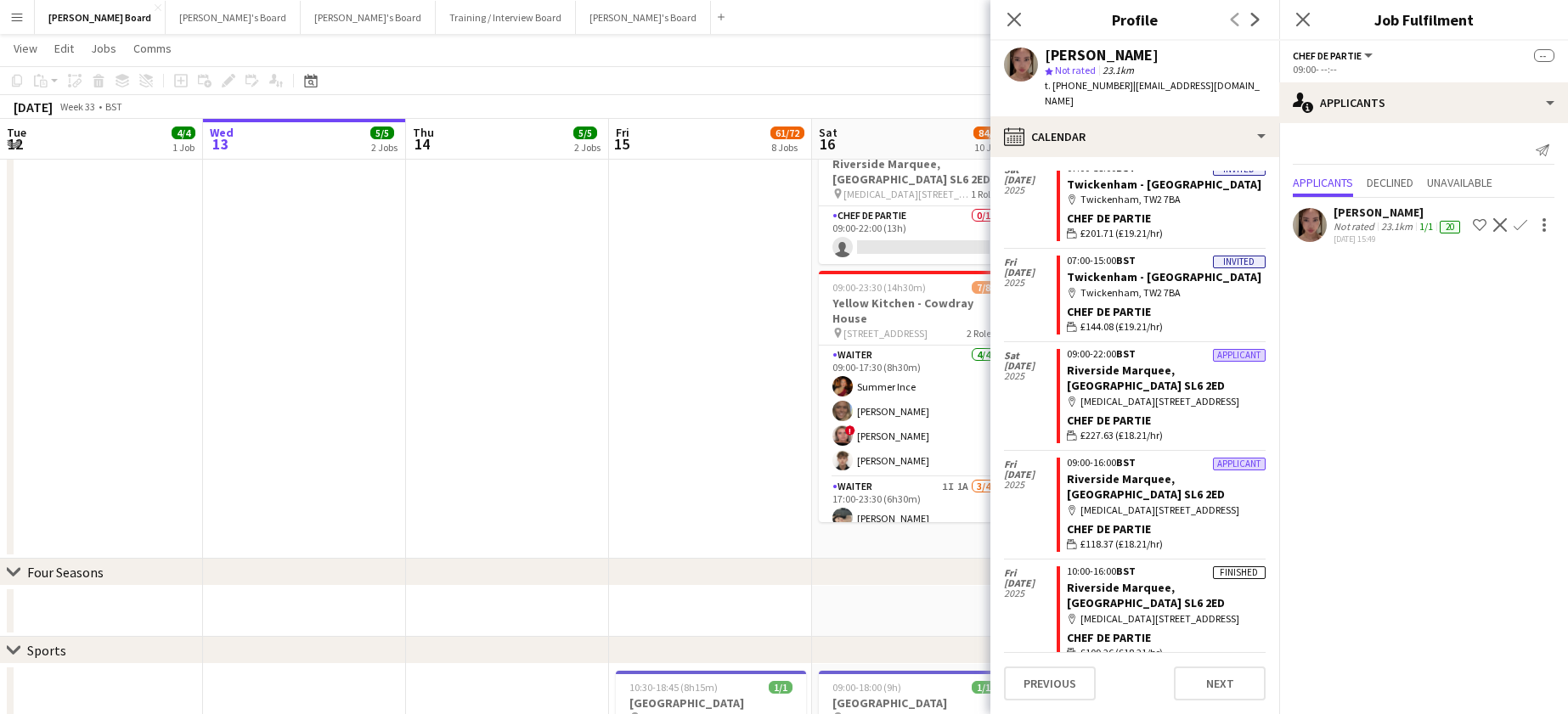
click at [489, 371] on app-date-cell at bounding box center [508, 91] width 203 height 935
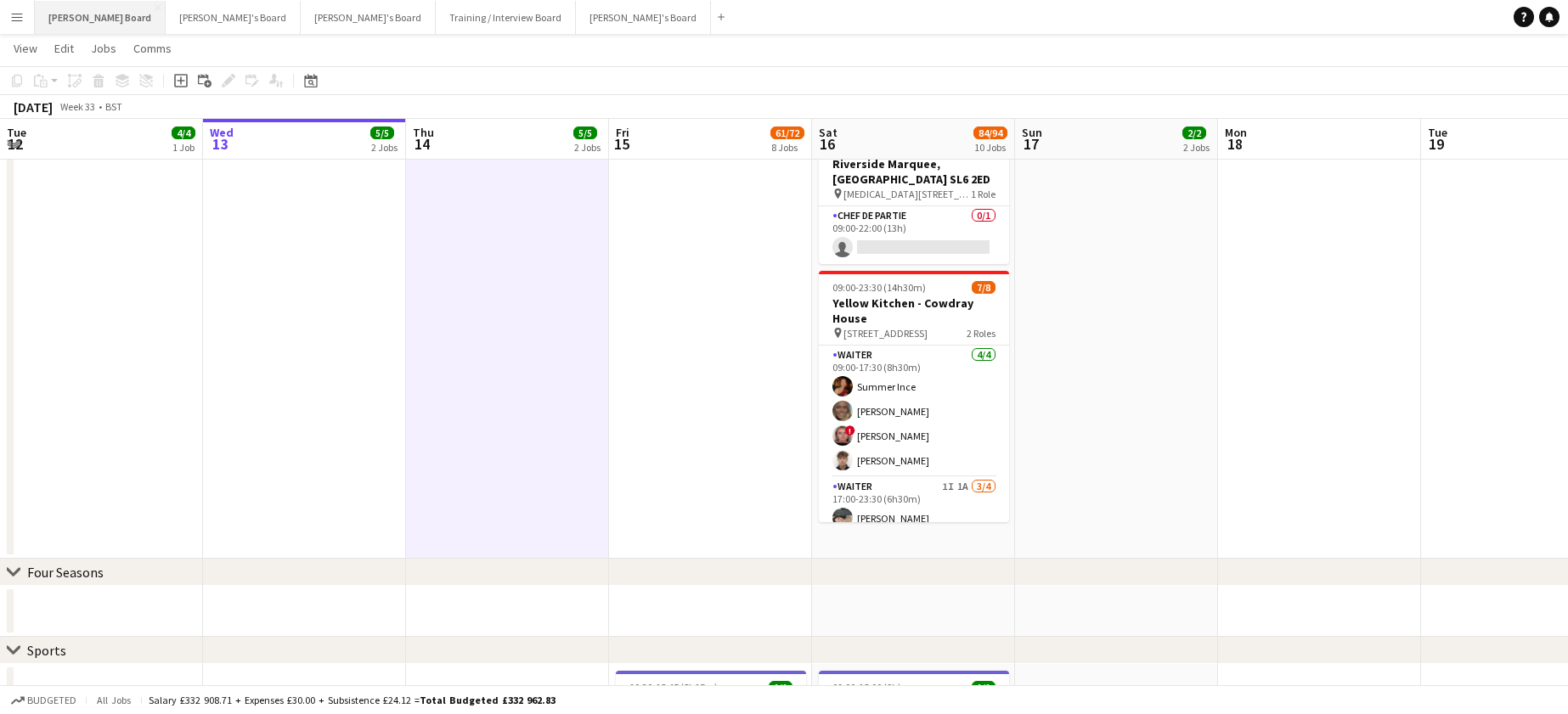
click at [71, 10] on button "[PERSON_NAME] Board Close" at bounding box center [101, 18] width 131 height 33
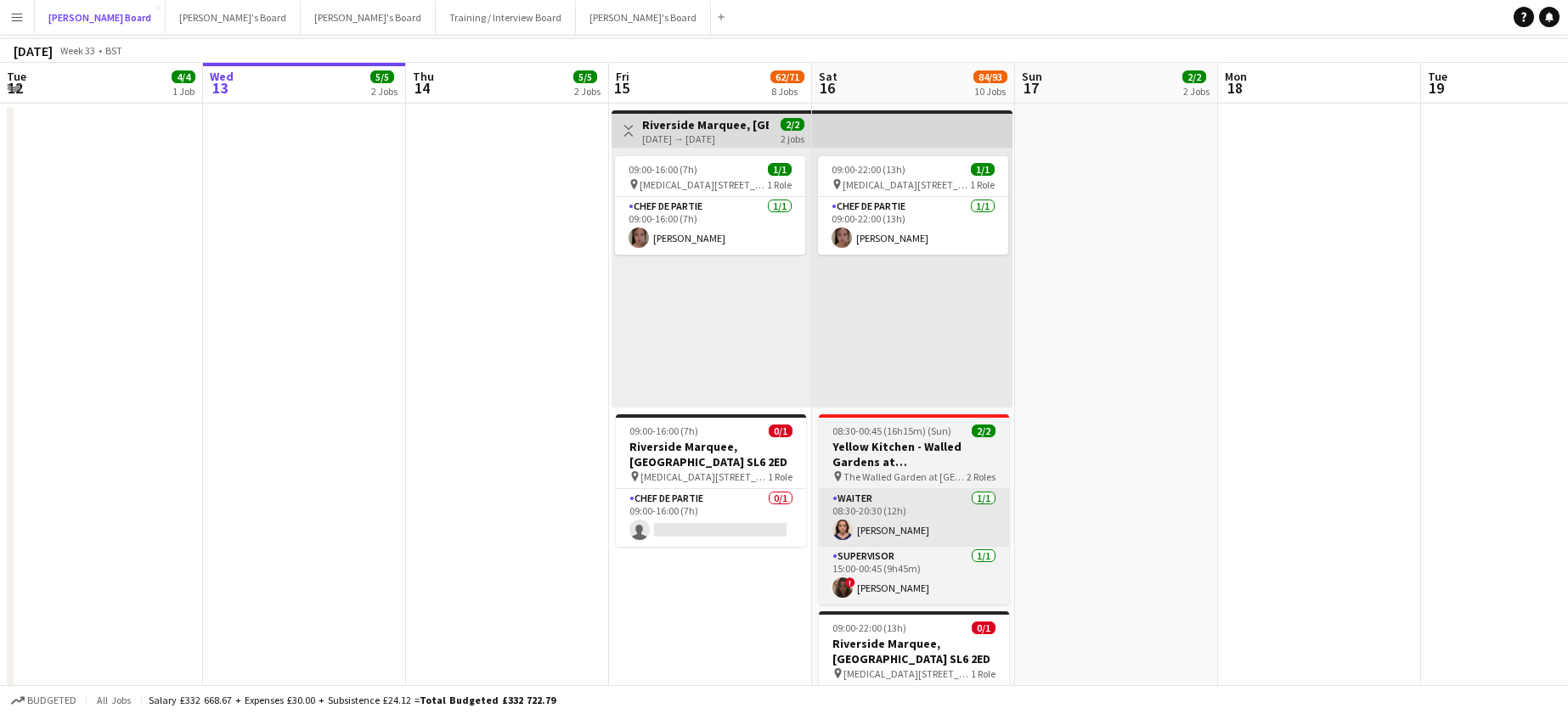
scroll to position [227, 0]
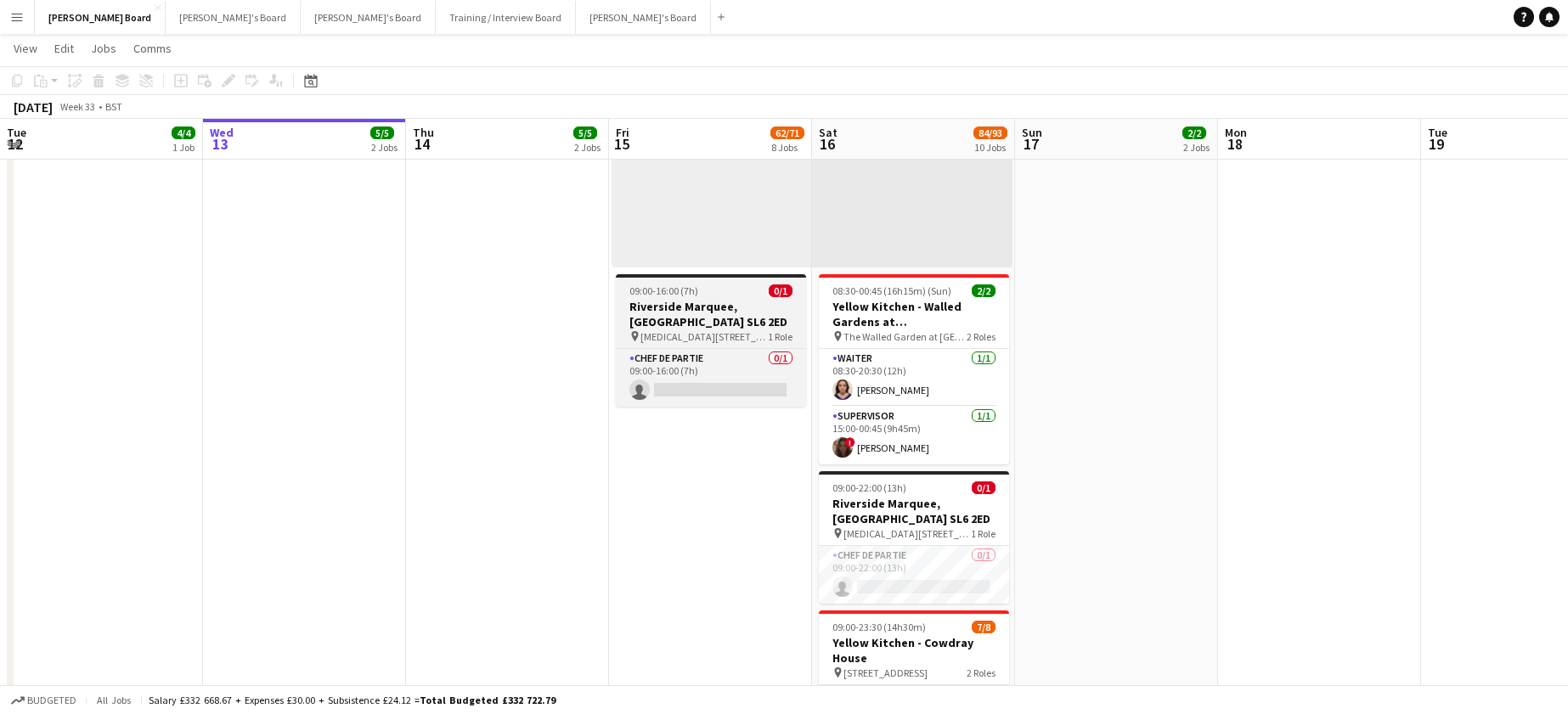
click at [681, 306] on h3 "Riverside Marquee, [GEOGRAPHIC_DATA] SL6 2ED" at bounding box center [711, 314] width 191 height 30
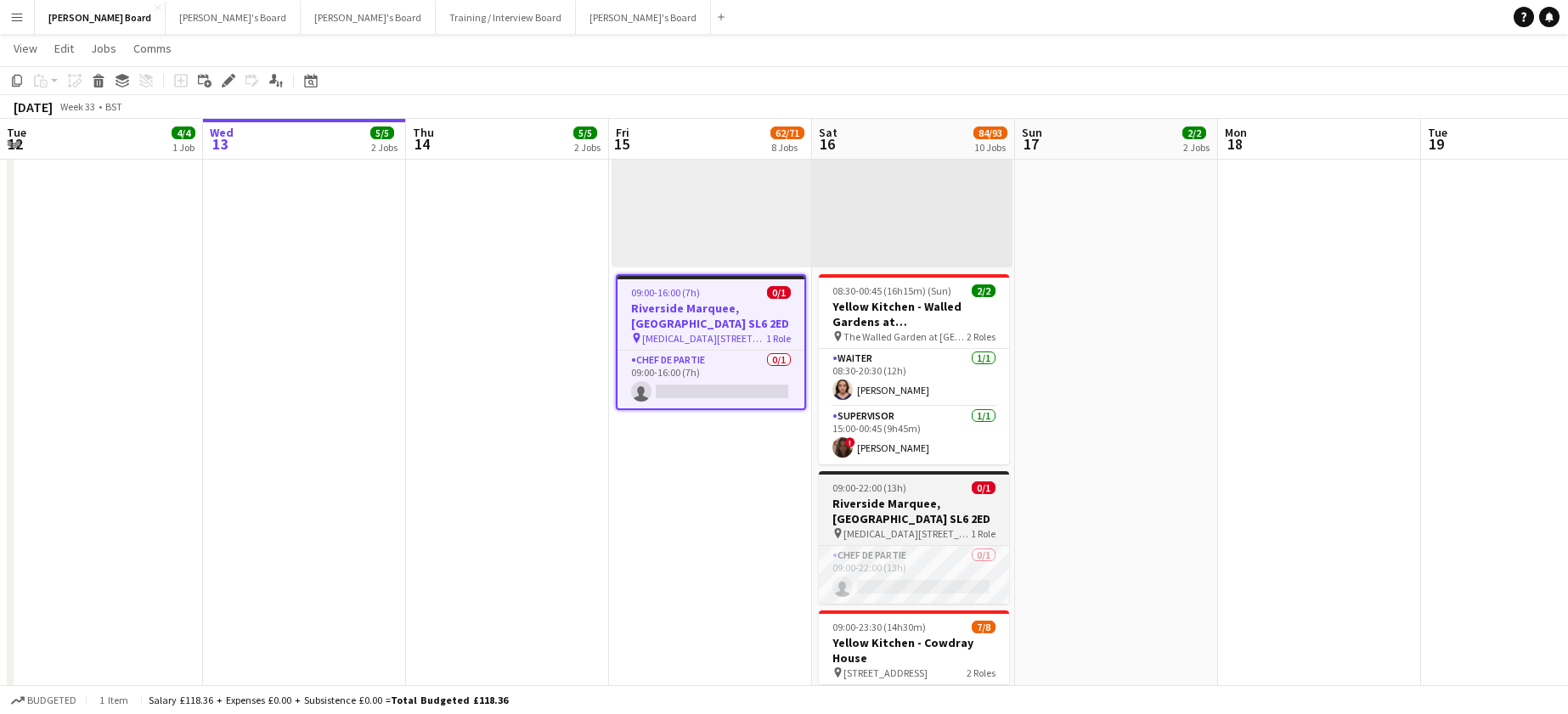
click at [880, 487] on span "09:00-22:00 (13h)" at bounding box center [870, 487] width 74 height 13
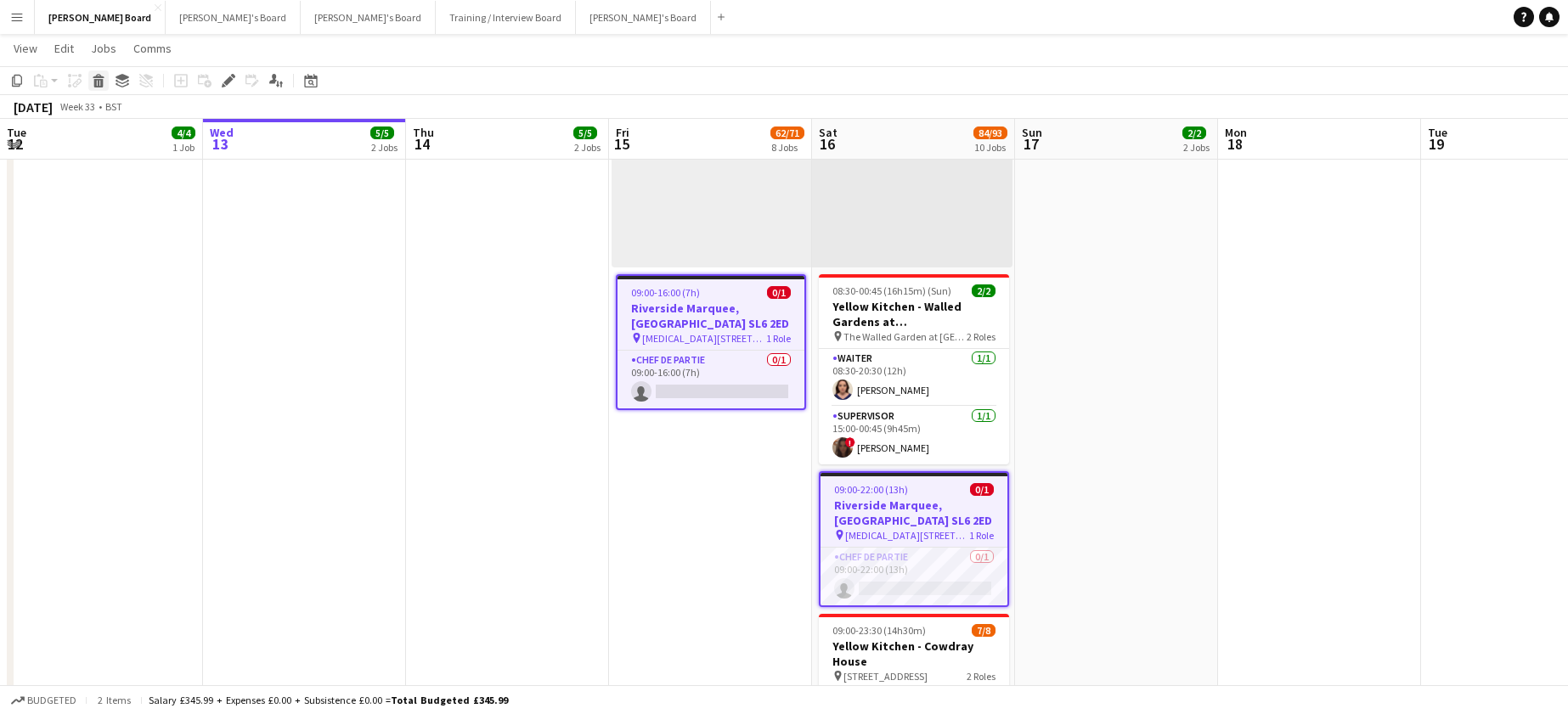
click at [101, 83] on icon at bounding box center [99, 83] width 10 height 9
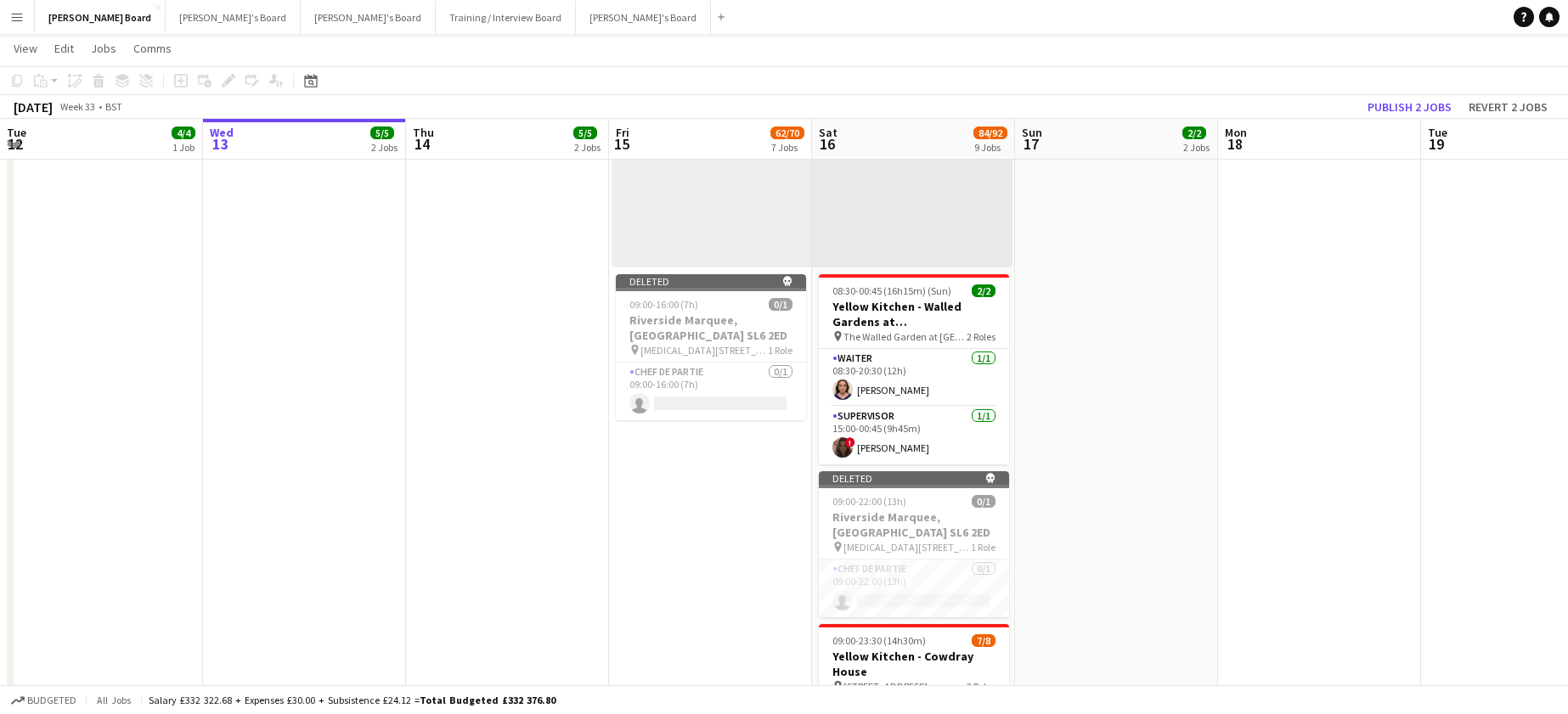
click at [1411, 123] on app-board-header-date "Mon 18" at bounding box center [1320, 140] width 203 height 41
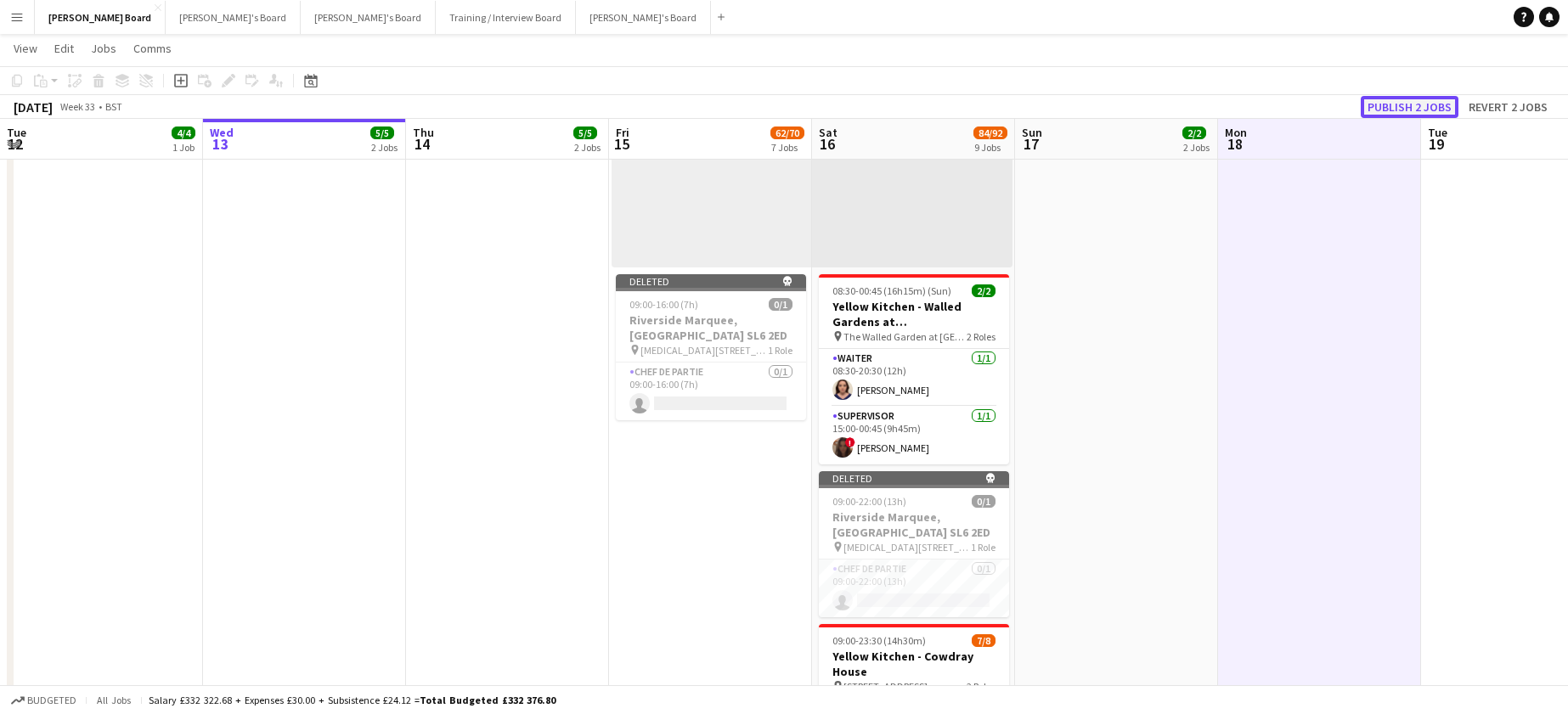
click at [1404, 104] on button "Publish 2 jobs" at bounding box center [1410, 107] width 98 height 22
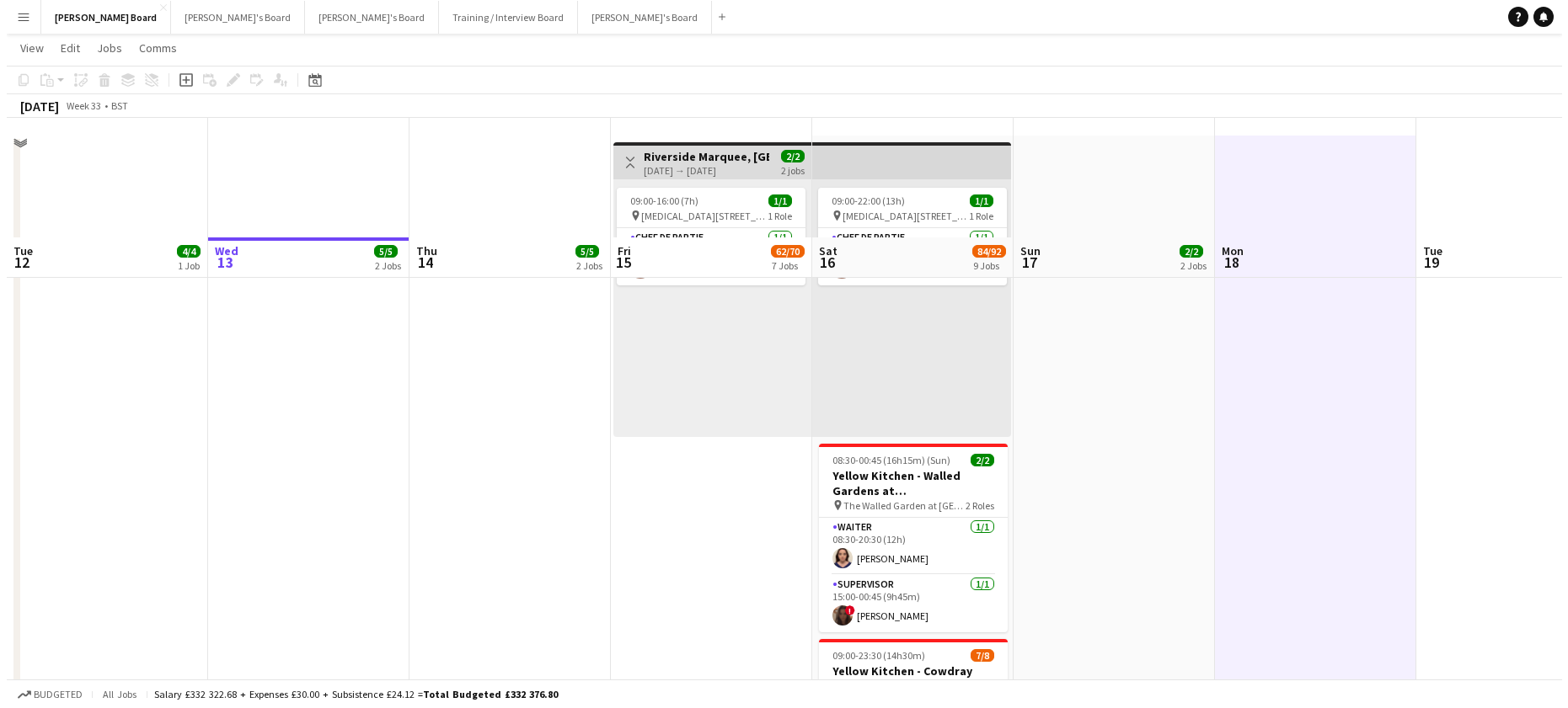
scroll to position [0, 0]
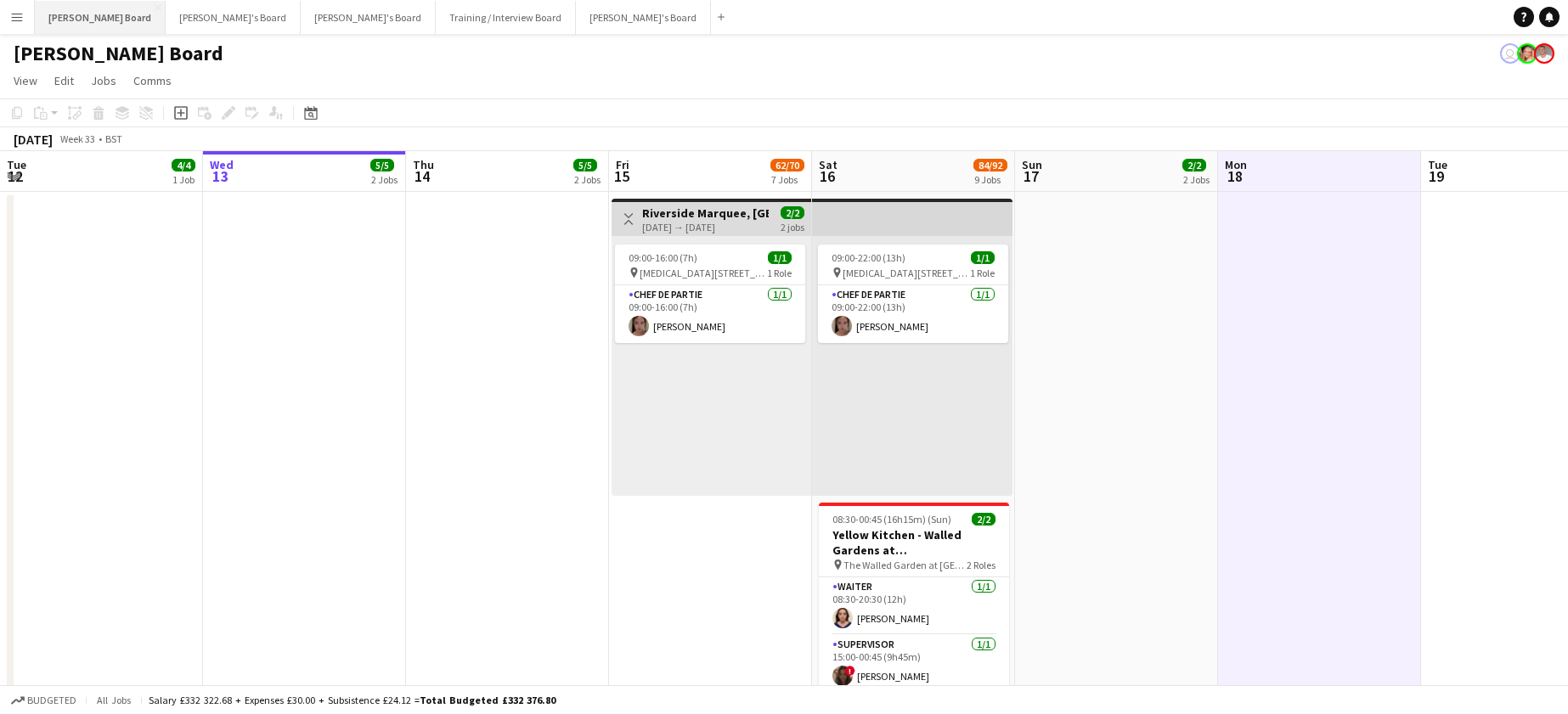
click at [58, 16] on button "[PERSON_NAME] Board Close" at bounding box center [101, 18] width 131 height 33
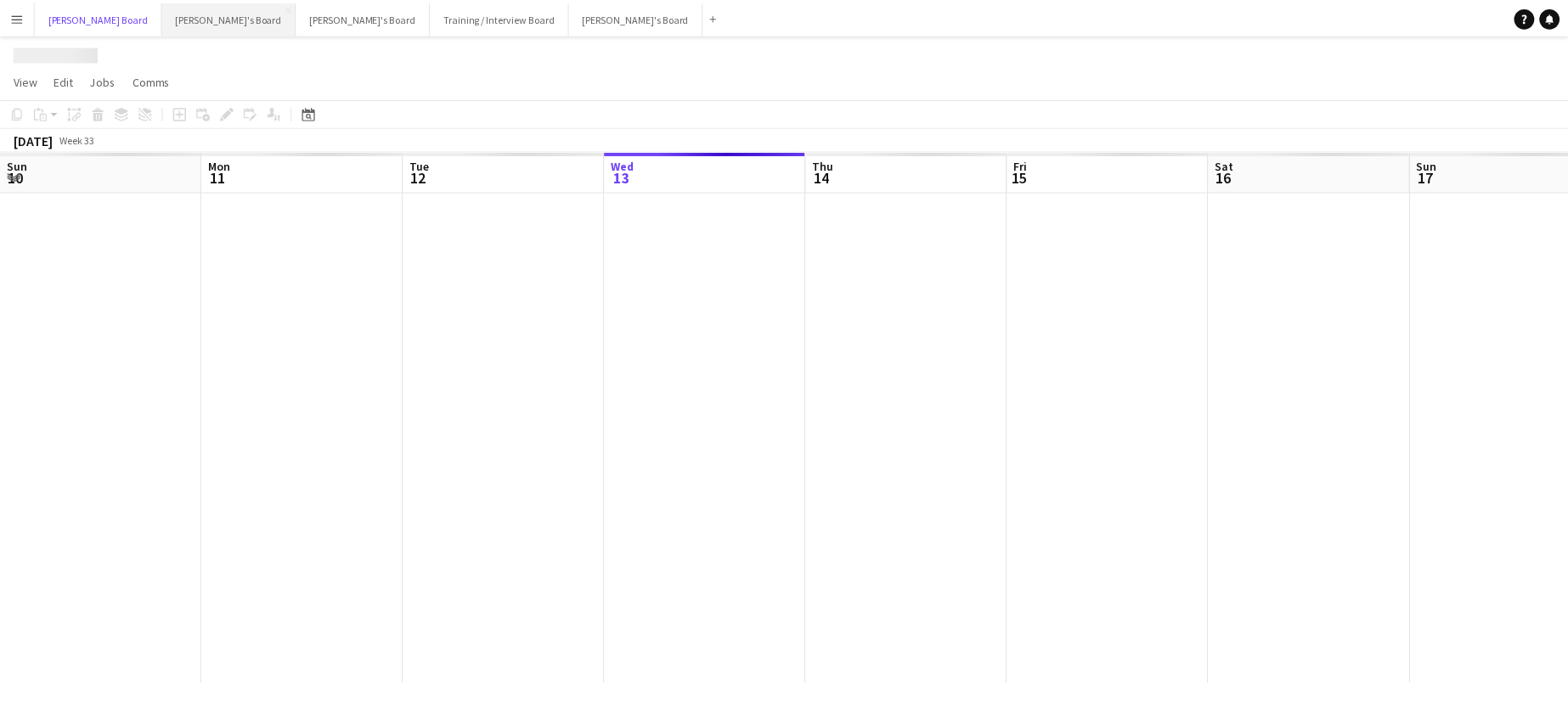
scroll to position [0, 406]
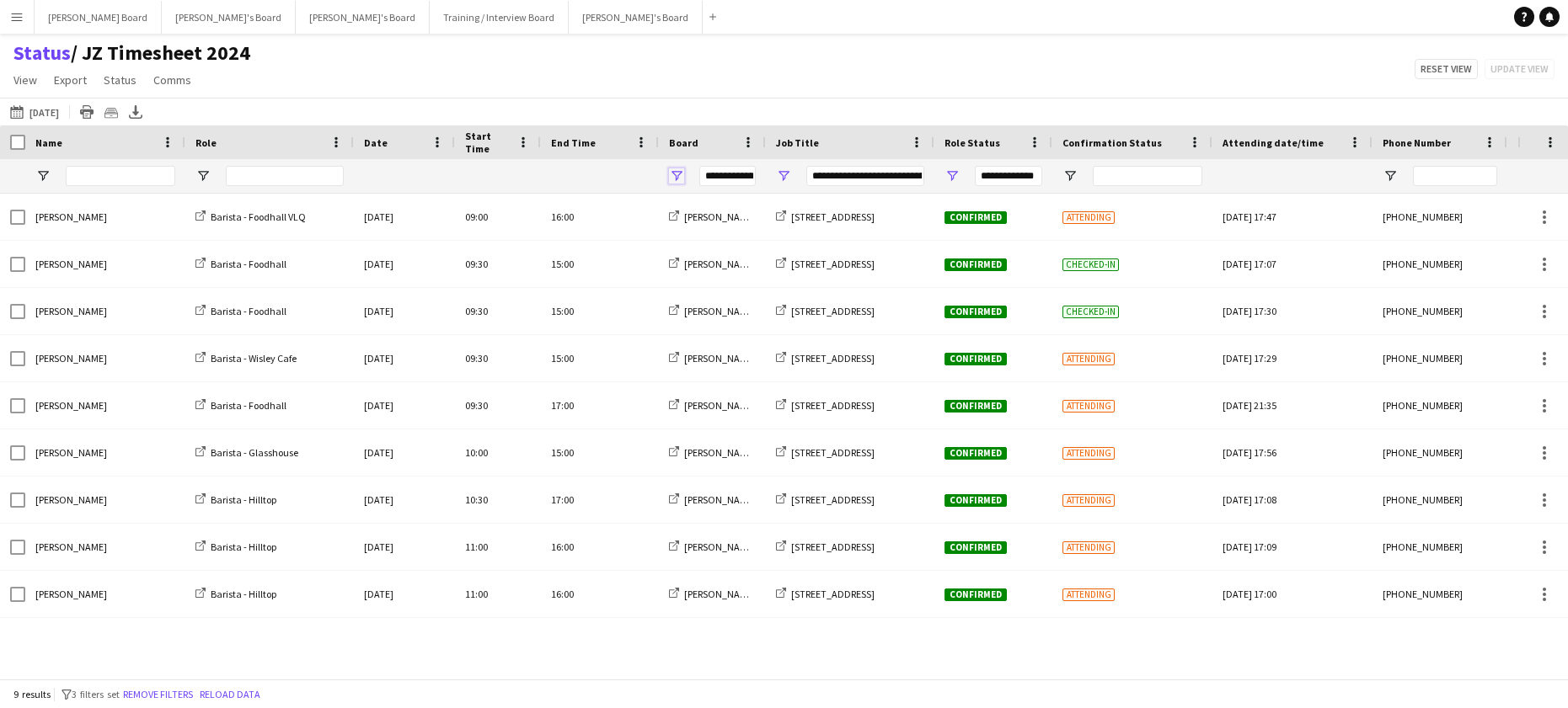
click at [676, 172] on span "Open Filter Menu" at bounding box center [676, 177] width 16 height 16
click at [783, 173] on span "Open Filter Menu" at bounding box center [784, 177] width 16 height 16
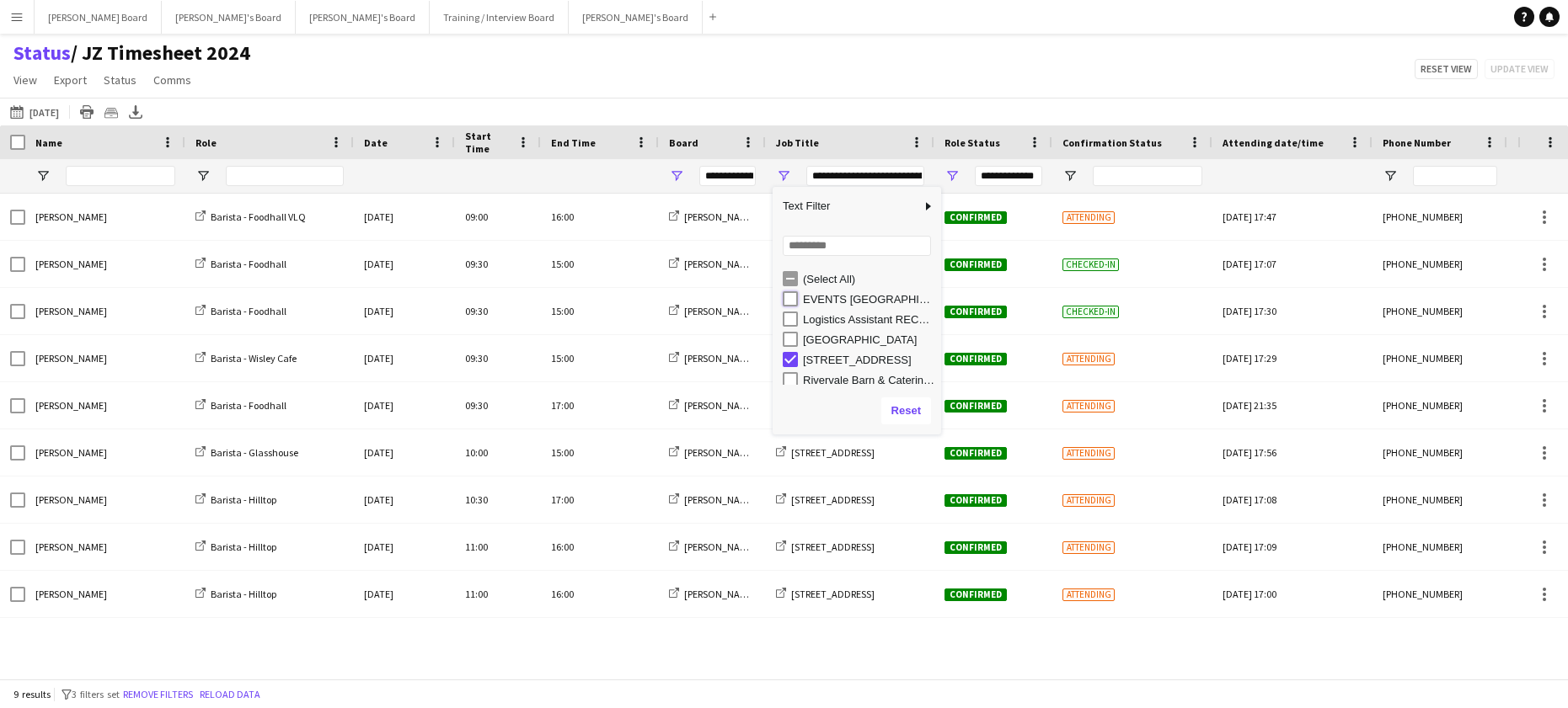
type input "**********"
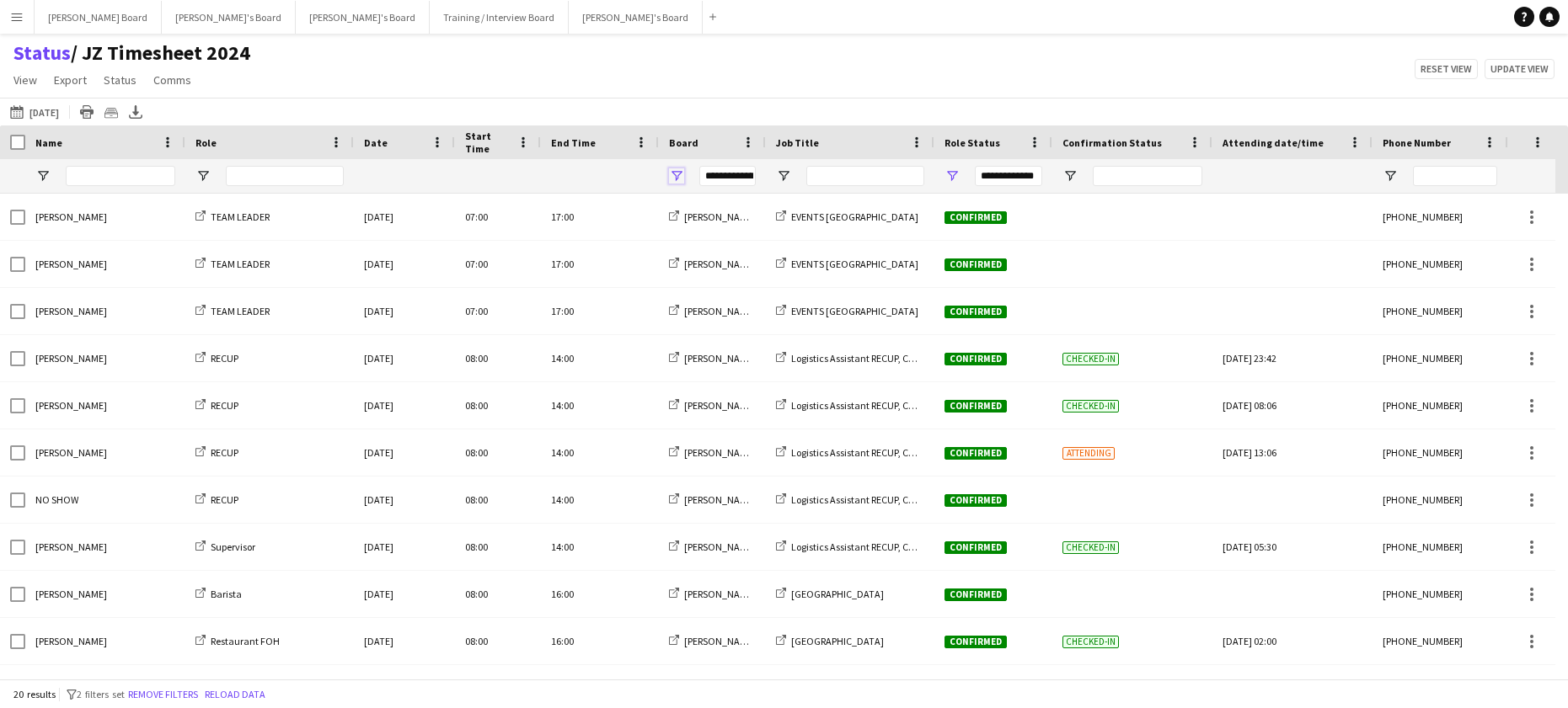
click at [677, 174] on span "Open Filter Menu" at bounding box center [676, 177] width 16 height 16
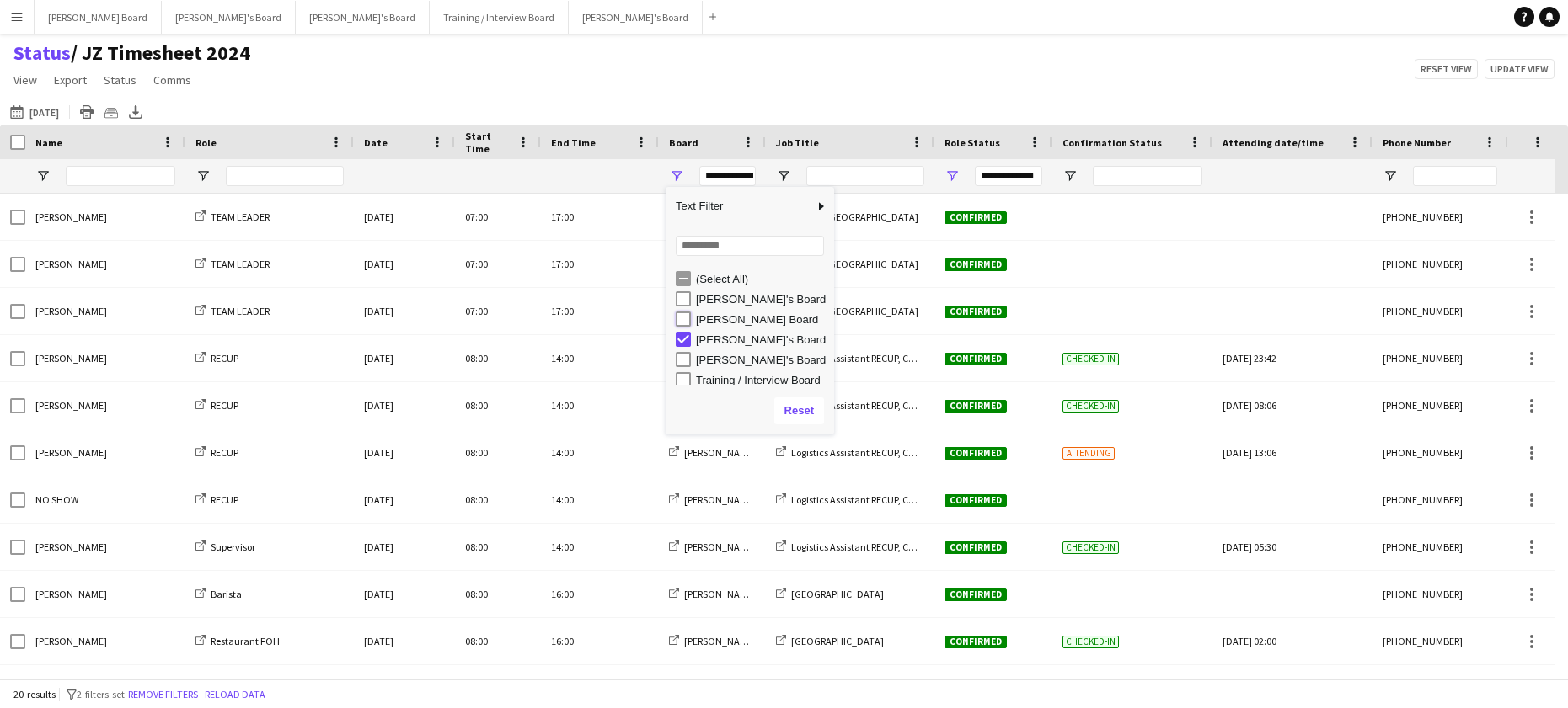
type input "**********"
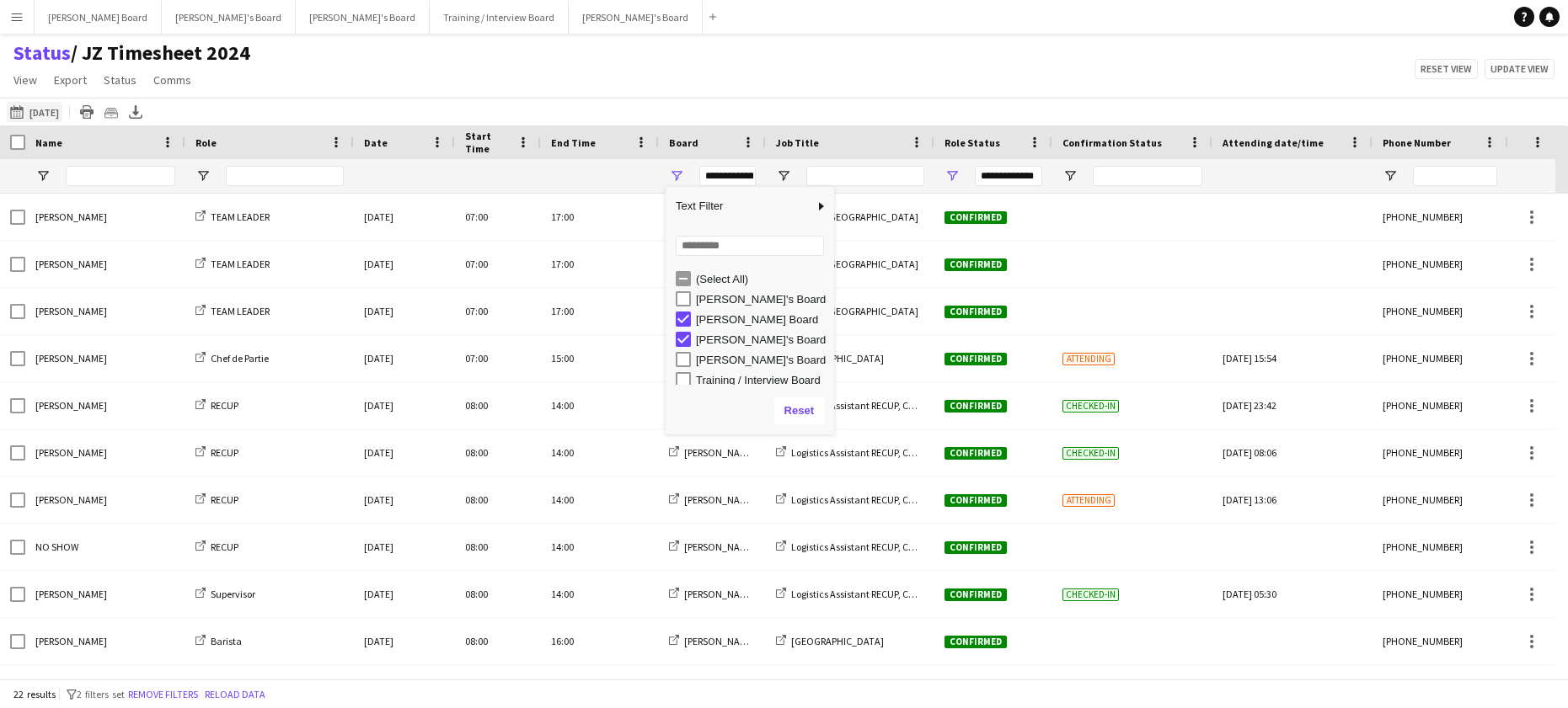
click at [62, 109] on button "[DATE] to [DATE] [DATE]" at bounding box center [34, 112] width 55 height 20
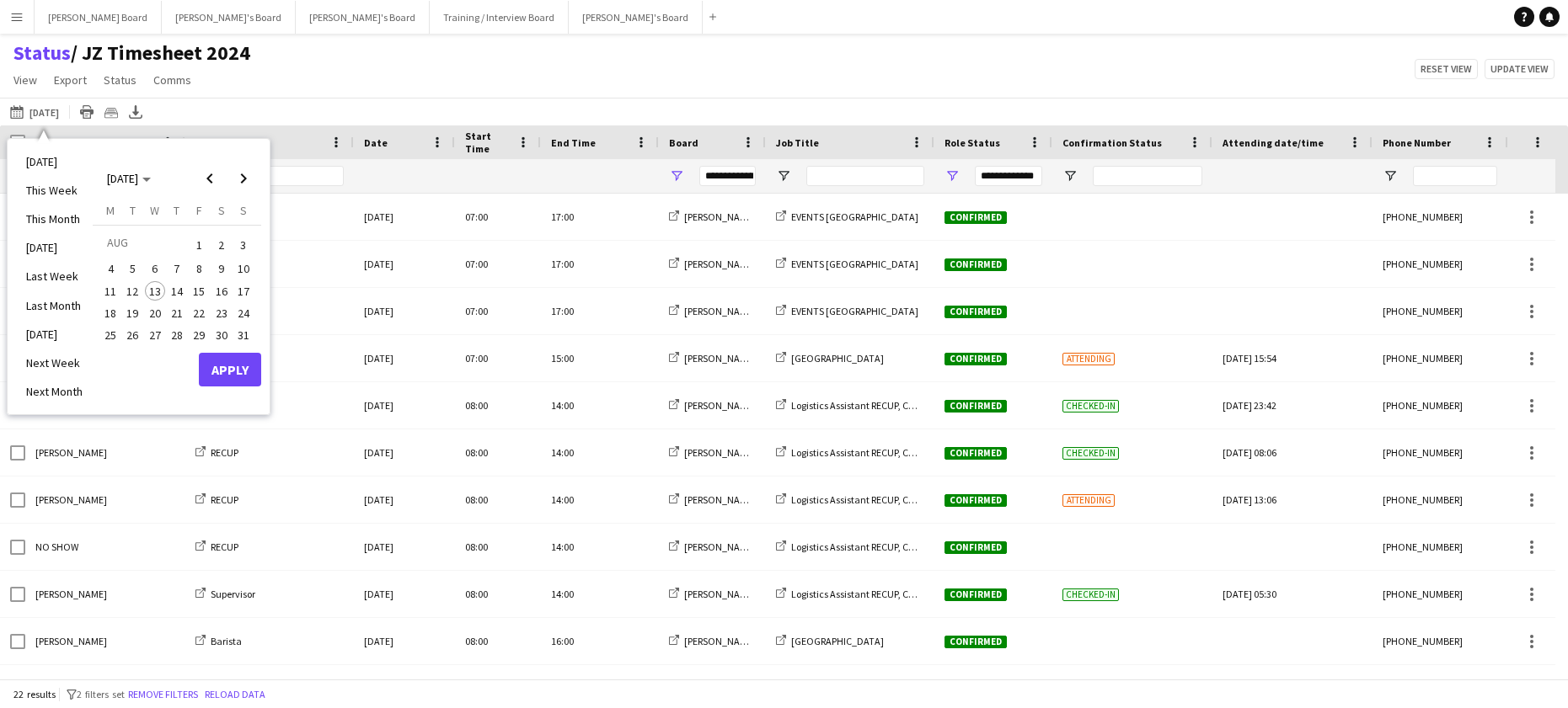
drag, startPoint x: 148, startPoint y: 280, endPoint x: 170, endPoint y: 287, distance: 23.1
click at [156, 284] on button "13" at bounding box center [154, 291] width 22 height 22
click at [242, 298] on span "17" at bounding box center [244, 291] width 20 height 20
click at [245, 357] on button "Apply" at bounding box center [230, 370] width 62 height 34
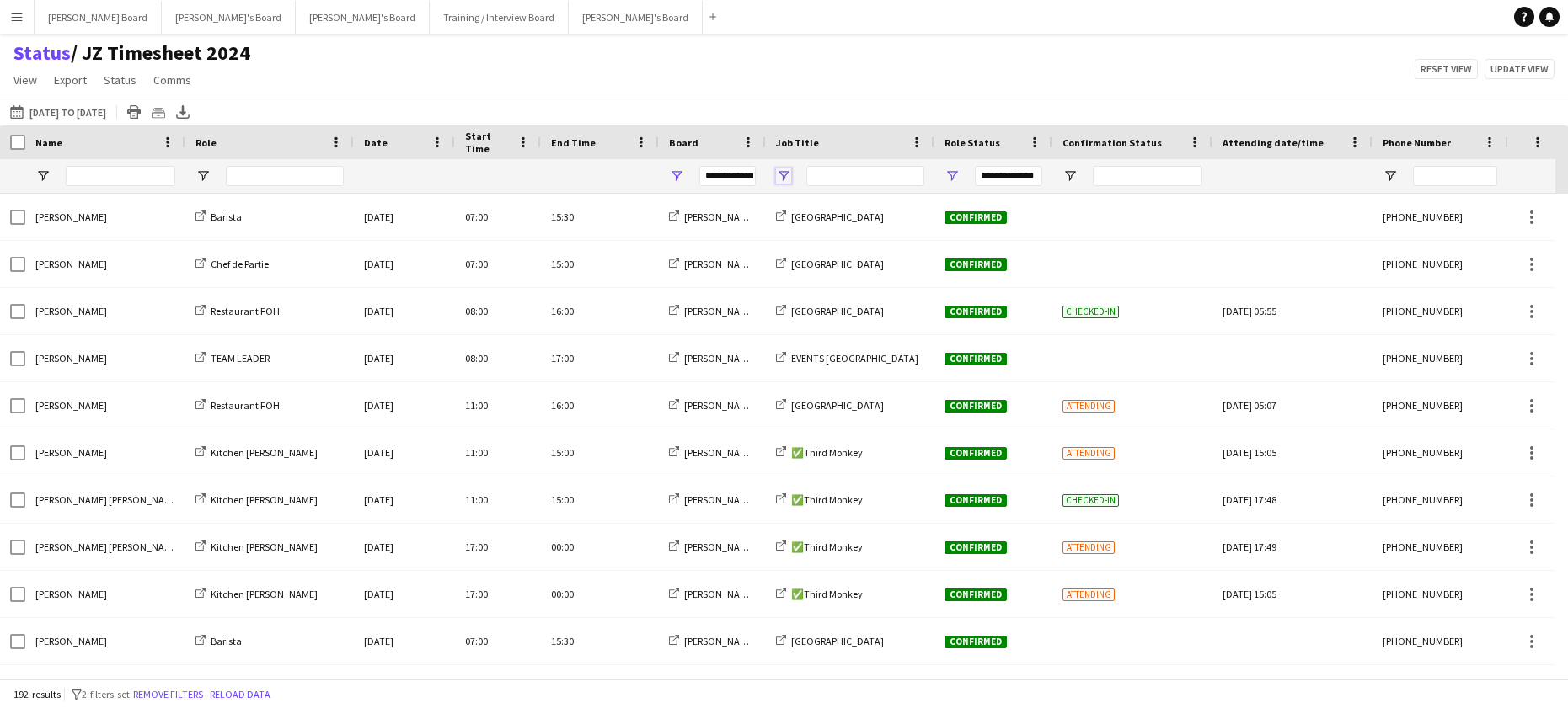
click at [783, 176] on span "Open Filter Menu" at bounding box center [784, 177] width 16 height 16
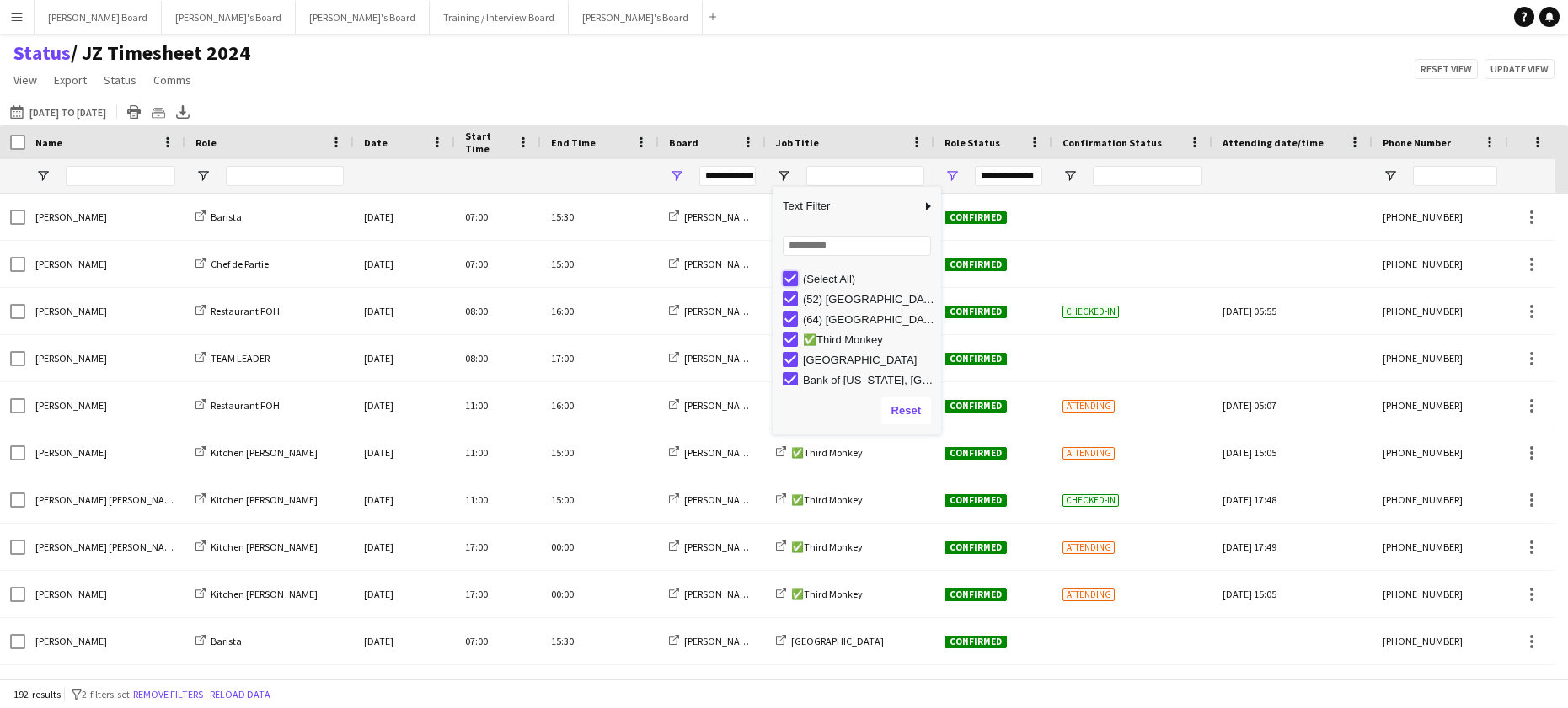
type input "***"
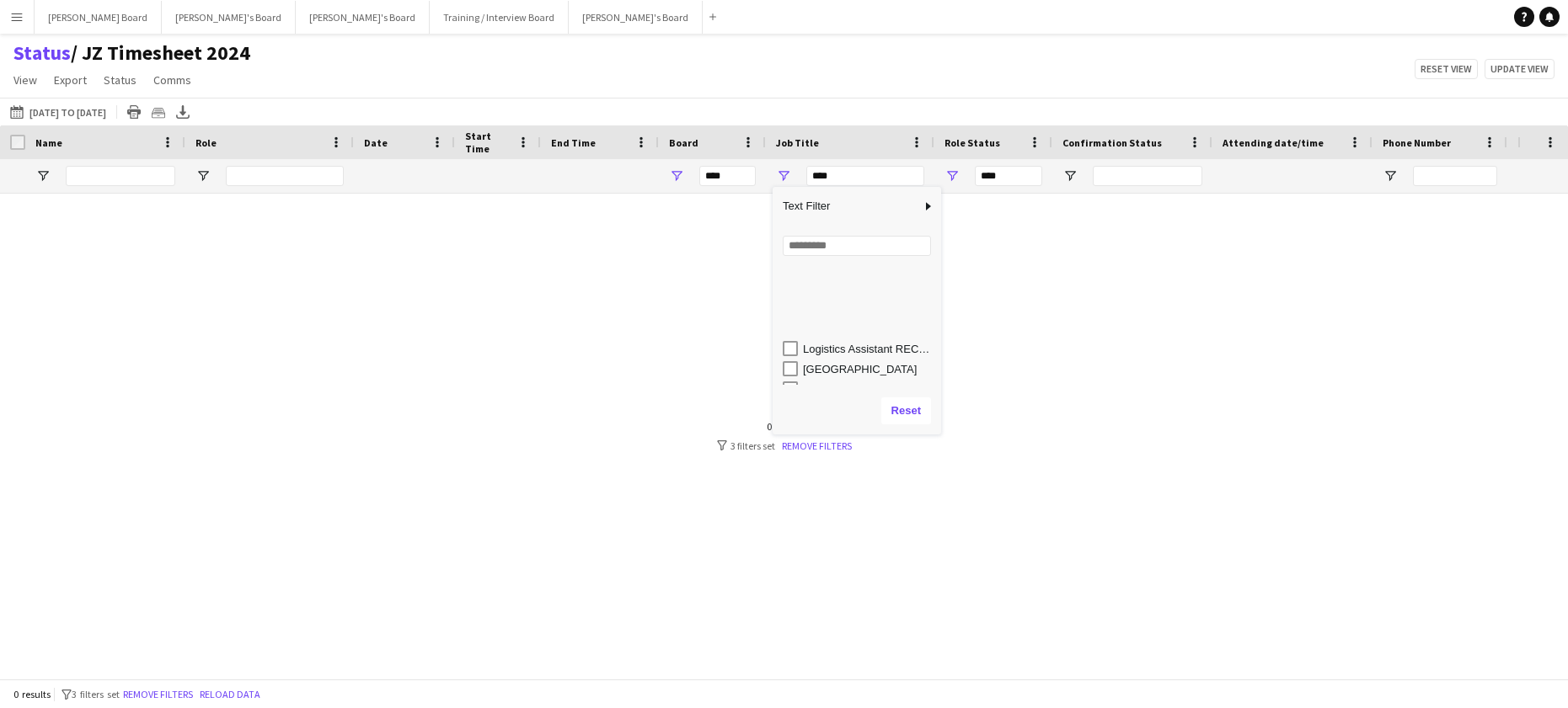
scroll to position [225, 0]
click at [871, 342] on div "Riverside Marquee, [GEOGRAPHIC_DATA] SL6 2ED" at bounding box center [869, 337] width 133 height 13
type input "**********"
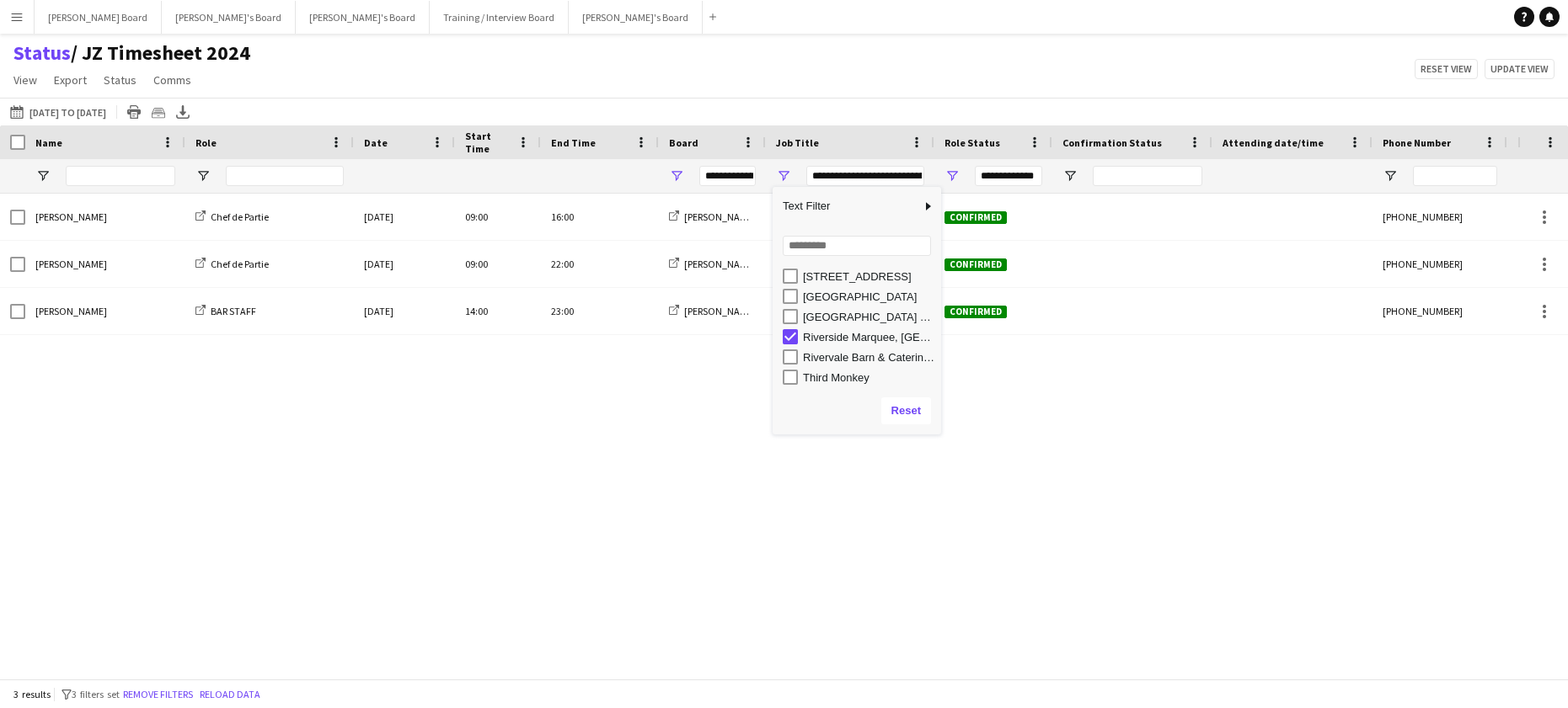
click at [583, 459] on div "[PERSON_NAME] Chef de Partie [DATE] 09:00 16:00 [PERSON_NAME] Board [GEOGRAPHIC…" at bounding box center [759, 430] width 1518 height 472
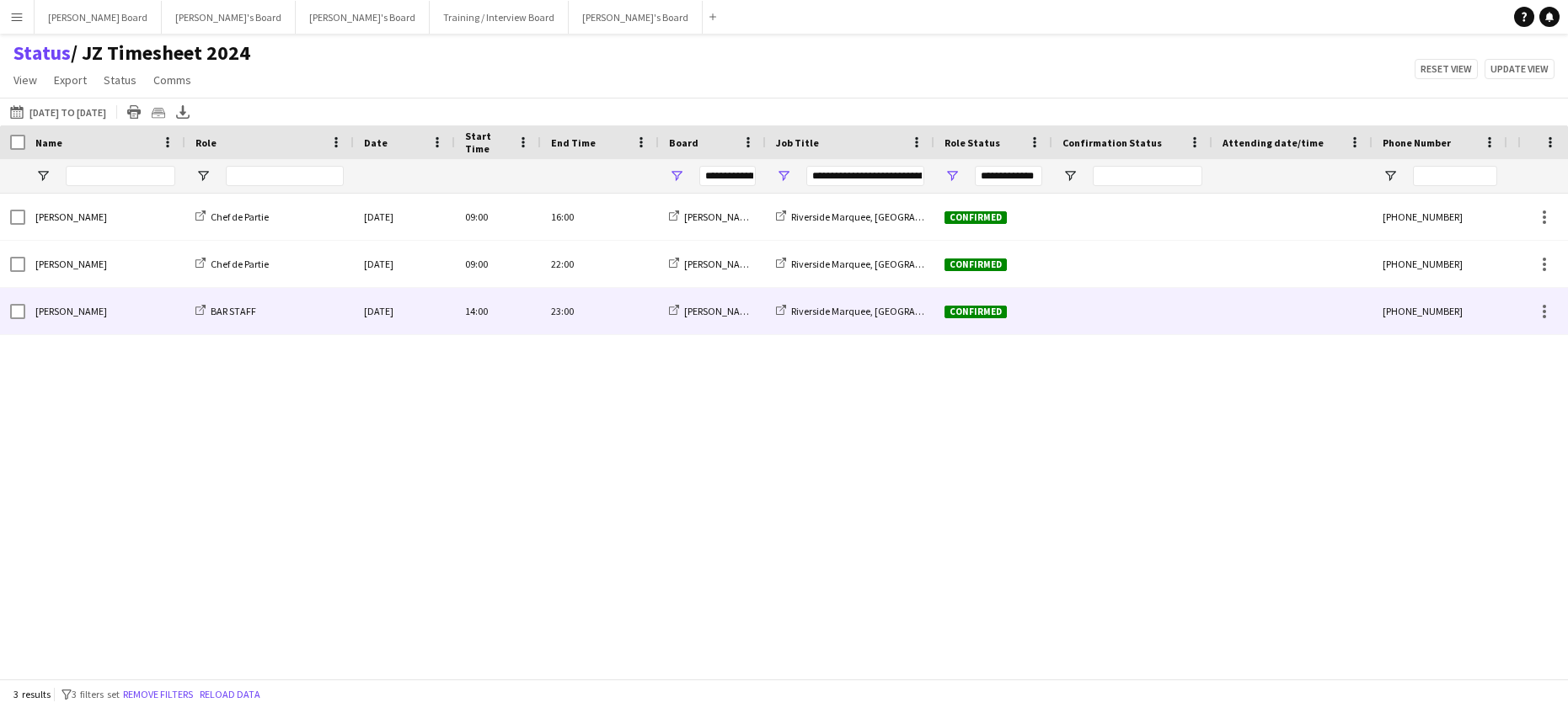
drag, startPoint x: 636, startPoint y: 316, endPoint x: 545, endPoint y: 312, distance: 91.1
click at [545, 312] on div "23:00" at bounding box center [600, 311] width 118 height 47
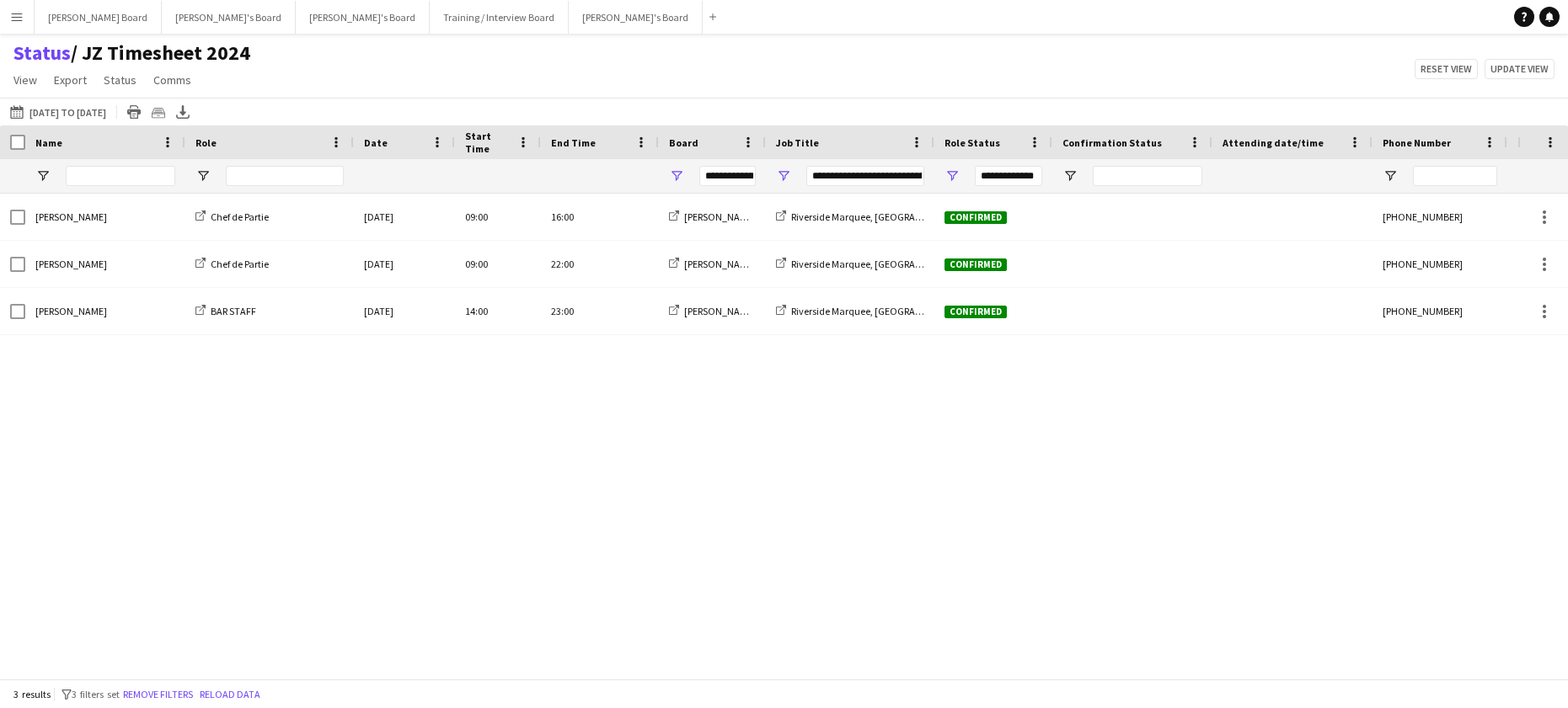
click at [569, 407] on div "[PERSON_NAME] Chef de Partie [DATE] 09:00 16:00 [PERSON_NAME] Board [GEOGRAPHIC…" at bounding box center [759, 430] width 1518 height 472
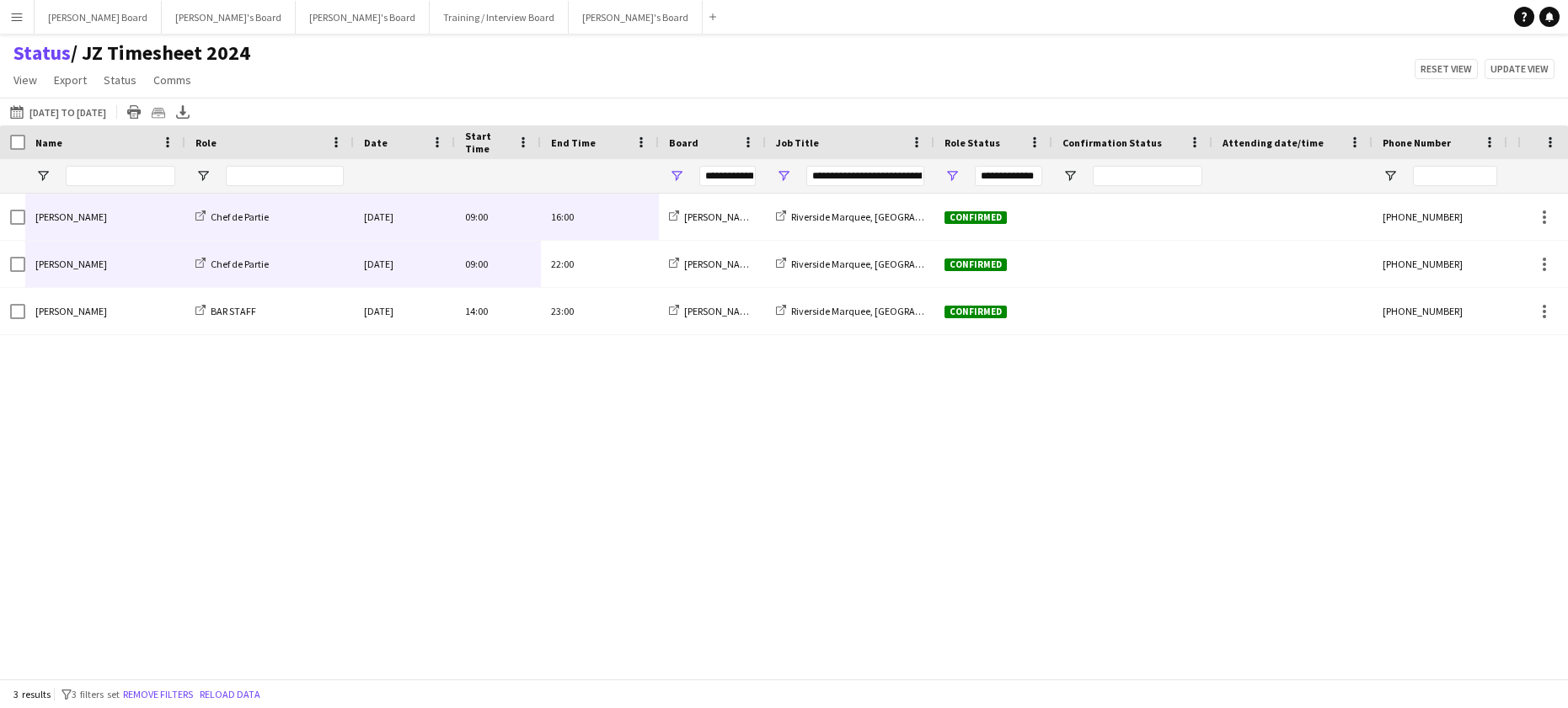
drag, startPoint x: 594, startPoint y: 265, endPoint x: 125, endPoint y: 229, distance: 470.4
click at [125, 229] on div "[PERSON_NAME] Chef de Partie [DATE] 09:00 16:00 [PERSON_NAME] Board [GEOGRAPHIC…" at bounding box center [837, 265] width 1676 height 142
